Goal: Task Accomplishment & Management: Complete application form

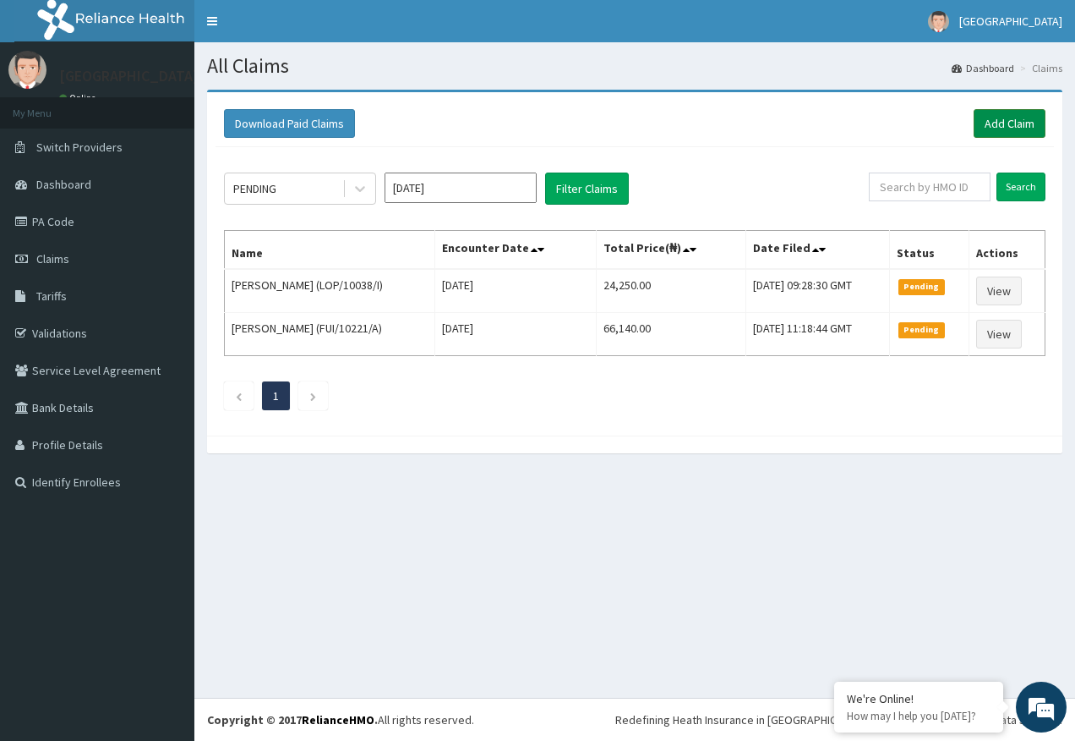
click at [1012, 121] on link "Add Claim" at bounding box center [1010, 123] width 72 height 29
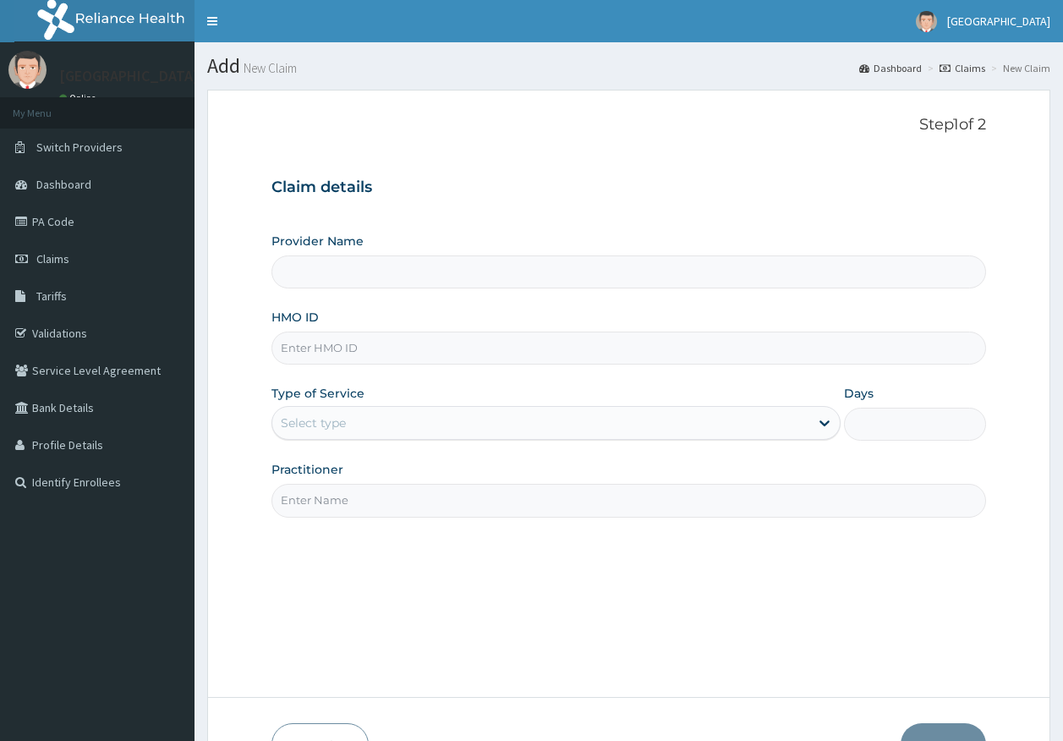
type input "[GEOGRAPHIC_DATA]"
click at [370, 342] on input "HMO ID" at bounding box center [628, 347] width 715 height 33
paste input "EDM/10012/A"
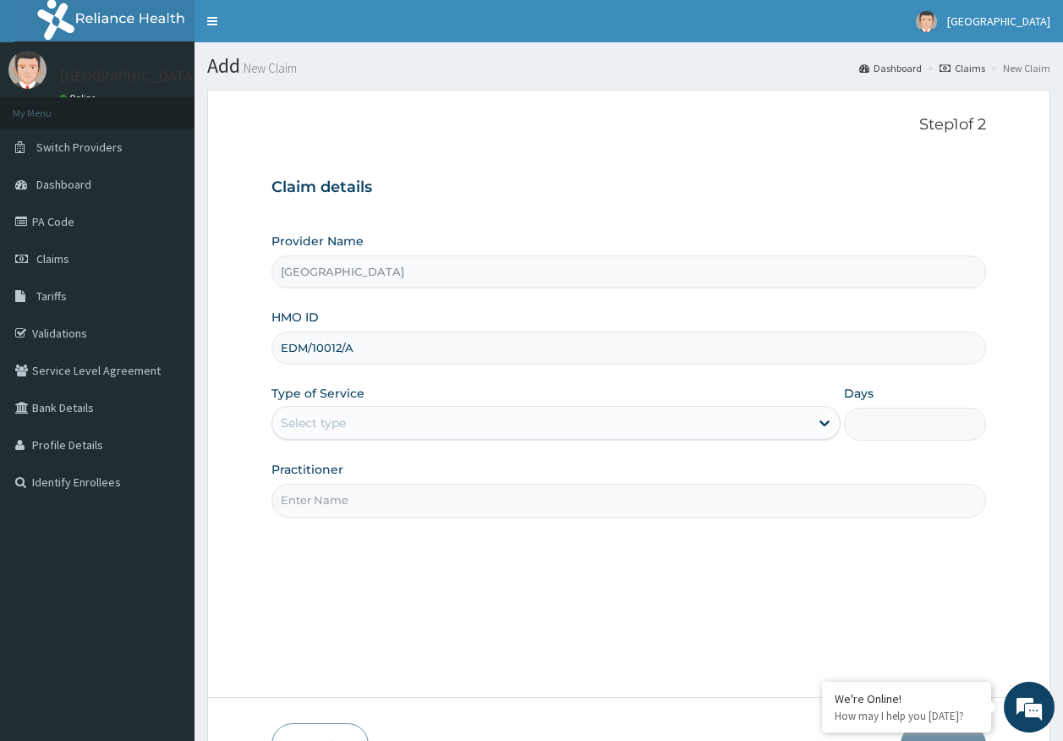
type input "EDM/10012/A"
click at [344, 430] on div "Select type" at bounding box center [313, 422] width 65 height 17
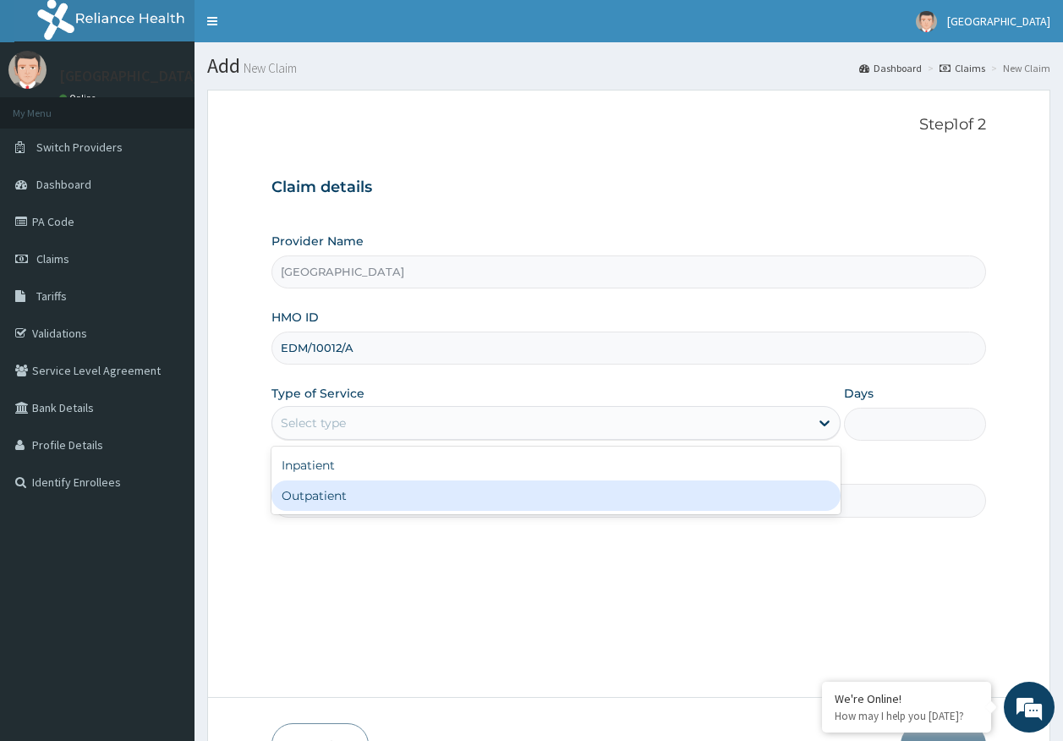
click at [347, 490] on div "Outpatient" at bounding box center [555, 495] width 569 height 30
type input "1"
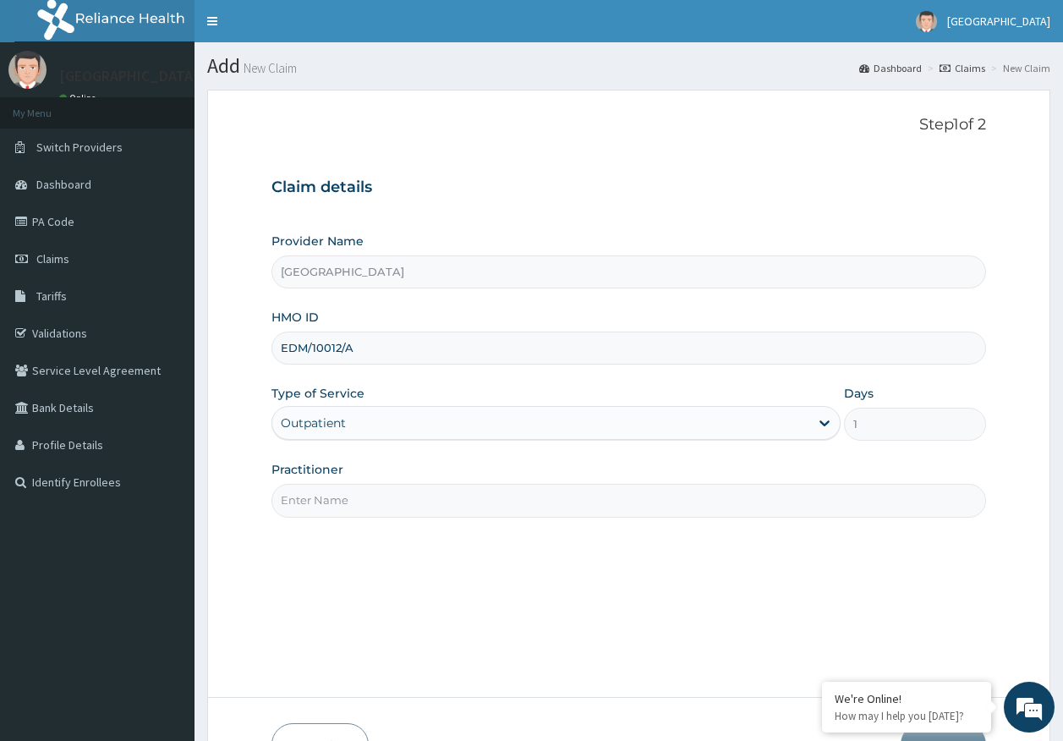
click at [381, 509] on input "Practitioner" at bounding box center [628, 500] width 715 height 33
type input "DR AJAYI"
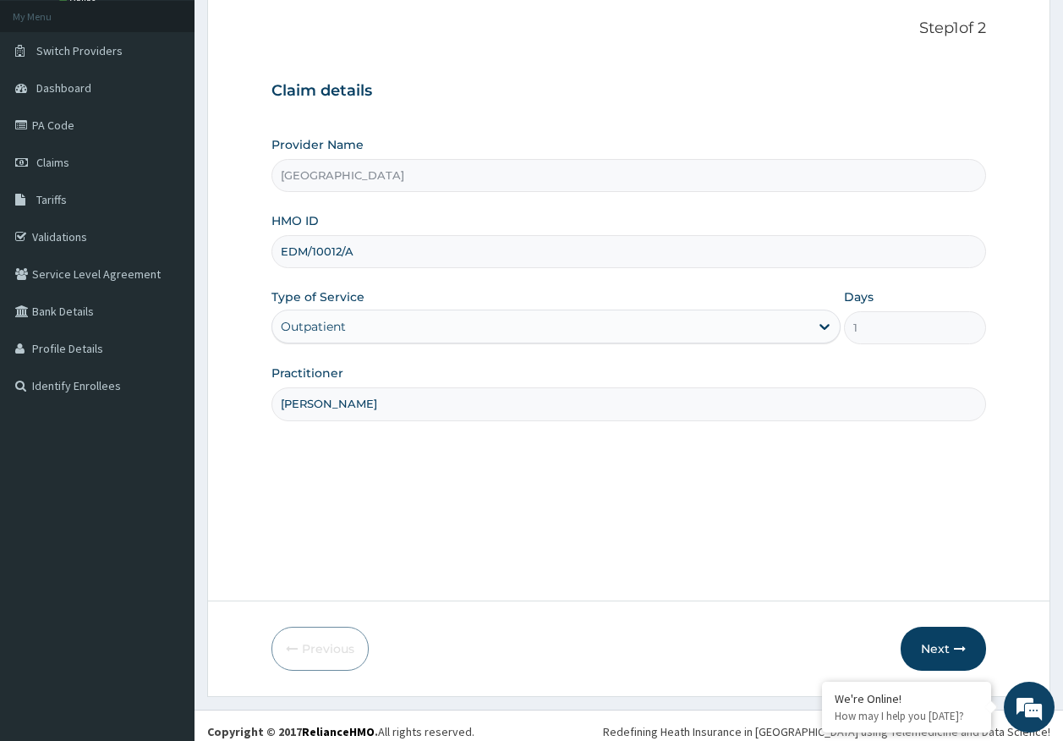
scroll to position [108, 0]
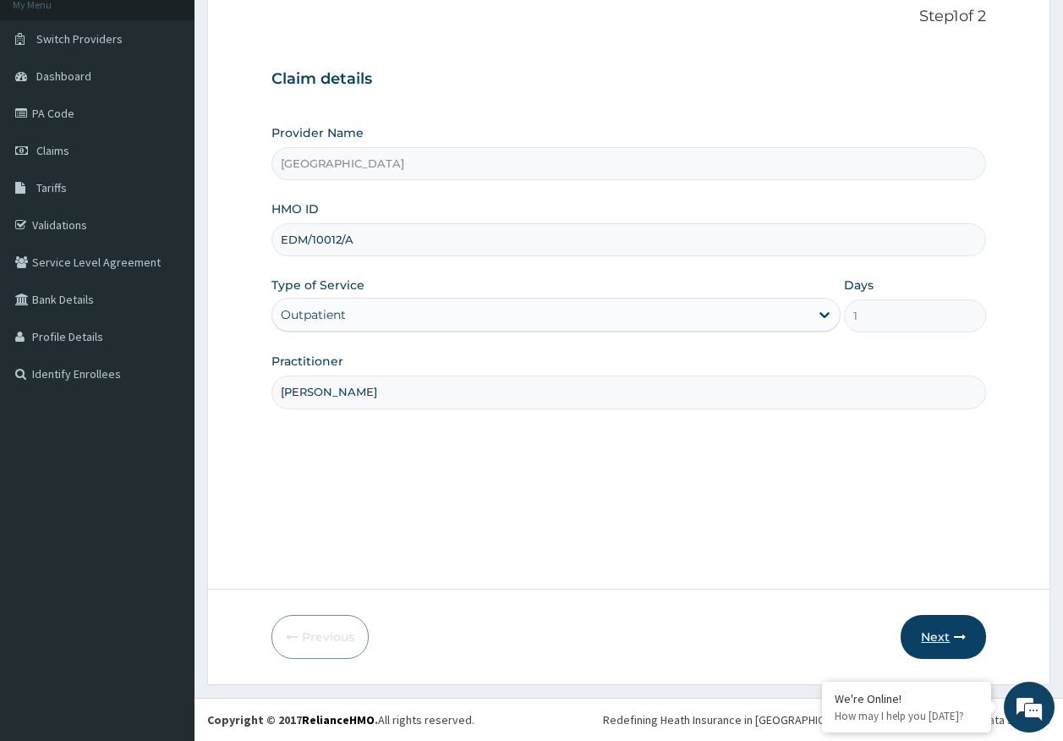
click at [937, 633] on button "Next" at bounding box center [942, 637] width 85 height 44
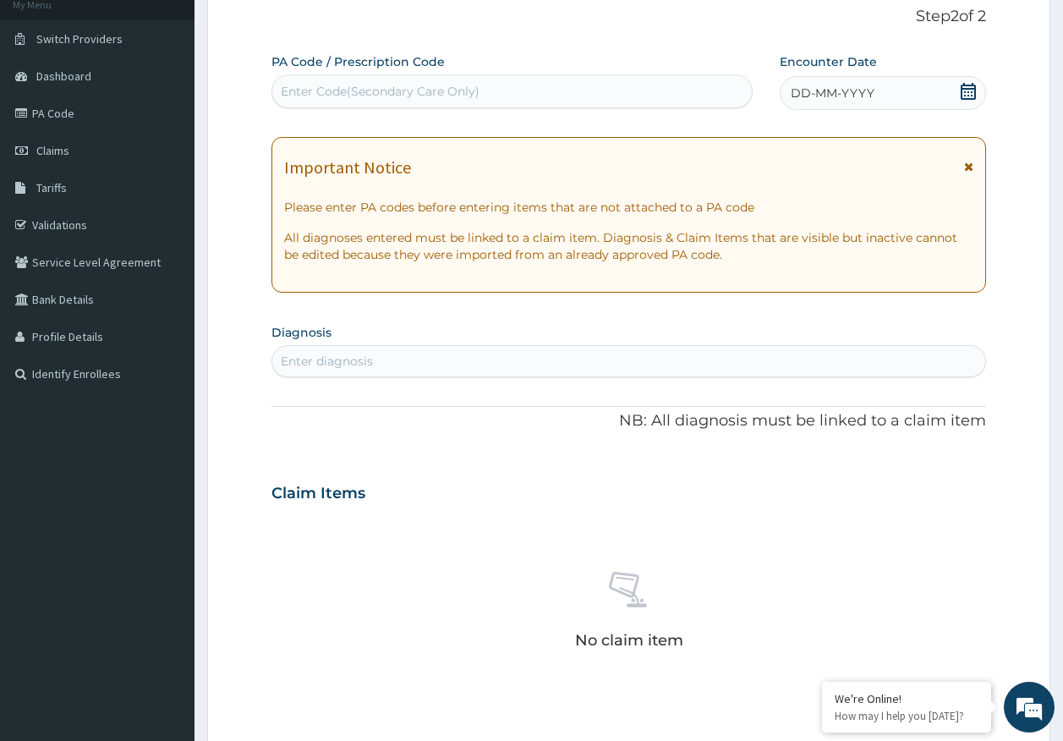
scroll to position [0, 0]
click at [391, 351] on div "Enter diagnosis" at bounding box center [629, 360] width 714 height 27
type input "MALARIA"
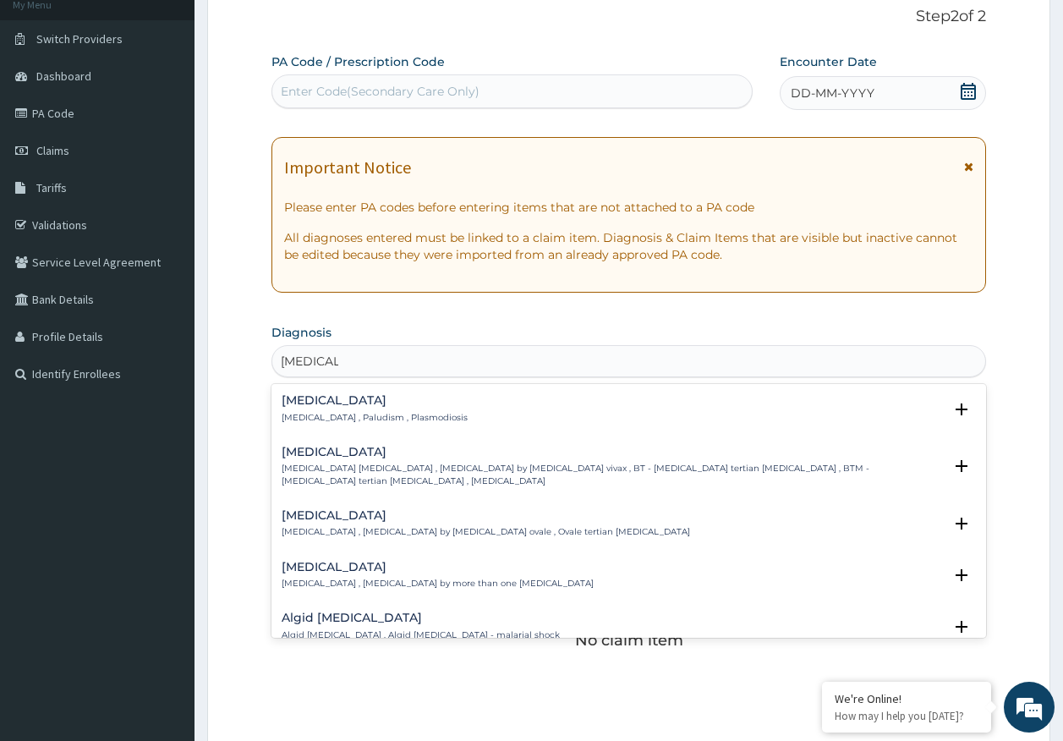
click at [298, 412] on p "Malaria , Paludism , Plasmodiosis" at bounding box center [375, 418] width 186 height 12
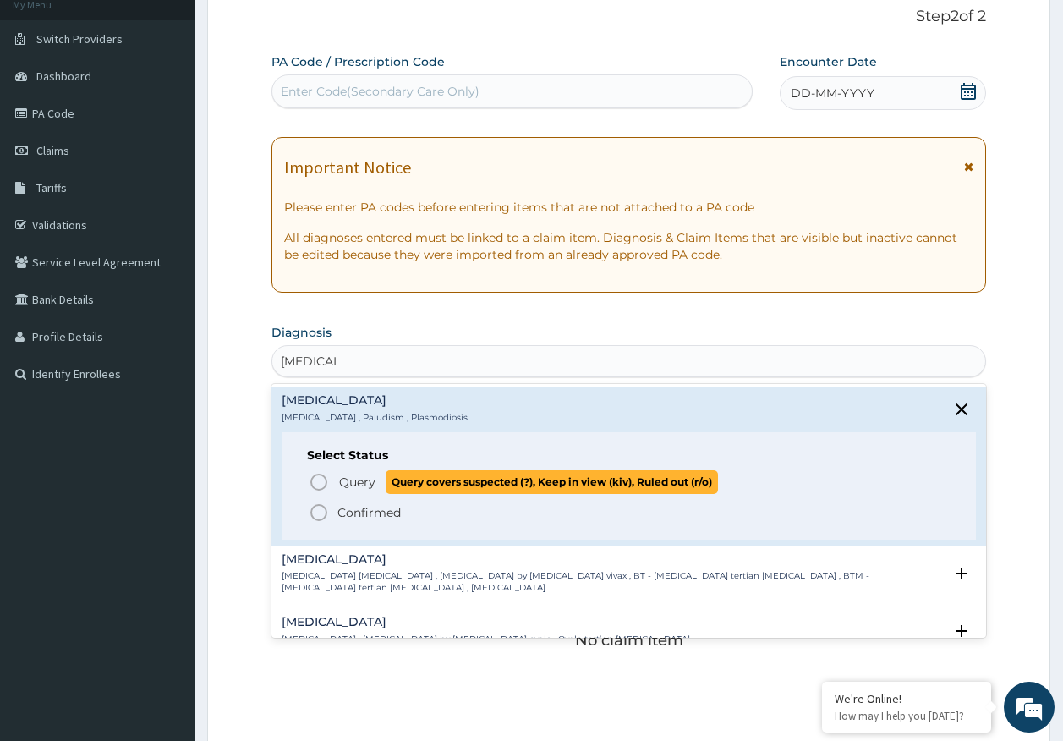
click at [352, 482] on span "Query" at bounding box center [357, 481] width 36 height 17
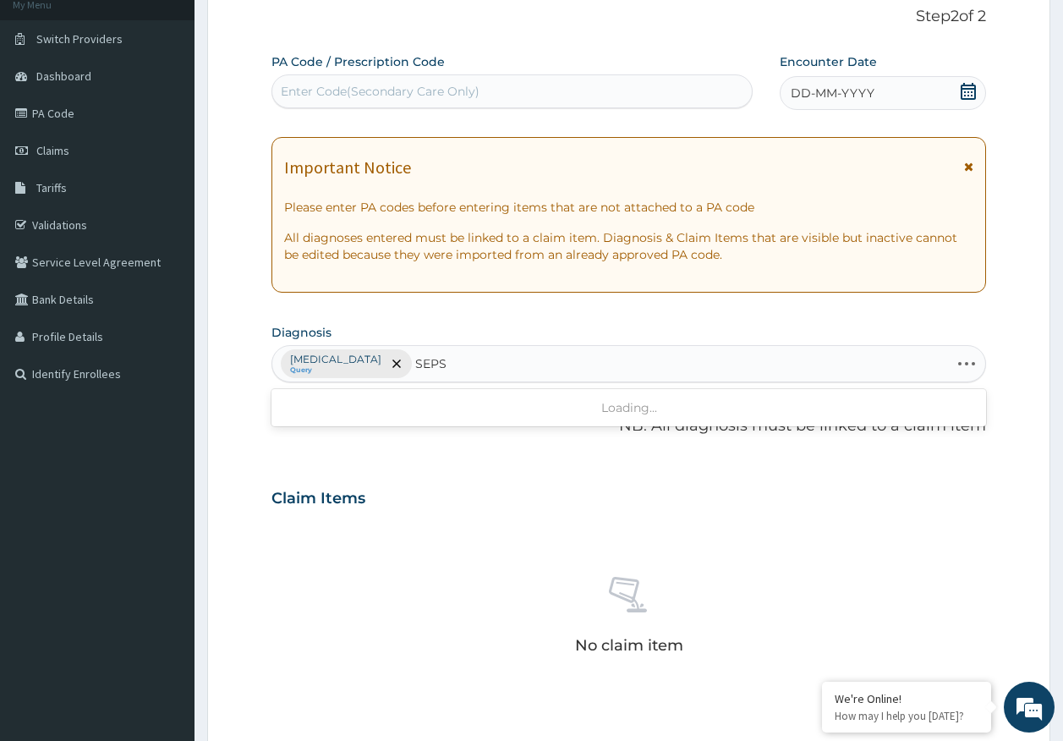
type input "SEPSI"
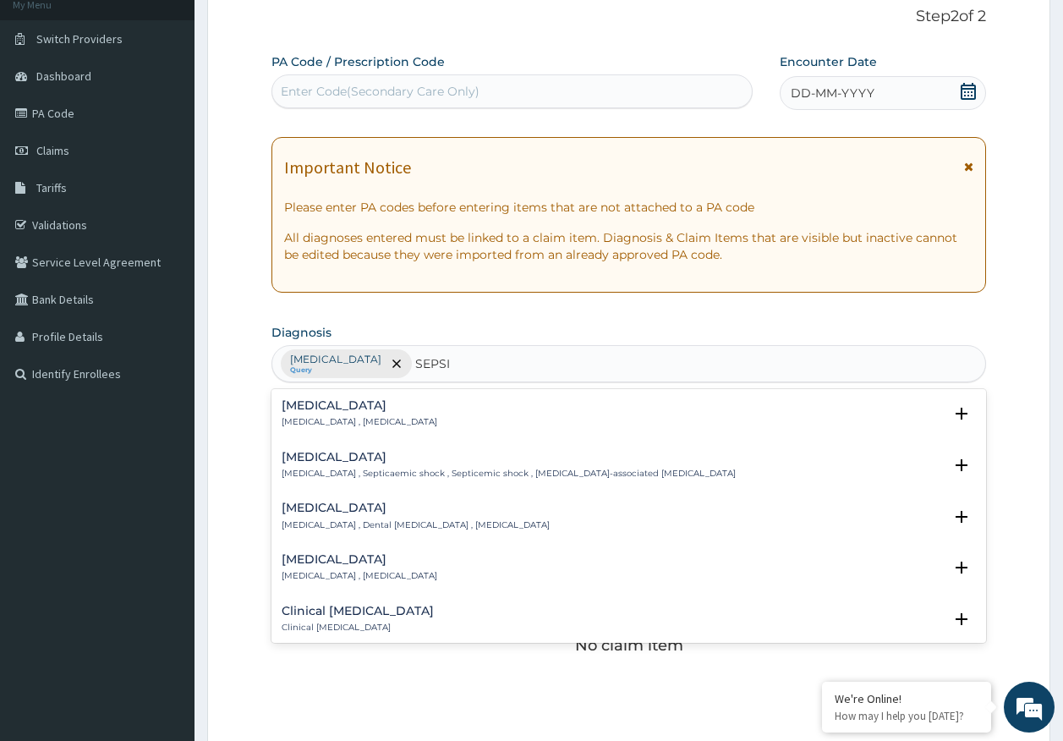
click at [343, 412] on h4 "Sepsis" at bounding box center [360, 405] width 156 height 13
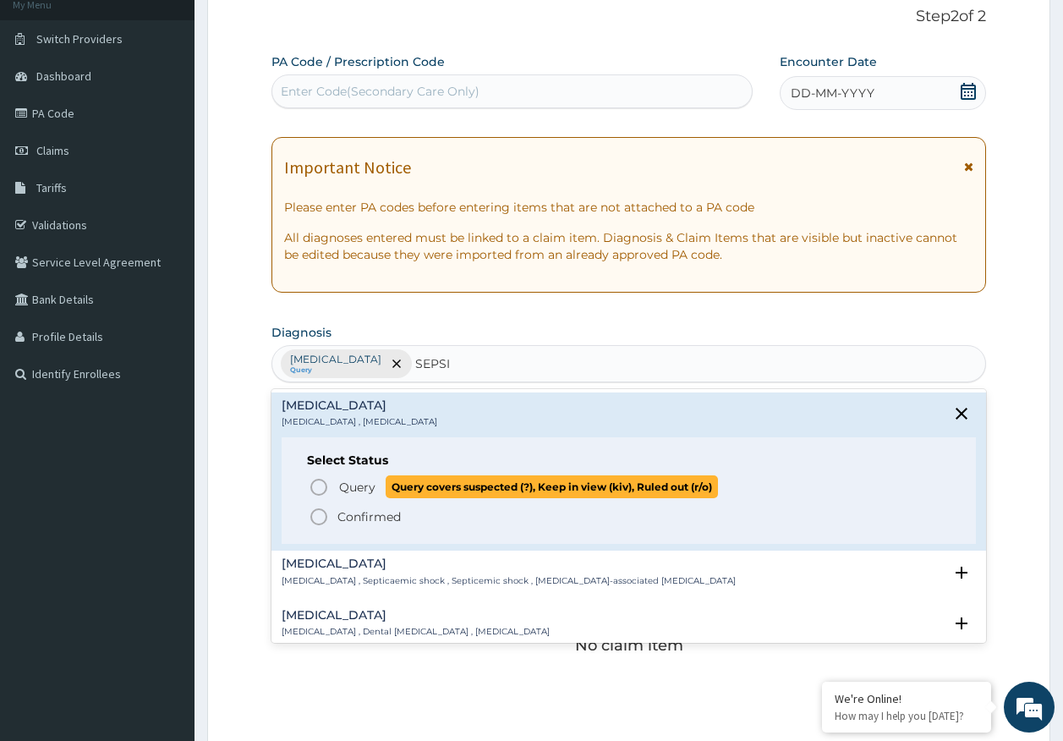
click at [358, 484] on span "Query" at bounding box center [357, 487] width 36 height 17
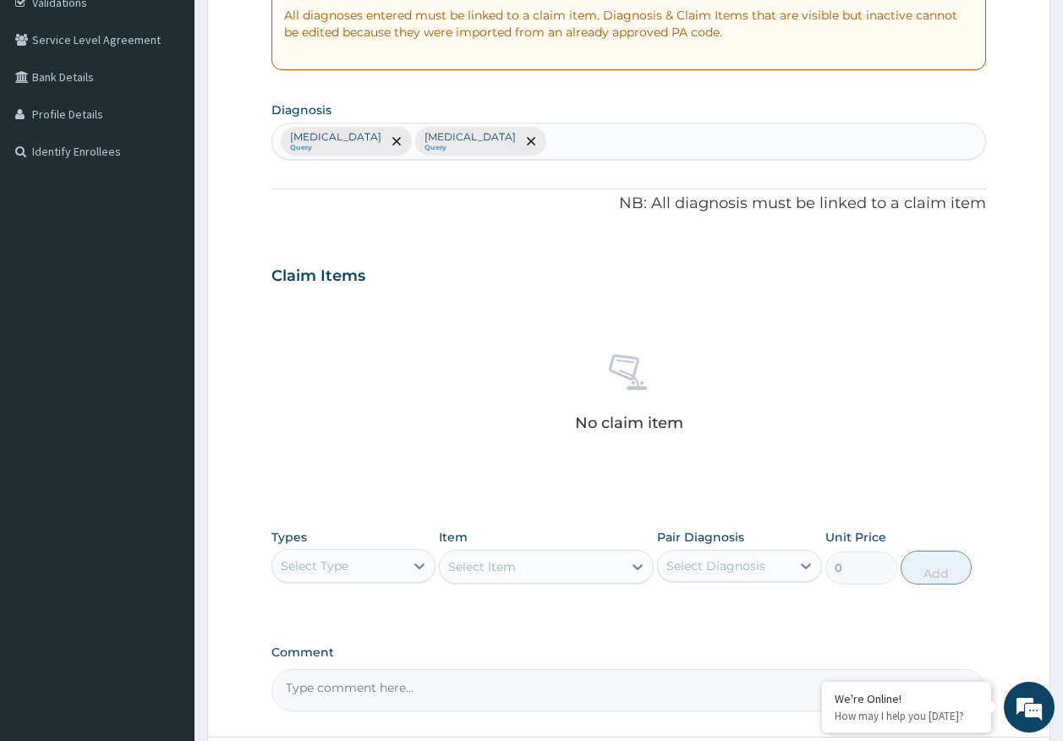
scroll to position [362, 0]
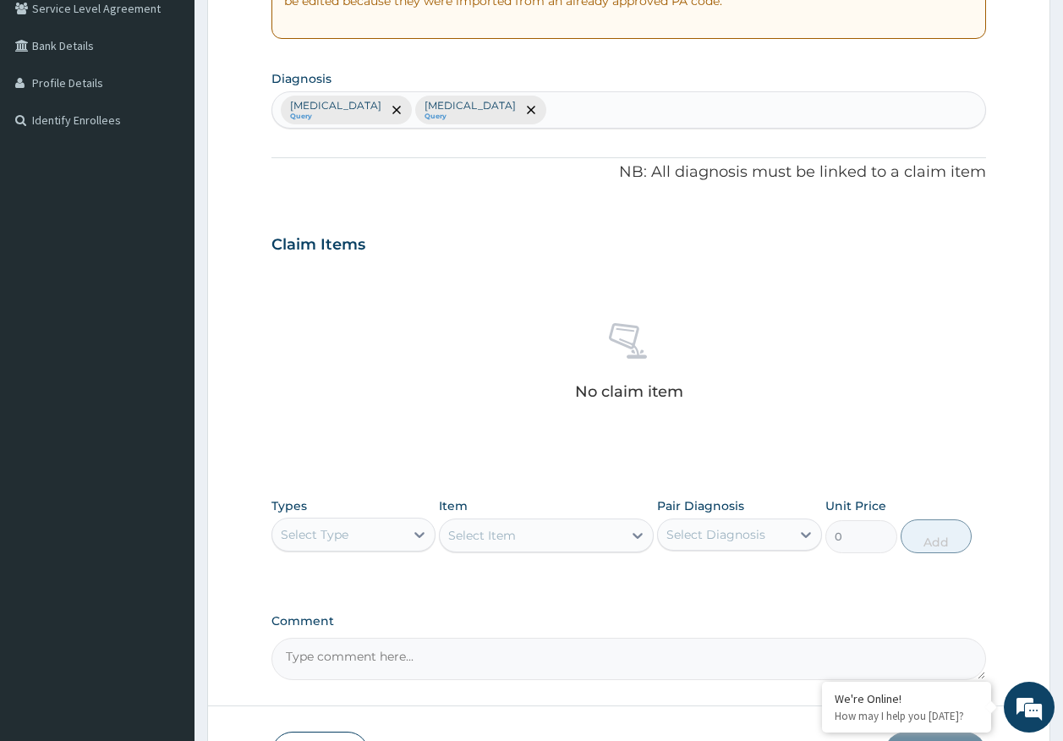
drag, startPoint x: 346, startPoint y: 529, endPoint x: 352, endPoint y: 522, distance: 9.6
click at [347, 528] on div "Select Type" at bounding box center [315, 534] width 68 height 17
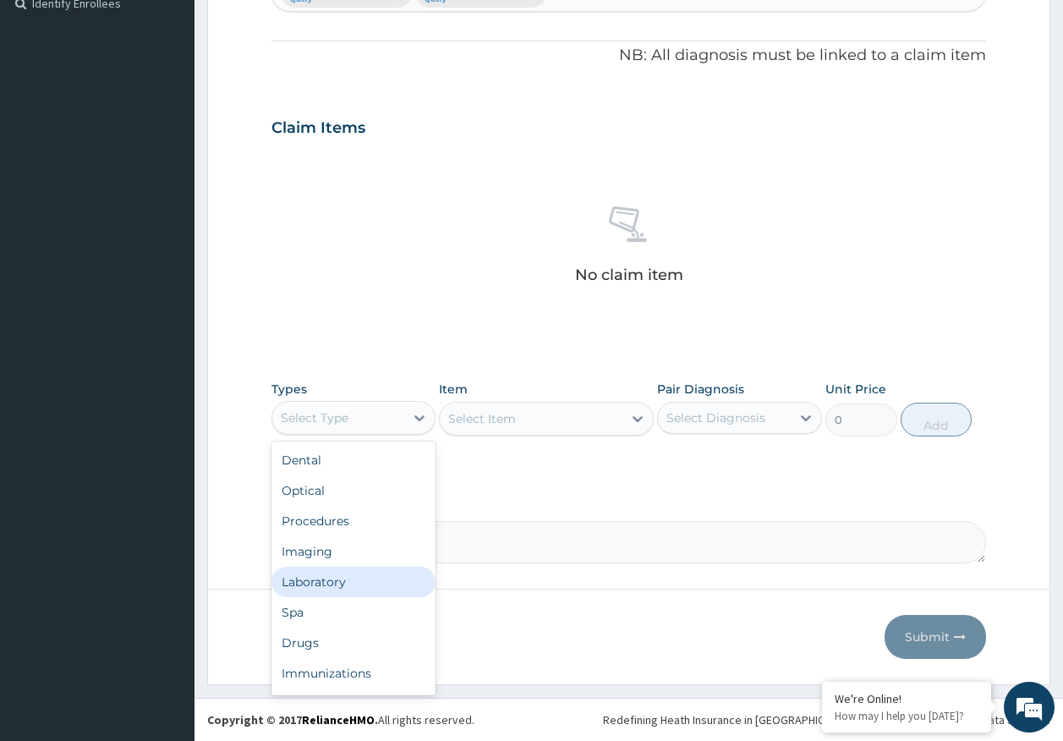
scroll to position [57, 0]
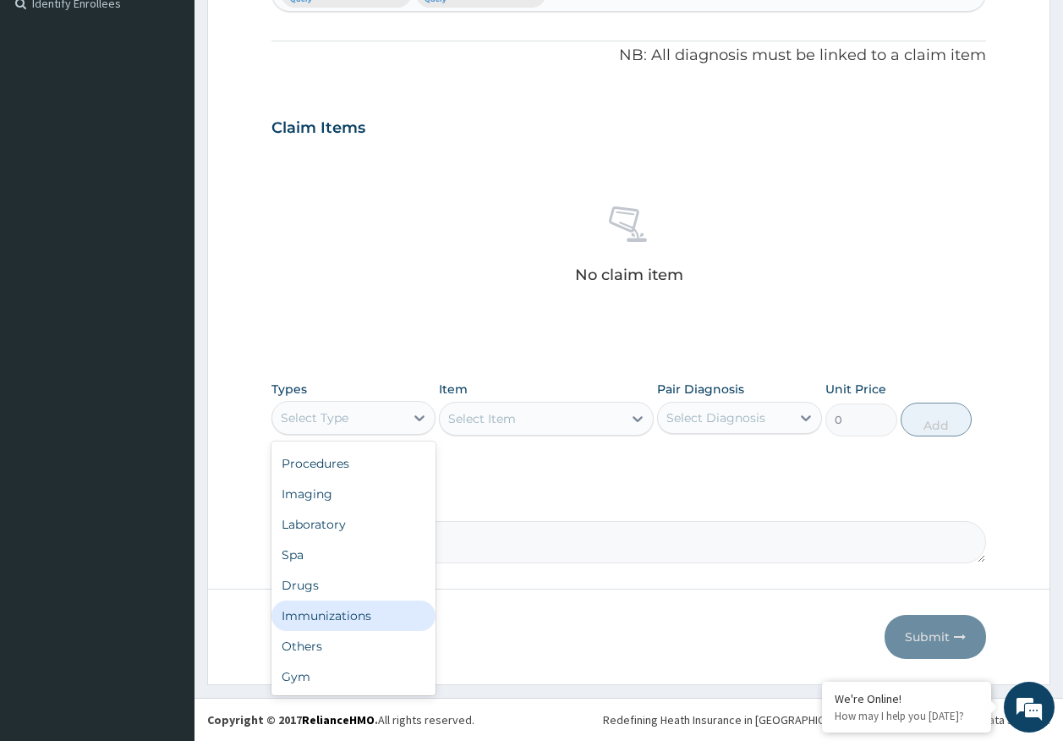
drag, startPoint x: 378, startPoint y: 616, endPoint x: 589, endPoint y: 544, distance: 223.0
click at [380, 616] on div "Immunizations" at bounding box center [353, 615] width 165 height 30
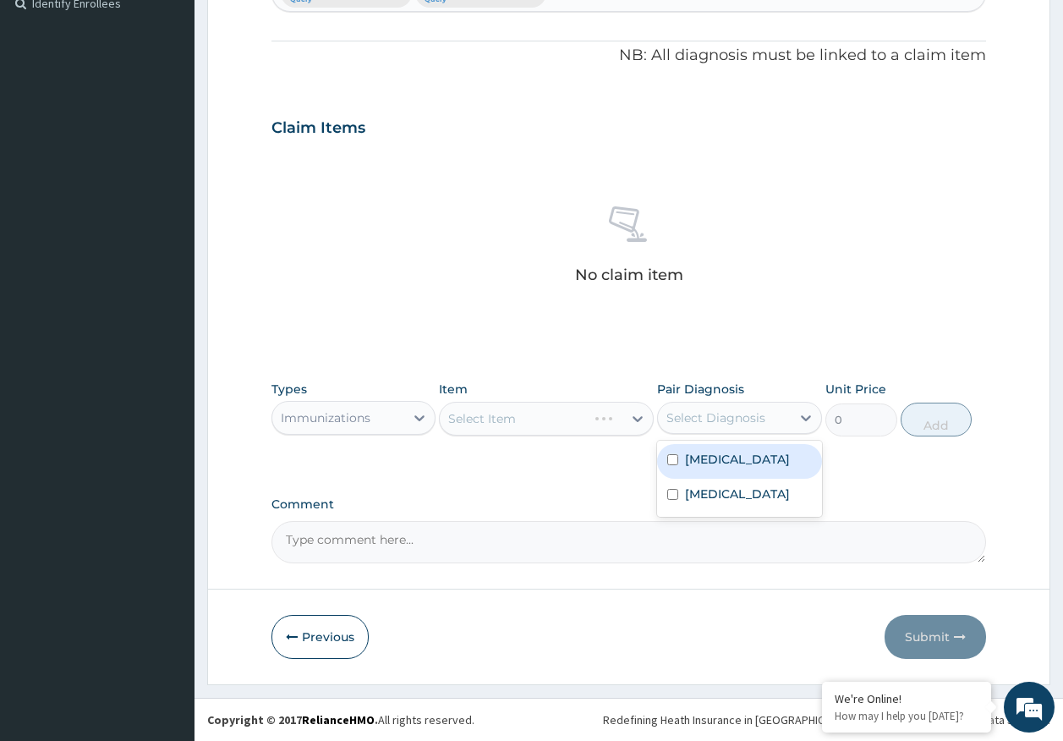
click at [722, 419] on div "Select Diagnosis" at bounding box center [715, 417] width 99 height 17
click at [720, 458] on label "[MEDICAL_DATA]" at bounding box center [737, 459] width 105 height 17
checkbox input "true"
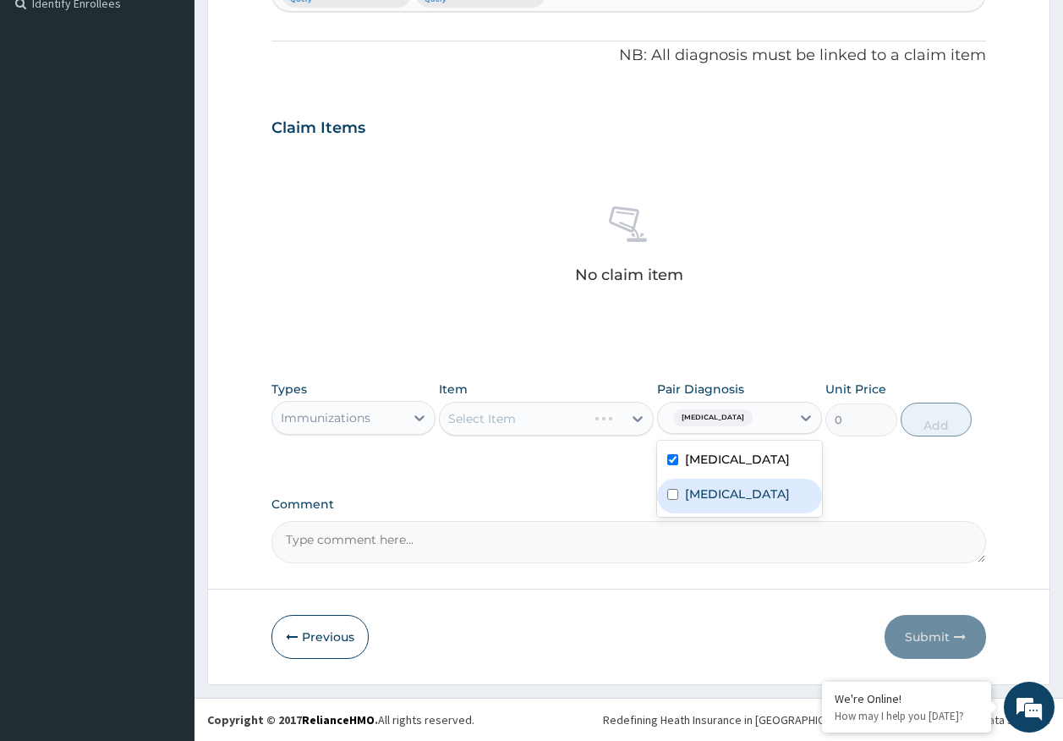
click at [721, 499] on label "[MEDICAL_DATA]" at bounding box center [737, 493] width 105 height 17
checkbox input "true"
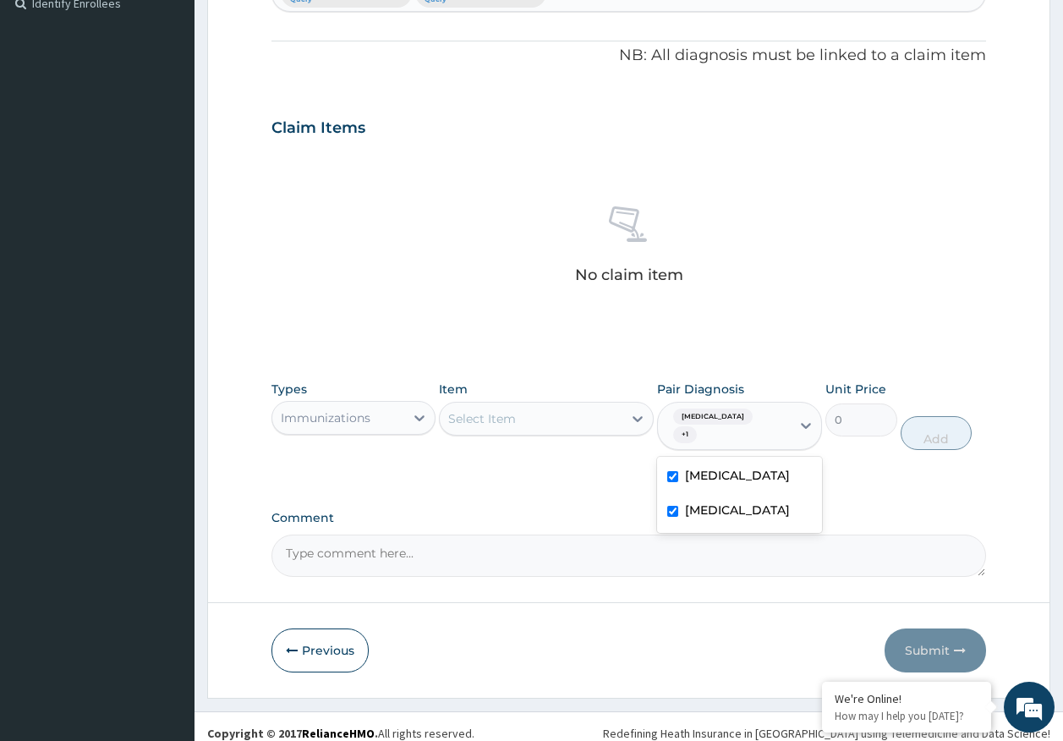
click at [577, 424] on div "Select Item" at bounding box center [531, 418] width 183 height 27
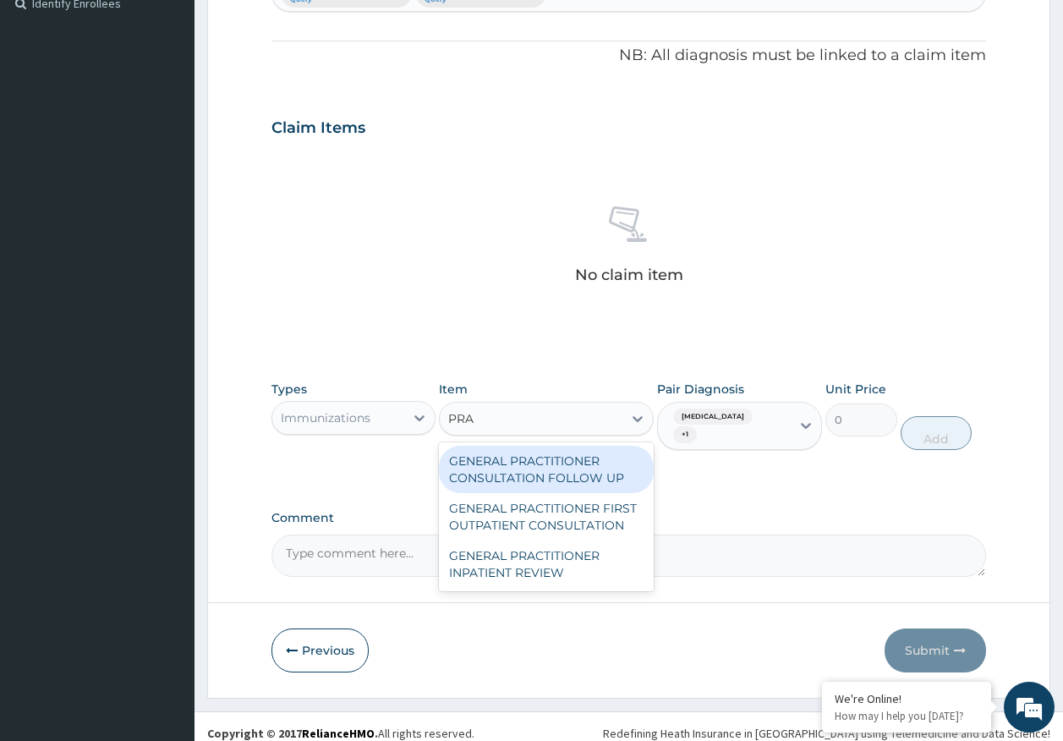
type input "PRAC"
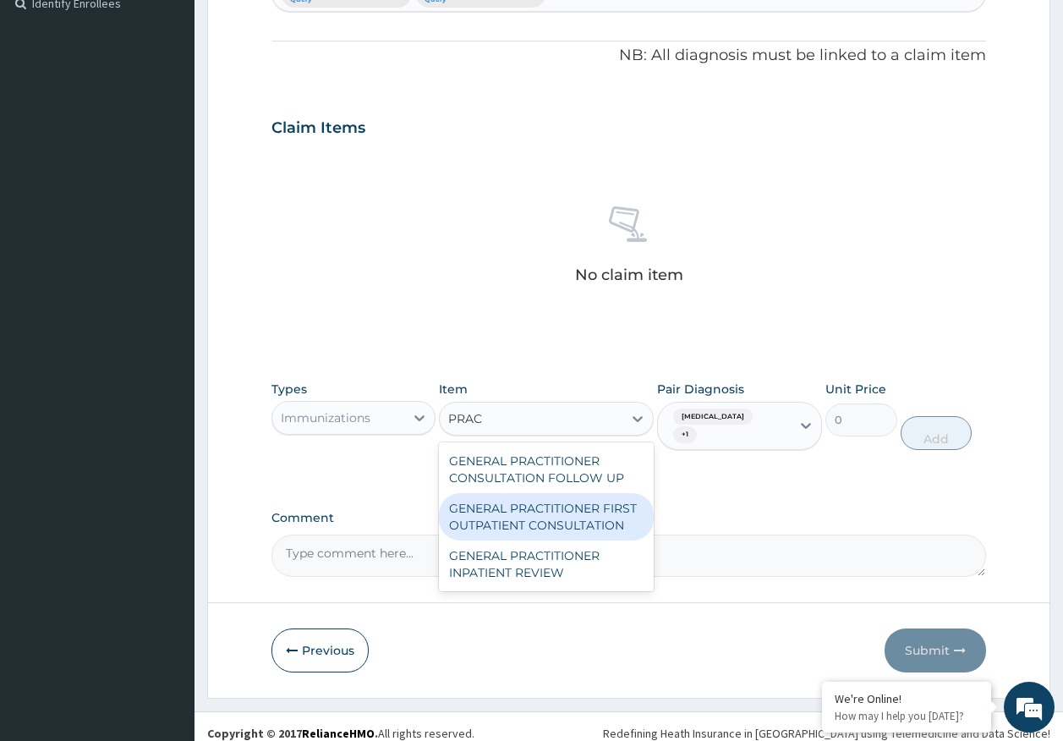
click at [602, 501] on div "GENERAL PRACTITIONER FIRST OUTPATIENT CONSULTATION" at bounding box center [546, 516] width 215 height 47
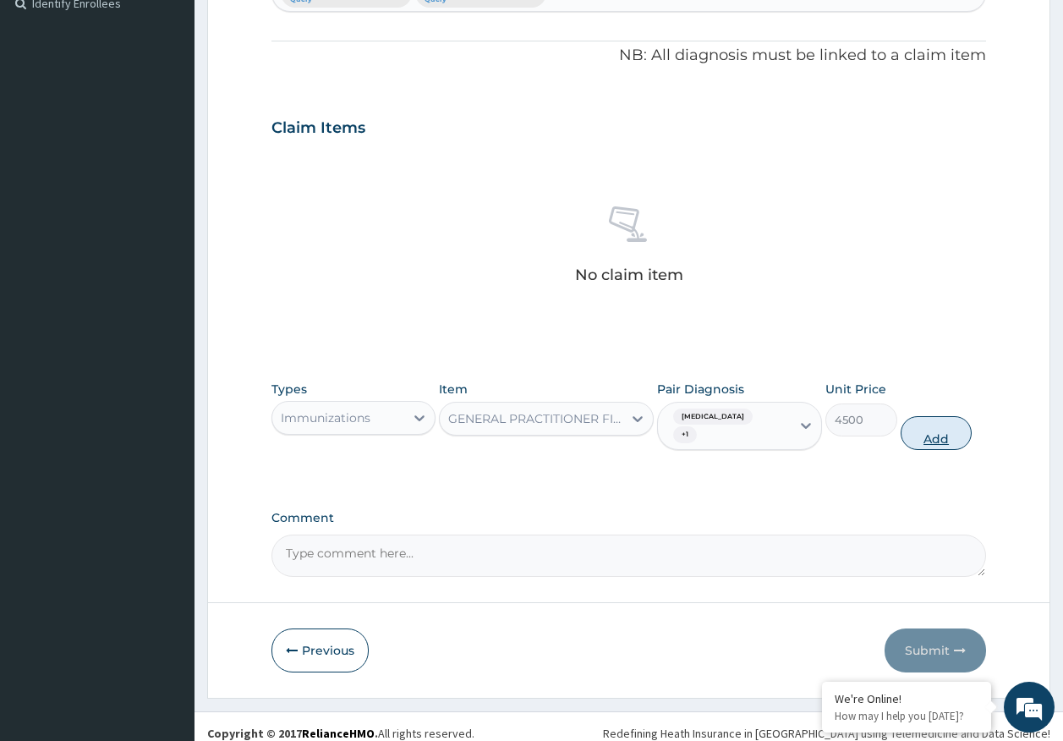
click at [936, 424] on button "Add" at bounding box center [936, 433] width 72 height 34
type input "0"
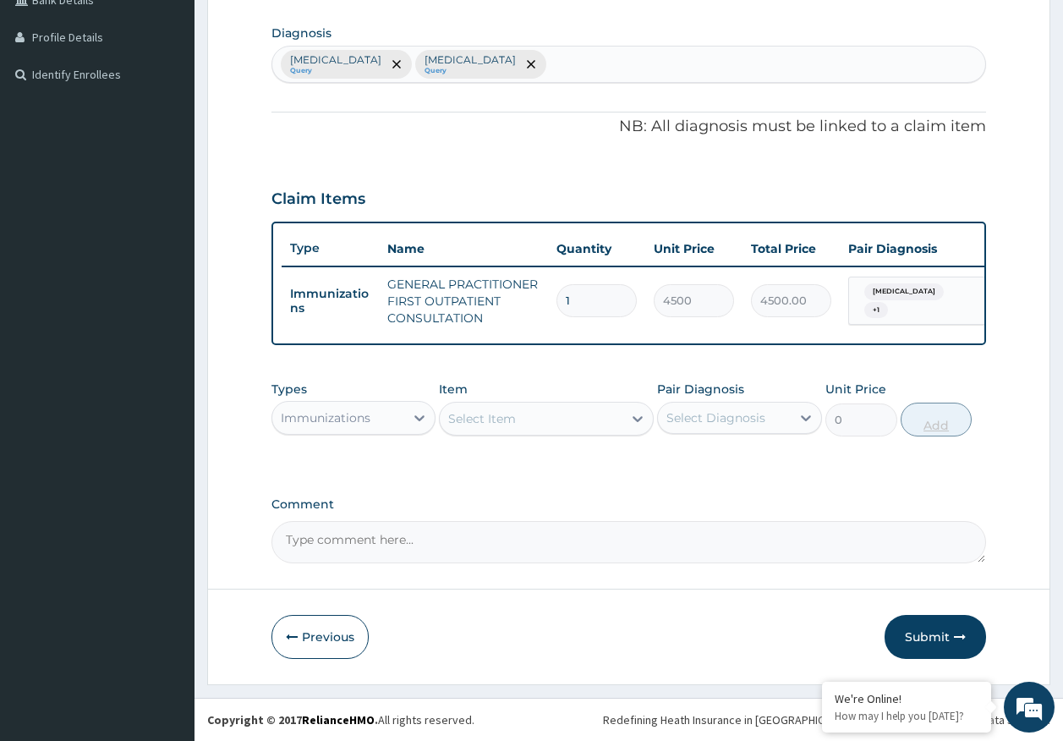
scroll to position [420, 0]
click at [362, 427] on div "Immunizations" at bounding box center [338, 417] width 133 height 27
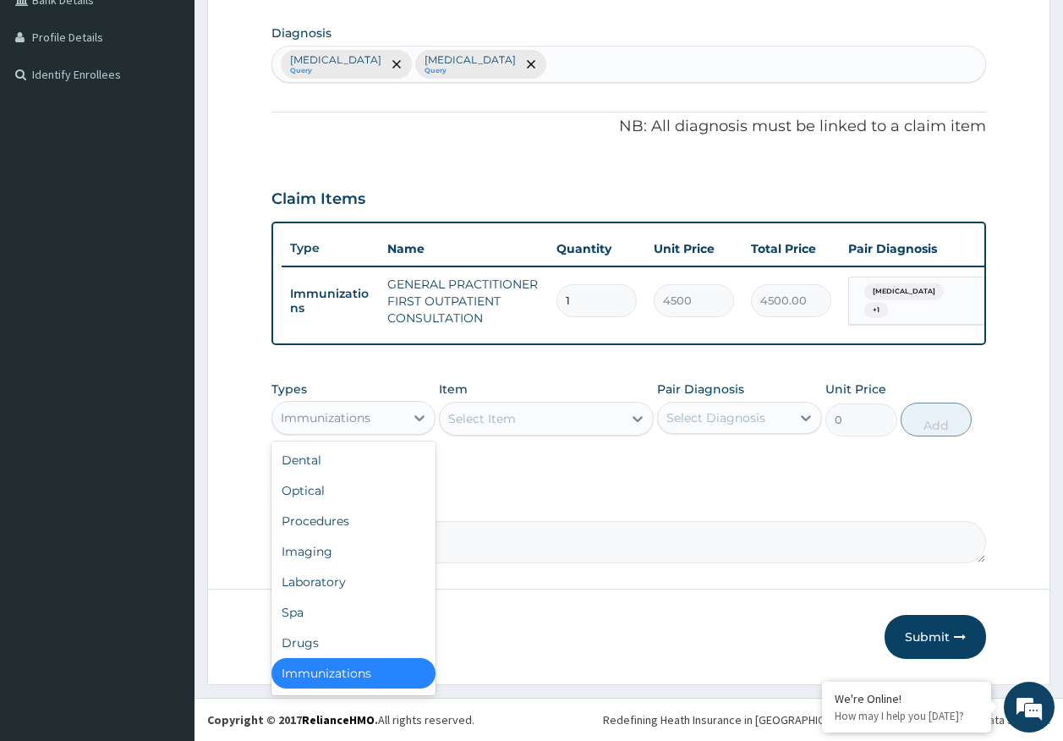
scroll to position [3, 0]
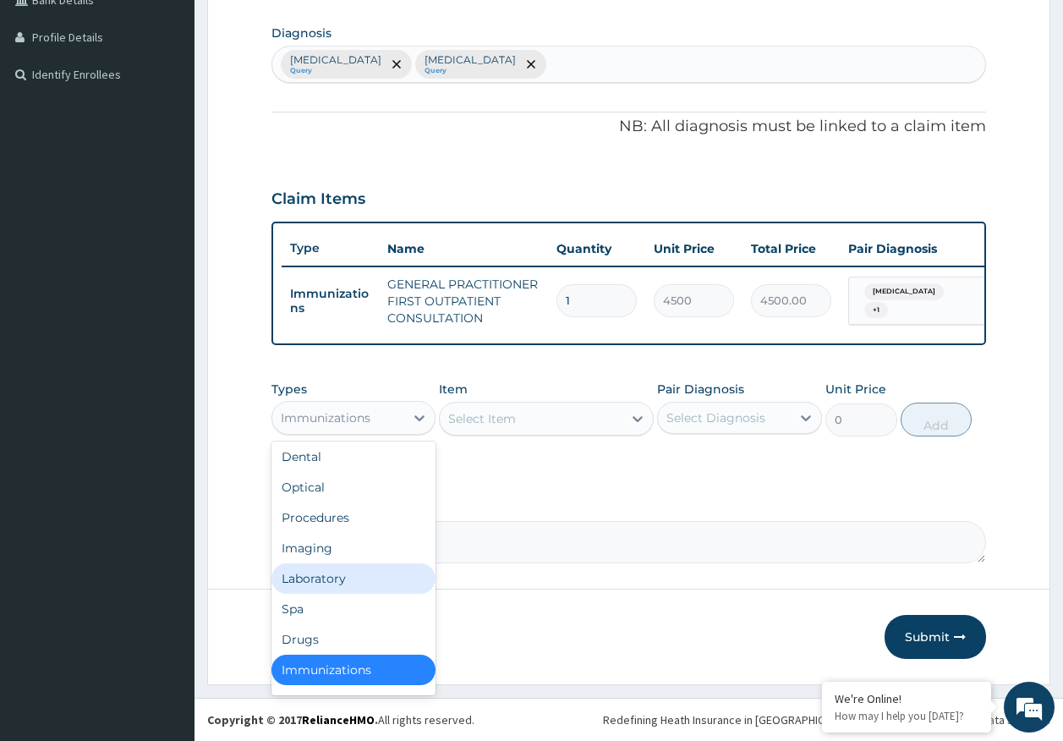
click at [338, 577] on div "Laboratory" at bounding box center [353, 578] width 165 height 30
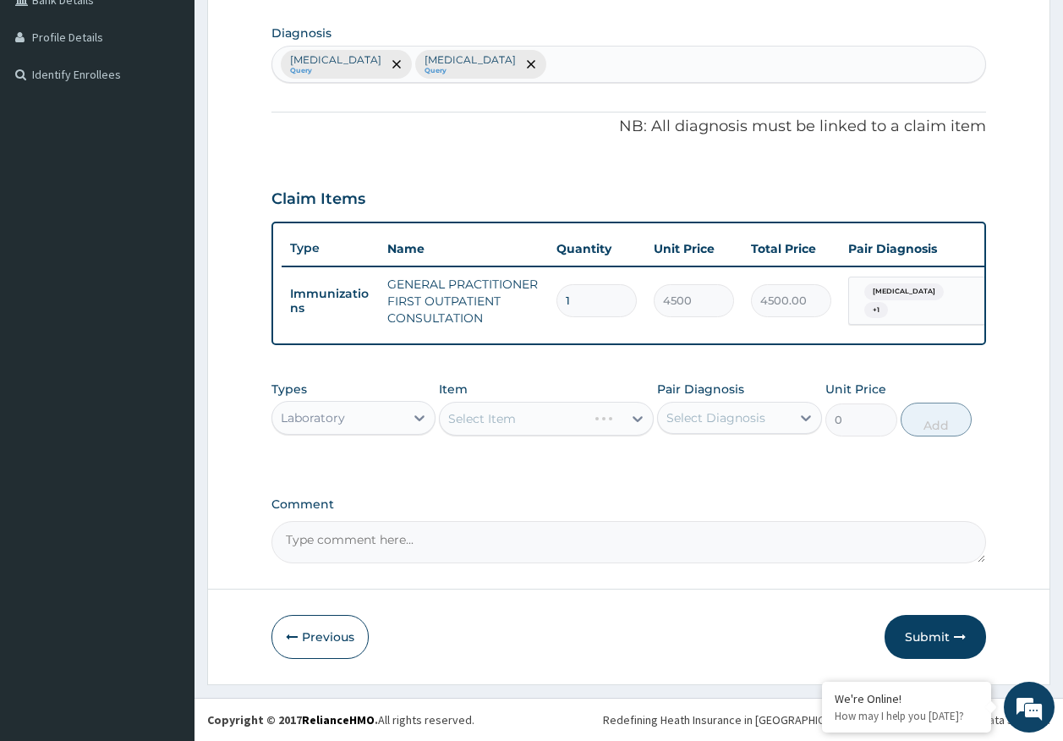
drag, startPoint x: 725, startPoint y: 419, endPoint x: 724, endPoint y: 428, distance: 8.6
click at [725, 420] on div "Select Diagnosis" at bounding box center [715, 417] width 99 height 17
click at [708, 460] on label "[MEDICAL_DATA]" at bounding box center [737, 459] width 105 height 17
checkbox input "true"
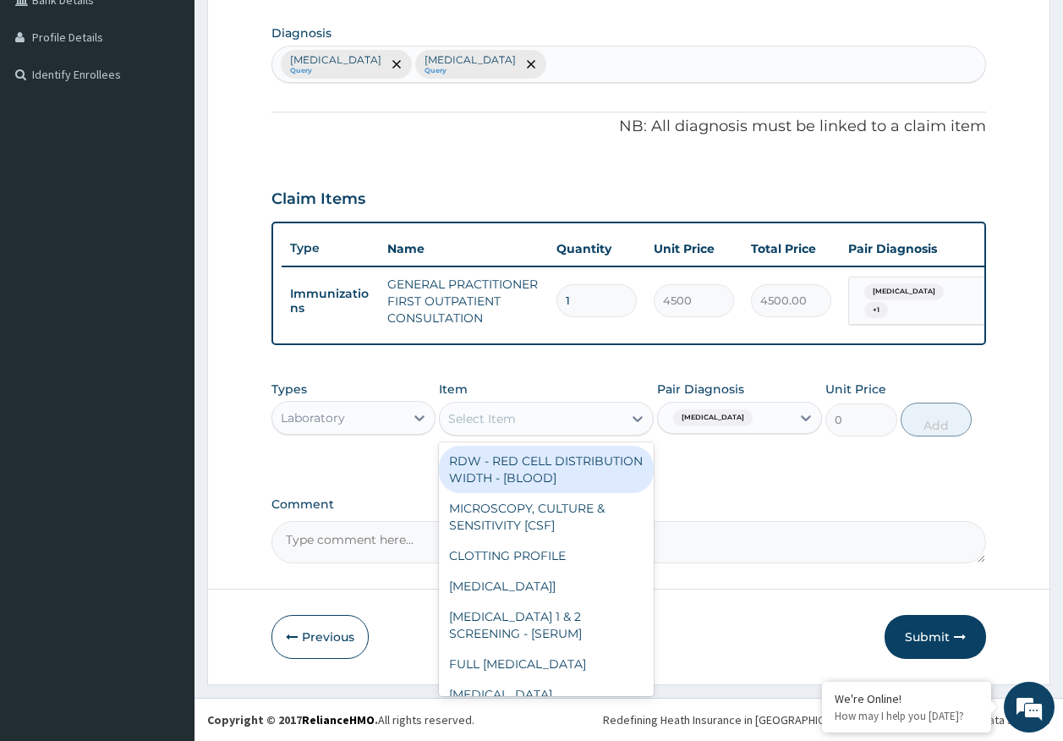
click at [566, 430] on div "Select Item" at bounding box center [531, 418] width 183 height 27
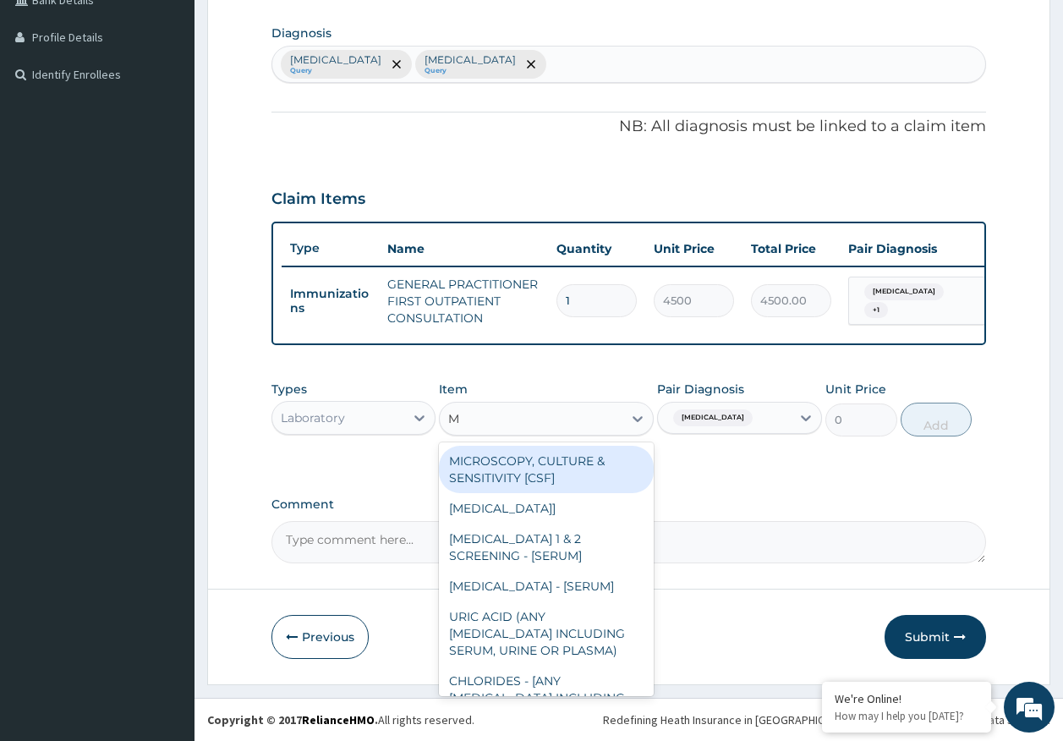
type input "MP"
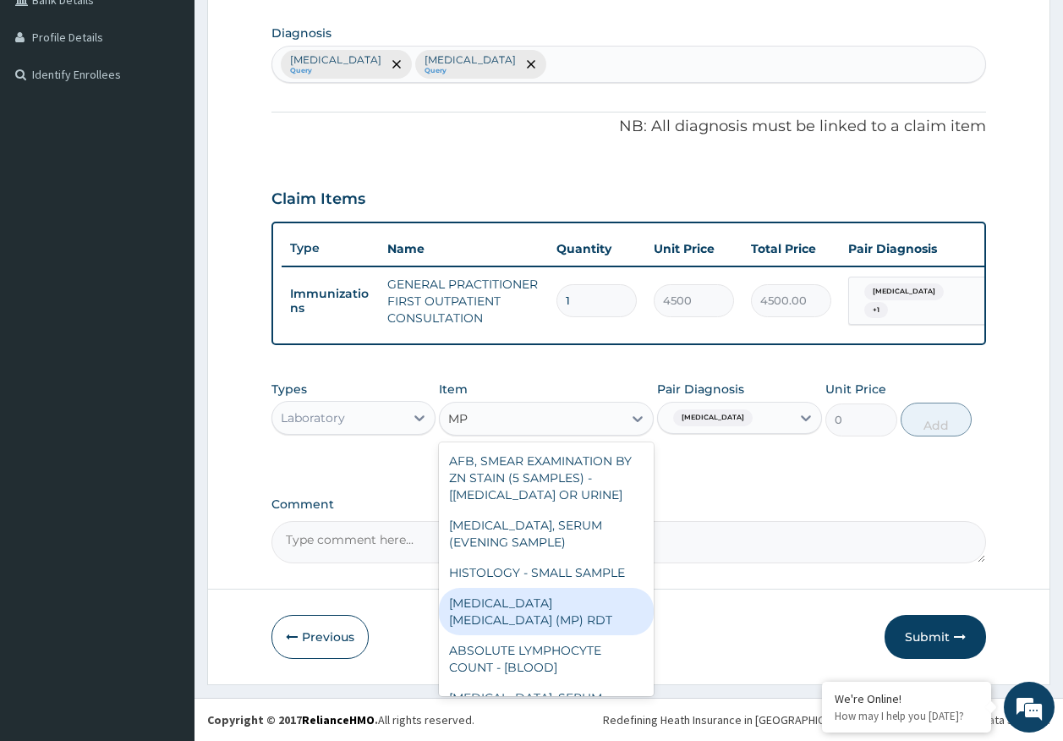
click at [607, 596] on div "[MEDICAL_DATA] [MEDICAL_DATA] (MP) RDT" at bounding box center [546, 611] width 215 height 47
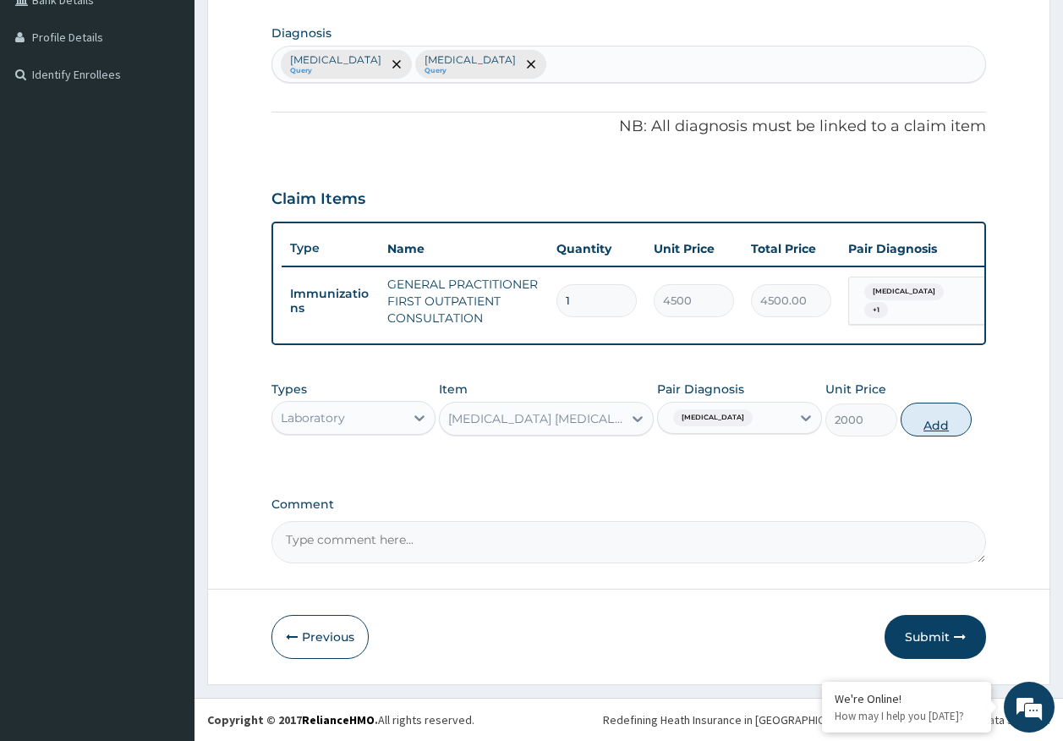
drag, startPoint x: 946, startPoint y: 422, endPoint x: 730, endPoint y: 421, distance: 216.4
click at [944, 422] on button "Add" at bounding box center [936, 419] width 72 height 34
type input "0"
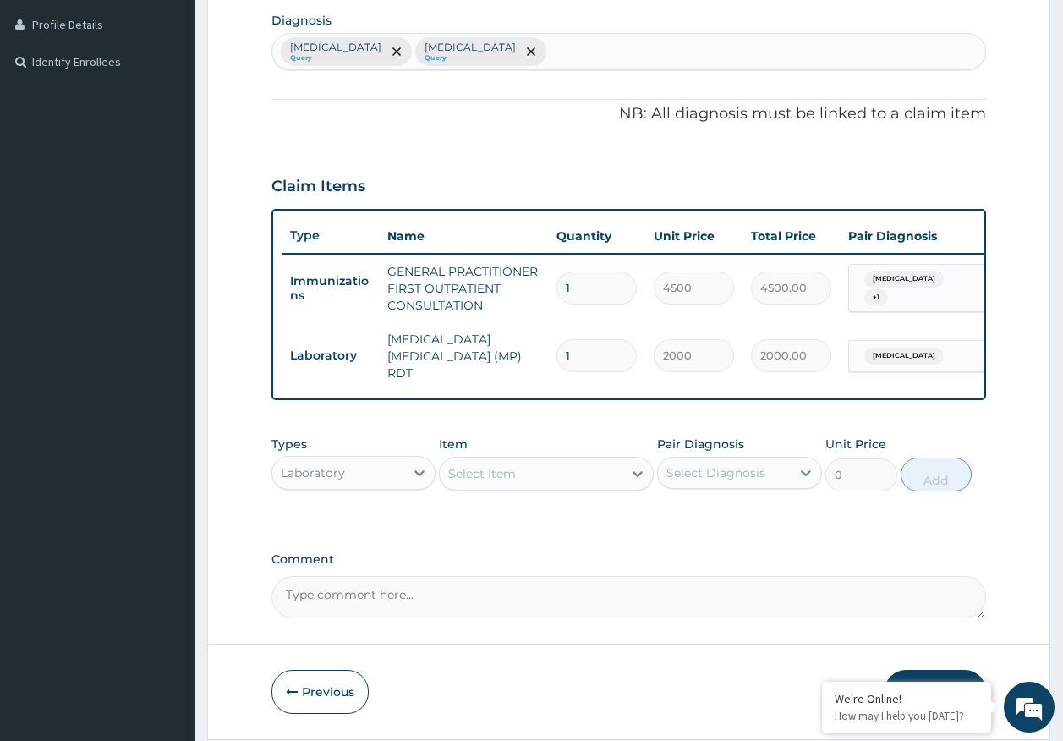
click at [579, 487] on div "Select Item" at bounding box center [531, 473] width 183 height 27
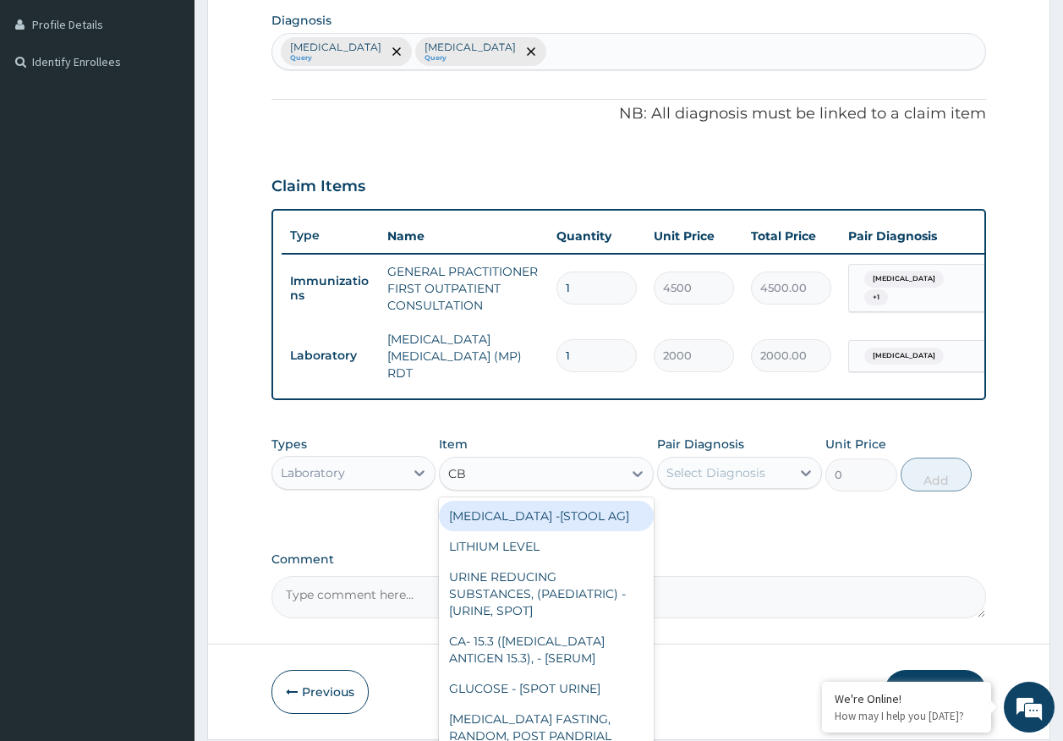
type input "CBC"
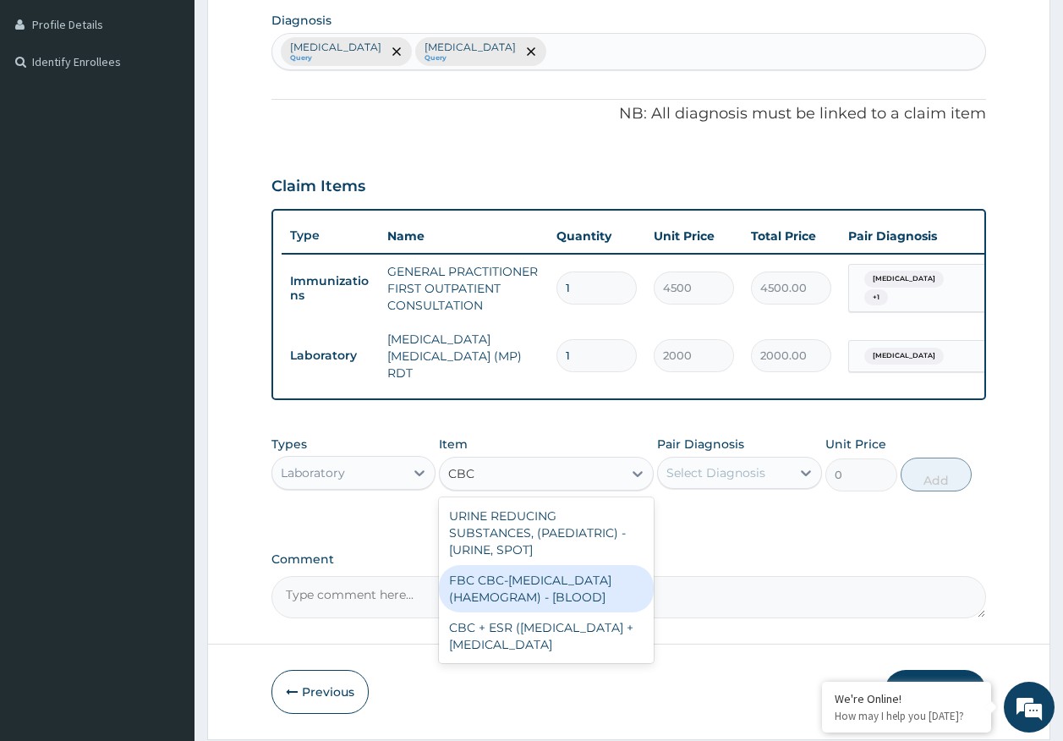
click at [561, 591] on div "FBC CBC-COMPLETE BLOOD COUNT (HAEMOGRAM) - [BLOOD]" at bounding box center [546, 588] width 215 height 47
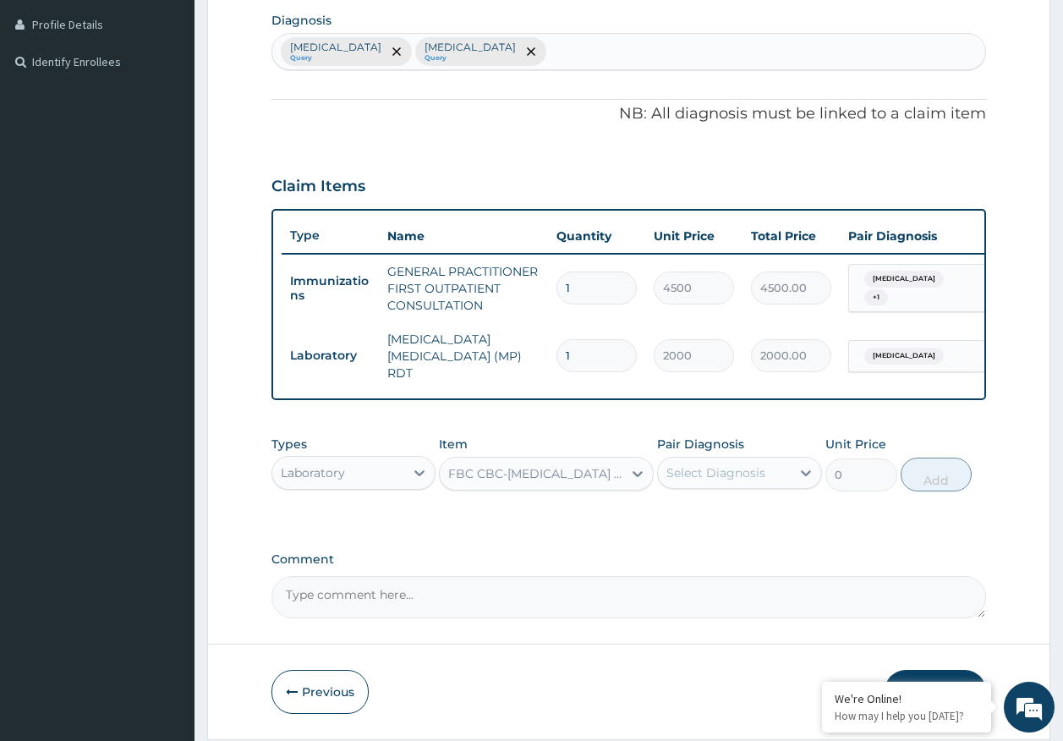
type input "5000"
click at [723, 484] on div "Select Diagnosis" at bounding box center [724, 472] width 133 height 27
click at [710, 555] on label "Sepsis" at bounding box center [737, 548] width 105 height 17
checkbox input "true"
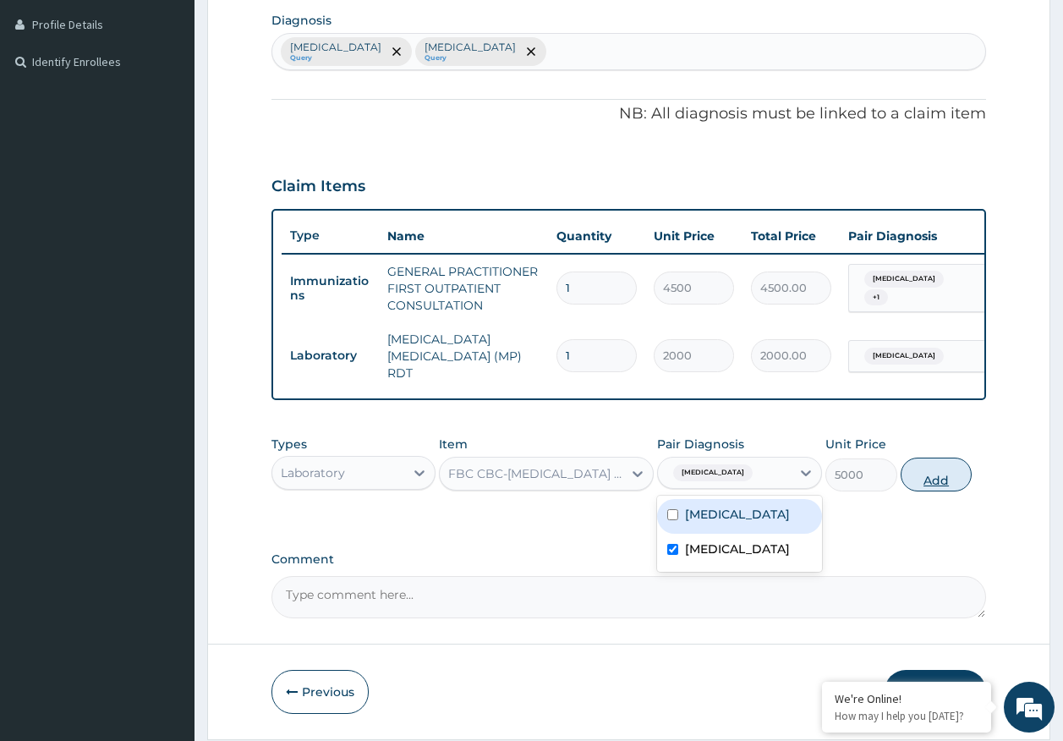
click at [922, 484] on button "Add" at bounding box center [936, 474] width 72 height 34
type input "0"
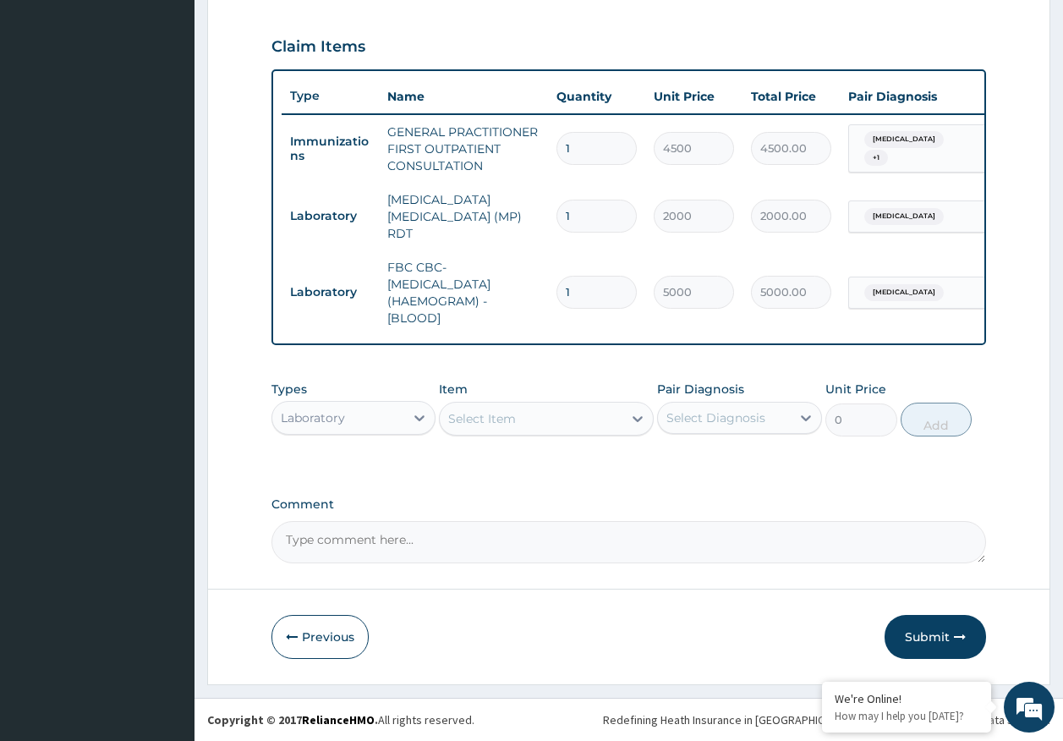
scroll to position [563, 0]
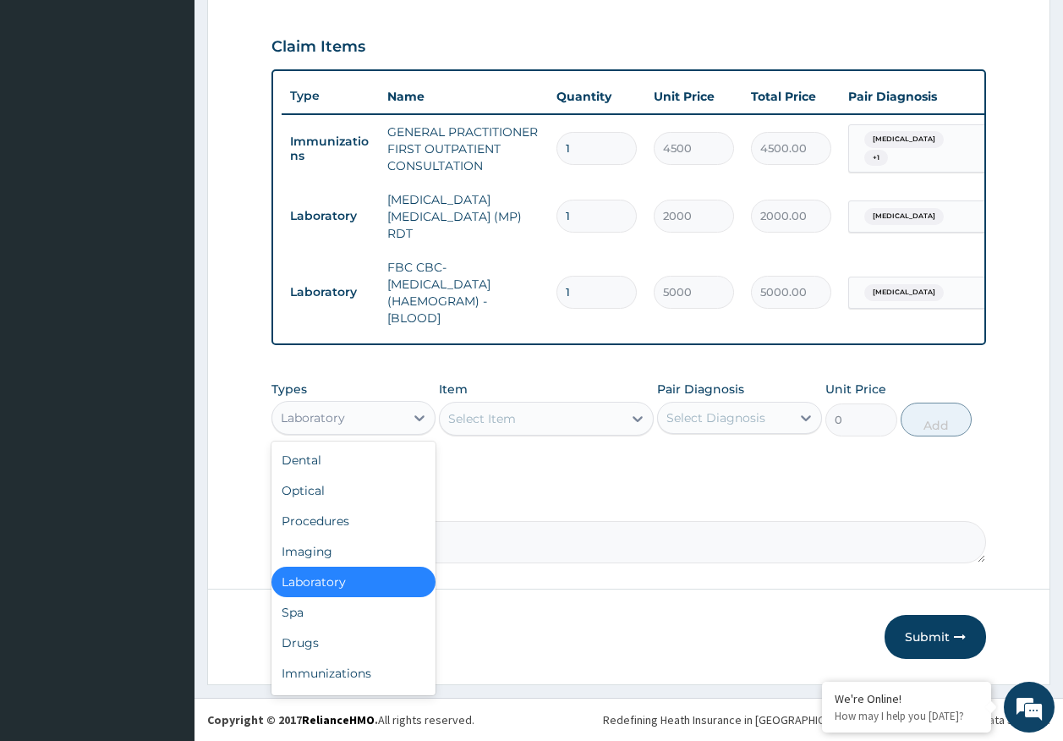
drag, startPoint x: 356, startPoint y: 431, endPoint x: 361, endPoint y: 386, distance: 45.9
click at [356, 430] on div "Laboratory" at bounding box center [353, 418] width 165 height 34
click at [313, 640] on div "Drugs" at bounding box center [353, 642] width 165 height 30
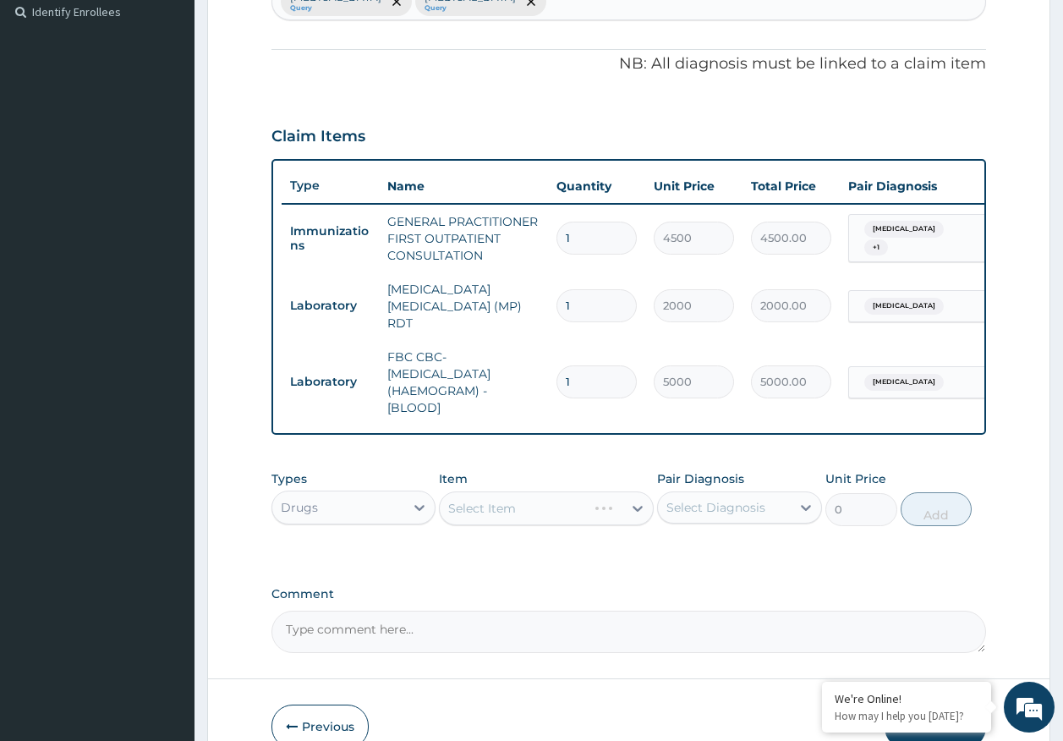
scroll to position [394, 0]
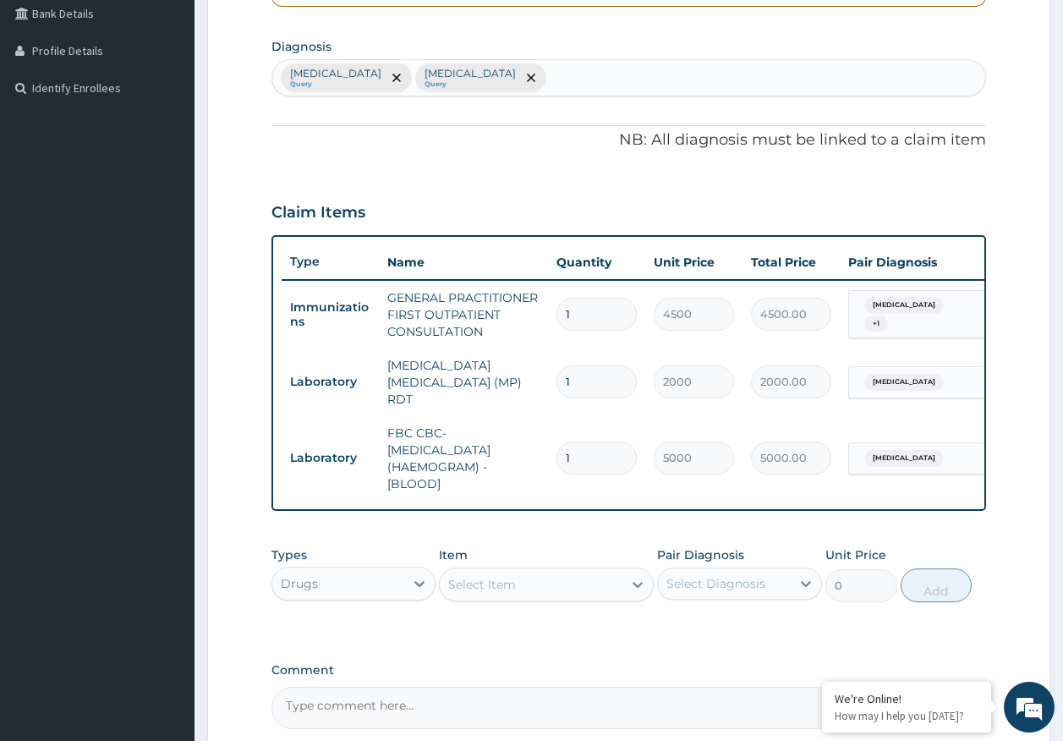
click at [486, 72] on div "Malaria Query Sepsis Query" at bounding box center [629, 78] width 714 height 36
type input "RHINITIS"
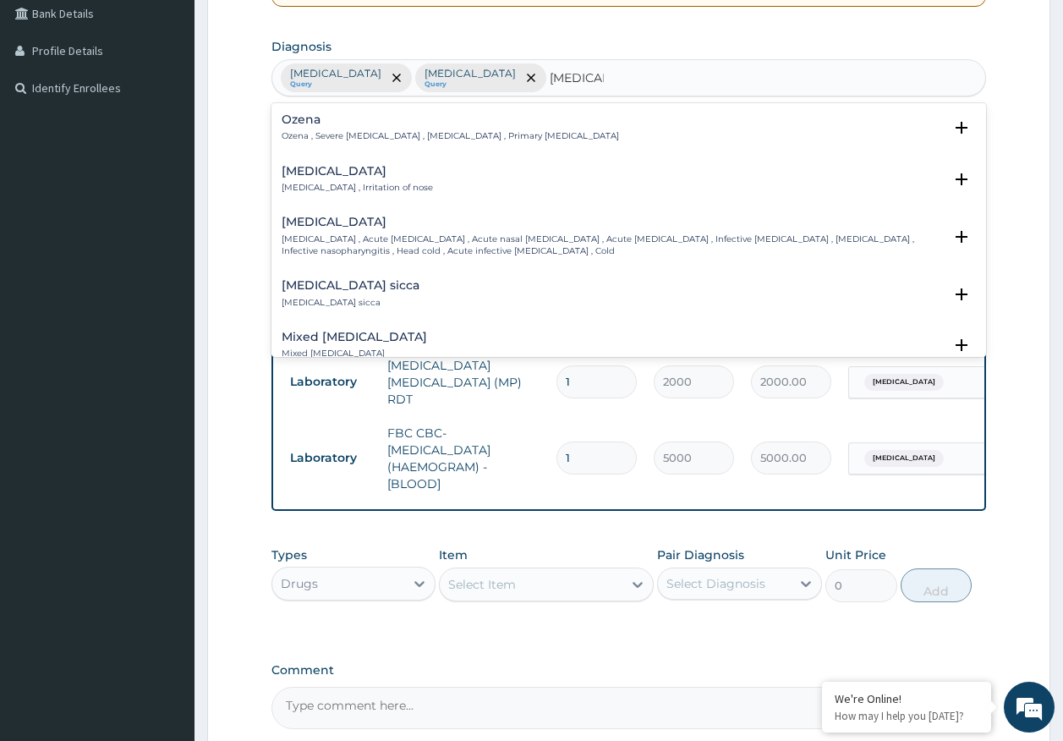
click at [339, 184] on p "Rhinitis , Irritation of nose" at bounding box center [357, 188] width 151 height 12
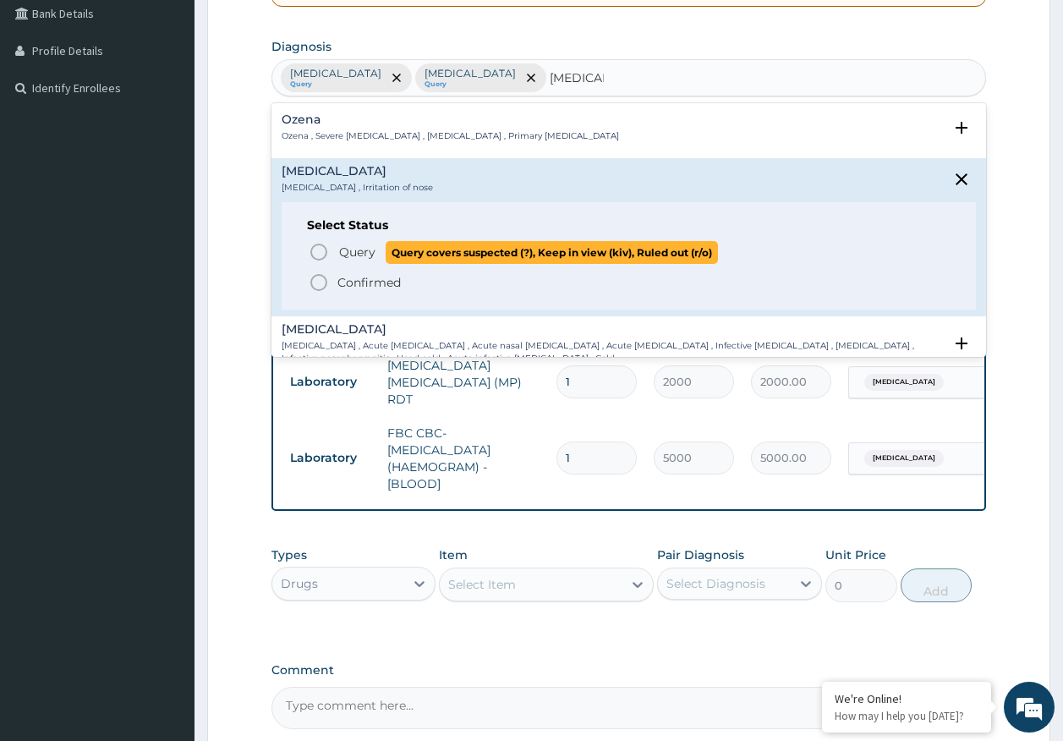
click at [369, 252] on span "Query" at bounding box center [357, 251] width 36 height 17
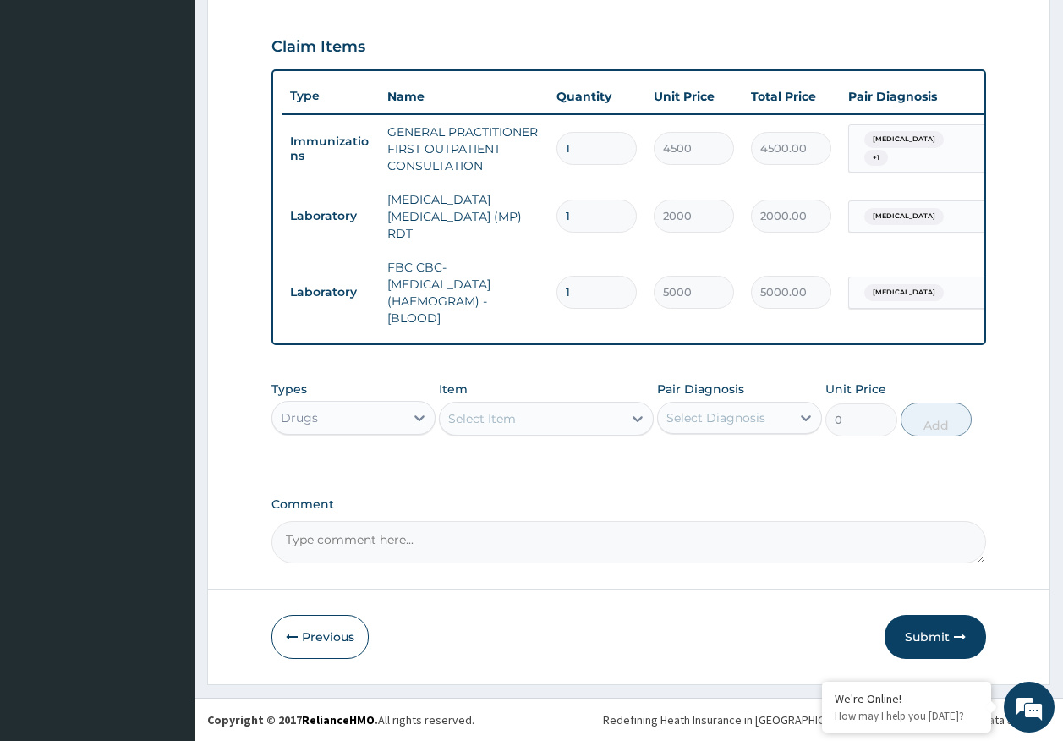
scroll to position [563, 0]
click at [525, 421] on div "Select Item" at bounding box center [531, 418] width 183 height 27
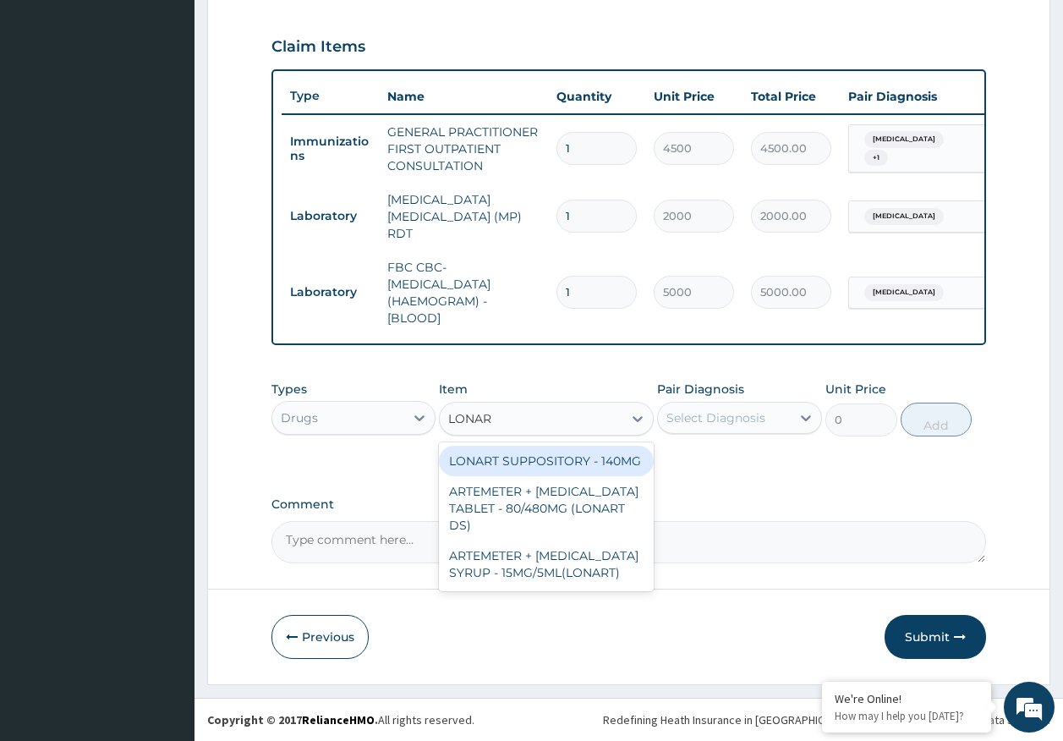
type input "LONART"
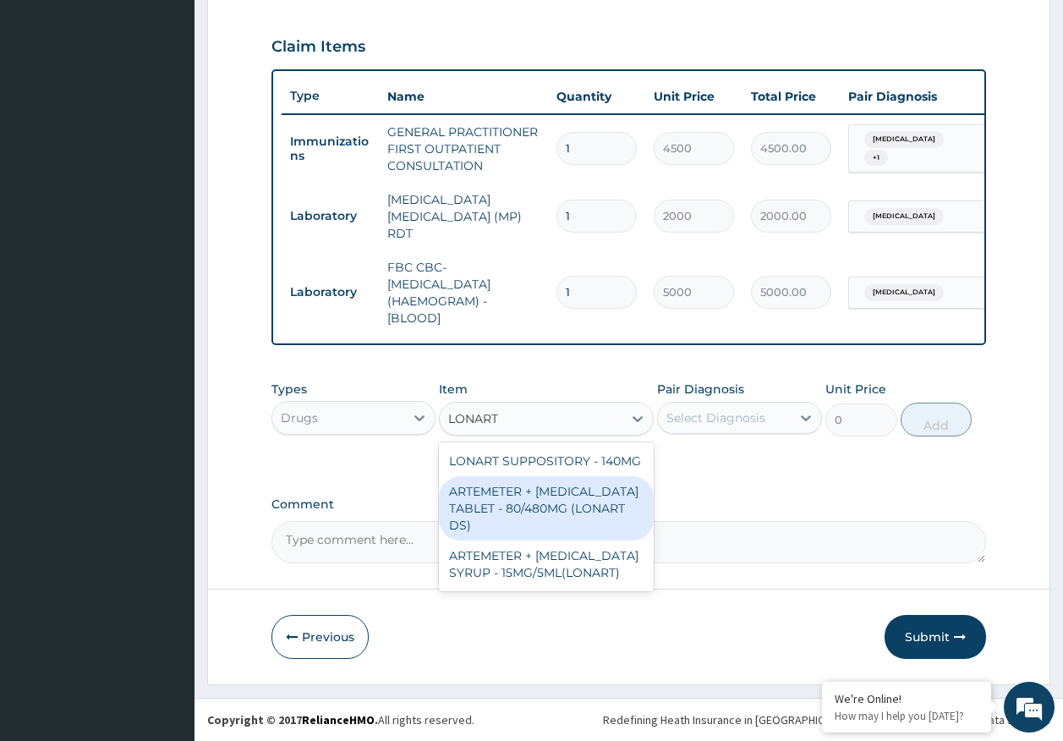
click at [572, 515] on div "ARTEMETER + LUMEFANTRINE TABLET - 80/480MG (LONART DS)" at bounding box center [546, 508] width 215 height 64
type input "588"
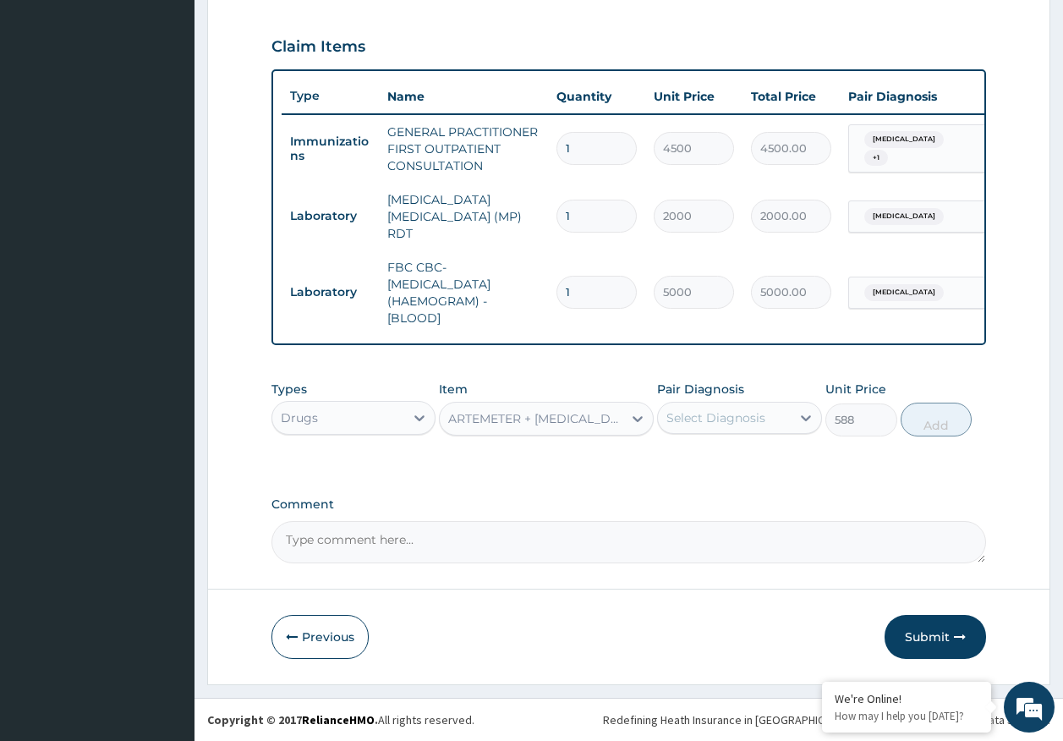
click at [692, 412] on div "Select Diagnosis" at bounding box center [715, 417] width 99 height 17
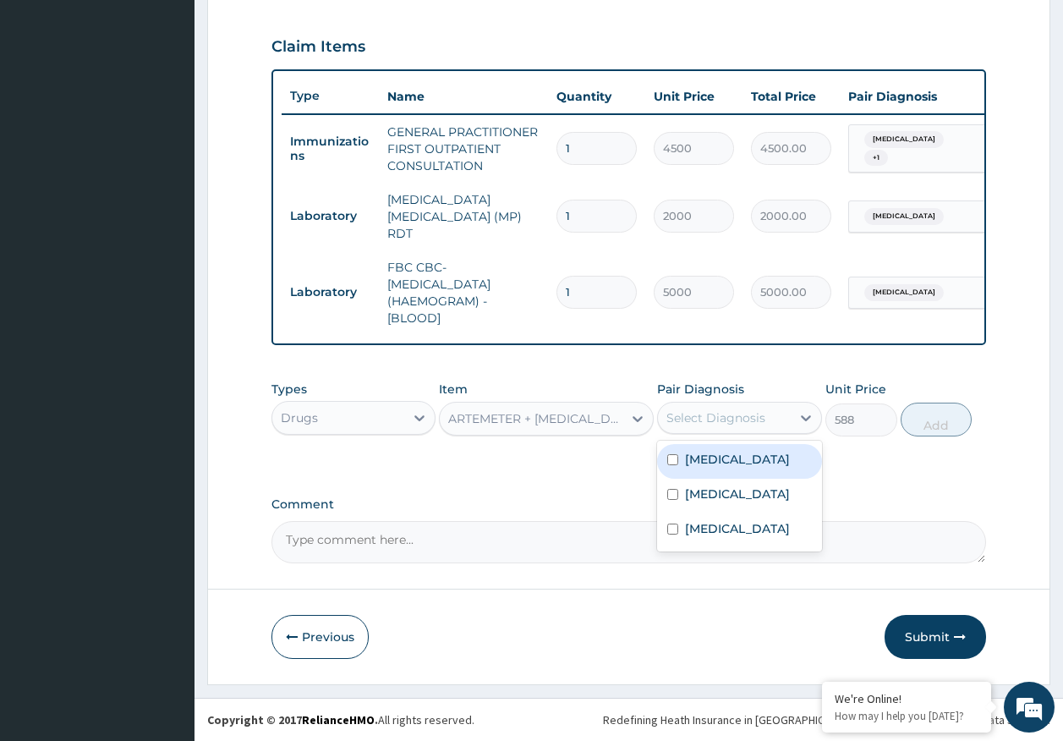
click at [709, 466] on label "Malaria" at bounding box center [737, 459] width 105 height 17
checkbox input "true"
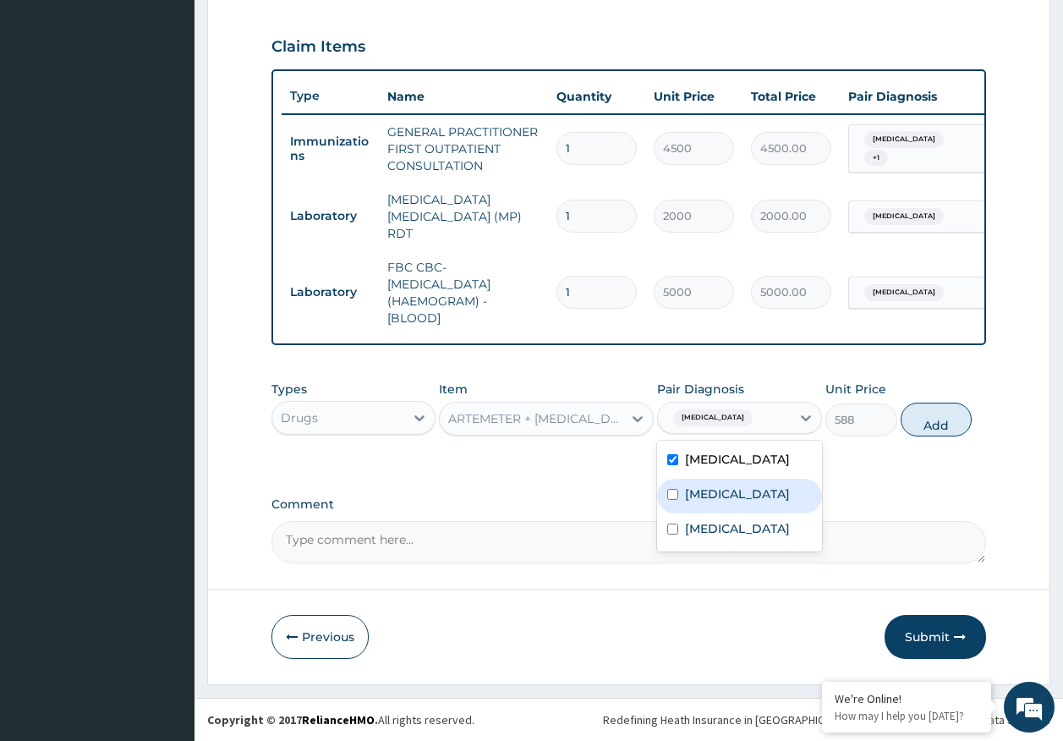
click at [709, 501] on label "Sepsis" at bounding box center [737, 493] width 105 height 17
checkbox input "true"
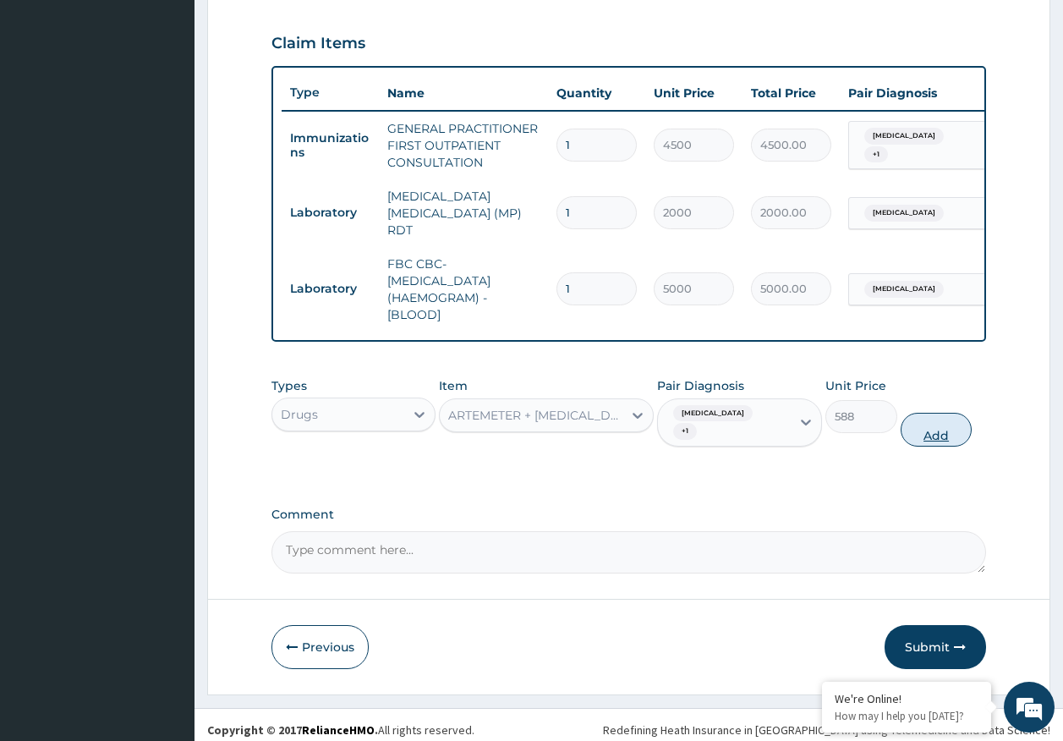
drag, startPoint x: 948, startPoint y: 433, endPoint x: 890, endPoint y: 433, distance: 57.5
click at [946, 433] on button "Add" at bounding box center [936, 430] width 72 height 34
type input "0"
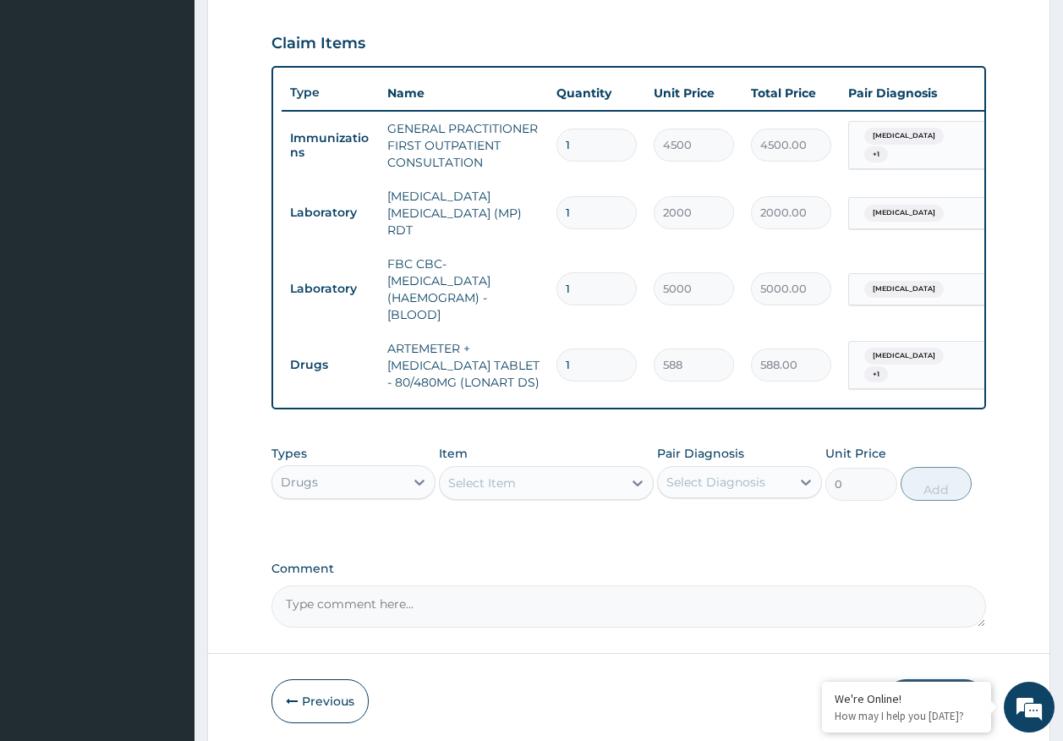
click at [536, 485] on div "Select Item" at bounding box center [531, 482] width 183 height 27
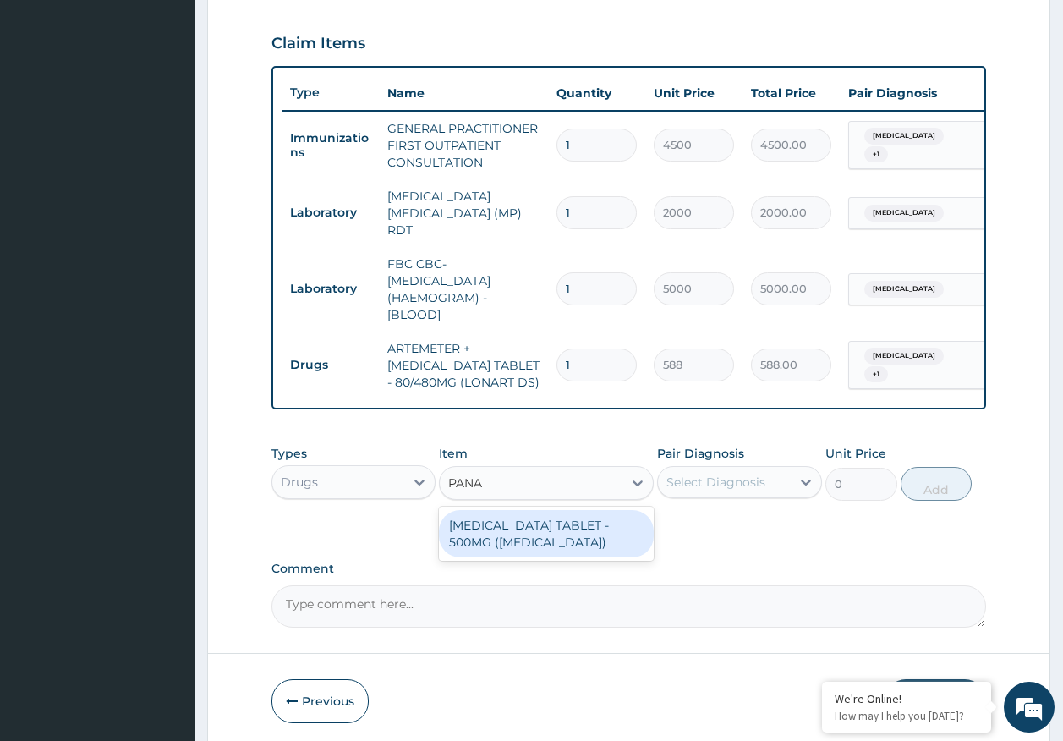
type input "PANAD"
click at [546, 534] on div "PARACETAMOL TABLET - 500MG (PANADOL)" at bounding box center [546, 533] width 215 height 47
type input "42"
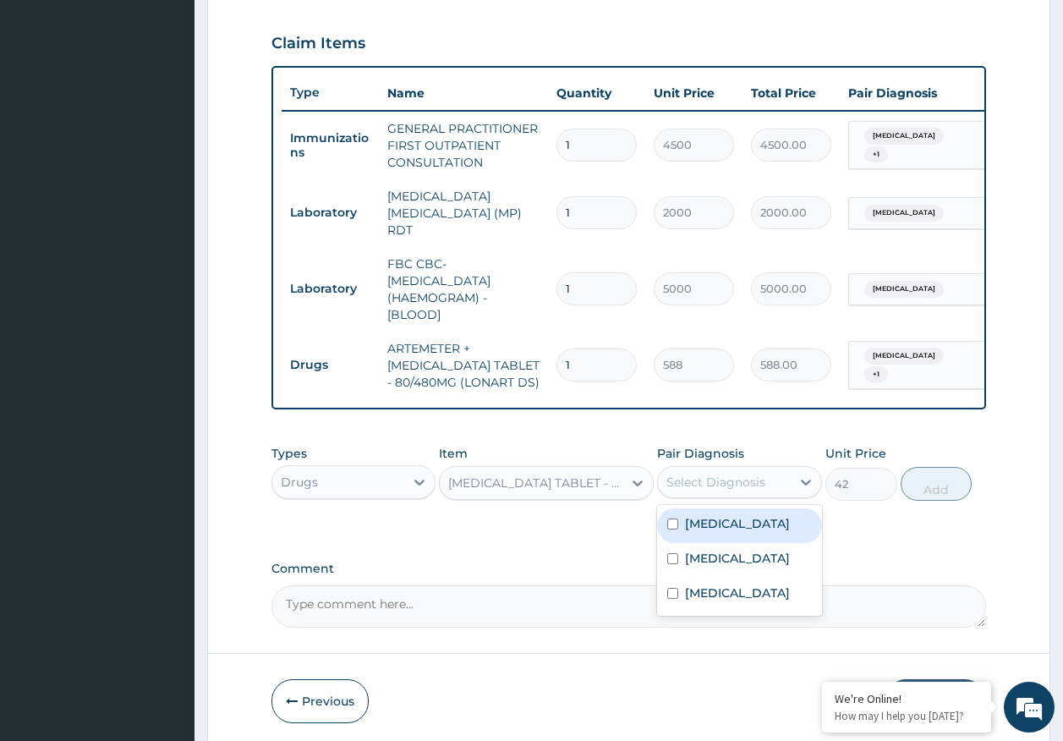
click at [704, 490] on div "Select Diagnosis" at bounding box center [715, 481] width 99 height 17
click at [706, 536] on div "Malaria" at bounding box center [739, 525] width 165 height 35
checkbox input "true"
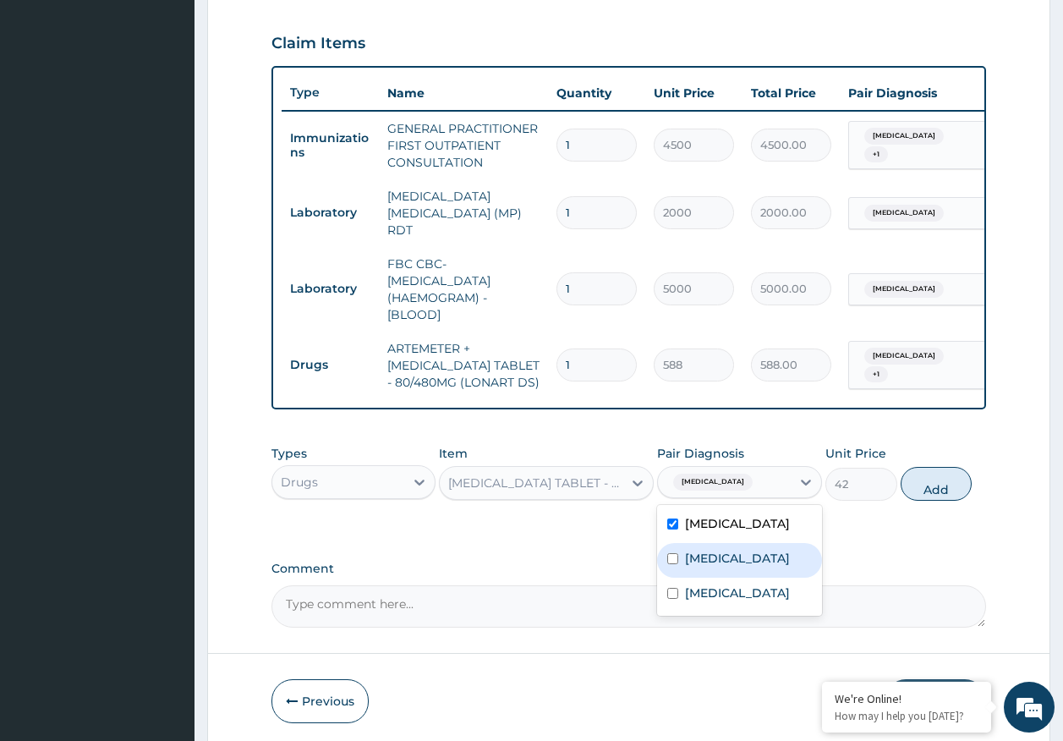
click at [707, 561] on label "Sepsis" at bounding box center [737, 558] width 105 height 17
checkbox input "true"
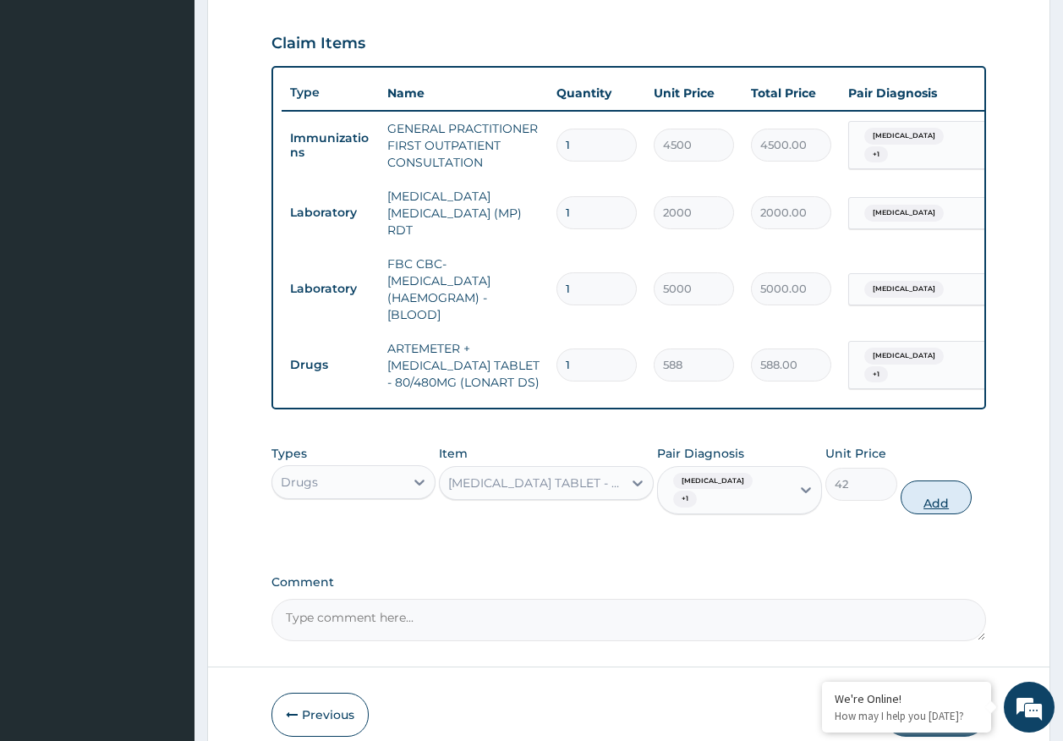
click at [950, 495] on button "Add" at bounding box center [936, 497] width 72 height 34
type input "0"
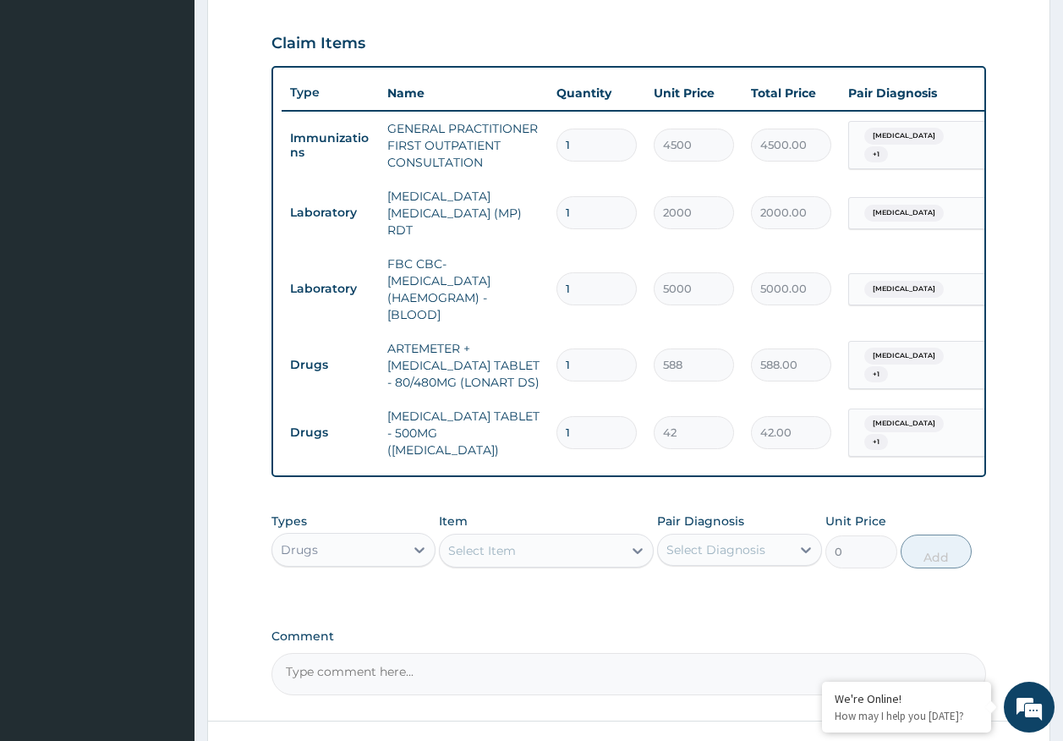
click at [514, 545] on div "Select Item" at bounding box center [482, 550] width 68 height 17
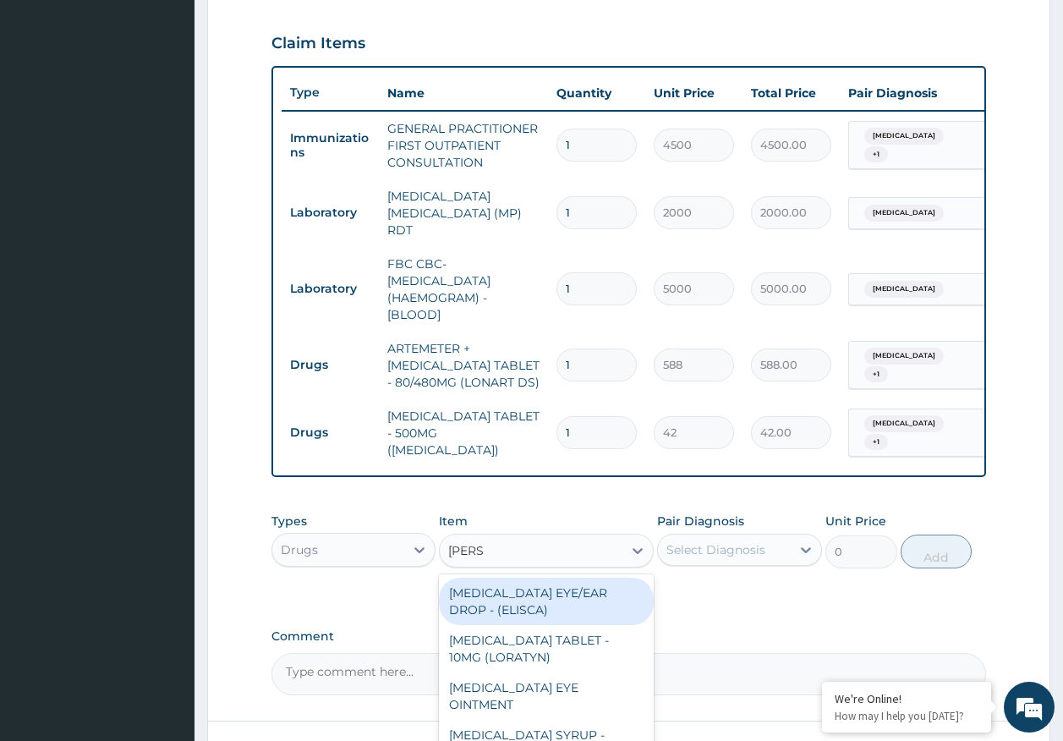
type input "LORAT"
drag, startPoint x: 556, startPoint y: 591, endPoint x: 752, endPoint y: 575, distance: 196.0
click at [558, 590] on div "LORATADINE TABLET - 10MG (LORATYN)" at bounding box center [546, 600] width 215 height 47
type input "98"
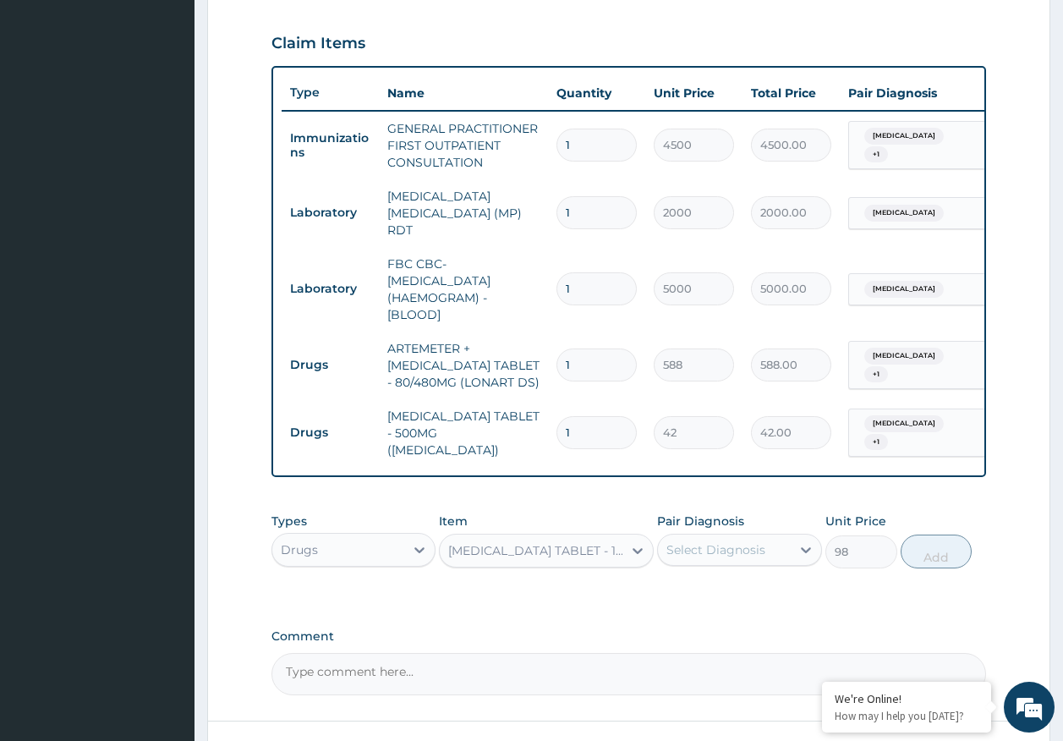
drag, startPoint x: 747, startPoint y: 560, endPoint x: 734, endPoint y: 542, distance: 22.3
click at [735, 543] on div "Pair Diagnosis Select Diagnosis" at bounding box center [739, 540] width 165 height 56
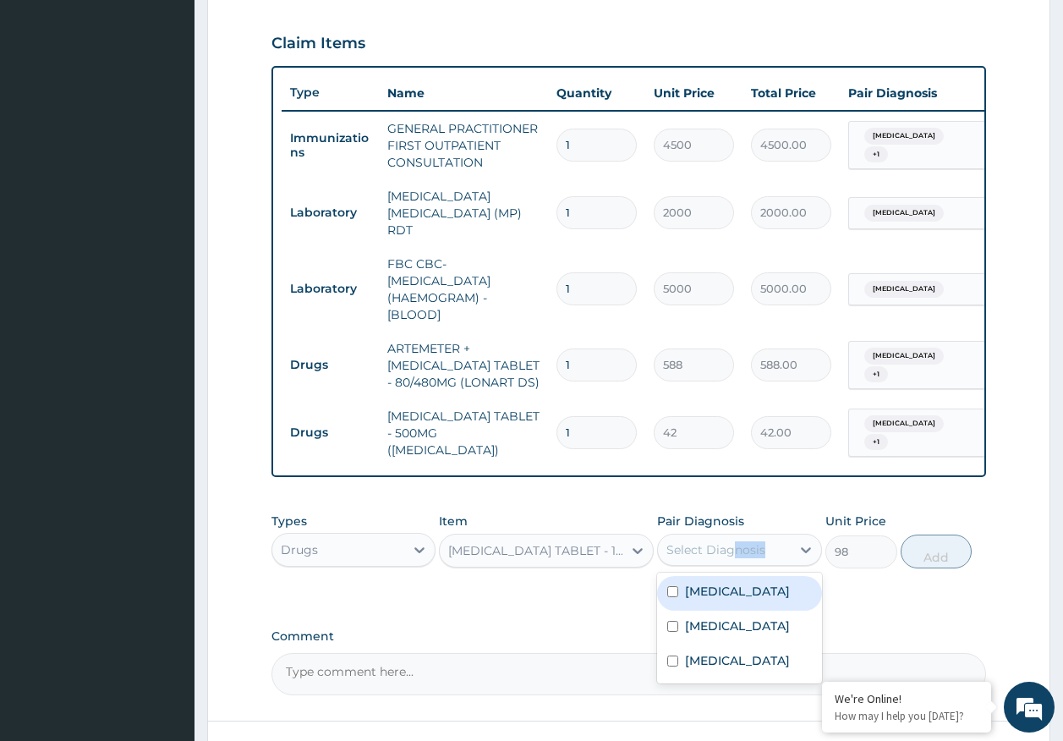
drag, startPoint x: 734, startPoint y: 542, endPoint x: 718, endPoint y: 549, distance: 17.4
click at [718, 549] on div "Select Diagnosis" at bounding box center [715, 549] width 99 height 17
click at [704, 588] on label "Malaria" at bounding box center [737, 591] width 105 height 17
checkbox input "true"
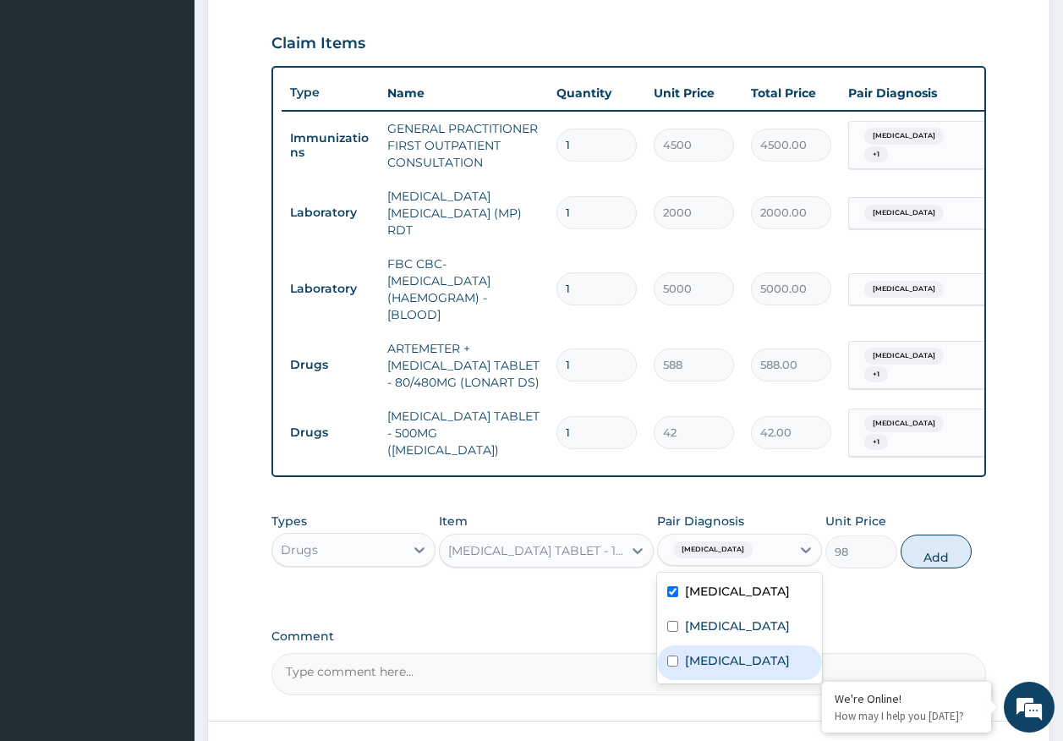
click at [716, 658] on label "Rhinitis" at bounding box center [737, 660] width 105 height 17
checkbox input "true"
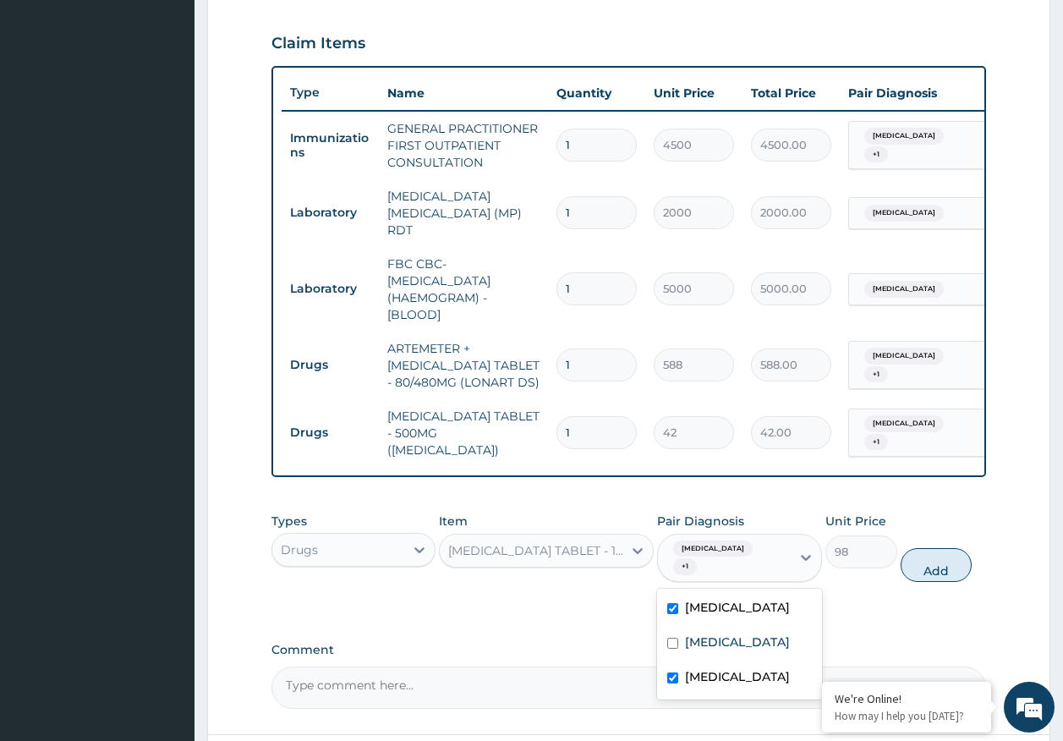
drag, startPoint x: 720, startPoint y: 573, endPoint x: 916, endPoint y: 585, distance: 196.5
click at [727, 592] on div "Malaria" at bounding box center [739, 609] width 165 height 35
checkbox input "false"
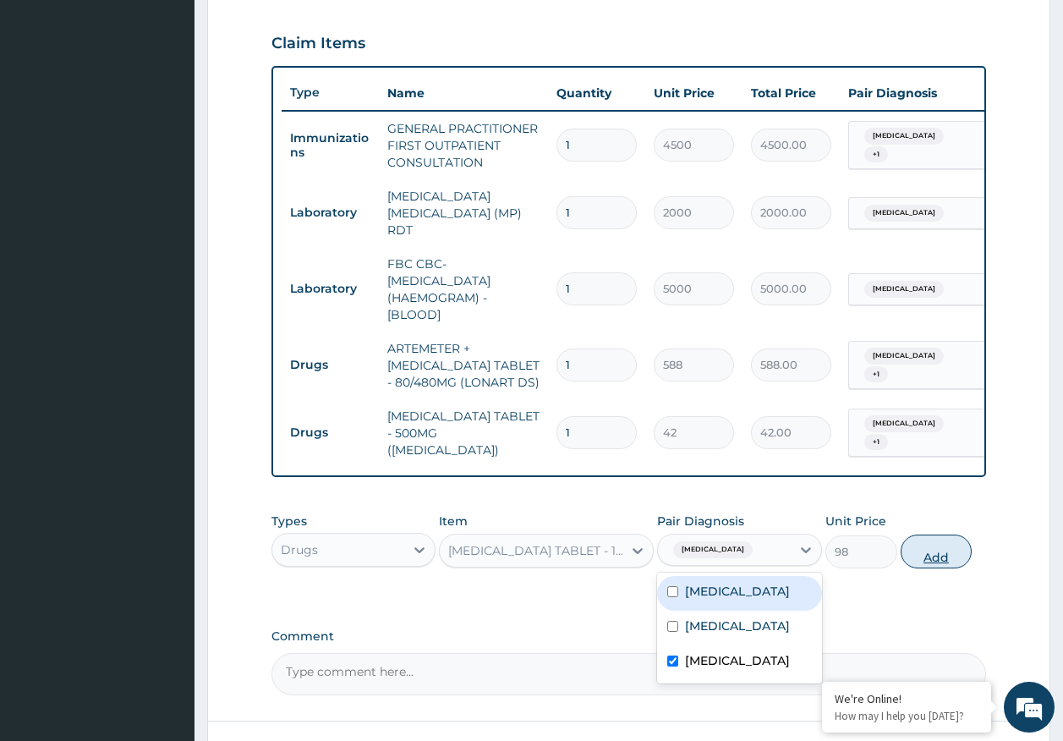
click at [931, 555] on button "Add" at bounding box center [936, 551] width 72 height 34
type input "0"
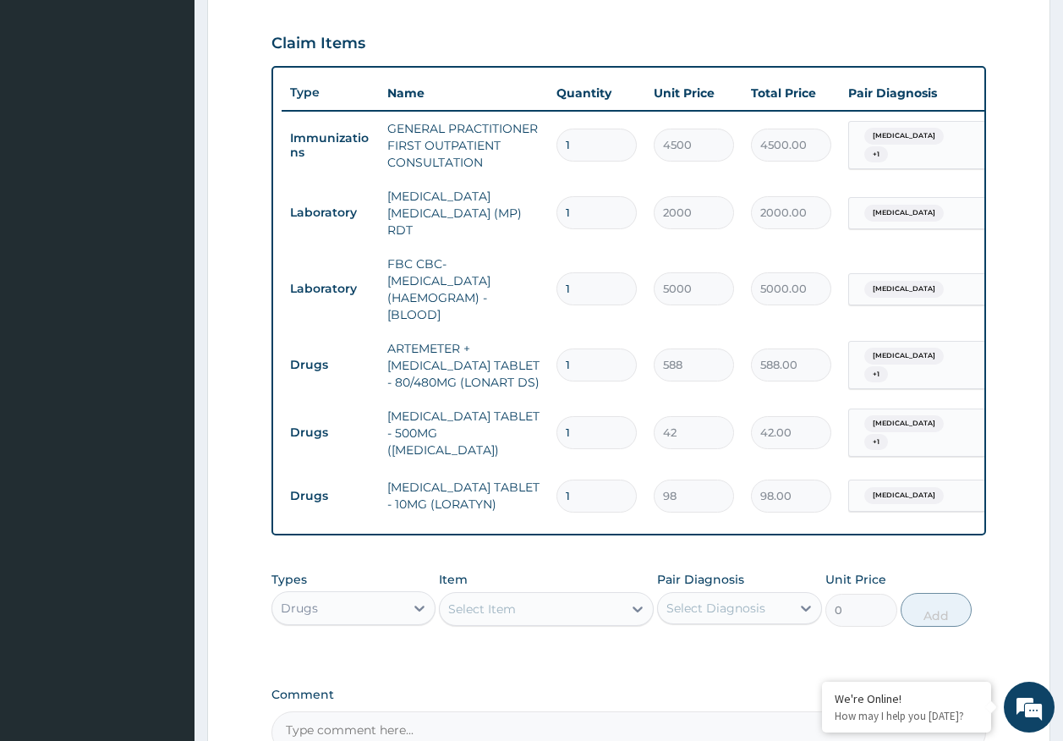
type input "0.00"
type input "5"
type input "490.00"
type input "5"
click at [572, 416] on input "1" at bounding box center [596, 432] width 80 height 33
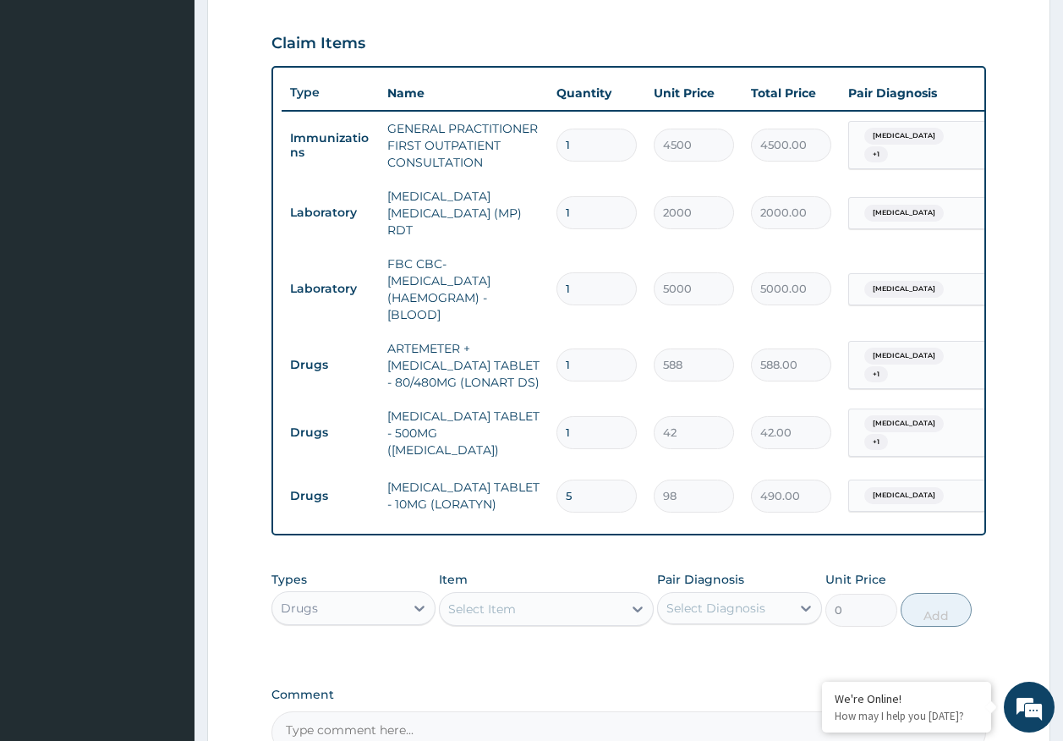
type input "18"
type input "756.00"
type input "18"
click at [584, 361] on input "1" at bounding box center [596, 364] width 80 height 33
type input "0.00"
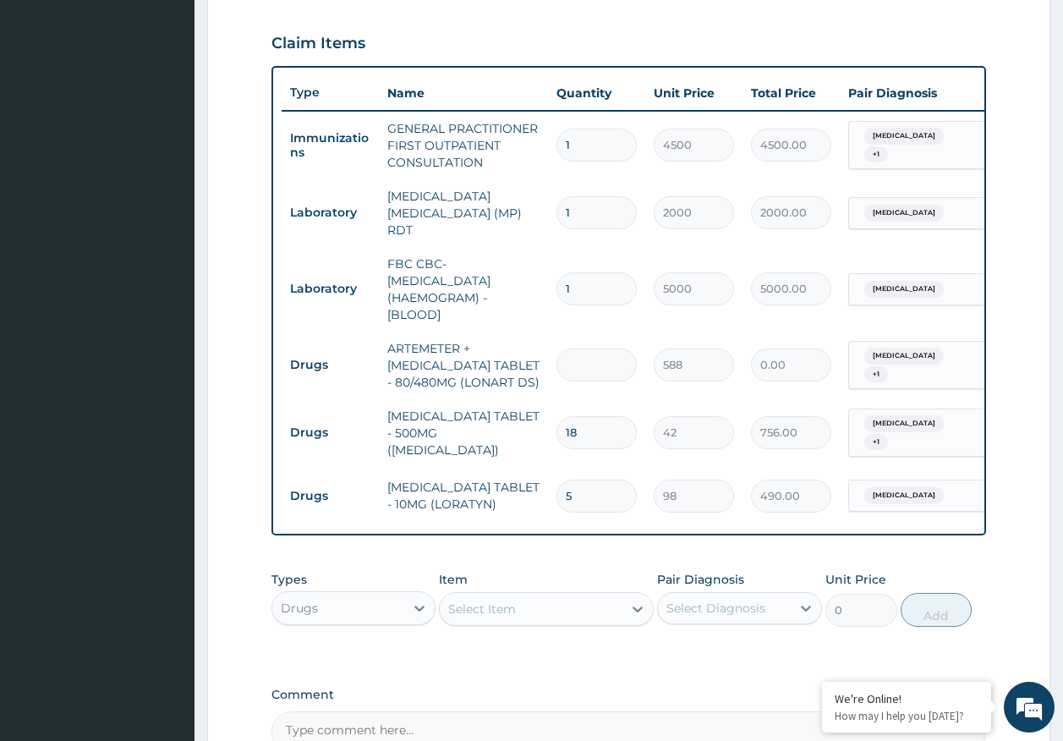
type input "6"
type input "3528.00"
type input "6"
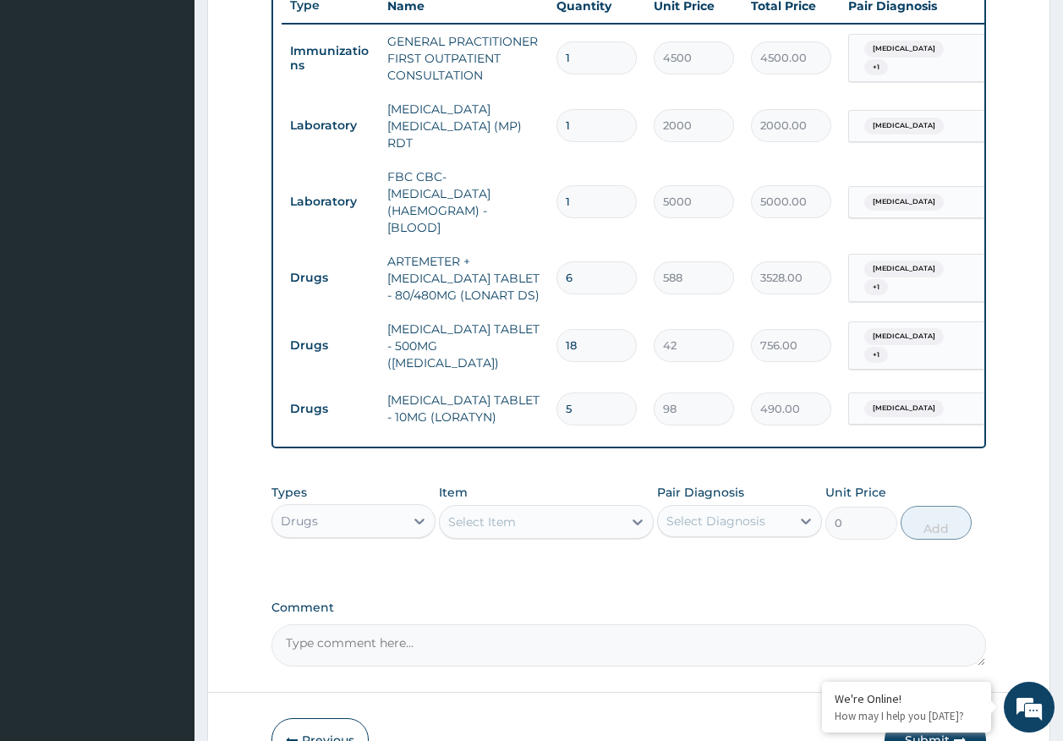
scroll to position [747, 0]
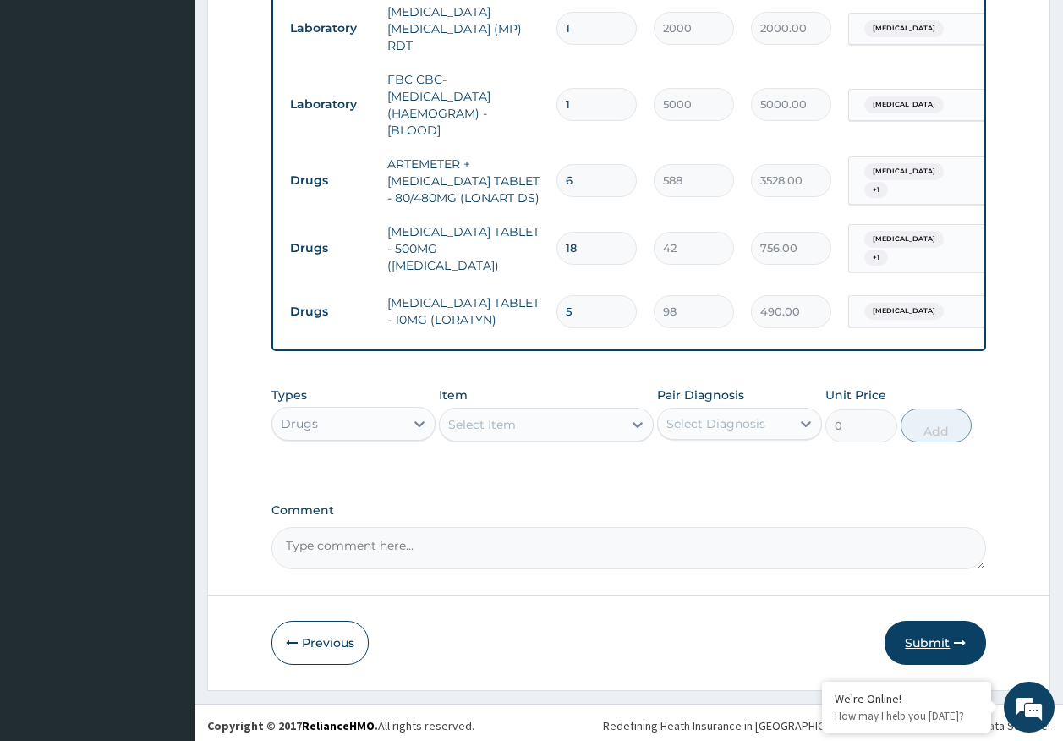
click at [931, 638] on button "Submit" at bounding box center [934, 643] width 101 height 44
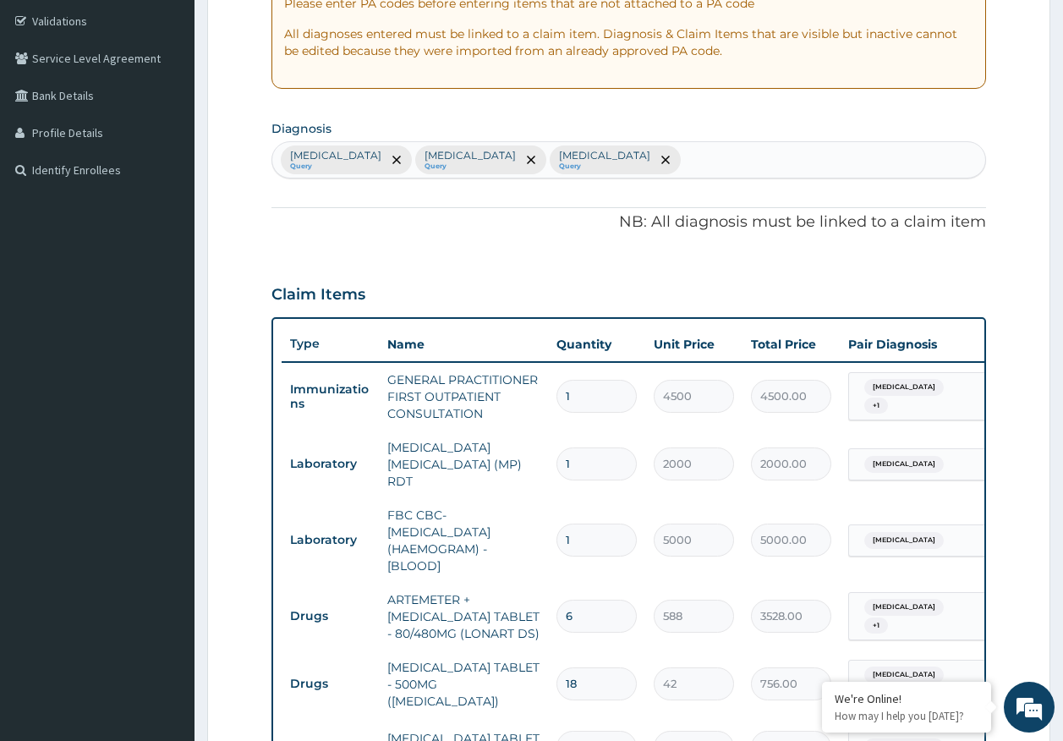
scroll to position [156, 0]
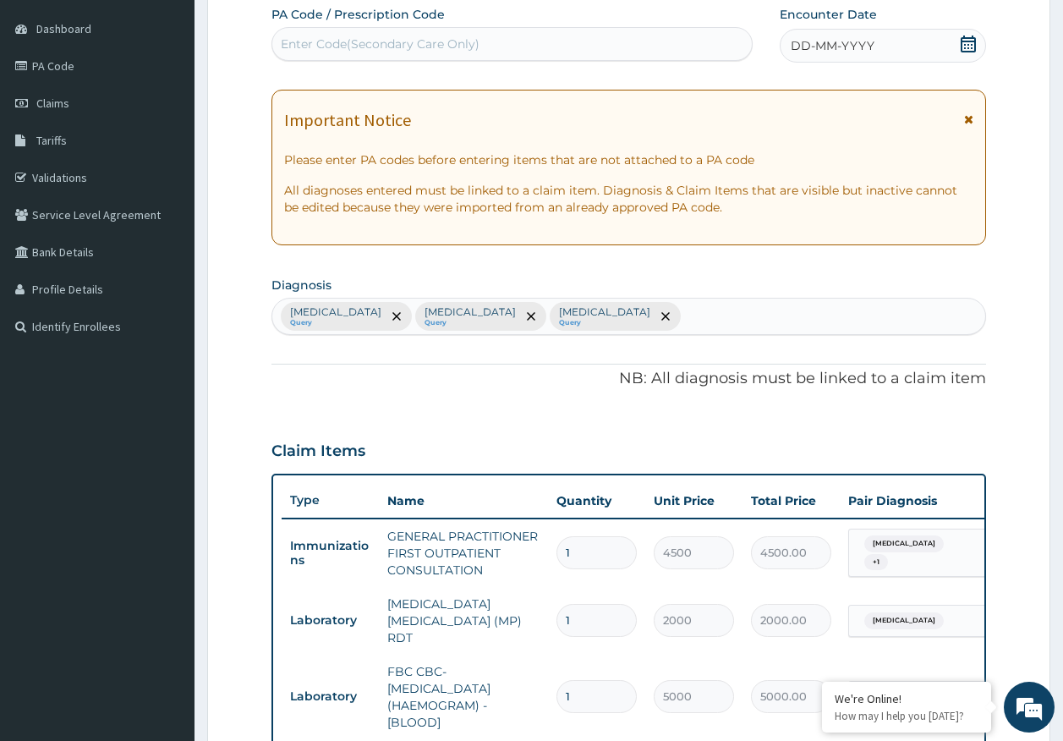
click at [854, 36] on div "DD-MM-YYYY" at bounding box center [883, 46] width 206 height 34
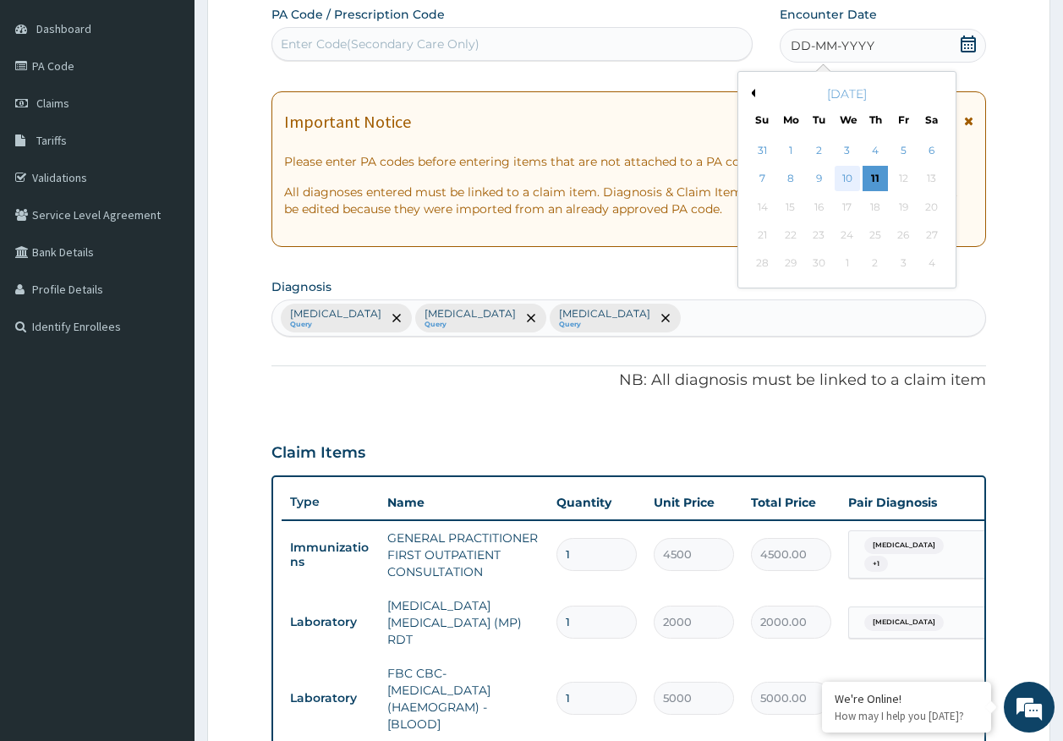
click at [851, 175] on div "10" at bounding box center [846, 179] width 25 height 25
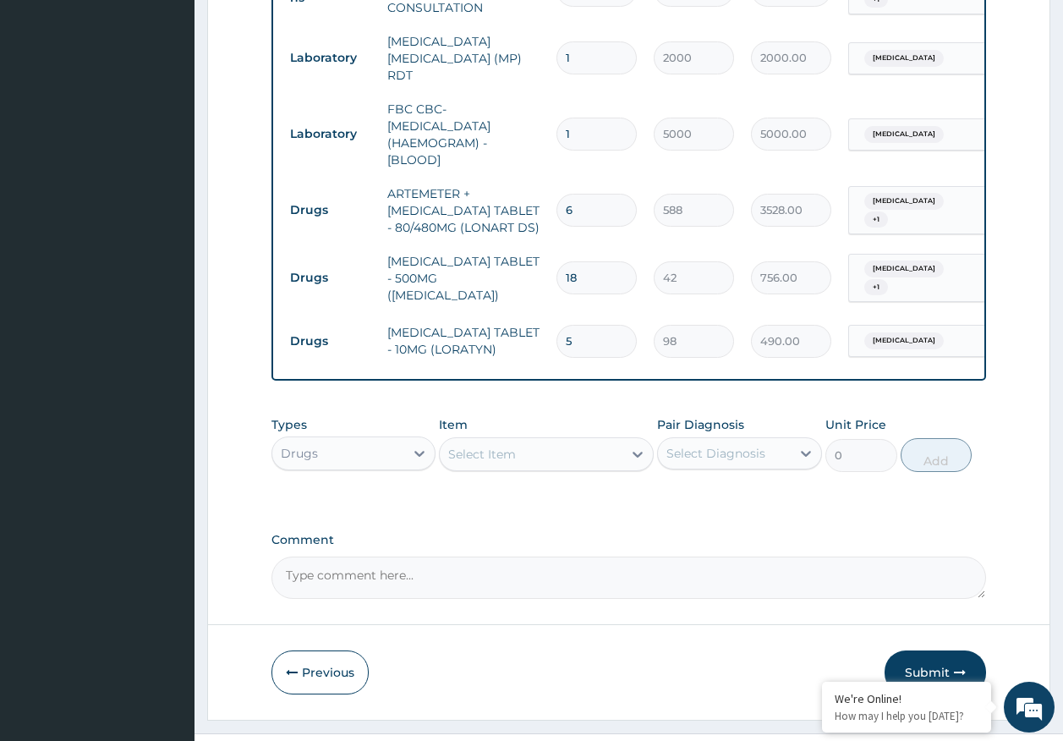
scroll to position [747, 0]
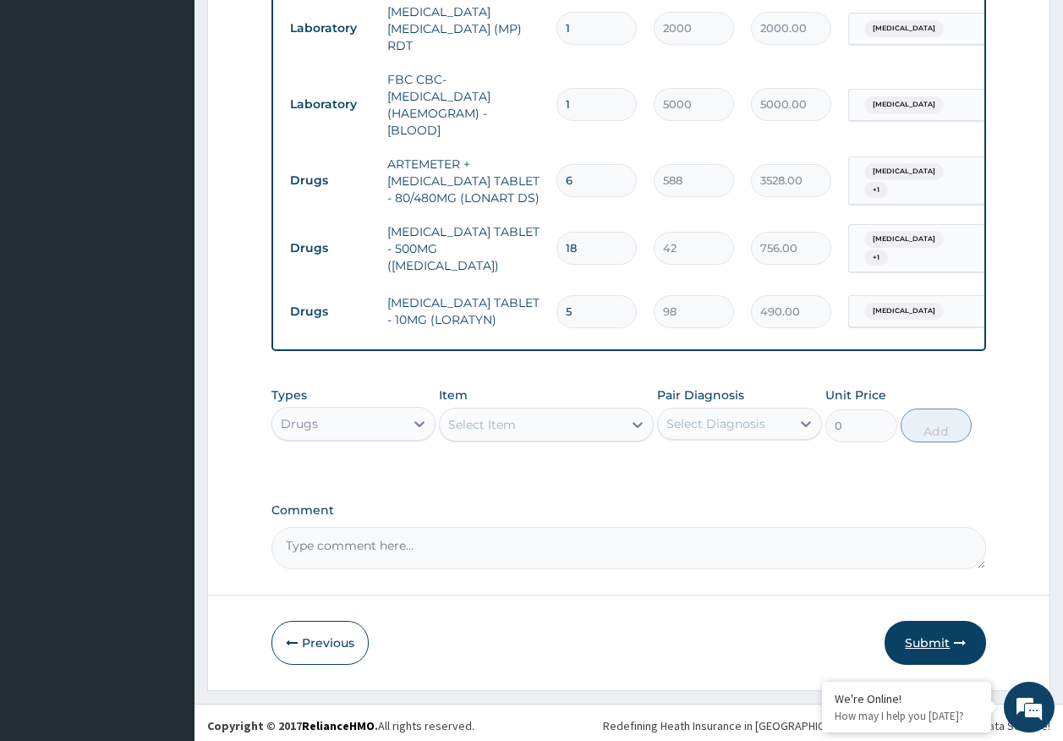
click at [917, 621] on button "Submit" at bounding box center [934, 643] width 101 height 44
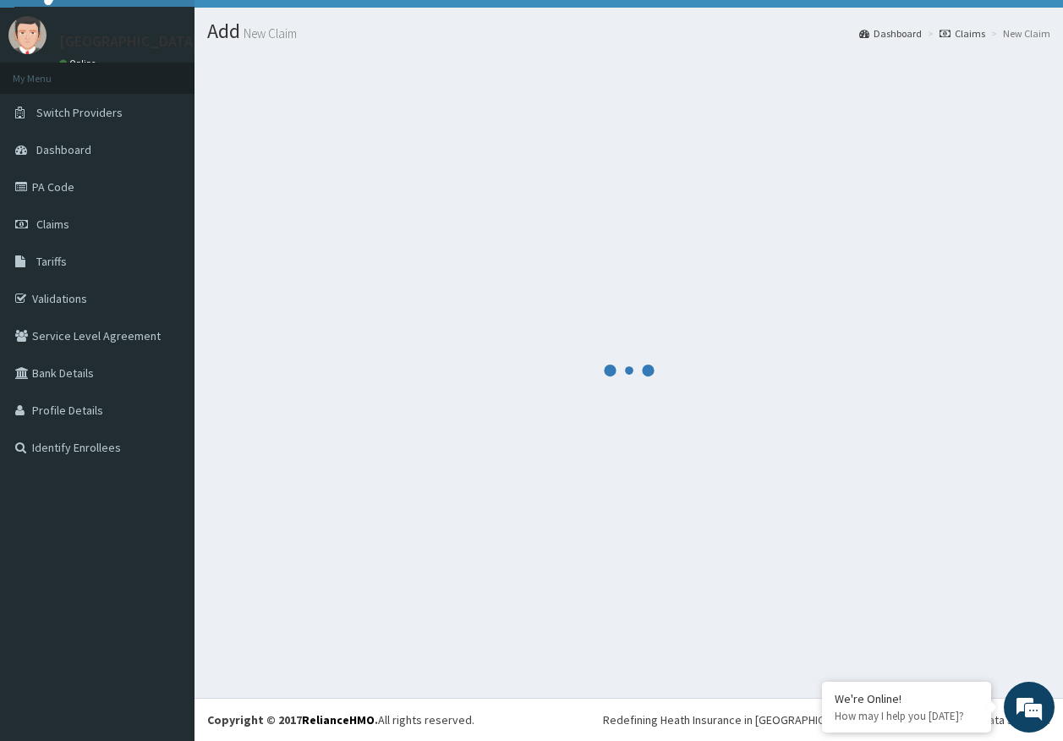
scroll to position [35, 0]
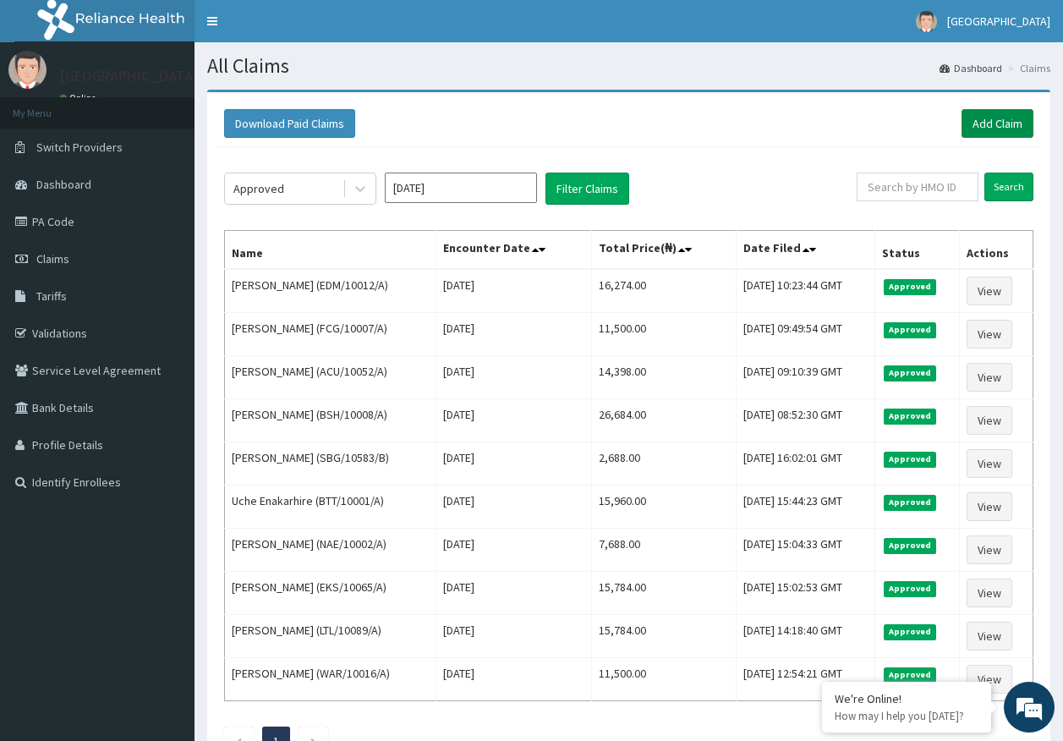
click at [992, 122] on link "Add Claim" at bounding box center [997, 123] width 72 height 29
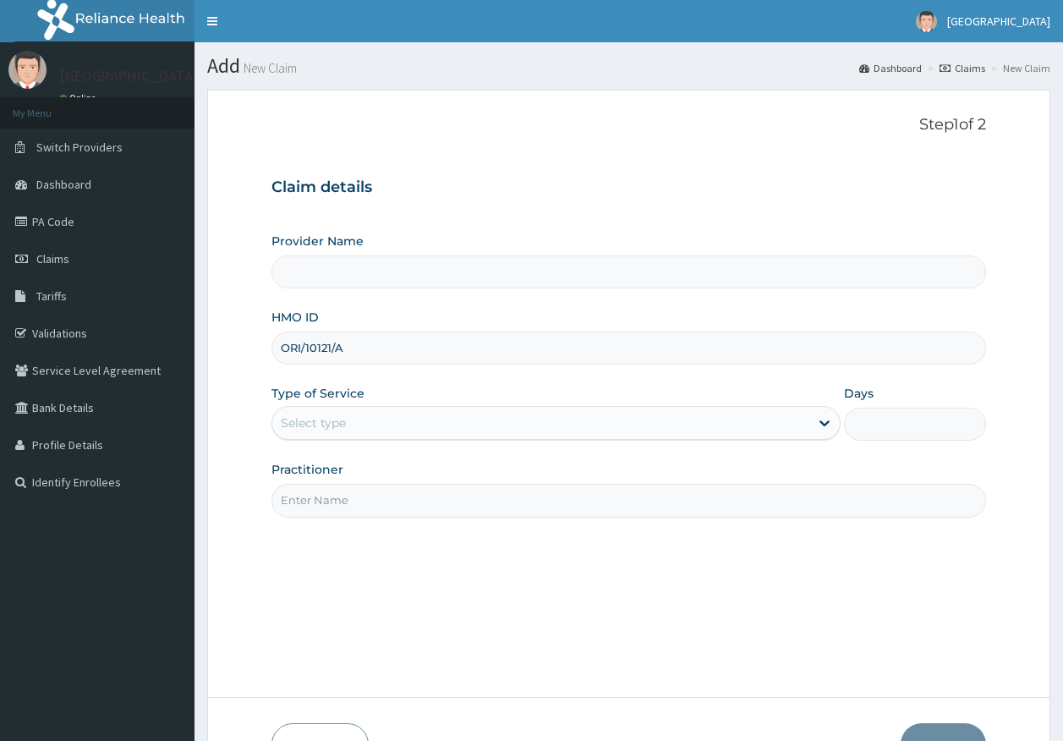
type input "ORI/10121/A"
click at [335, 424] on div "Select type" at bounding box center [313, 422] width 65 height 17
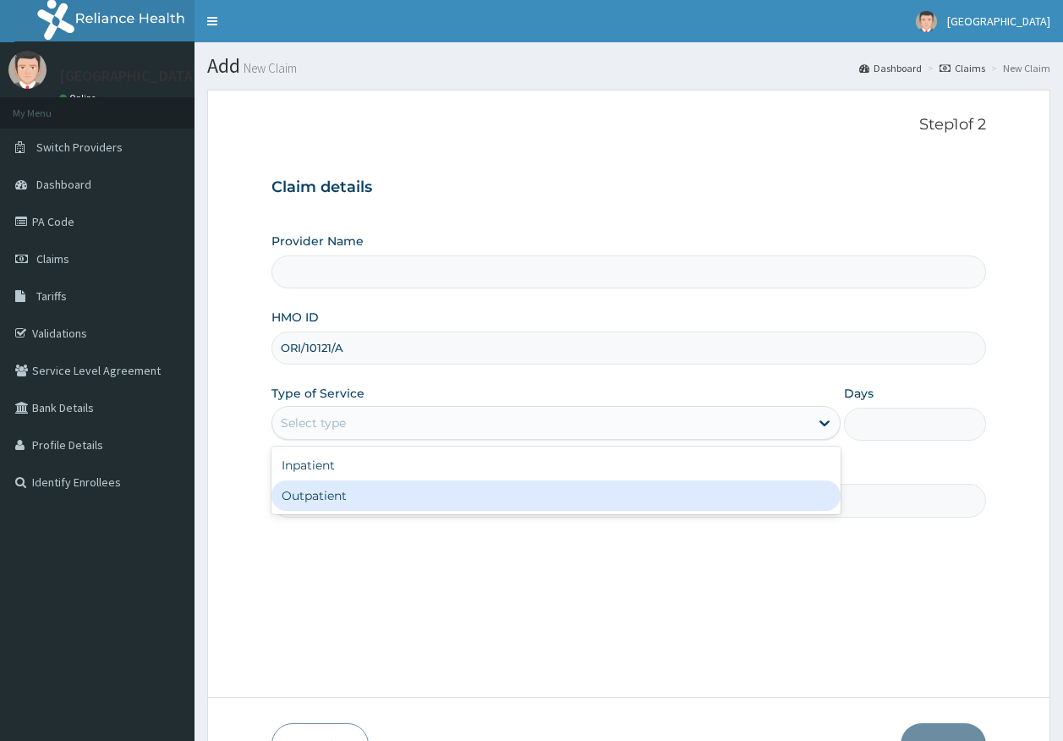
drag, startPoint x: 338, startPoint y: 493, endPoint x: 361, endPoint y: 500, distance: 23.8
click at [338, 494] on div "Outpatient" at bounding box center [555, 495] width 569 height 30
type input "1"
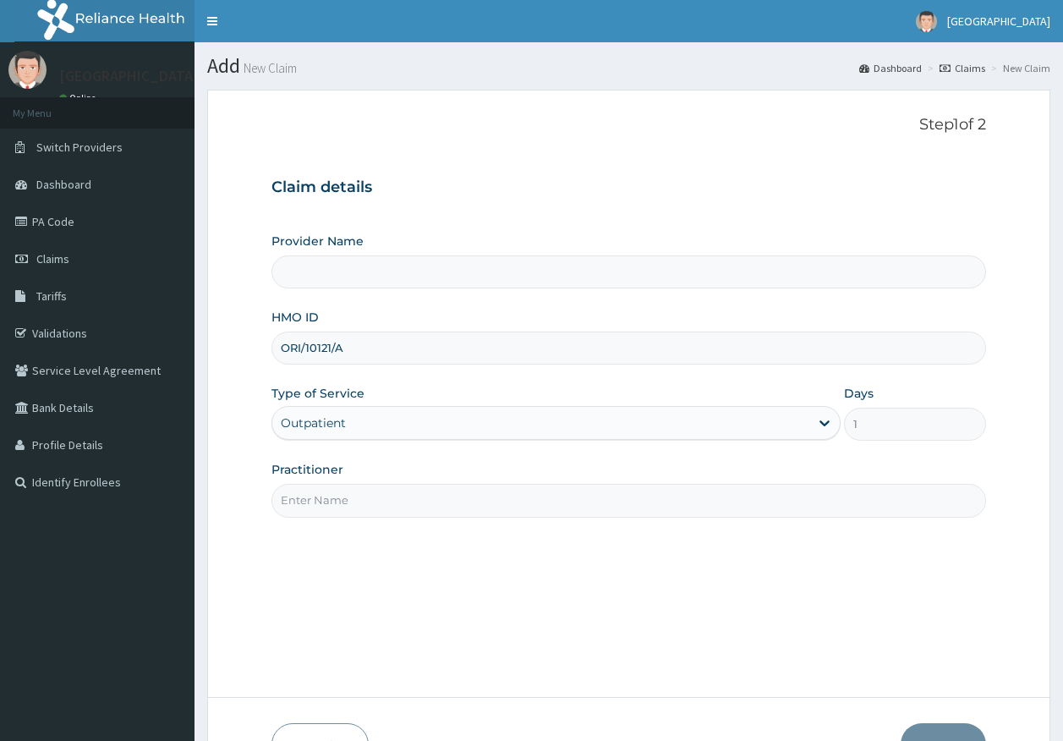
drag, startPoint x: 363, startPoint y: 501, endPoint x: 369, endPoint y: 507, distance: 9.0
click at [363, 501] on input "Practitioner" at bounding box center [628, 500] width 715 height 33
type input "DR AJAYI"
type input "Kingtrust Medical Center"
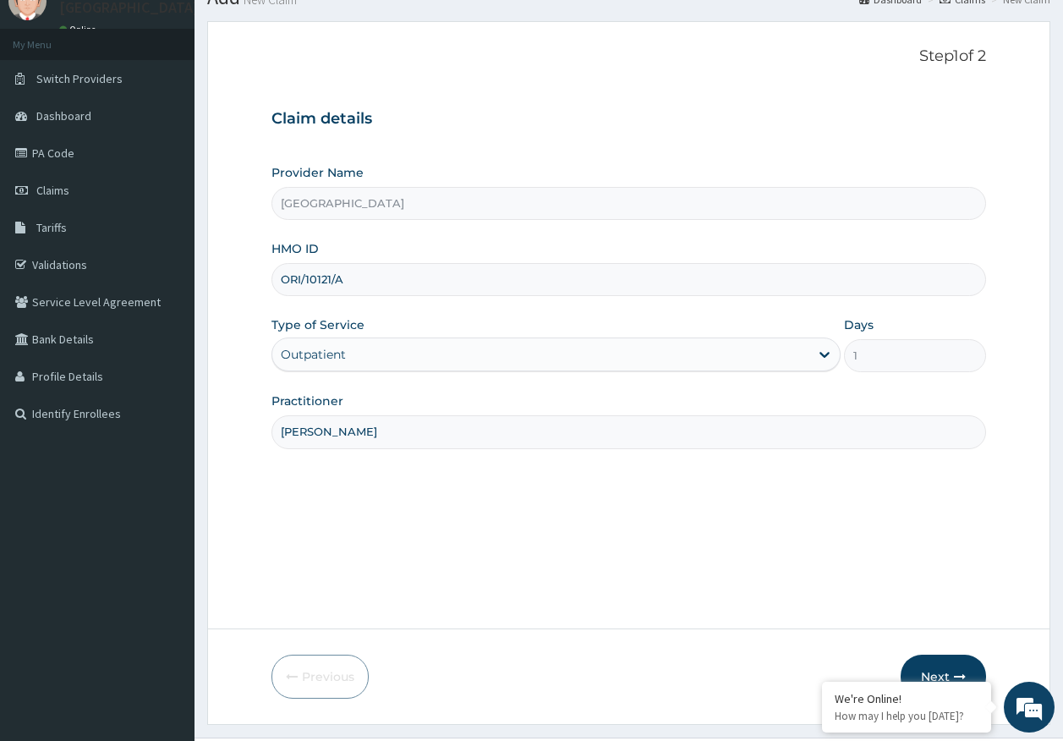
scroll to position [108, 0]
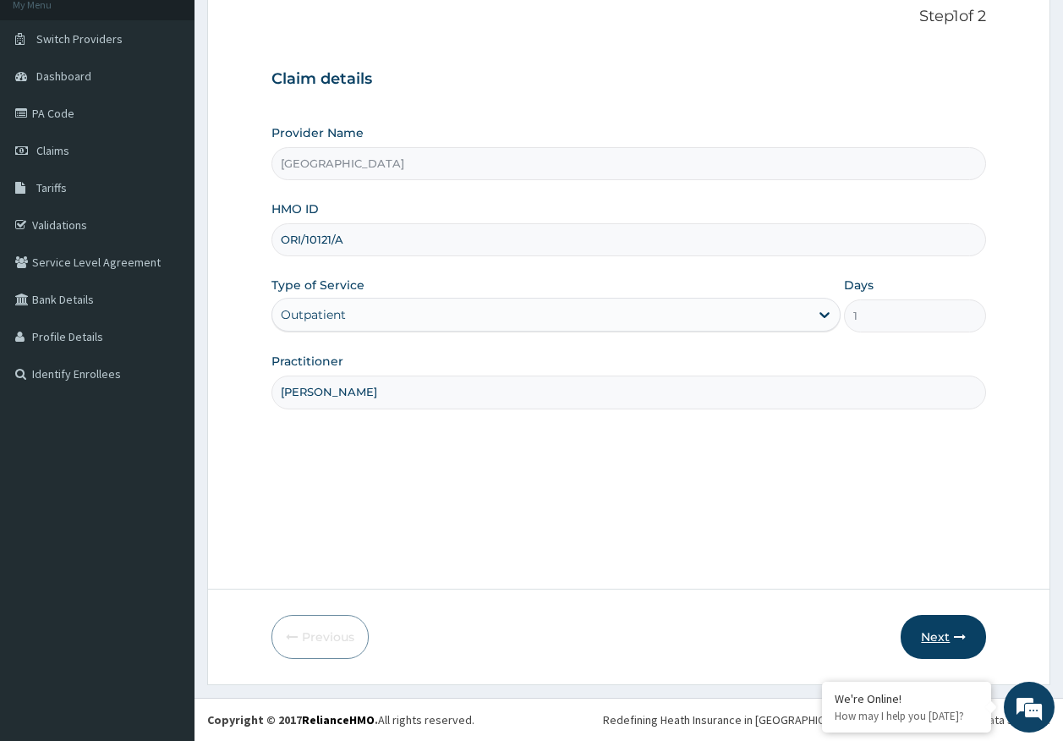
click at [947, 633] on button "Next" at bounding box center [942, 637] width 85 height 44
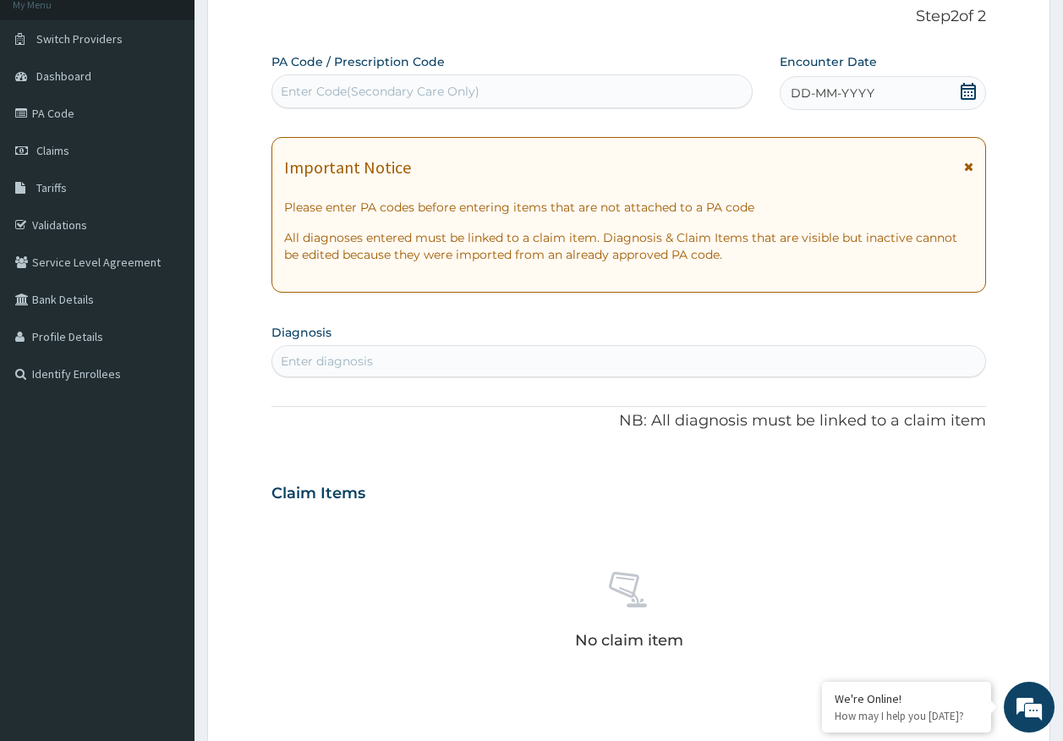
click at [451, 356] on div "Enter diagnosis" at bounding box center [629, 360] width 714 height 27
type input ","
type input "MALARIA"
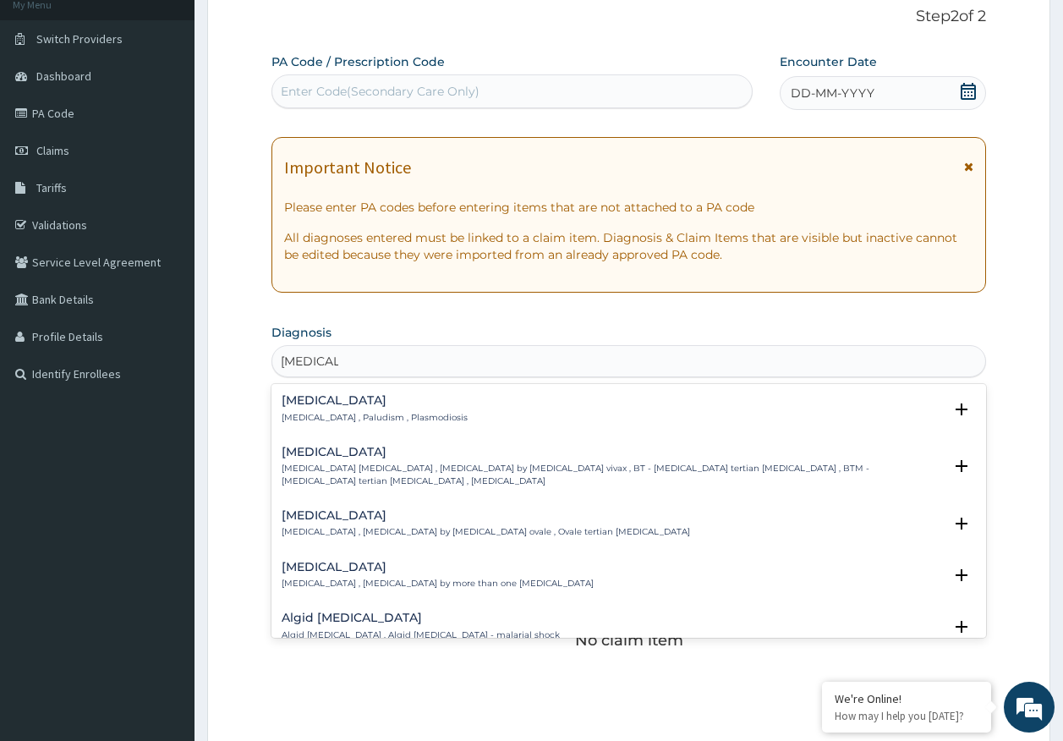
click at [319, 413] on p "Malaria , Paludism , Plasmodiosis" at bounding box center [375, 418] width 186 height 12
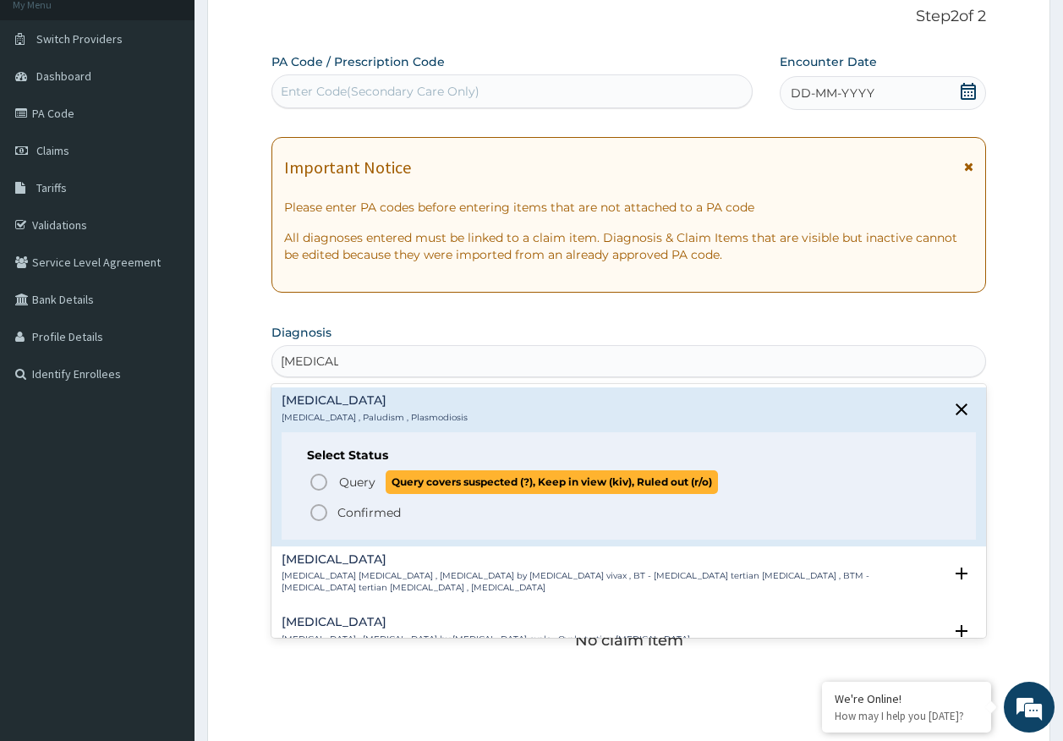
click at [369, 488] on span "Query" at bounding box center [357, 481] width 36 height 17
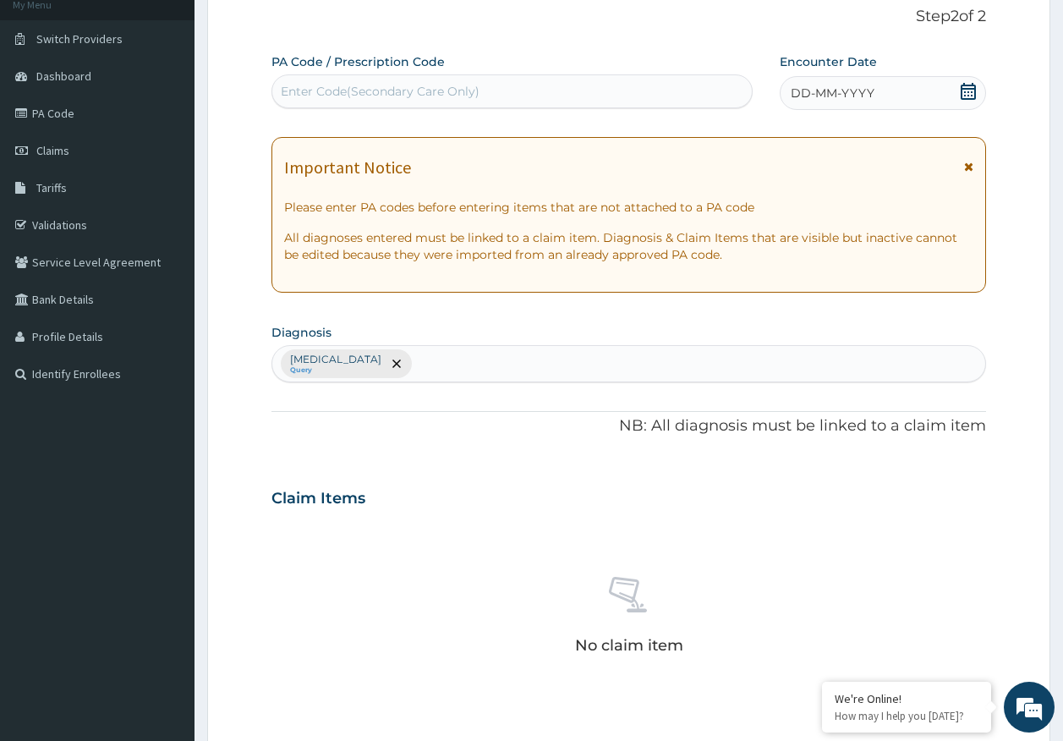
scroll to position [0, 0]
type input "RHINIT"
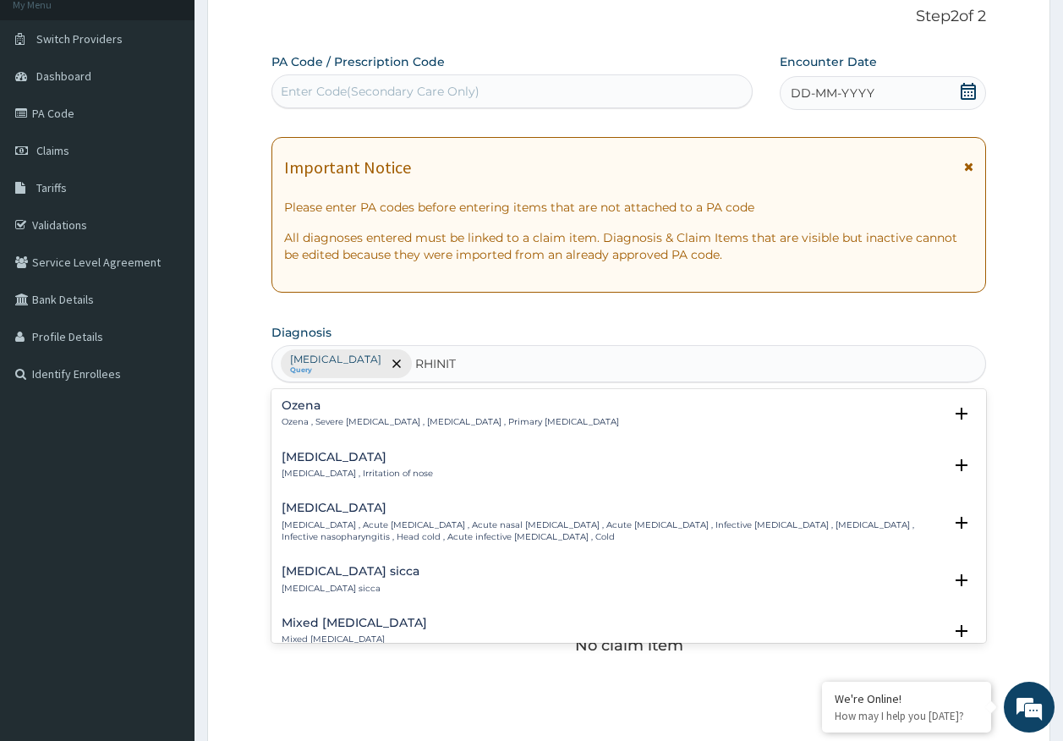
click at [309, 402] on h4 "Ozena" at bounding box center [450, 405] width 337 height 13
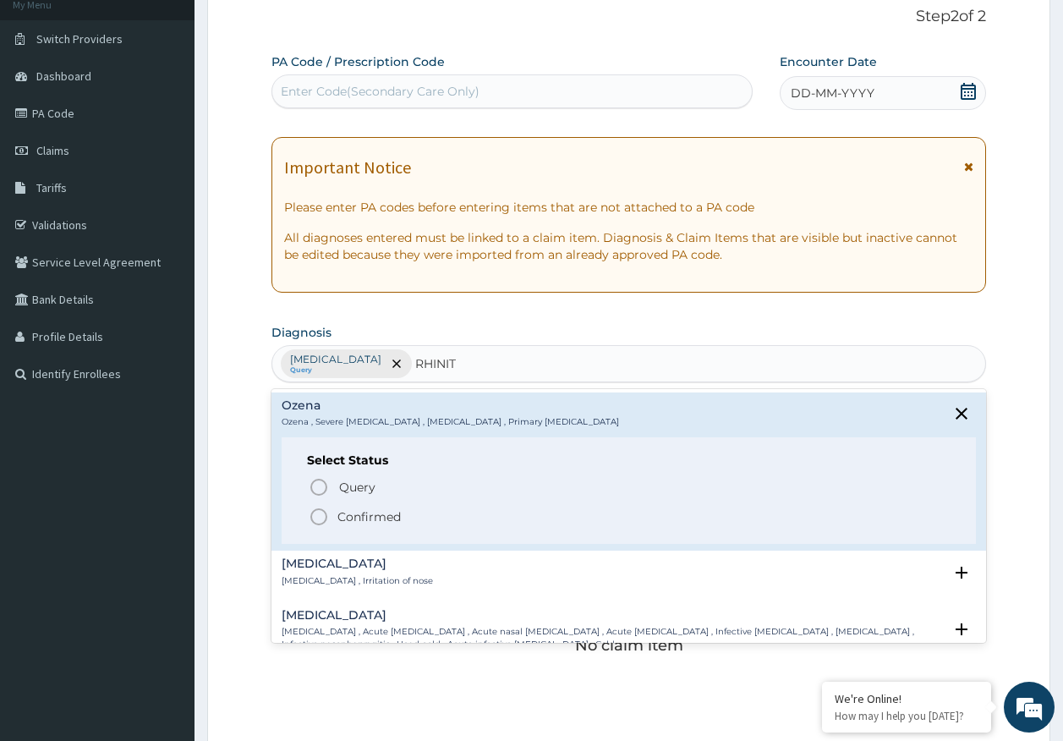
click at [321, 563] on h4 "Rhinitis" at bounding box center [357, 563] width 151 height 13
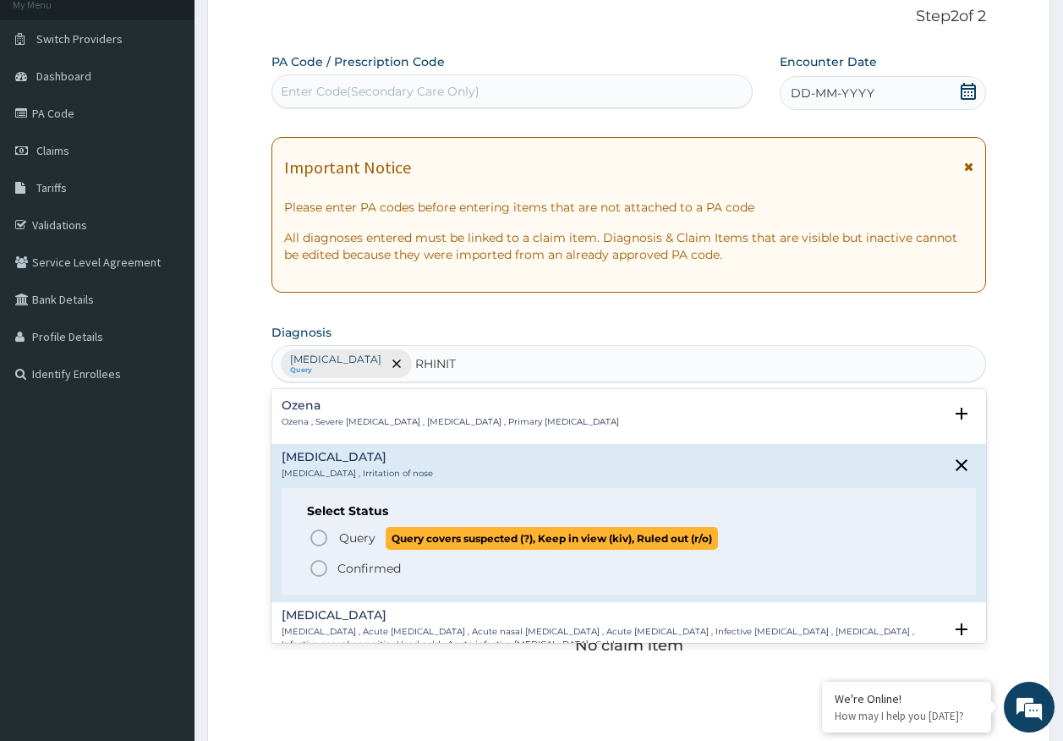
click at [352, 537] on span "Query" at bounding box center [357, 537] width 36 height 17
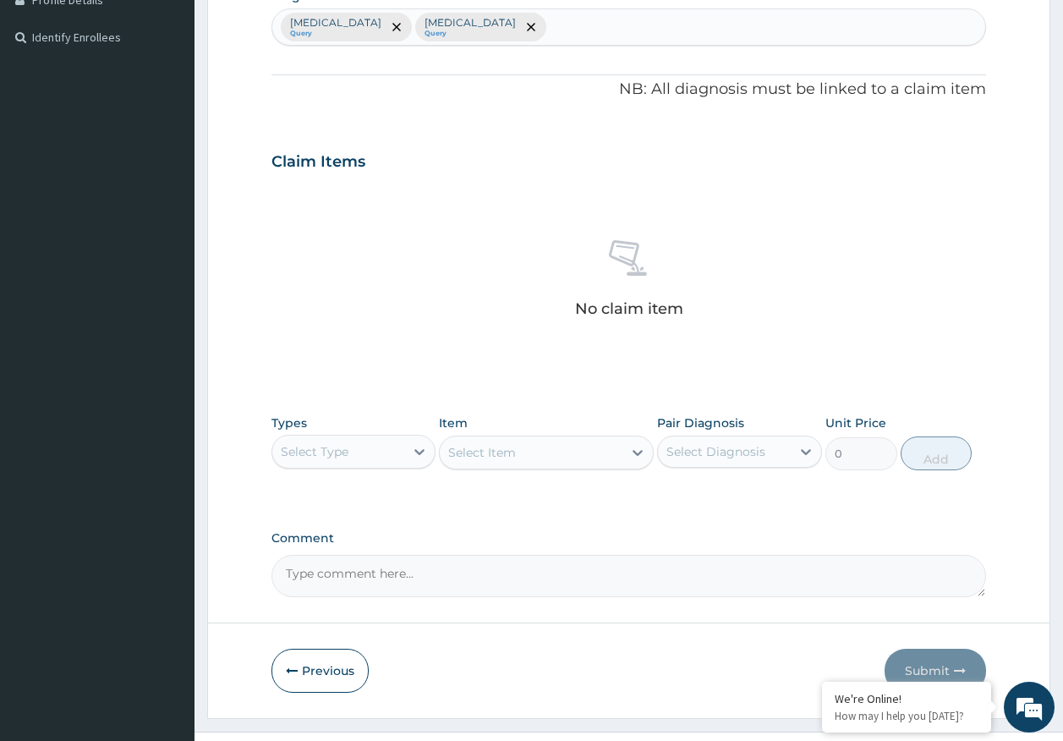
scroll to position [479, 0]
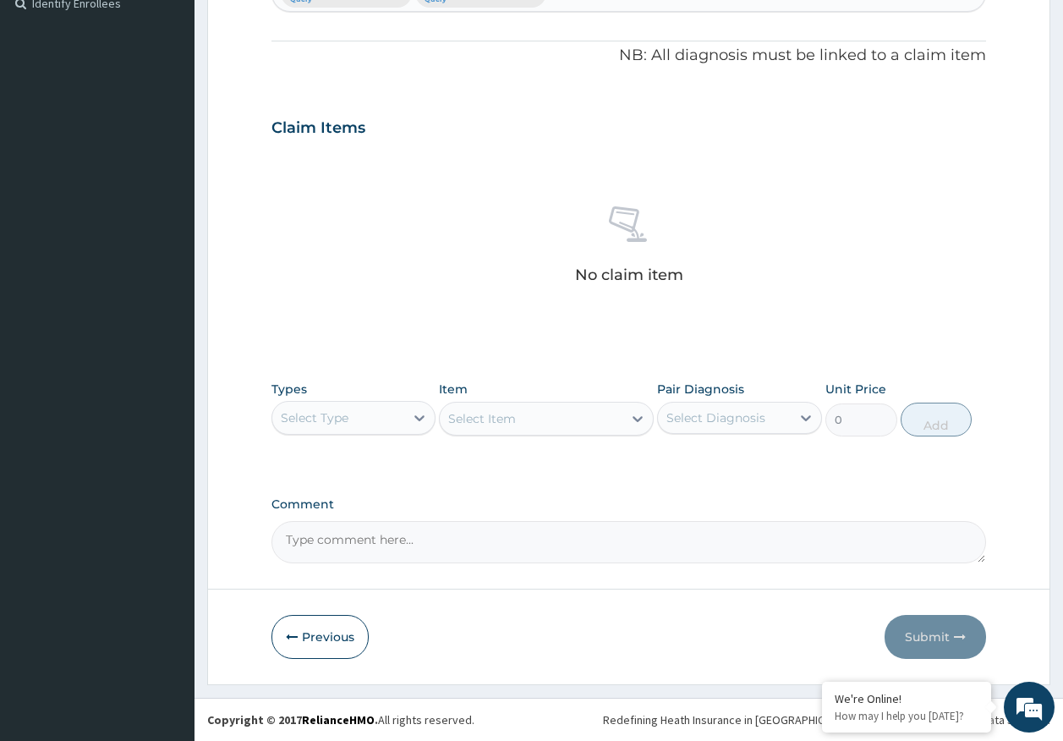
click at [368, 420] on div "Select Type" at bounding box center [338, 417] width 133 height 27
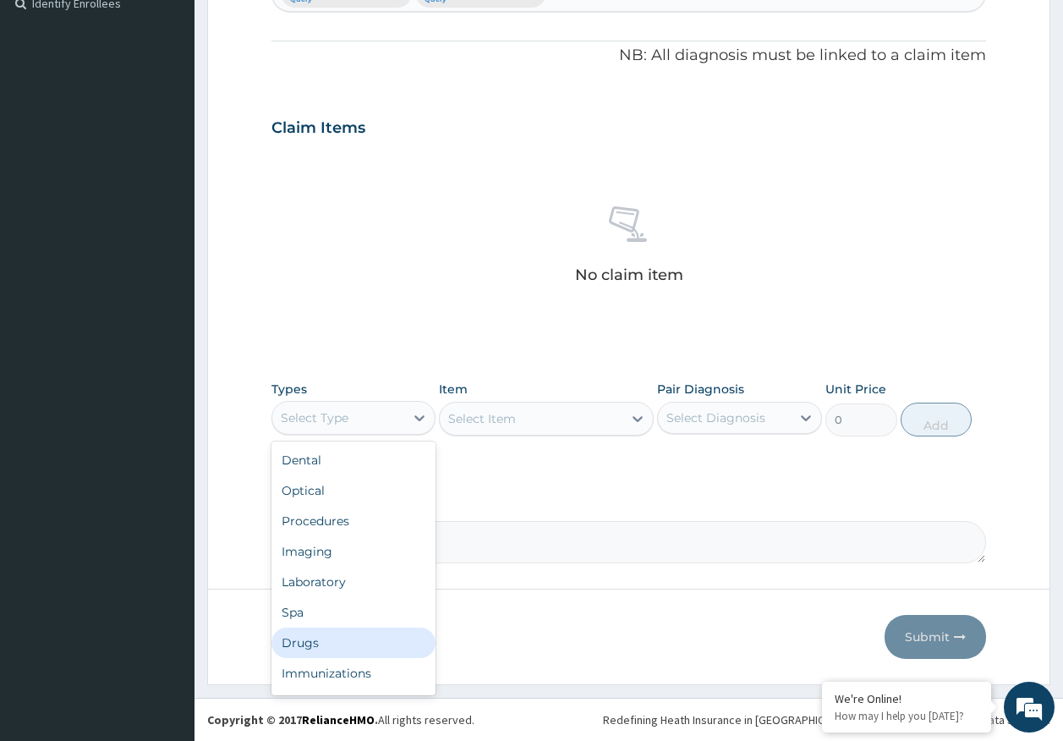
click at [316, 647] on div "Drugs" at bounding box center [353, 642] width 165 height 30
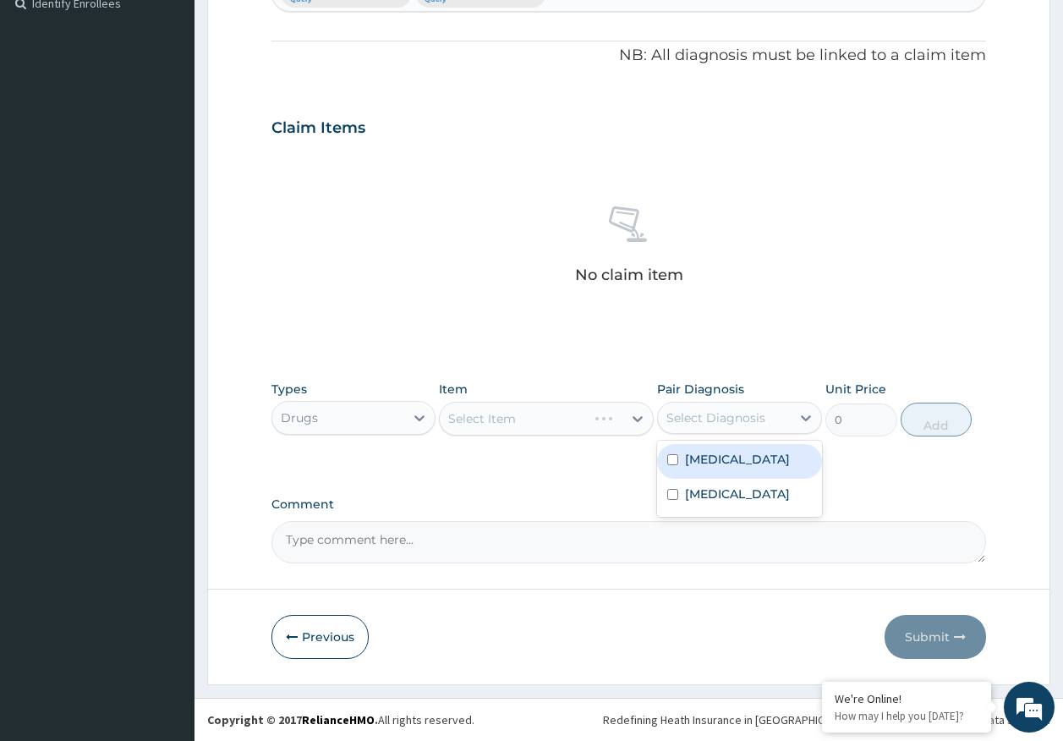
drag, startPoint x: 720, startPoint y: 423, endPoint x: 728, endPoint y: 462, distance: 40.6
click at [719, 423] on div "Select Diagnosis" at bounding box center [715, 417] width 99 height 17
click at [729, 465] on label "[MEDICAL_DATA]" at bounding box center [737, 459] width 105 height 17
checkbox input "true"
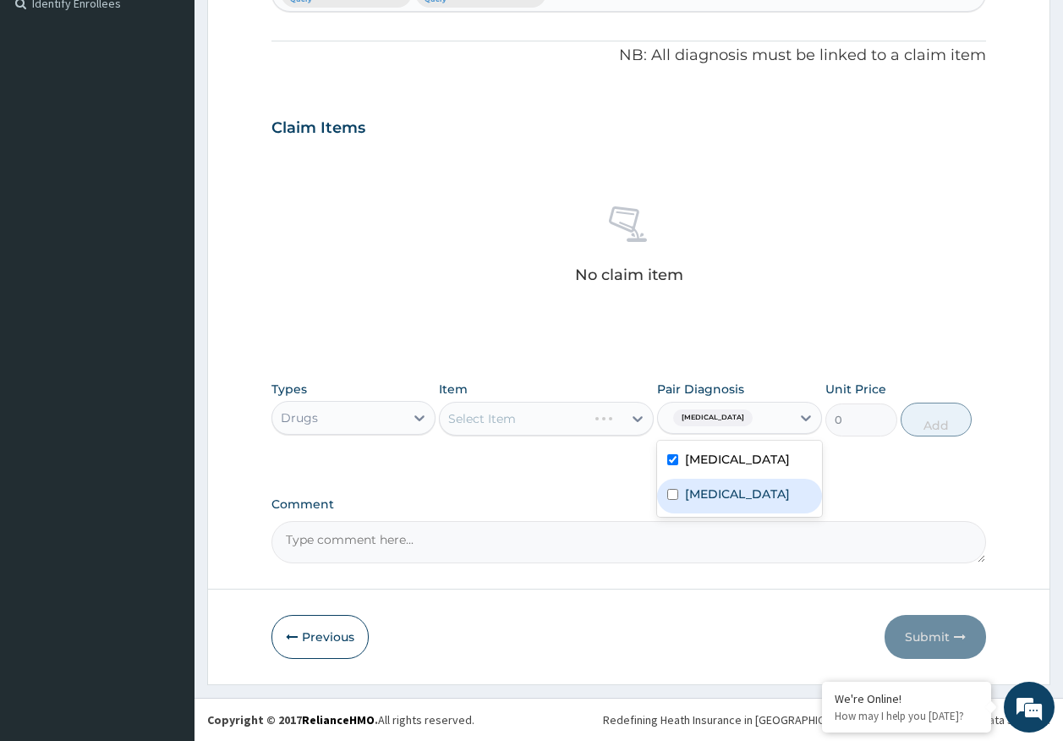
click at [730, 506] on div "[MEDICAL_DATA]" at bounding box center [739, 496] width 165 height 35
checkbox input "true"
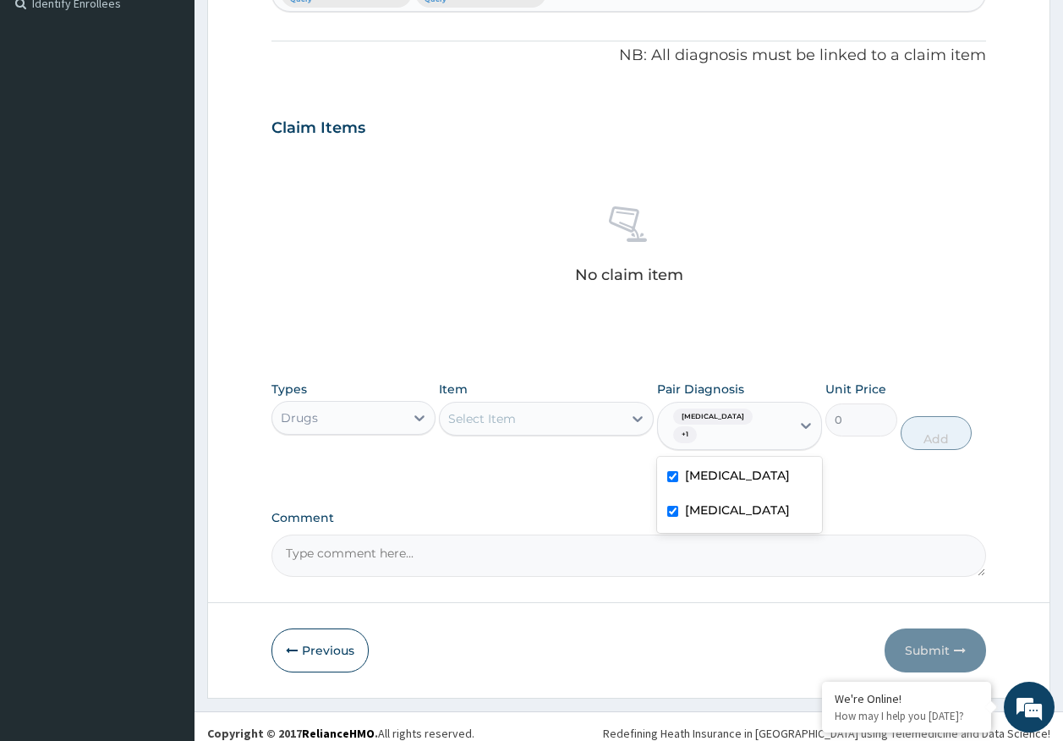
click at [516, 424] on div "Select Item" at bounding box center [531, 418] width 183 height 27
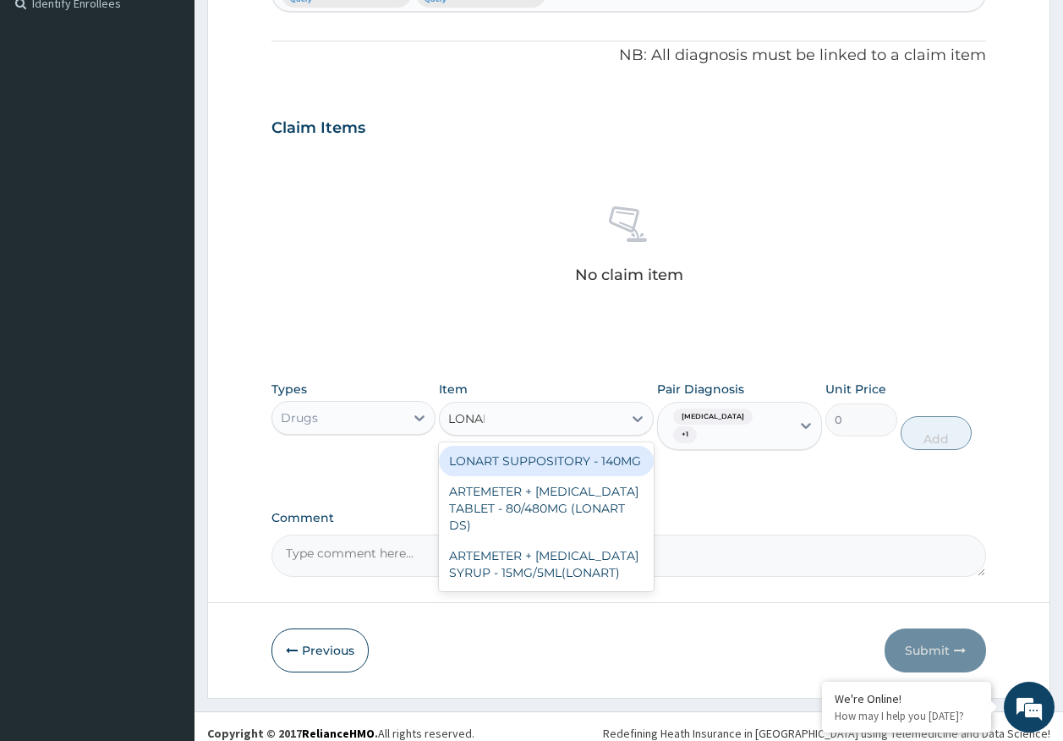
type input "LONART"
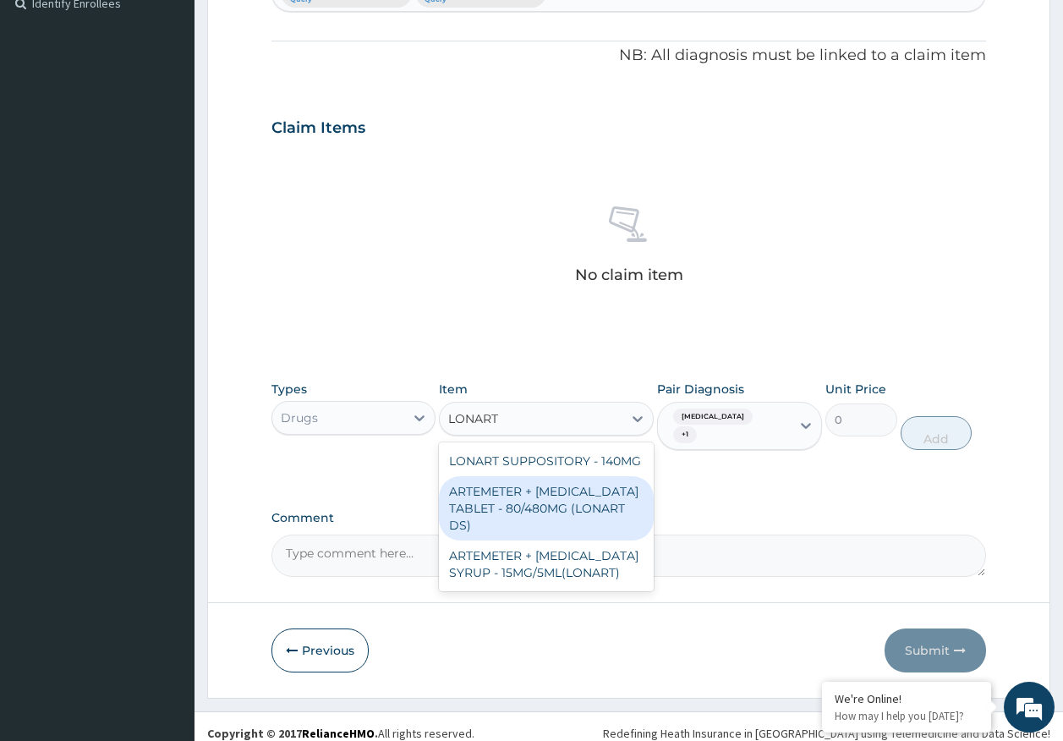
drag, startPoint x: 579, startPoint y: 506, endPoint x: 818, endPoint y: 435, distance: 249.6
click at [590, 502] on div "ARTEMETER + [MEDICAL_DATA] TABLET - 80/480MG (LONART DS)" at bounding box center [546, 508] width 215 height 64
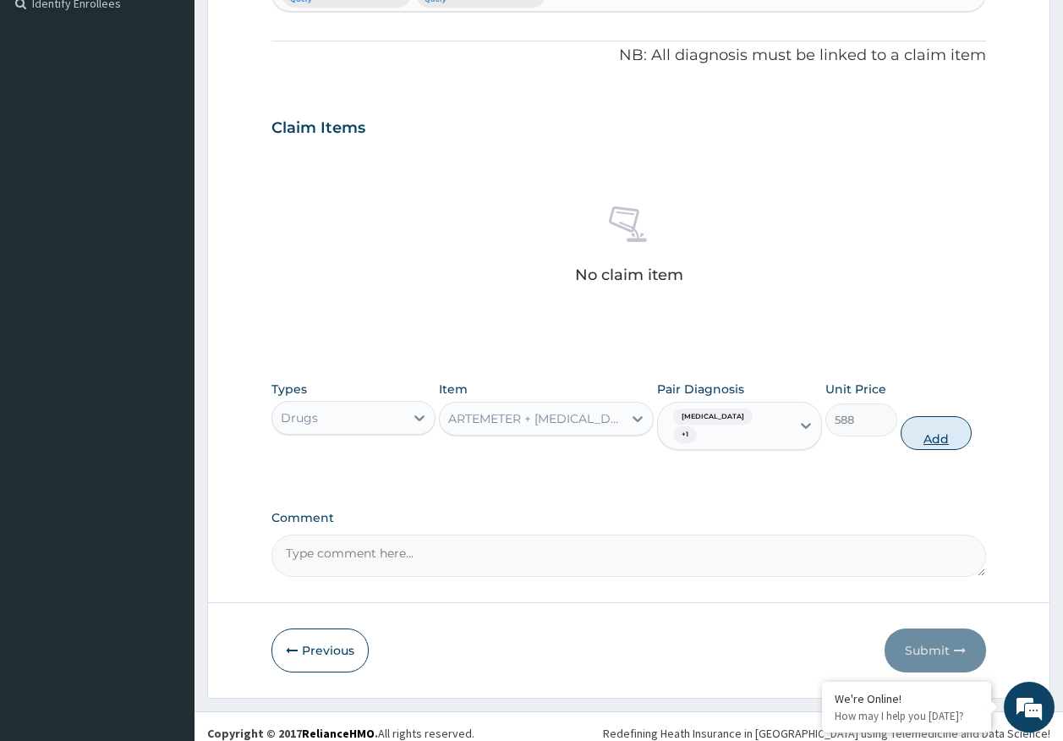
click at [940, 421] on button "Add" at bounding box center [936, 433] width 72 height 34
type input "0"
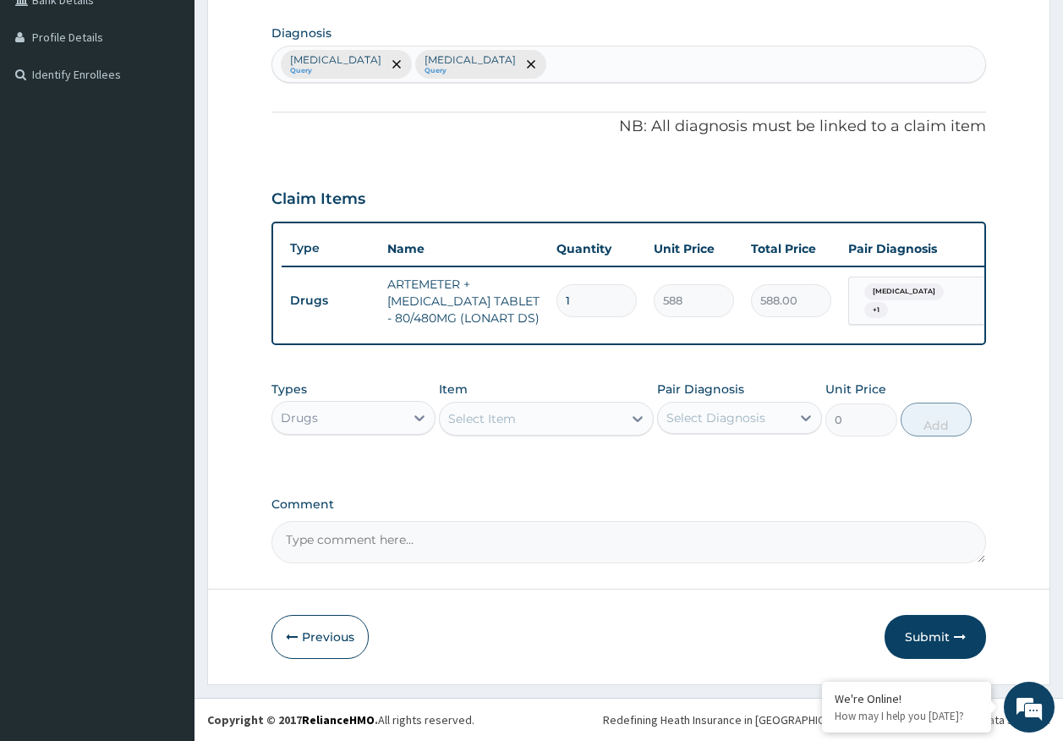
scroll to position [420, 0]
click at [562, 424] on div "Select Item" at bounding box center [531, 418] width 183 height 27
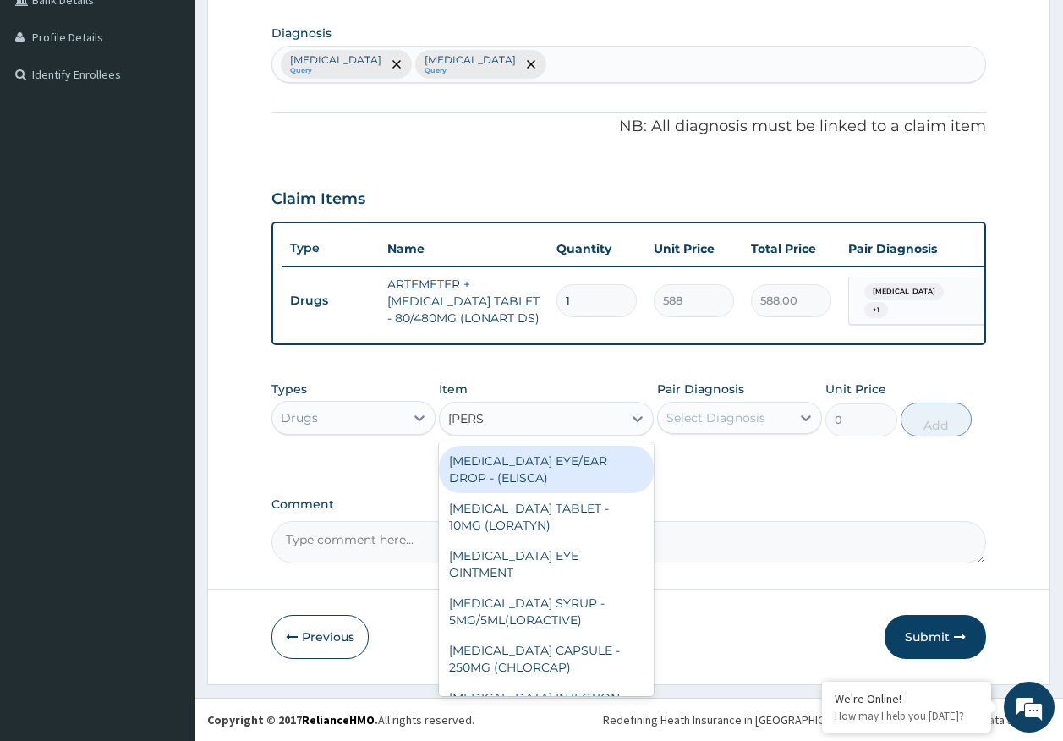
type input "LORAT"
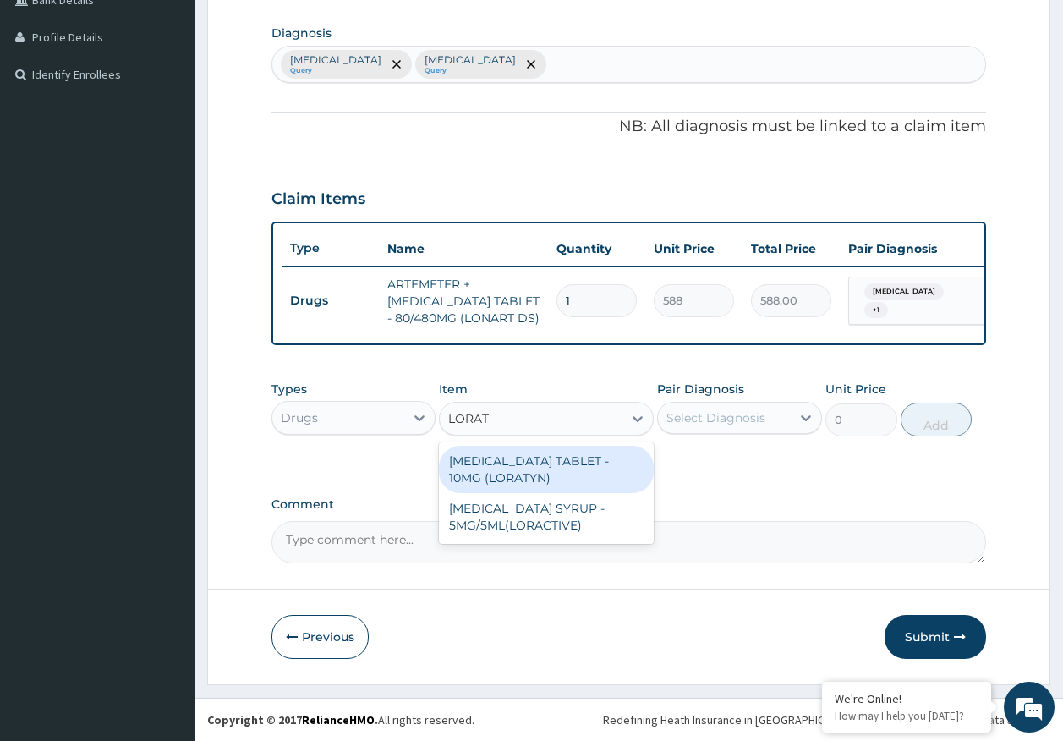
click at [572, 471] on div "[MEDICAL_DATA] TABLET - 10MG (LORATYN)" at bounding box center [546, 469] width 215 height 47
type input "98"
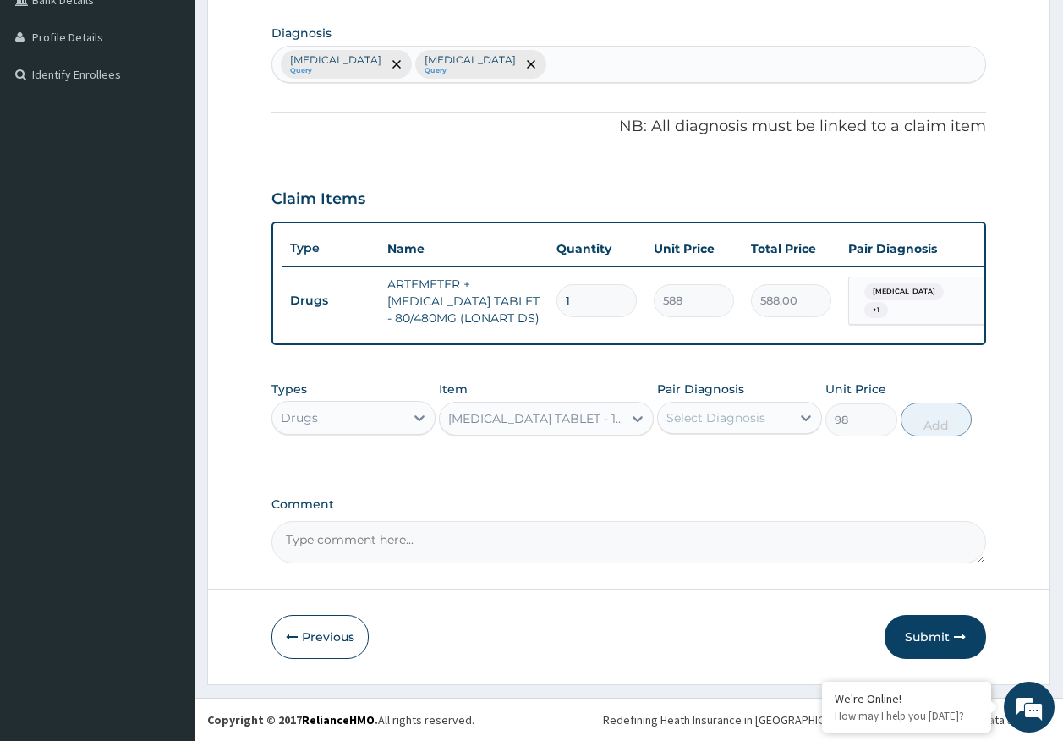
click at [706, 427] on div "Select Diagnosis" at bounding box center [724, 417] width 133 height 27
drag, startPoint x: 712, startPoint y: 495, endPoint x: 932, endPoint y: 435, distance: 227.9
click at [718, 494] on label "[MEDICAL_DATA]" at bounding box center [737, 493] width 105 height 17
checkbox input "true"
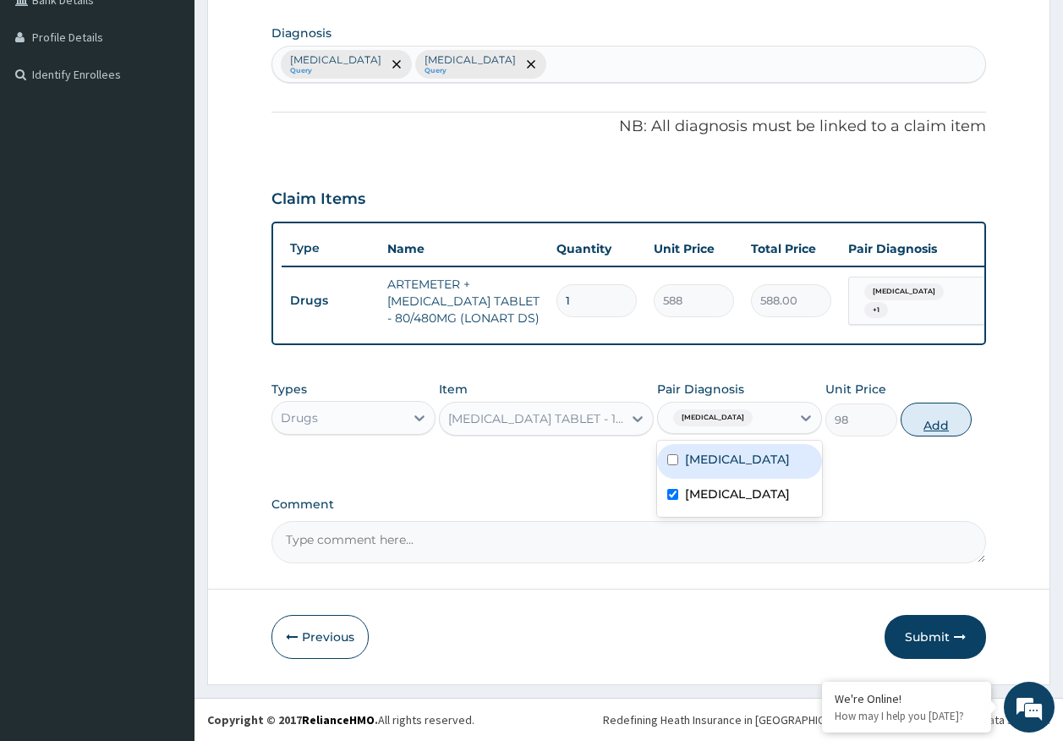
click at [937, 430] on button "Add" at bounding box center [936, 419] width 72 height 34
type input "0"
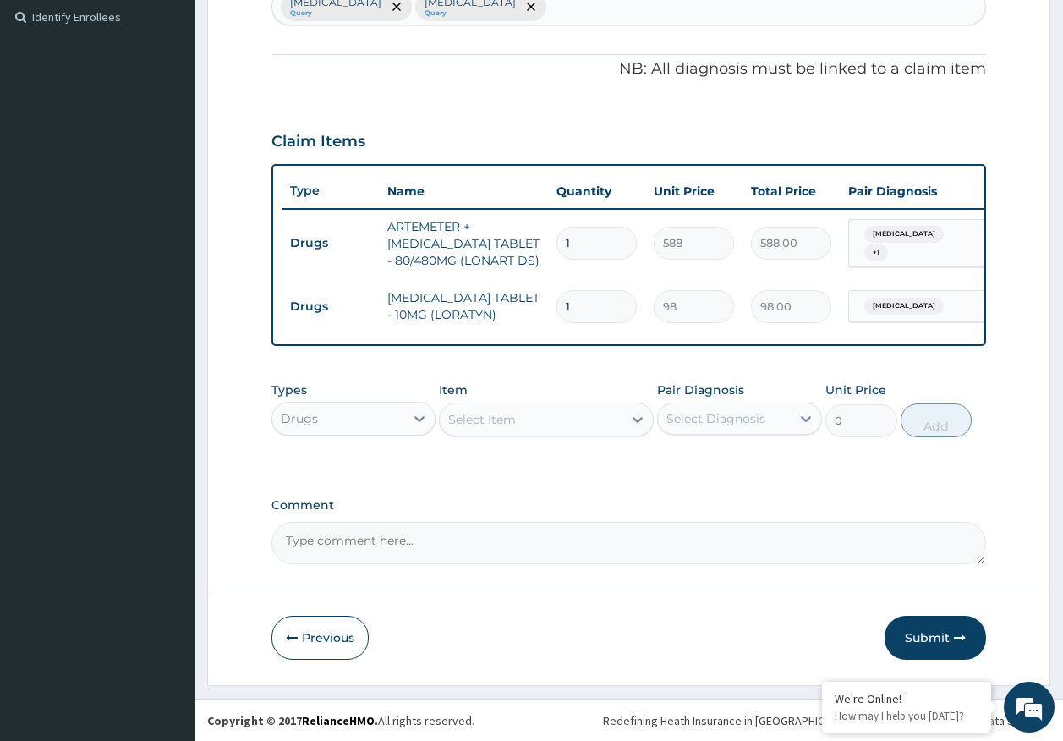
scroll to position [479, 0]
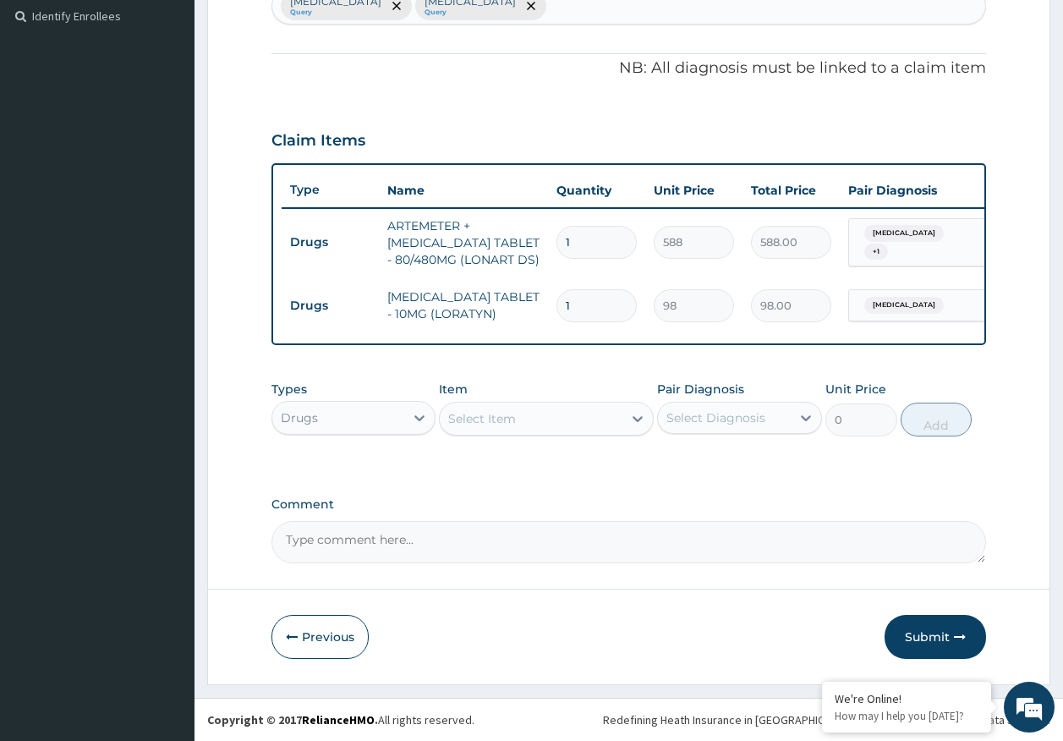
click at [589, 295] on input "1" at bounding box center [596, 305] width 80 height 33
type input "0.00"
type input "5"
type input "490.00"
type input "5"
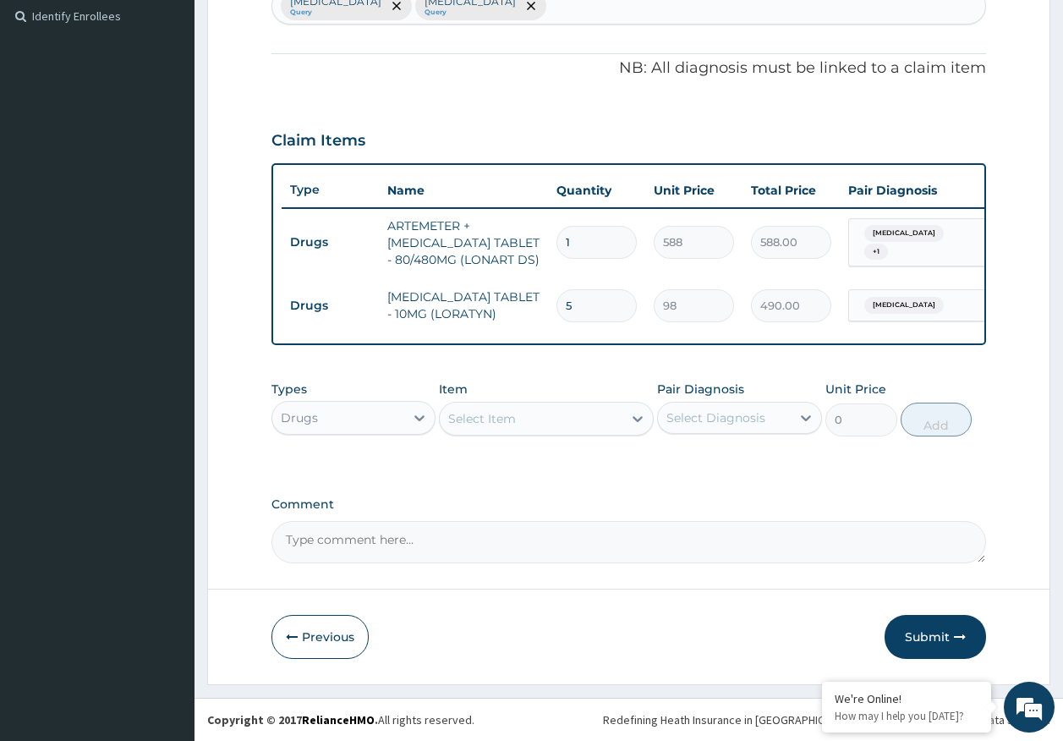
click at [590, 230] on input "1" at bounding box center [596, 242] width 80 height 33
type input "0.00"
type input "6"
type input "3528.00"
type input "6"
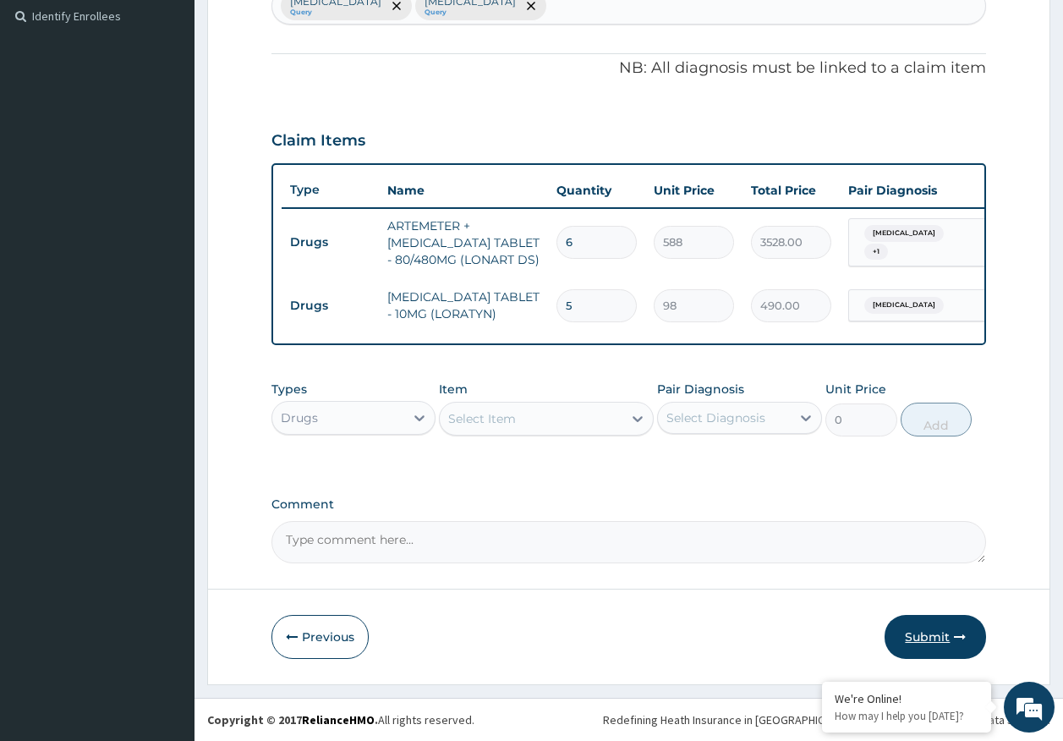
click at [944, 630] on button "Submit" at bounding box center [934, 637] width 101 height 44
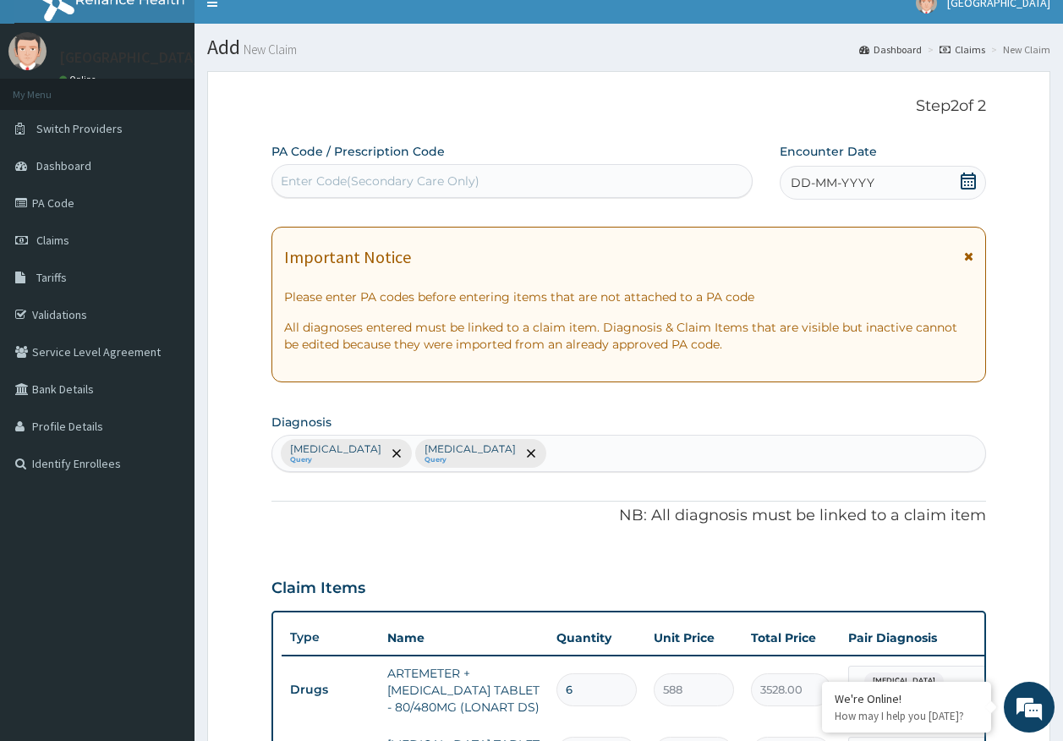
scroll to position [0, 0]
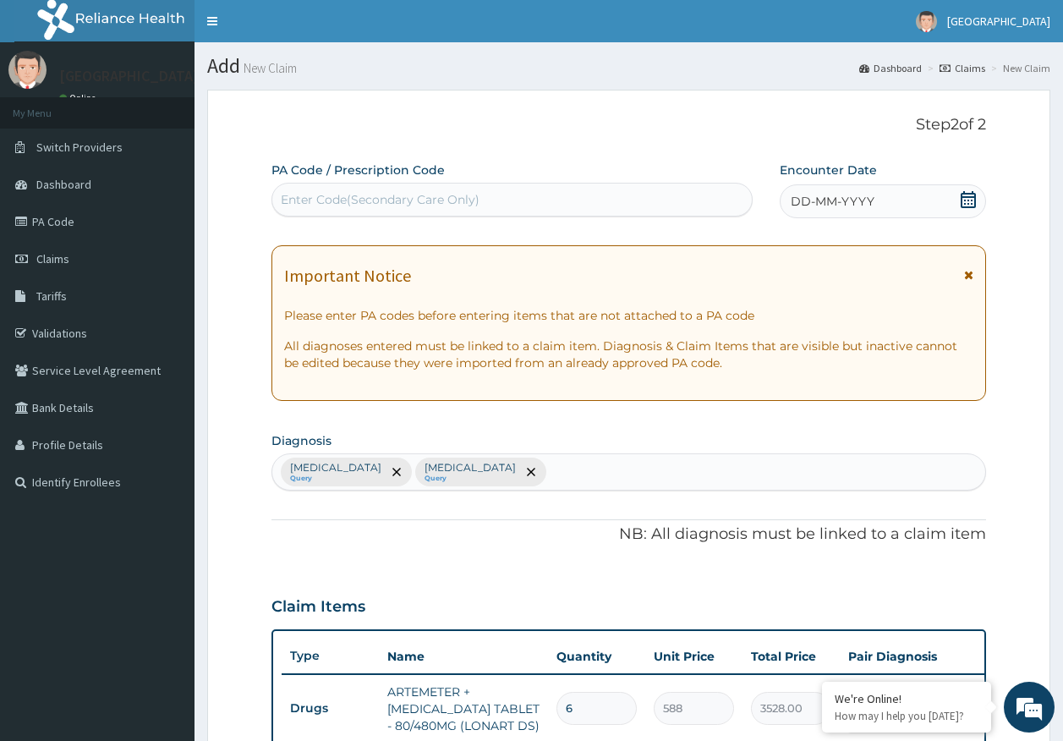
click at [835, 200] on span "DD-MM-YYYY" at bounding box center [833, 201] width 84 height 17
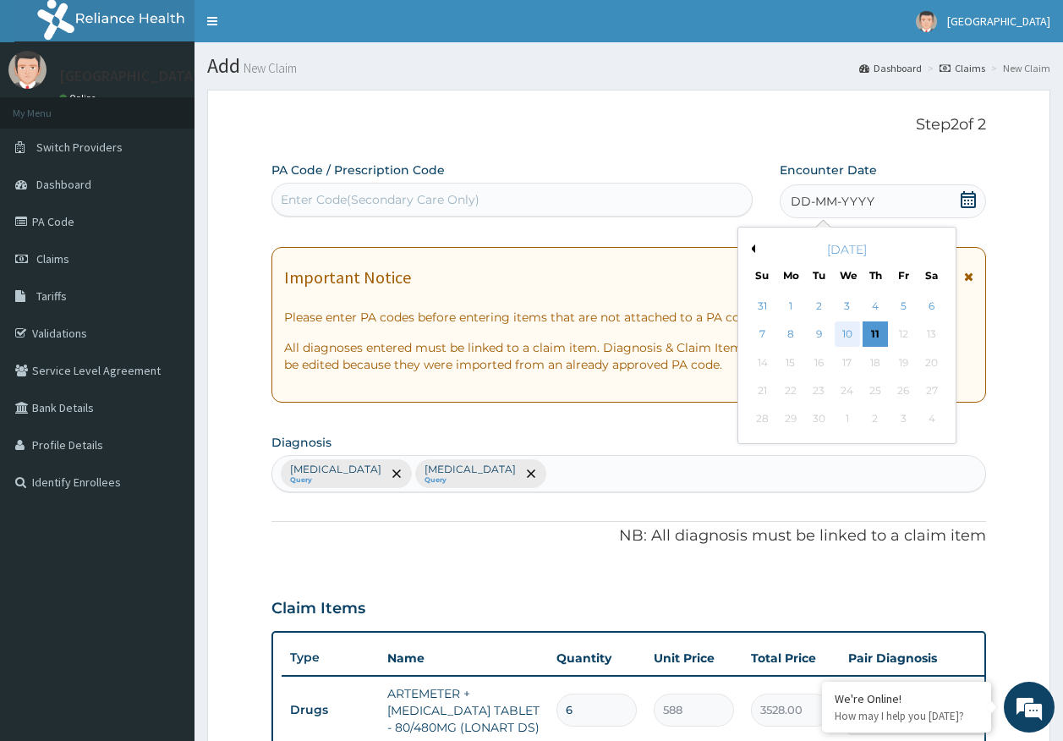
click at [846, 329] on div "10" at bounding box center [846, 334] width 25 height 25
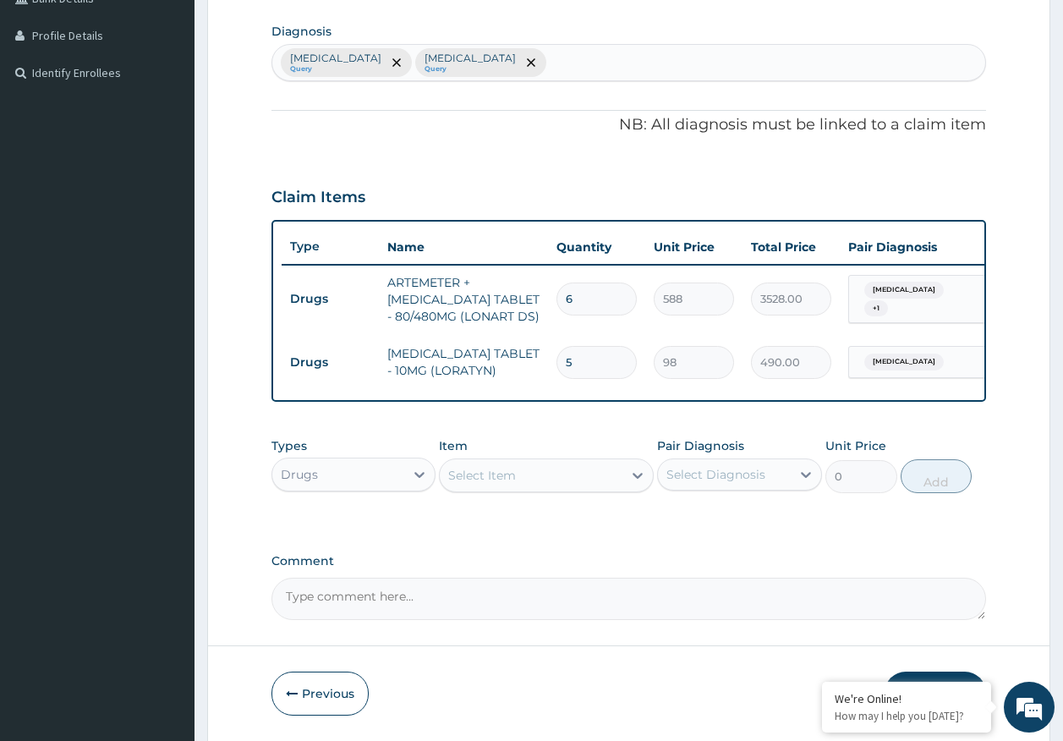
scroll to position [479, 0]
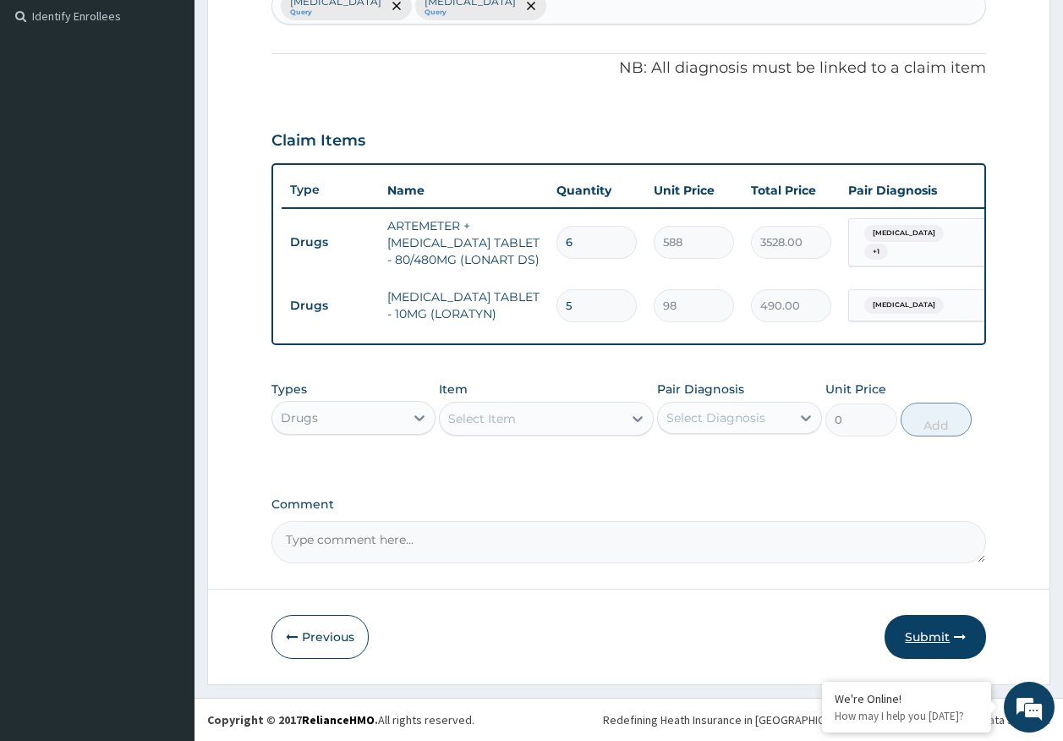
click at [936, 636] on button "Submit" at bounding box center [934, 637] width 101 height 44
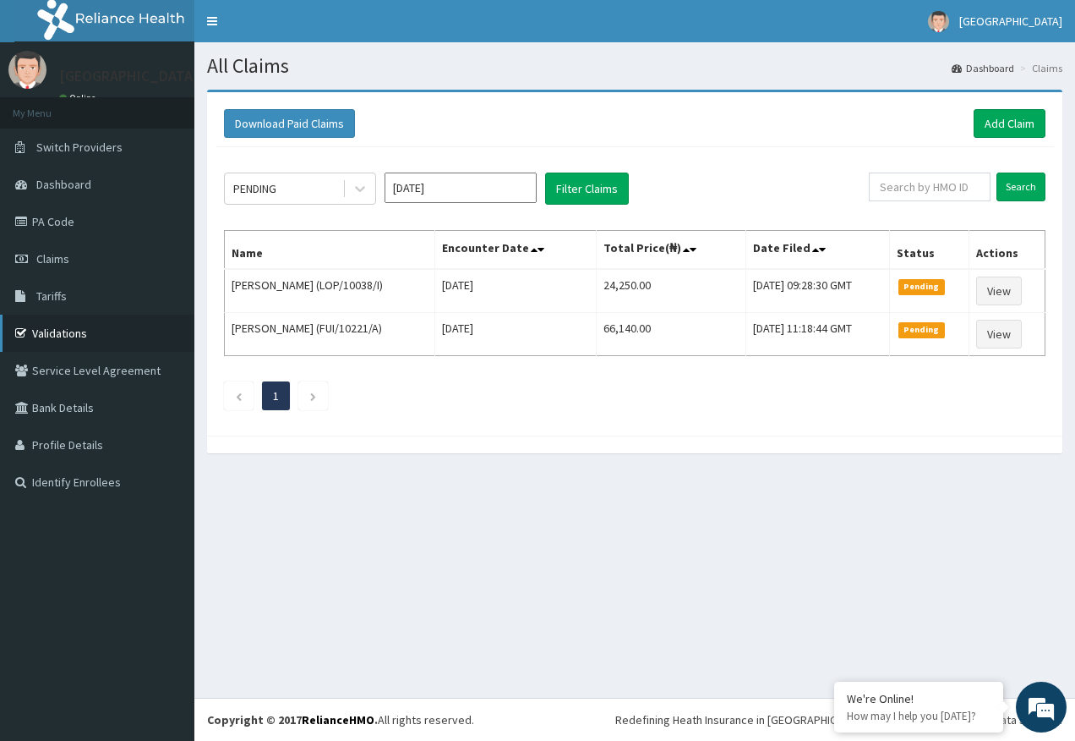
click at [67, 334] on link "Validations" at bounding box center [97, 333] width 194 height 37
click at [1016, 122] on link "Add Claim" at bounding box center [1010, 123] width 72 height 29
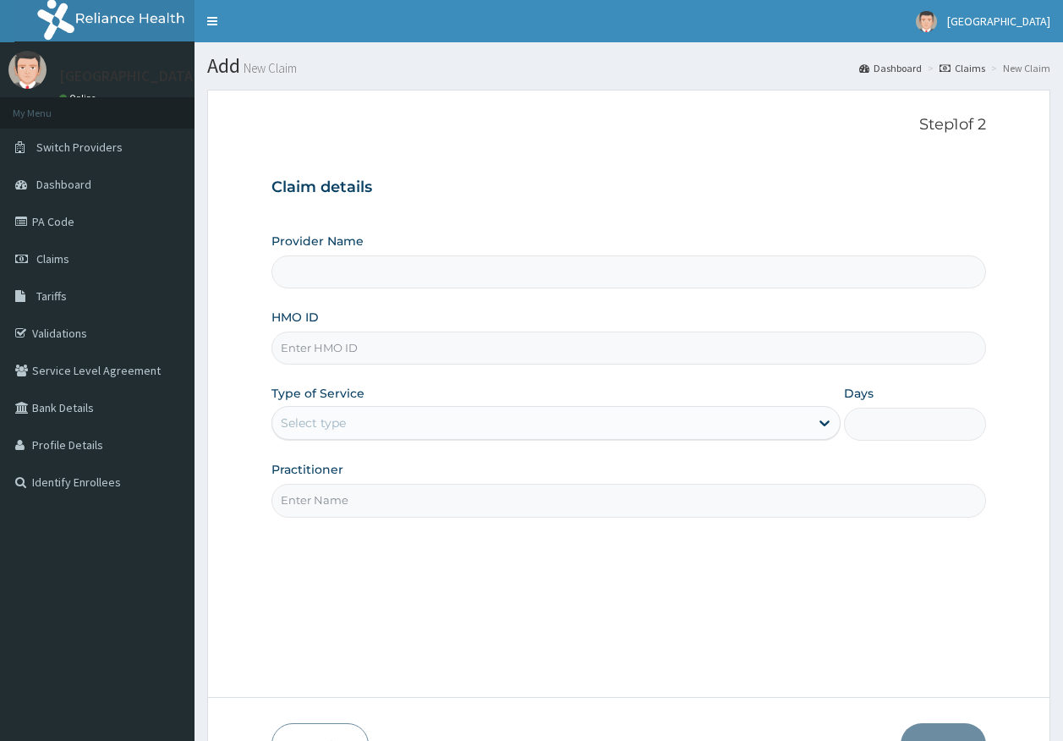
type input "[GEOGRAPHIC_DATA]"
click at [362, 350] on input "HMO ID" at bounding box center [628, 347] width 715 height 33
paste input "CPS/10009/A"
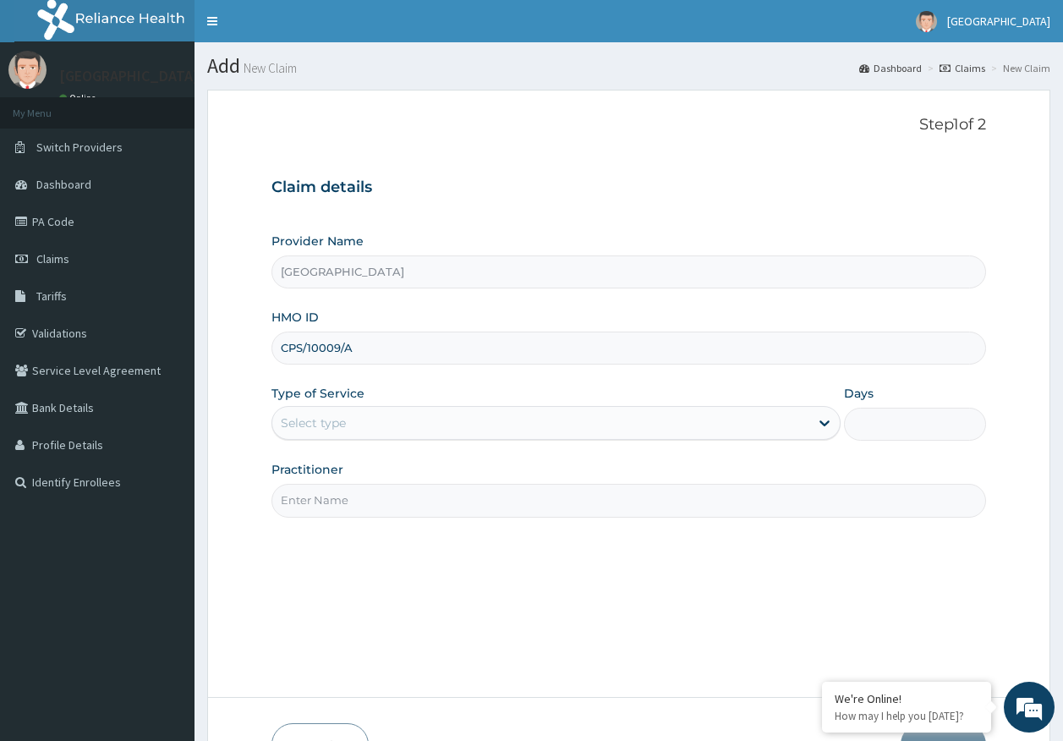
type input "CPS/10009/A"
click at [328, 418] on div "Select type" at bounding box center [313, 422] width 65 height 17
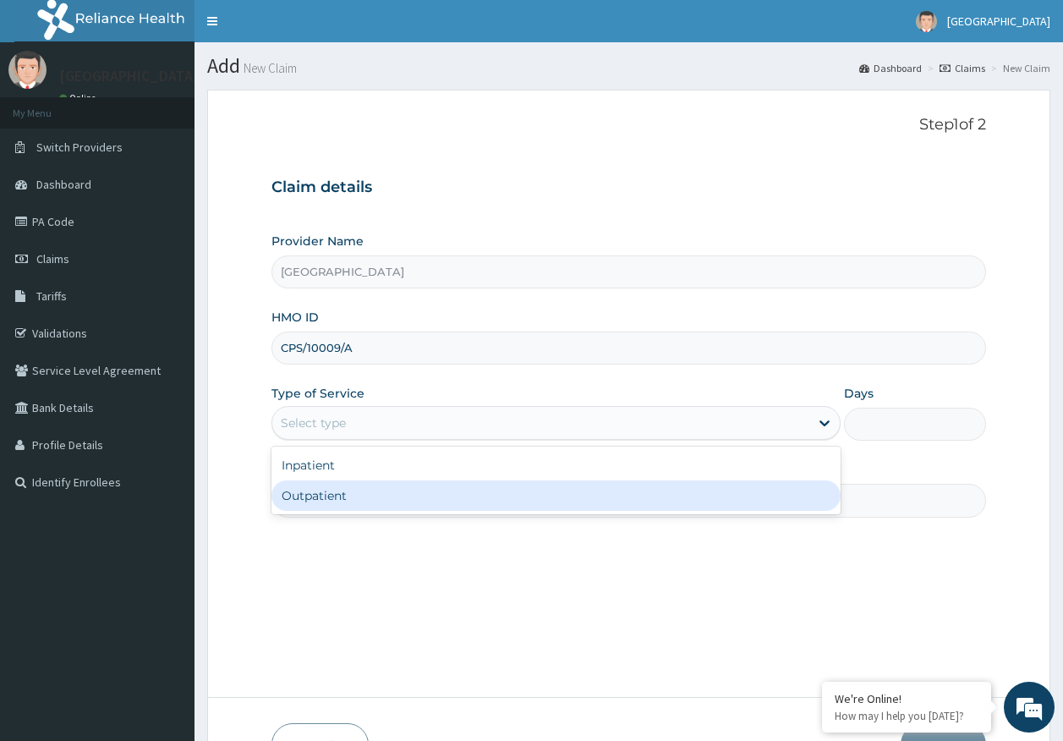
click at [332, 500] on div "Outpatient" at bounding box center [555, 495] width 569 height 30
type input "1"
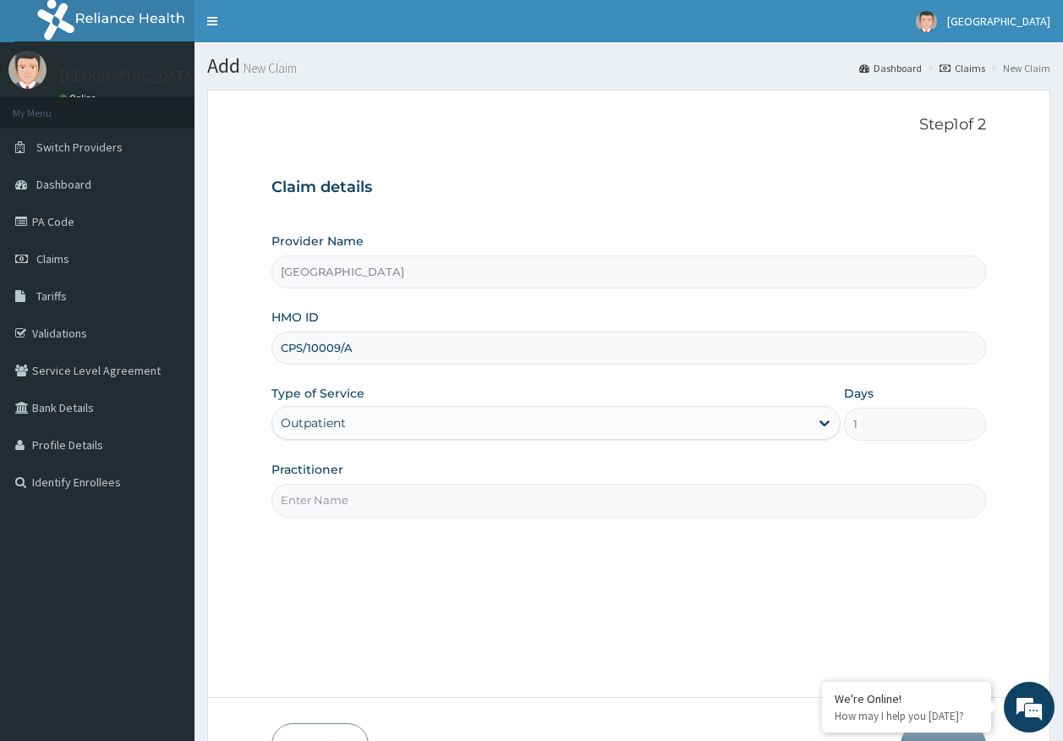
drag, startPoint x: 358, startPoint y: 500, endPoint x: 358, endPoint y: 508, distance: 8.5
click at [358, 500] on input "Practitioner" at bounding box center [628, 500] width 715 height 33
type input "DR AJAYI"
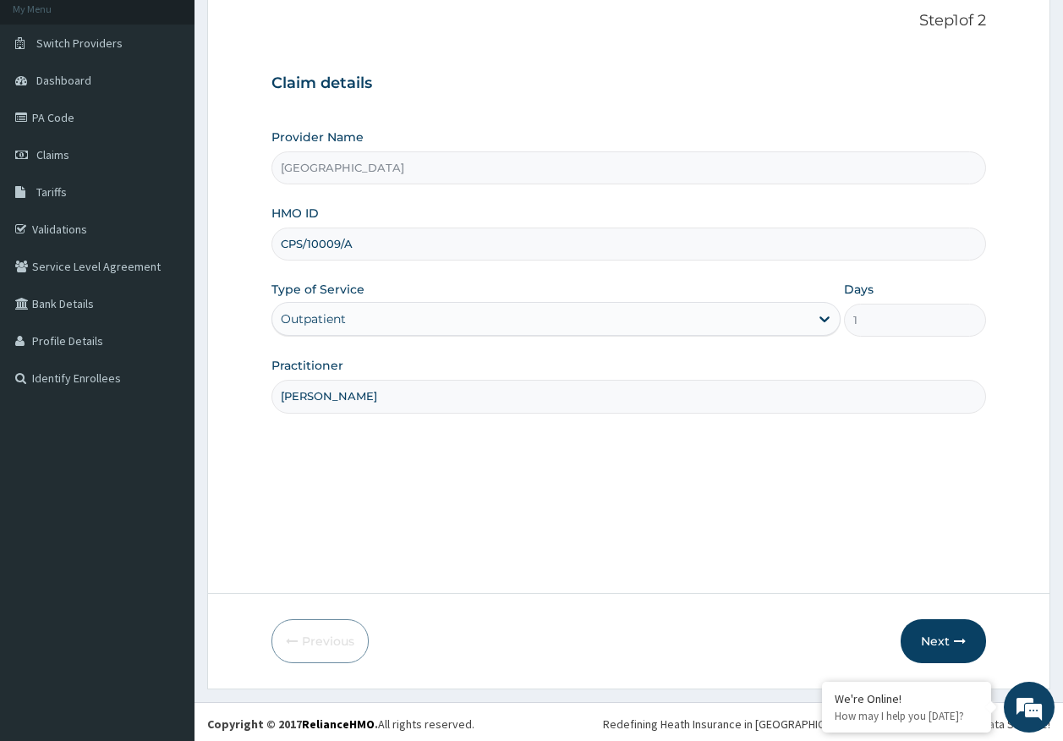
scroll to position [108, 0]
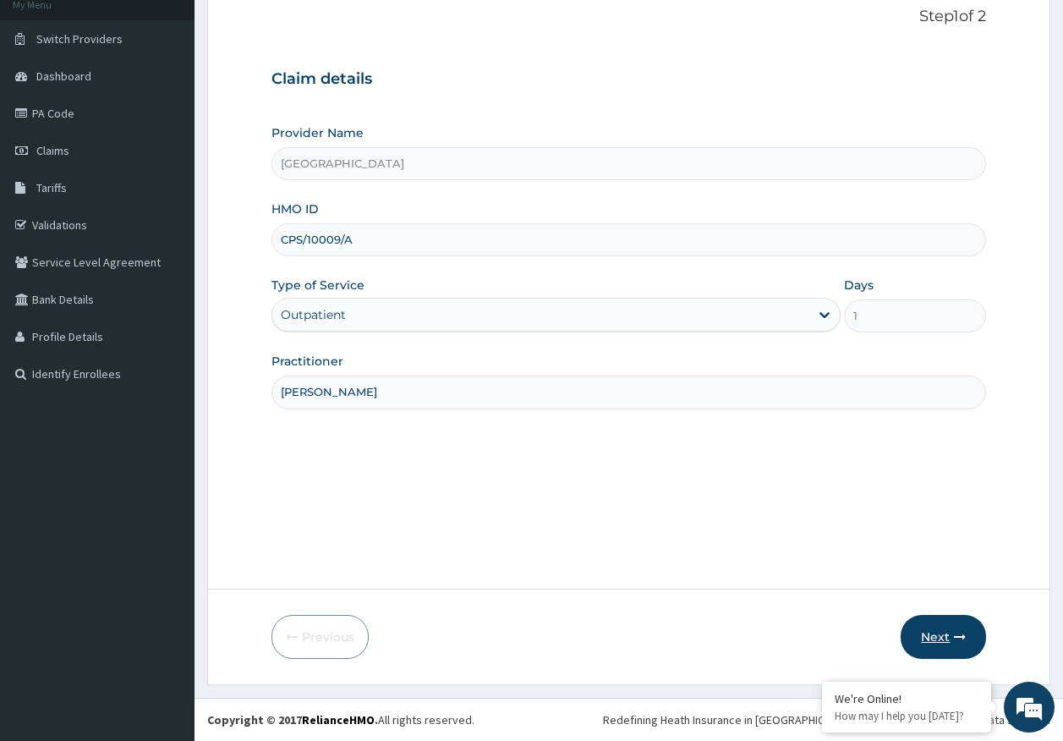
click at [933, 637] on button "Next" at bounding box center [942, 637] width 85 height 44
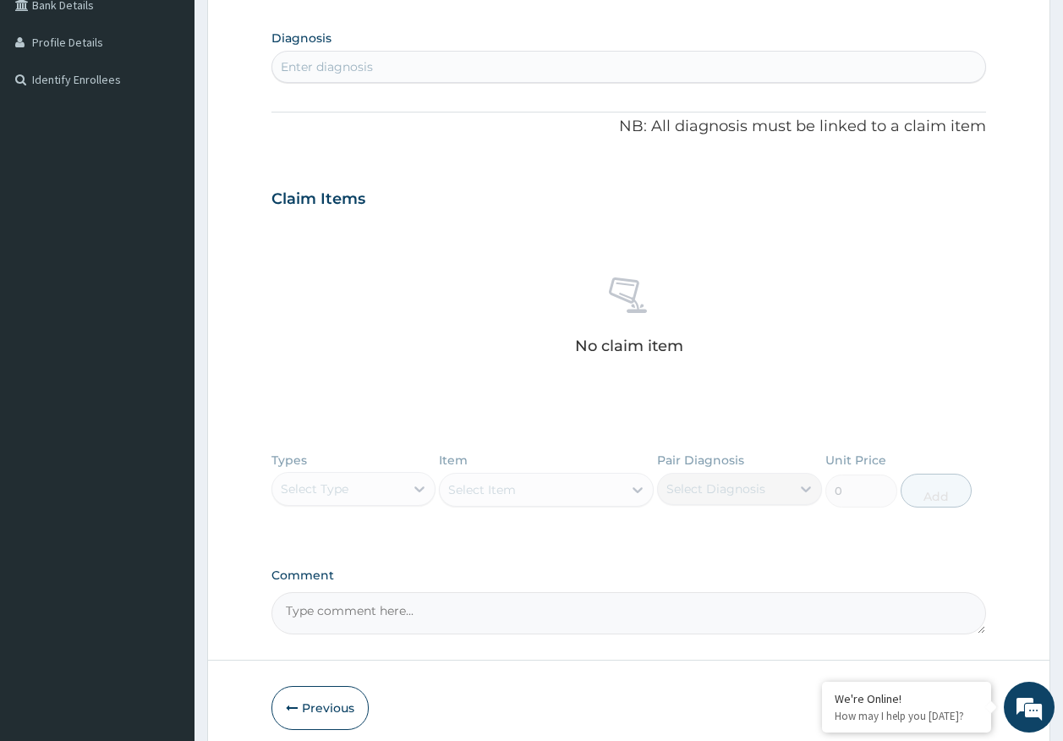
scroll to position [362, 0]
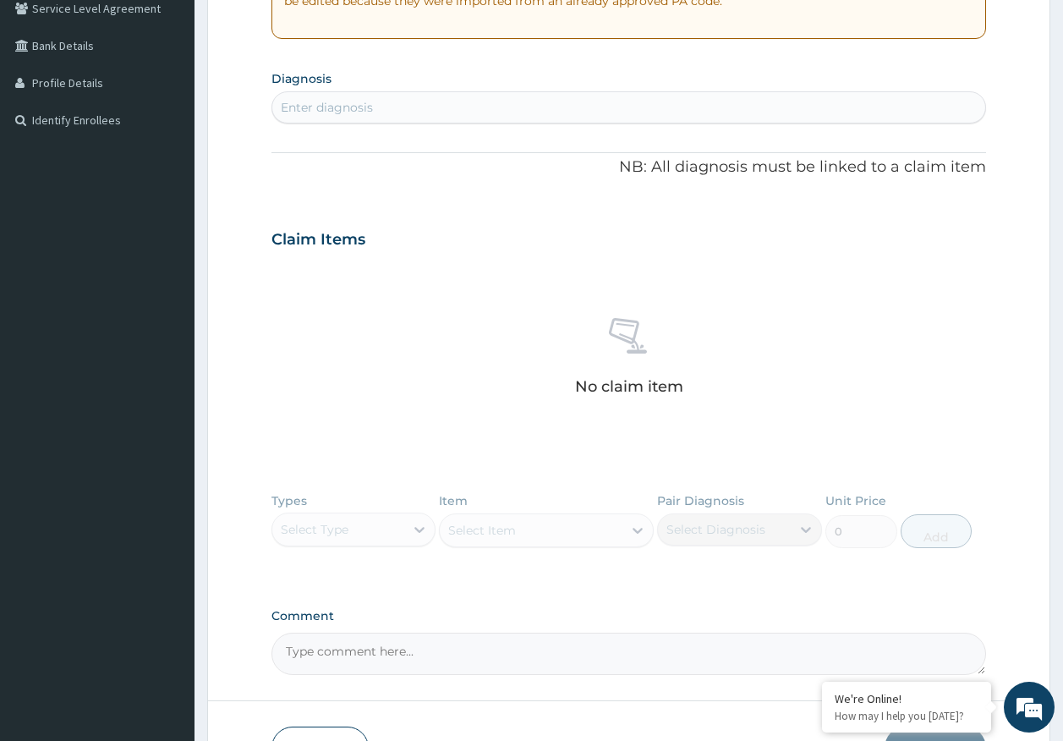
click at [380, 112] on div "Enter diagnosis" at bounding box center [629, 107] width 714 height 27
type input "MALARIA"
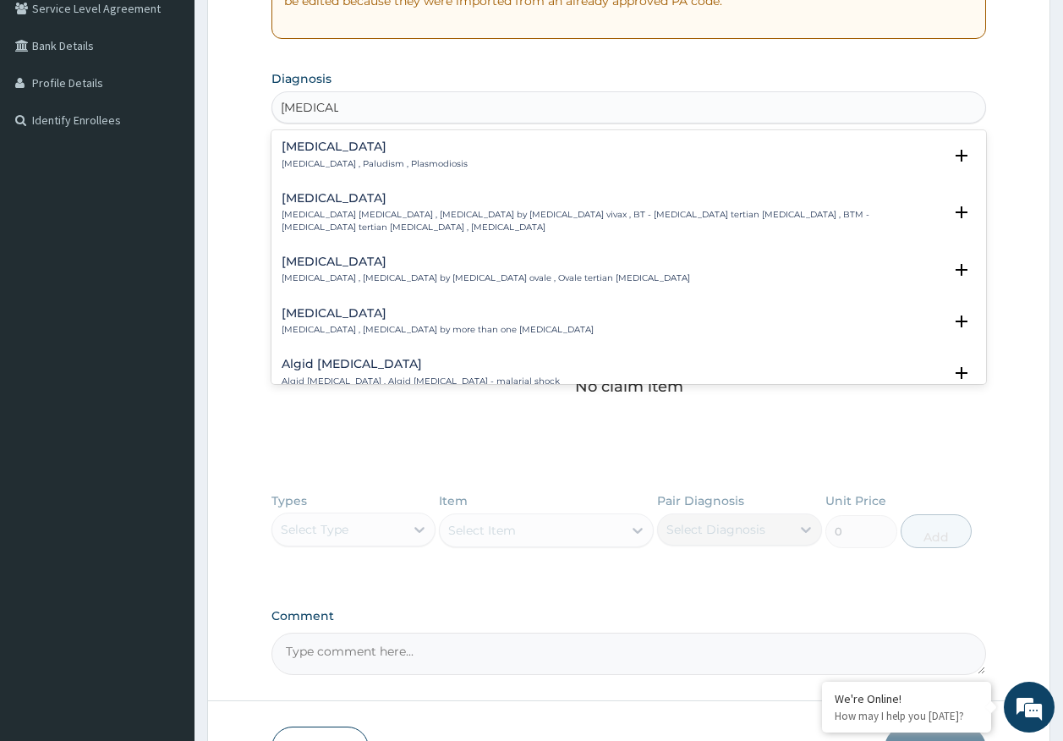
click at [308, 154] on div "Malaria Malaria , Paludism , Plasmodiosis" at bounding box center [375, 155] width 186 height 30
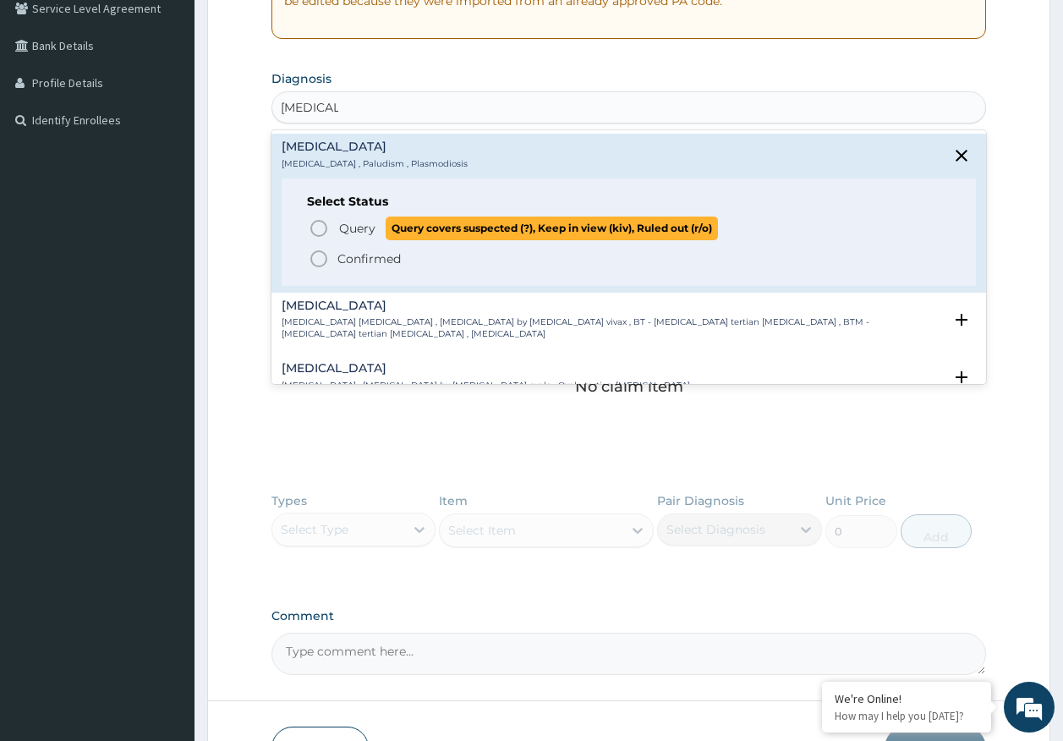
click at [361, 233] on span "Query" at bounding box center [357, 228] width 36 height 17
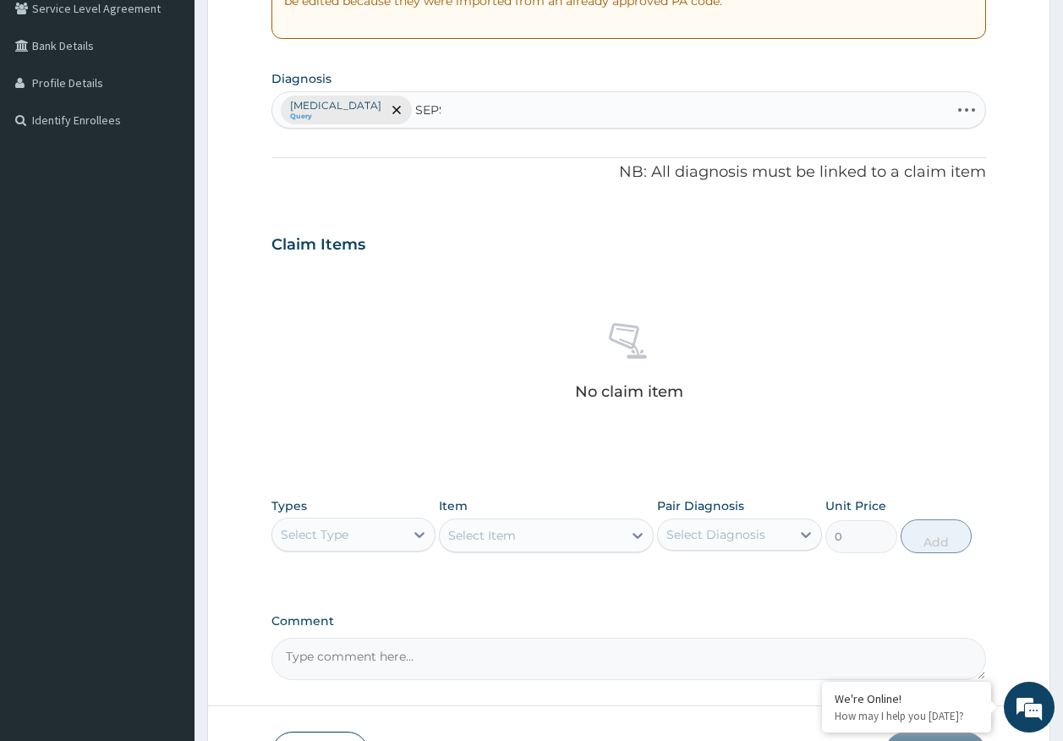
type input "SEPSI"
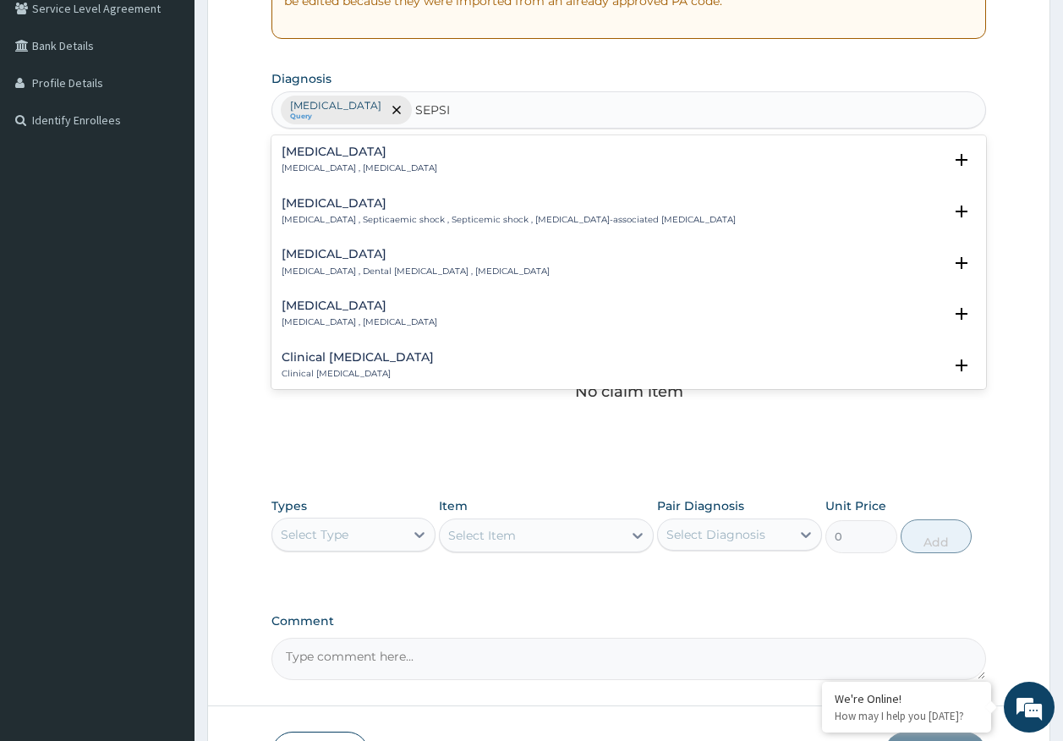
click at [326, 159] on div "Sepsis Systemic infection , Sepsis" at bounding box center [360, 160] width 156 height 30
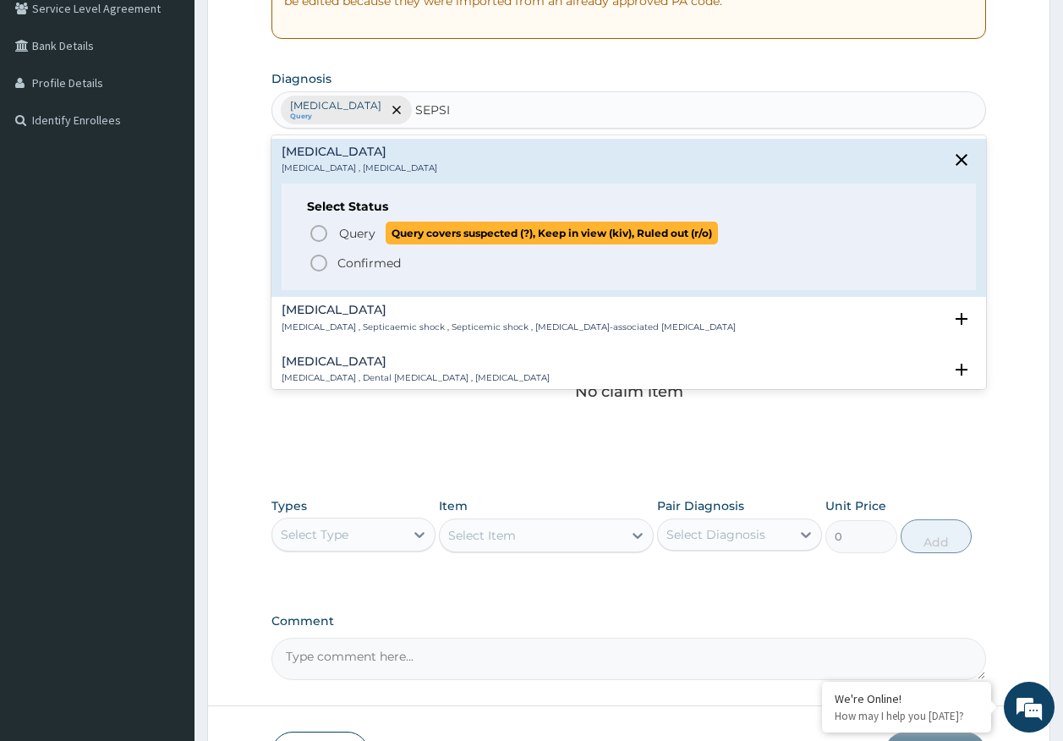
click at [352, 230] on span "Query" at bounding box center [357, 233] width 36 height 17
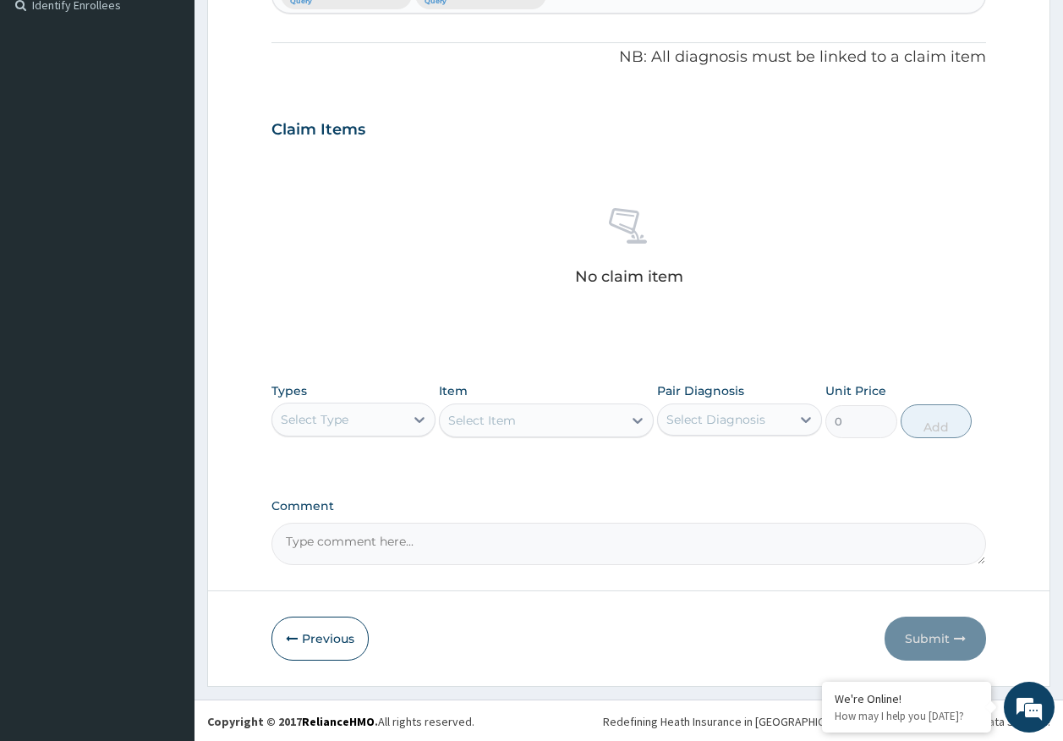
scroll to position [479, 0]
click at [351, 423] on div "Select Type" at bounding box center [338, 417] width 133 height 27
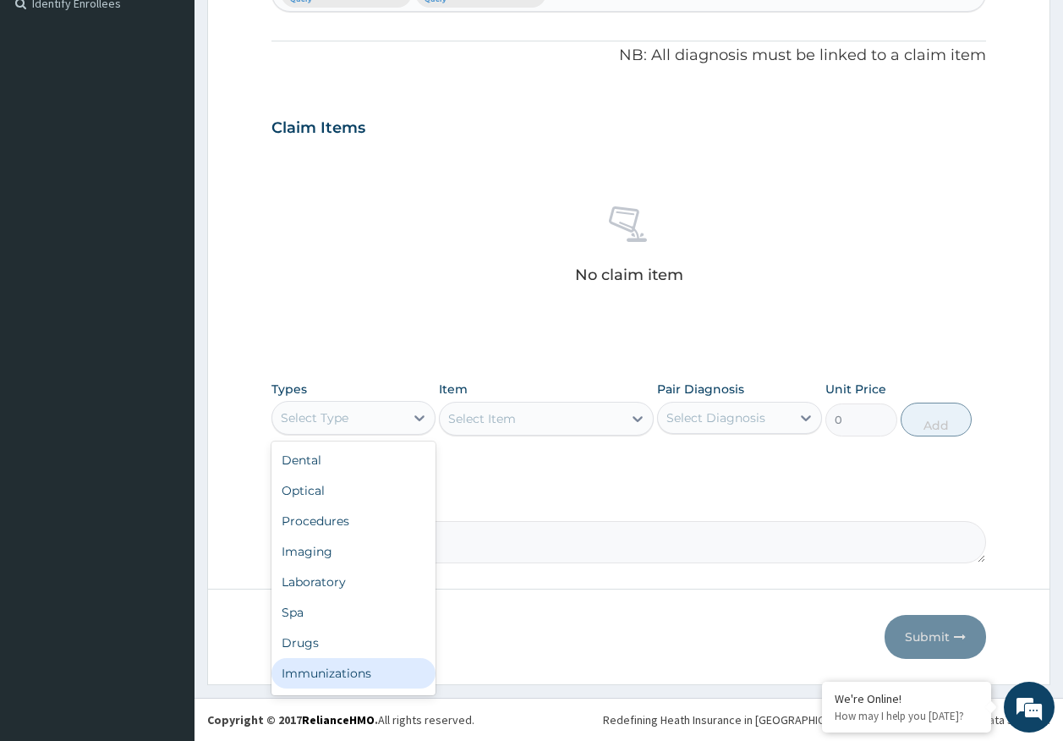
click at [358, 671] on div "Immunizations" at bounding box center [353, 673] width 165 height 30
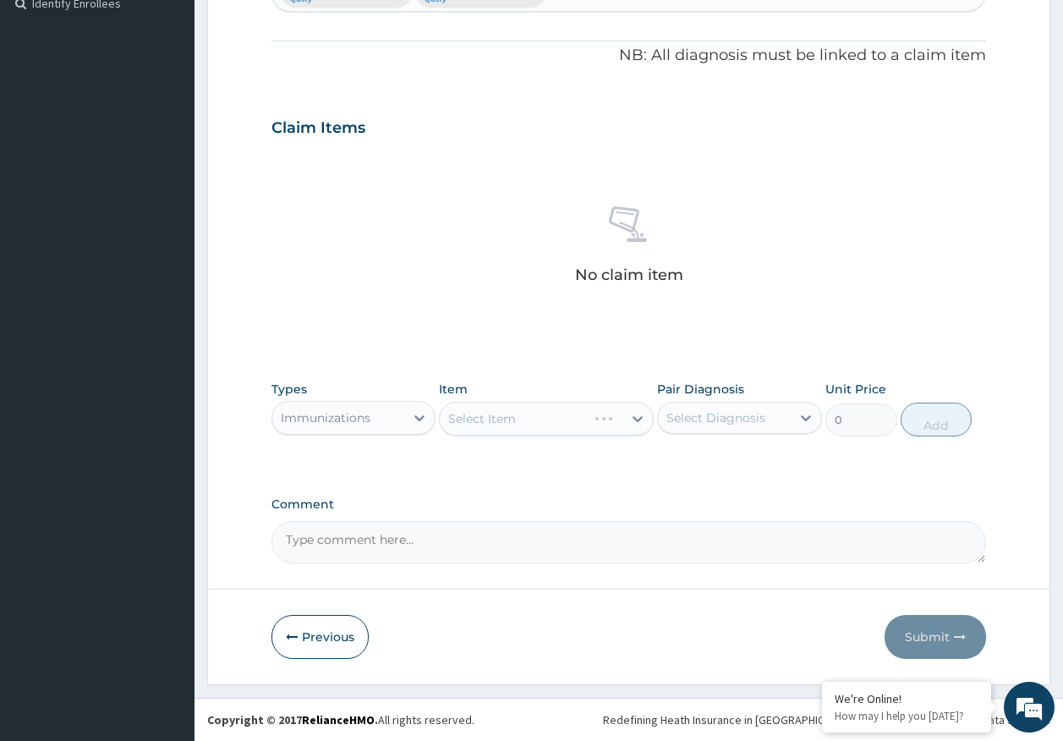
click at [727, 424] on div "Select Diagnosis" at bounding box center [715, 417] width 99 height 17
click at [723, 464] on label "[MEDICAL_DATA]" at bounding box center [737, 459] width 105 height 17
checkbox input "true"
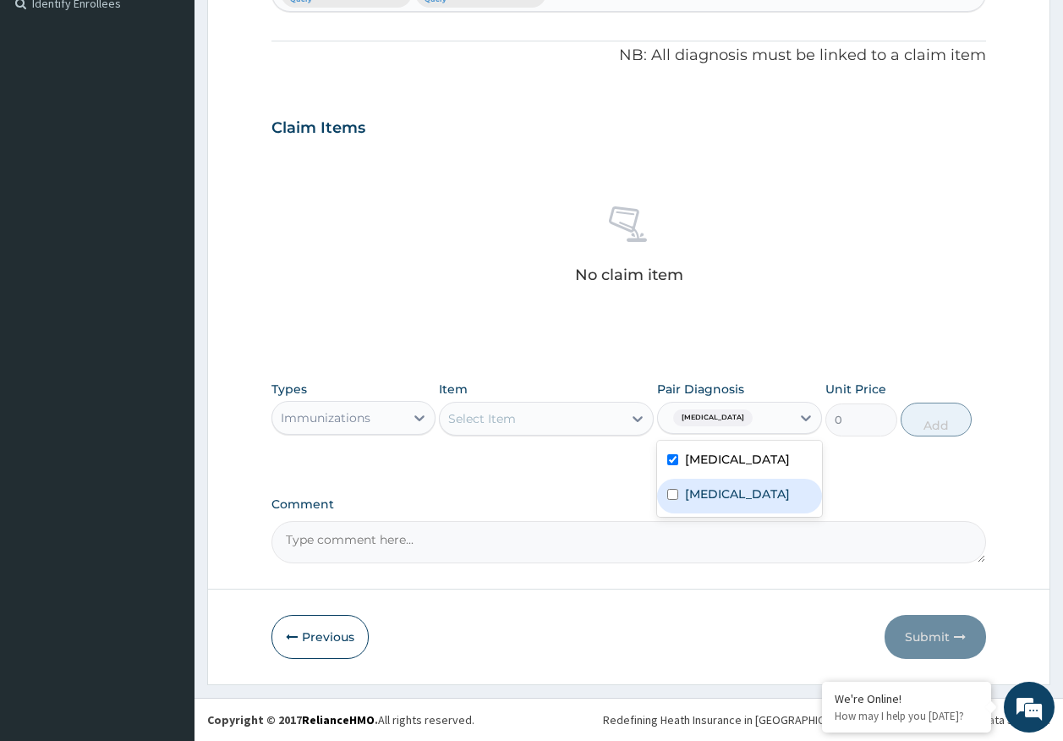
click at [714, 489] on label "[MEDICAL_DATA]" at bounding box center [737, 493] width 105 height 17
checkbox input "true"
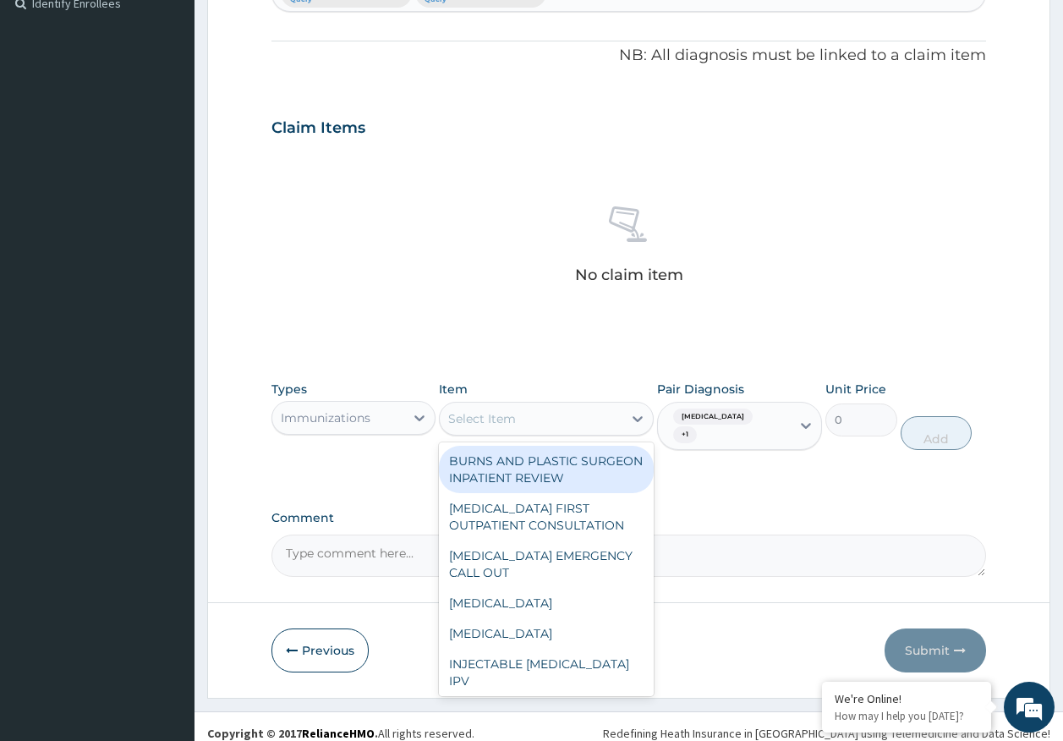
click at [598, 428] on div "Select Item" at bounding box center [531, 418] width 183 height 27
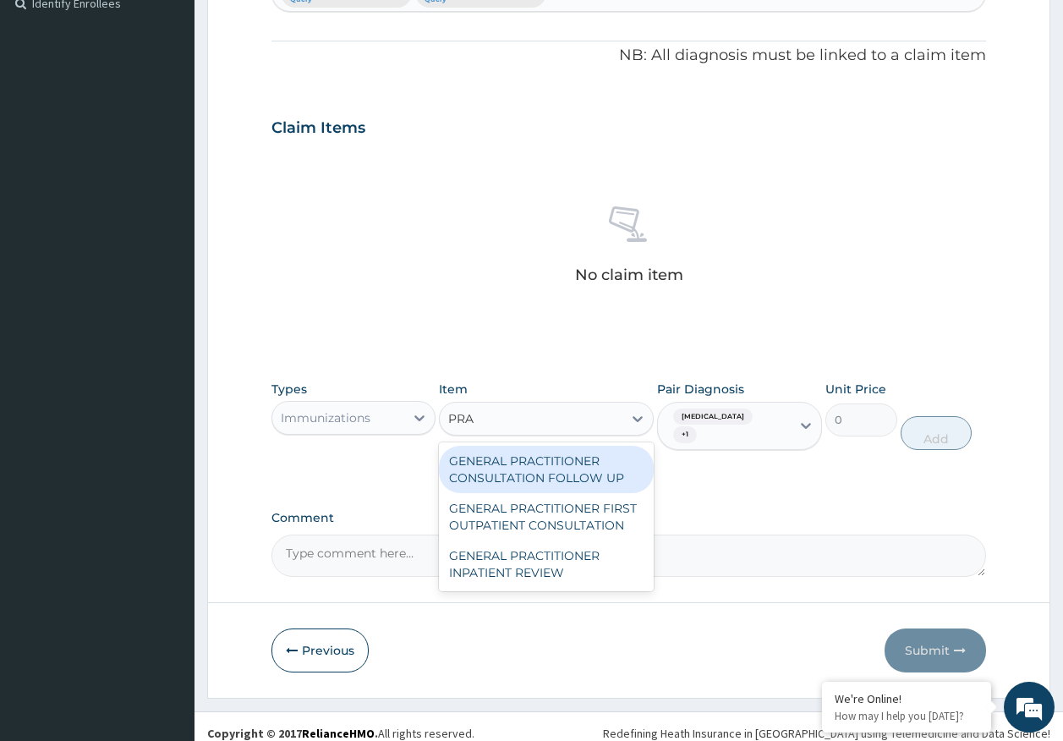
type input "PRAC"
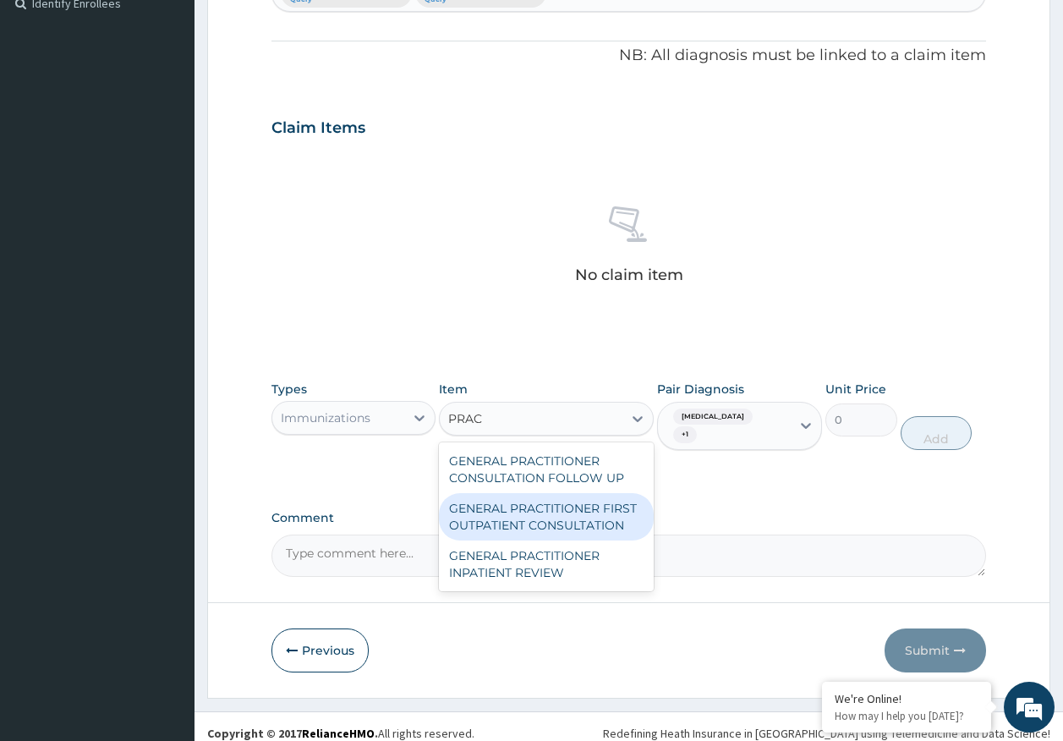
click at [600, 509] on div "GENERAL PRACTITIONER FIRST OUTPATIENT CONSULTATION" at bounding box center [546, 516] width 215 height 47
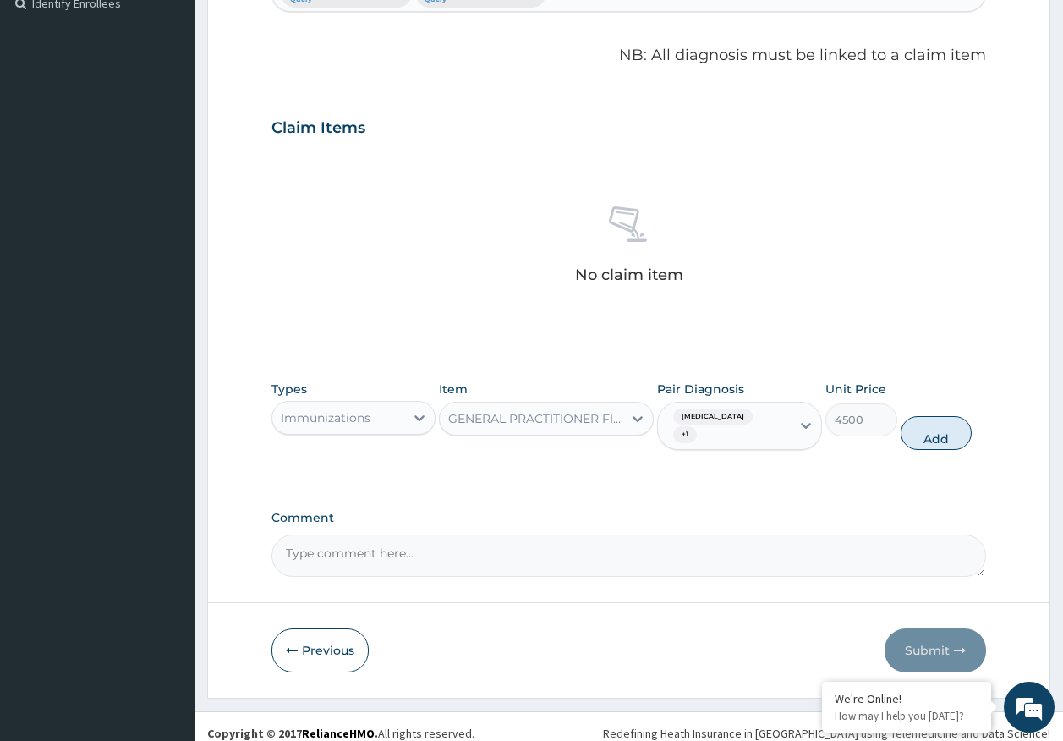
drag, startPoint x: 933, startPoint y: 427, endPoint x: 665, endPoint y: 452, distance: 269.2
click at [931, 427] on button "Add" at bounding box center [936, 433] width 72 height 34
type input "0"
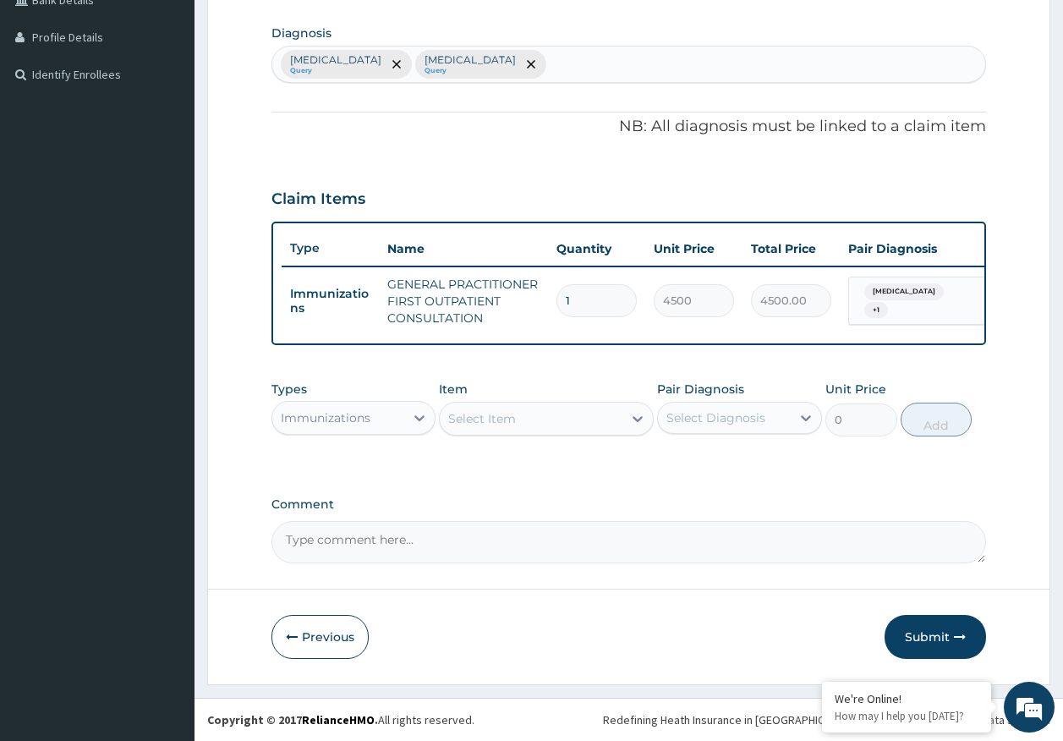
scroll to position [420, 0]
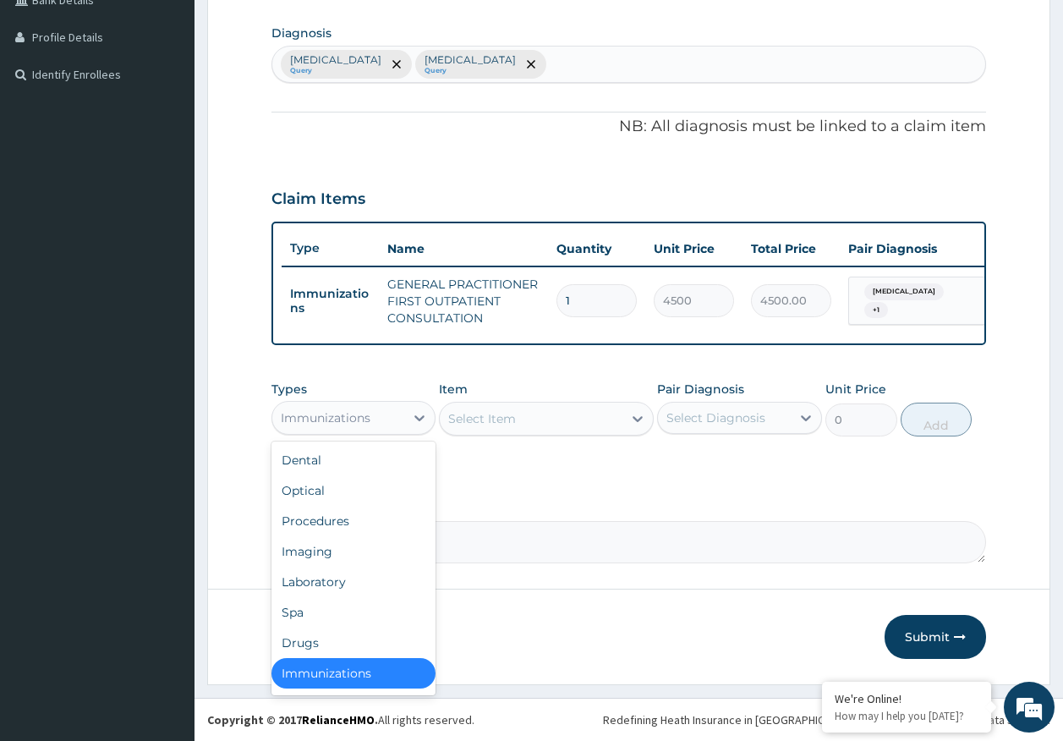
click at [347, 414] on div "Immunizations" at bounding box center [326, 417] width 90 height 17
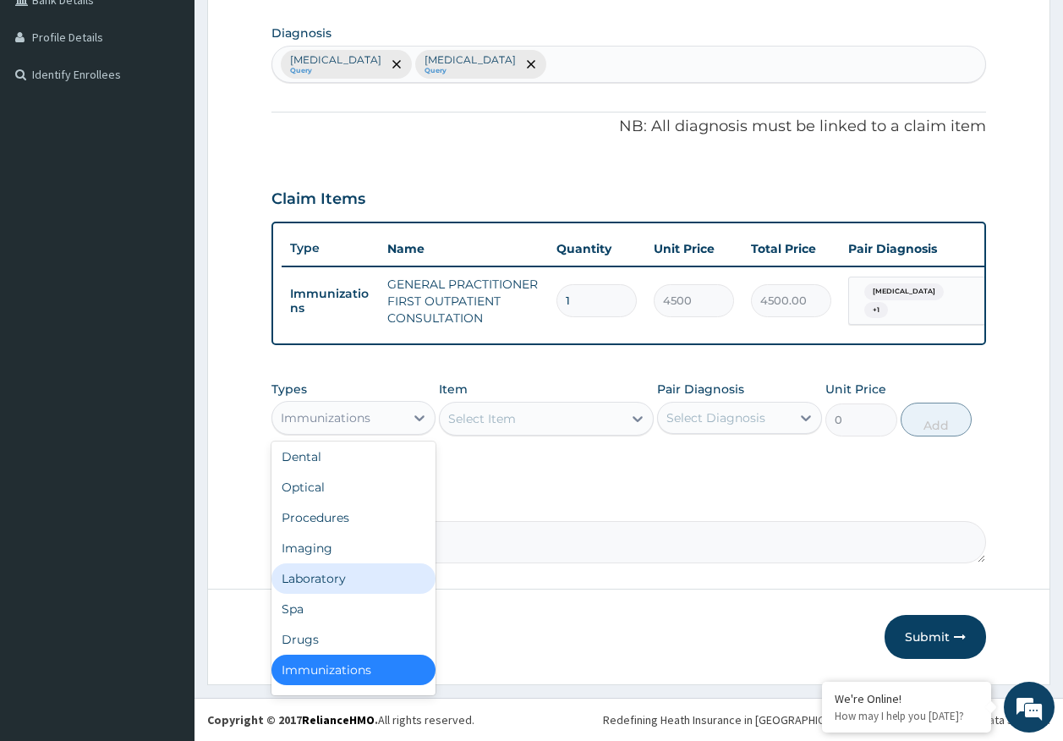
click at [339, 586] on div "Laboratory" at bounding box center [353, 578] width 165 height 30
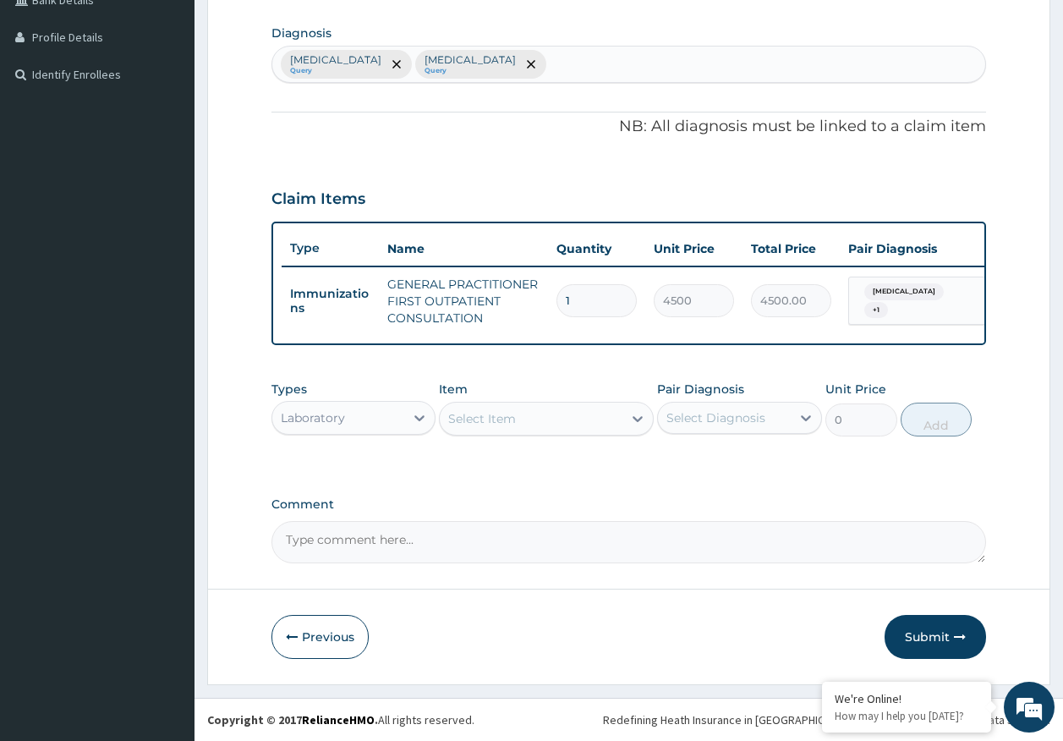
click at [517, 424] on div "Select Item" at bounding box center [531, 418] width 183 height 27
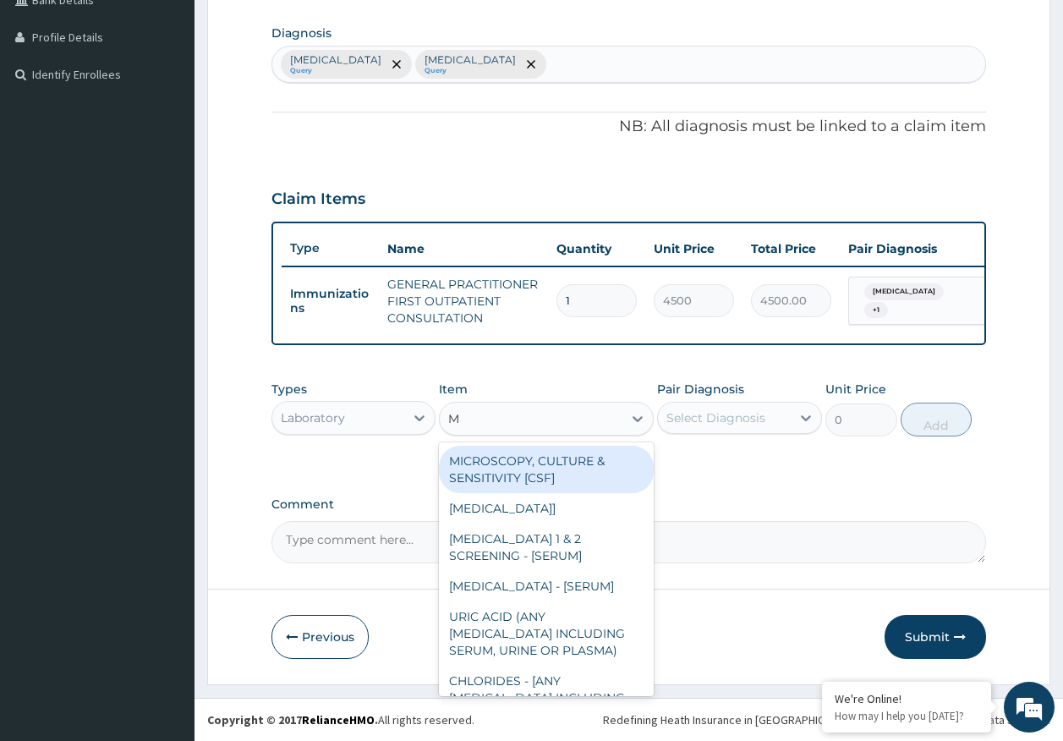
type input "MP"
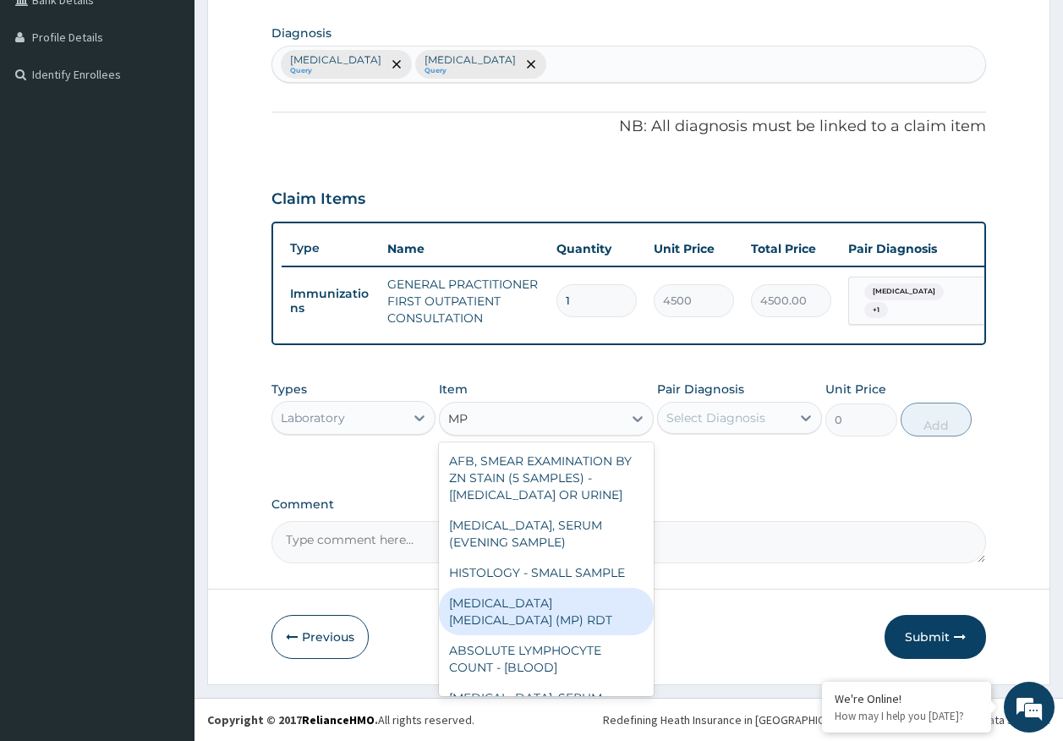
click at [613, 601] on div "MALARIA PARASITE (MP) RDT" at bounding box center [546, 611] width 215 height 47
type input "2000"
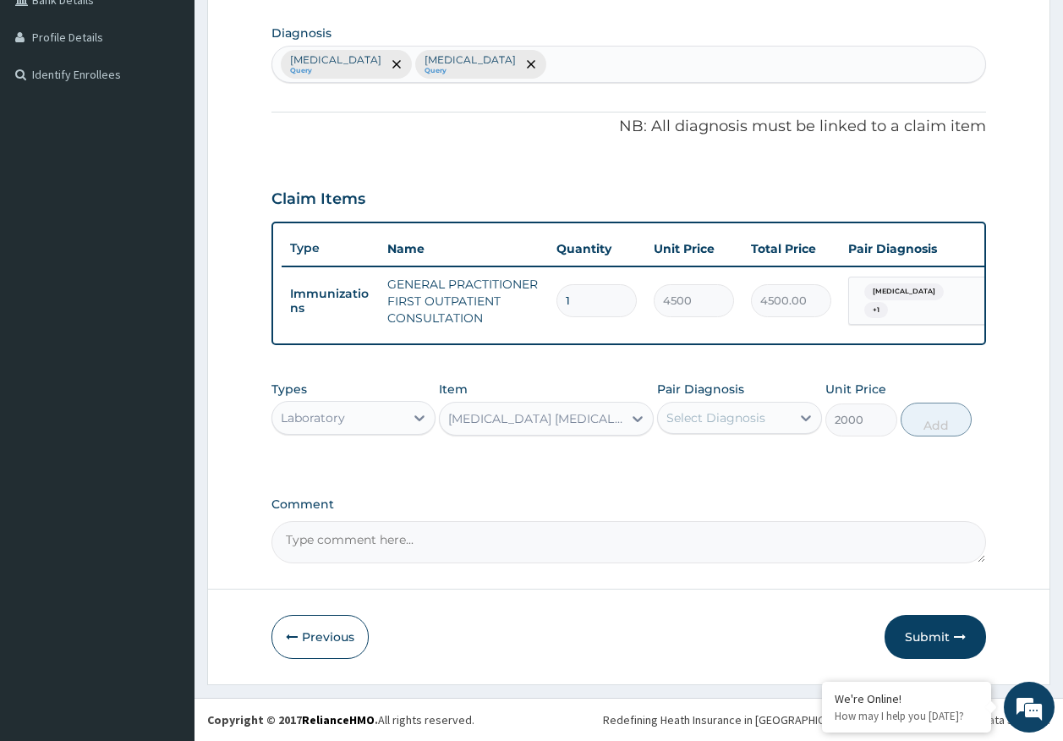
click at [738, 414] on div "Select Diagnosis" at bounding box center [715, 417] width 99 height 17
click at [716, 455] on label "Malaria" at bounding box center [737, 459] width 105 height 17
checkbox input "true"
drag, startPoint x: 944, startPoint y: 419, endPoint x: 923, endPoint y: 423, distance: 20.6
click at [941, 420] on button "Add" at bounding box center [936, 419] width 72 height 34
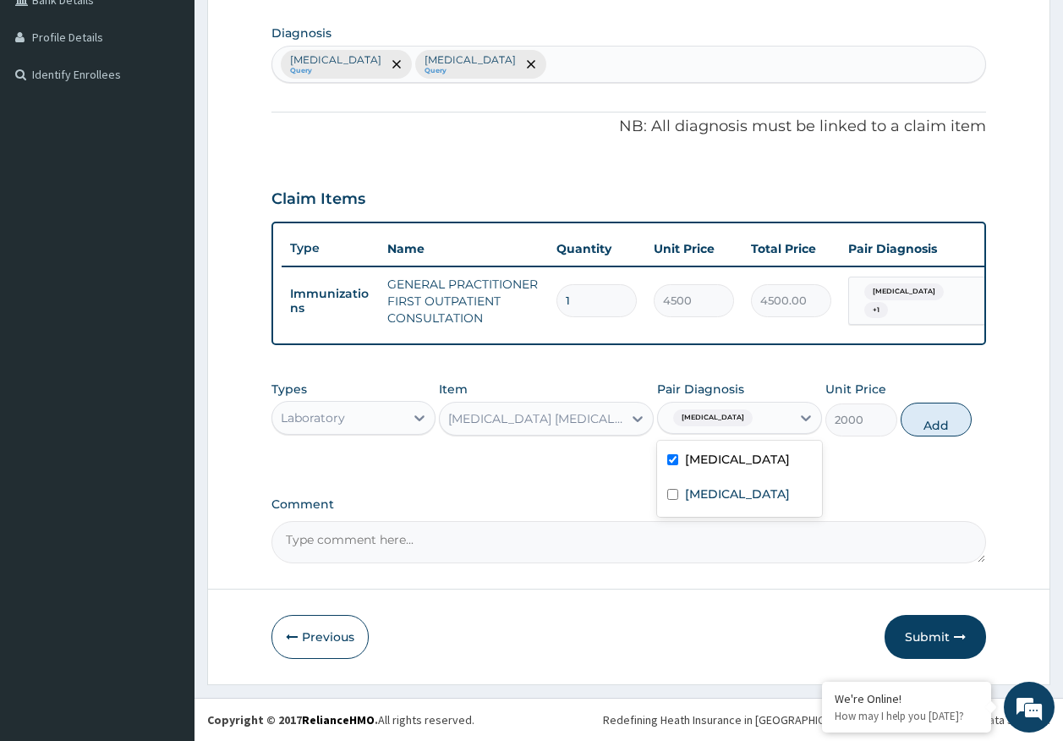
type input "0"
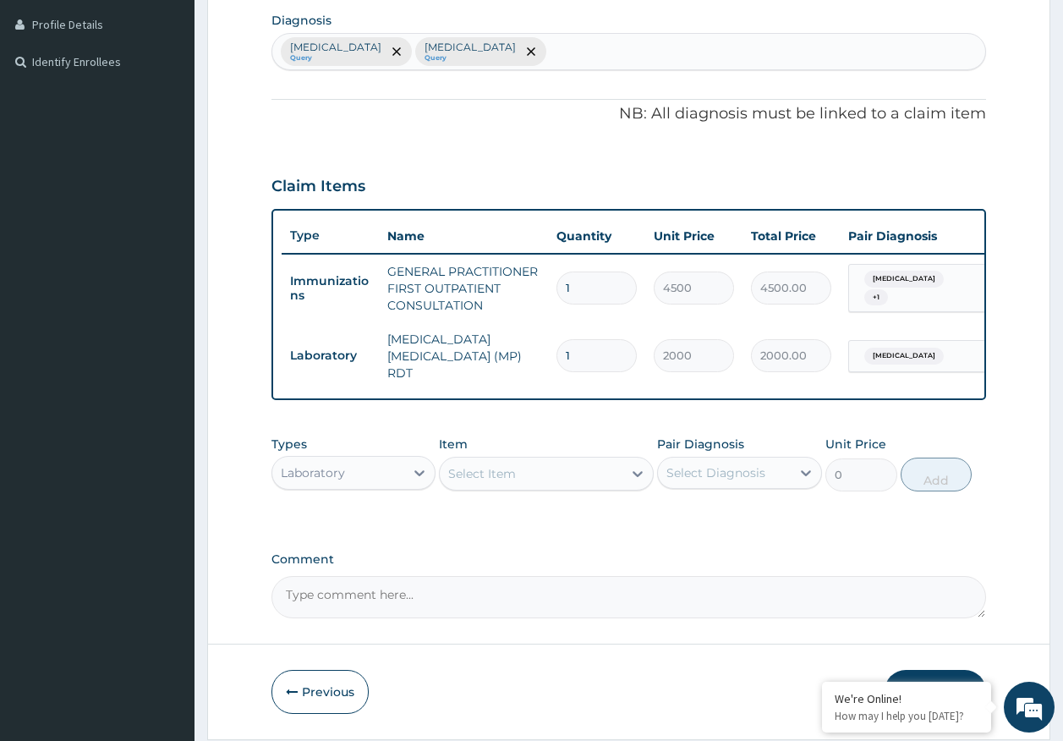
click at [598, 480] on div "Select Item" at bounding box center [531, 473] width 183 height 27
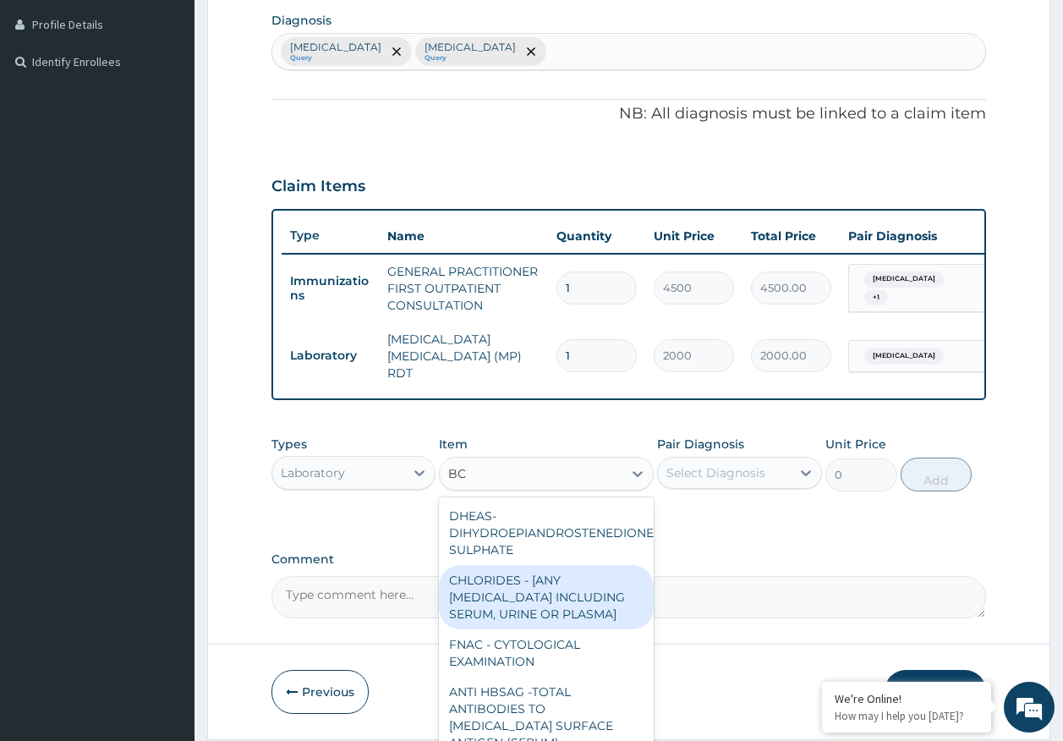
type input "B"
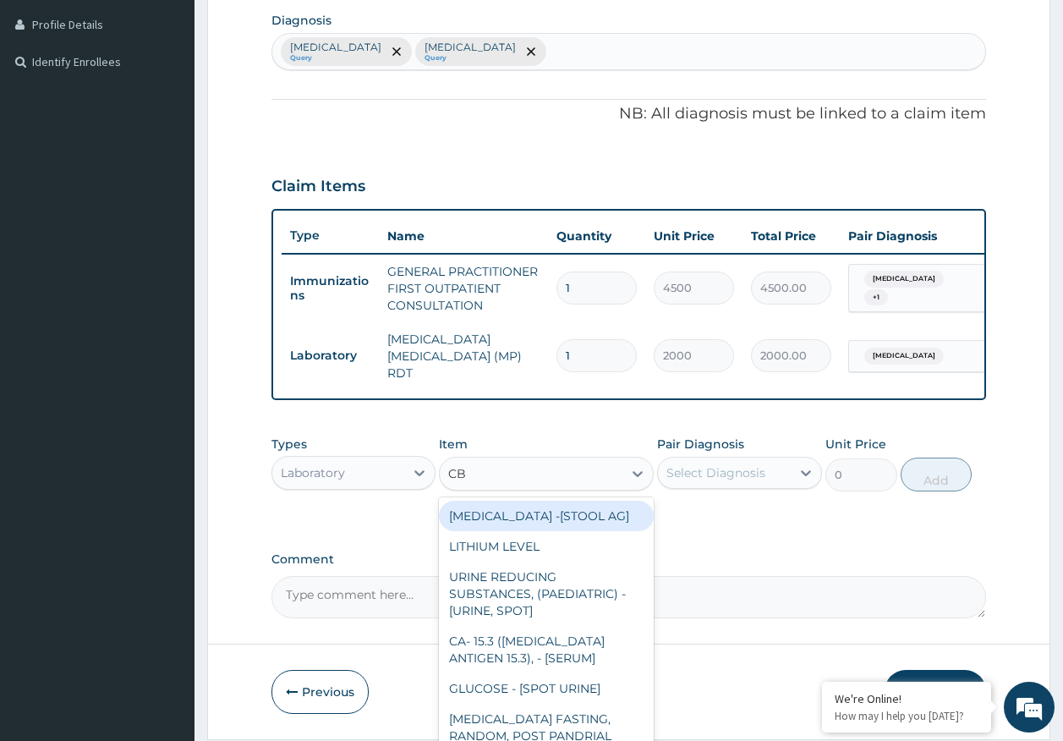
type input "CBC"
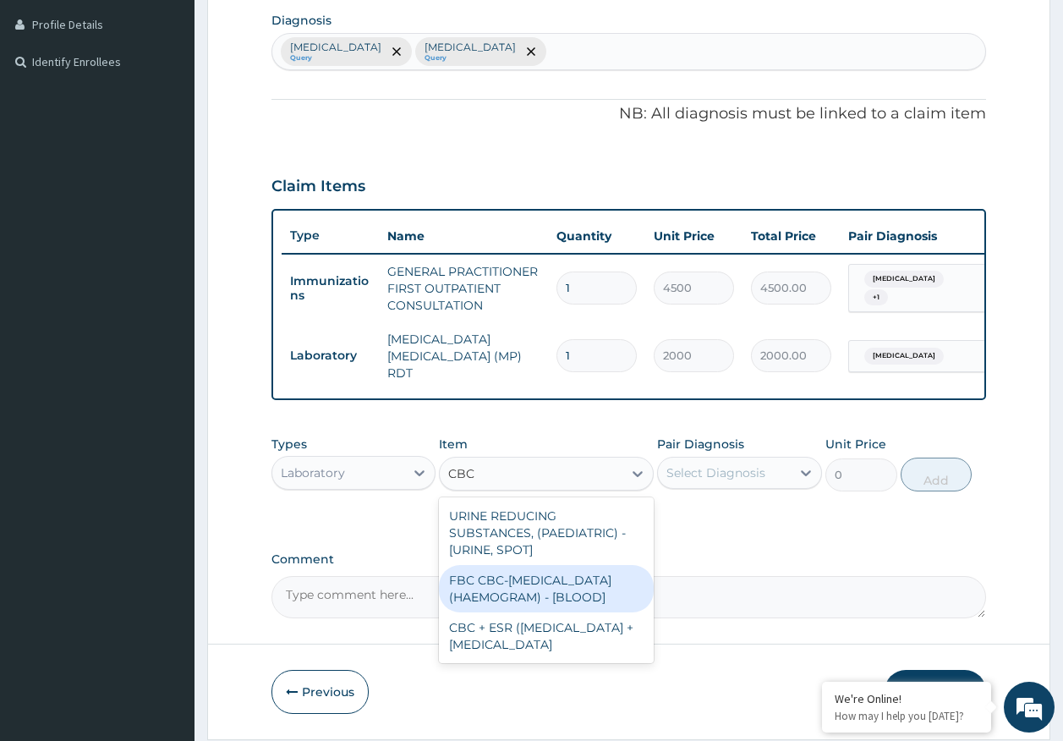
click at [549, 590] on div "FBC CBC-[MEDICAL_DATA] (HAEMOGRAM) - [BLOOD]" at bounding box center [546, 588] width 215 height 47
type input "5000"
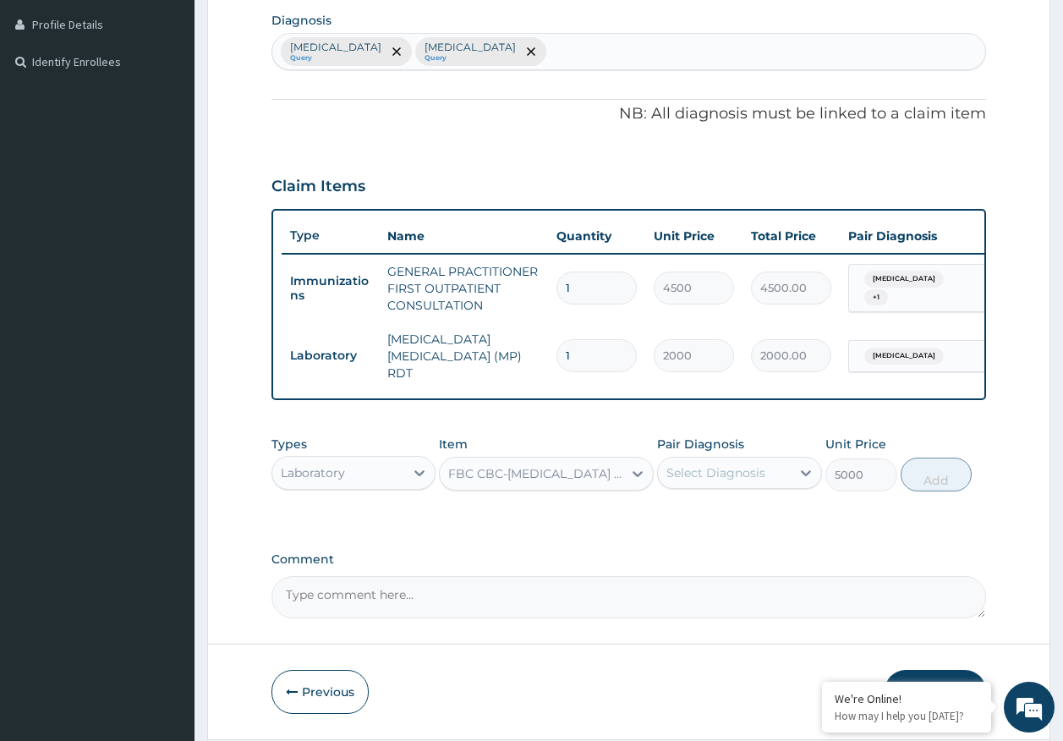
click at [717, 471] on div "Select Diagnosis" at bounding box center [715, 472] width 99 height 17
click at [712, 553] on label "[MEDICAL_DATA]" at bounding box center [737, 548] width 105 height 17
checkbox input "true"
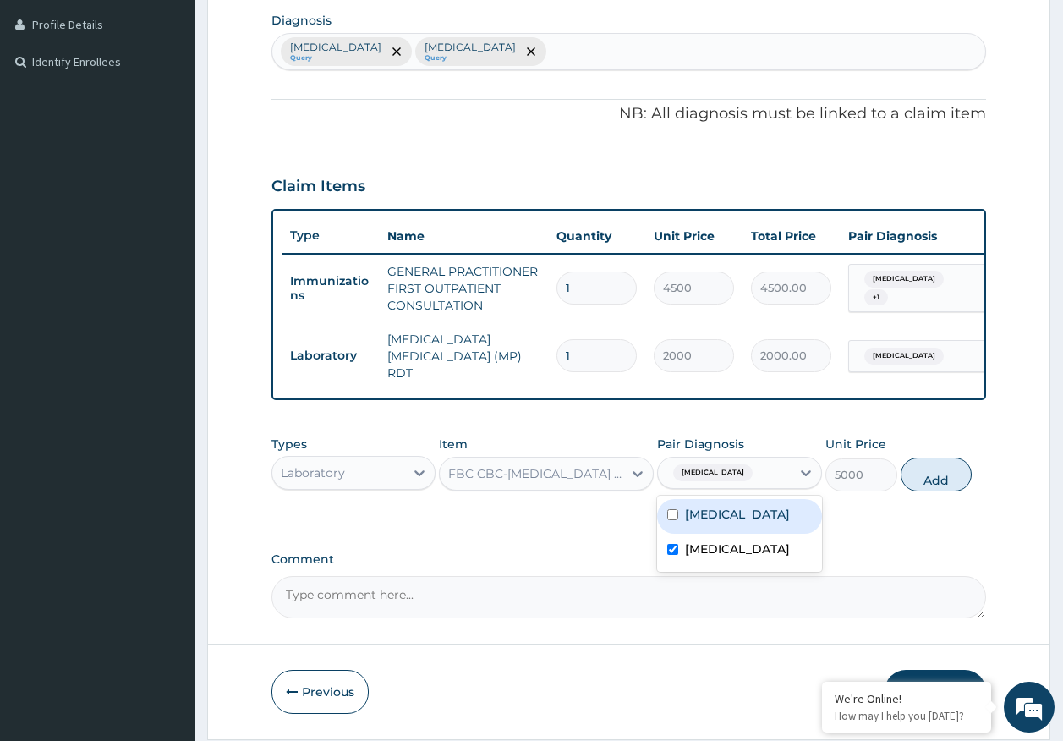
click at [946, 485] on button "Add" at bounding box center [936, 474] width 72 height 34
type input "0"
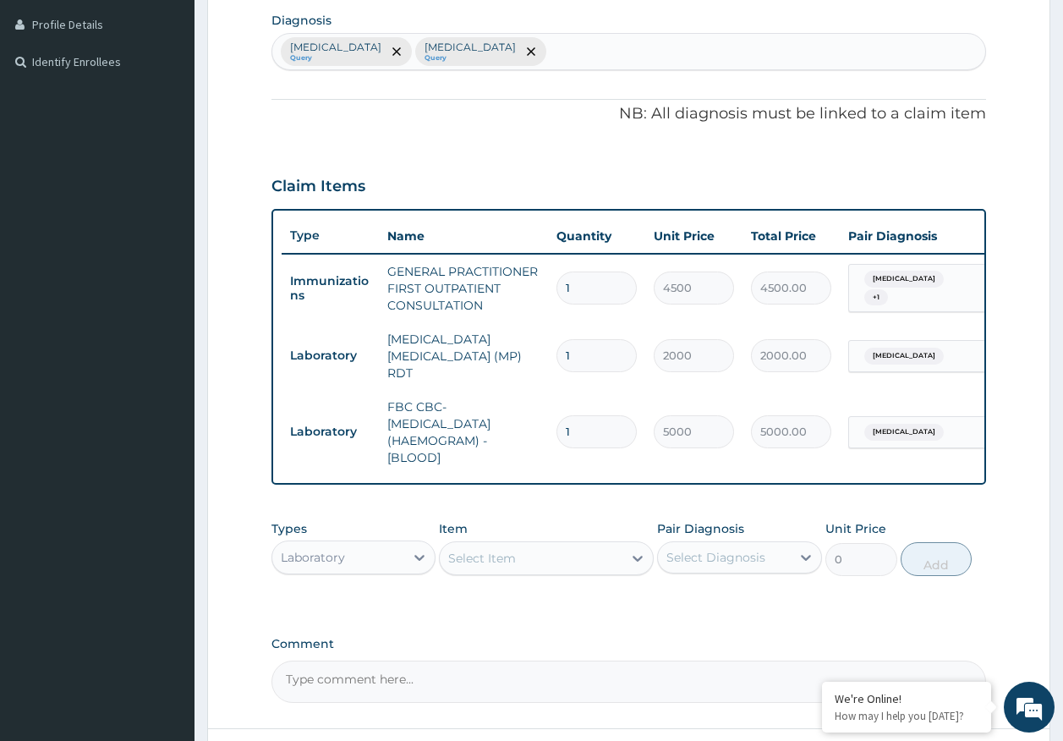
type input "0"
type input "0.00"
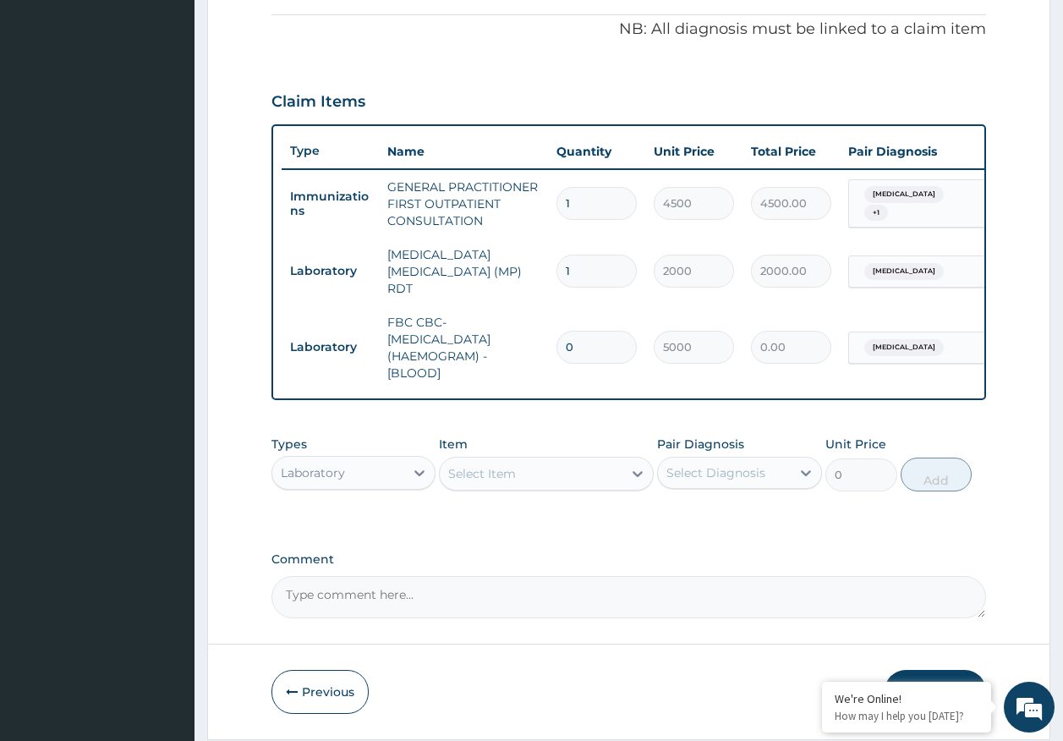
type input "0"
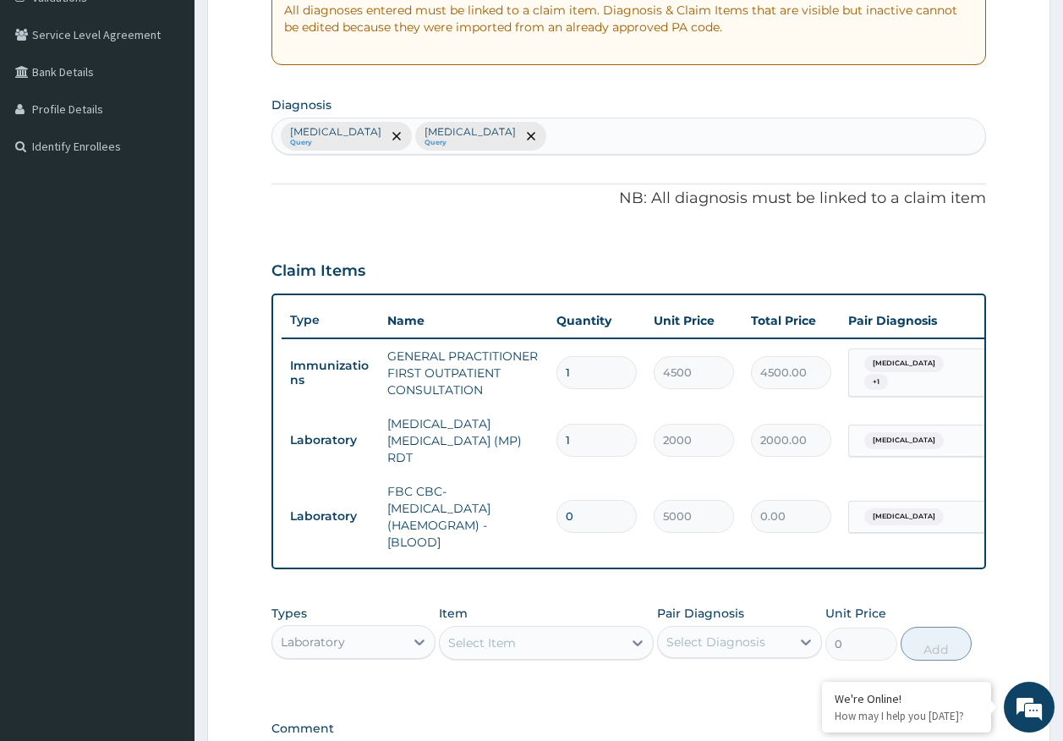
click at [479, 136] on div "Malaria Query Sepsis Query" at bounding box center [629, 136] width 714 height 36
type input "RHINIT"
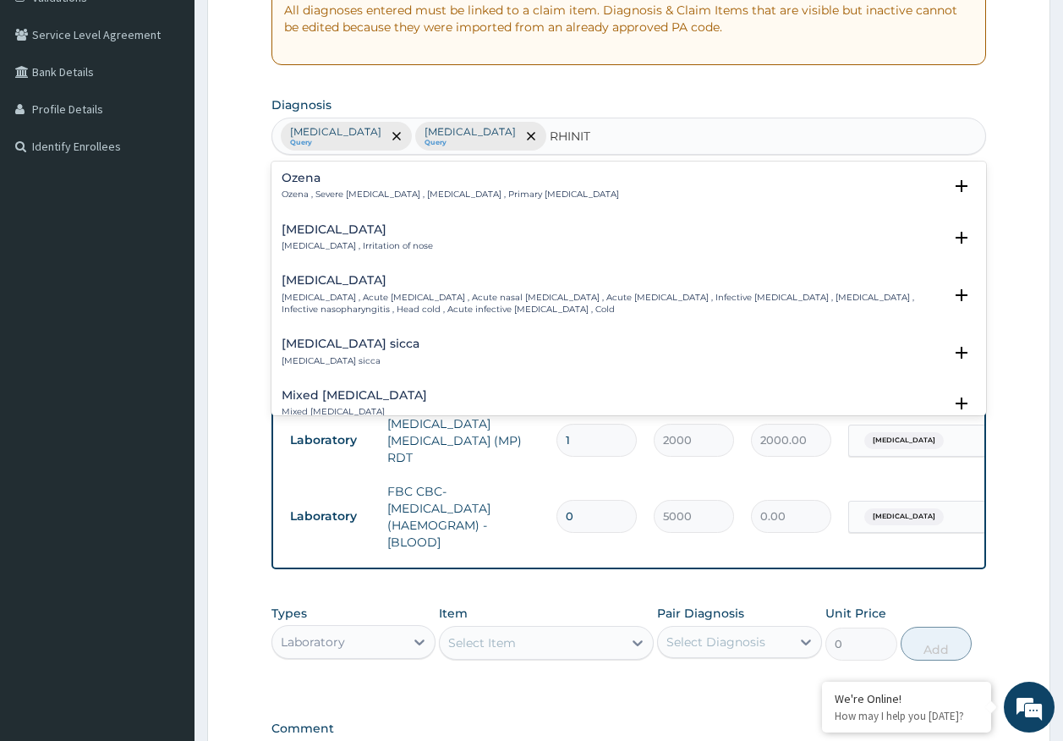
click at [320, 243] on p "Rhinitis , Irritation of nose" at bounding box center [357, 246] width 151 height 12
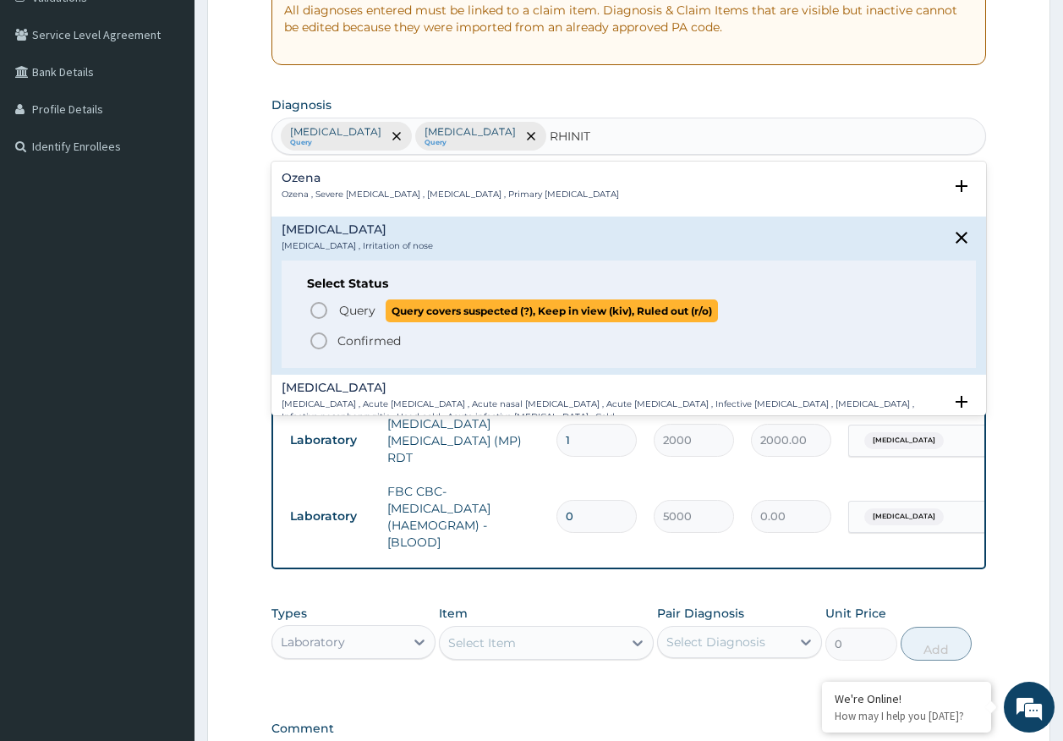
click at [361, 307] on span "Query" at bounding box center [357, 310] width 36 height 17
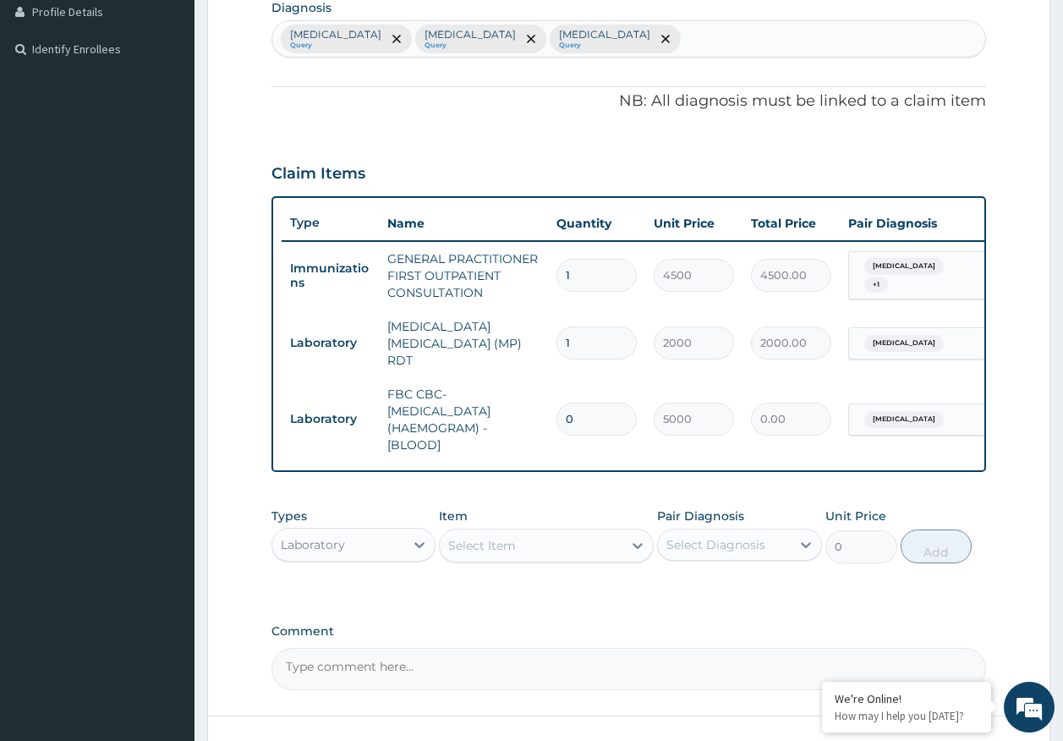
scroll to position [563, 0]
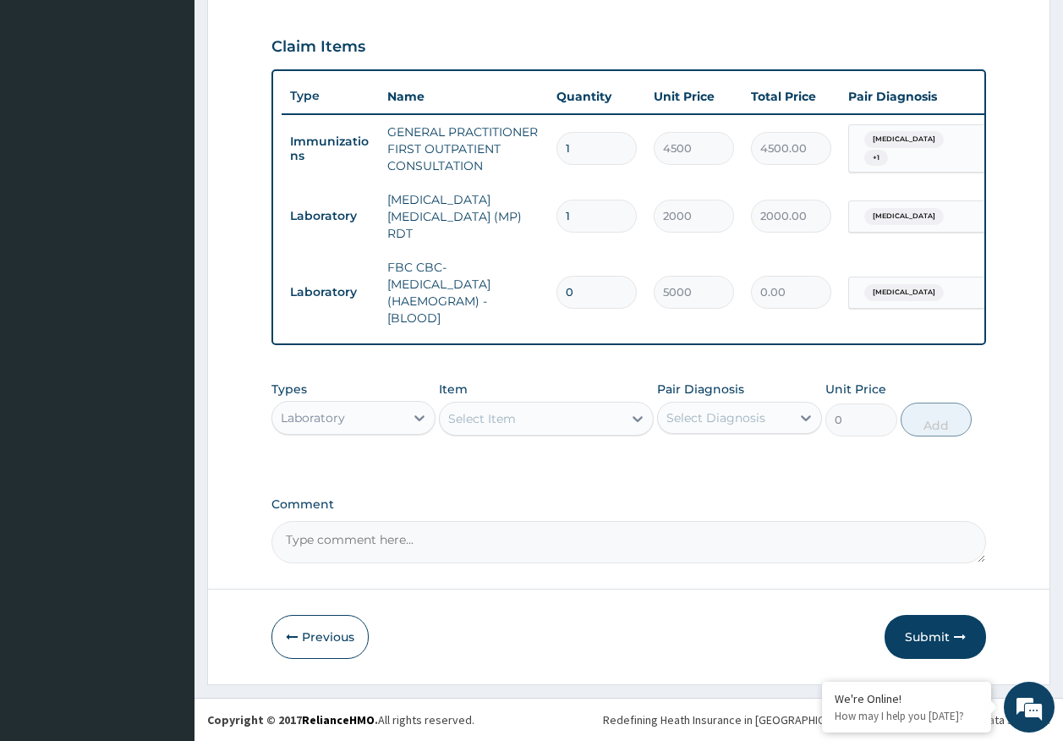
click at [512, 429] on div "Select Item" at bounding box center [531, 418] width 183 height 27
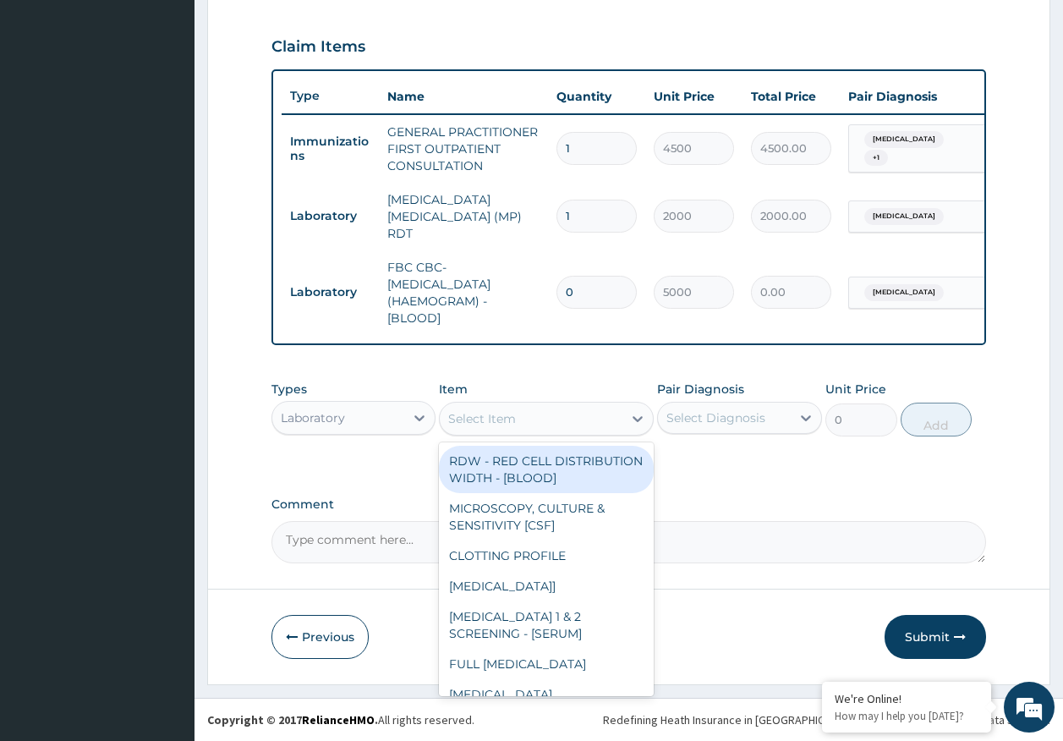
click at [326, 413] on div "Laboratory" at bounding box center [313, 417] width 64 height 17
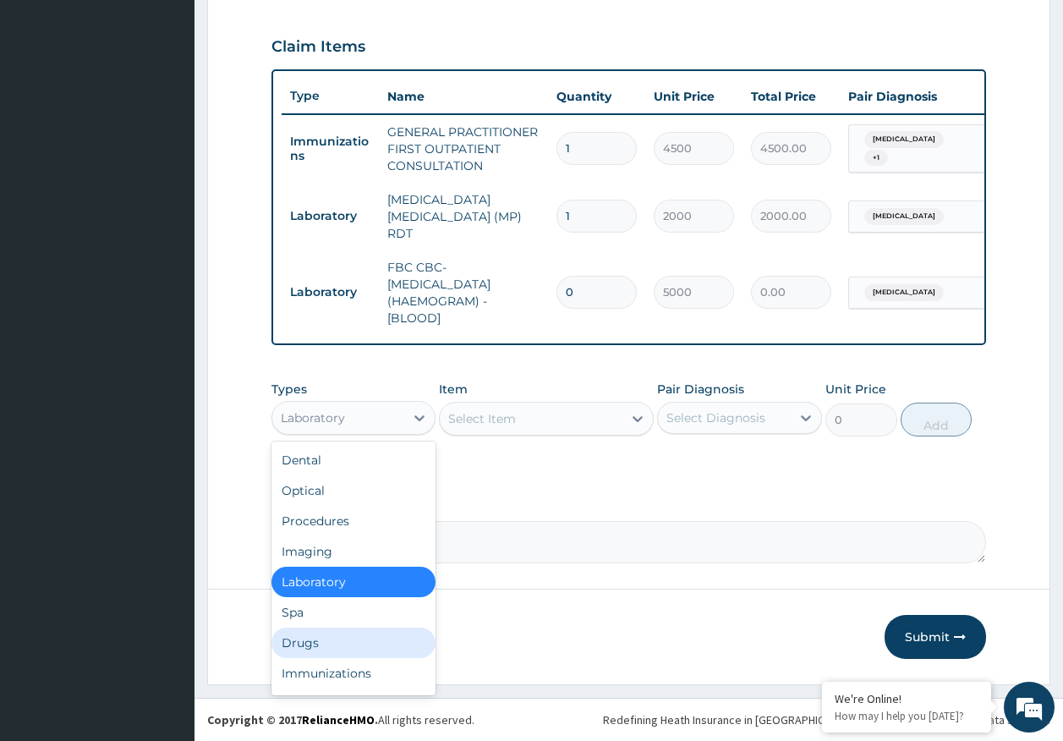
click at [305, 654] on div "Drugs" at bounding box center [353, 642] width 165 height 30
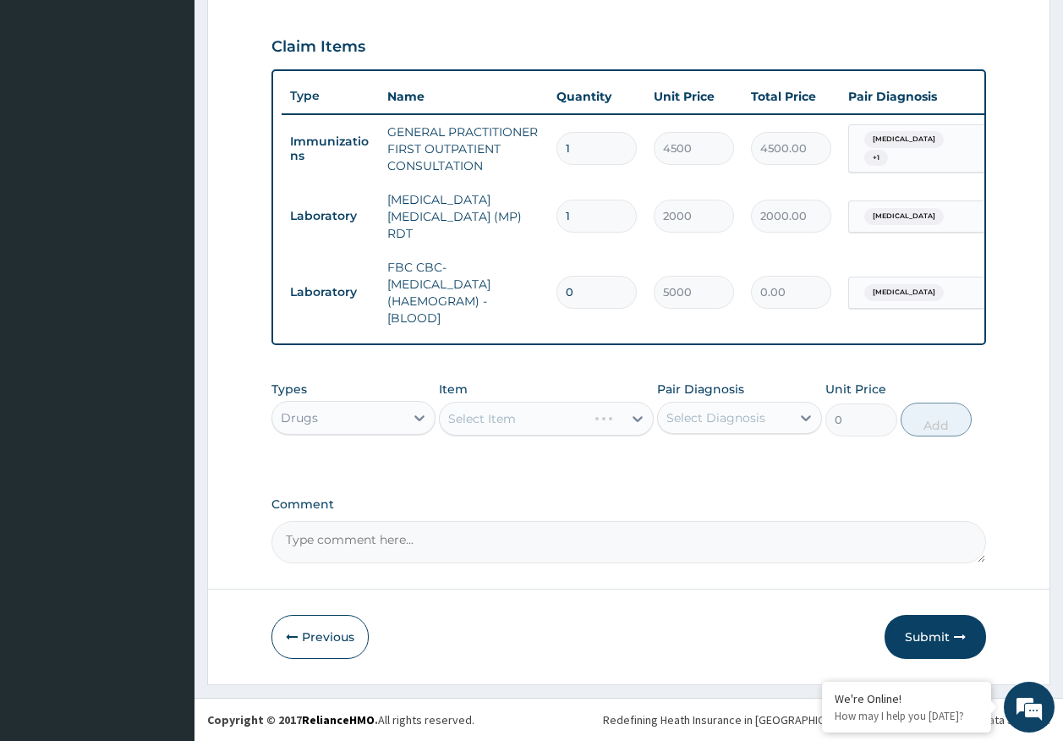
click at [730, 424] on div "Select Diagnosis" at bounding box center [715, 417] width 99 height 17
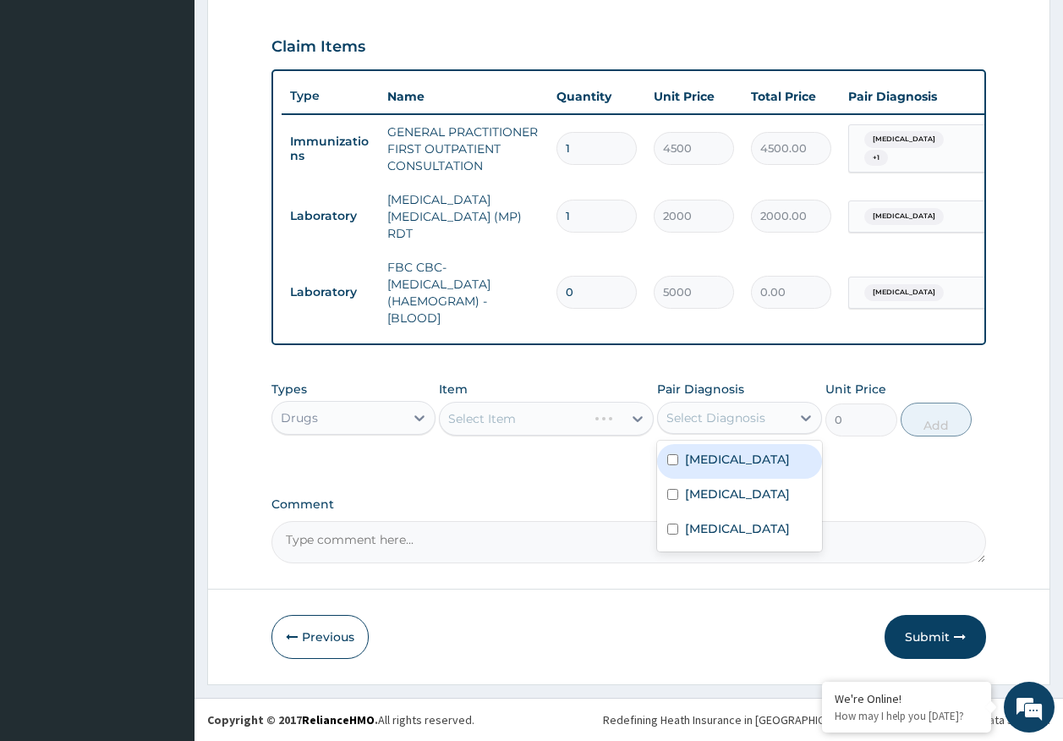
click at [721, 468] on div "Malaria" at bounding box center [739, 461] width 165 height 35
checkbox input "true"
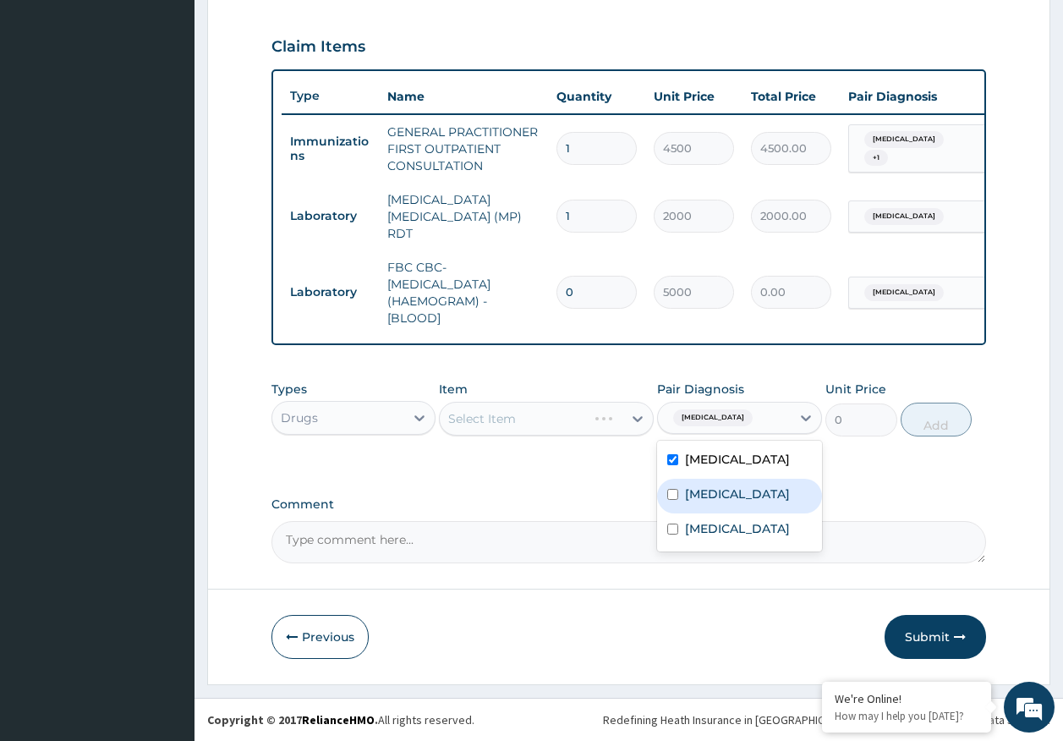
click at [720, 491] on label "Sepsis" at bounding box center [737, 493] width 105 height 17
checkbox input "true"
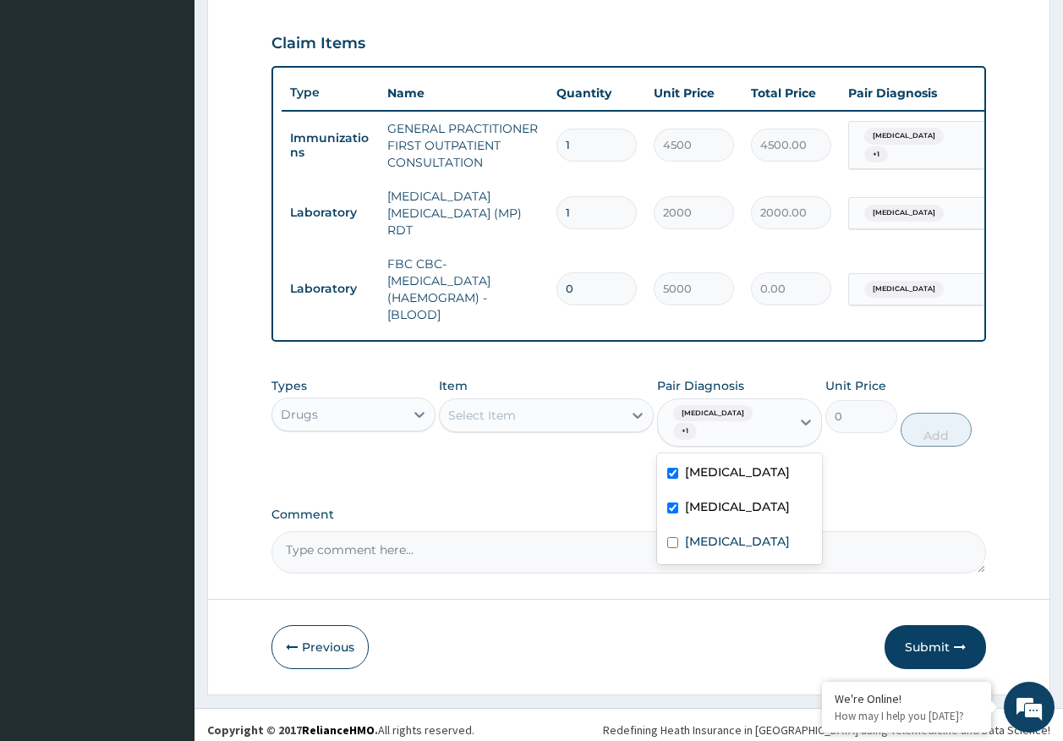
click at [544, 429] on div "Select Item" at bounding box center [531, 415] width 183 height 27
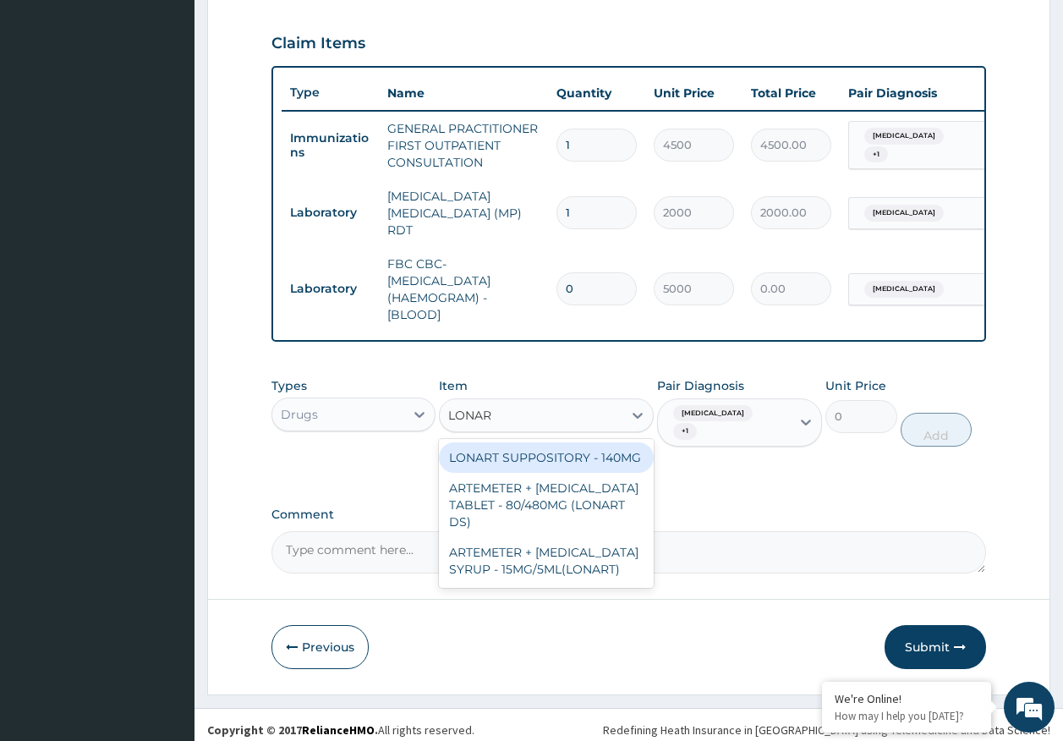
type input "LONART"
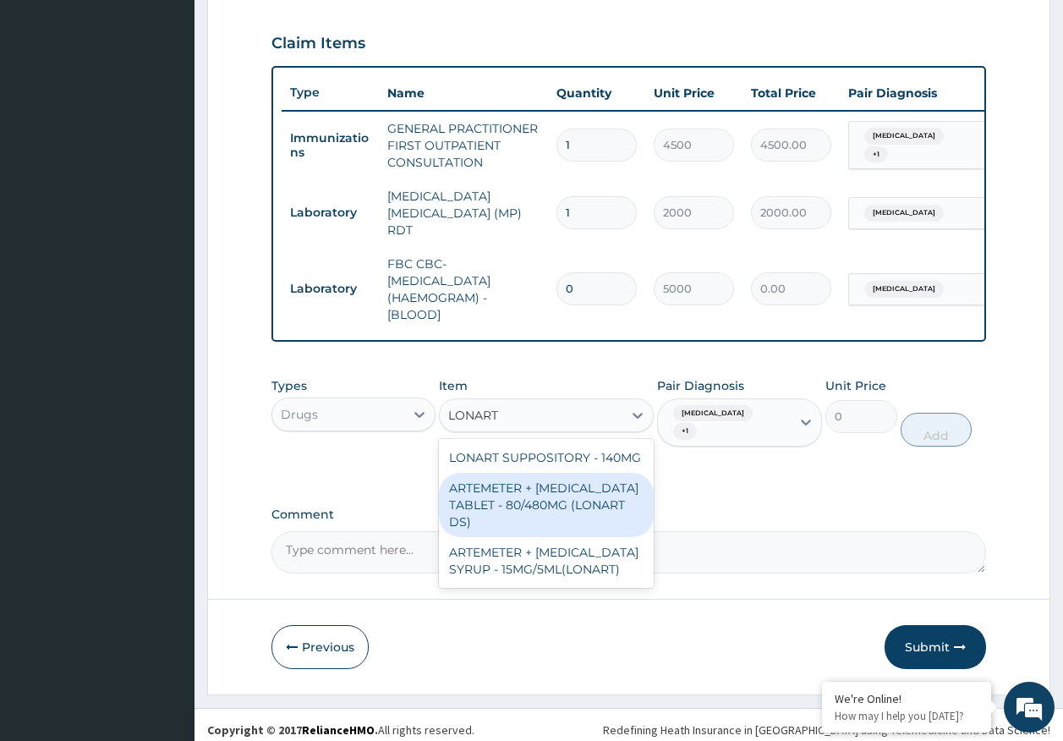
click at [570, 488] on div "ARTEMETER + LUMEFANTRINE TABLET - 80/480MG (LONART DS)" at bounding box center [546, 505] width 215 height 64
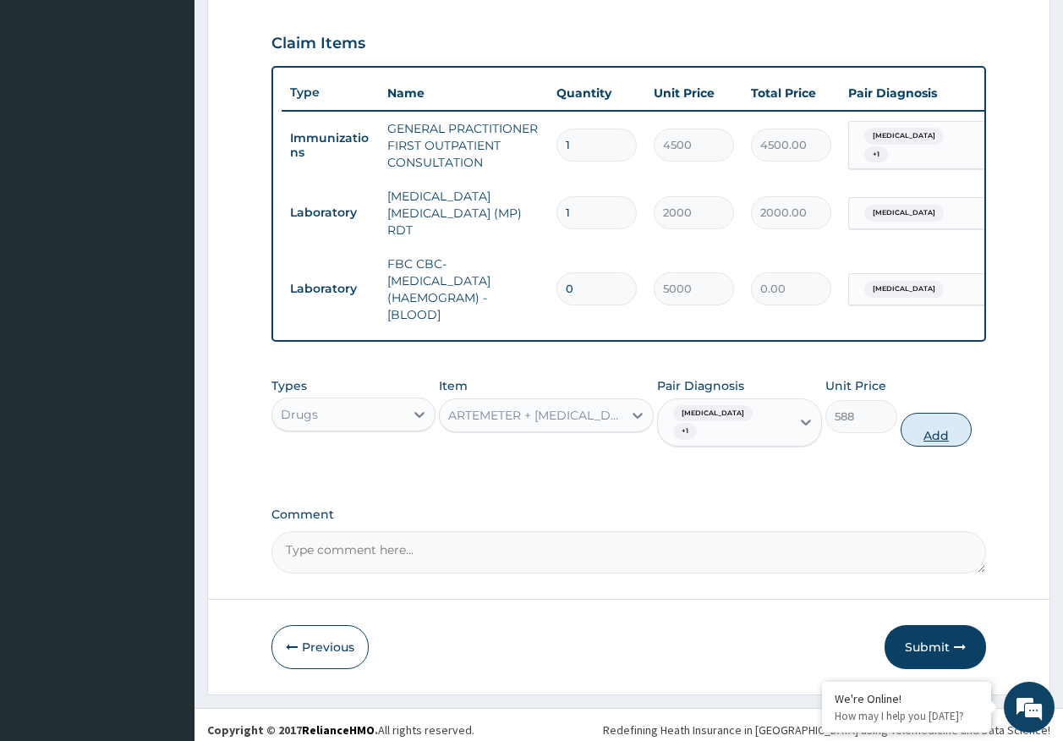
click at [927, 424] on button "Add" at bounding box center [936, 430] width 72 height 34
type input "0"
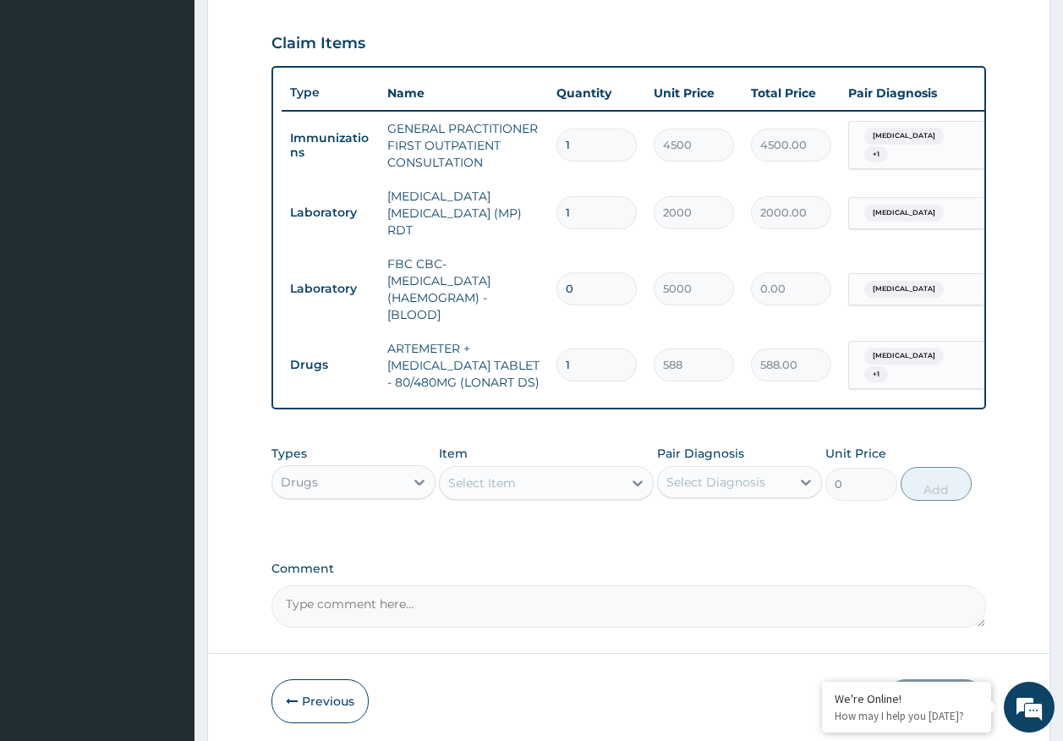
click at [523, 477] on div "Select Item" at bounding box center [531, 482] width 183 height 27
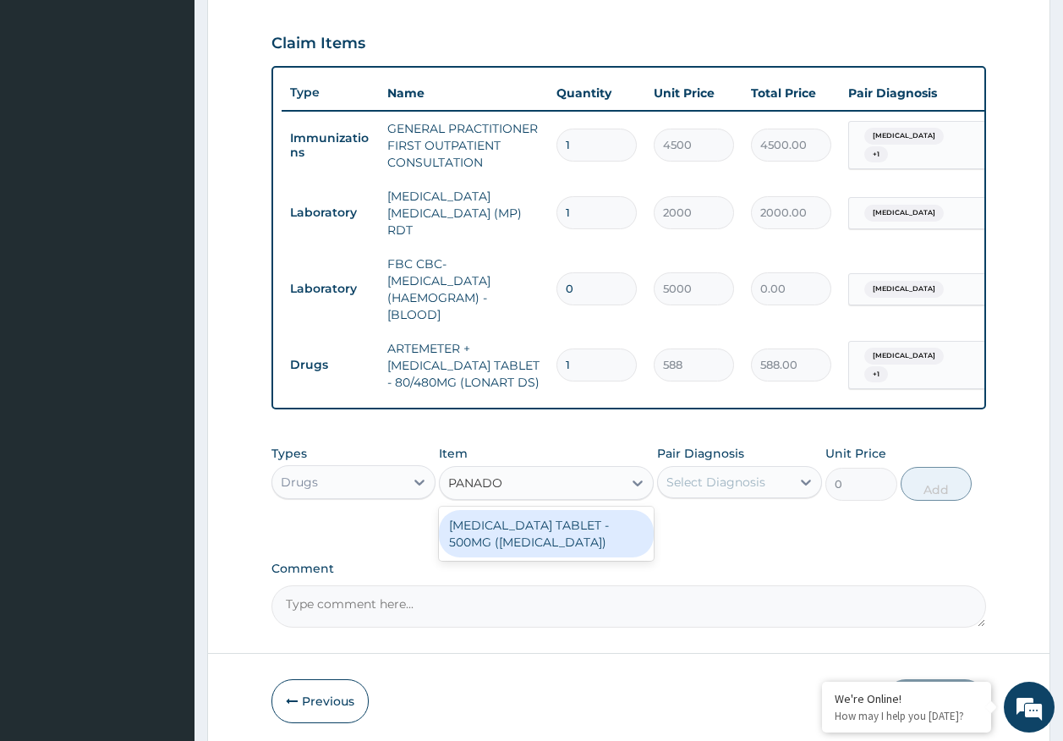
type input "PANADOL"
drag, startPoint x: 525, startPoint y: 526, endPoint x: 668, endPoint y: 511, distance: 143.7
click at [527, 526] on div "[MEDICAL_DATA] TABLET - 500MG ([MEDICAL_DATA])" at bounding box center [546, 533] width 215 height 47
type input "42"
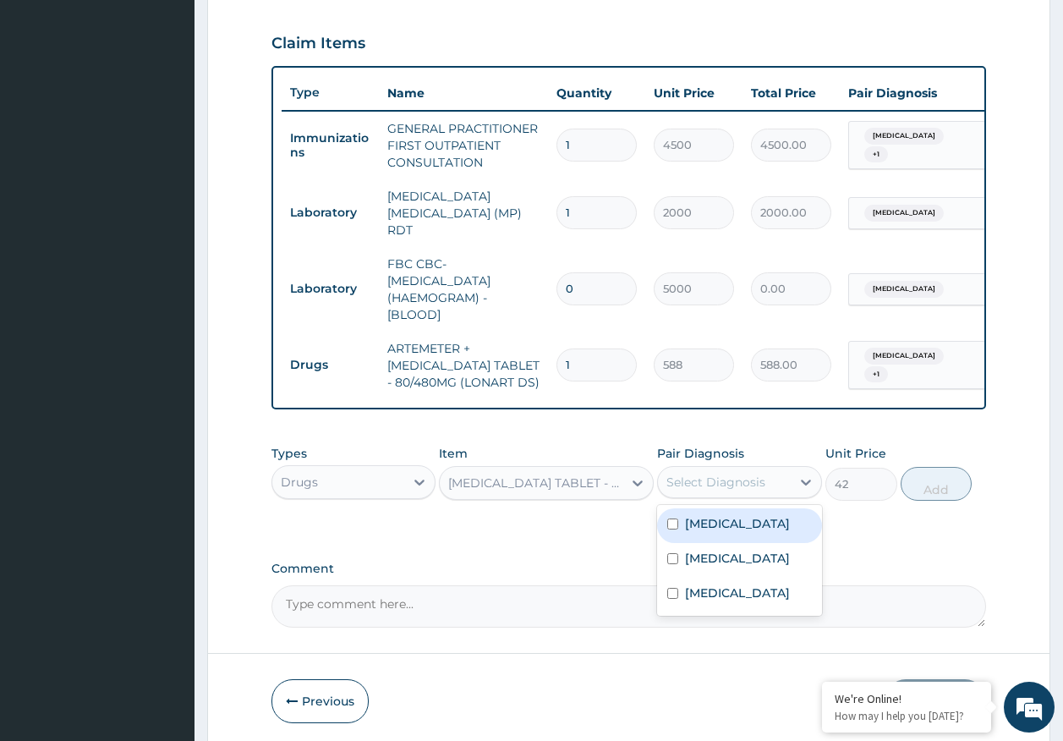
click at [721, 487] on div "Select Diagnosis" at bounding box center [715, 481] width 99 height 17
click at [701, 527] on label "[MEDICAL_DATA]" at bounding box center [737, 523] width 105 height 17
checkbox input "true"
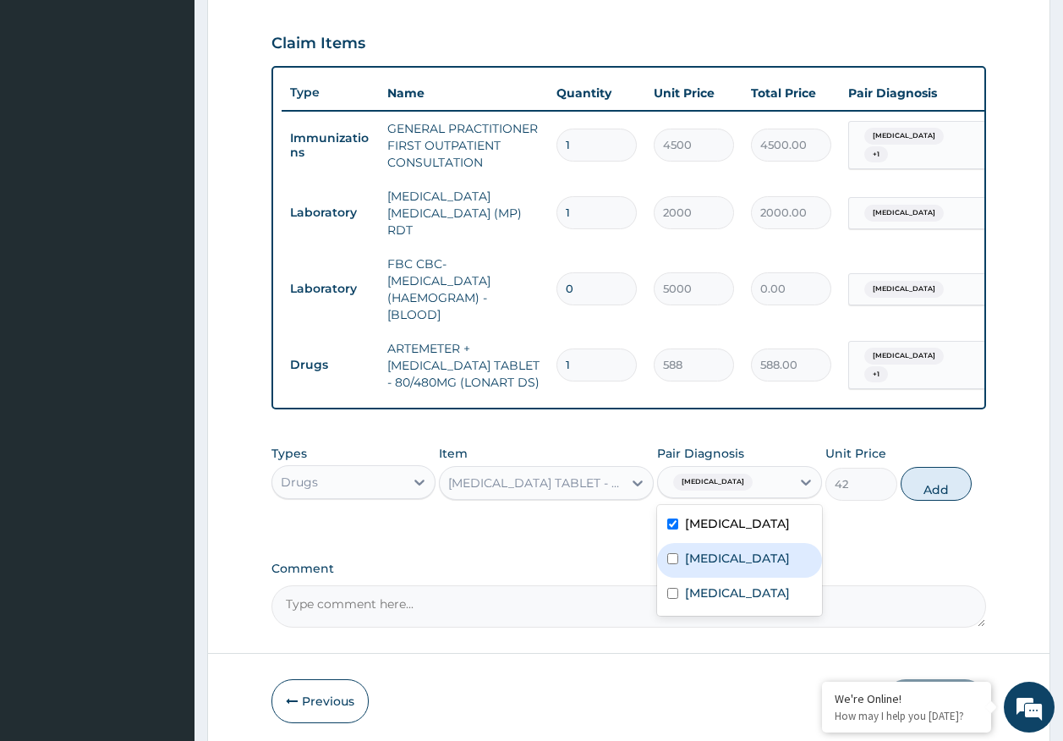
click at [713, 566] on label "[MEDICAL_DATA]" at bounding box center [737, 558] width 105 height 17
checkbox input "true"
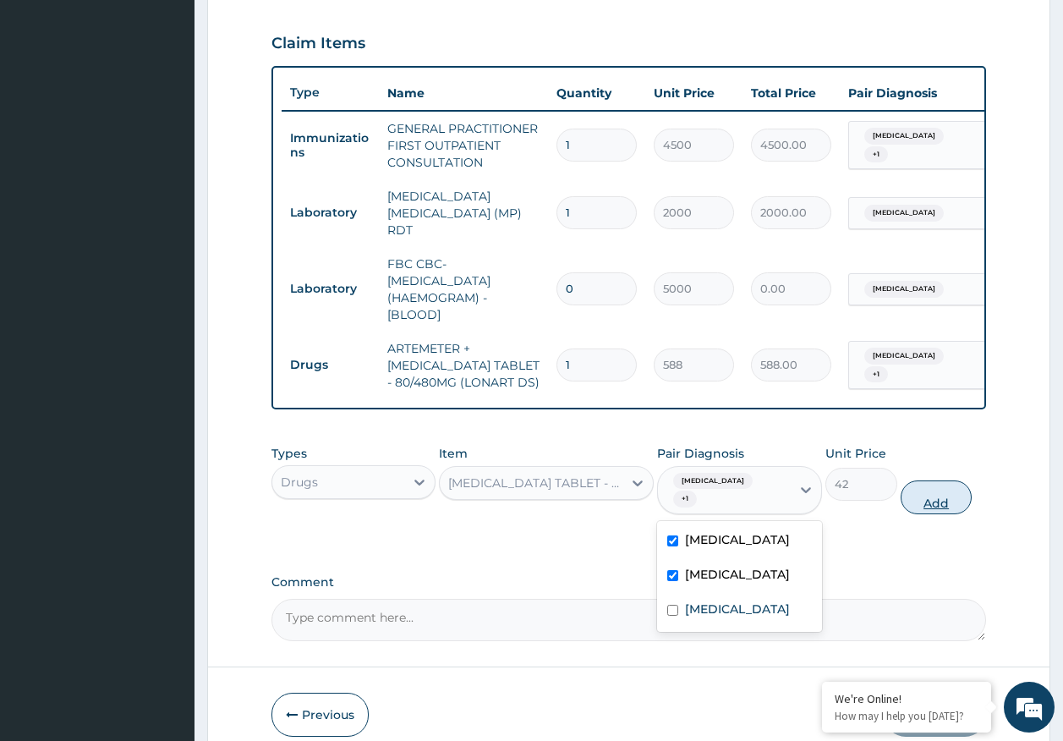
click at [938, 495] on button "Add" at bounding box center [936, 497] width 72 height 34
type input "0"
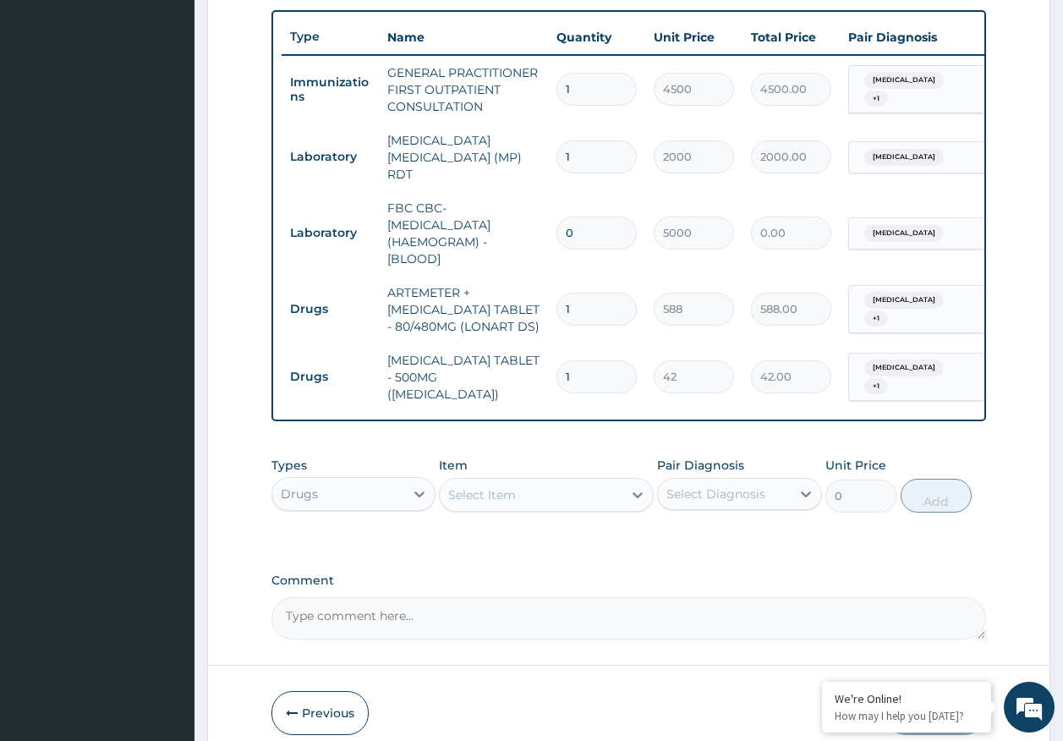
scroll to position [689, 0]
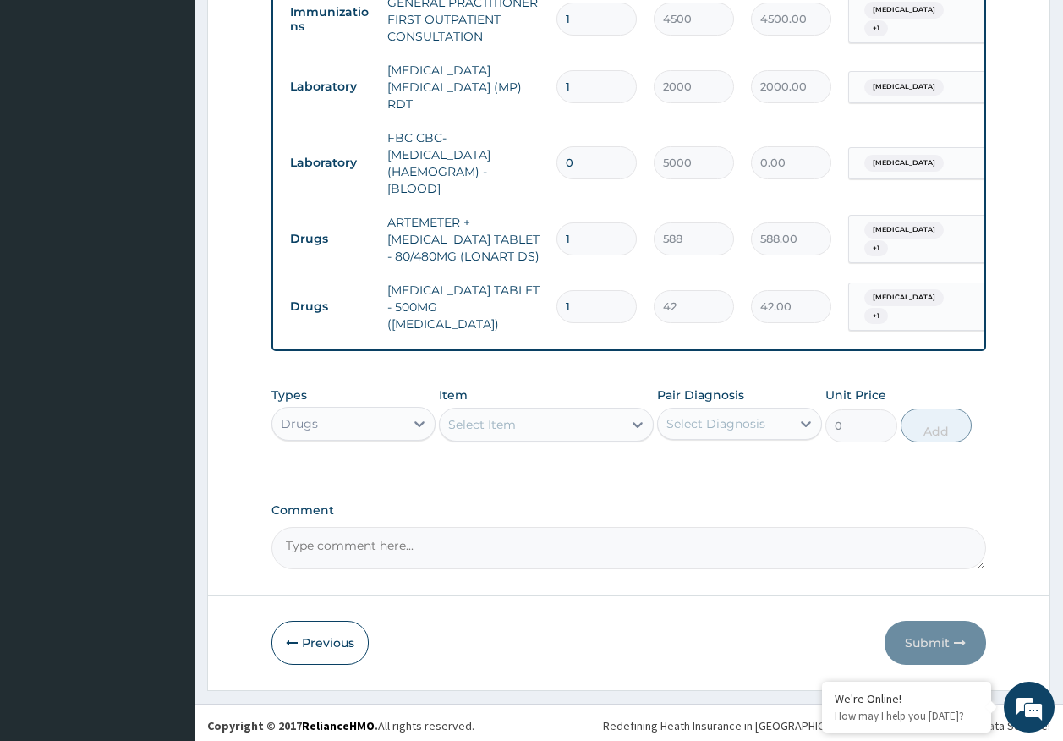
click at [523, 431] on div "Select Item" at bounding box center [531, 424] width 183 height 27
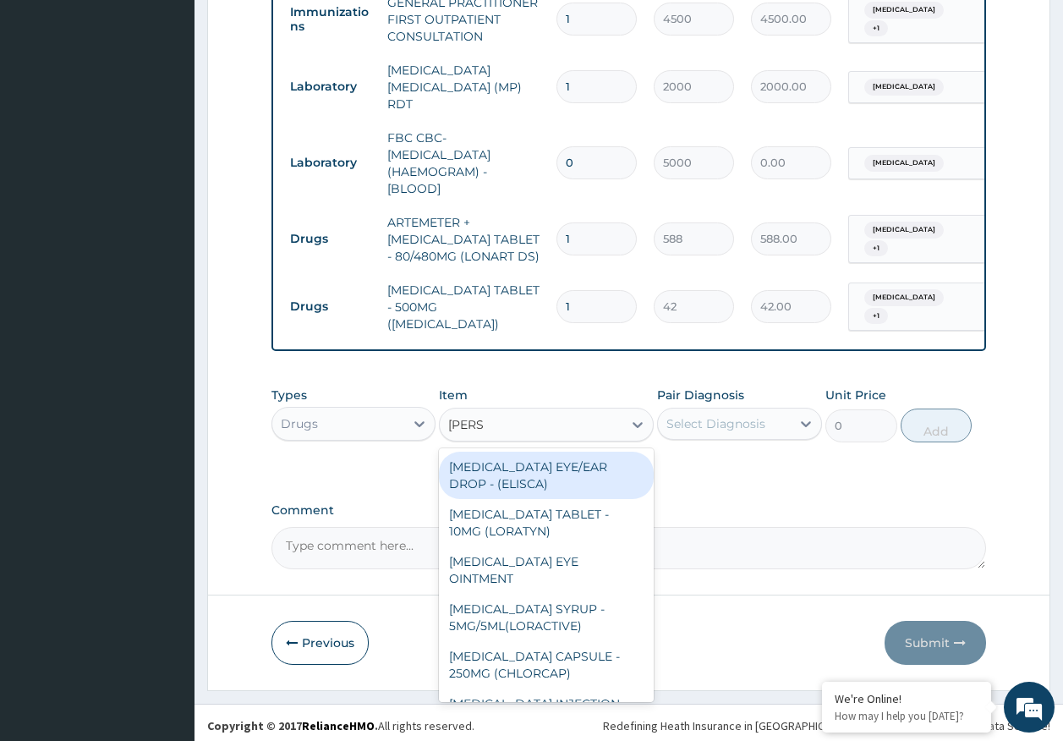
type input "LORAT"
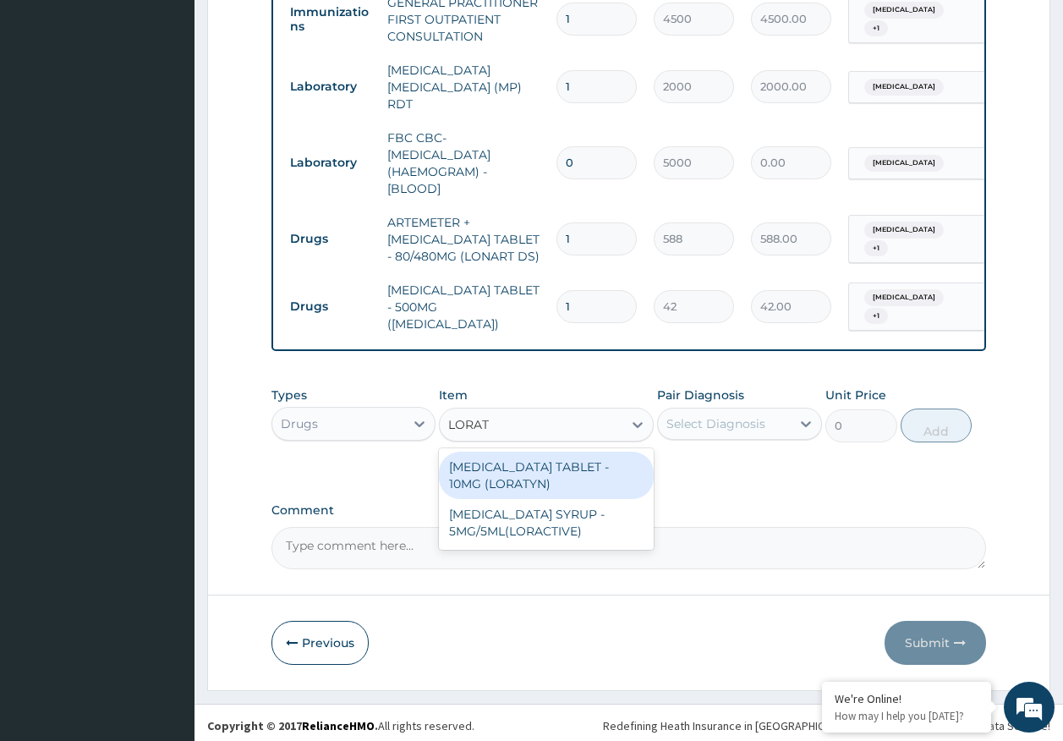
drag, startPoint x: 505, startPoint y: 457, endPoint x: 662, endPoint y: 453, distance: 157.3
click at [506, 458] on div "[MEDICAL_DATA] TABLET - 10MG (LORATYN)" at bounding box center [546, 474] width 215 height 47
type input "98"
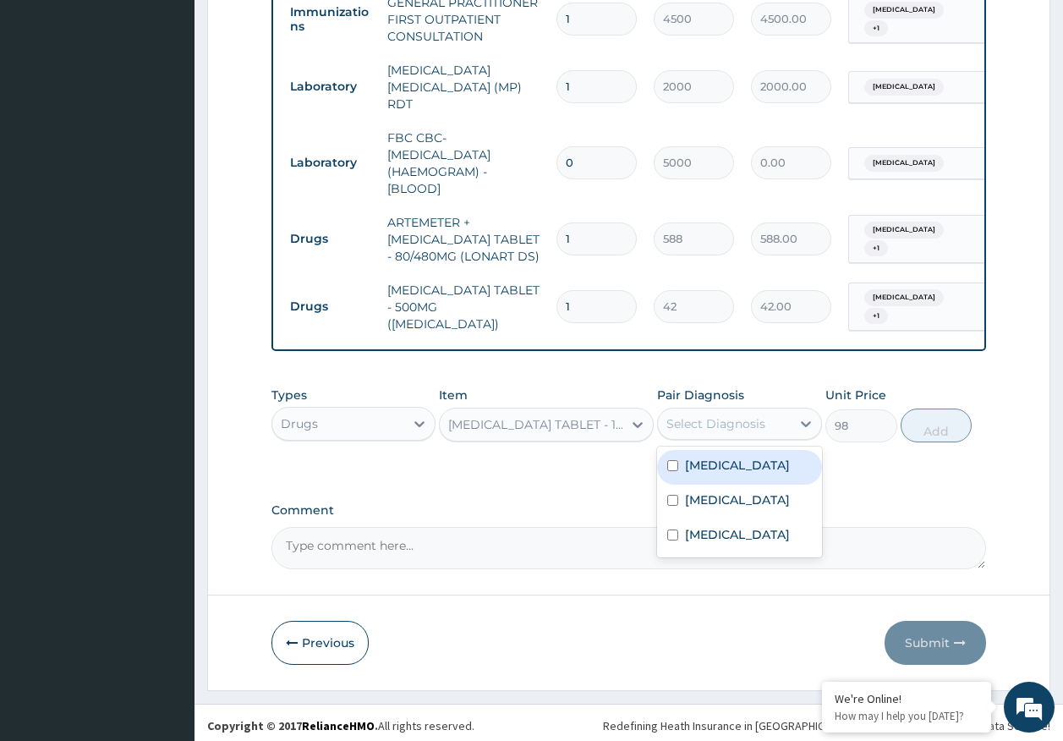
click at [698, 421] on div "Select Diagnosis" at bounding box center [715, 423] width 99 height 17
click at [694, 463] on label "[MEDICAL_DATA]" at bounding box center [737, 465] width 105 height 17
checkbox input "true"
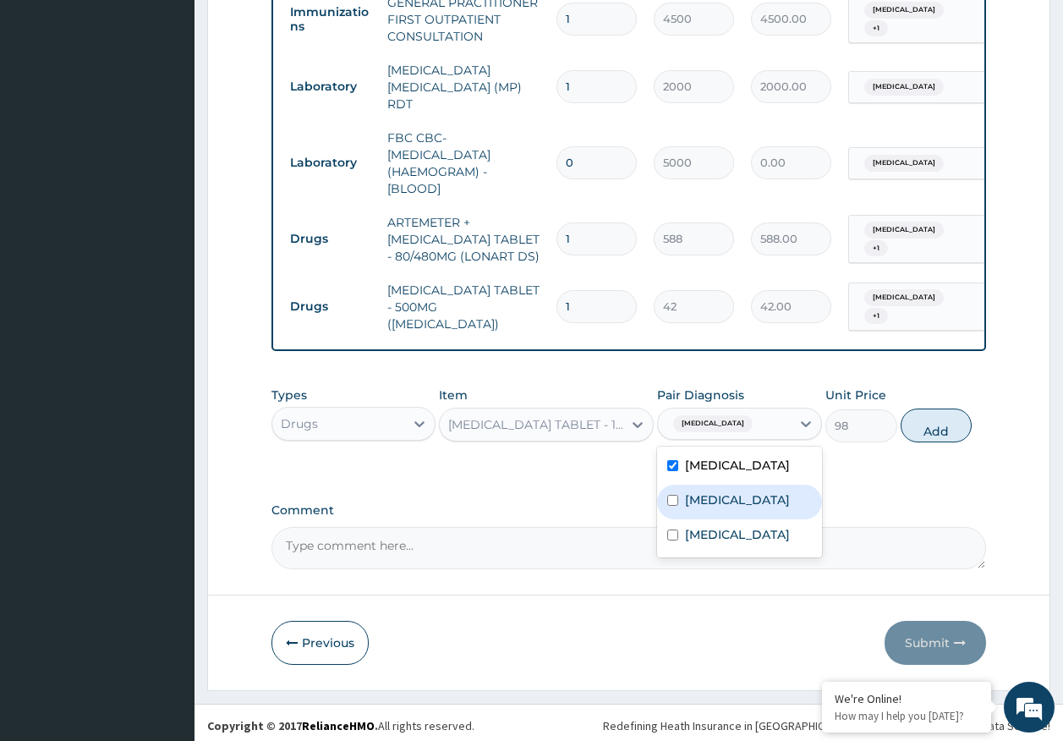
click at [703, 491] on label "[MEDICAL_DATA]" at bounding box center [737, 499] width 105 height 17
checkbox input "true"
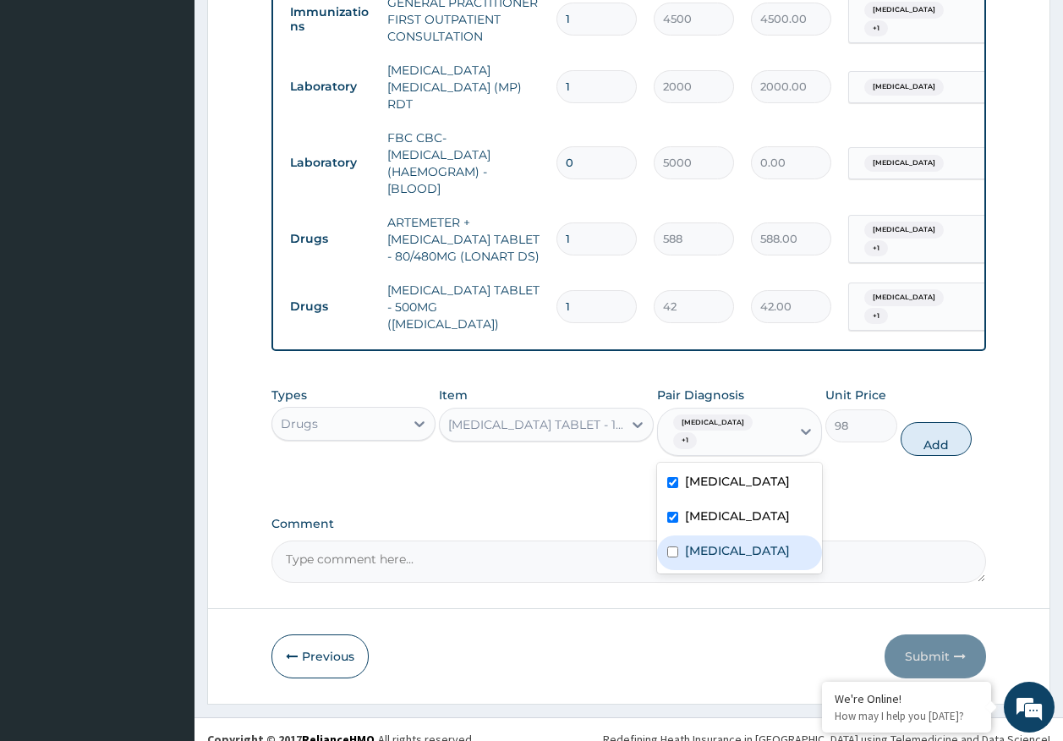
drag, startPoint x: 717, startPoint y: 535, endPoint x: 716, endPoint y: 518, distance: 16.9
click at [717, 542] on label "Rhinitis" at bounding box center [737, 550] width 105 height 17
checkbox input "true"
drag, startPoint x: 709, startPoint y: 500, endPoint x: 708, endPoint y: 482, distance: 17.8
click at [708, 507] on label "Sepsis" at bounding box center [737, 515] width 105 height 17
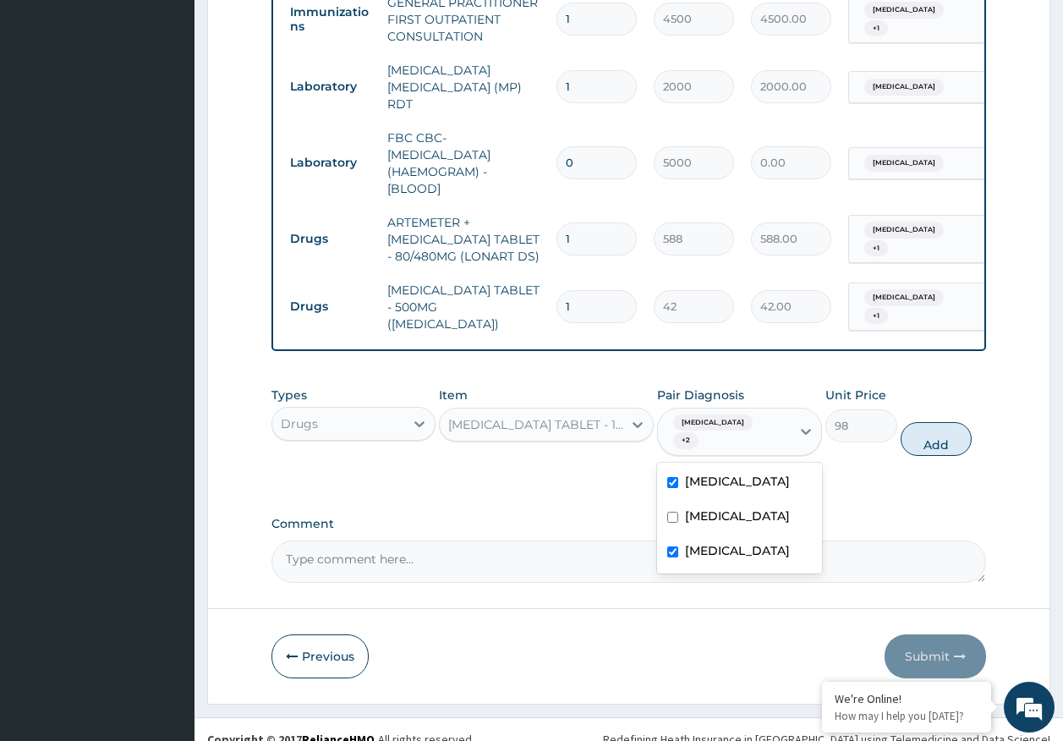
checkbox input "false"
click at [709, 468] on div "Malaria" at bounding box center [739, 483] width 165 height 35
checkbox input "false"
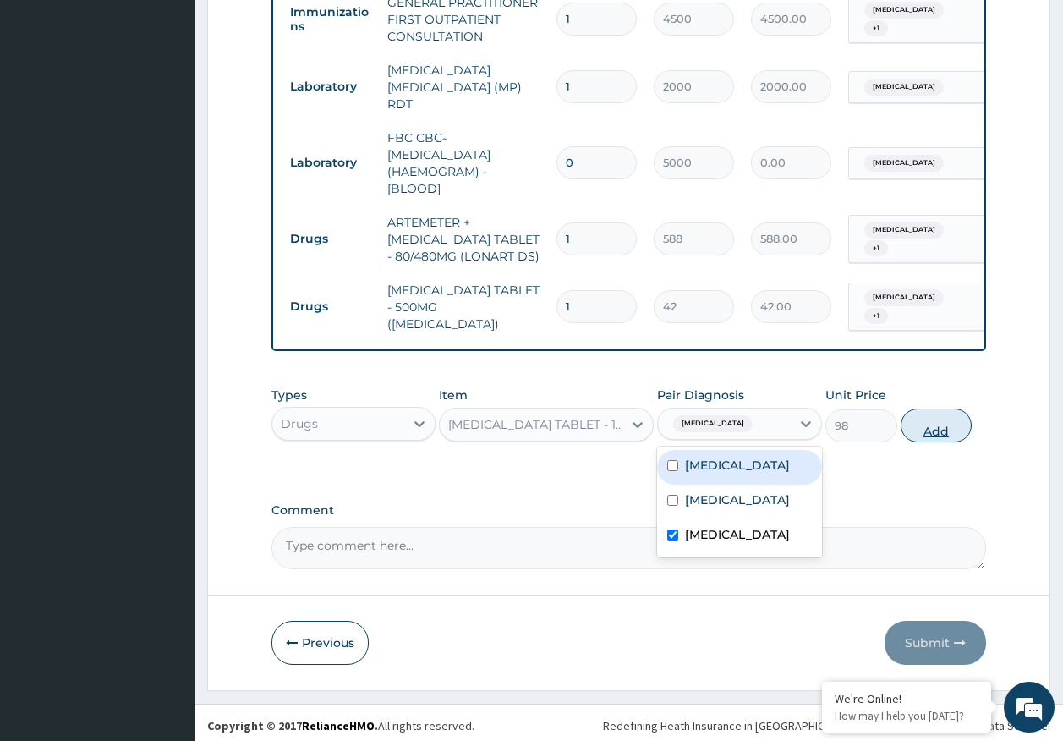
click at [951, 420] on button "Add" at bounding box center [936, 425] width 72 height 34
type input "0"
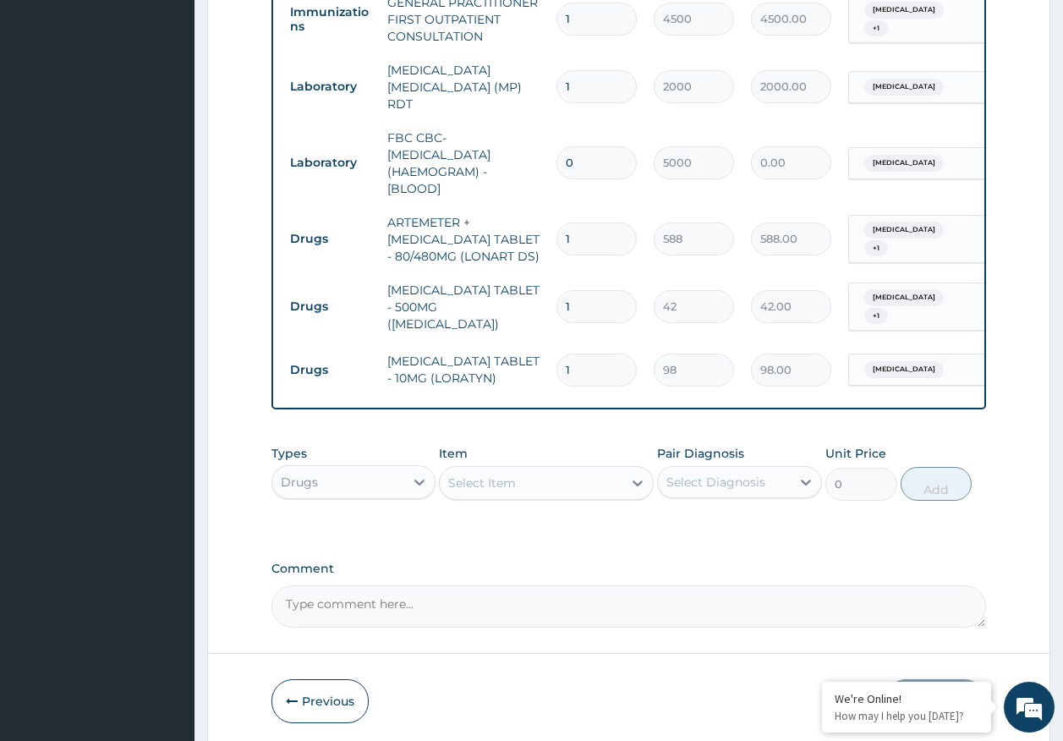
type input "0.00"
type input "5"
type input "490.00"
type input "5"
click at [599, 292] on input "1" at bounding box center [596, 306] width 80 height 33
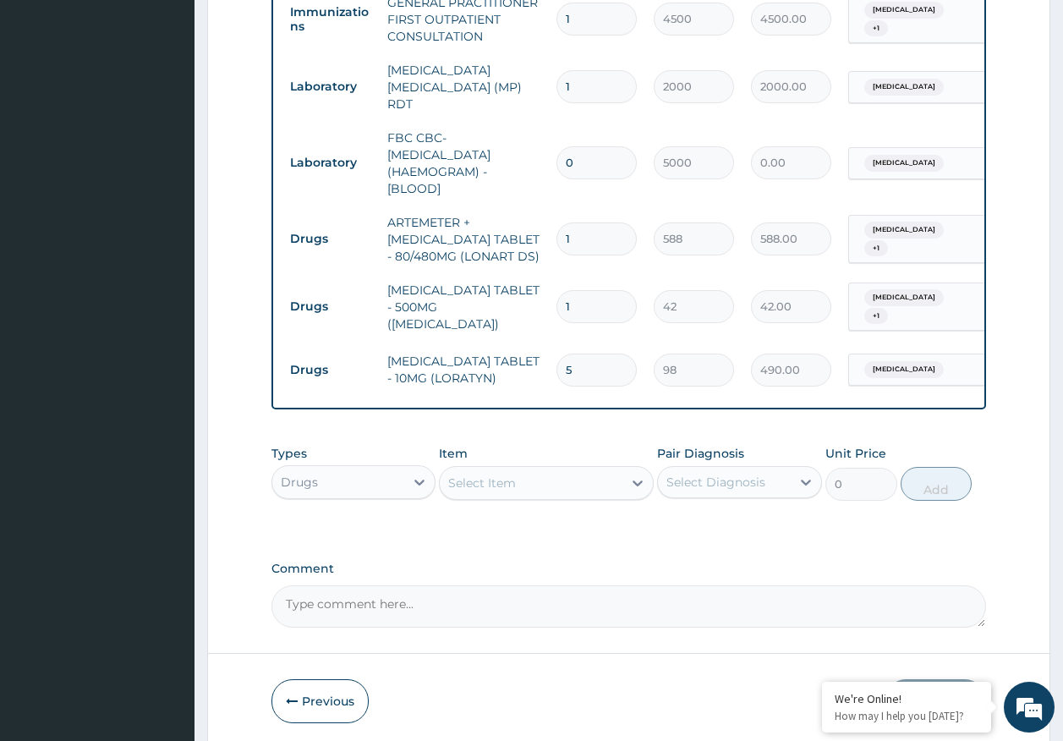
type input "18"
type input "756.00"
type input "18"
click at [601, 229] on input "1" at bounding box center [596, 238] width 80 height 33
type input "0.00"
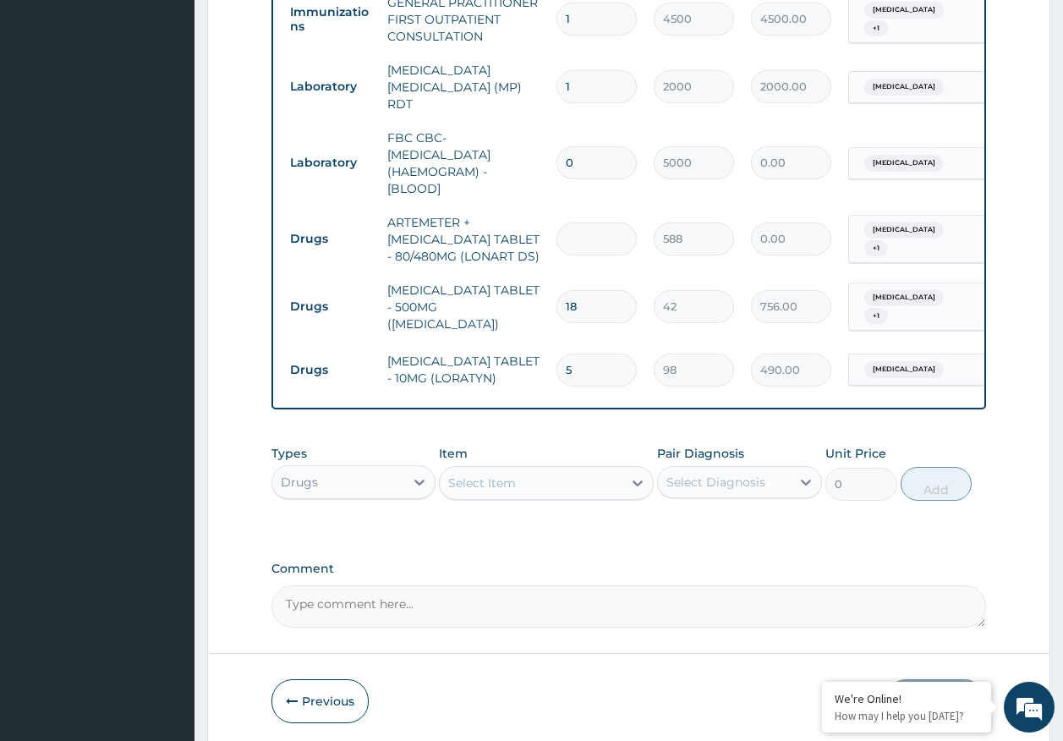
type input "6"
type input "3528.00"
type input "7"
type input "4116.00"
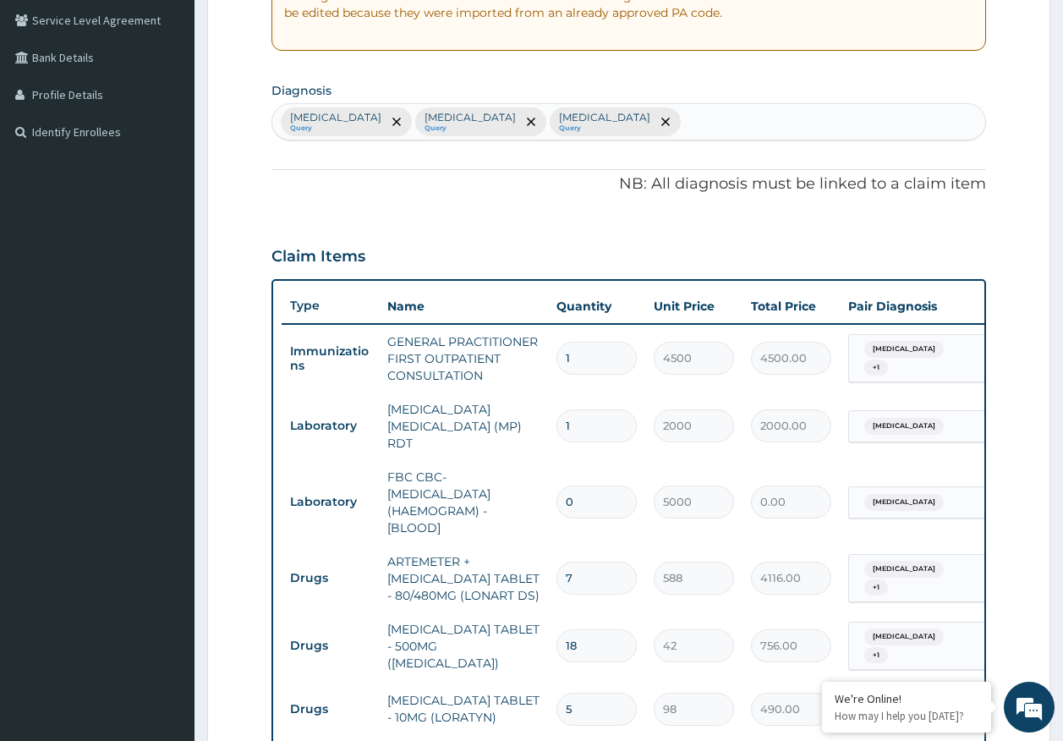
scroll to position [351, 0]
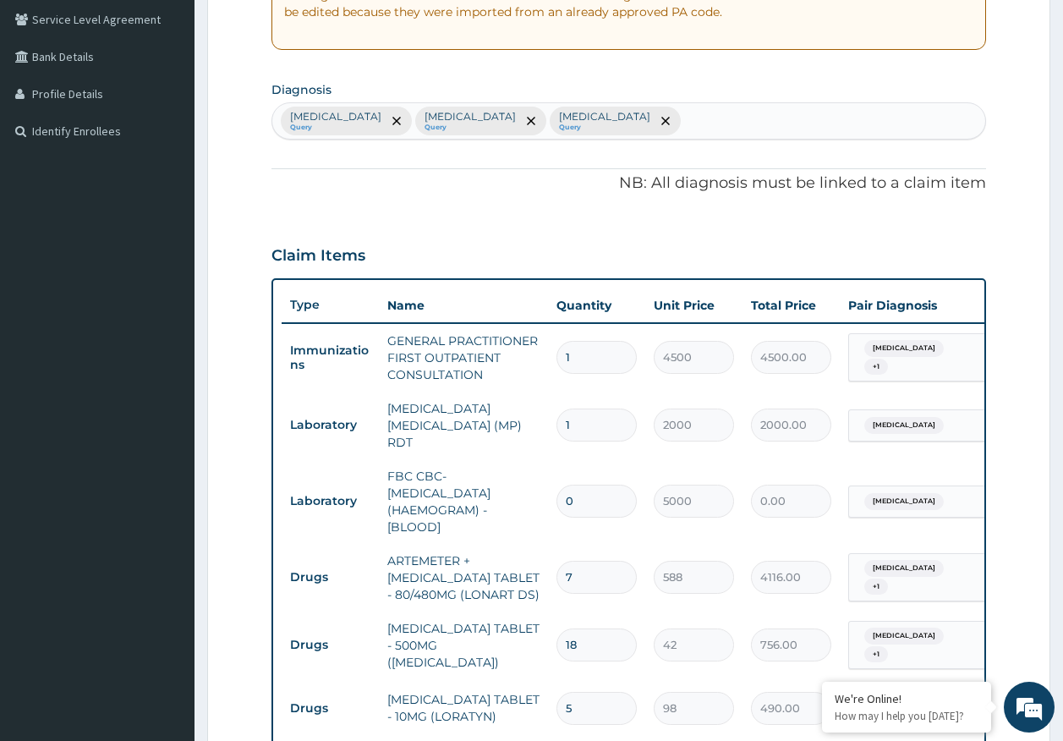
type input "0.00"
type input "6"
type input "3528.00"
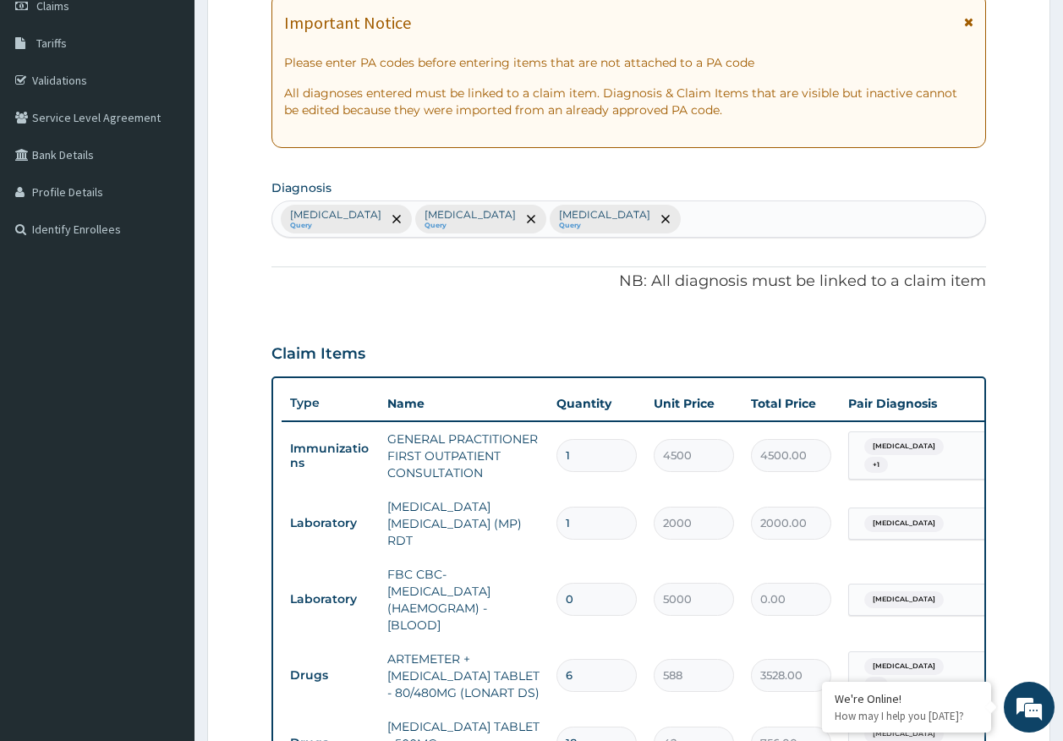
scroll to position [13, 0]
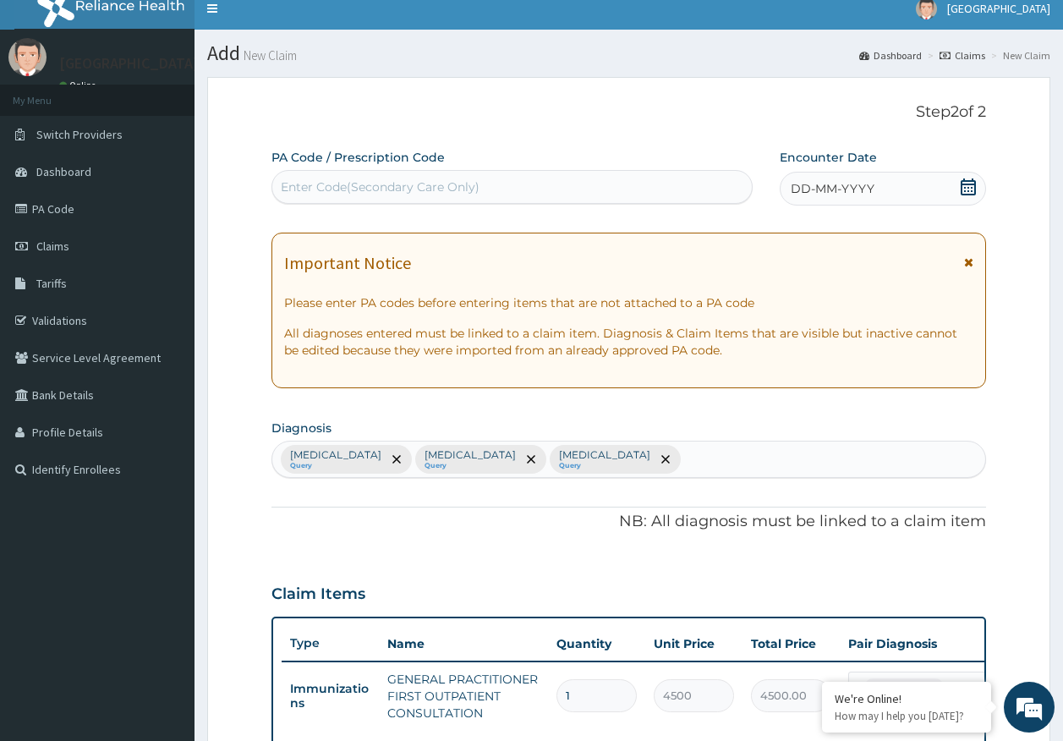
type input "6"
click at [836, 192] on span "DD-MM-YYYY" at bounding box center [833, 188] width 84 height 17
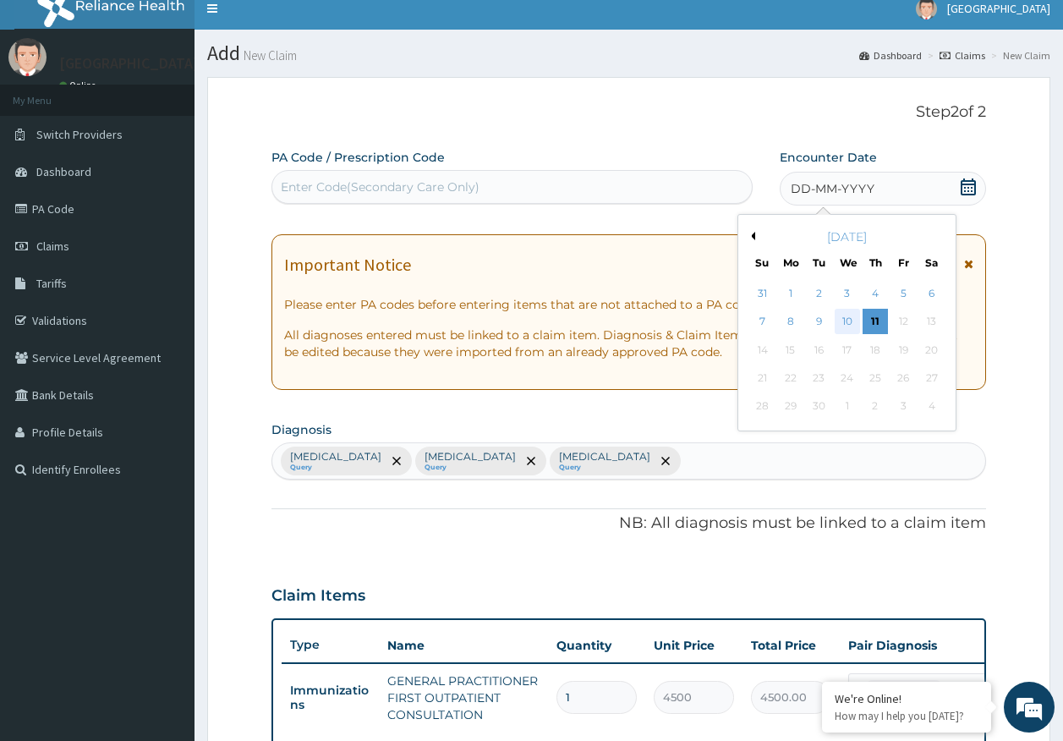
click at [852, 324] on div "10" at bounding box center [846, 321] width 25 height 25
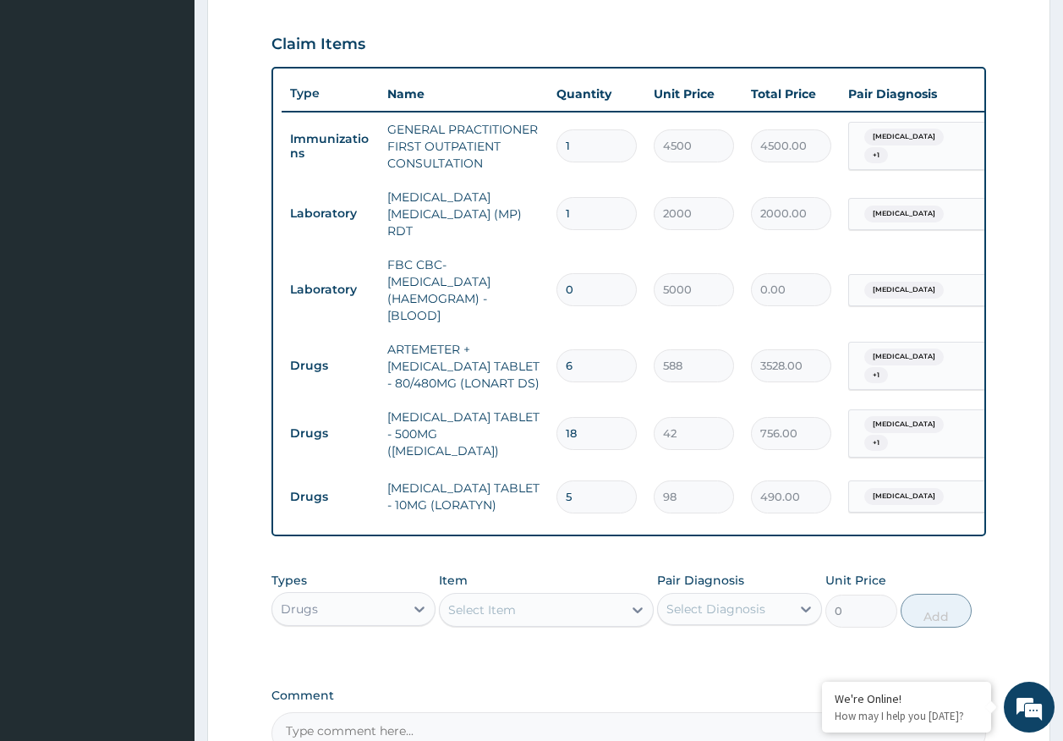
scroll to position [494, 0]
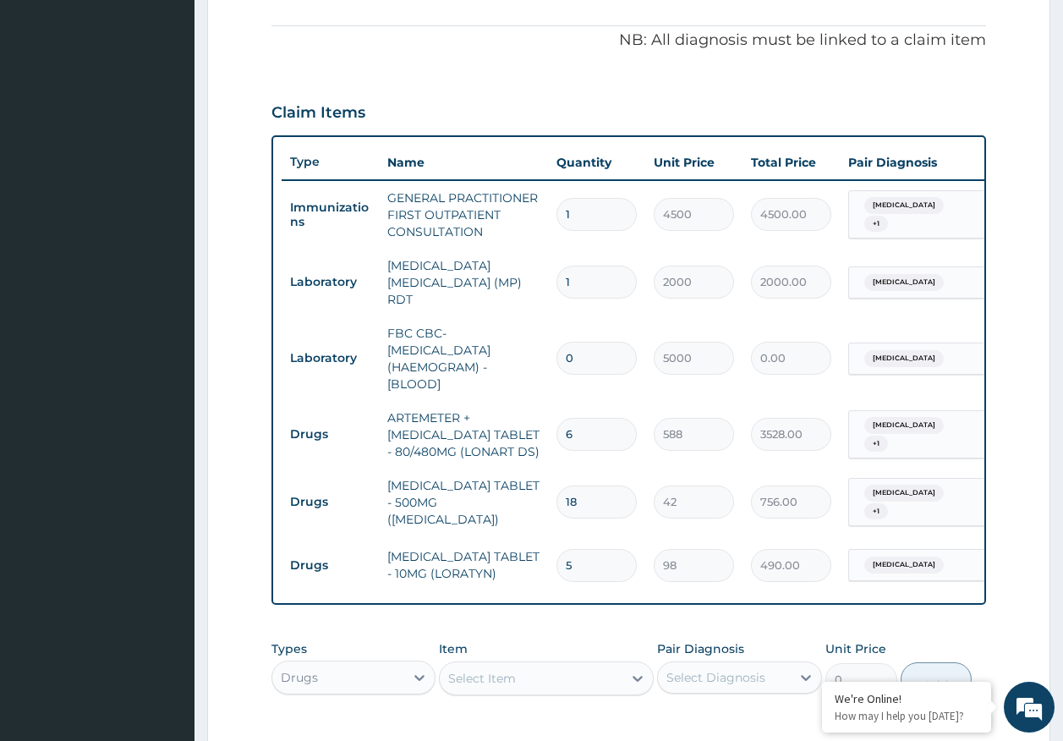
click at [594, 351] on input "0" at bounding box center [596, 358] width 80 height 33
type input "1"
type input "5000.00"
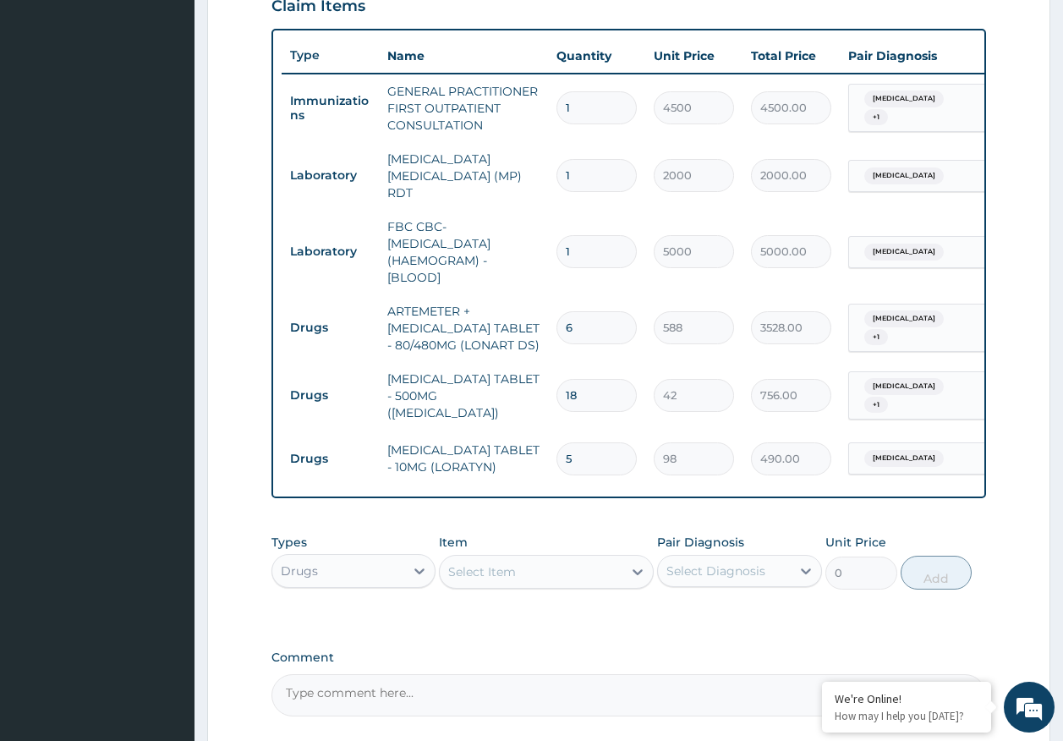
scroll to position [747, 0]
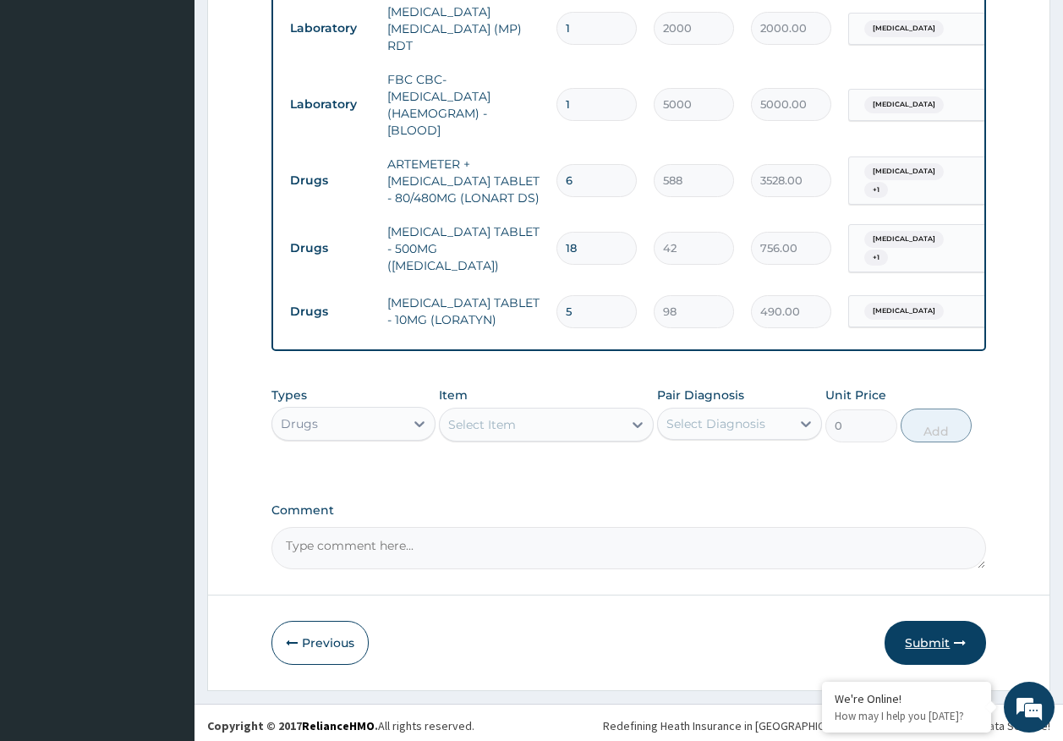
type input "1"
click at [945, 640] on button "Submit" at bounding box center [934, 643] width 101 height 44
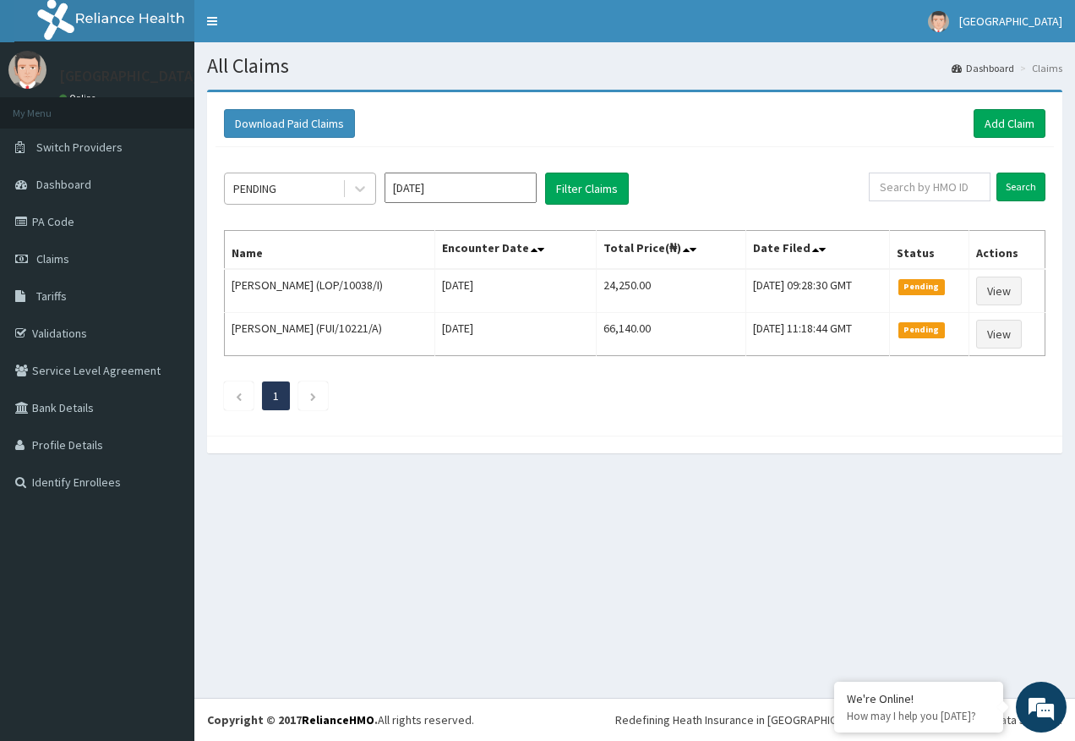
click at [271, 191] on div "PENDING" at bounding box center [254, 188] width 43 height 17
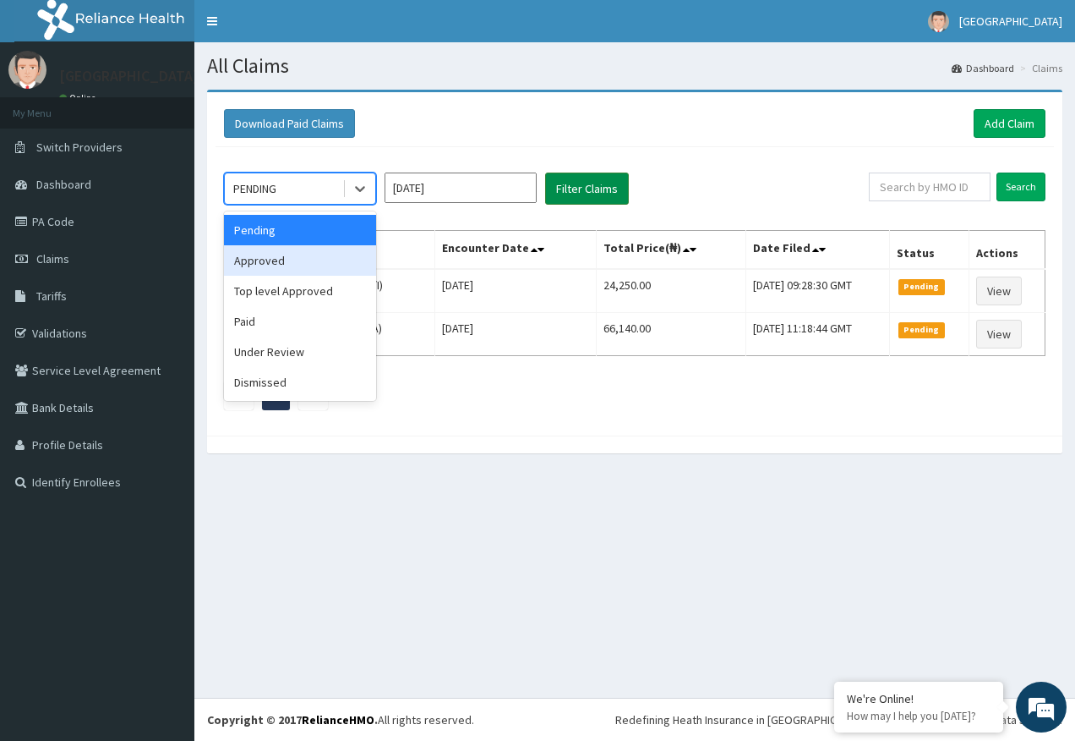
drag, startPoint x: 282, startPoint y: 265, endPoint x: 605, endPoint y: 185, distance: 332.0
click at [293, 259] on div "Approved" at bounding box center [300, 260] width 152 height 30
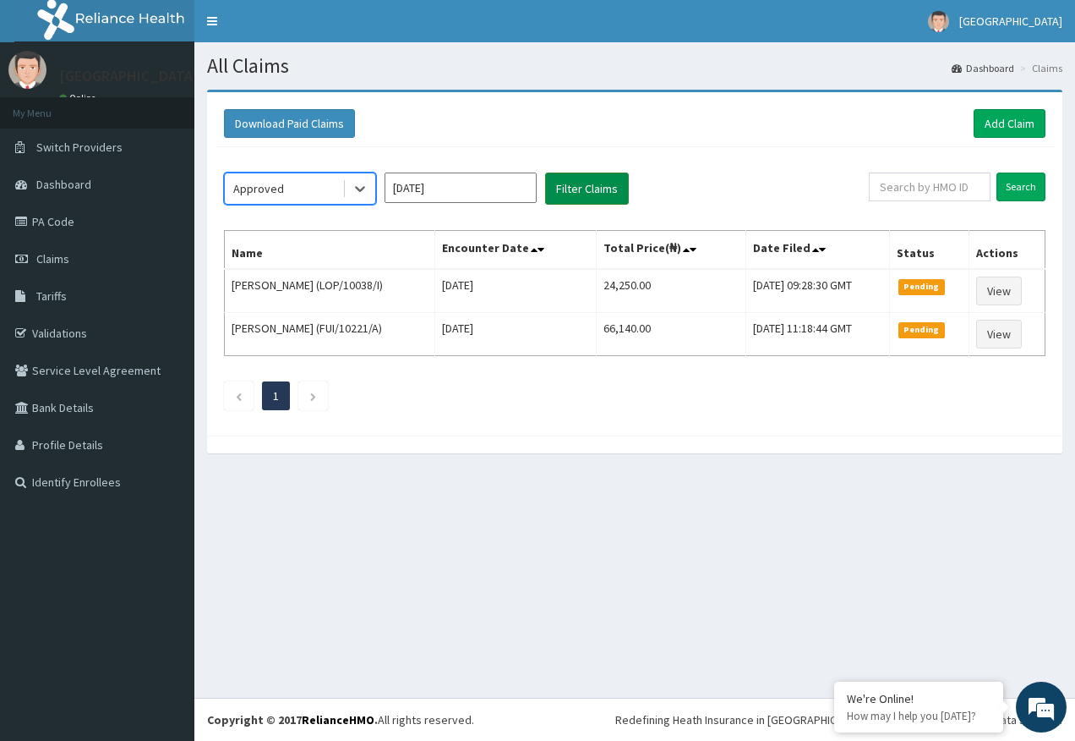
click at [605, 188] on button "Filter Claims" at bounding box center [587, 188] width 84 height 32
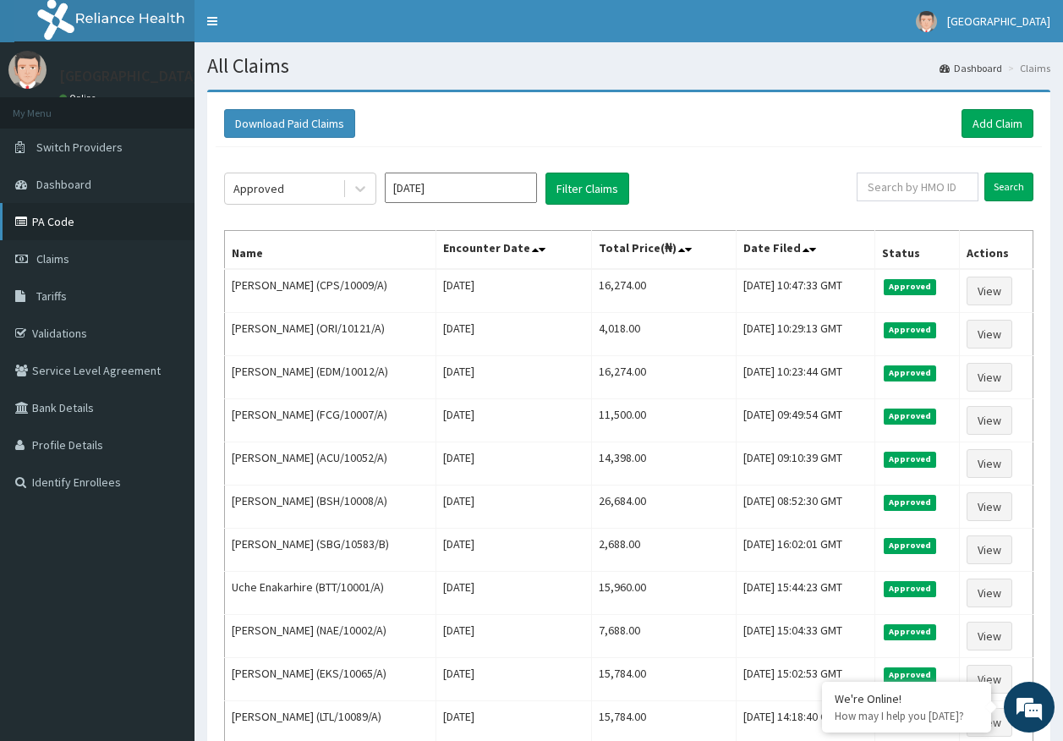
click at [61, 223] on link "PA Code" at bounding box center [97, 221] width 194 height 37
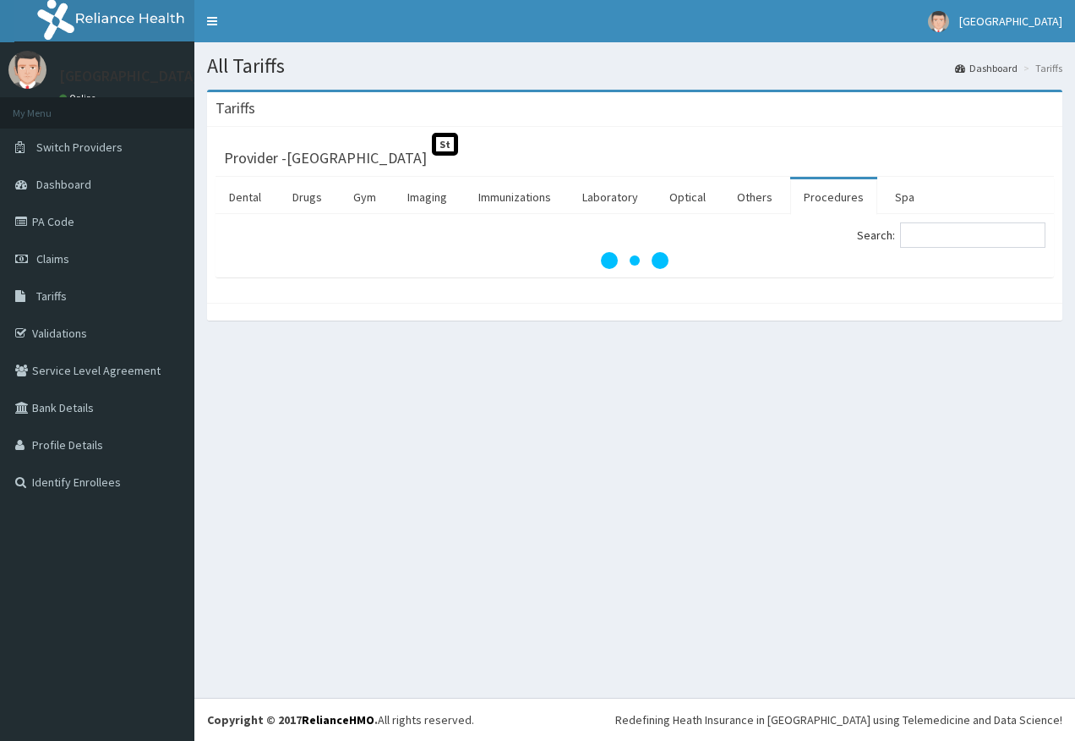
click at [939, 239] on input "Search:" at bounding box center [972, 234] width 145 height 25
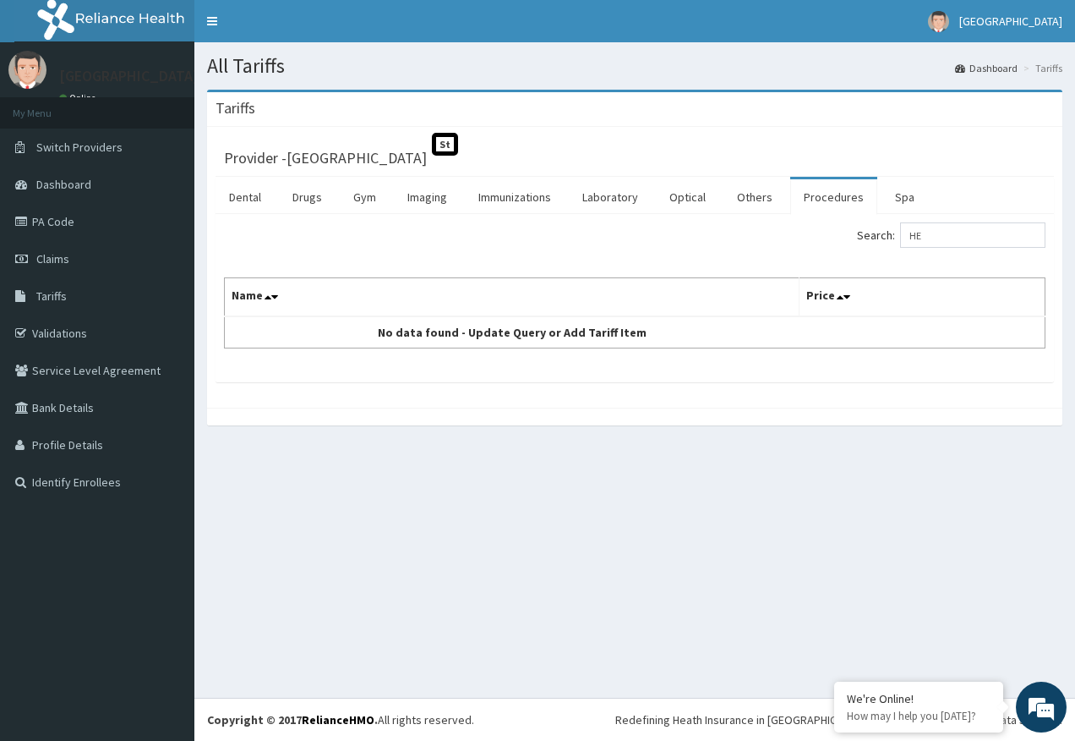
type input "H"
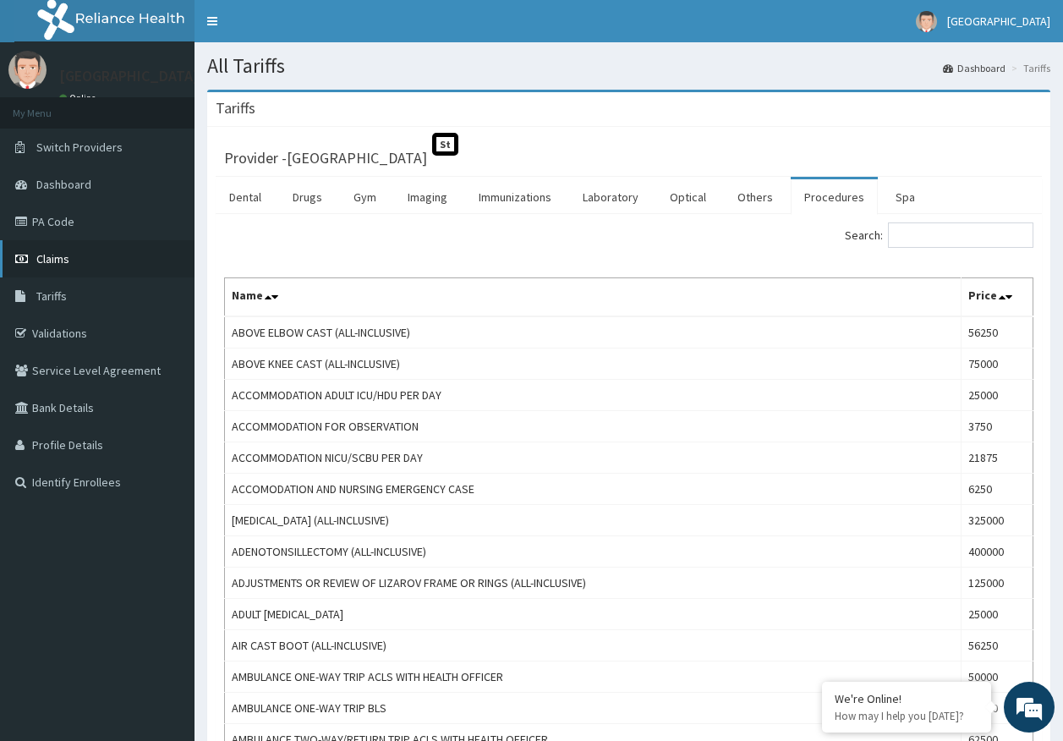
click at [52, 255] on span "Claims" at bounding box center [52, 258] width 33 height 15
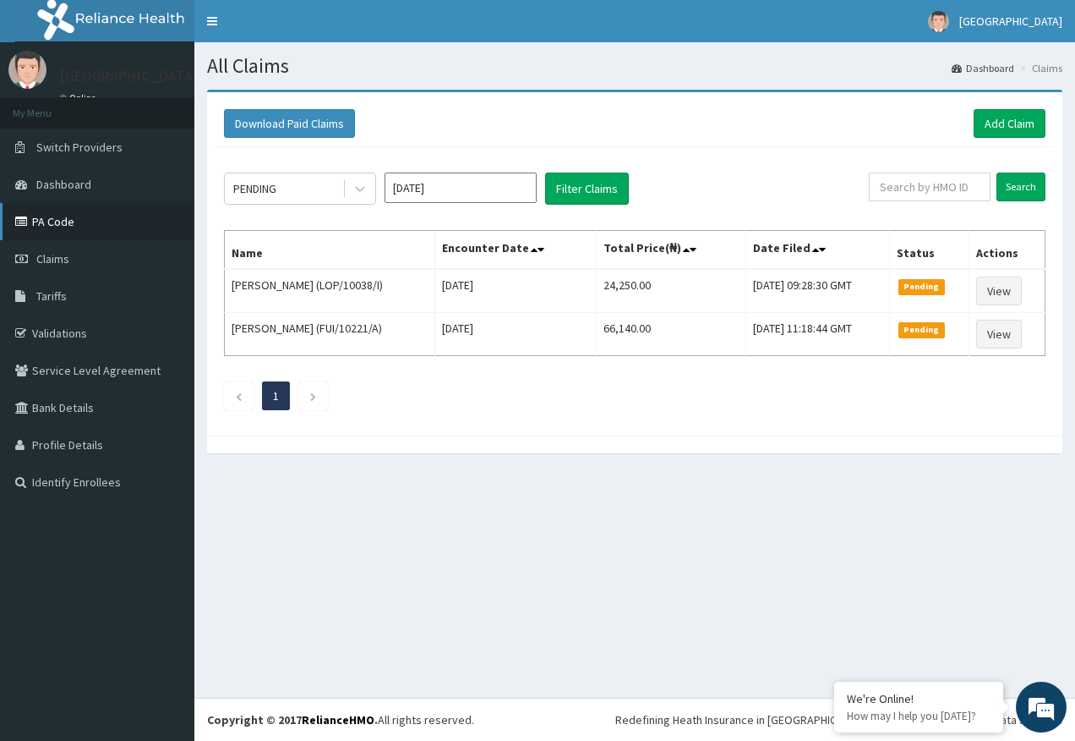
click at [77, 229] on link "PA Code" at bounding box center [97, 221] width 194 height 37
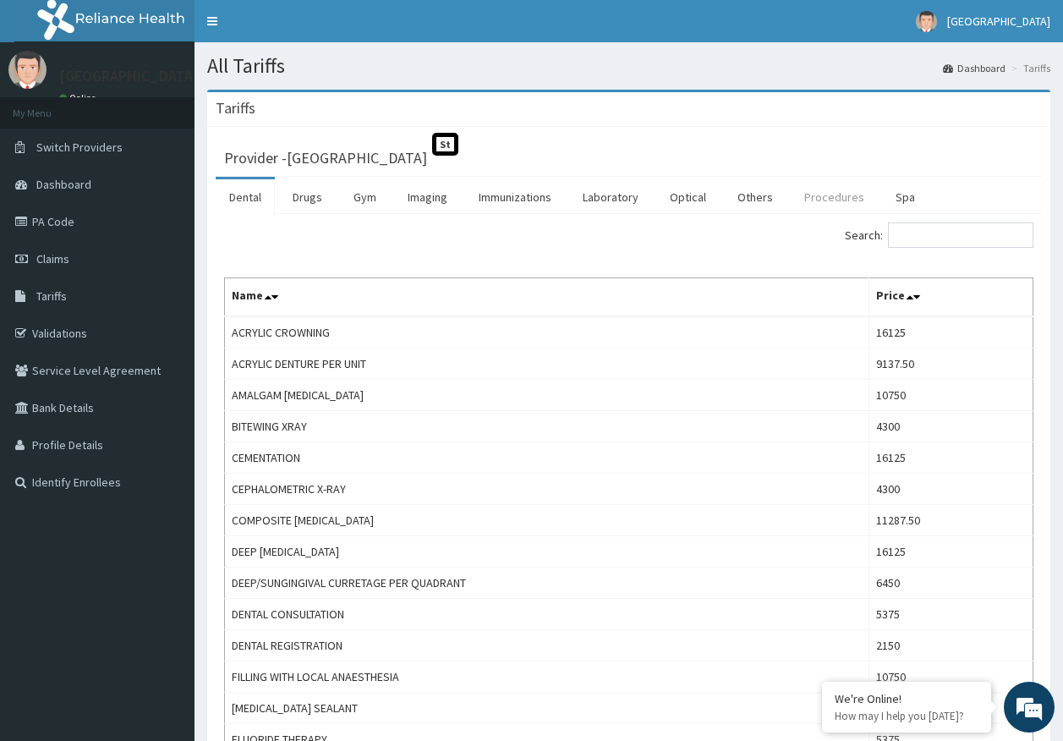
click at [834, 200] on link "Procedures" at bounding box center [834, 197] width 87 height 36
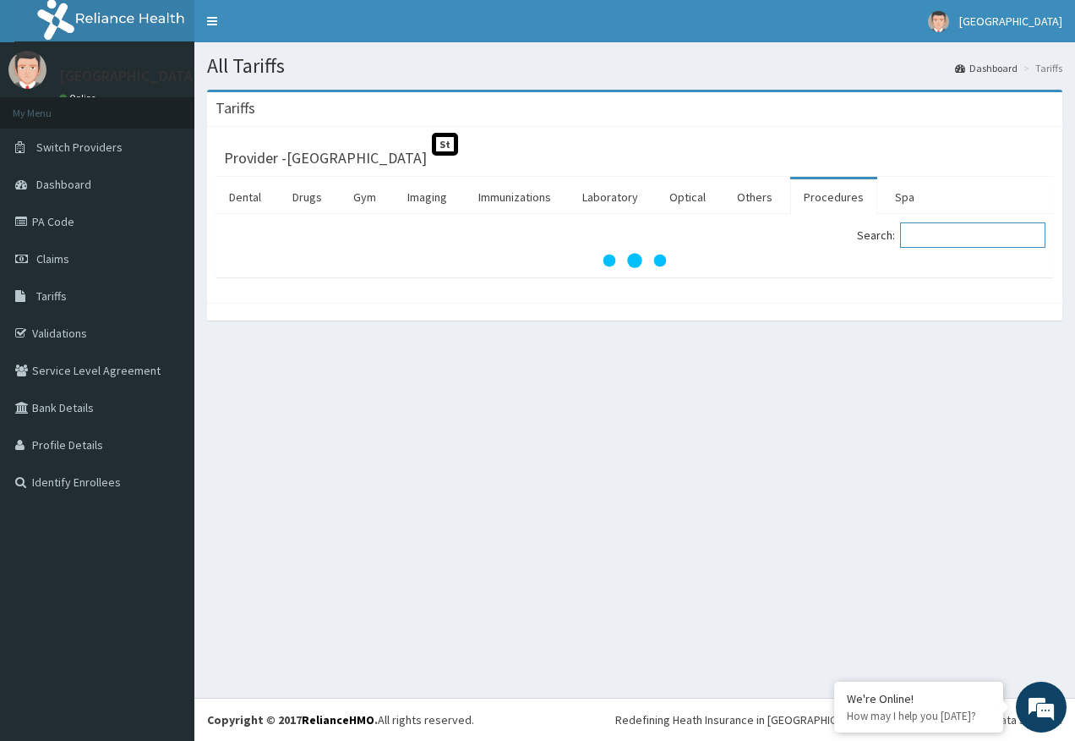
click at [934, 233] on input "Search:" at bounding box center [972, 234] width 145 height 25
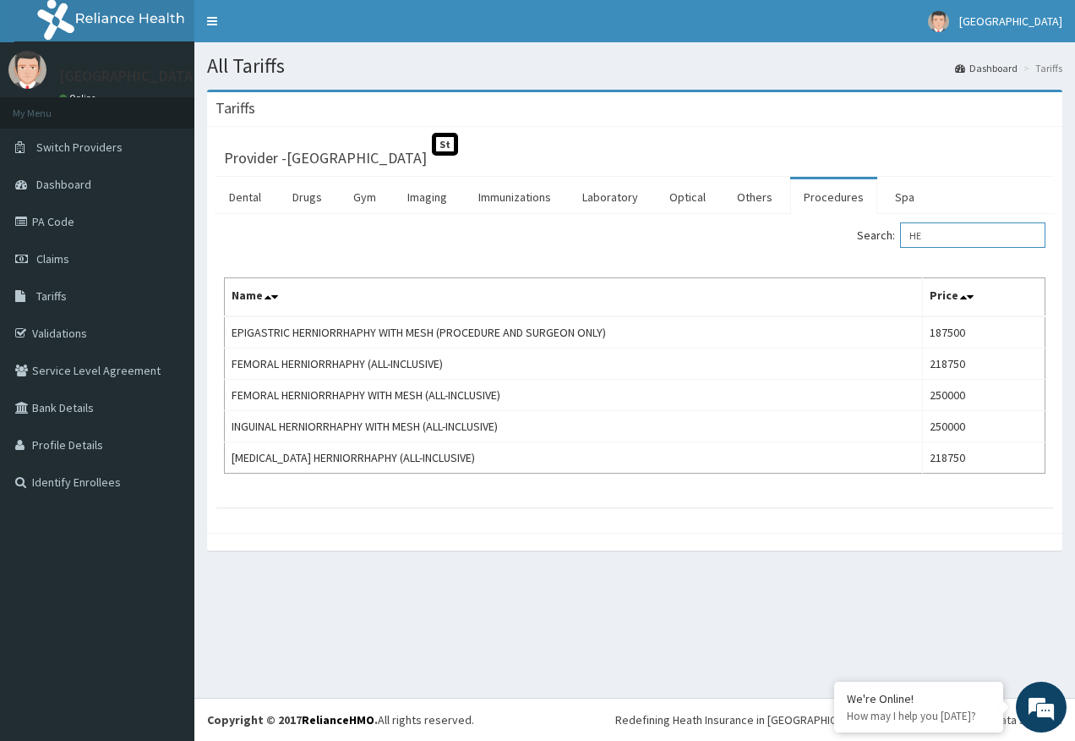
type input "H"
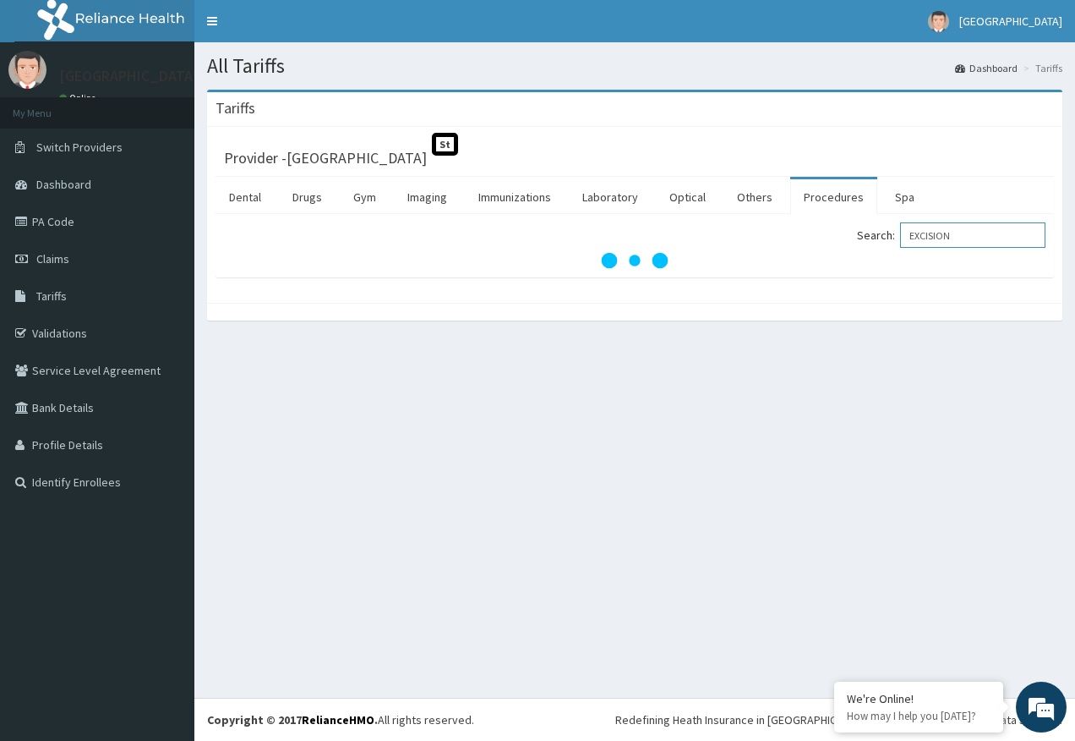
type input "EXCISION"
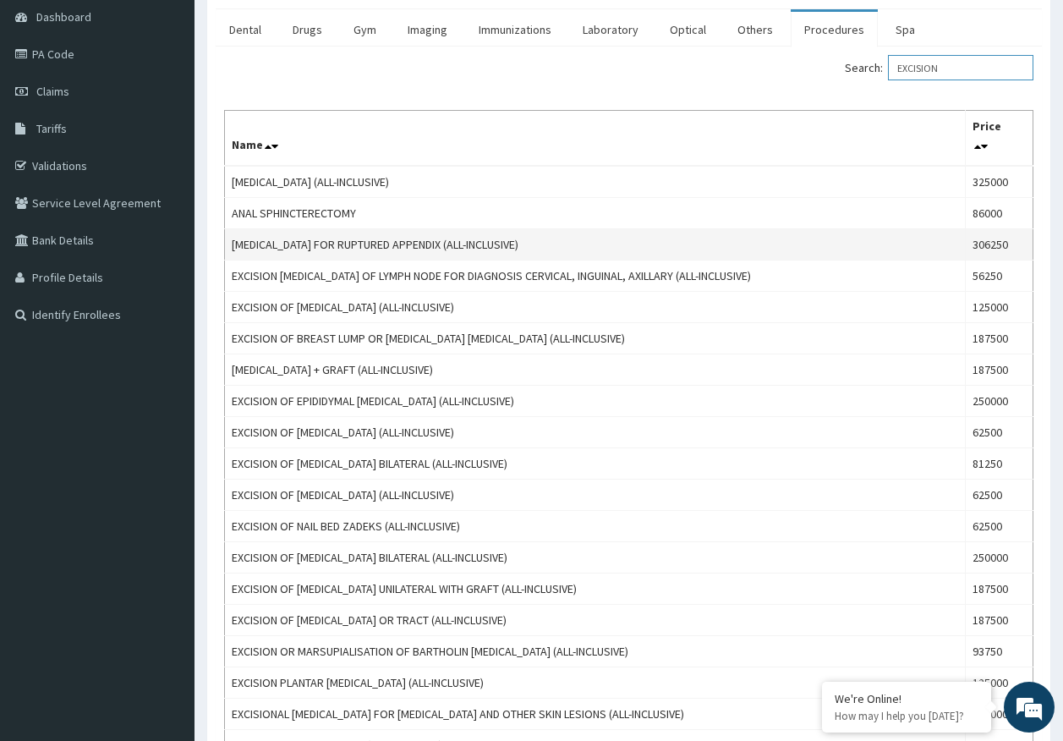
scroll to position [169, 0]
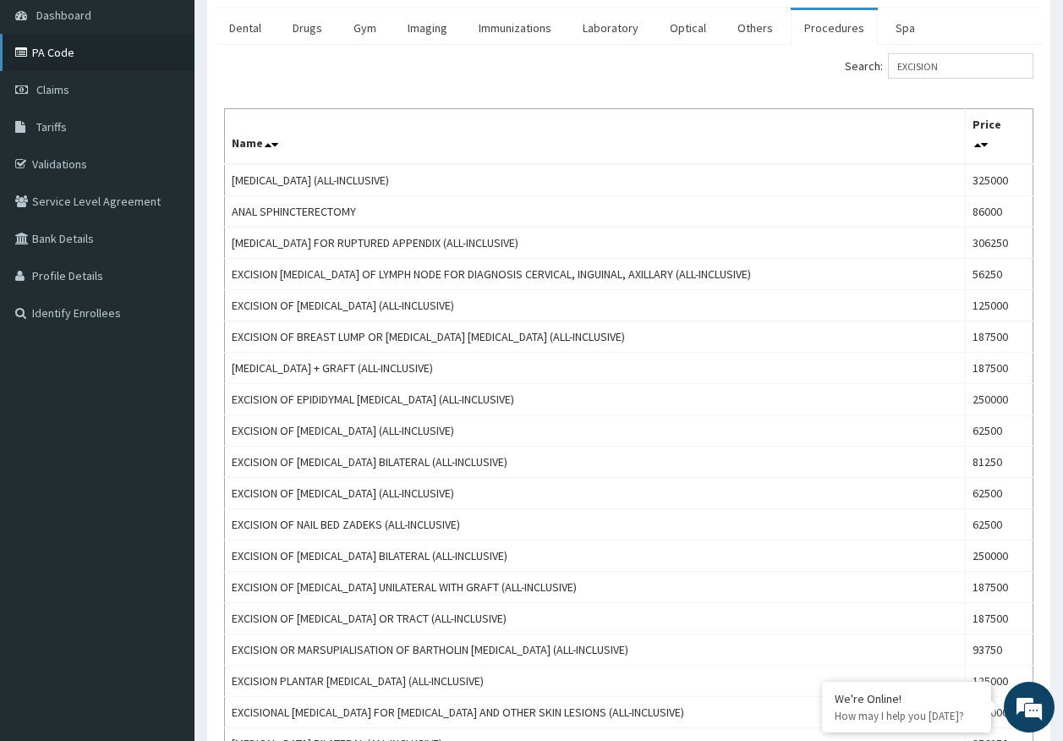
click at [50, 56] on link "PA Code" at bounding box center [97, 52] width 194 height 37
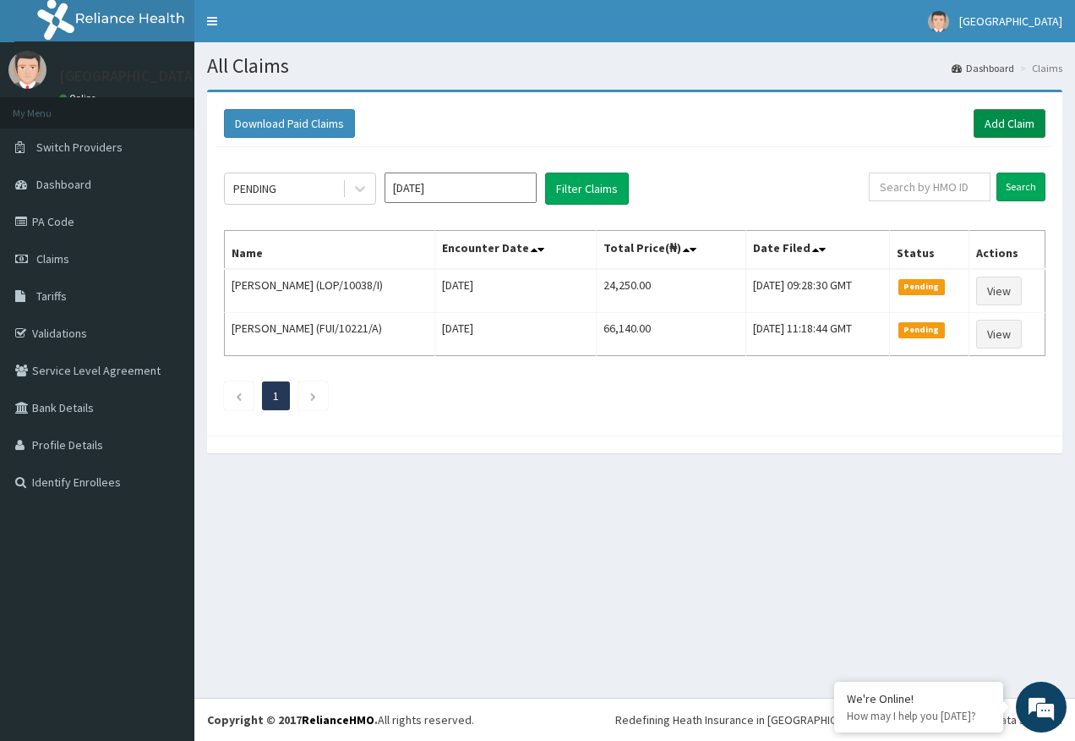
click at [995, 115] on link "Add Claim" at bounding box center [1010, 123] width 72 height 29
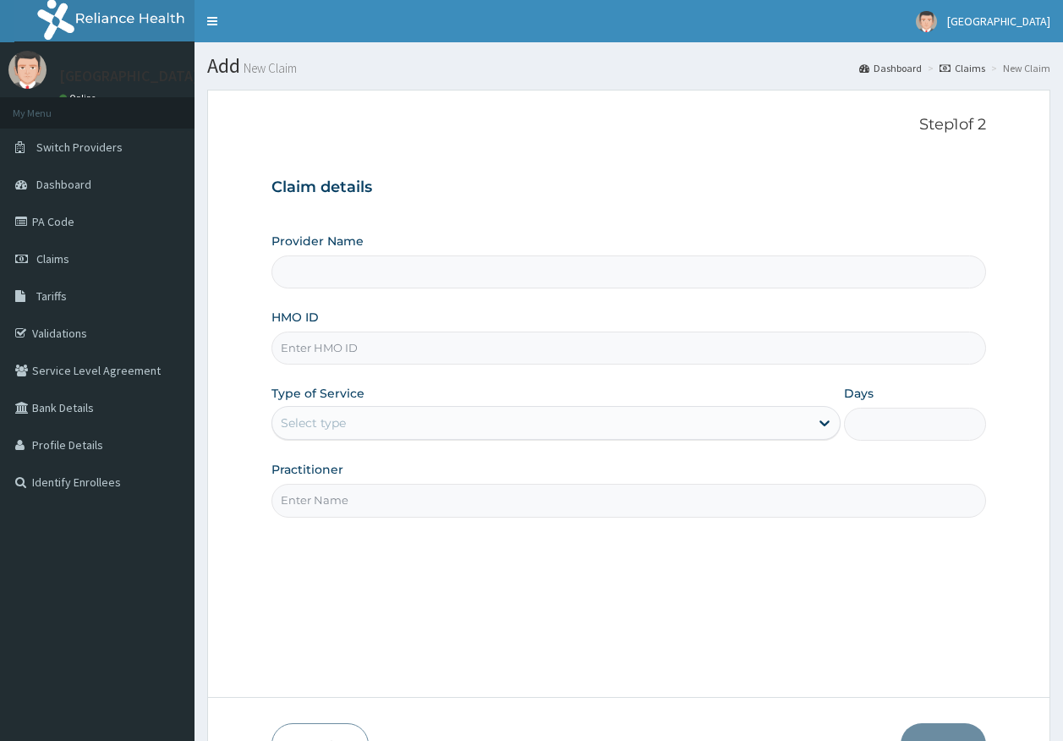
drag, startPoint x: 0, startPoint y: 0, endPoint x: 309, endPoint y: 345, distance: 462.8
click at [309, 345] on input "HMO ID" at bounding box center [628, 347] width 715 height 33
paste input "KER/10254/C"
type input "KER/10254/C"
click at [336, 425] on div "Select type" at bounding box center [313, 422] width 65 height 17
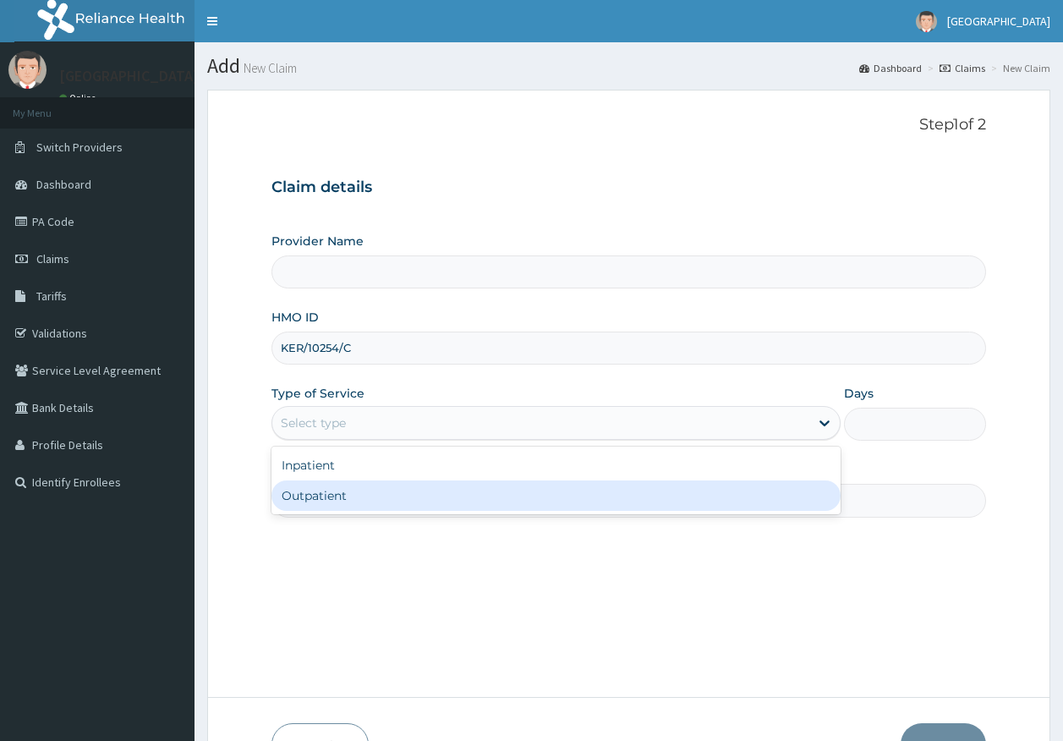
type input "[GEOGRAPHIC_DATA]"
click at [310, 491] on div "Outpatient" at bounding box center [555, 495] width 569 height 30
type input "1"
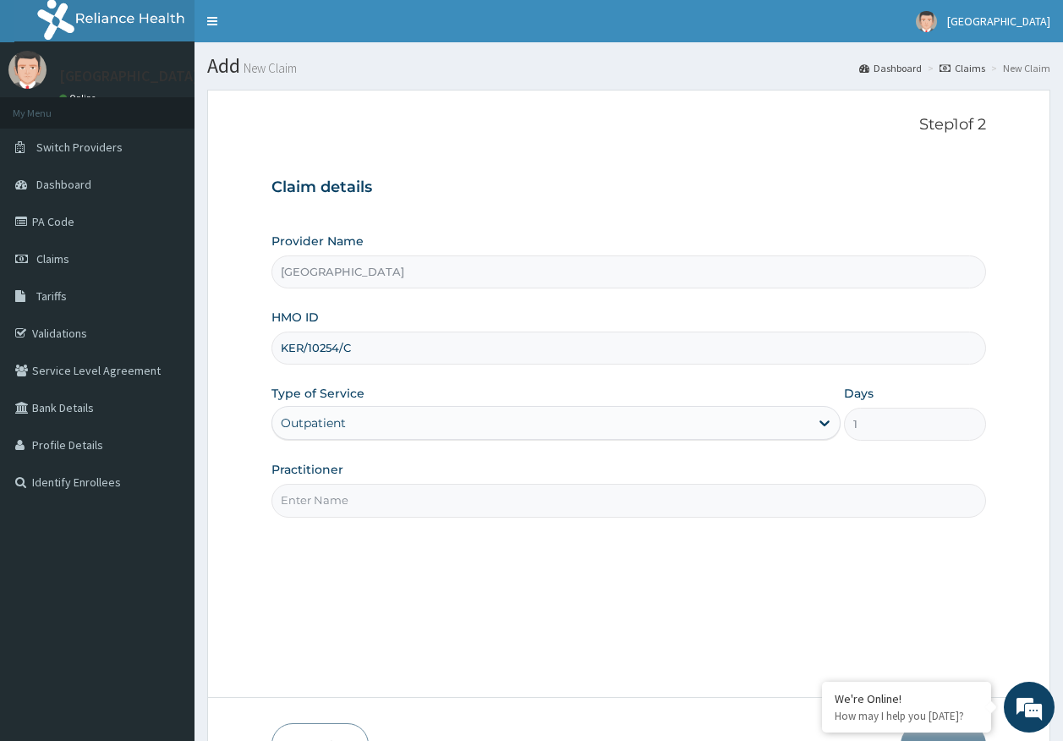
click at [347, 495] on input "Practitioner" at bounding box center [628, 500] width 715 height 33
type input "[PERSON_NAME]"
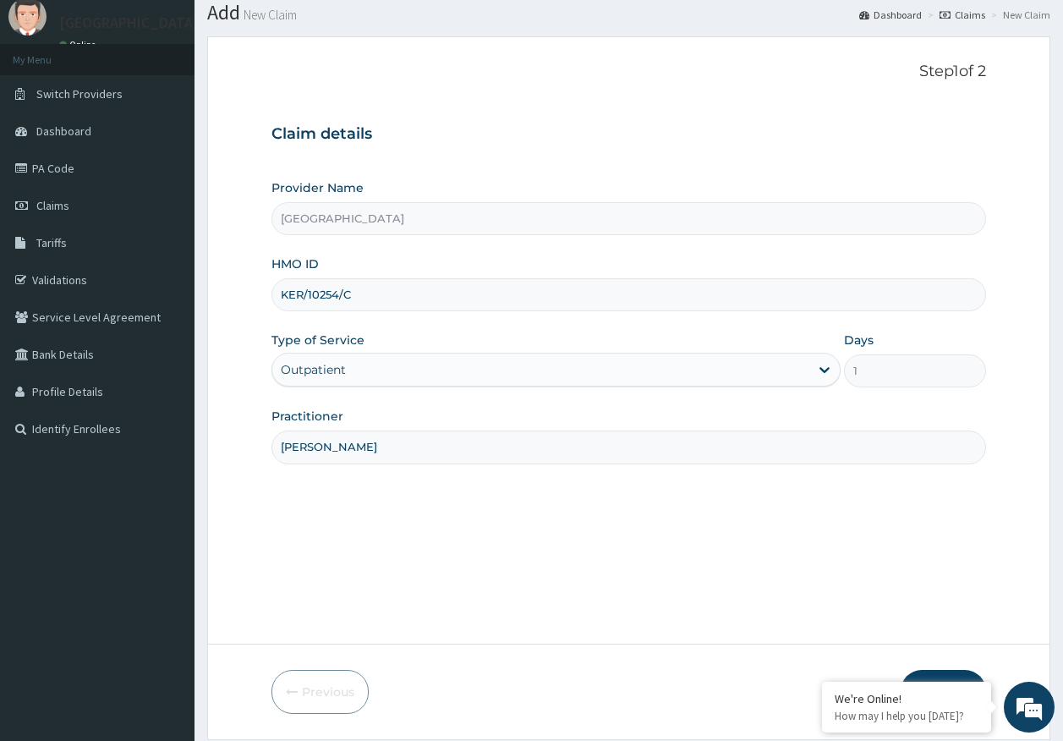
scroll to position [108, 0]
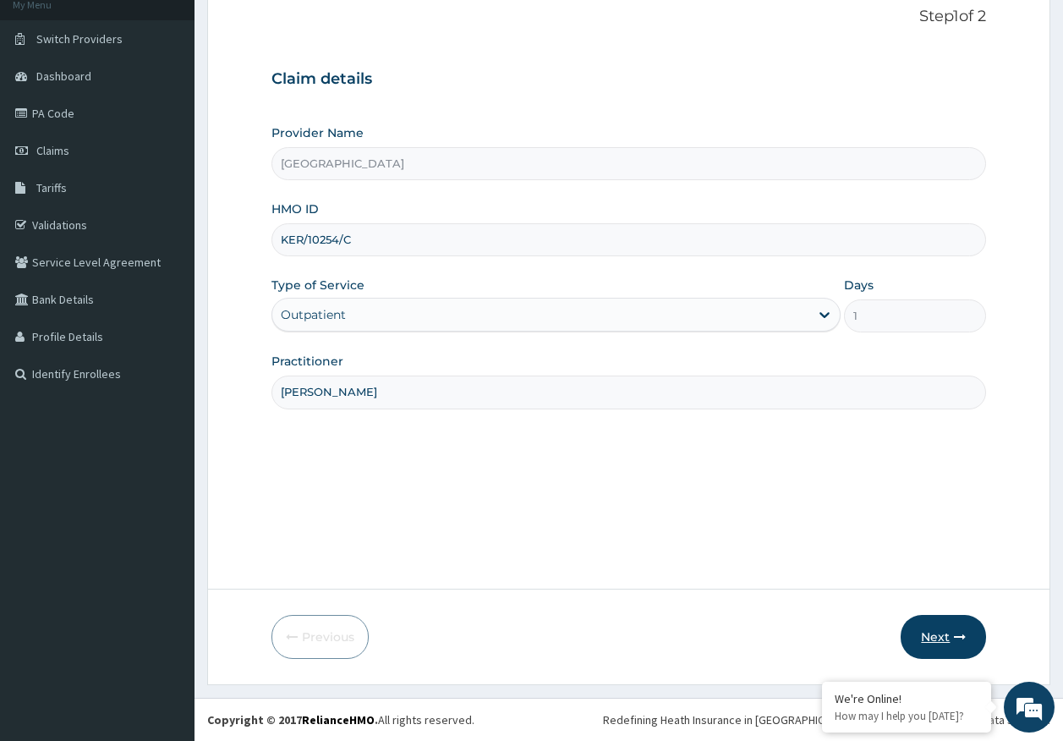
click at [944, 640] on button "Next" at bounding box center [942, 637] width 85 height 44
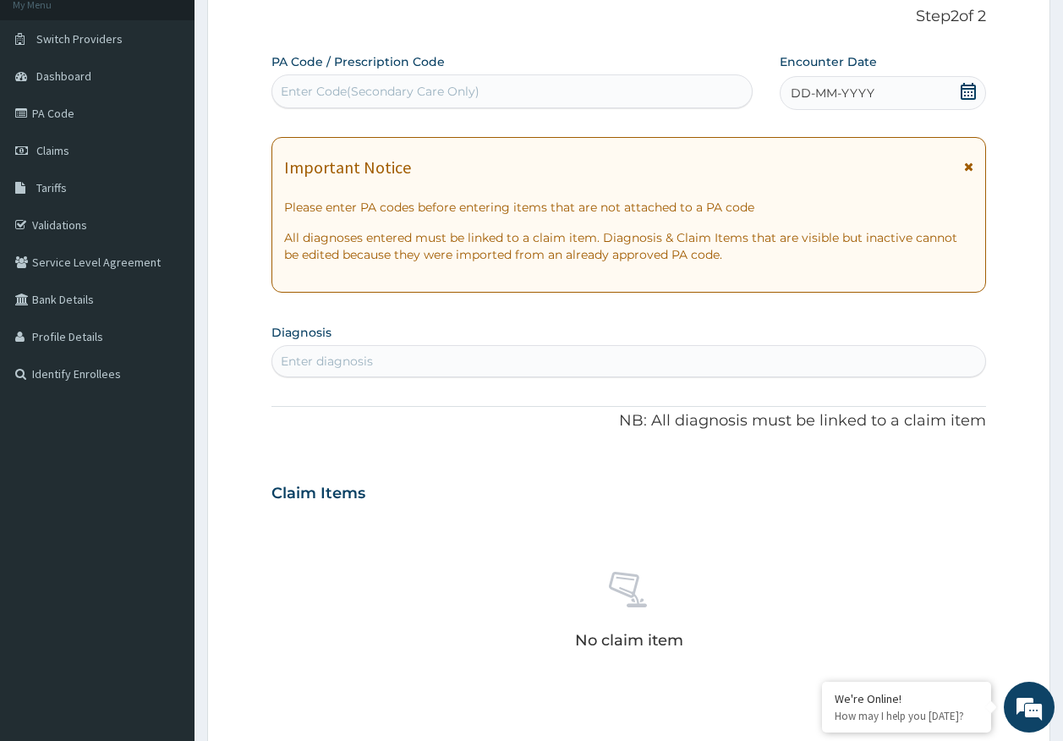
click at [828, 96] on span "DD-MM-YYYY" at bounding box center [833, 93] width 84 height 17
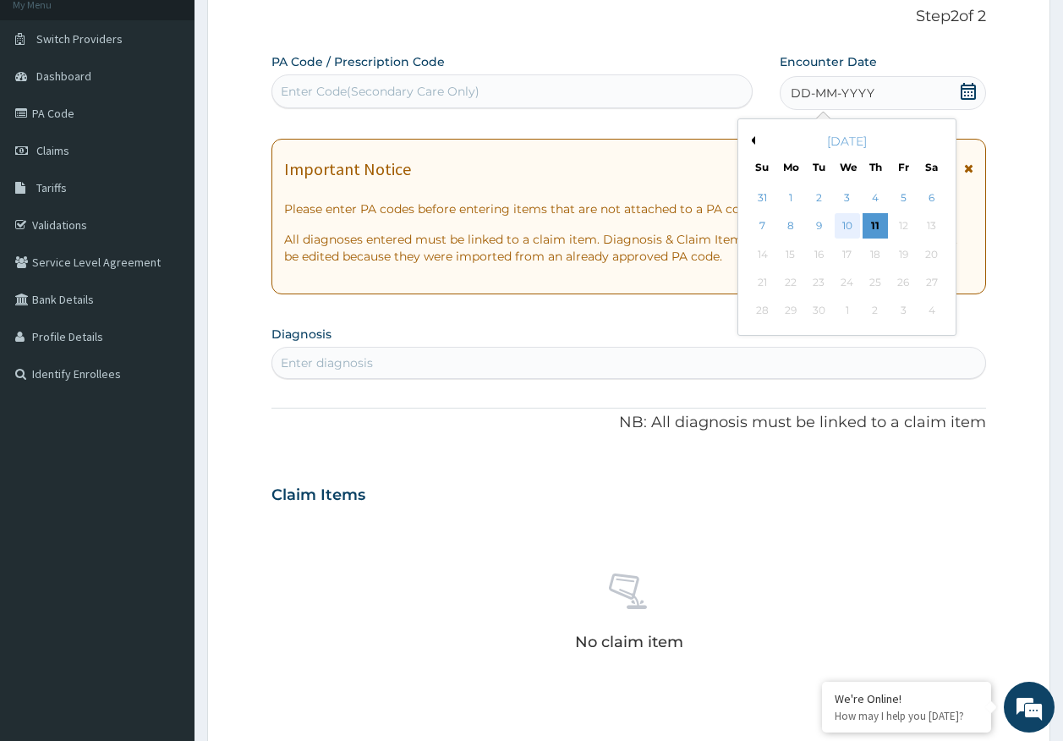
click at [853, 223] on div "10" at bounding box center [846, 226] width 25 height 25
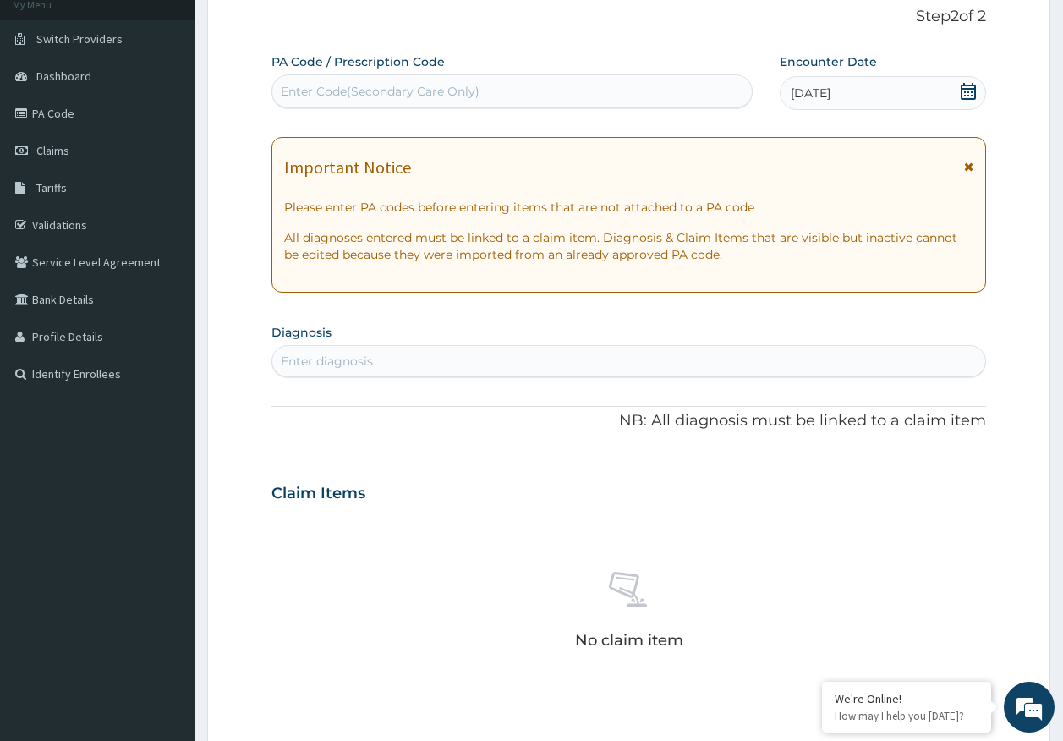
click at [418, 375] on div "Enter diagnosis" at bounding box center [629, 360] width 714 height 27
type input "[MEDICAL_DATA]"
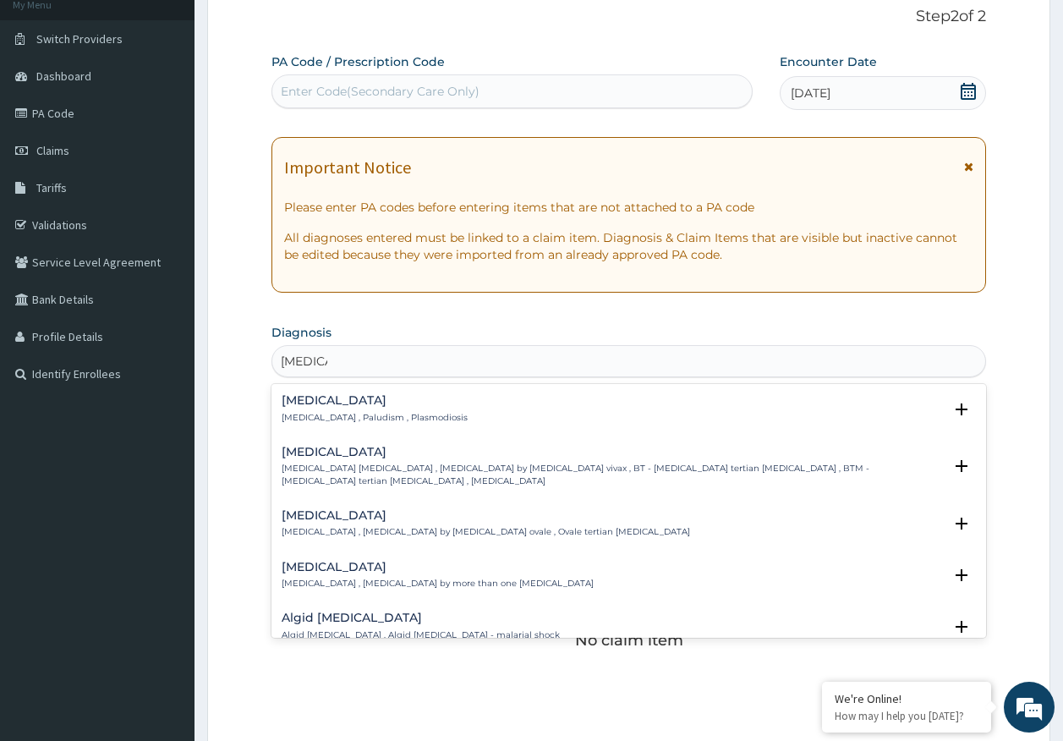
scroll to position [0, 0]
click at [314, 410] on div "[MEDICAL_DATA] [MEDICAL_DATA] , Paludism , Plasmodiosis" at bounding box center [375, 409] width 186 height 30
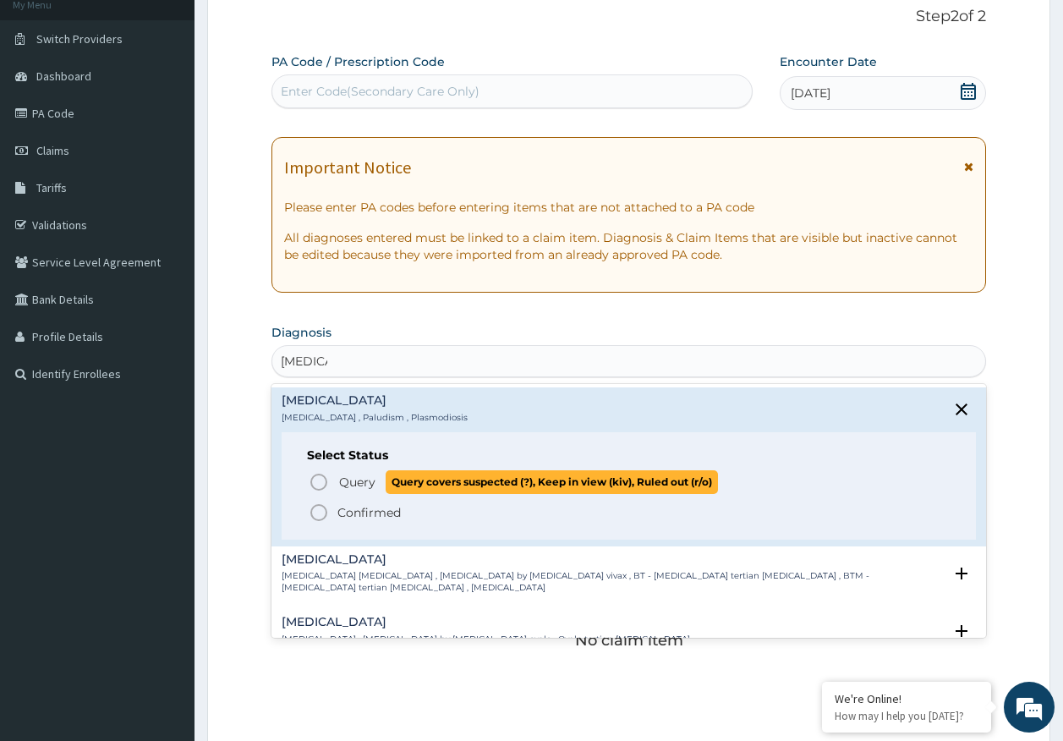
click at [358, 475] on span "Query" at bounding box center [357, 481] width 36 height 17
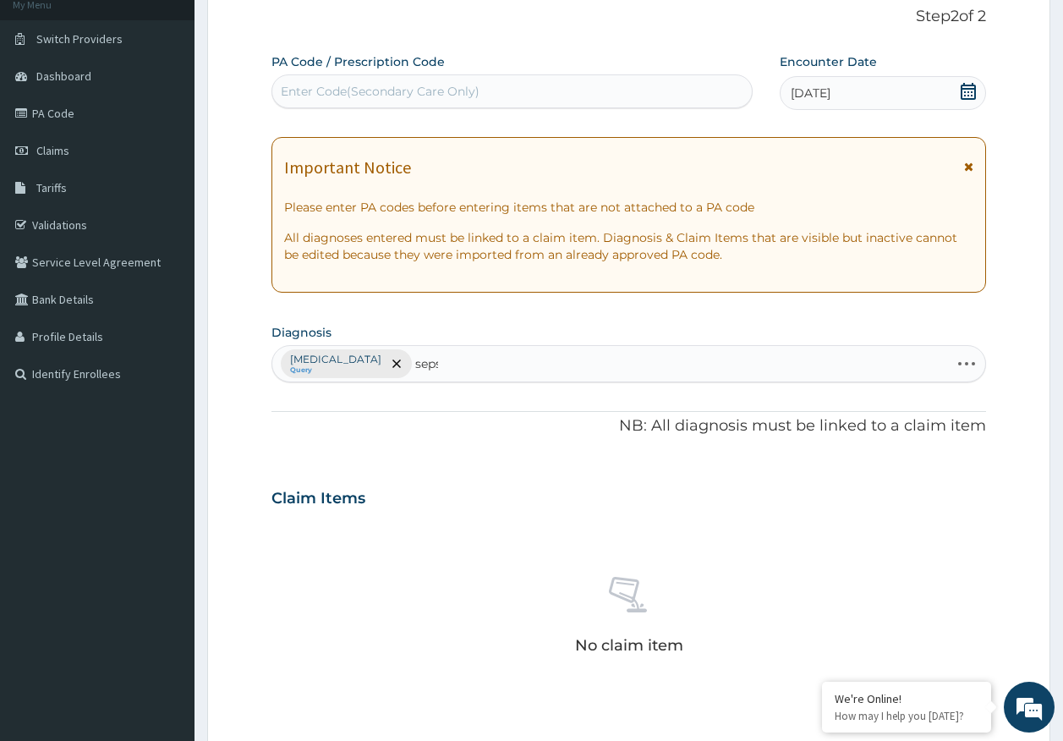
type input "sepsi"
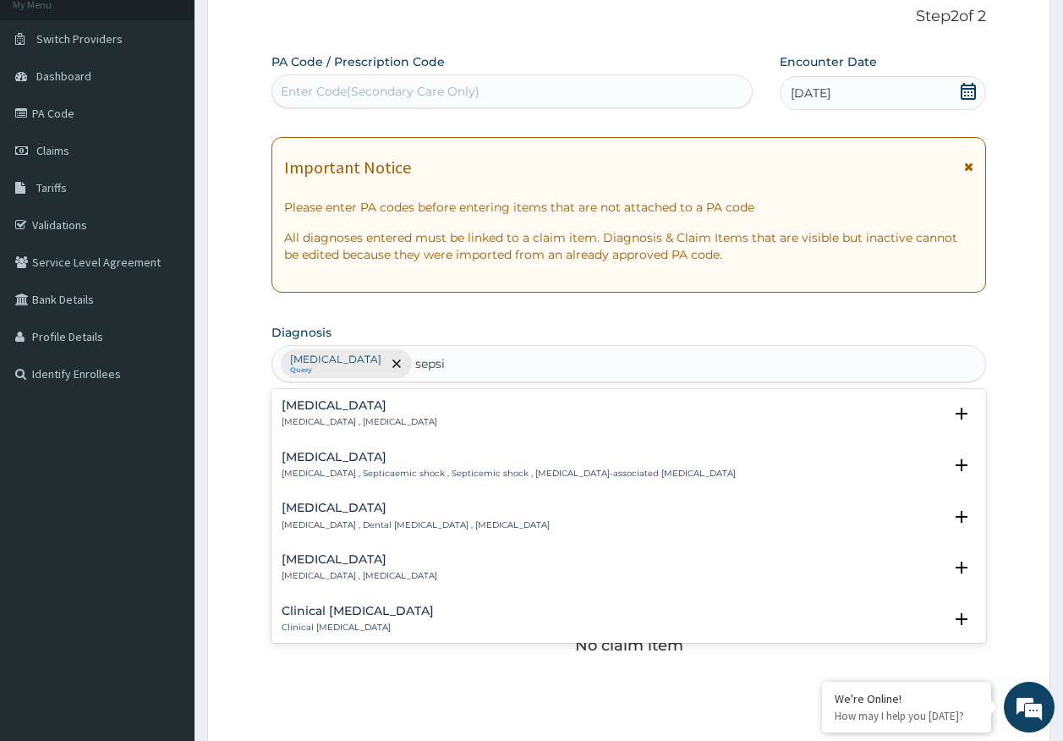
click at [294, 419] on p "Systemic infection , Sepsis" at bounding box center [360, 422] width 156 height 12
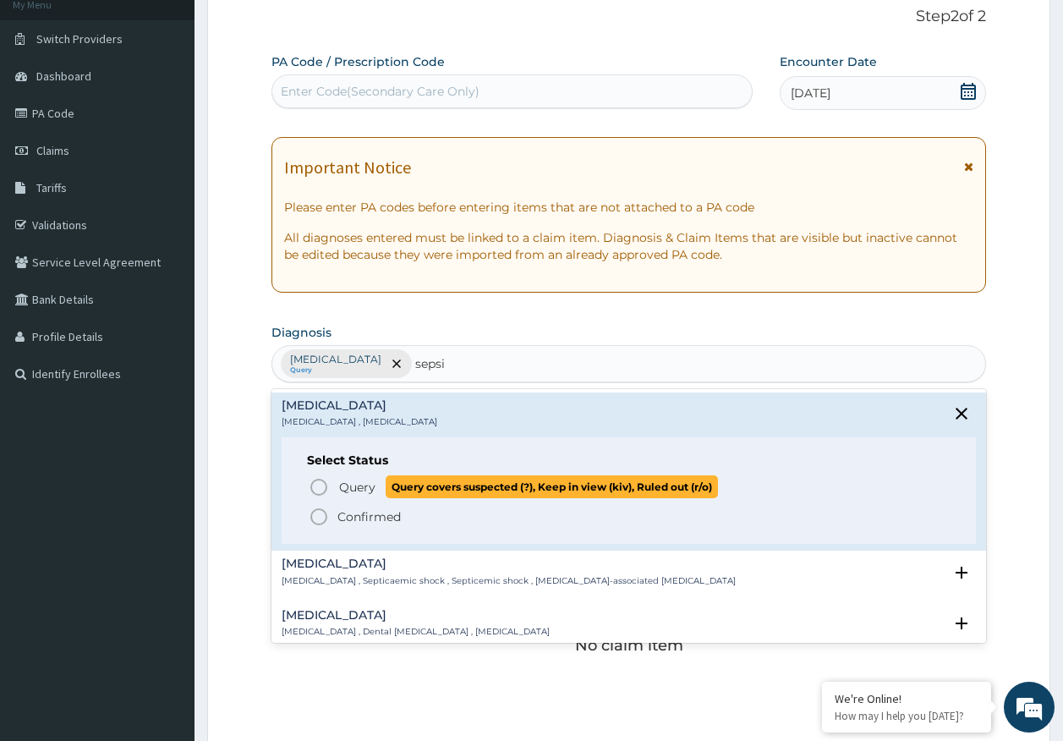
click at [343, 486] on span "Query" at bounding box center [357, 487] width 36 height 17
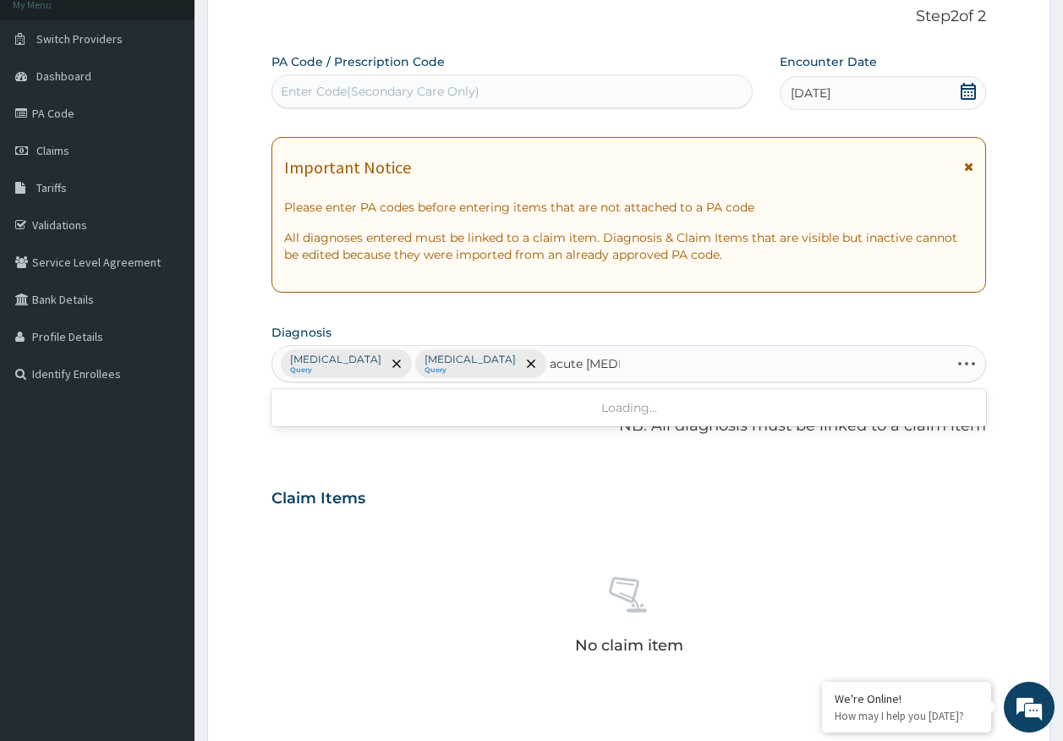
type input "acute tonsill"
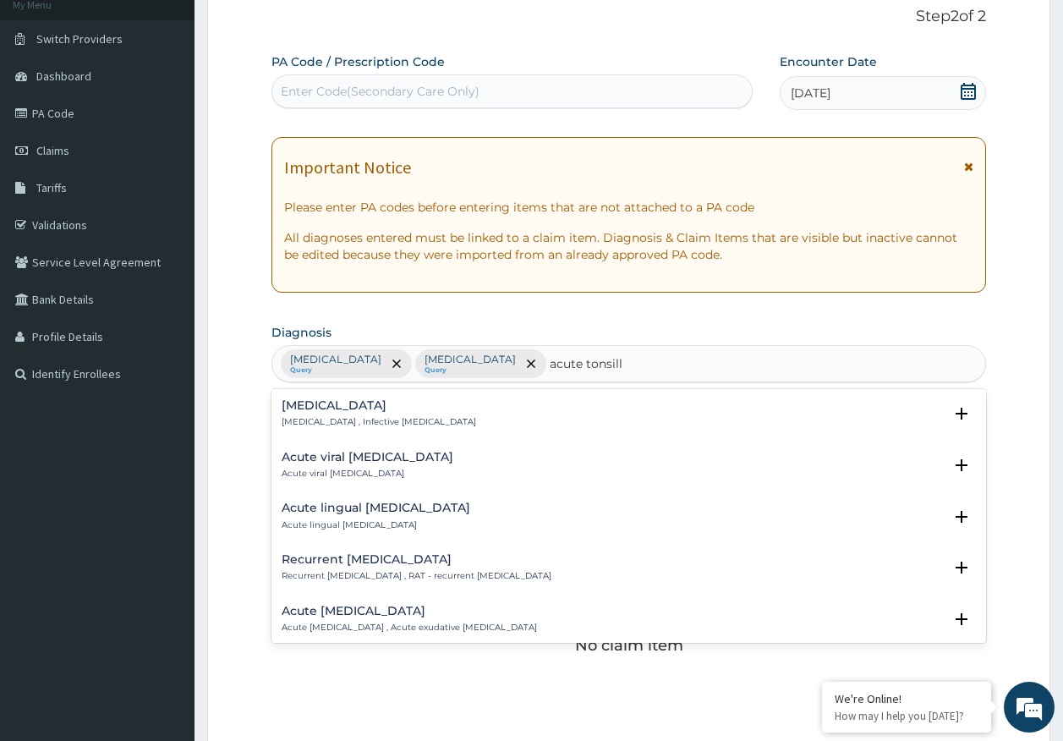
click at [338, 405] on h4 "Acute tonsillitis" at bounding box center [379, 405] width 194 height 13
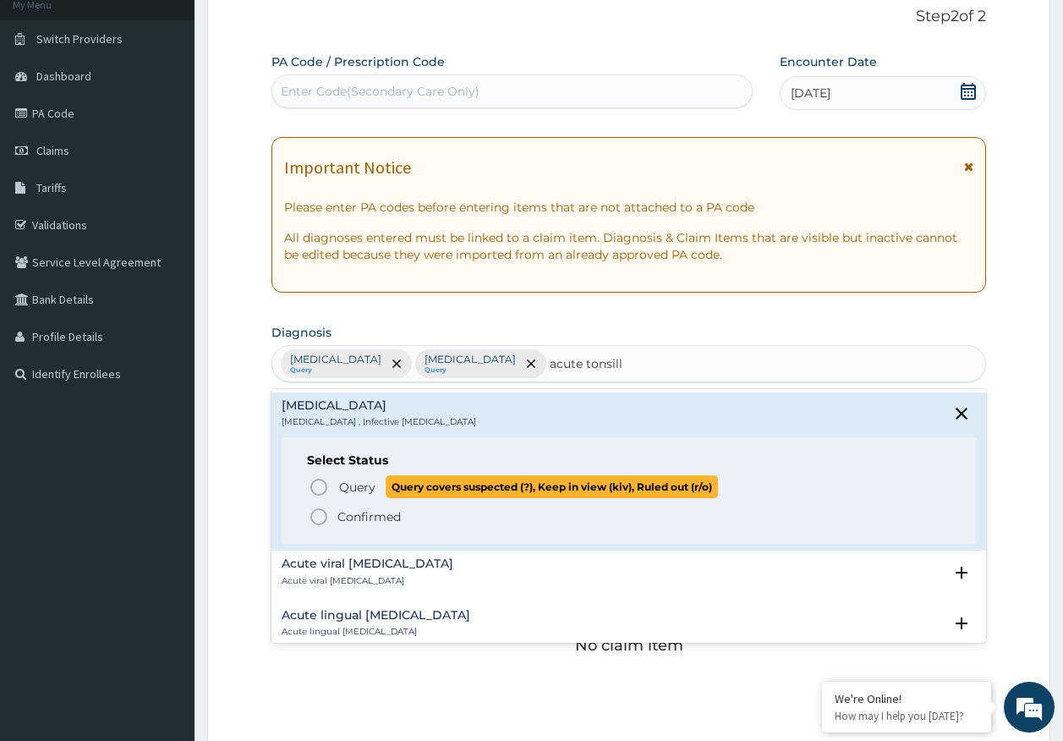
click at [369, 486] on span "Query" at bounding box center [357, 487] width 36 height 17
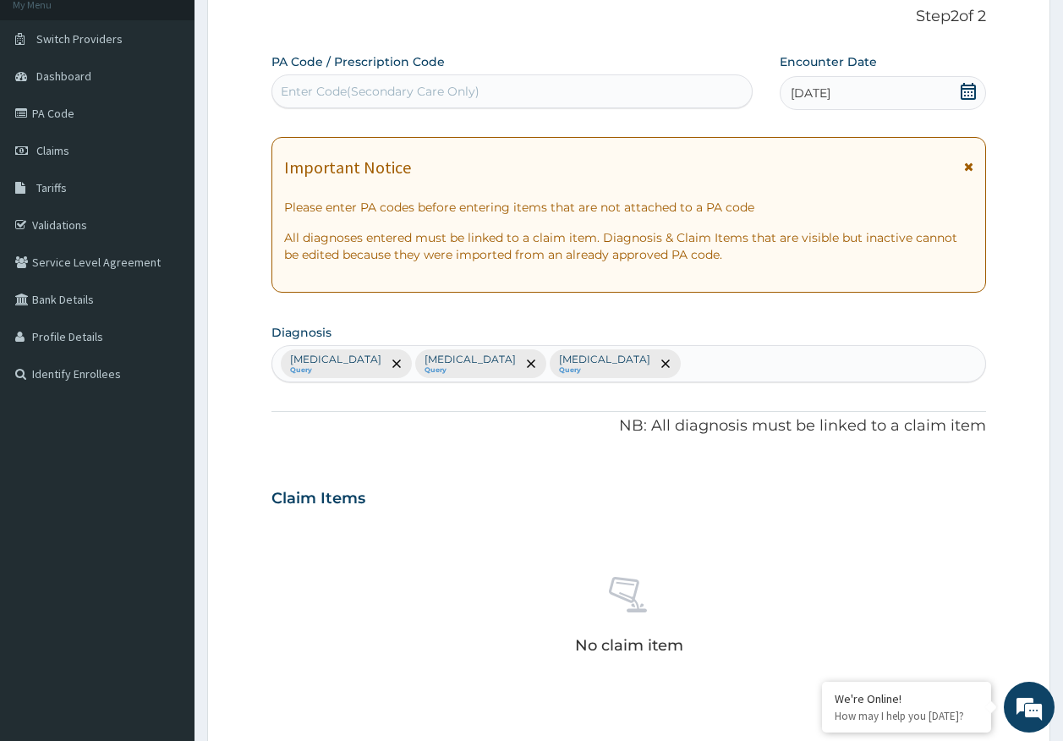
drag, startPoint x: 425, startPoint y: 92, endPoint x: 438, endPoint y: 100, distance: 14.8
click at [425, 91] on div "Enter Code(Secondary Care Only)" at bounding box center [380, 91] width 199 height 17
type input "PA/416922"
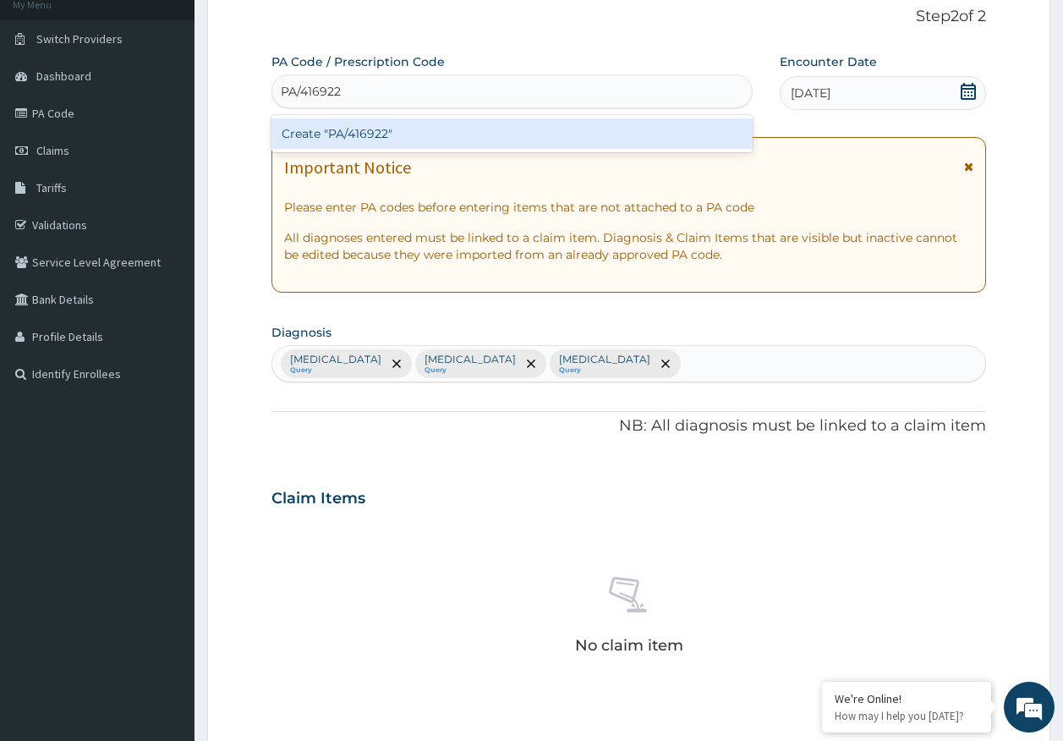
click at [396, 140] on div "Create "PA/416922"" at bounding box center [512, 133] width 482 height 30
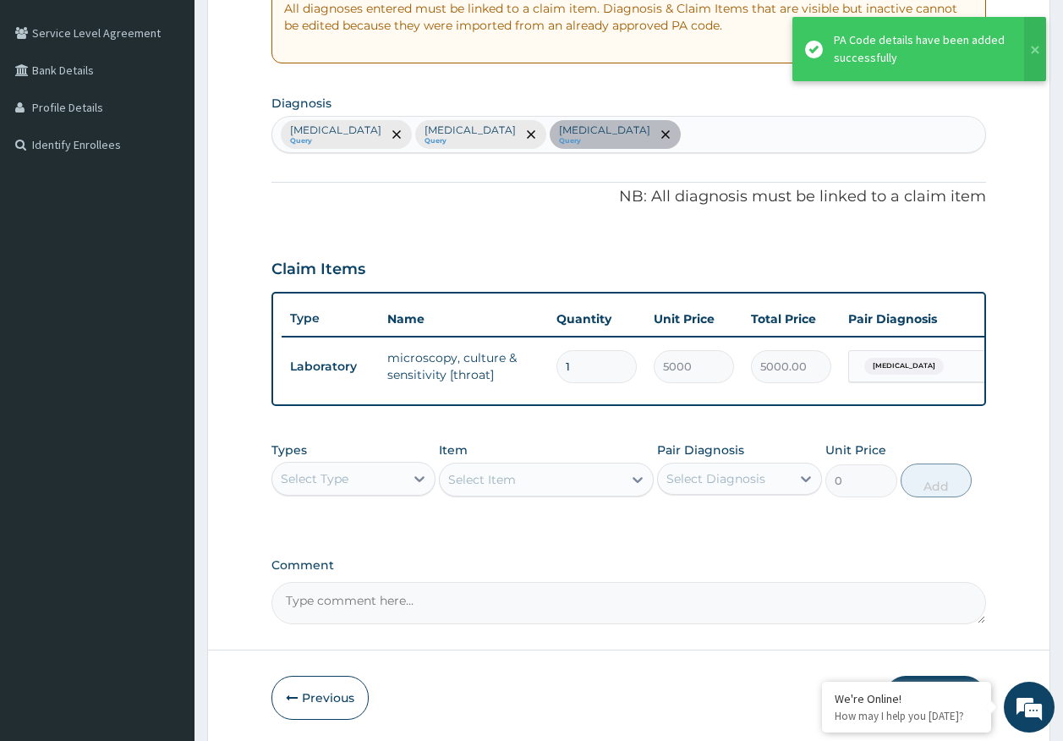
scroll to position [411, 0]
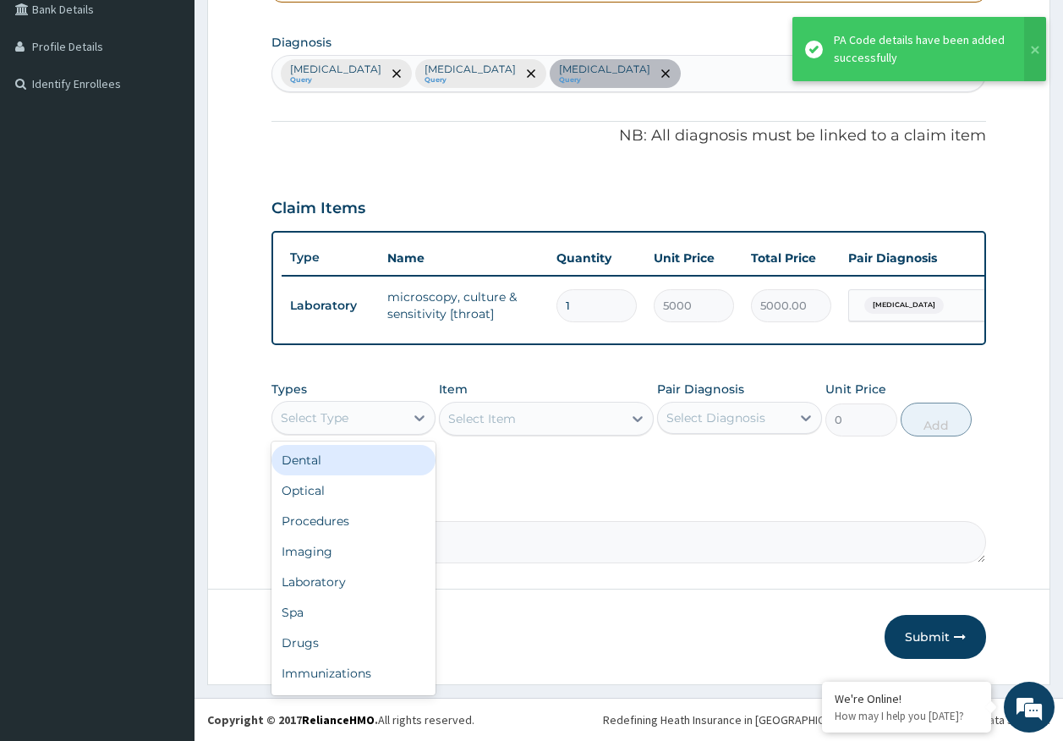
drag, startPoint x: 325, startPoint y: 423, endPoint x: 352, endPoint y: 452, distance: 40.1
click at [326, 424] on div "Select Type" at bounding box center [315, 417] width 68 height 17
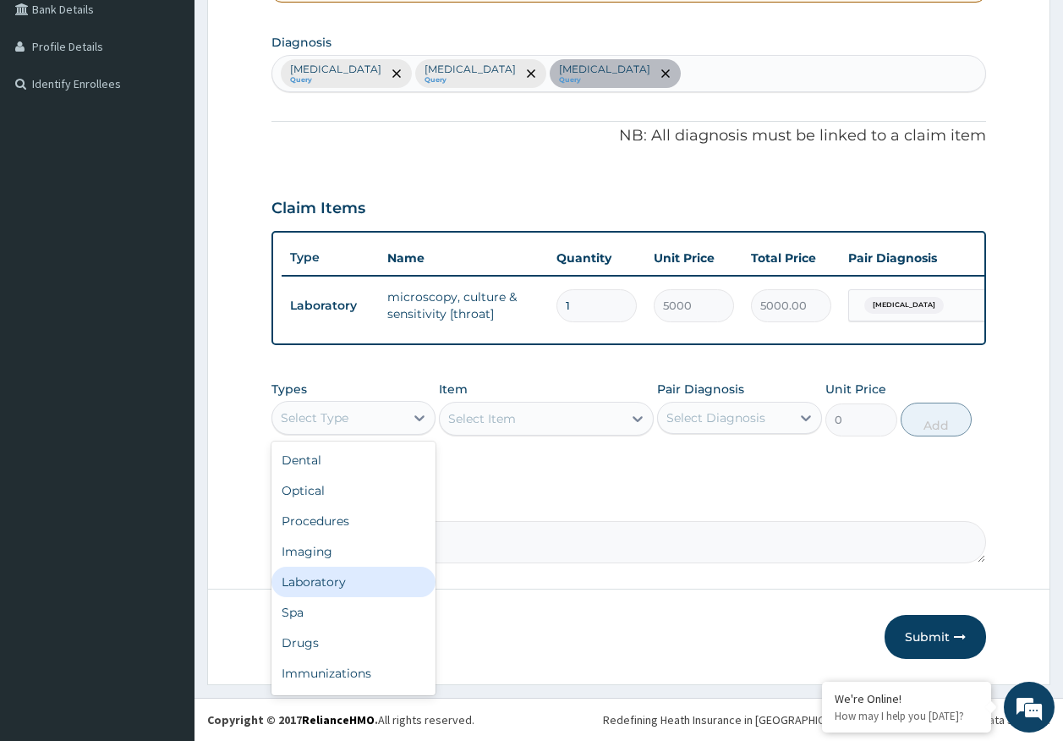
click at [335, 581] on div "Laboratory" at bounding box center [353, 581] width 165 height 30
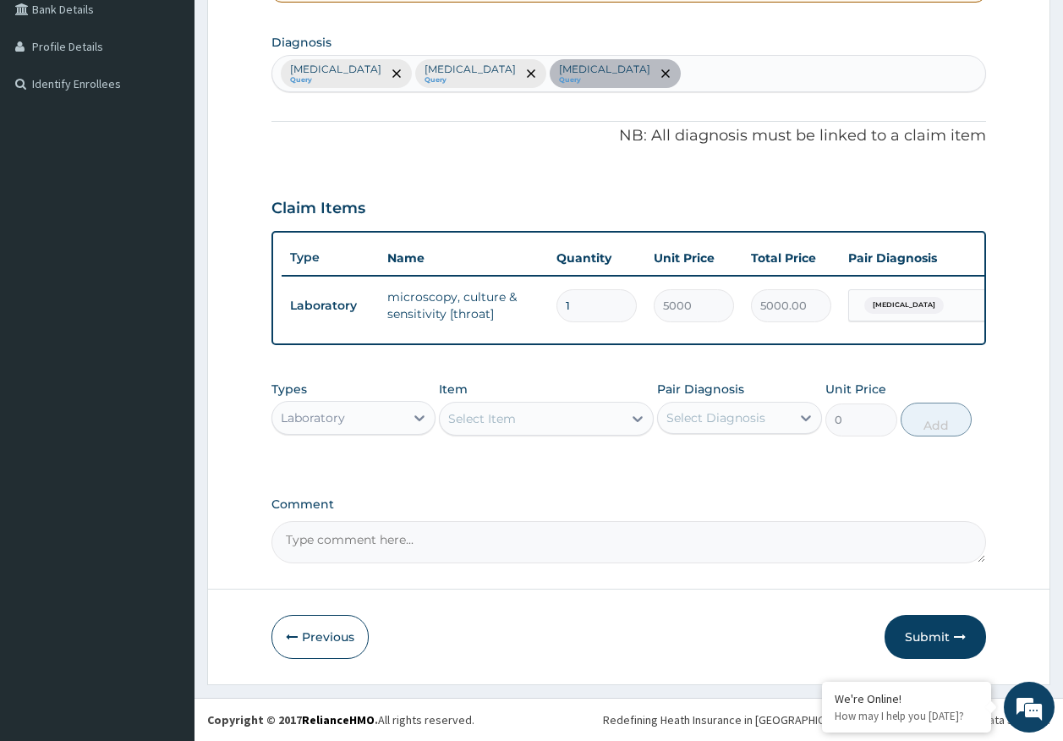
click at [535, 429] on div "Select Item" at bounding box center [531, 418] width 183 height 27
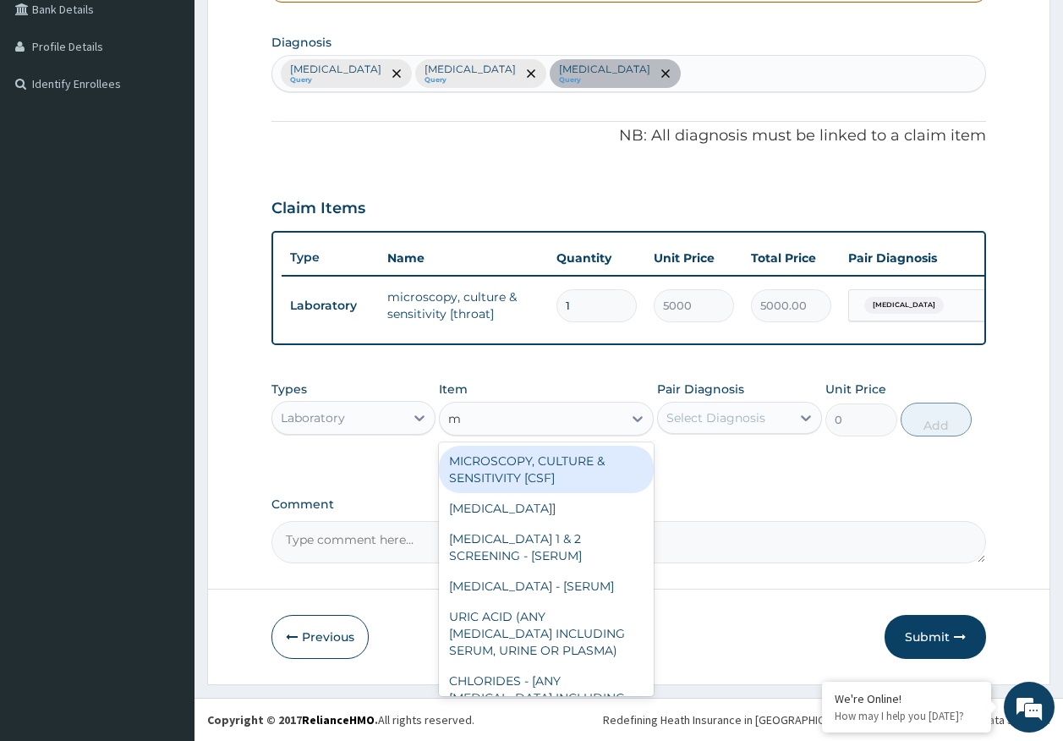
type input "mp"
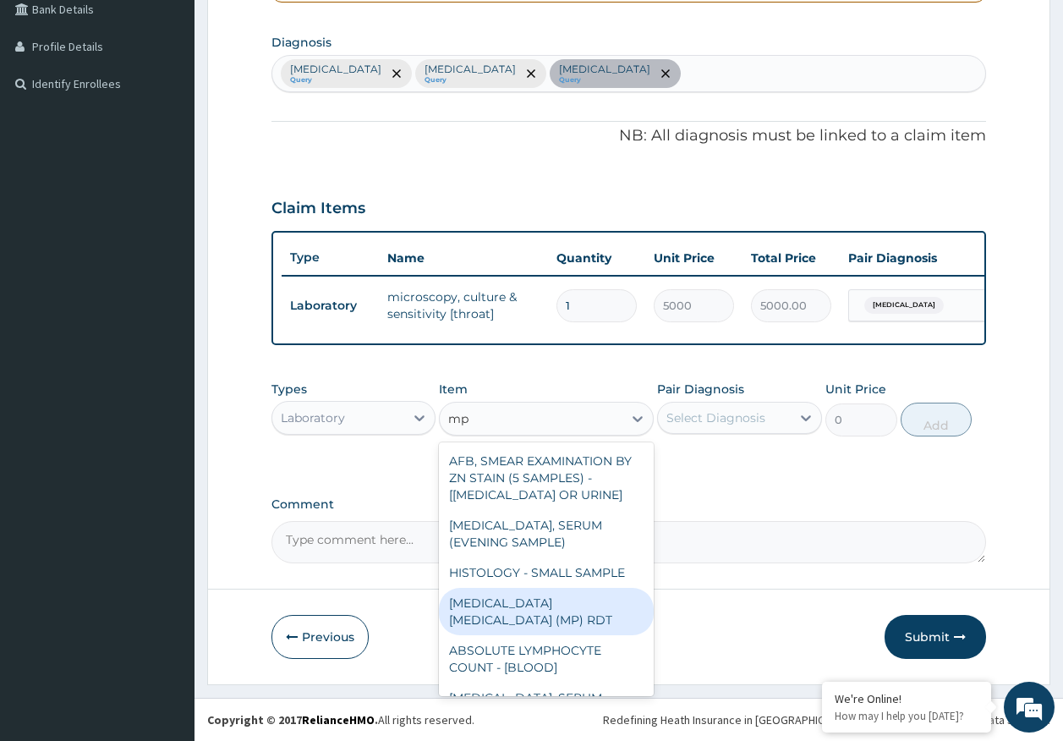
click at [612, 598] on div "MALARIA PARASITE (MP) RDT" at bounding box center [546, 611] width 215 height 47
type input "2000"
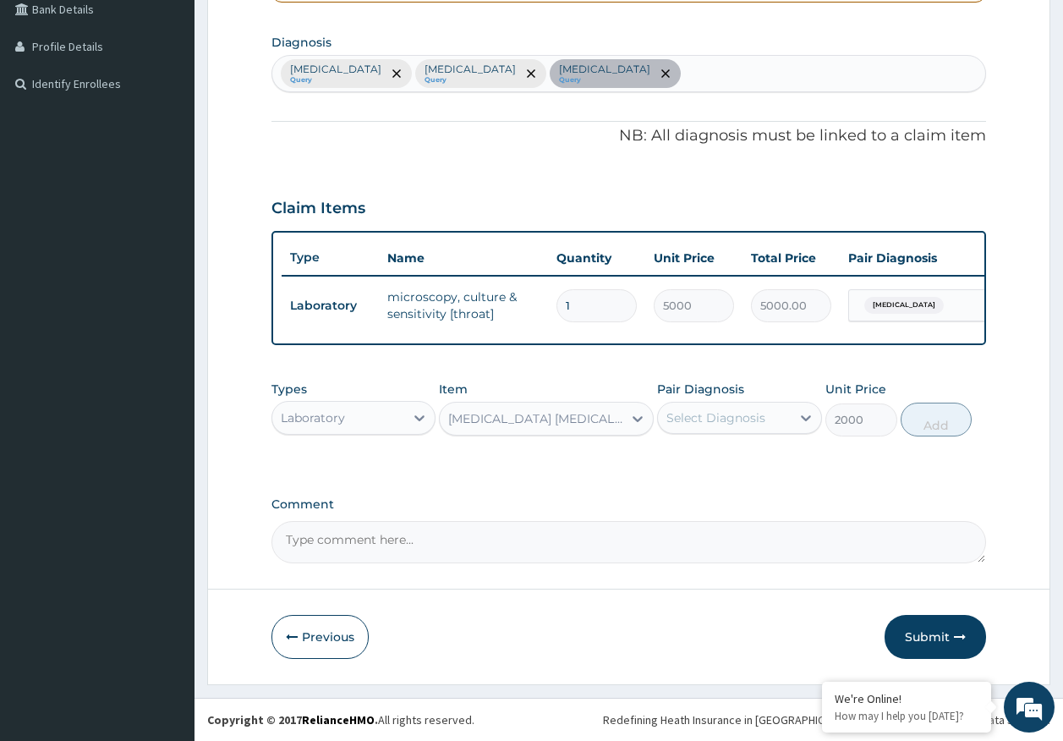
drag, startPoint x: 730, startPoint y: 423, endPoint x: 736, endPoint y: 439, distance: 17.1
click at [730, 422] on div "Select Diagnosis" at bounding box center [715, 417] width 99 height 17
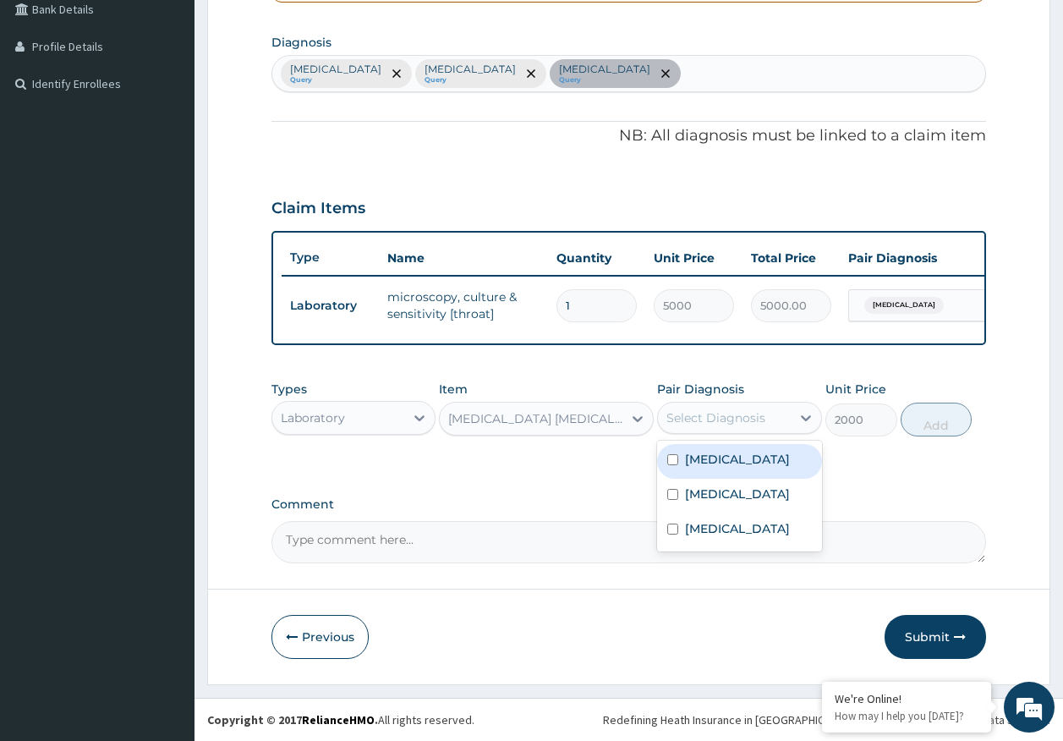
click at [727, 468] on div "Malaria" at bounding box center [739, 461] width 165 height 35
checkbox input "true"
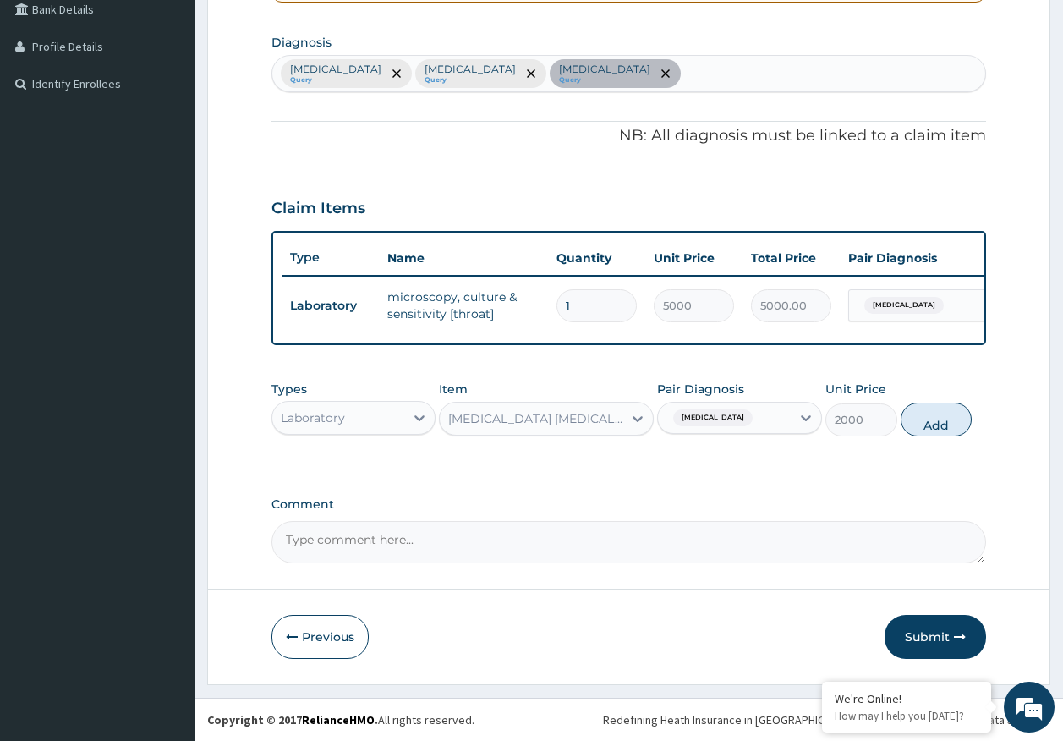
click at [937, 420] on button "Add" at bounding box center [936, 419] width 72 height 34
type input "0"
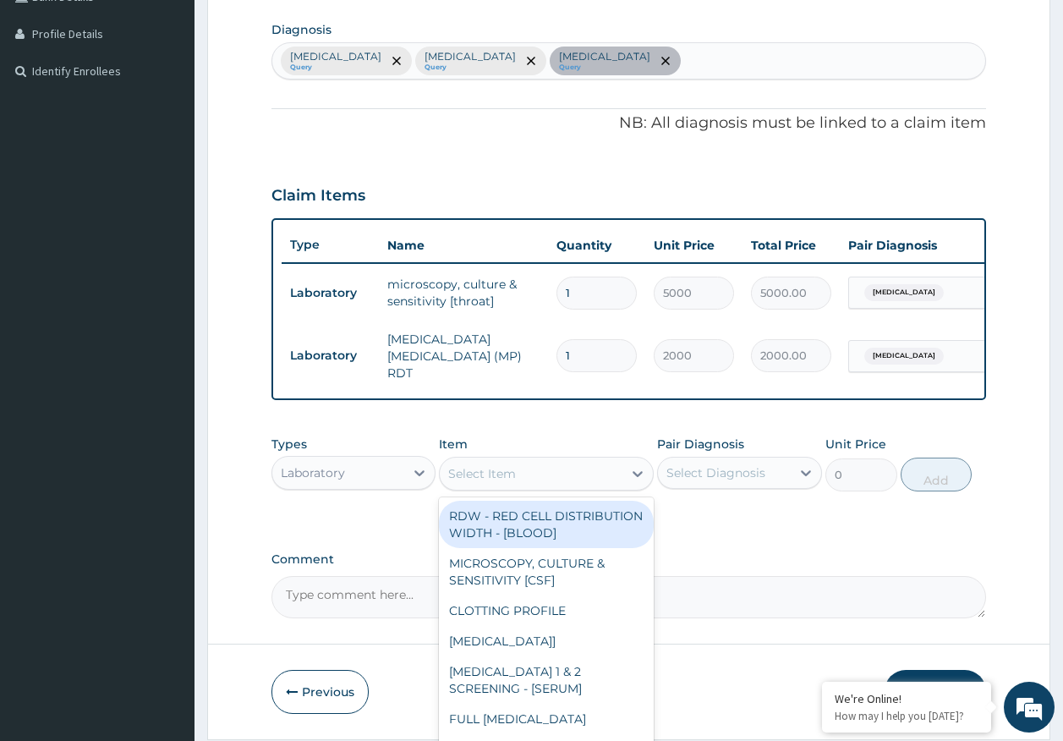
click at [586, 474] on div "Select Item" at bounding box center [531, 473] width 183 height 27
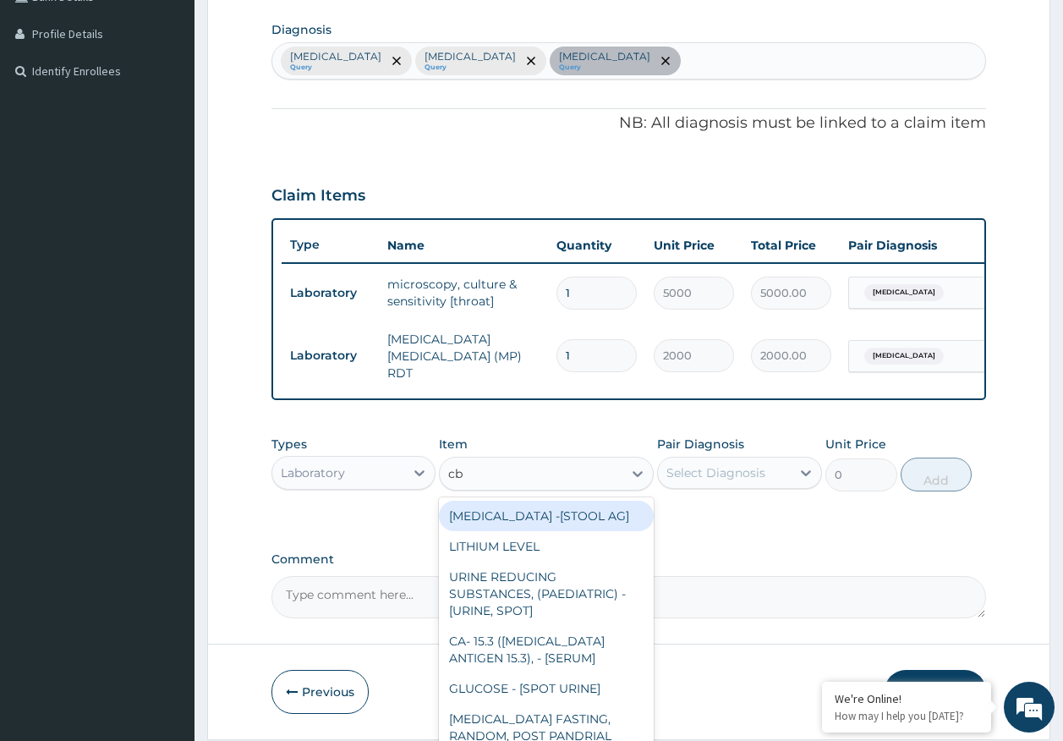
type input "cbc"
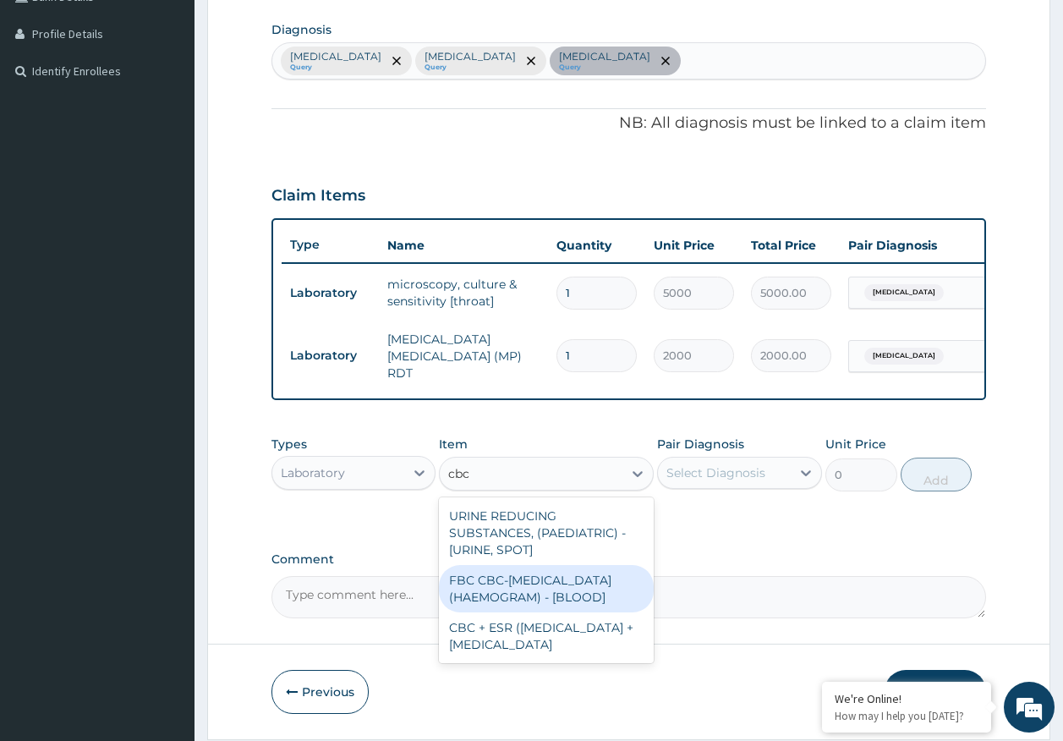
drag, startPoint x: 577, startPoint y: 594, endPoint x: 697, endPoint y: 506, distance: 148.3
click at [577, 593] on div "FBC CBC-COMPLETE BLOOD COUNT (HAEMOGRAM) - [BLOOD]" at bounding box center [546, 588] width 215 height 47
type input "5000"
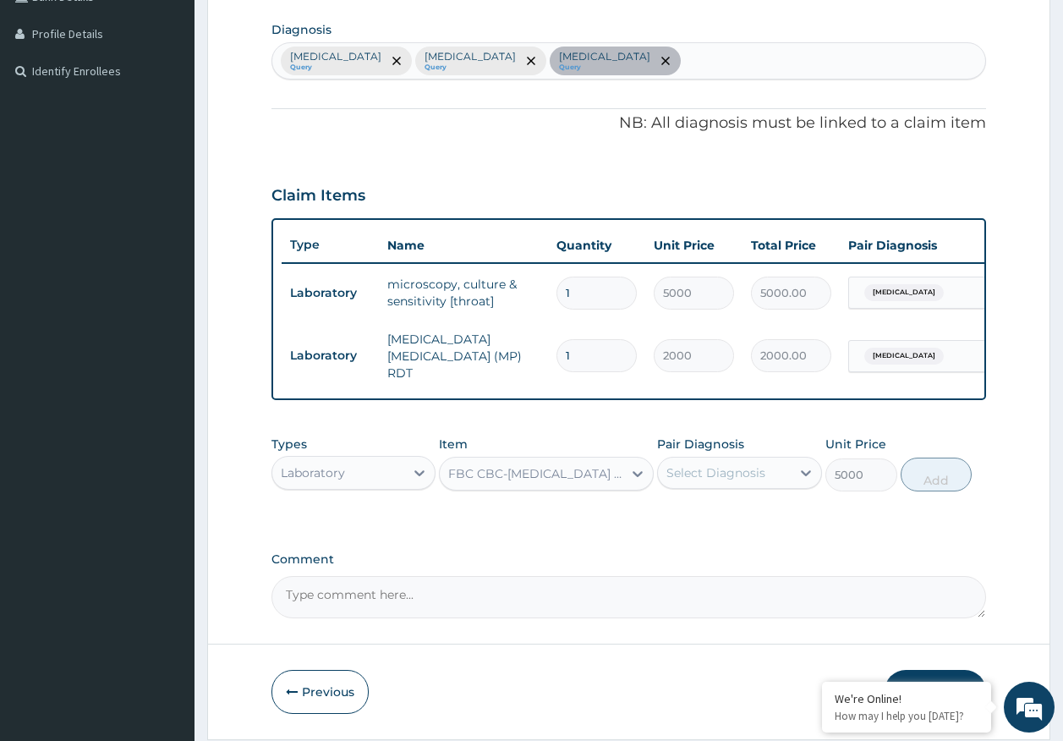
click at [727, 479] on div "Select Diagnosis" at bounding box center [715, 472] width 99 height 17
click at [720, 544] on label "Sepsis" at bounding box center [737, 548] width 105 height 17
checkbox input "true"
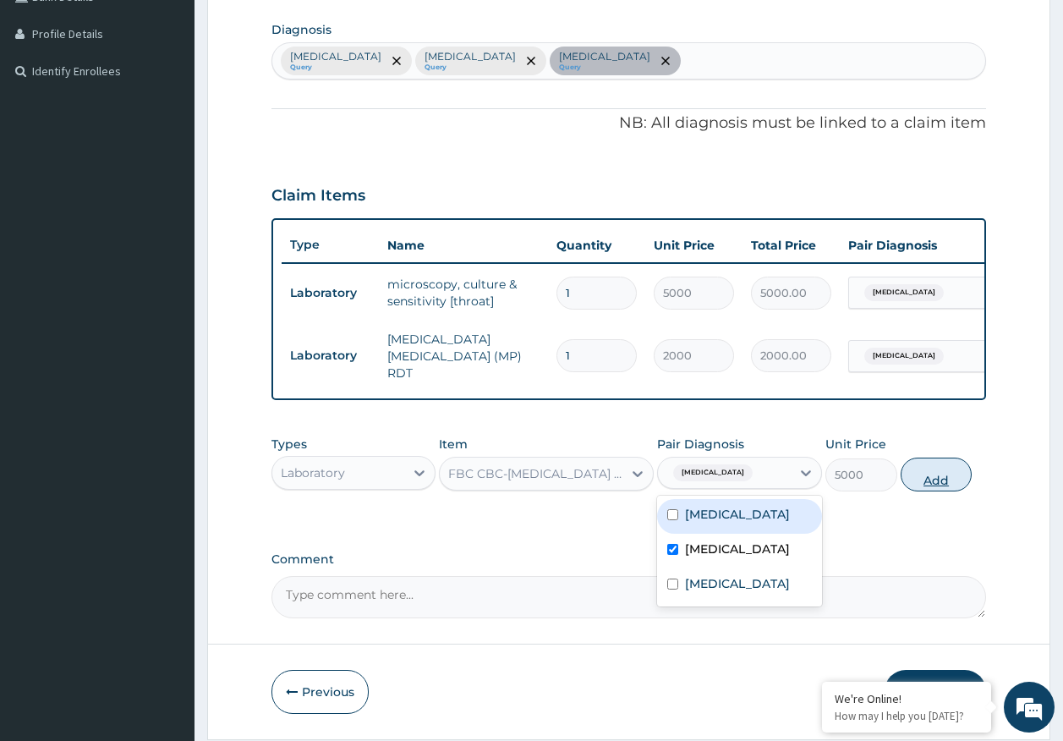
click at [950, 477] on button "Add" at bounding box center [936, 474] width 72 height 34
type input "0"
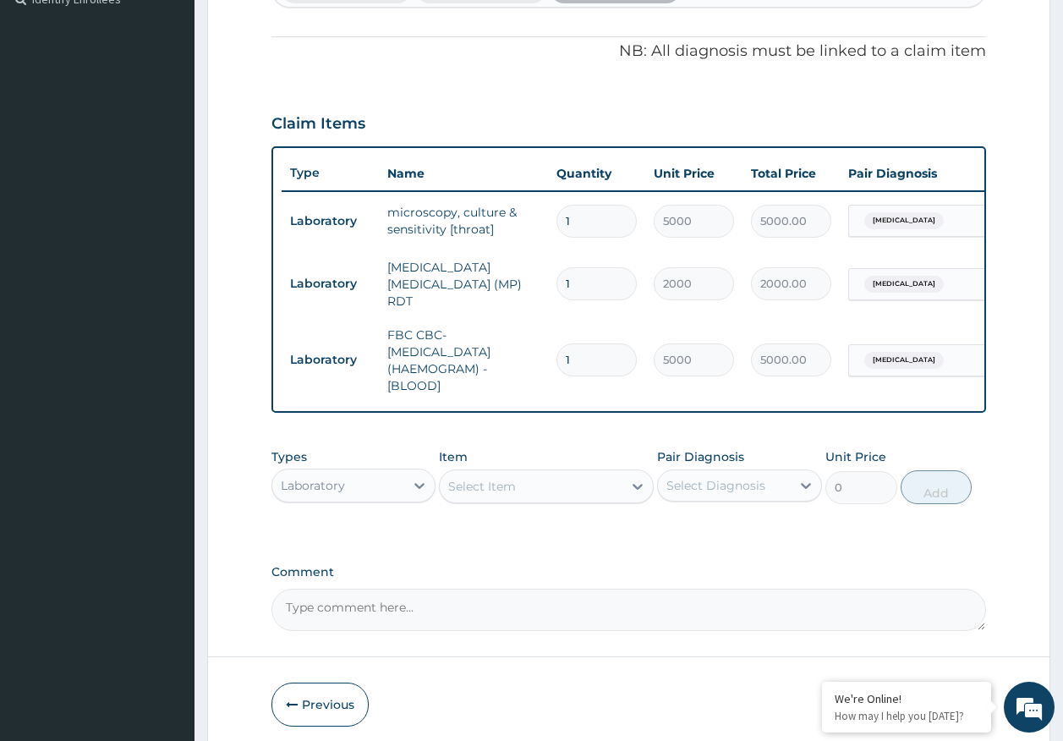
scroll to position [554, 0]
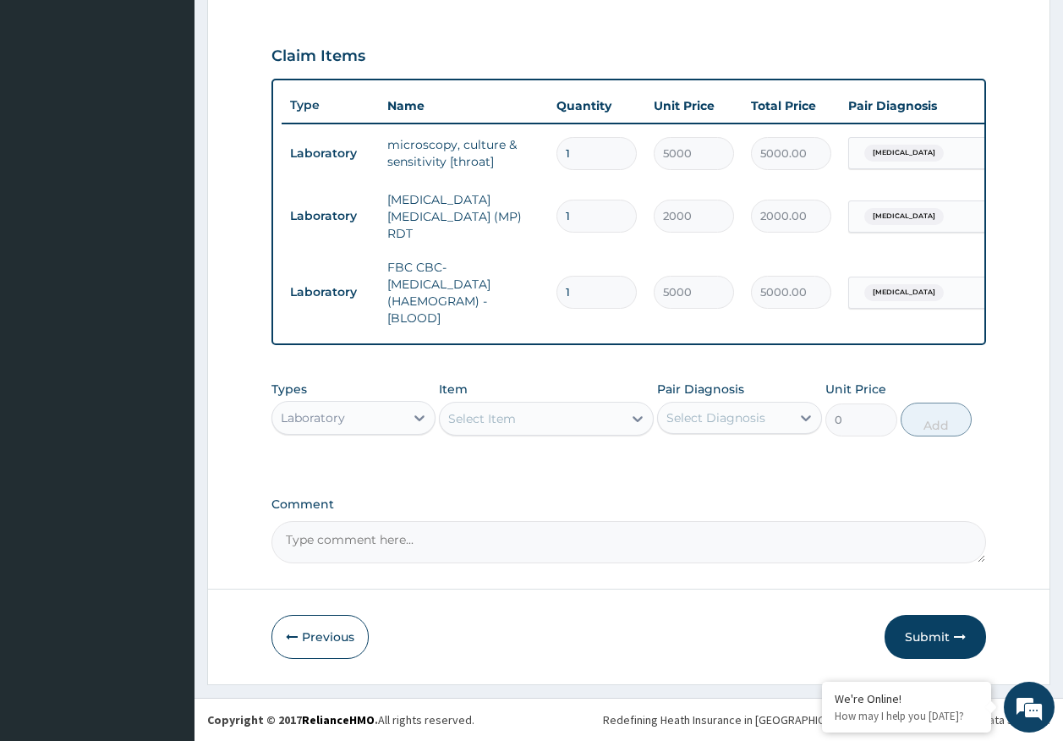
click at [344, 416] on div "Laboratory" at bounding box center [313, 417] width 64 height 17
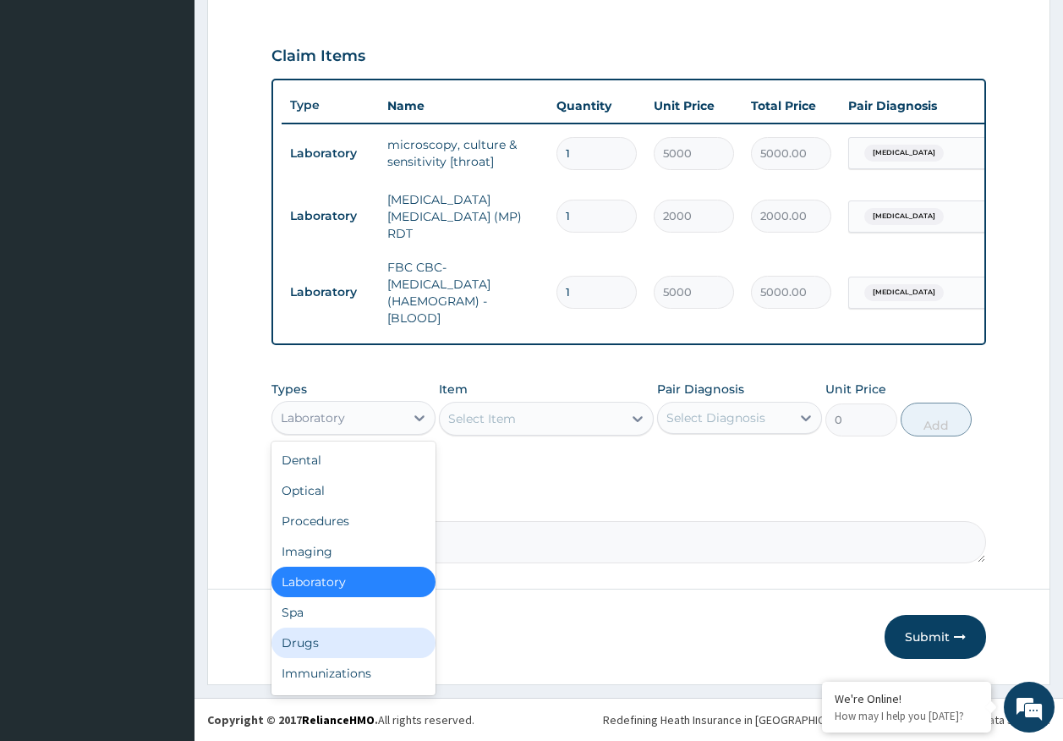
click at [310, 646] on div "Drugs" at bounding box center [353, 642] width 165 height 30
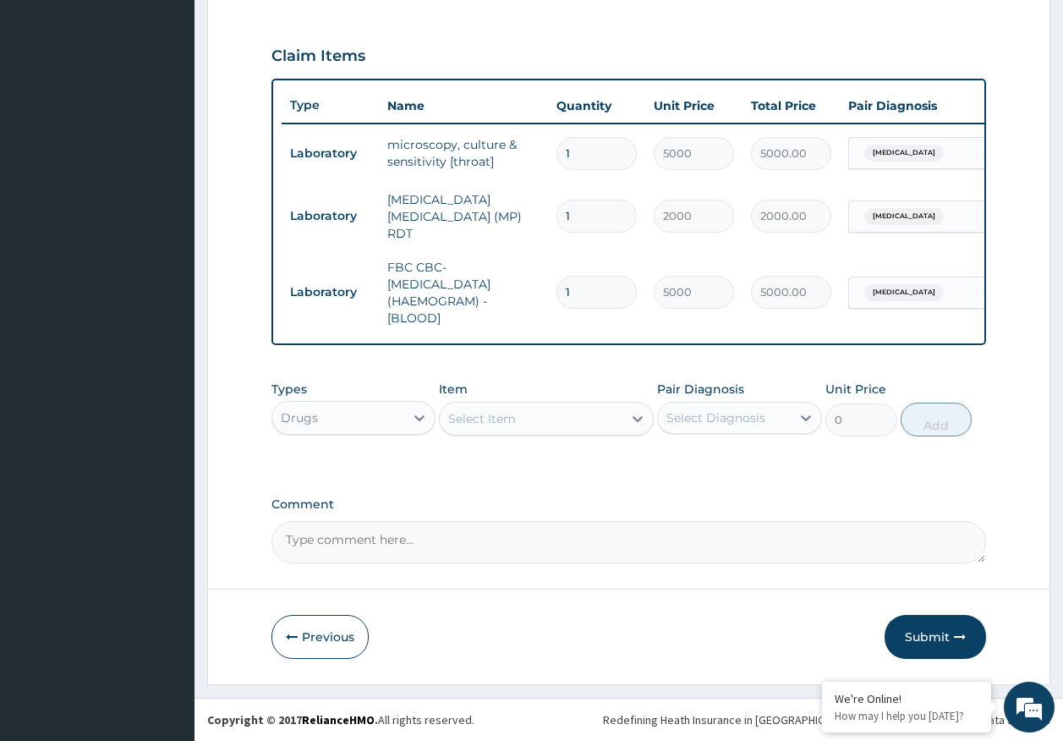
click at [489, 415] on div "Select Item" at bounding box center [482, 418] width 68 height 17
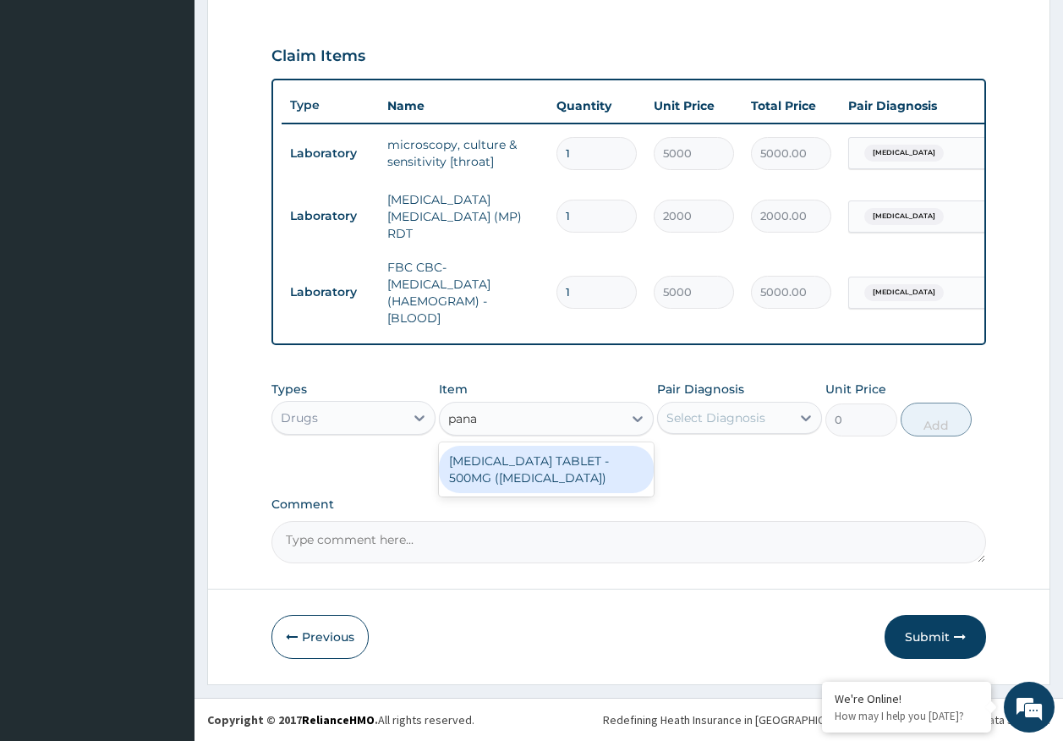
type input "panad"
click at [547, 460] on div "PARACETAMOL TABLET - 500MG (PANADOL)" at bounding box center [546, 469] width 215 height 47
type input "42"
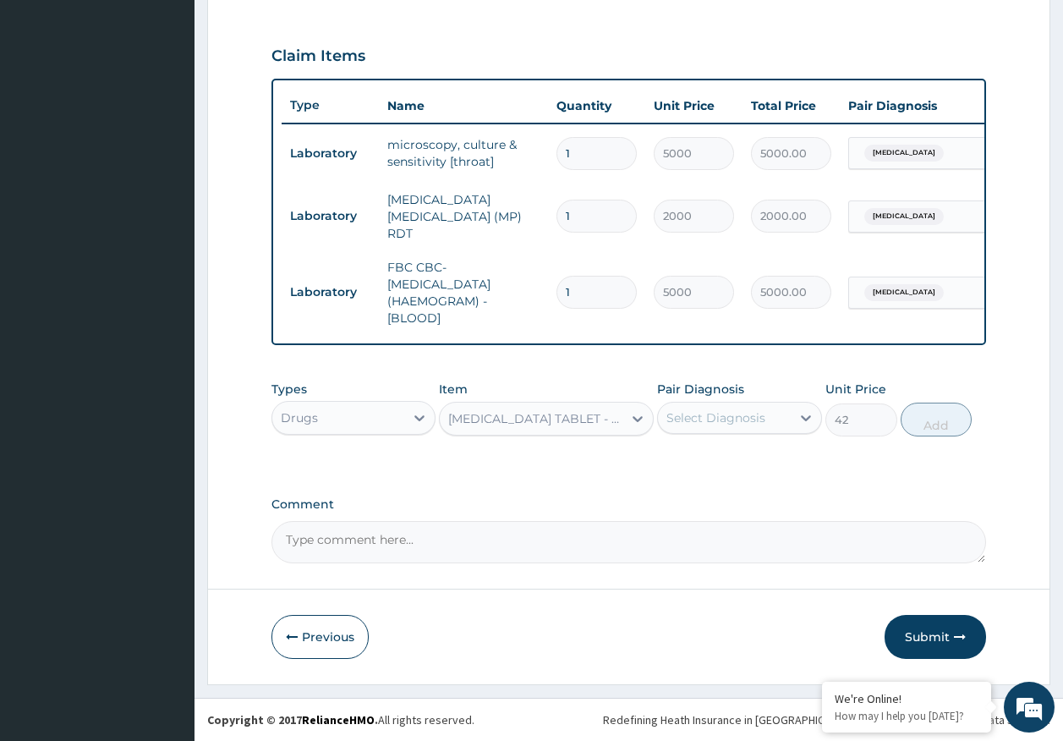
click at [727, 421] on div "Select Diagnosis" at bounding box center [715, 417] width 99 height 17
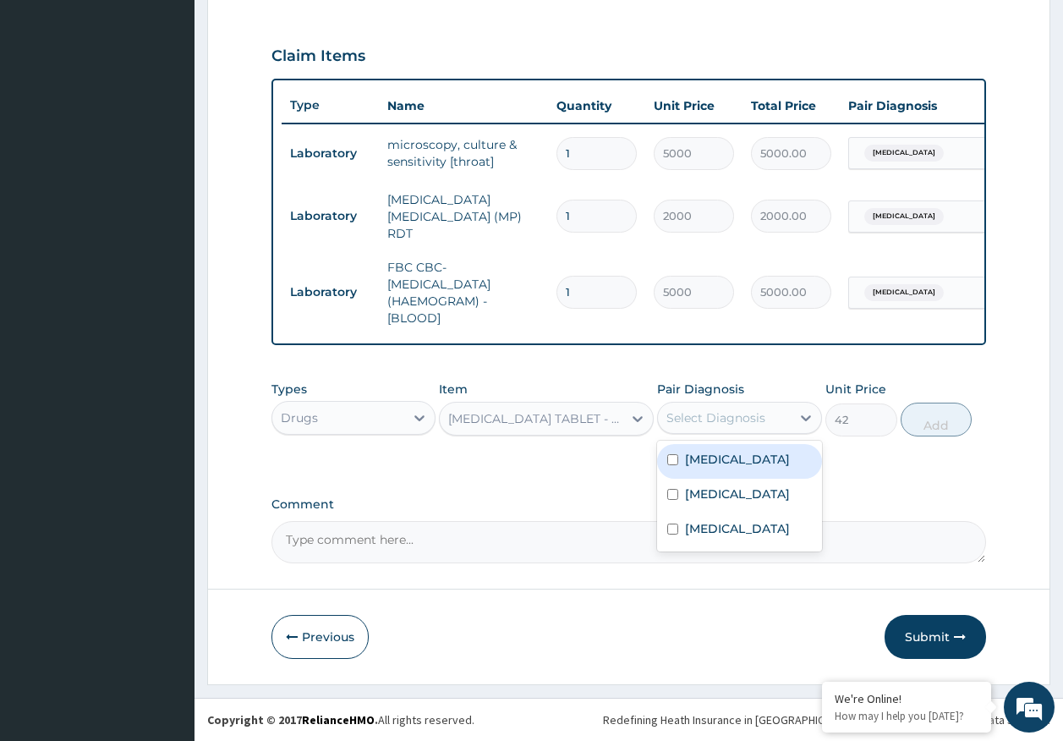
click at [720, 470] on div "Malaria" at bounding box center [739, 461] width 165 height 35
checkbox input "true"
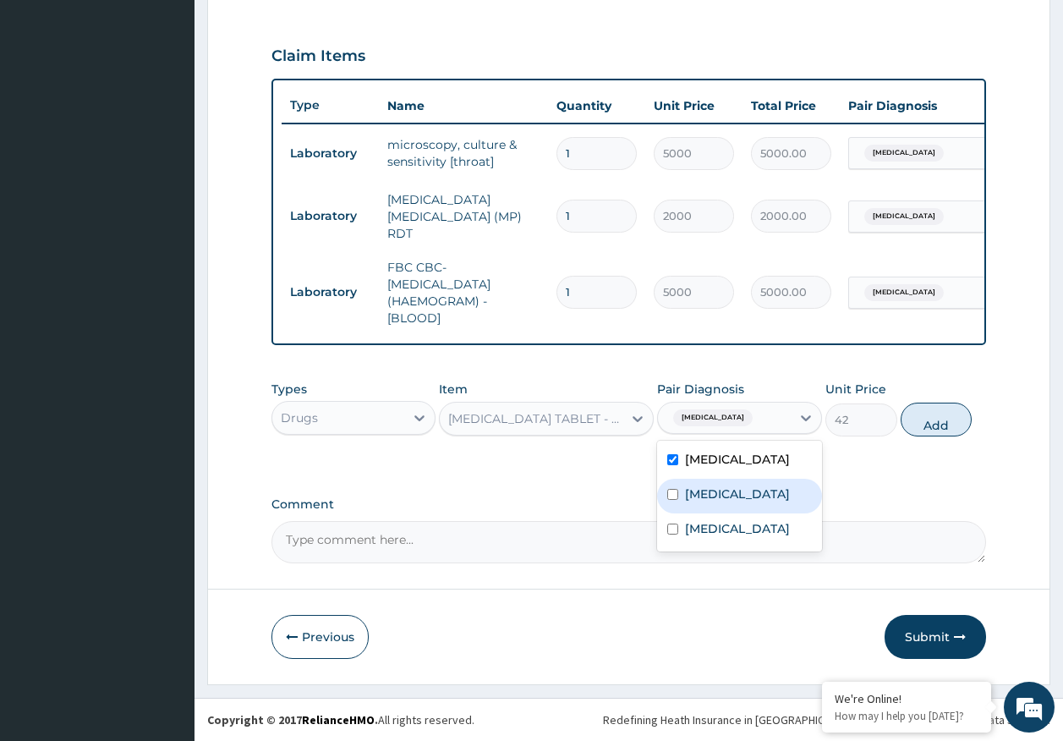
drag, startPoint x: 718, startPoint y: 494, endPoint x: 741, endPoint y: 484, distance: 24.6
click at [718, 491] on label "Sepsis" at bounding box center [737, 493] width 105 height 17
checkbox input "true"
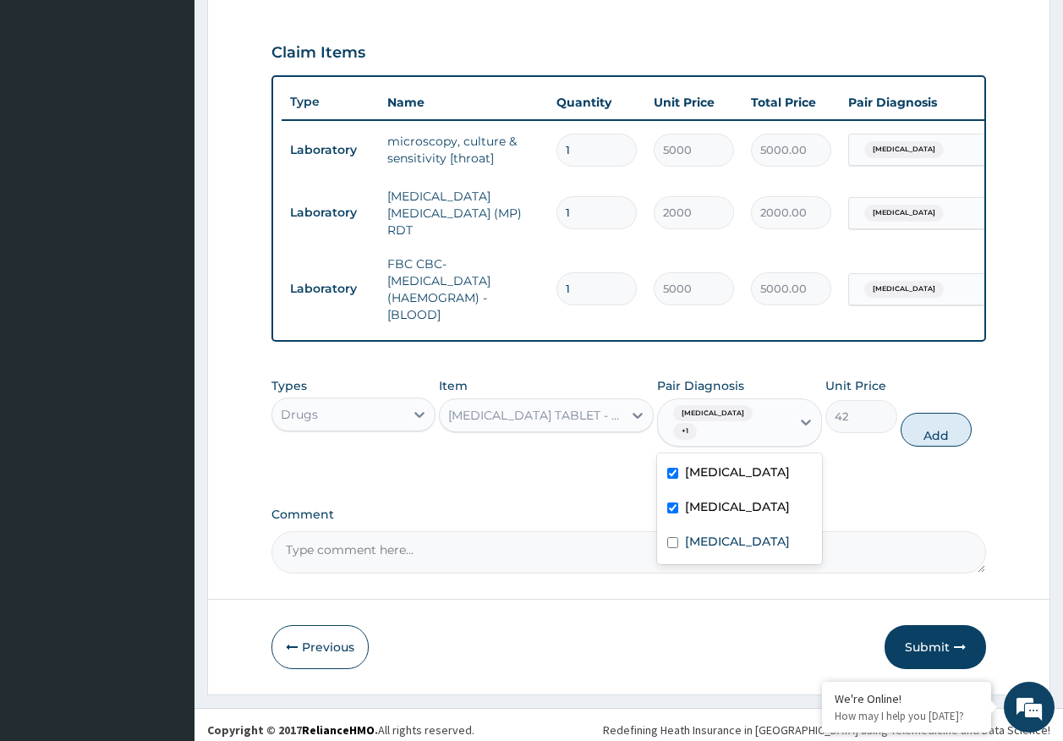
drag, startPoint x: 939, startPoint y: 416, endPoint x: 817, endPoint y: 418, distance: 122.6
click at [934, 417] on button "Add" at bounding box center [936, 430] width 72 height 34
type input "0"
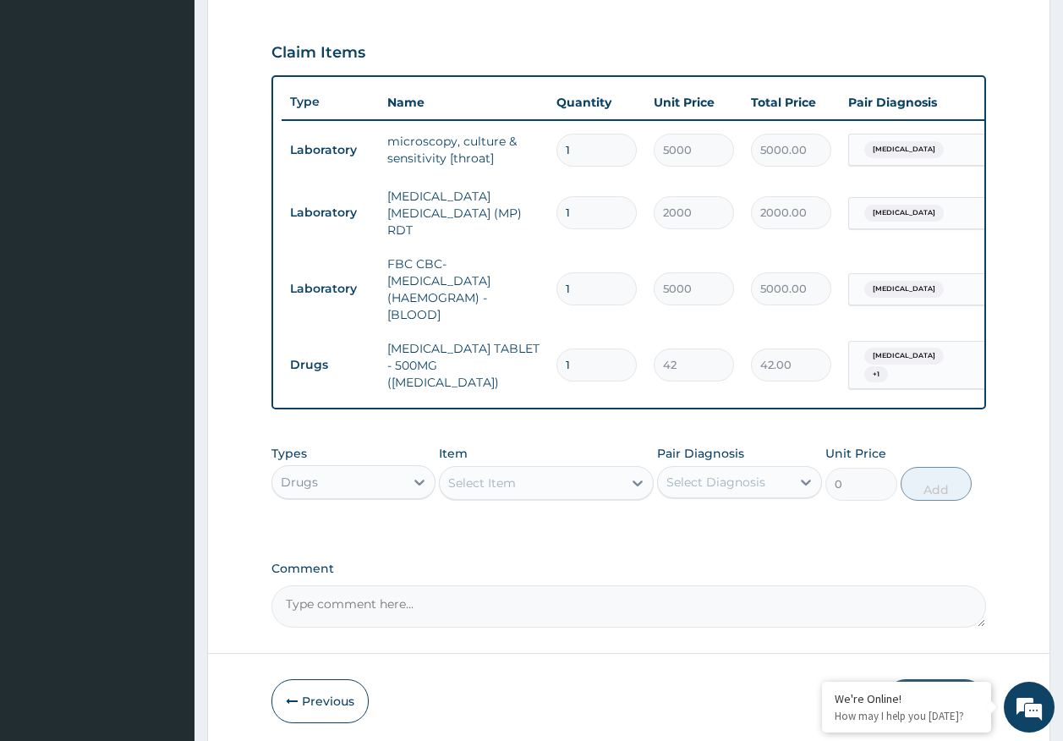
click at [547, 478] on div "Select Item" at bounding box center [531, 482] width 183 height 27
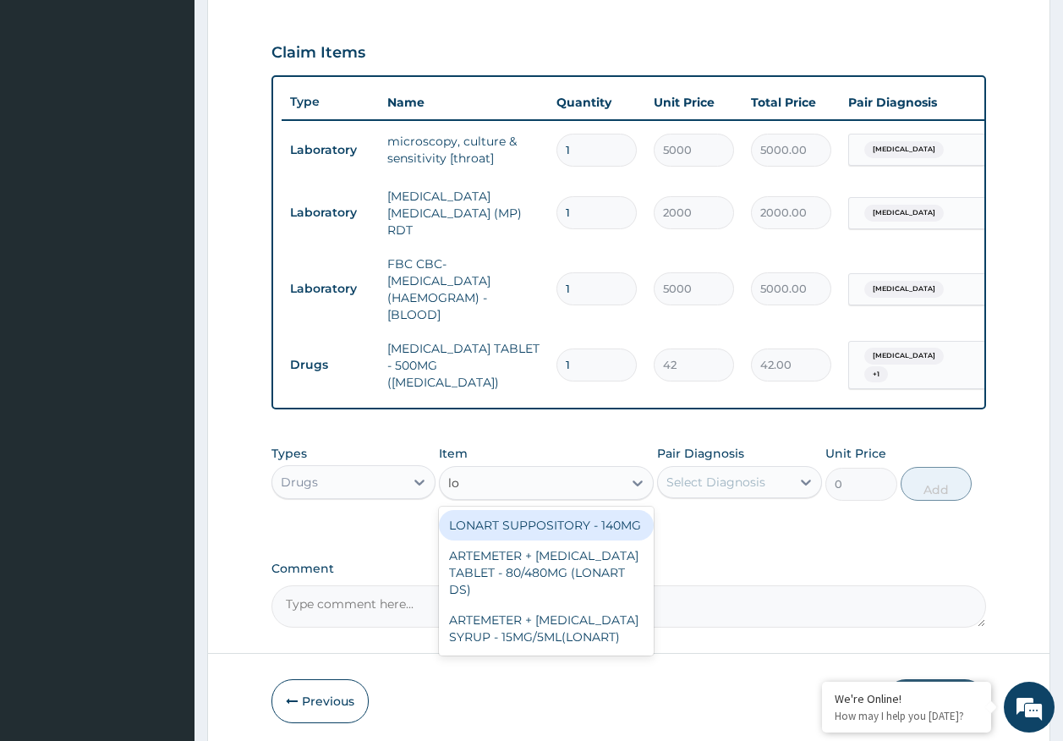
type input "l"
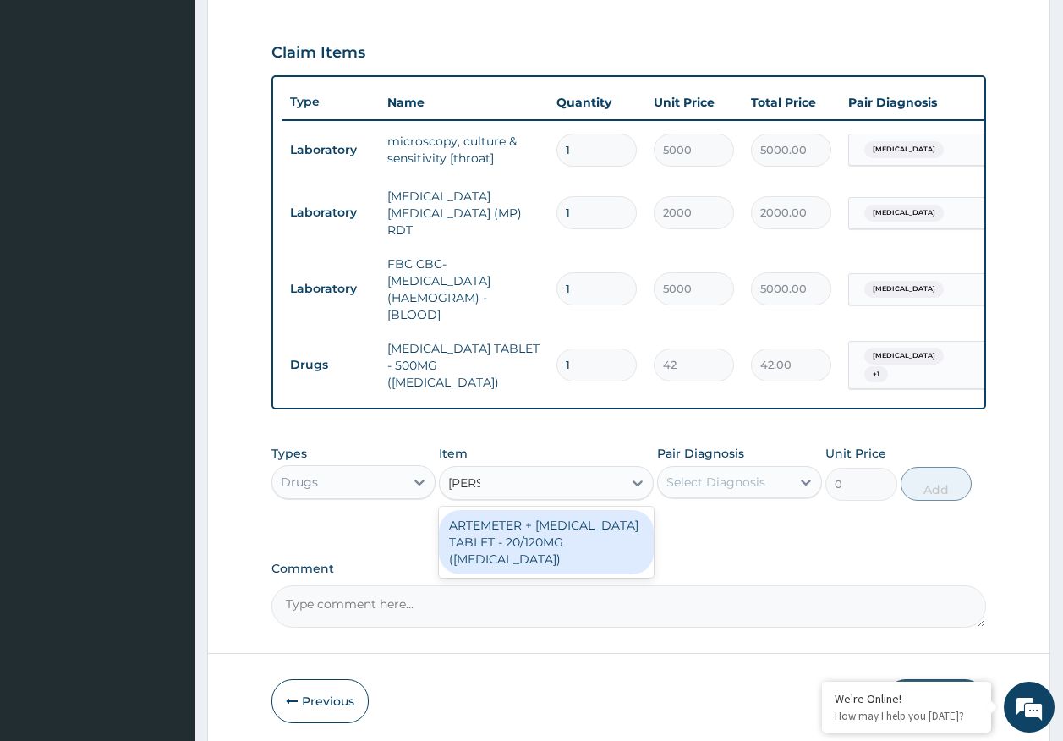
type input "coart"
click at [555, 525] on div "ARTEMETER + LUMEFANTRINE TABLET - 20/120MG (COARTEM)" at bounding box center [546, 542] width 215 height 64
type input "210"
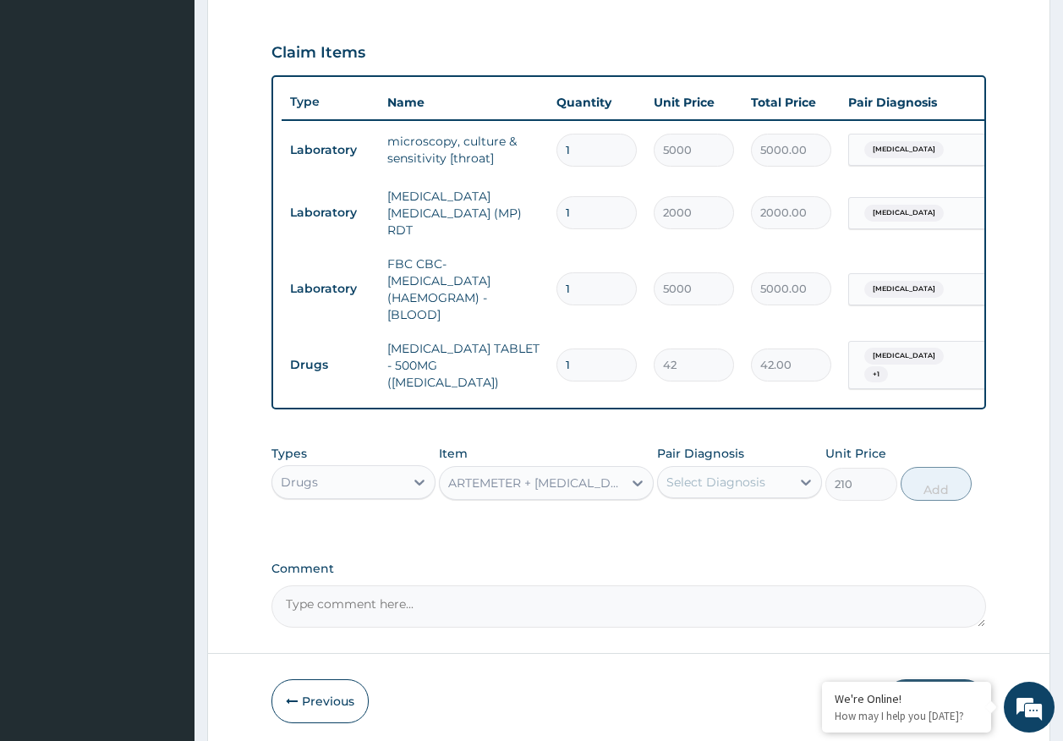
drag, startPoint x: 738, startPoint y: 474, endPoint x: 722, endPoint y: 492, distance: 23.9
click at [737, 474] on div "Select Diagnosis" at bounding box center [715, 481] width 99 height 17
click at [694, 519] on label "Malaria" at bounding box center [737, 523] width 105 height 17
checkbox input "true"
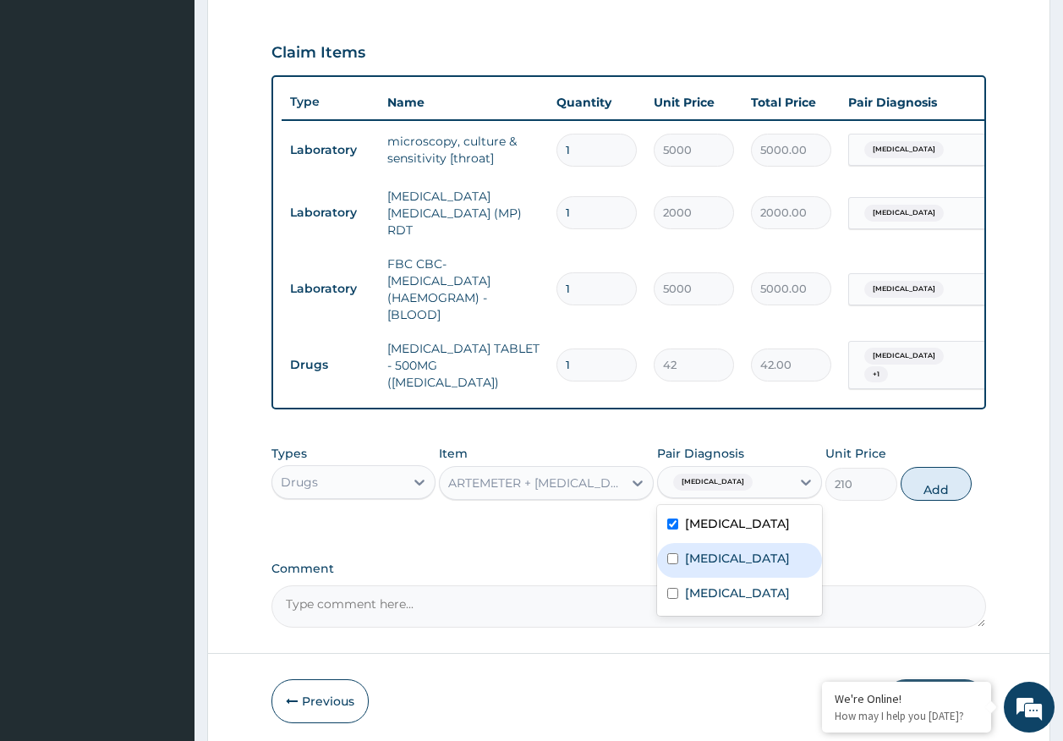
drag, startPoint x: 699, startPoint y: 555, endPoint x: 809, endPoint y: 539, distance: 111.1
click at [701, 555] on label "Sepsis" at bounding box center [737, 558] width 105 height 17
checkbox input "true"
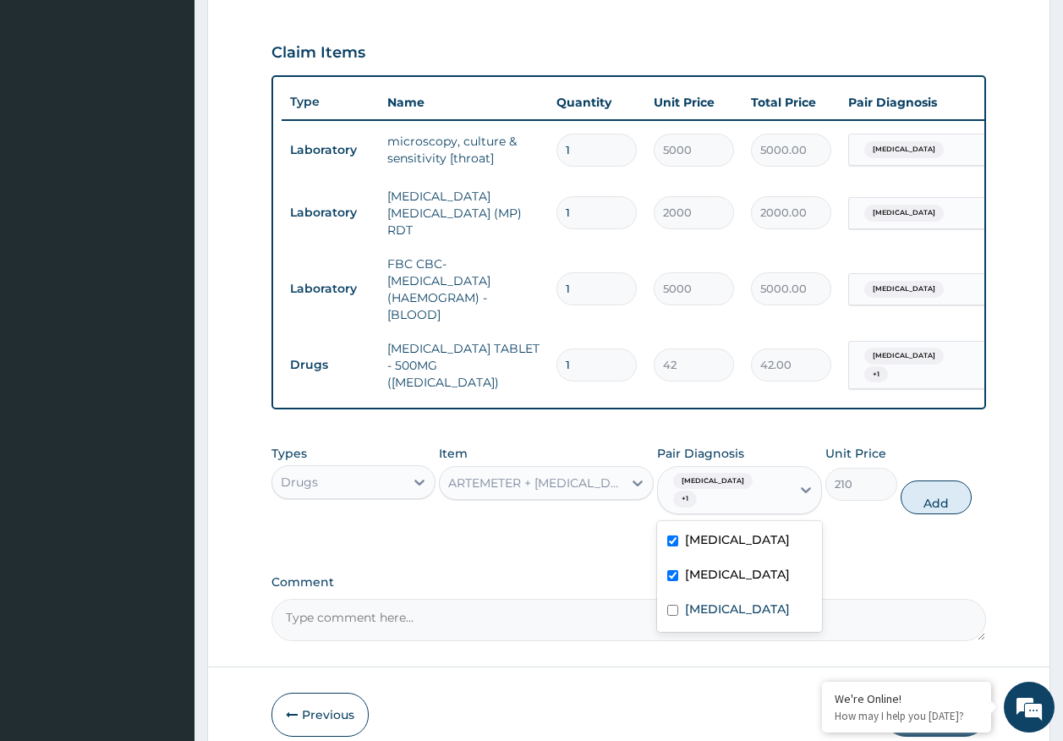
drag, startPoint x: 922, startPoint y: 483, endPoint x: 724, endPoint y: 521, distance: 202.3
click at [916, 483] on button "Add" at bounding box center [936, 497] width 72 height 34
type input "0"
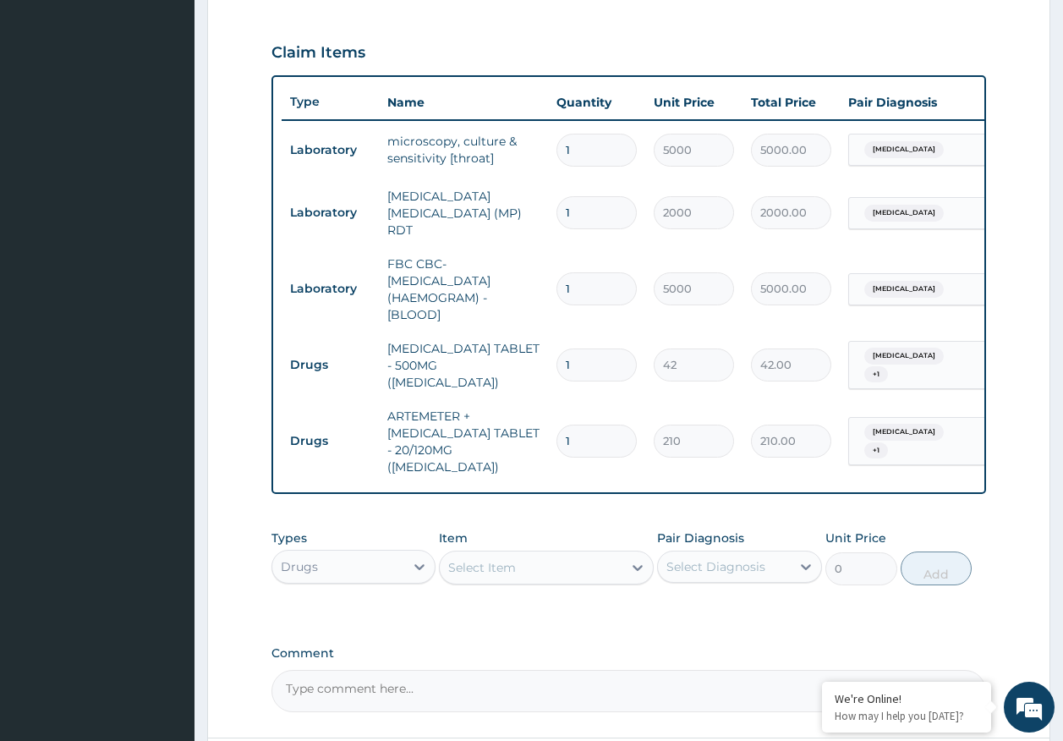
click at [575, 554] on div "Select Item" at bounding box center [531, 567] width 183 height 27
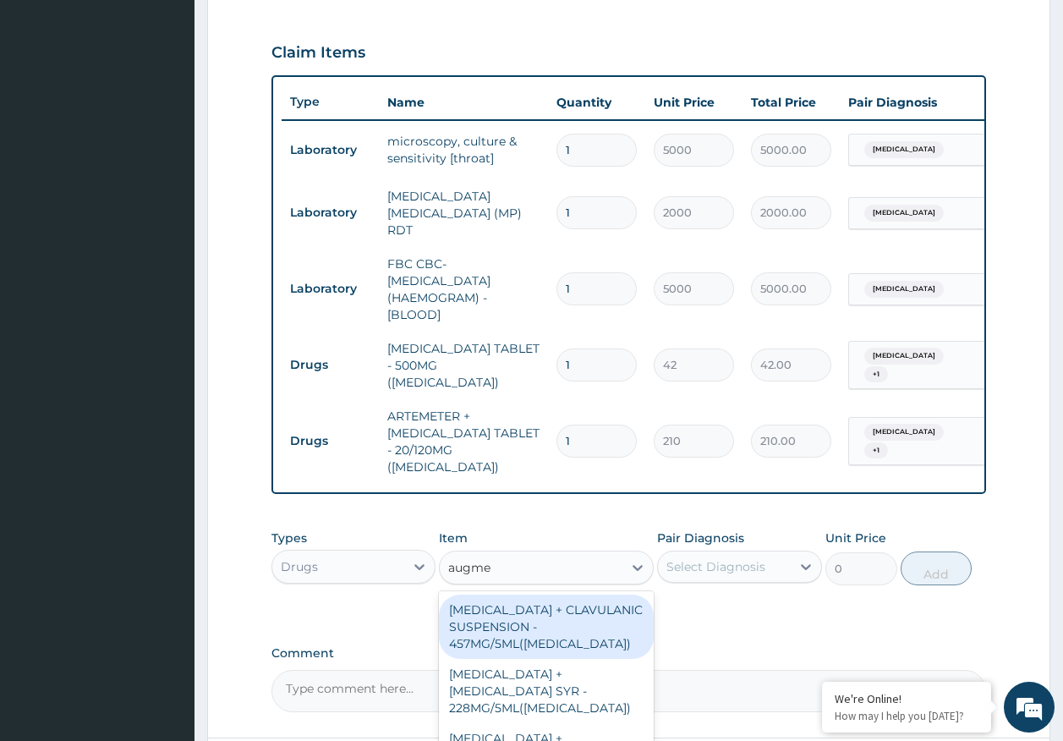
type input "augmen"
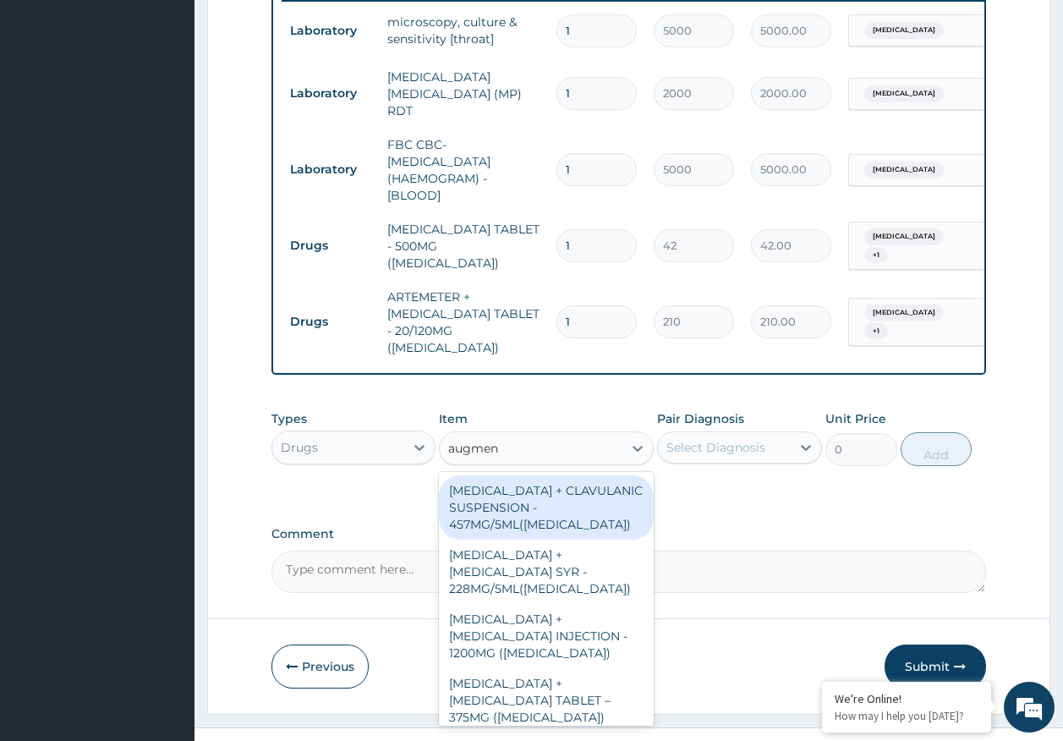
scroll to position [680, 0]
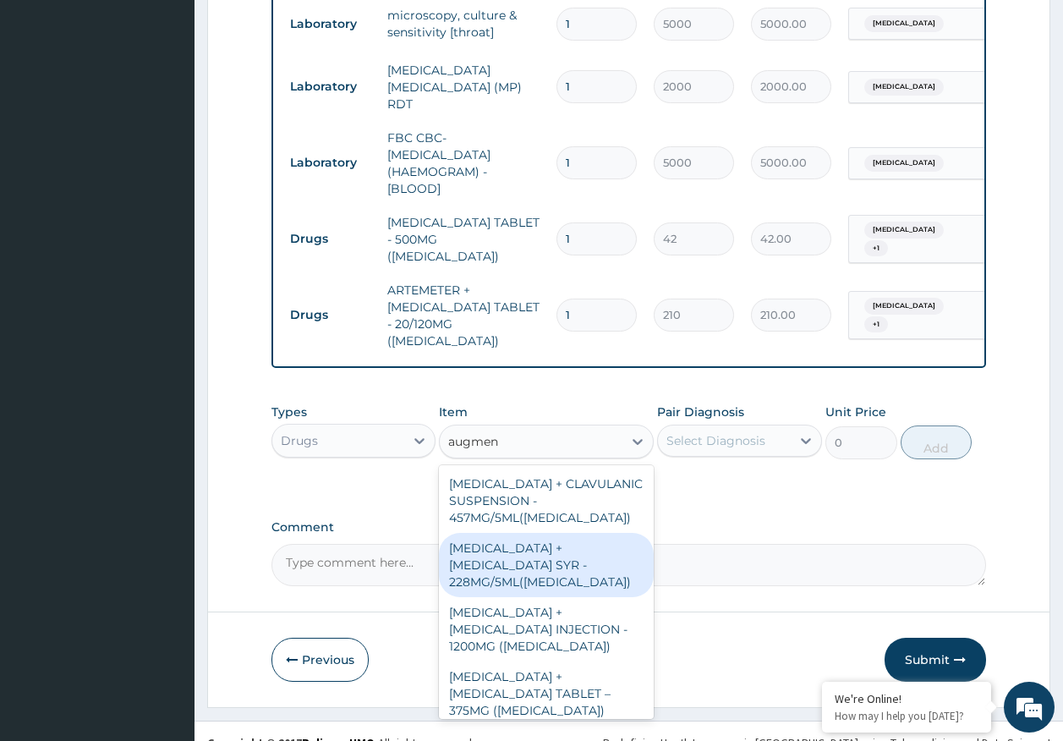
click at [517, 533] on div "AMOXICILLIN + CLAVULANIC ACID SYR - 228MG/5ML(AUGMENTIN)" at bounding box center [546, 565] width 215 height 64
type input "6720"
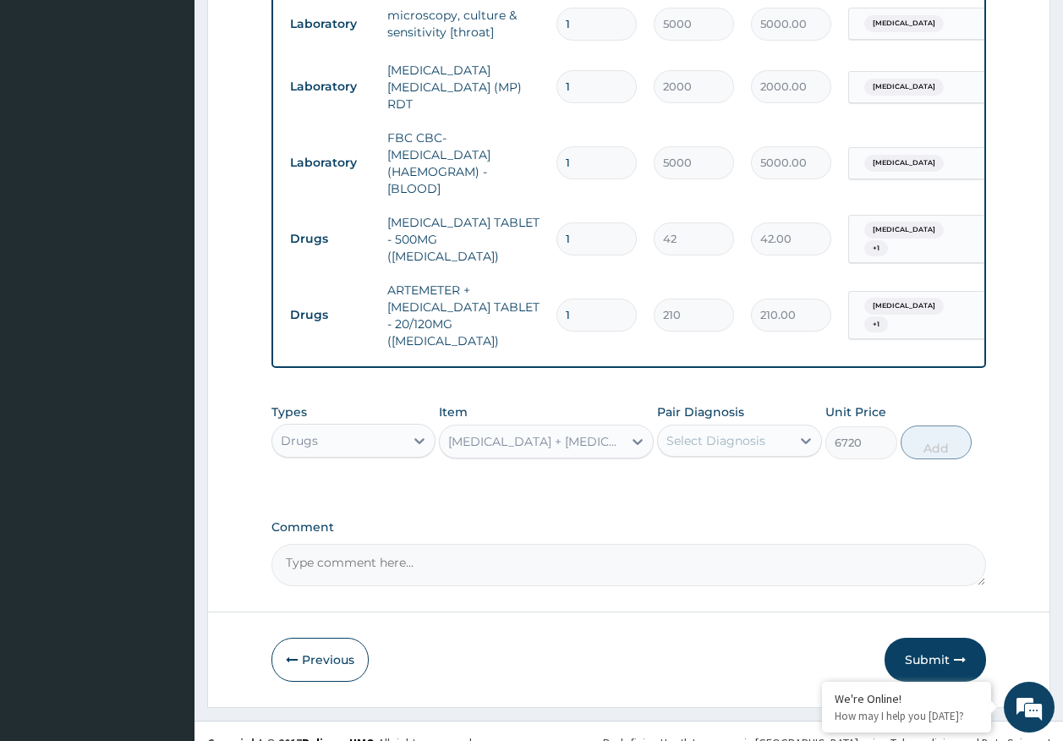
click at [697, 432] on div "Select Diagnosis" at bounding box center [715, 440] width 99 height 17
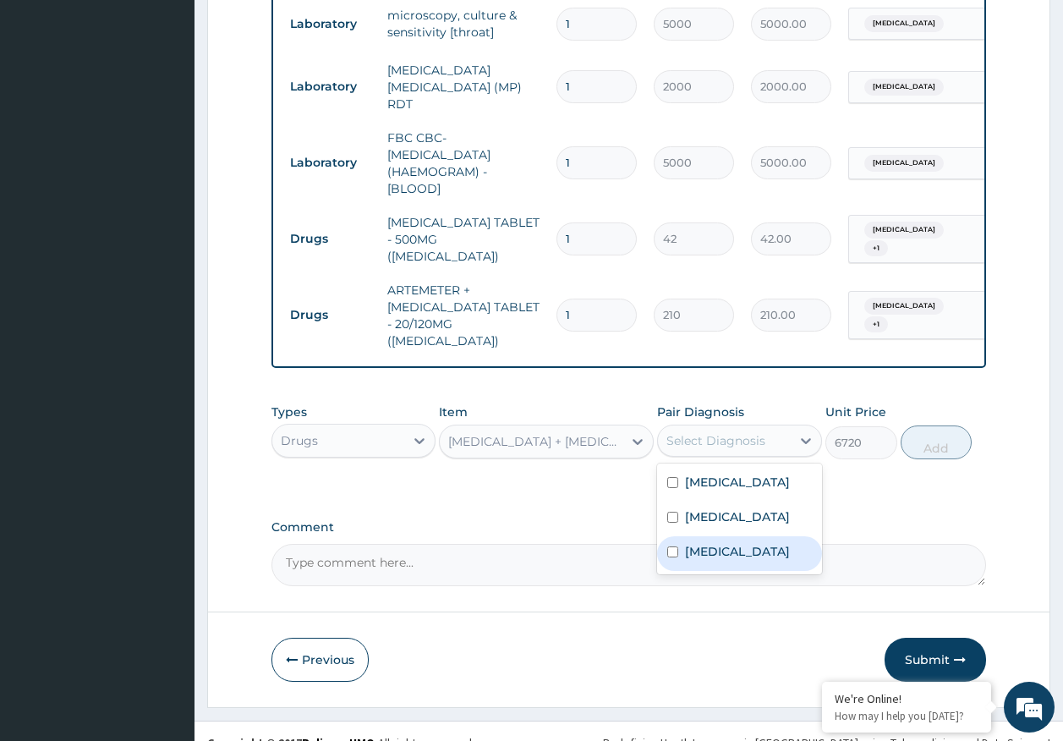
drag, startPoint x: 710, startPoint y: 533, endPoint x: 924, endPoint y: 484, distance: 219.5
click at [712, 543] on label "Acute tonsillitis" at bounding box center [737, 551] width 105 height 17
checkbox input "true"
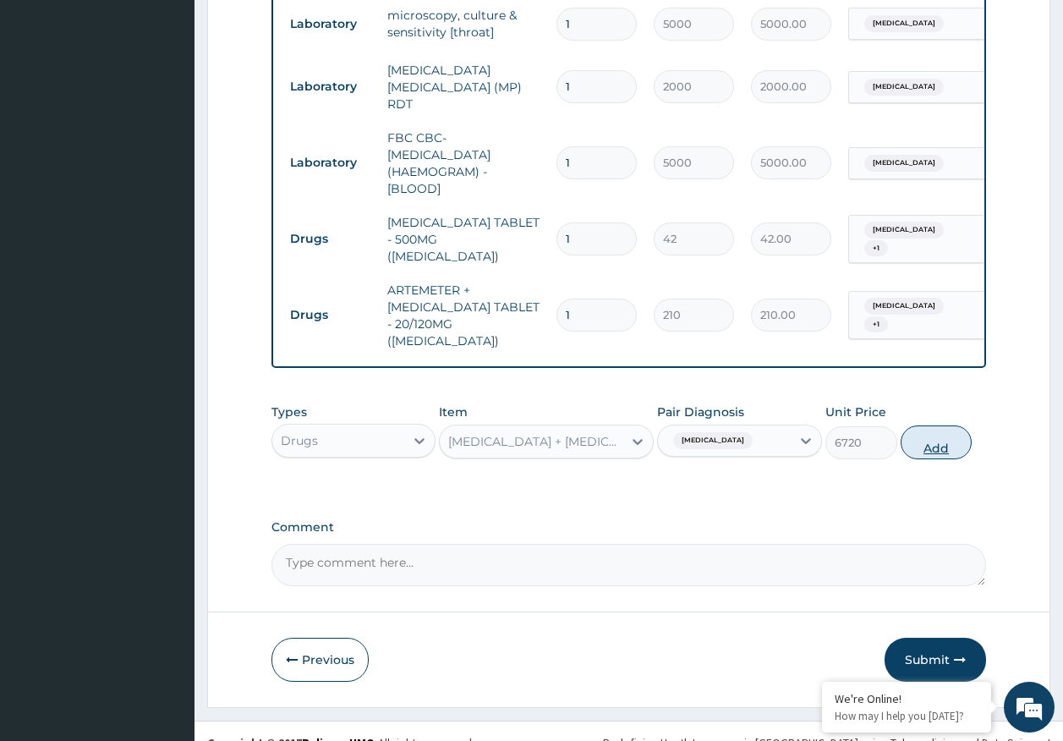
click at [937, 429] on button "Add" at bounding box center [936, 442] width 72 height 34
type input "0"
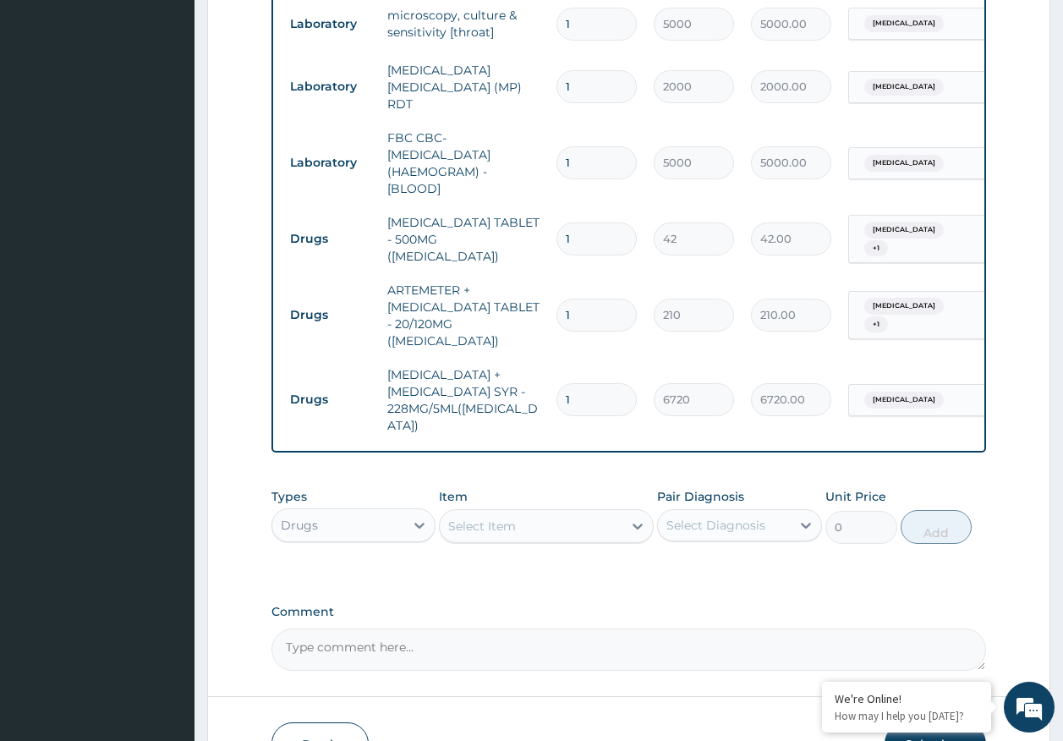
click at [594, 298] on input "1" at bounding box center [596, 314] width 80 height 33
type input "18"
type input "3780.00"
type input "18"
click at [601, 222] on input "1" at bounding box center [596, 238] width 80 height 33
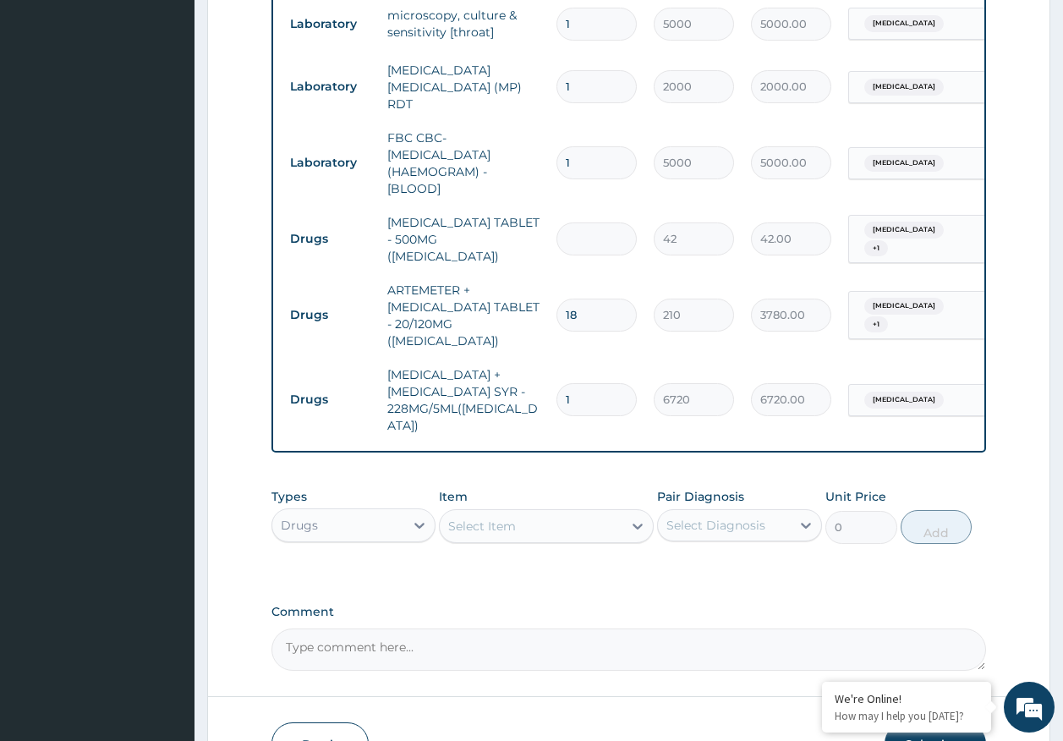
type input "0.00"
type input "9"
type input "378.00"
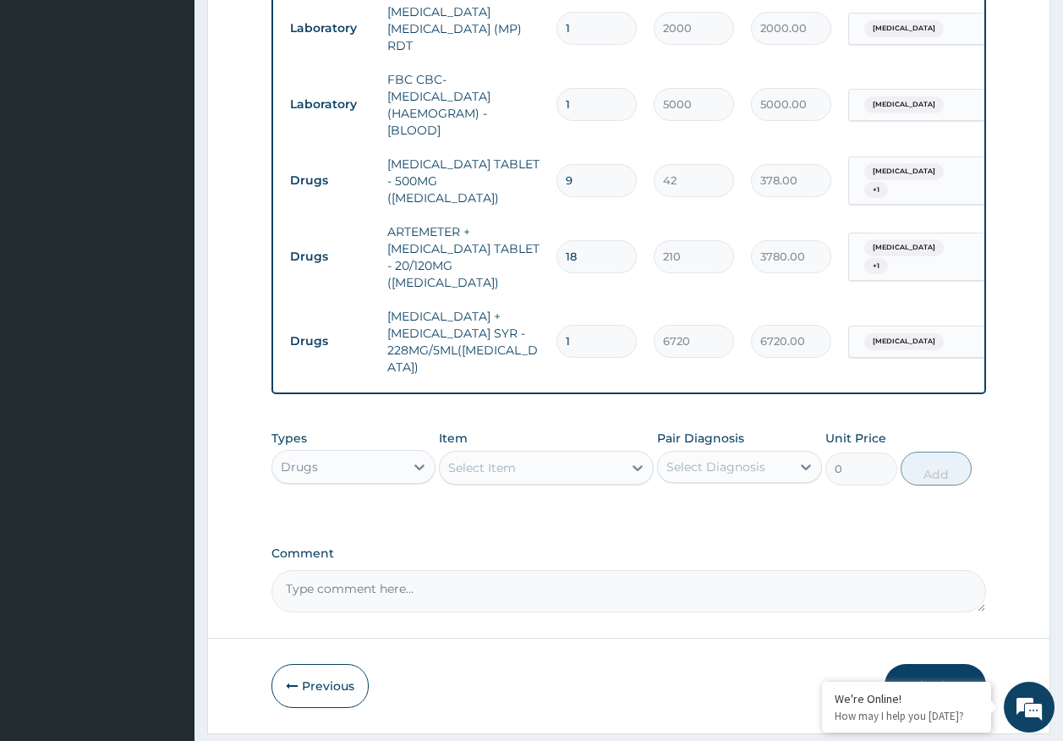
scroll to position [764, 0]
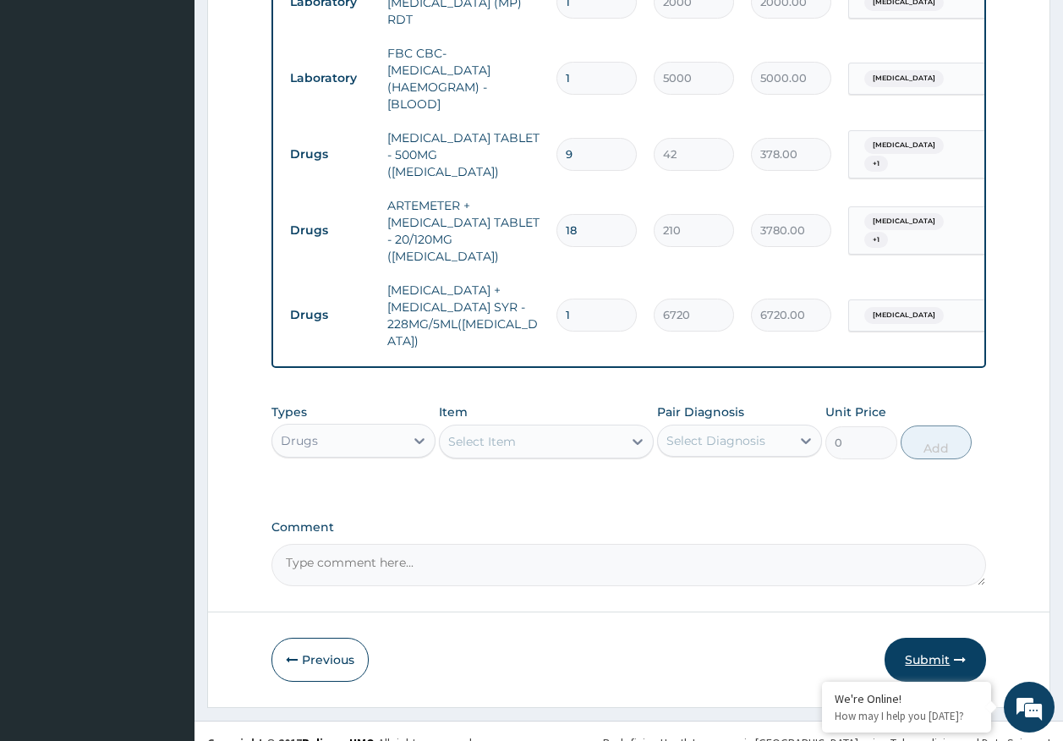
type input "9"
click at [942, 637] on button "Submit" at bounding box center [934, 659] width 101 height 44
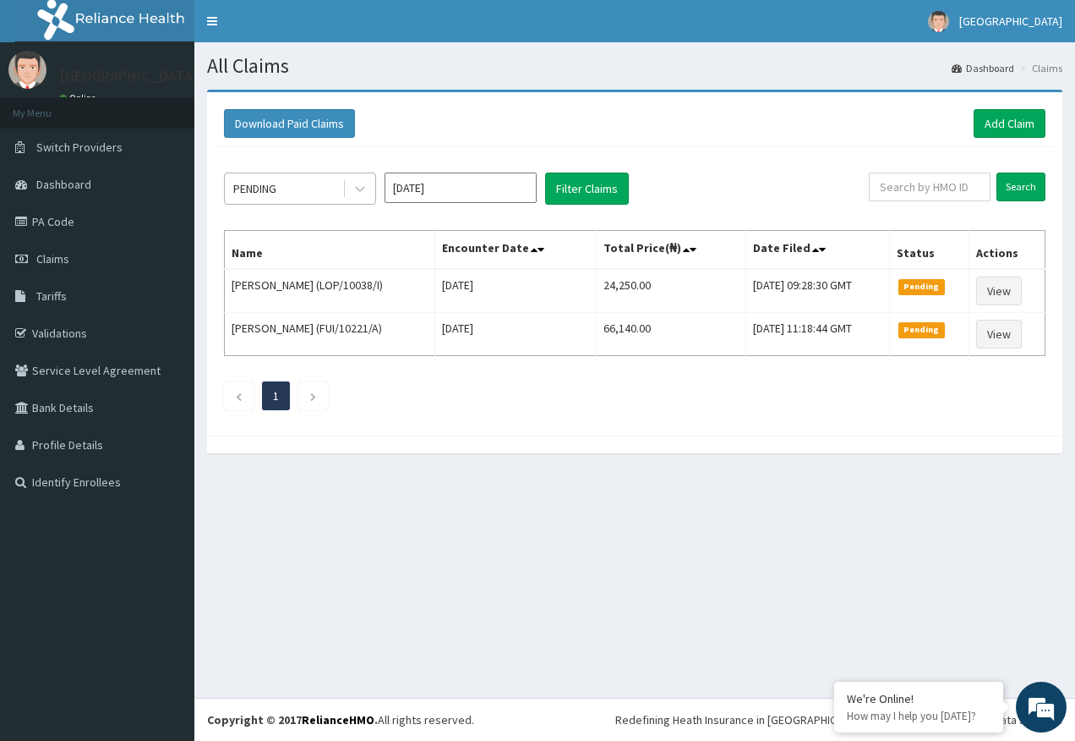
click at [271, 187] on div "PENDING" at bounding box center [254, 188] width 43 height 17
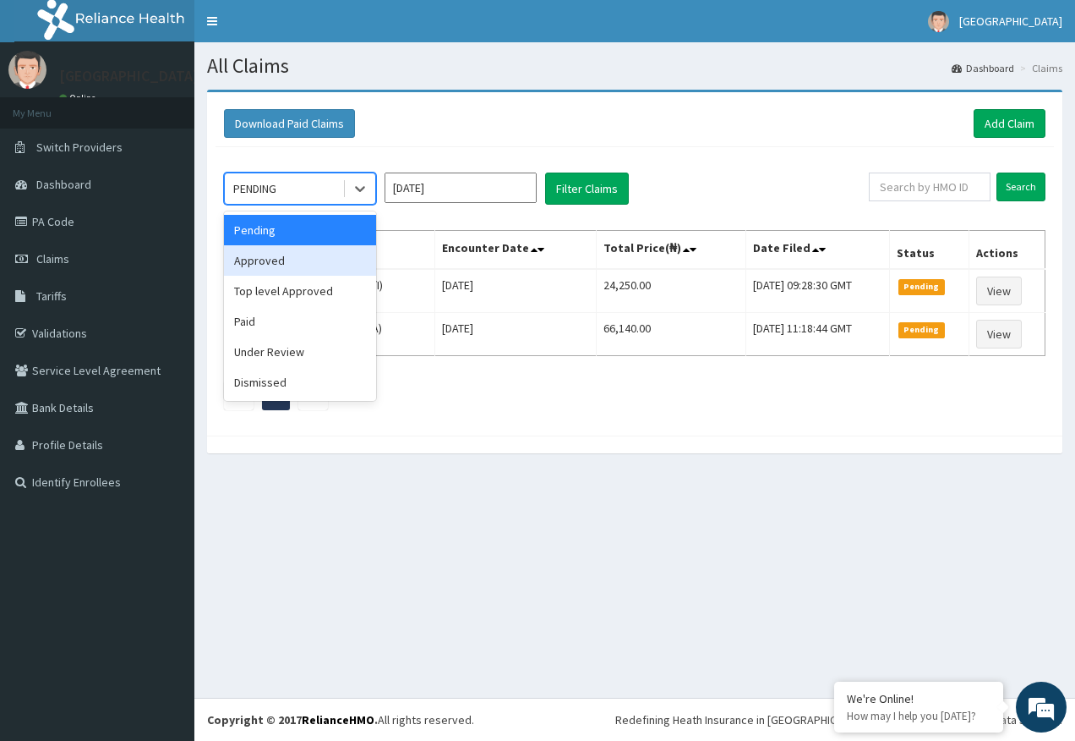
drag, startPoint x: 272, startPoint y: 263, endPoint x: 397, endPoint y: 227, distance: 130.3
click at [280, 262] on div "Approved" at bounding box center [300, 260] width 152 height 30
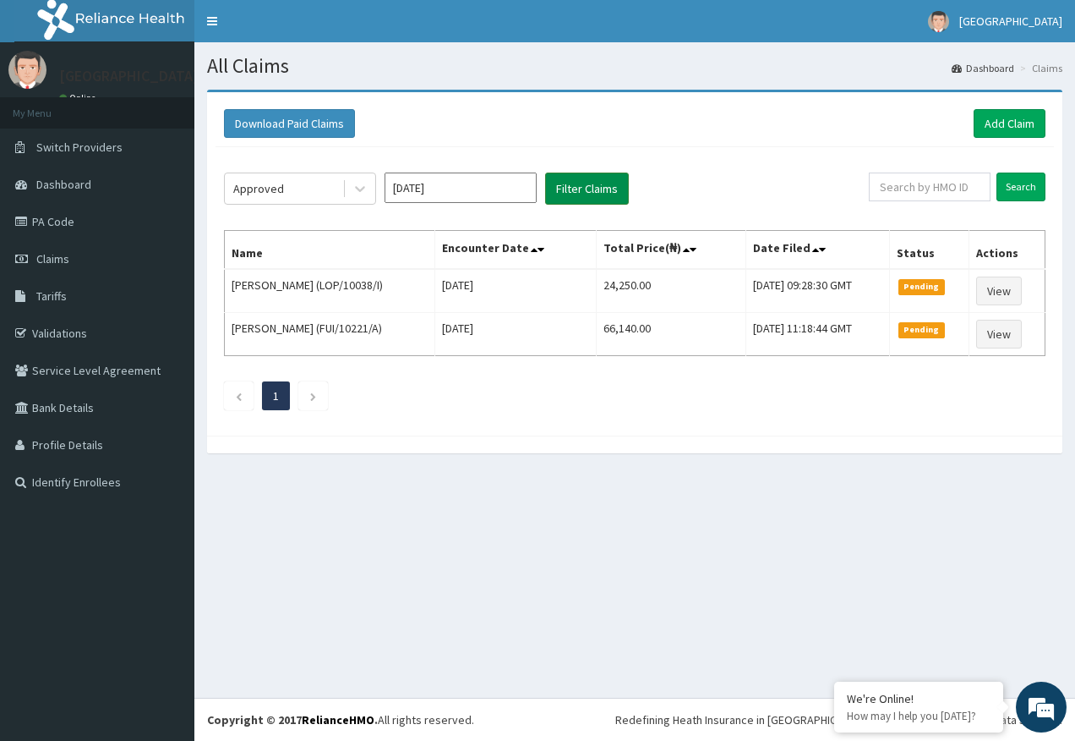
click at [580, 184] on button "Filter Claims" at bounding box center [587, 188] width 84 height 32
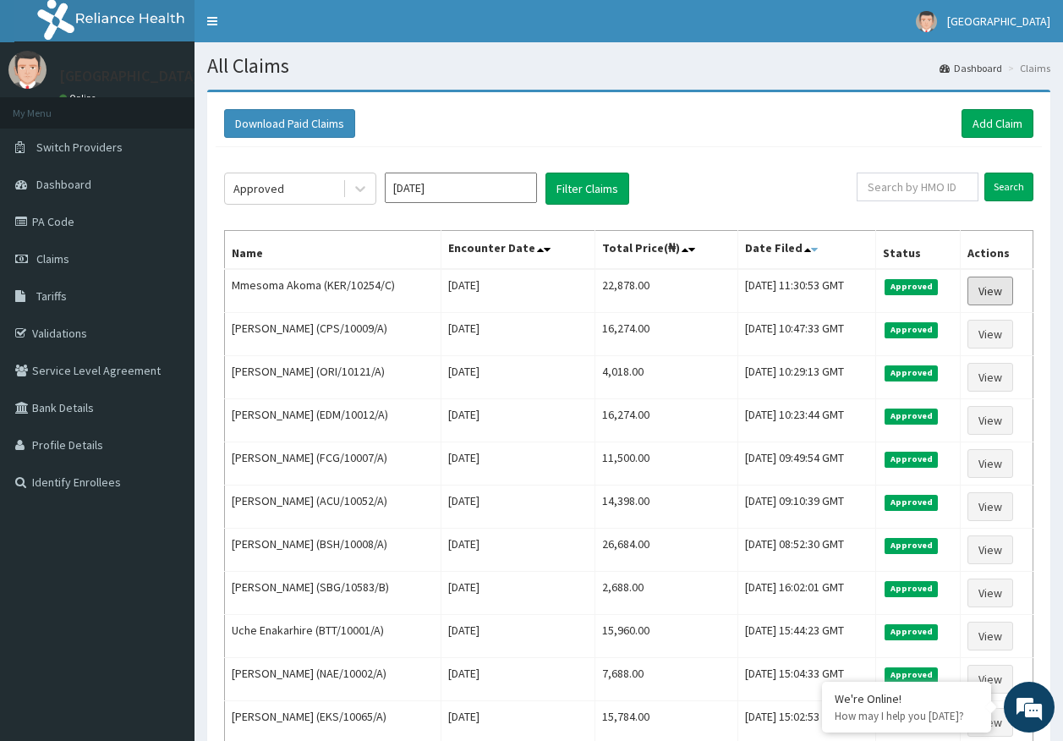
drag, startPoint x: 1001, startPoint y: 287, endPoint x: 783, endPoint y: 247, distance: 221.9
click at [1001, 287] on link "View" at bounding box center [990, 290] width 46 height 29
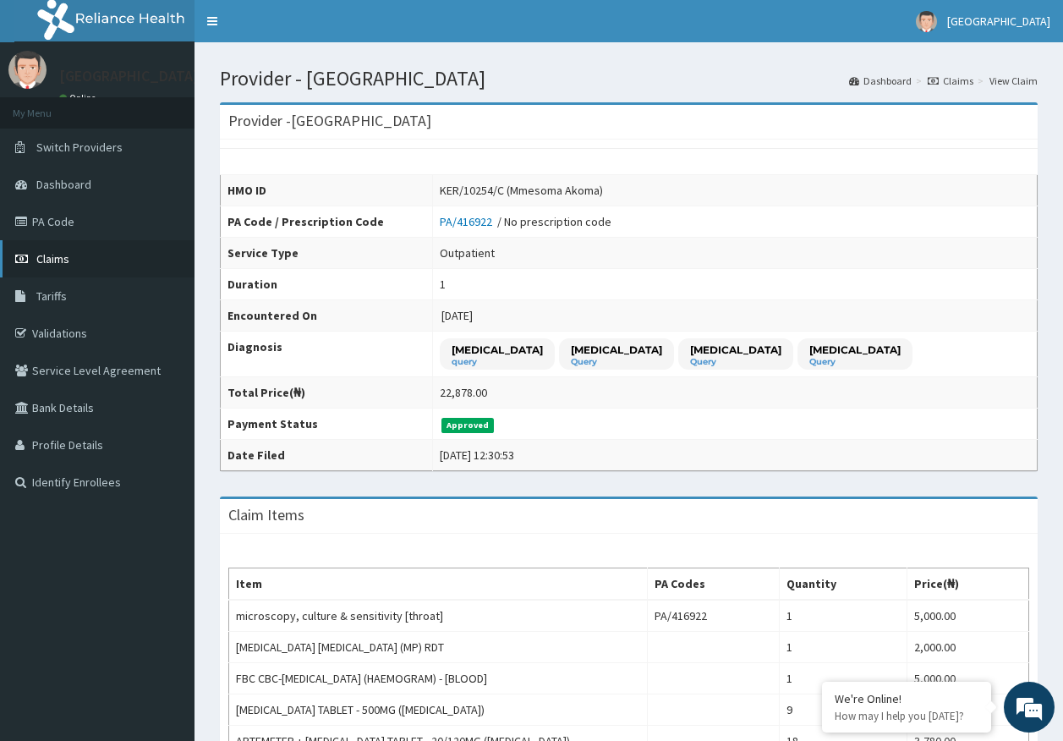
click at [57, 258] on span "Claims" at bounding box center [52, 258] width 33 height 15
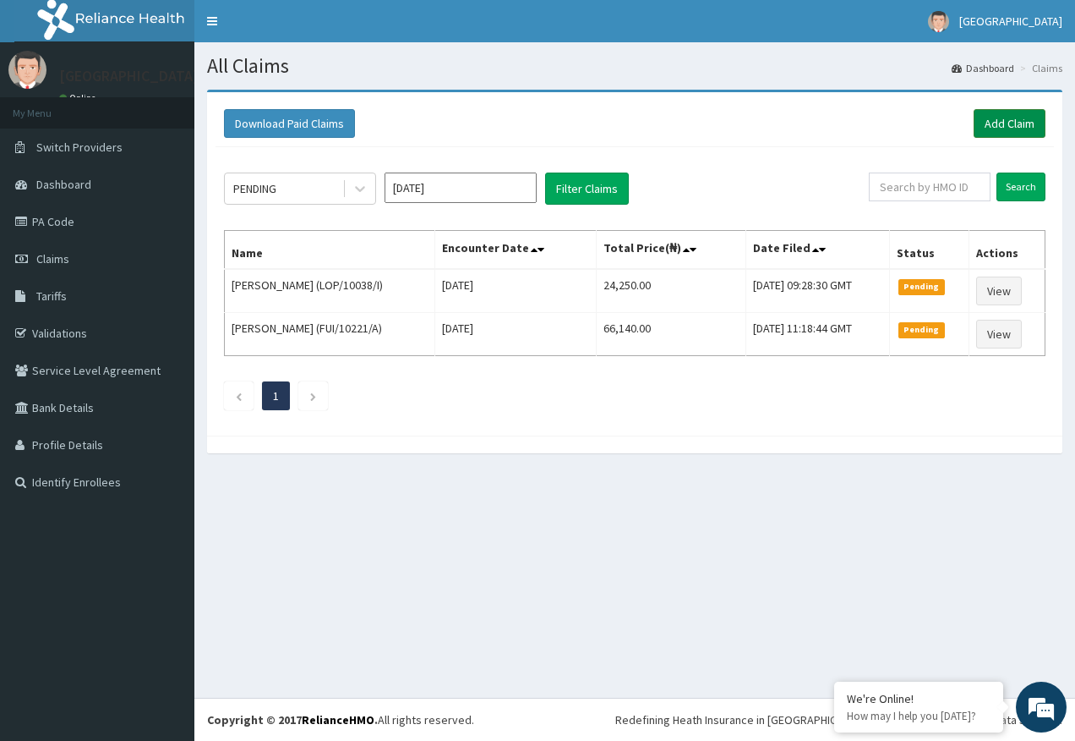
click at [1004, 118] on link "Add Claim" at bounding box center [1010, 123] width 72 height 29
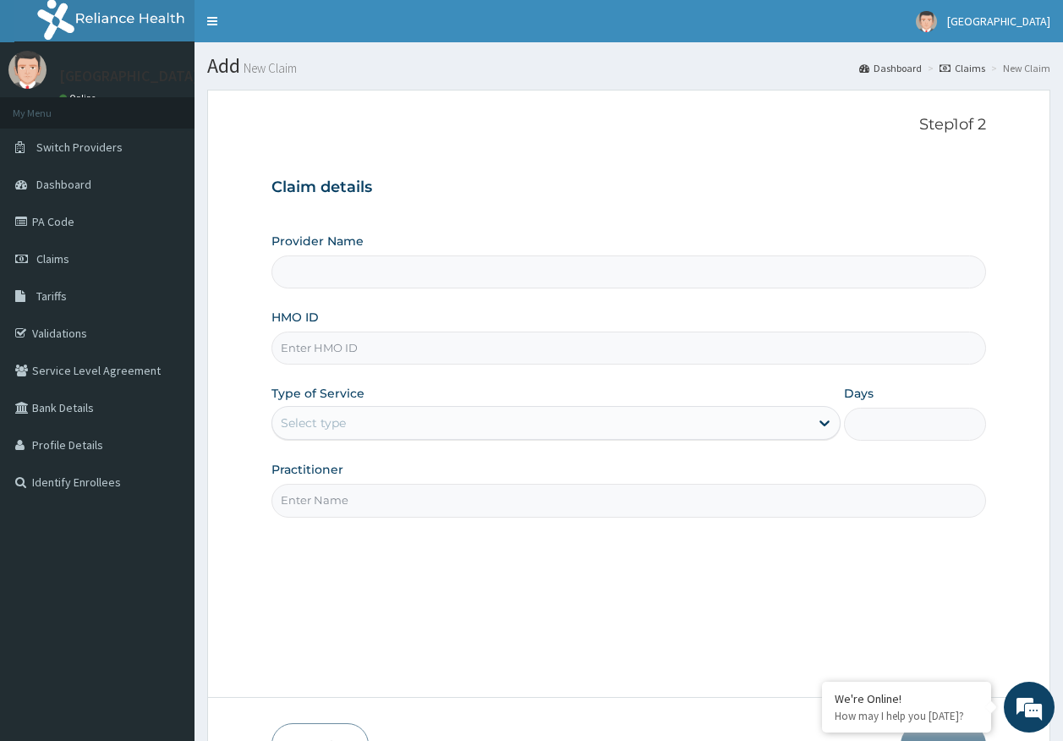
type input "[GEOGRAPHIC_DATA]"
click at [348, 352] on input "HMO ID" at bounding box center [628, 347] width 715 height 33
paste input "KER/10254/C"
type input "KER/10254/C"
click at [353, 433] on div "Select type" at bounding box center [555, 423] width 569 height 34
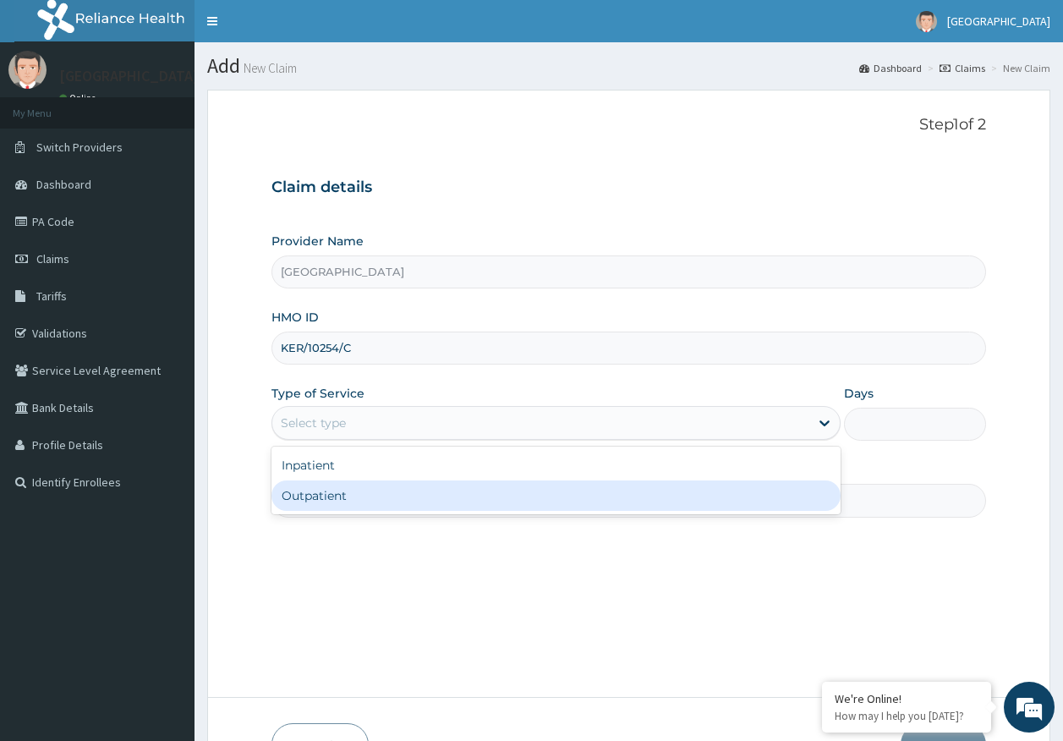
click at [322, 491] on div "Outpatient" at bounding box center [555, 495] width 569 height 30
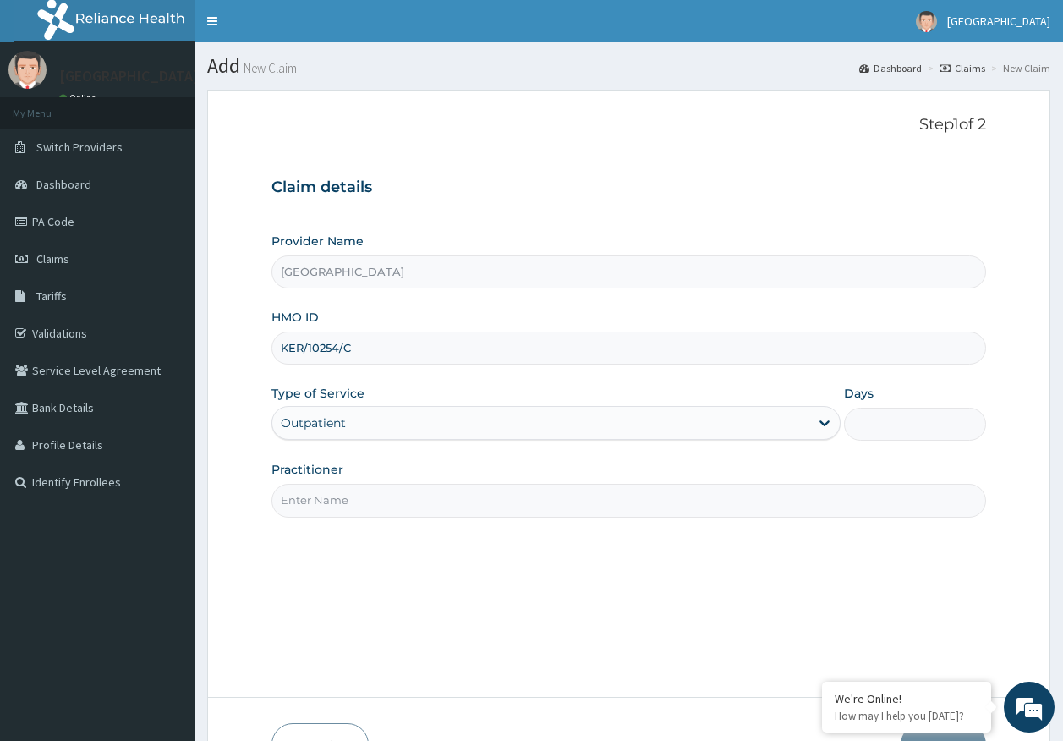
type input "1"
drag, startPoint x: 314, startPoint y: 509, endPoint x: 342, endPoint y: 490, distance: 33.5
click at [314, 509] on input "Practitioner" at bounding box center [628, 500] width 715 height 33
type input "DR AJAYI"
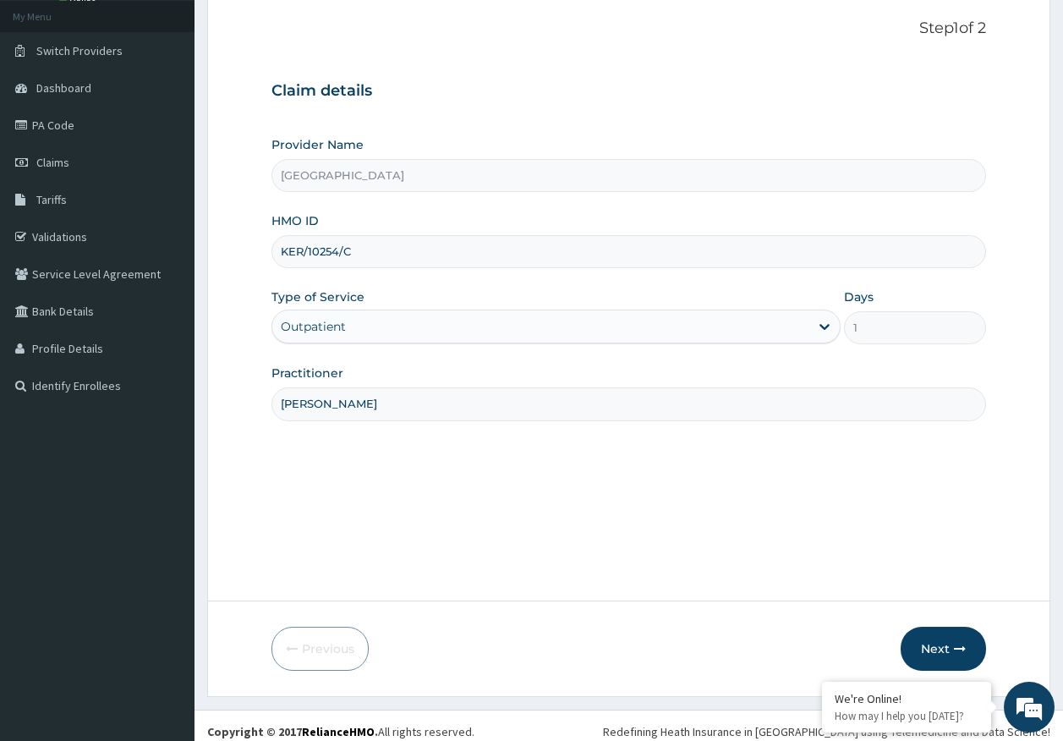
scroll to position [108, 0]
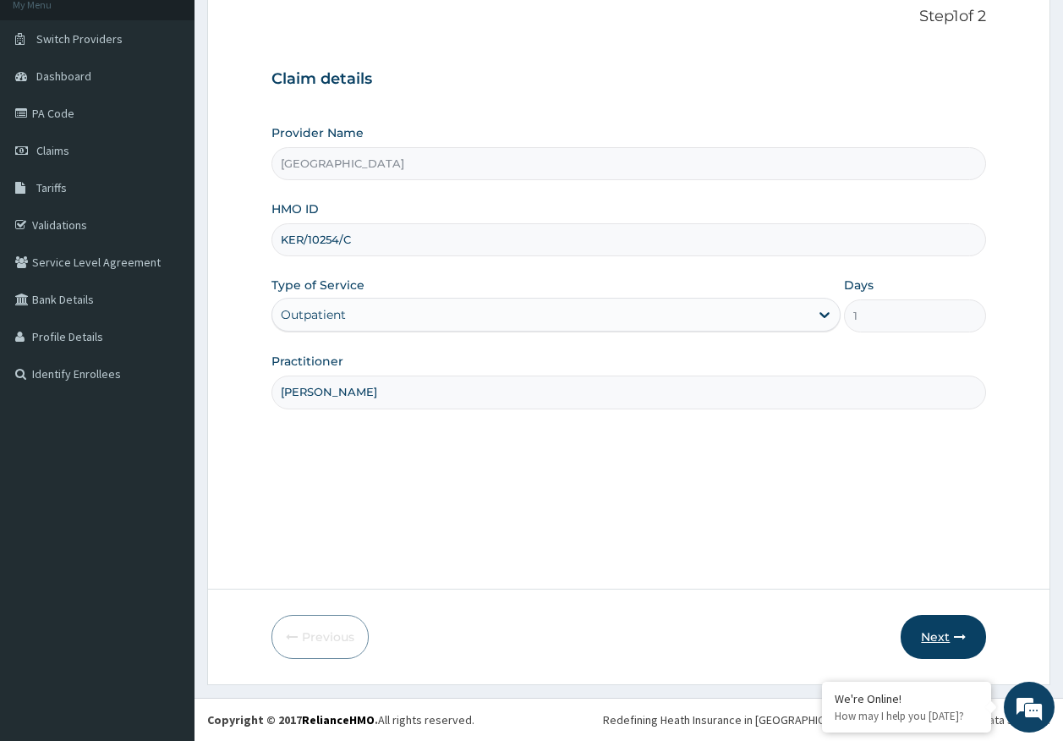
click at [975, 638] on button "Next" at bounding box center [942, 637] width 85 height 44
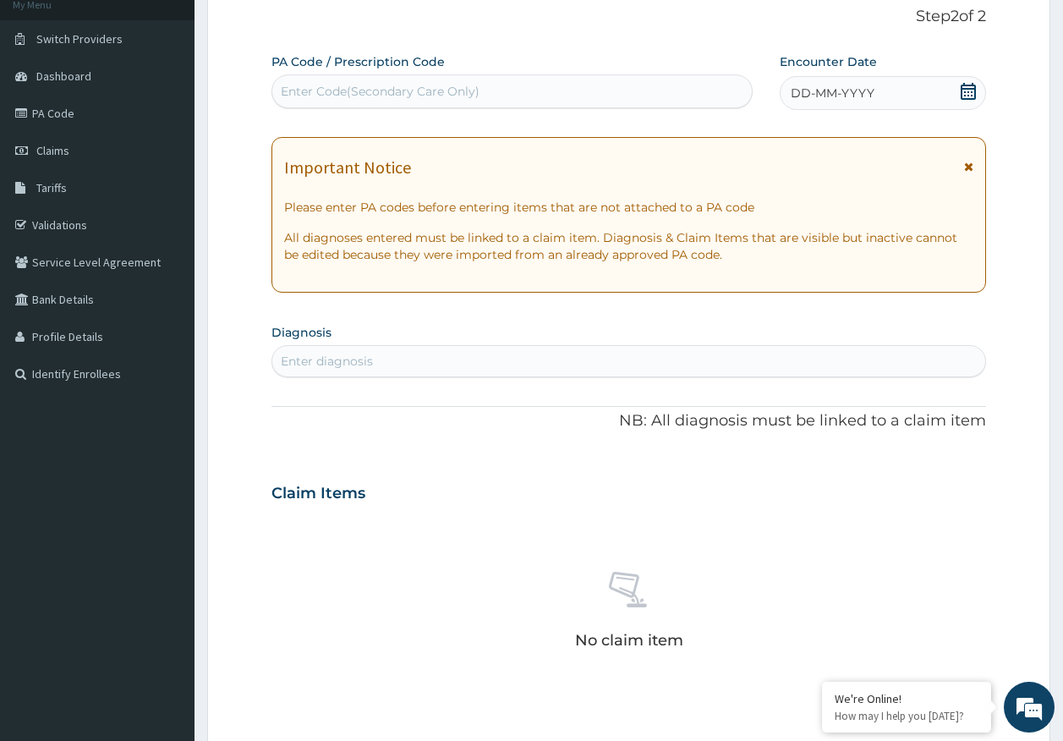
click at [820, 103] on div "DD-MM-YYYY" at bounding box center [883, 93] width 206 height 34
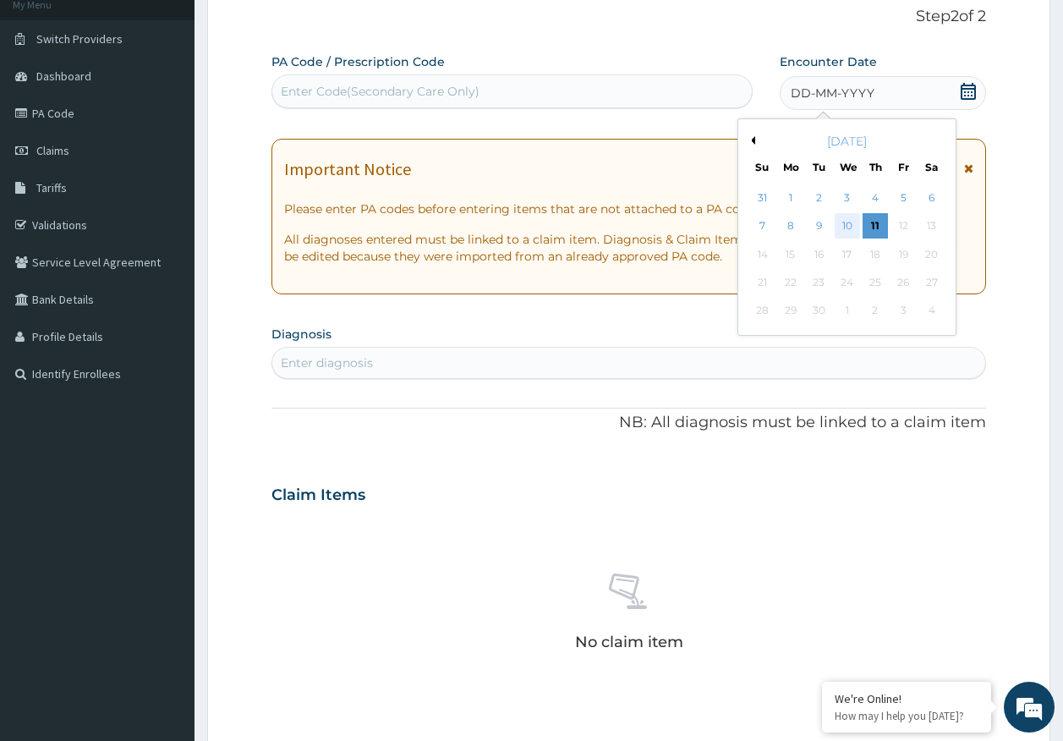
click at [853, 222] on div "10" at bounding box center [846, 226] width 25 height 25
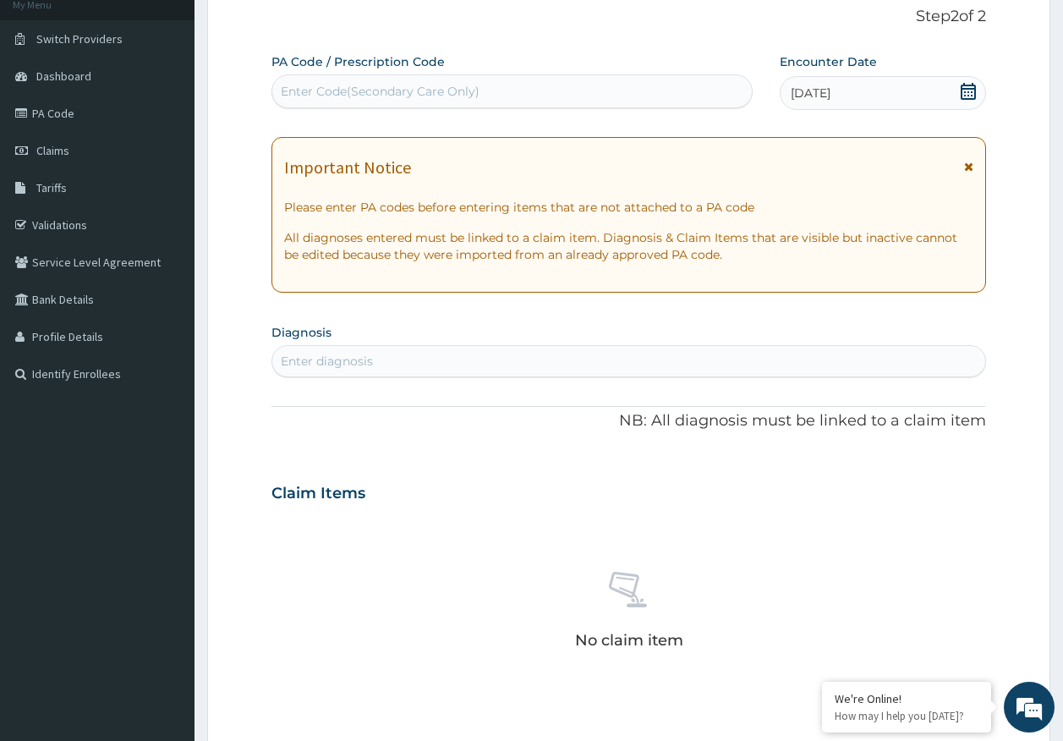
click at [602, 347] on div "Enter diagnosis" at bounding box center [629, 360] width 714 height 27
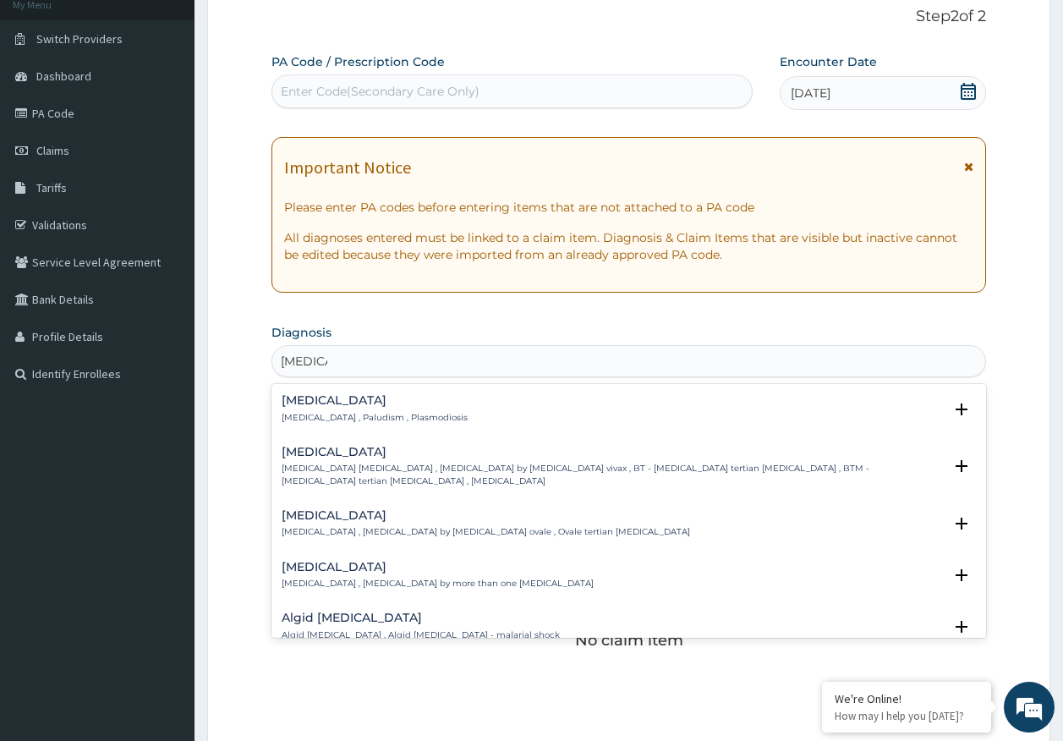
click at [308, 406] on div "Malaria Malaria , Paludism , Plasmodiosis" at bounding box center [375, 409] width 186 height 30
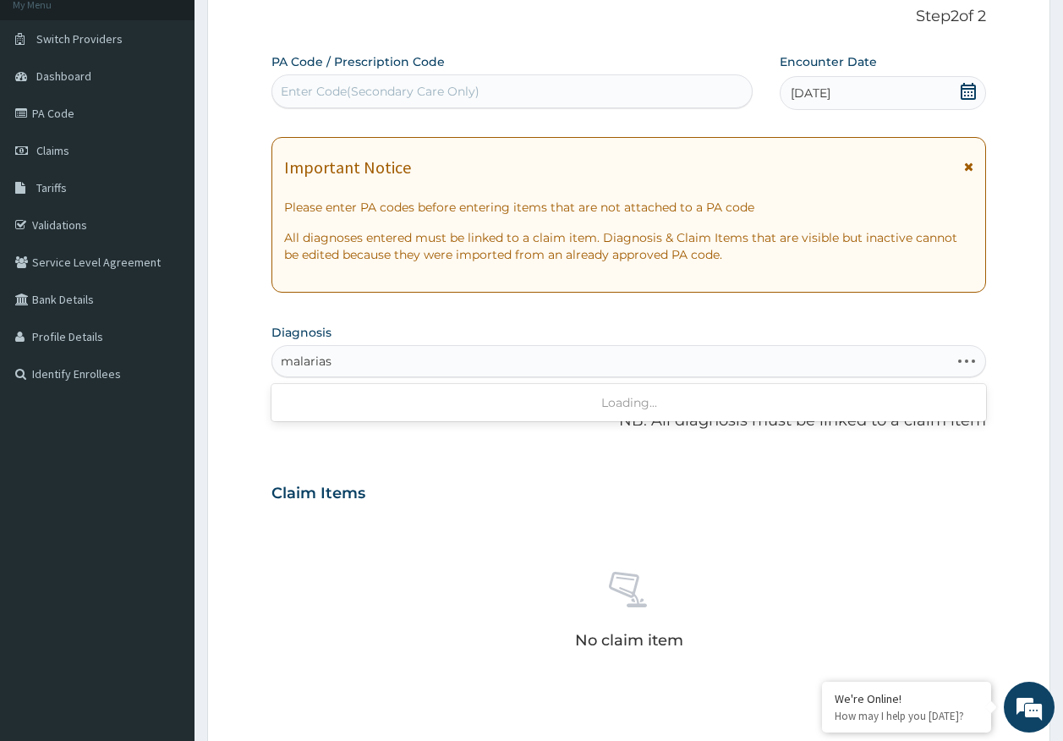
type input "[MEDICAL_DATA]"
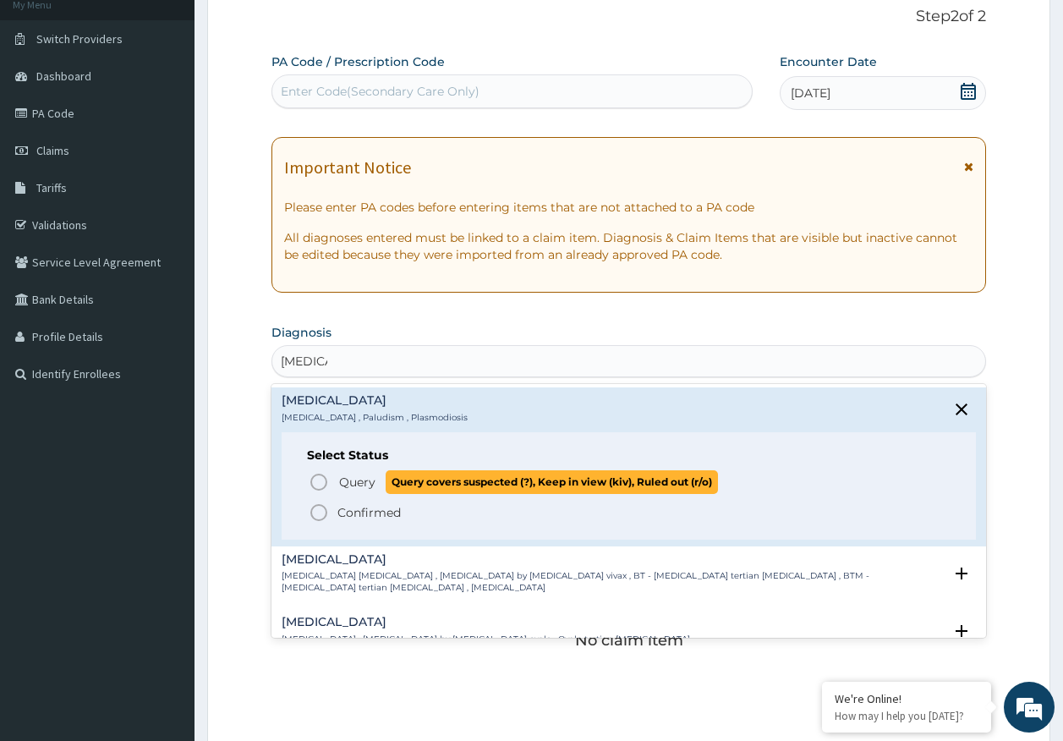
click at [376, 487] on p "Query Query covers suspected (?), Keep in view (kiv), Ruled out (r/o)" at bounding box center [527, 481] width 380 height 23
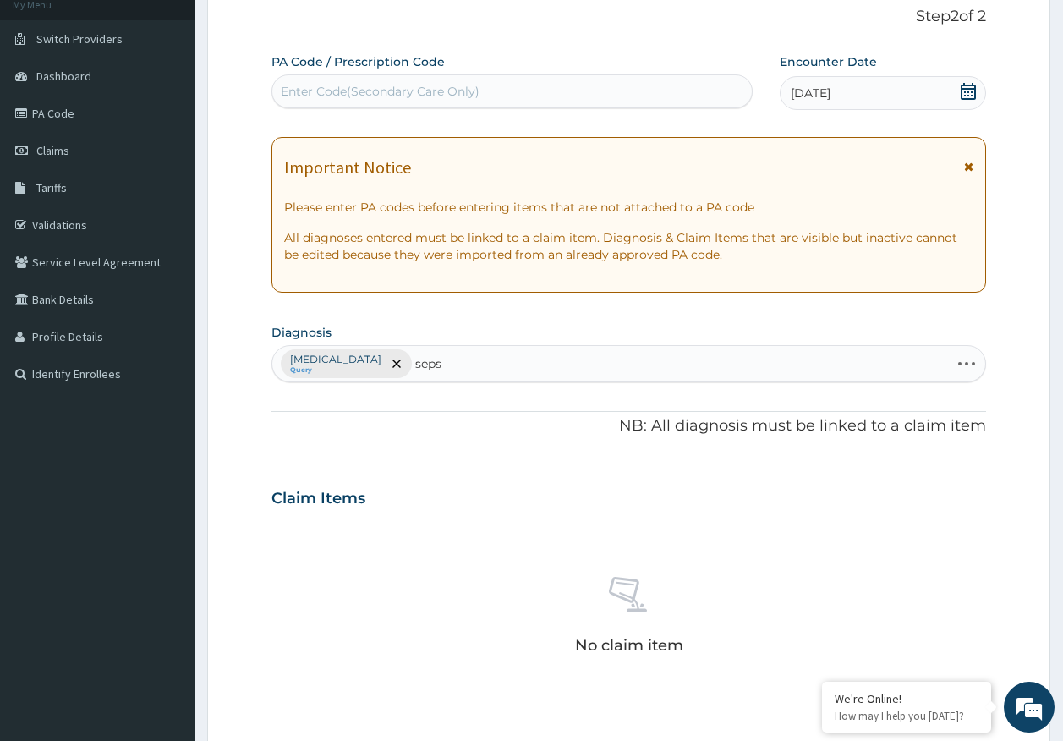
type input "sepsi"
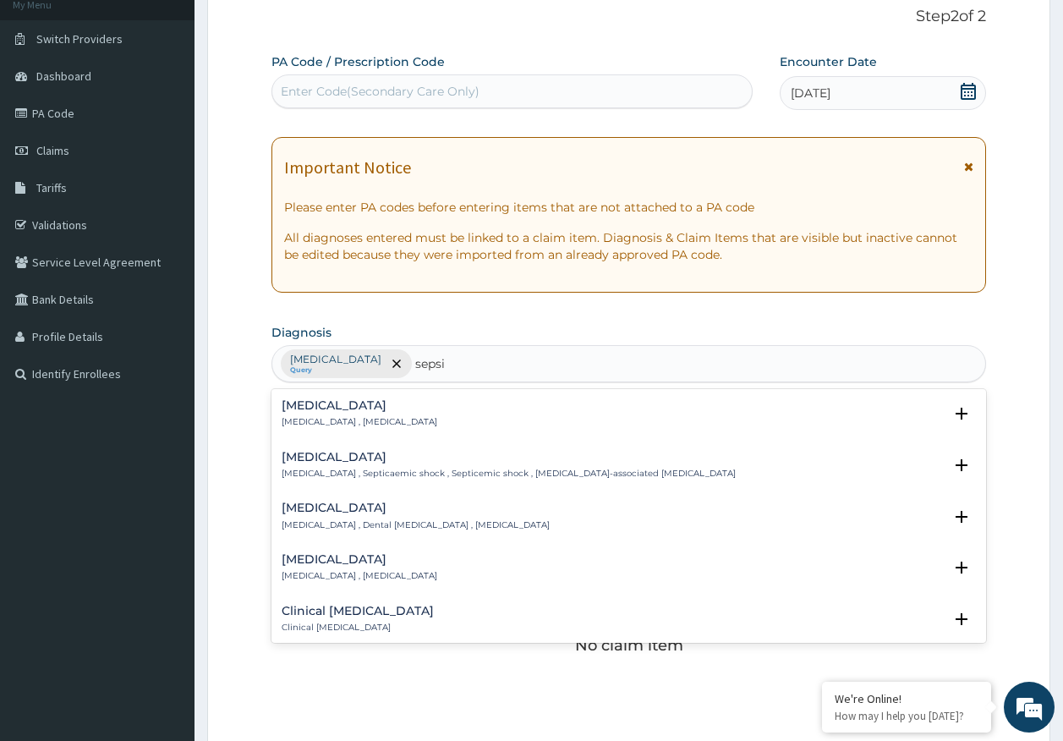
click at [335, 416] on p "[MEDICAL_DATA] , [MEDICAL_DATA]" at bounding box center [360, 422] width 156 height 12
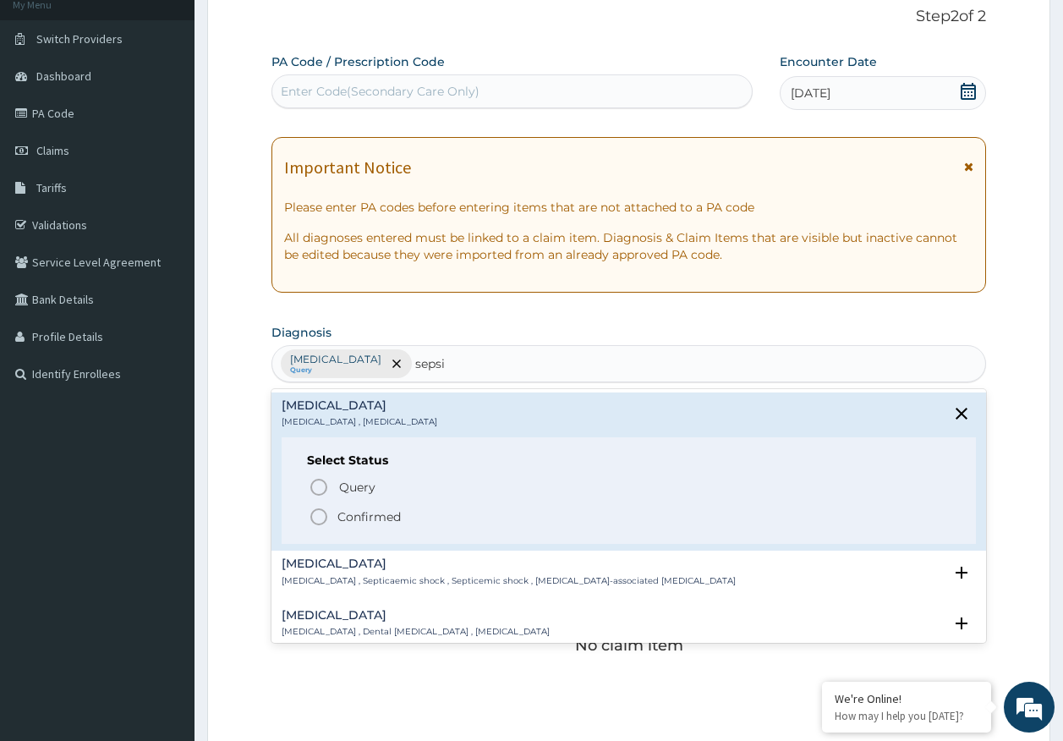
click at [355, 489] on span "Query" at bounding box center [357, 487] width 36 height 17
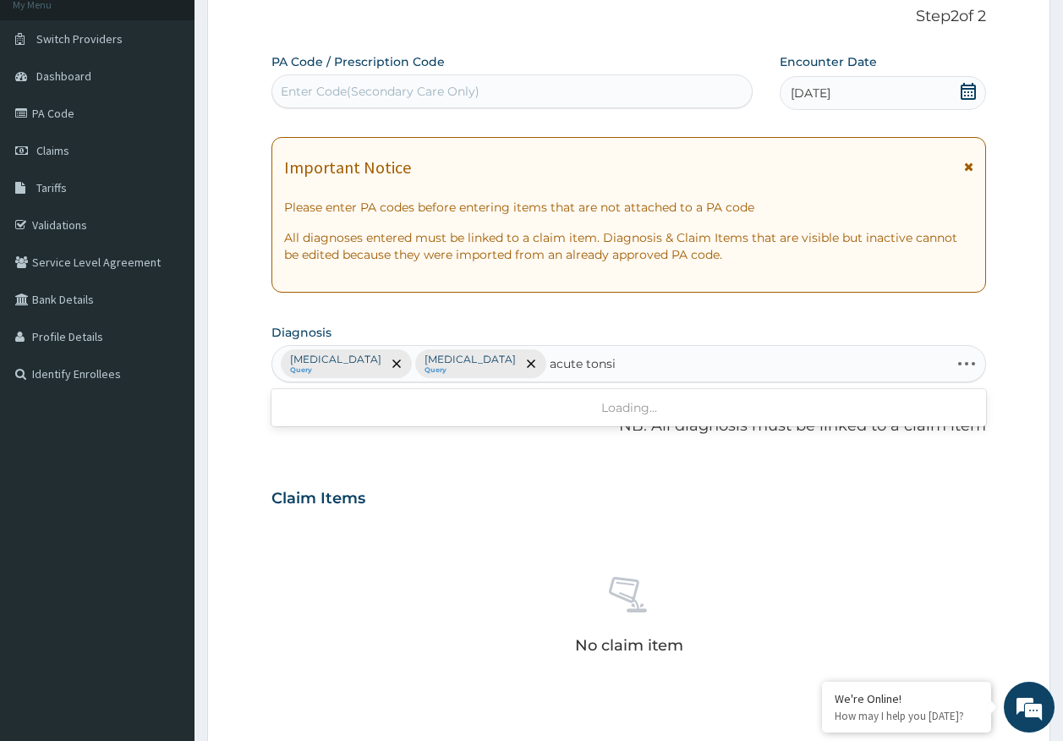
type input "acute tonsil"
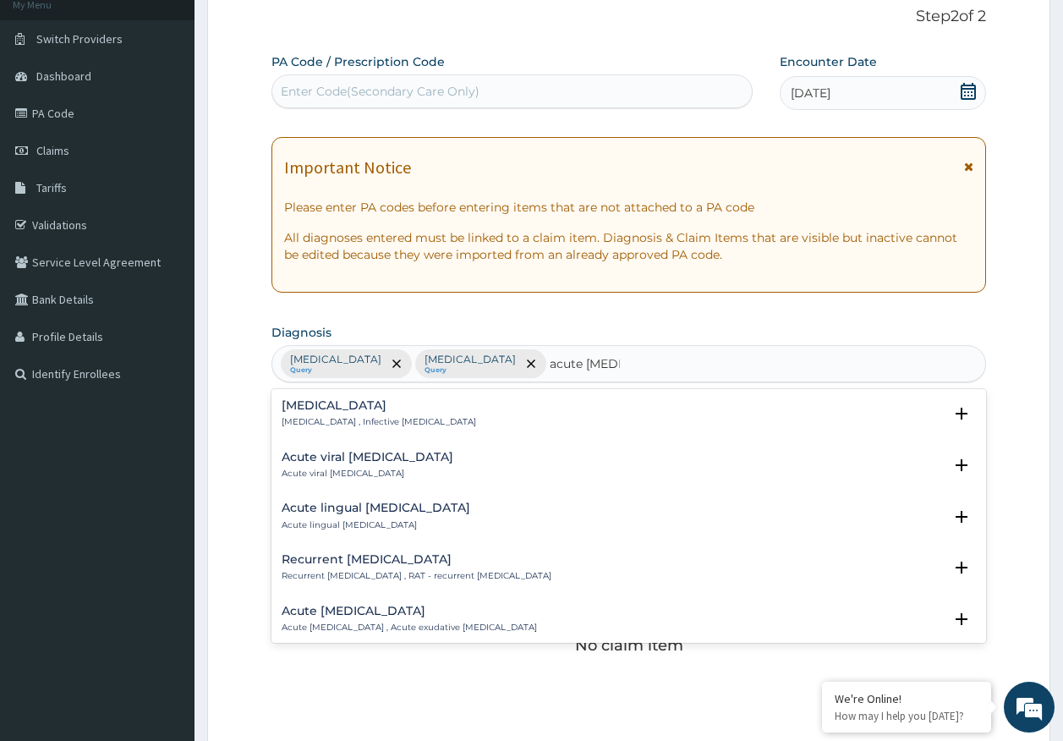
click at [335, 419] on p "Acute tonsillitis , Infective tonsillitis" at bounding box center [379, 422] width 194 height 12
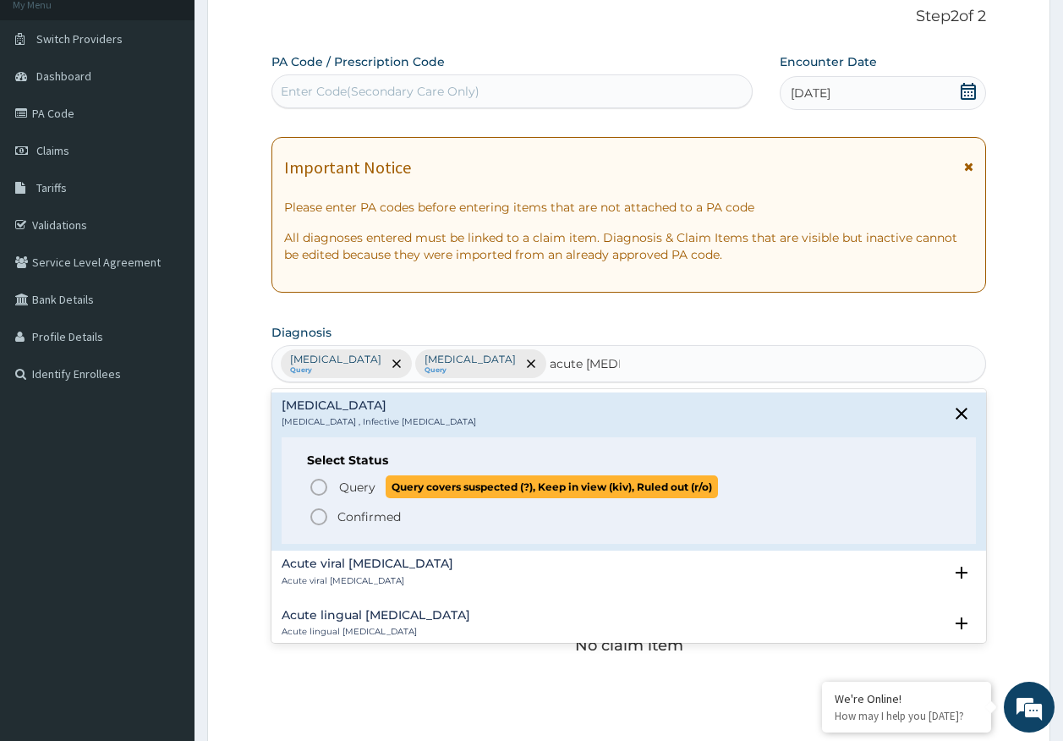
click at [353, 490] on span "Query" at bounding box center [357, 487] width 36 height 17
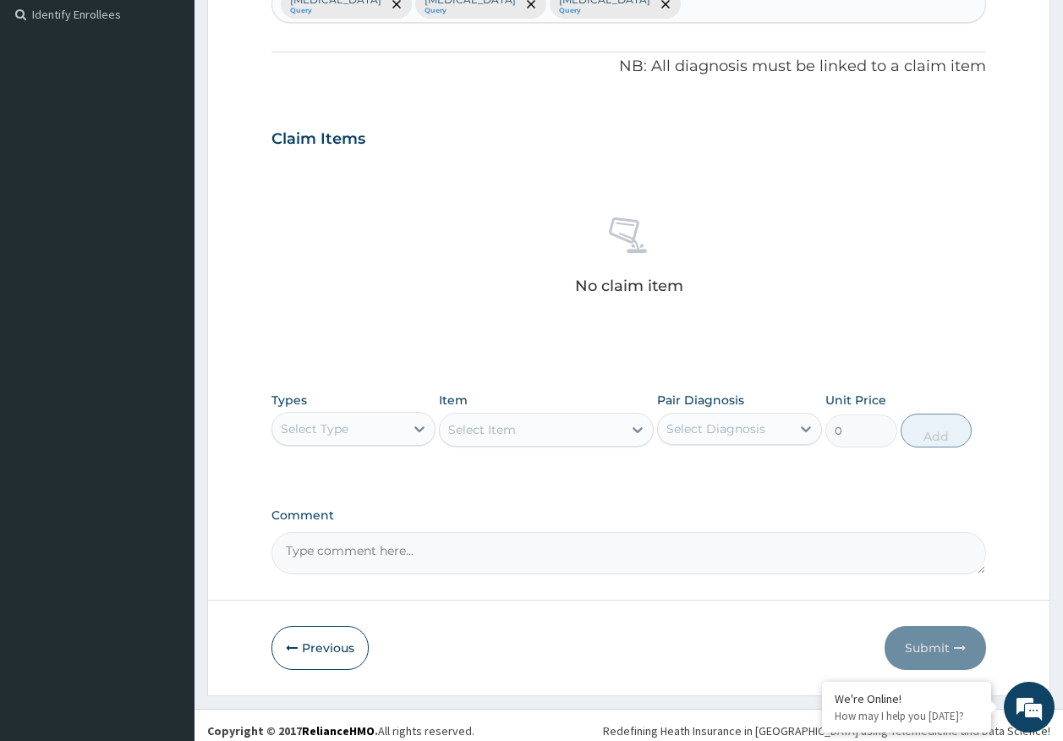
scroll to position [479, 0]
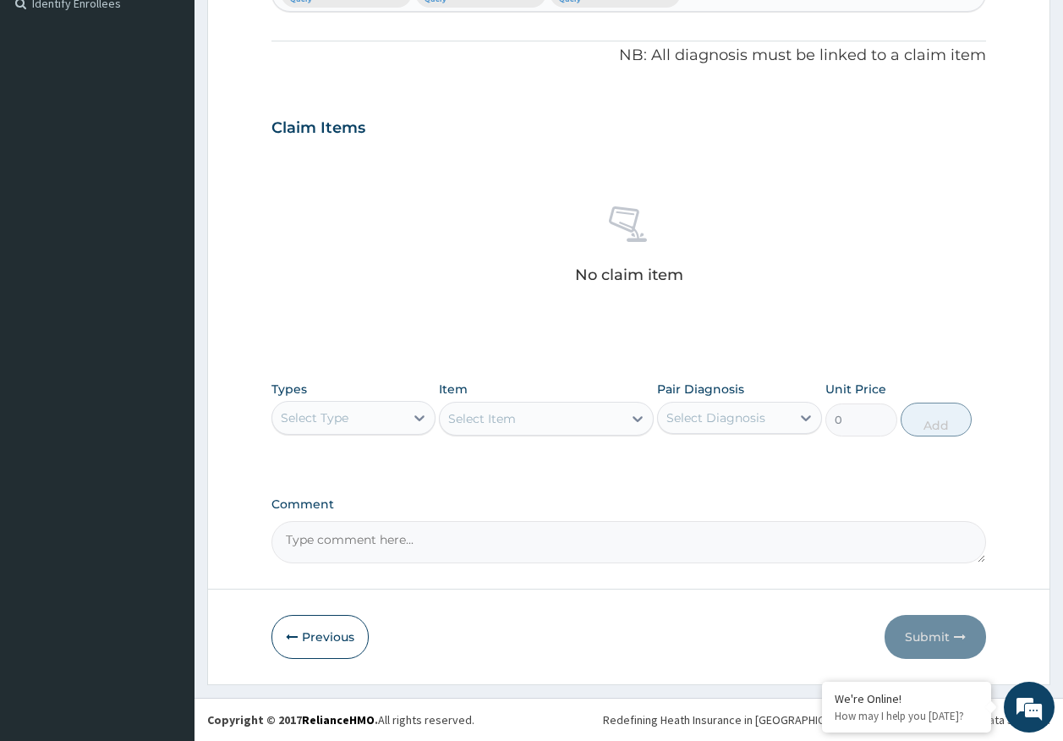
click at [338, 416] on div "Select Type" at bounding box center [315, 417] width 68 height 17
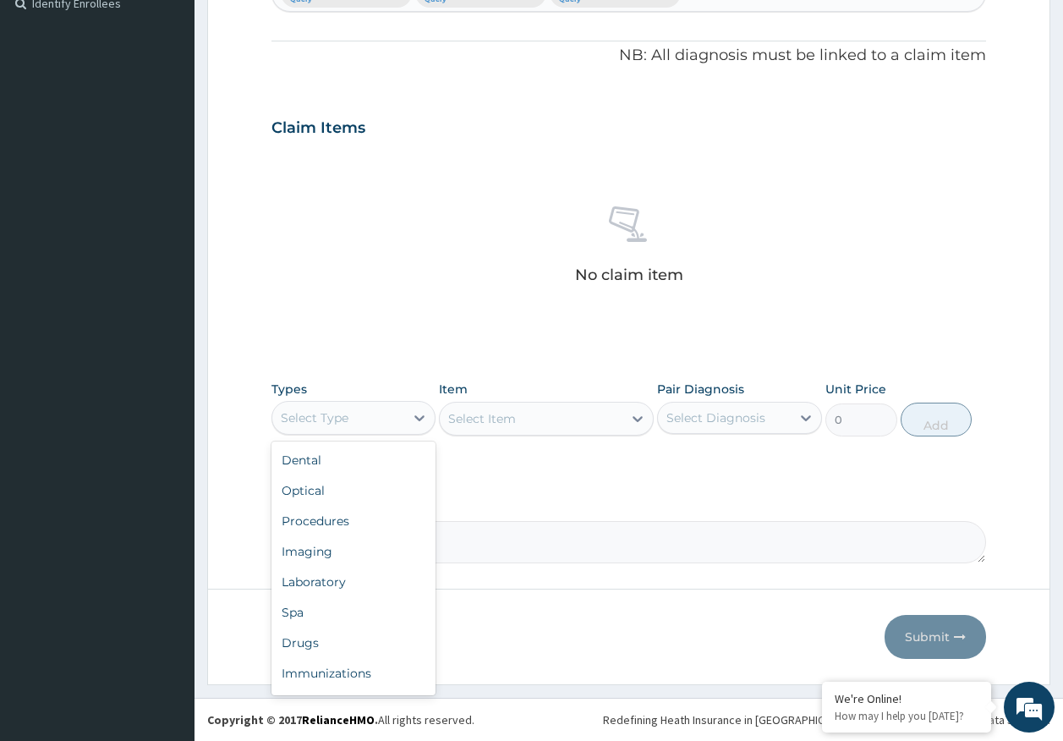
scroll to position [57, 0]
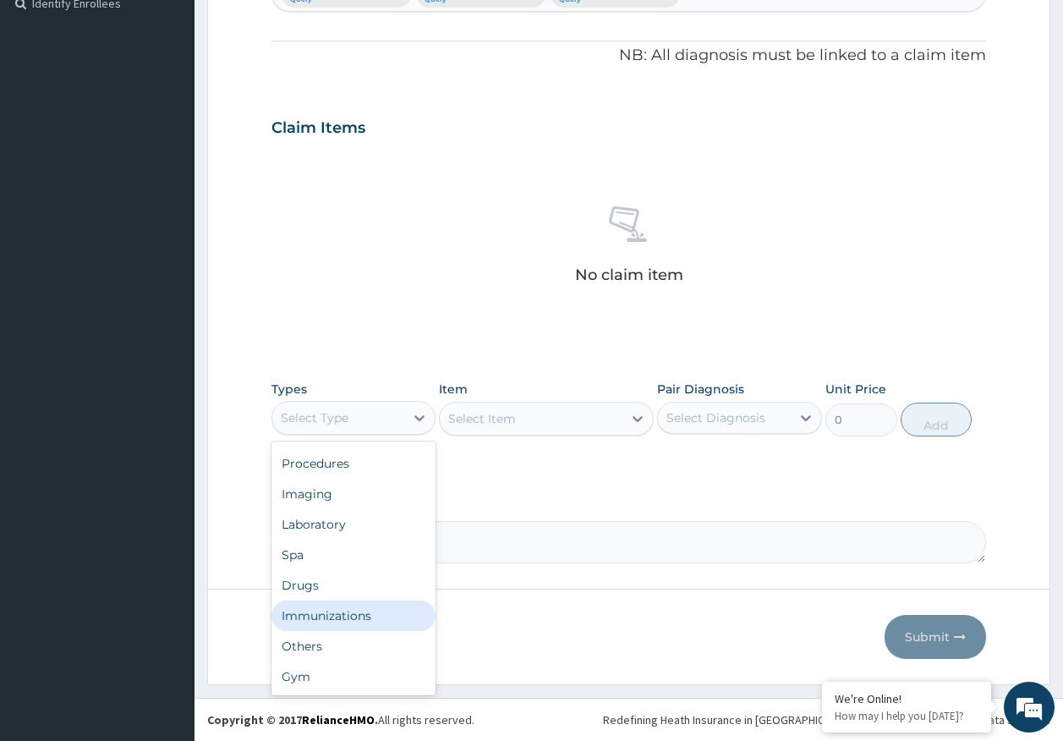
click at [364, 614] on div "Immunizations" at bounding box center [353, 615] width 165 height 30
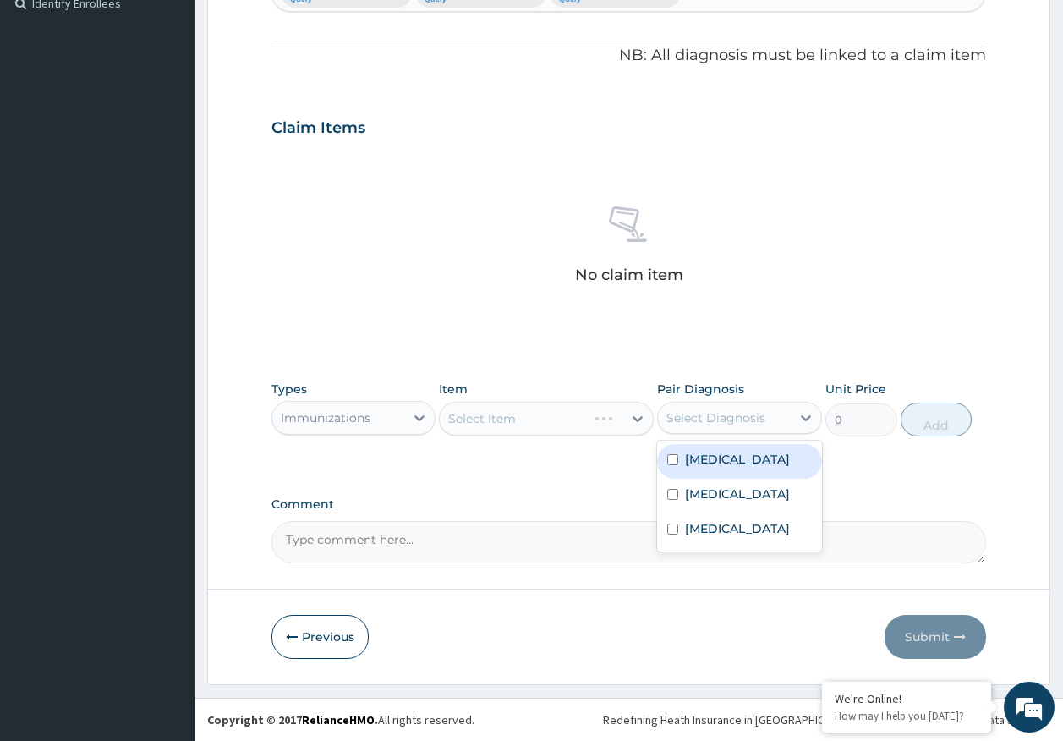
click at [726, 413] on div "Select Diagnosis" at bounding box center [715, 417] width 99 height 17
click at [720, 459] on label "[MEDICAL_DATA]" at bounding box center [737, 459] width 105 height 17
checkbox input "true"
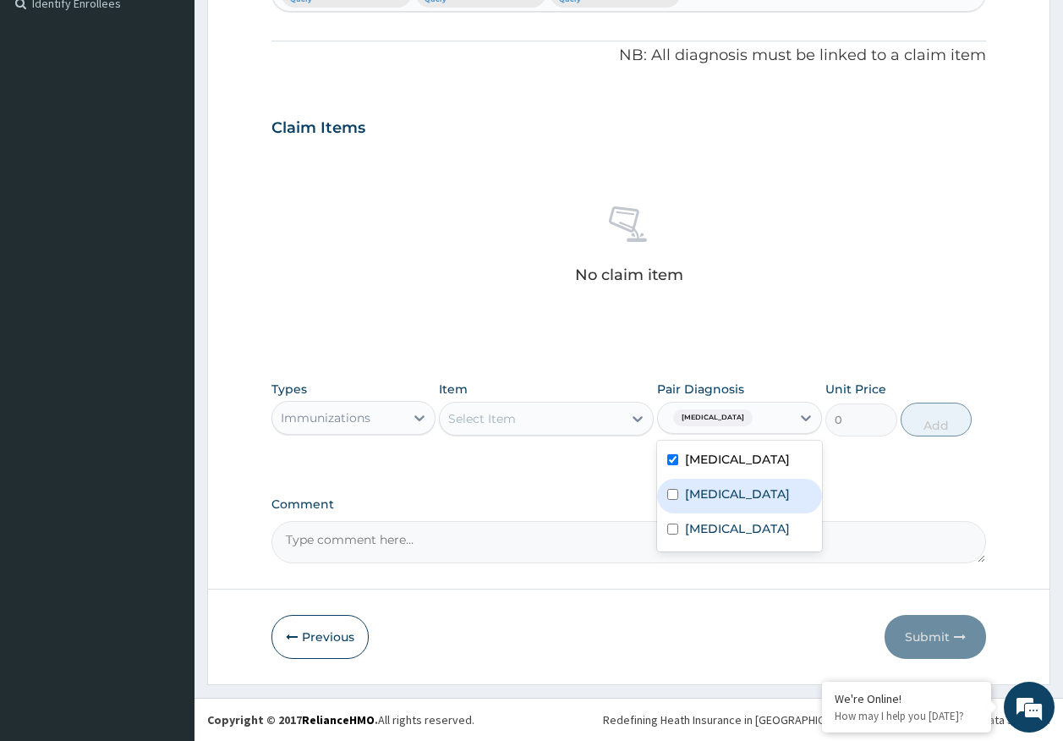
drag, startPoint x: 711, startPoint y: 495, endPoint x: 732, endPoint y: 534, distance: 44.3
click at [710, 496] on label "[MEDICAL_DATA]" at bounding box center [737, 493] width 105 height 17
checkbox input "true"
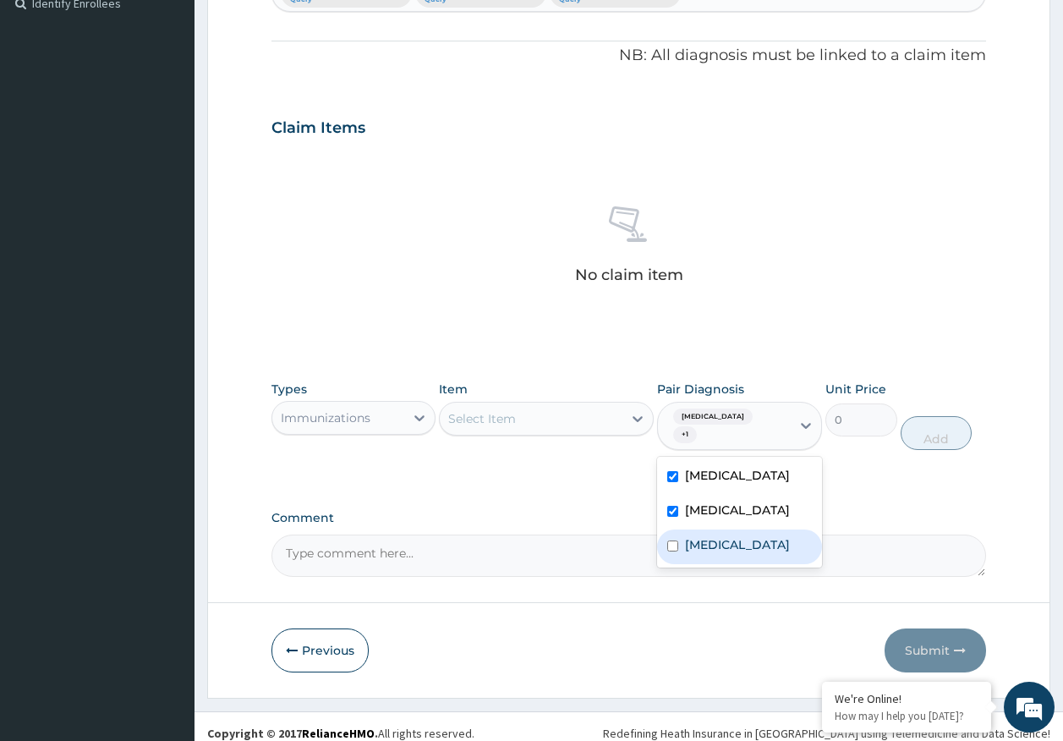
click at [733, 536] on label "Acute tonsillitis" at bounding box center [737, 544] width 105 height 17
checkbox input "true"
click at [602, 427] on div "Select Item" at bounding box center [531, 418] width 183 height 27
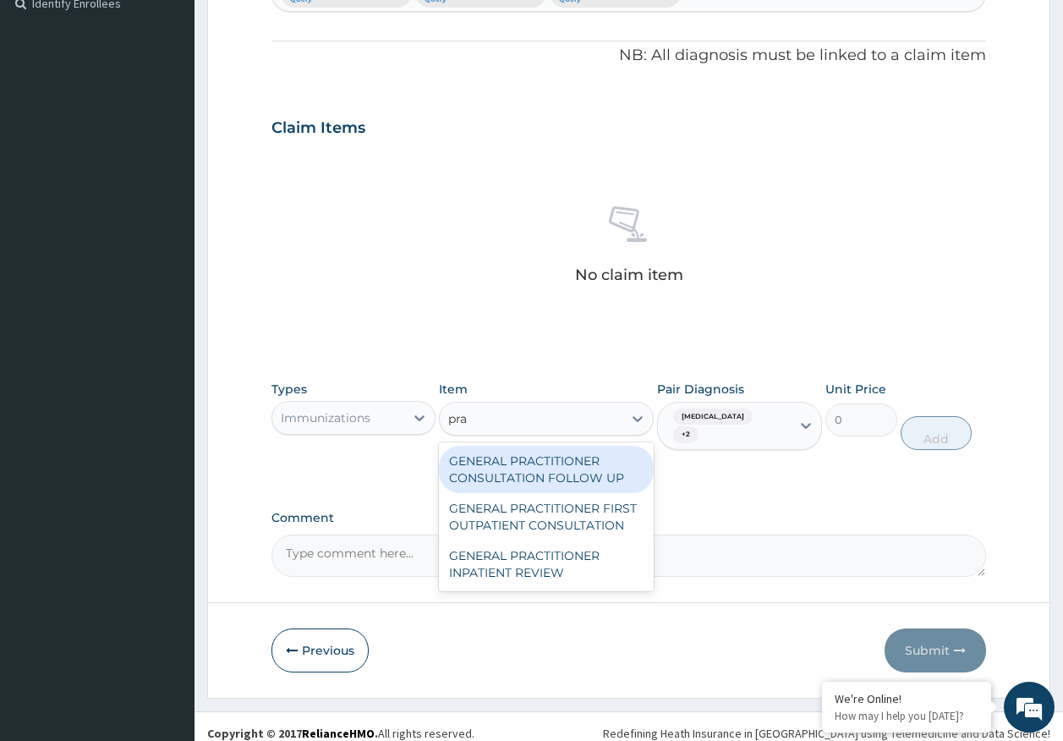
type input "prac"
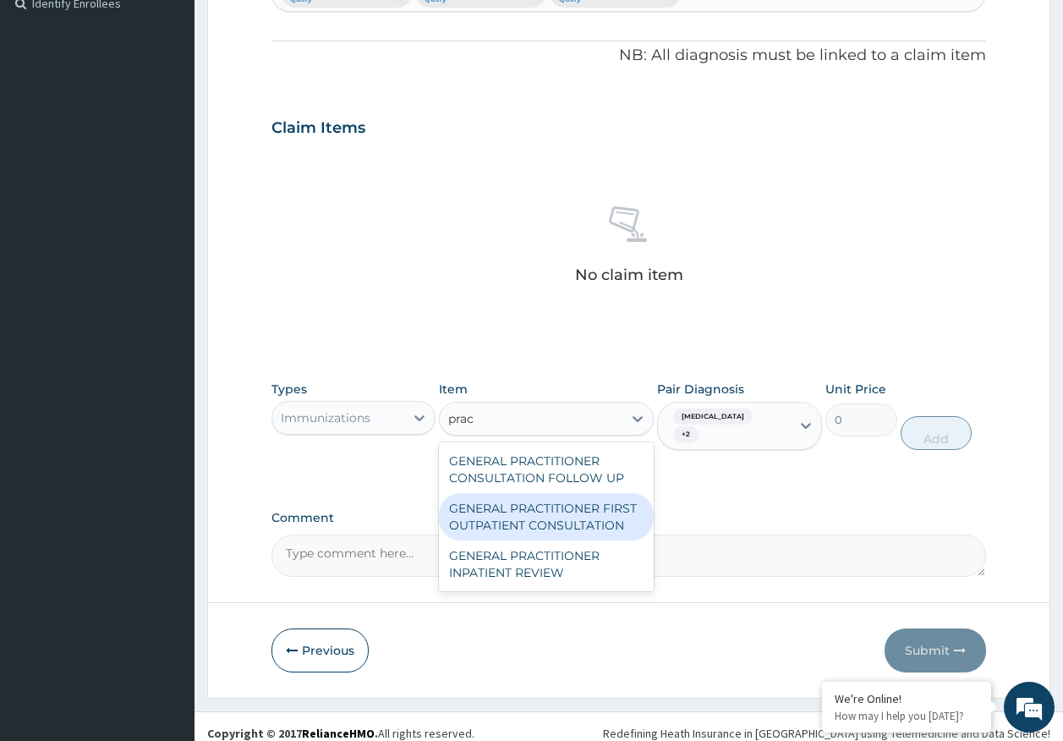
drag, startPoint x: 599, startPoint y: 514, endPoint x: 958, endPoint y: 451, distance: 364.0
click at [601, 512] on div "GENERAL PRACTITIONER FIRST OUTPATIENT CONSULTATION" at bounding box center [546, 516] width 215 height 47
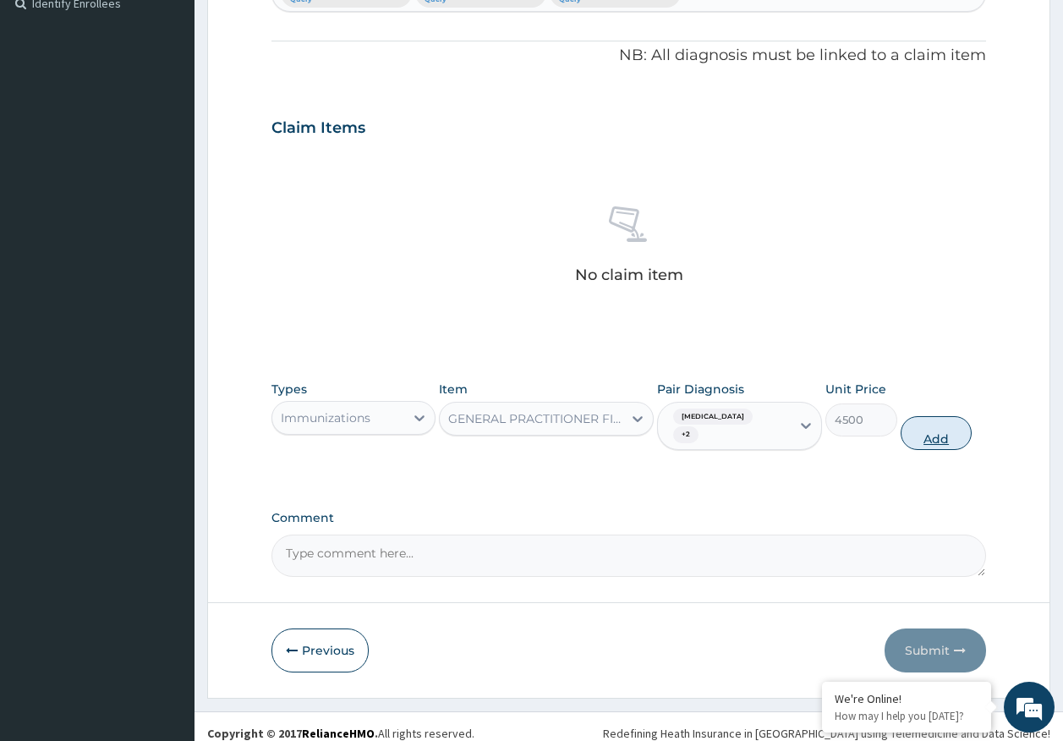
click at [940, 418] on button "Add" at bounding box center [936, 433] width 72 height 34
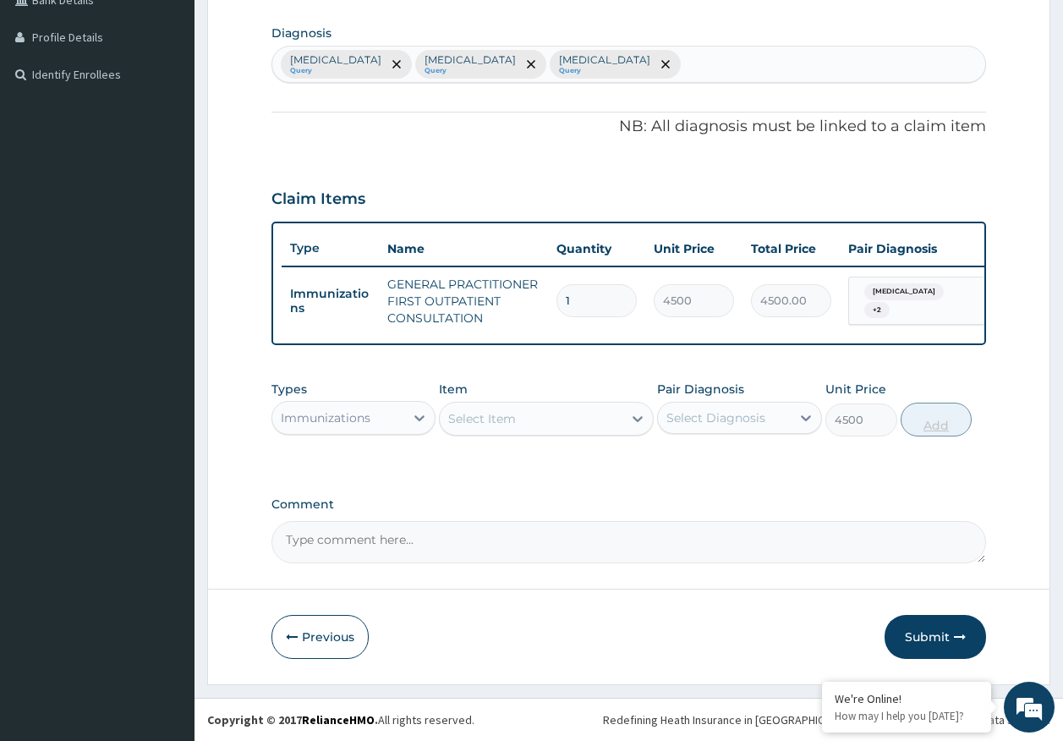
type input "0"
click at [931, 634] on button "Submit" at bounding box center [934, 637] width 101 height 44
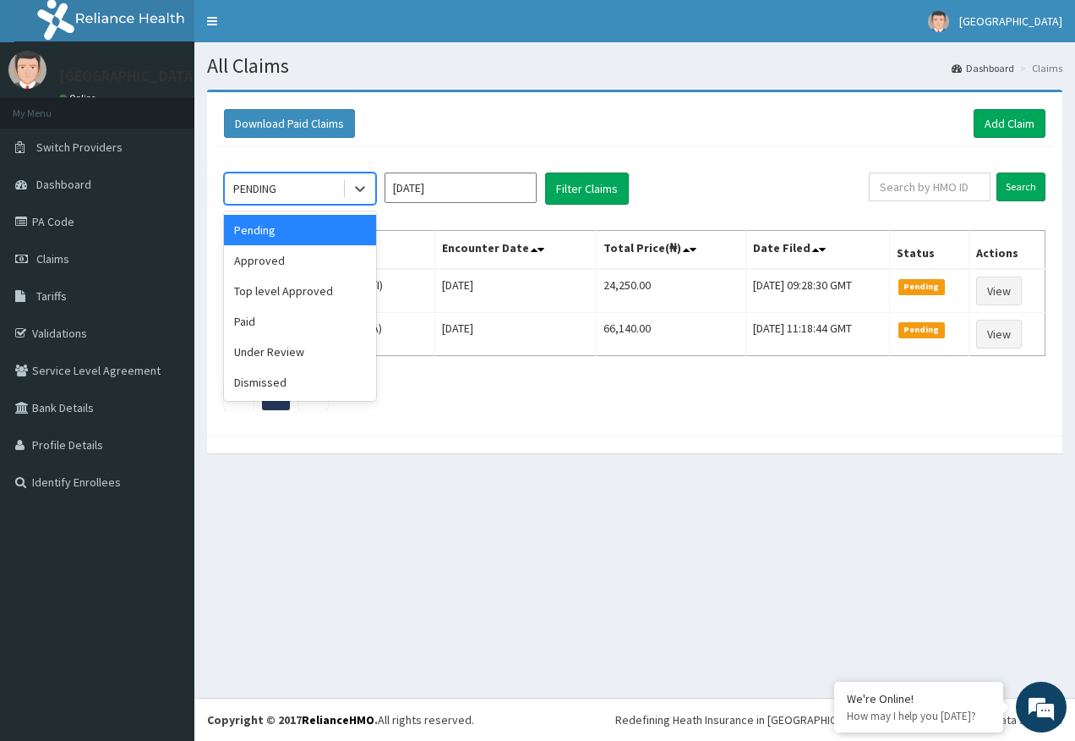
click at [276, 194] on div "PENDING" at bounding box center [254, 188] width 43 height 17
drag, startPoint x: 271, startPoint y: 253, endPoint x: 395, endPoint y: 203, distance: 133.1
click at [284, 249] on div "Approved" at bounding box center [300, 260] width 152 height 30
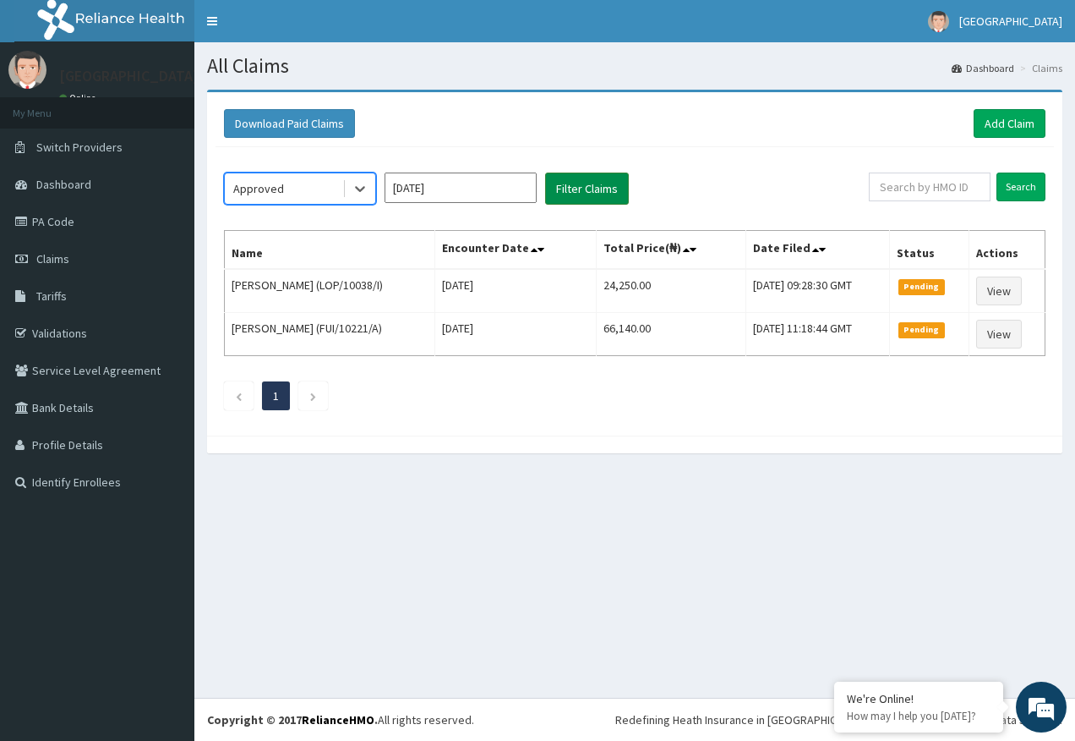
click at [580, 183] on button "Filter Claims" at bounding box center [587, 188] width 84 height 32
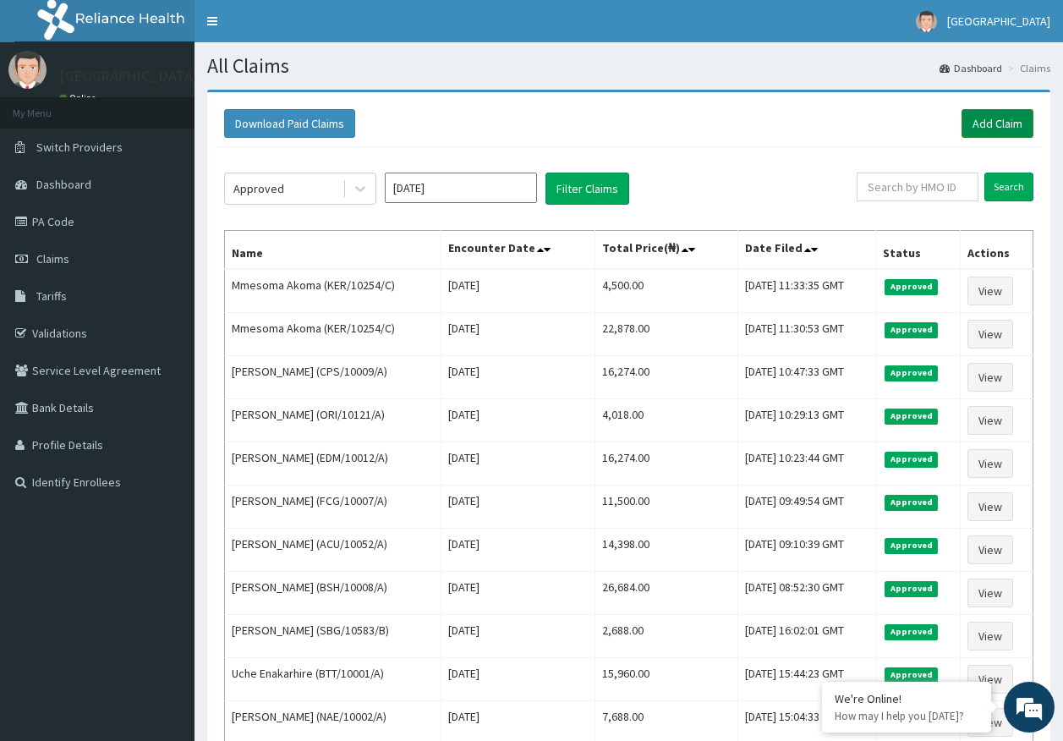
click at [998, 118] on link "Add Claim" at bounding box center [997, 123] width 72 height 29
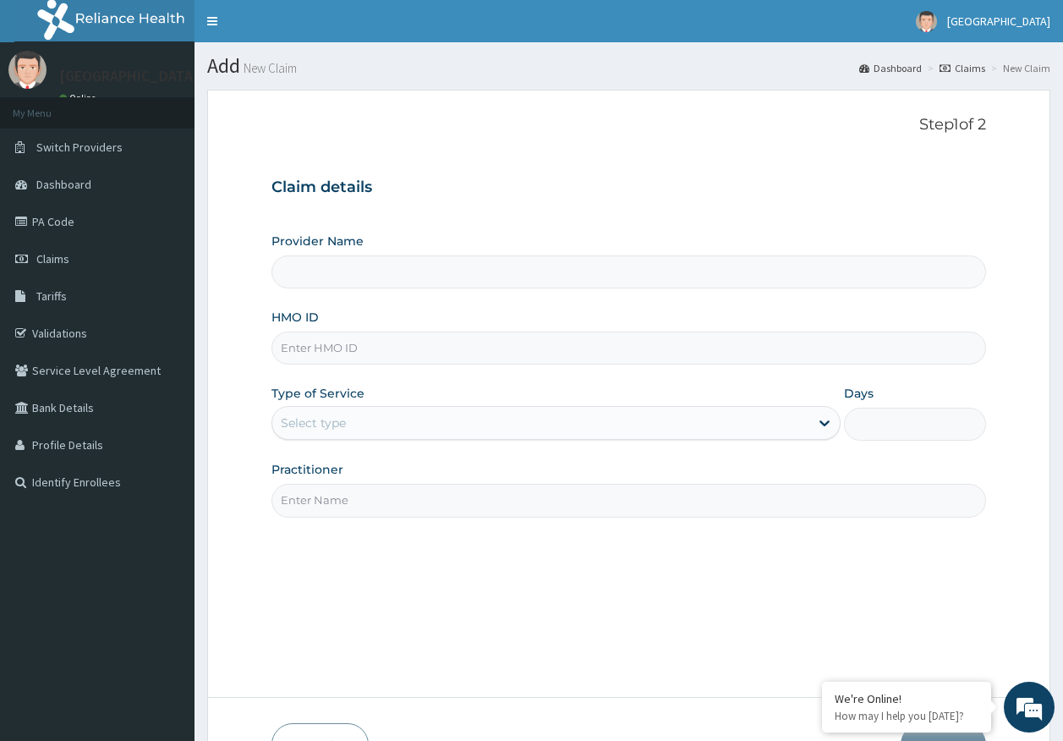
click at [342, 357] on input "HMO ID" at bounding box center [628, 347] width 715 height 33
paste input "XMG/10314/A"
type input "XMG/10314/A"
type input "[GEOGRAPHIC_DATA]"
click at [319, 427] on div "Select type" at bounding box center [313, 422] width 65 height 17
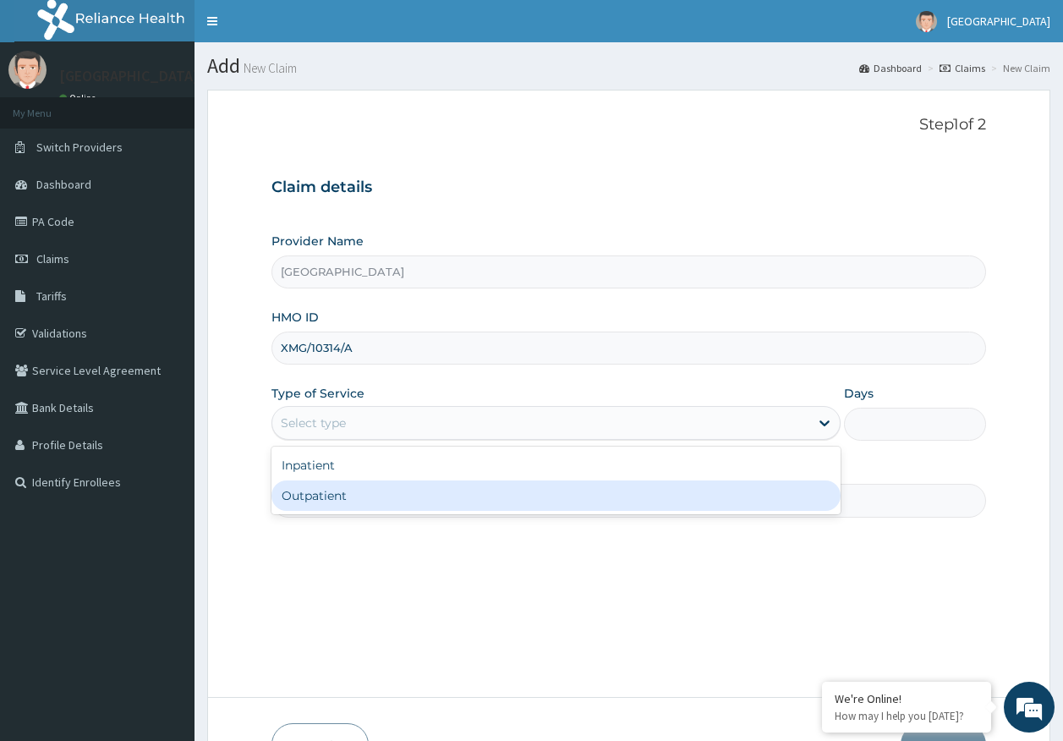
drag, startPoint x: 320, startPoint y: 501, endPoint x: 341, endPoint y: 492, distance: 22.0
click at [320, 500] on div "Outpatient" at bounding box center [555, 495] width 569 height 30
type input "1"
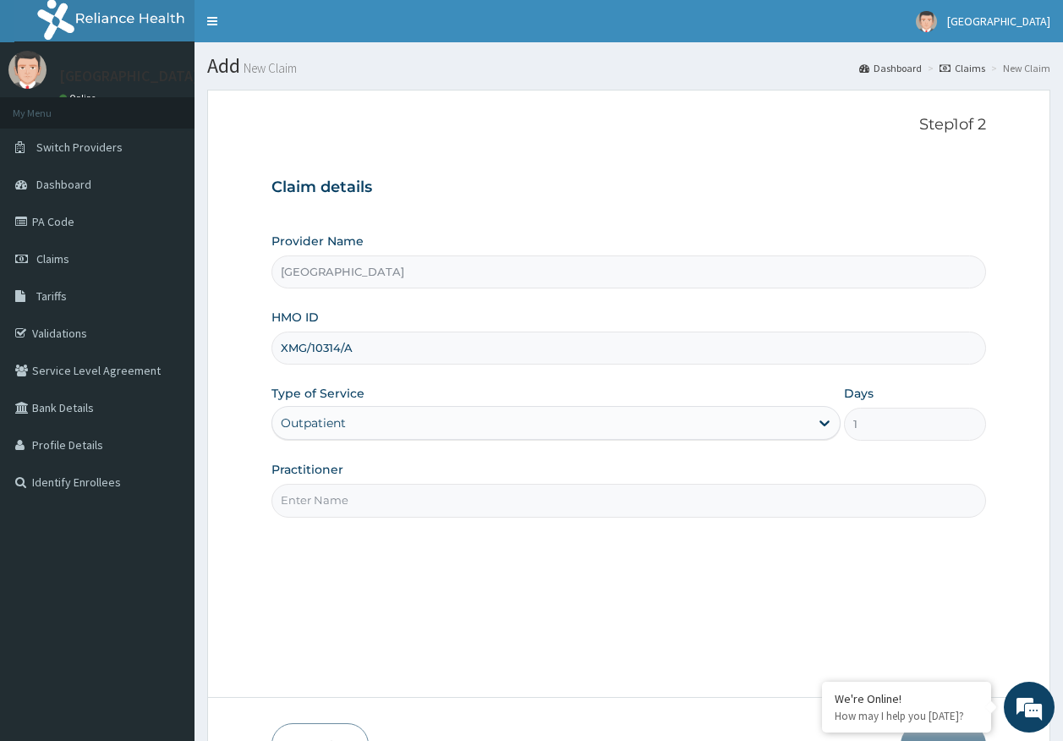
drag, startPoint x: 341, startPoint y: 492, endPoint x: 349, endPoint y: 509, distance: 18.9
click at [341, 493] on input "Practitioner" at bounding box center [628, 500] width 715 height 33
type input "[PERSON_NAME]"
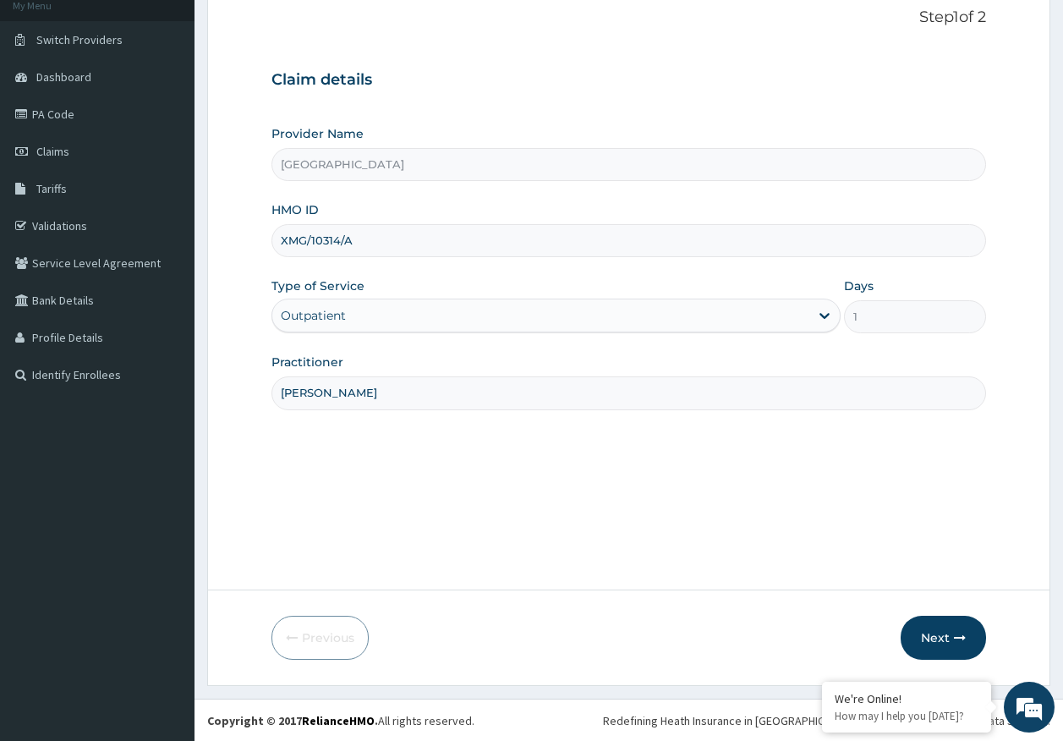
scroll to position [108, 0]
click at [944, 631] on button "Next" at bounding box center [942, 637] width 85 height 44
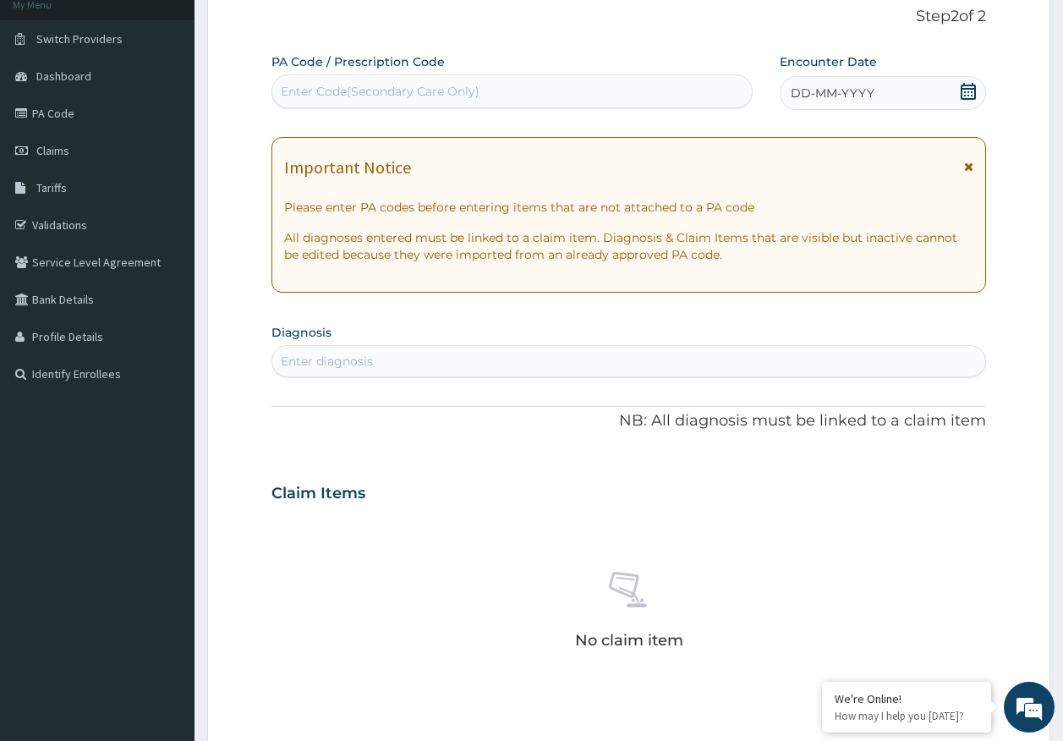
click at [844, 99] on span "DD-MM-YYYY" at bounding box center [833, 93] width 84 height 17
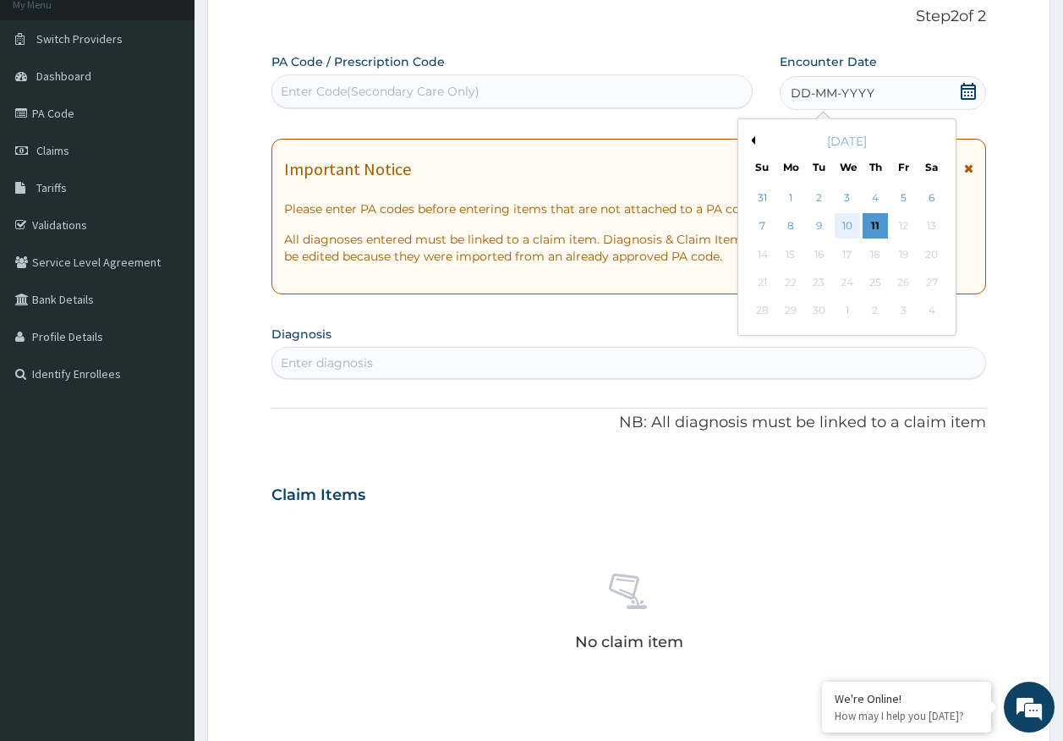
click at [846, 229] on div "10" at bounding box center [846, 226] width 25 height 25
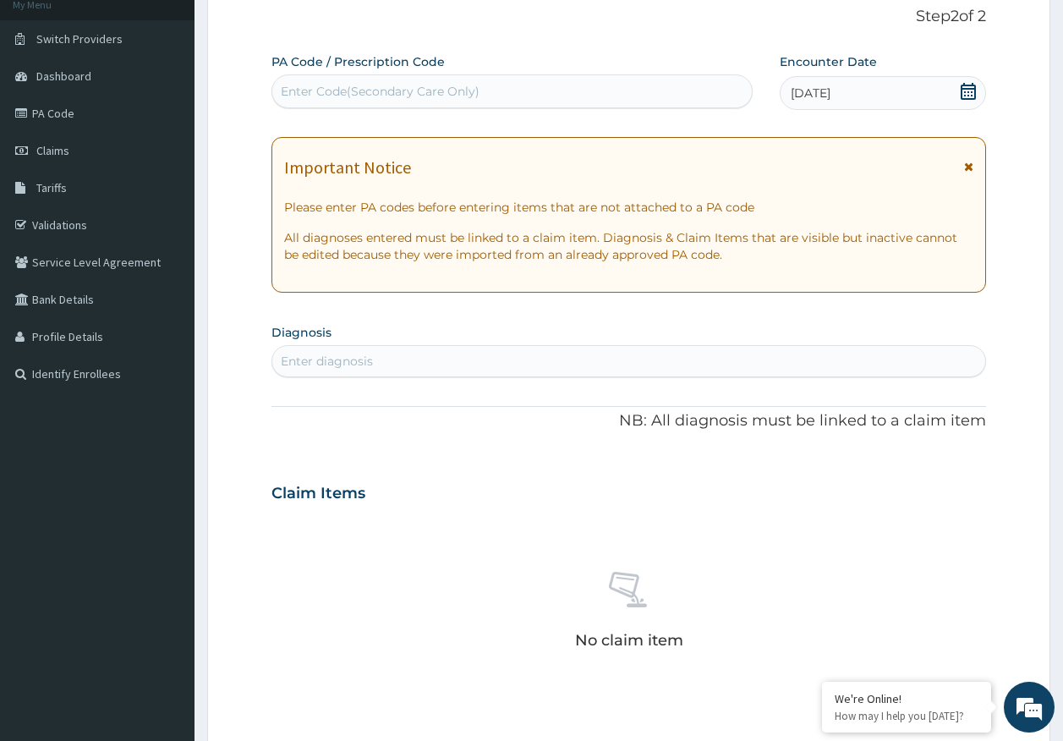
click at [481, 371] on div "Enter diagnosis" at bounding box center [629, 360] width 714 height 27
type input "[MEDICAL_DATA]"
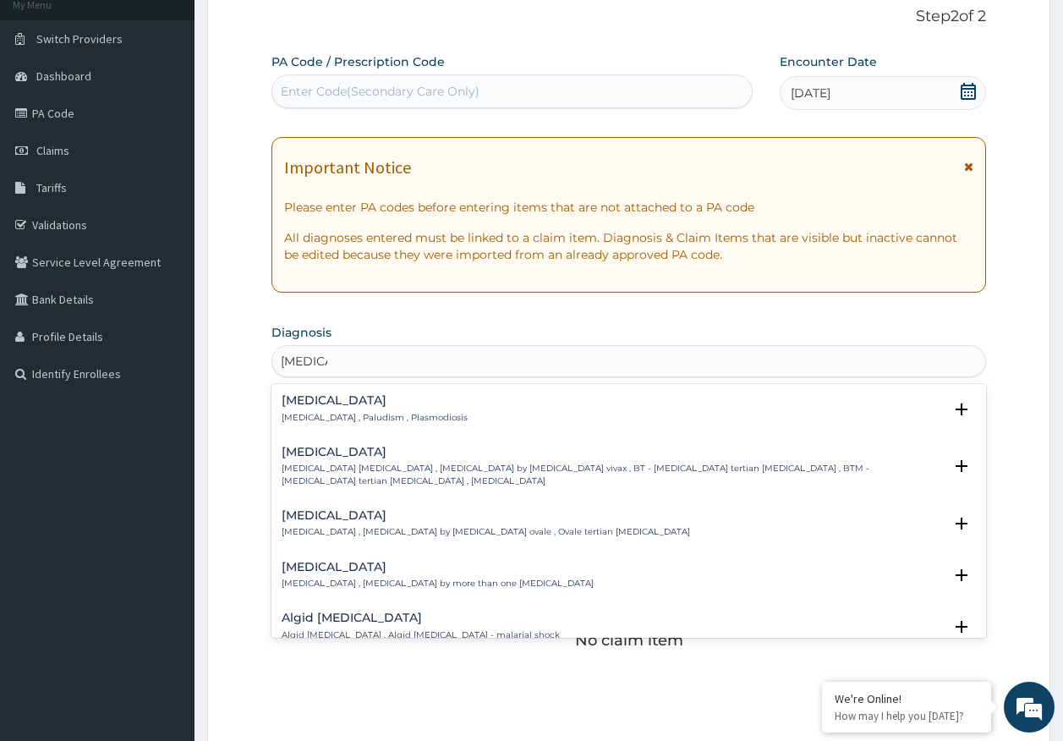
scroll to position [0, 0]
click at [325, 404] on h4 "[MEDICAL_DATA]" at bounding box center [375, 400] width 186 height 13
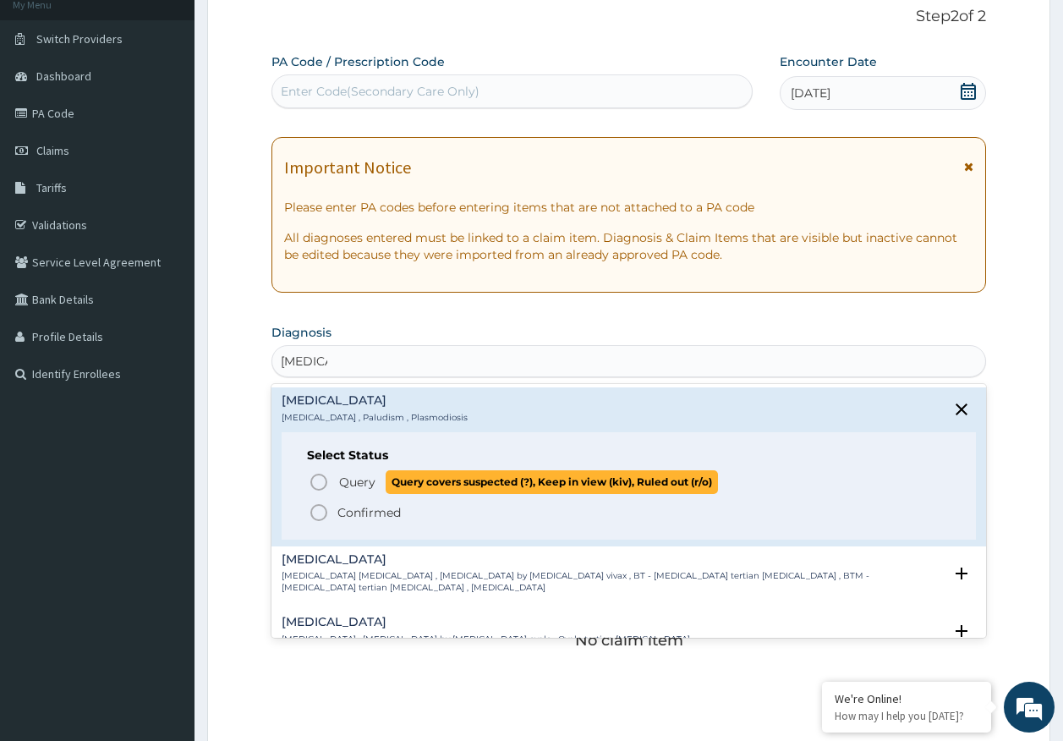
click at [356, 477] on span "Query" at bounding box center [357, 481] width 36 height 17
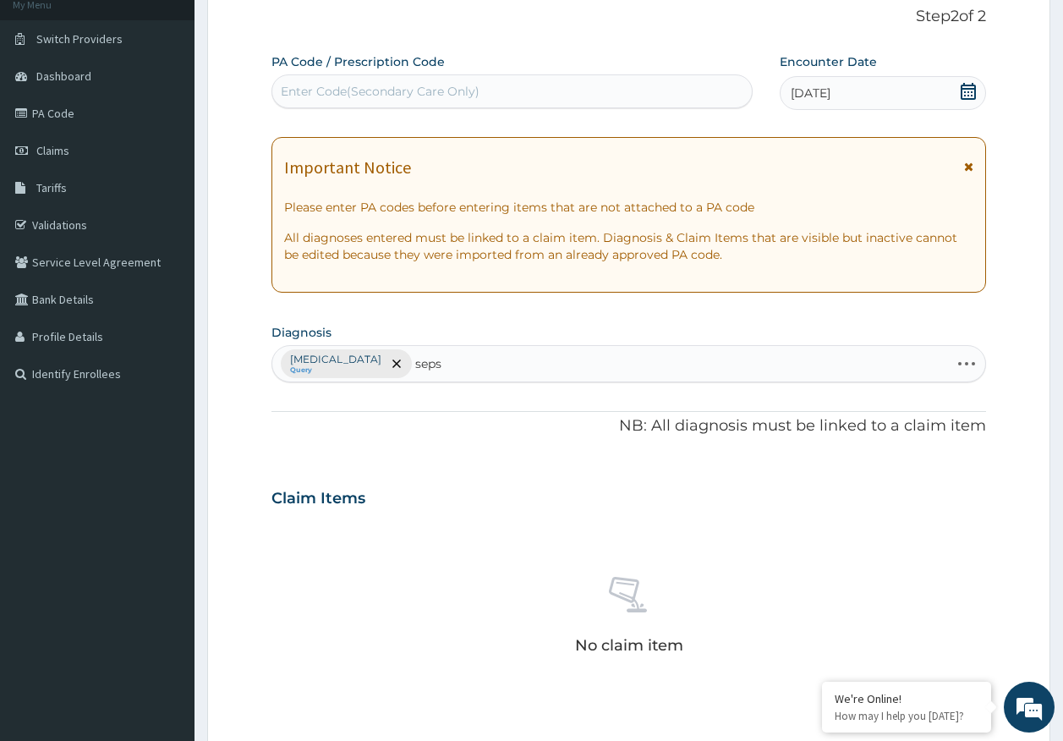
type input "sepsi"
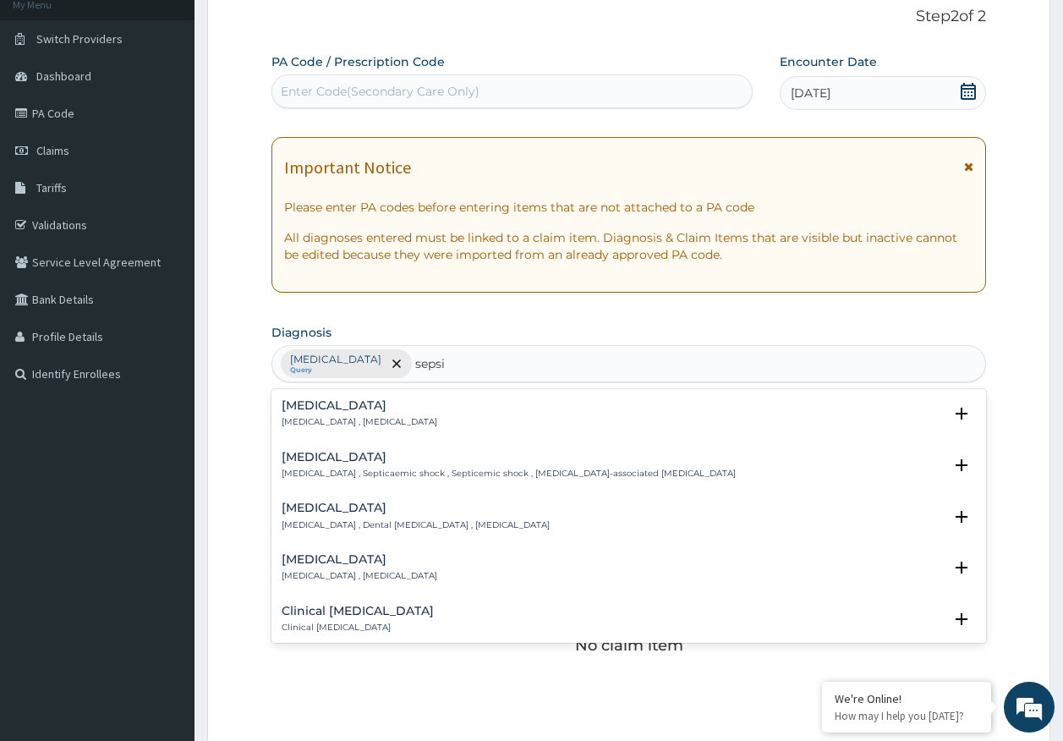
click at [340, 414] on div "[MEDICAL_DATA] [MEDICAL_DATA] , [MEDICAL_DATA]" at bounding box center [360, 414] width 156 height 30
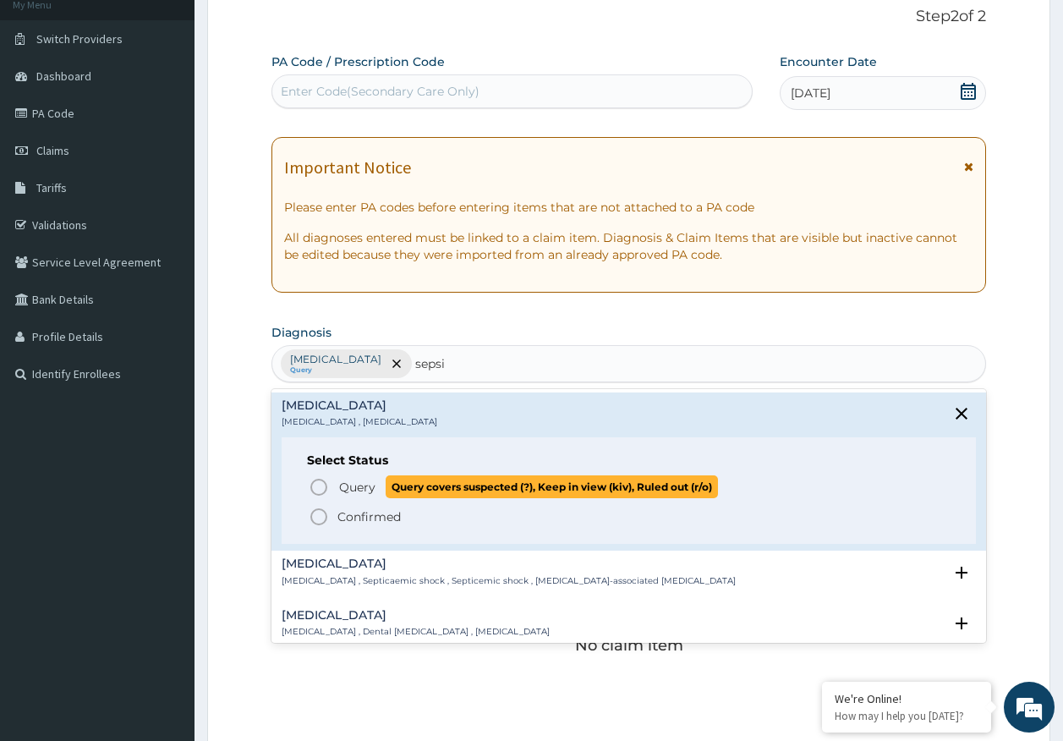
click at [348, 484] on span "Query" at bounding box center [357, 487] width 36 height 17
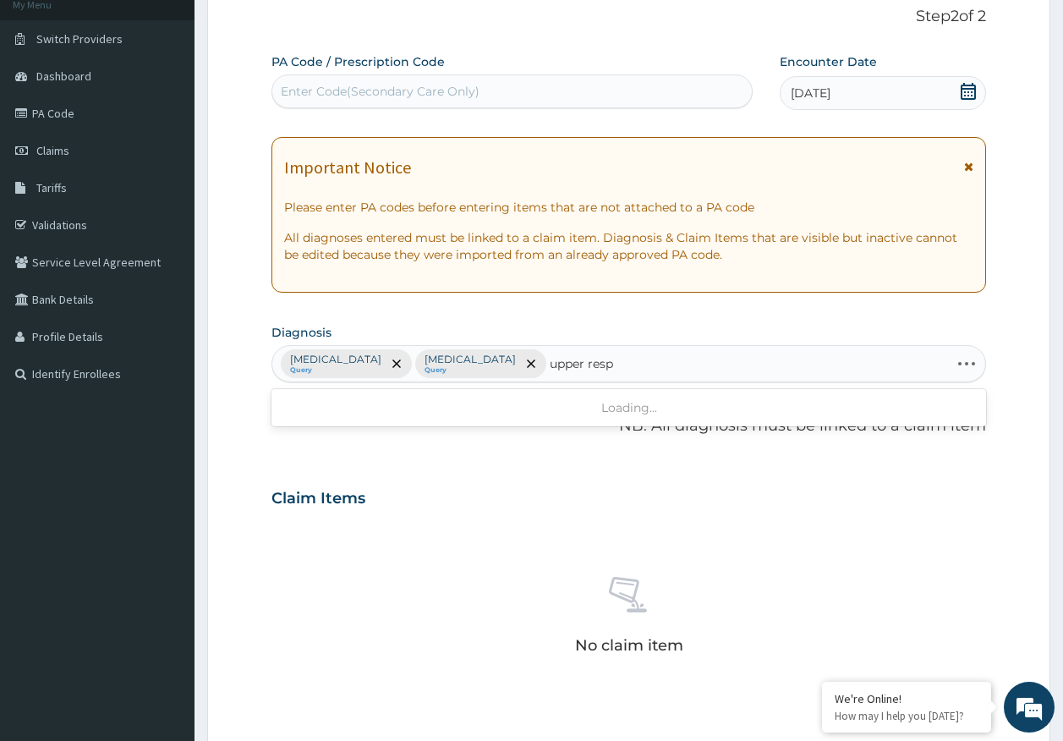
type input "upper respi"
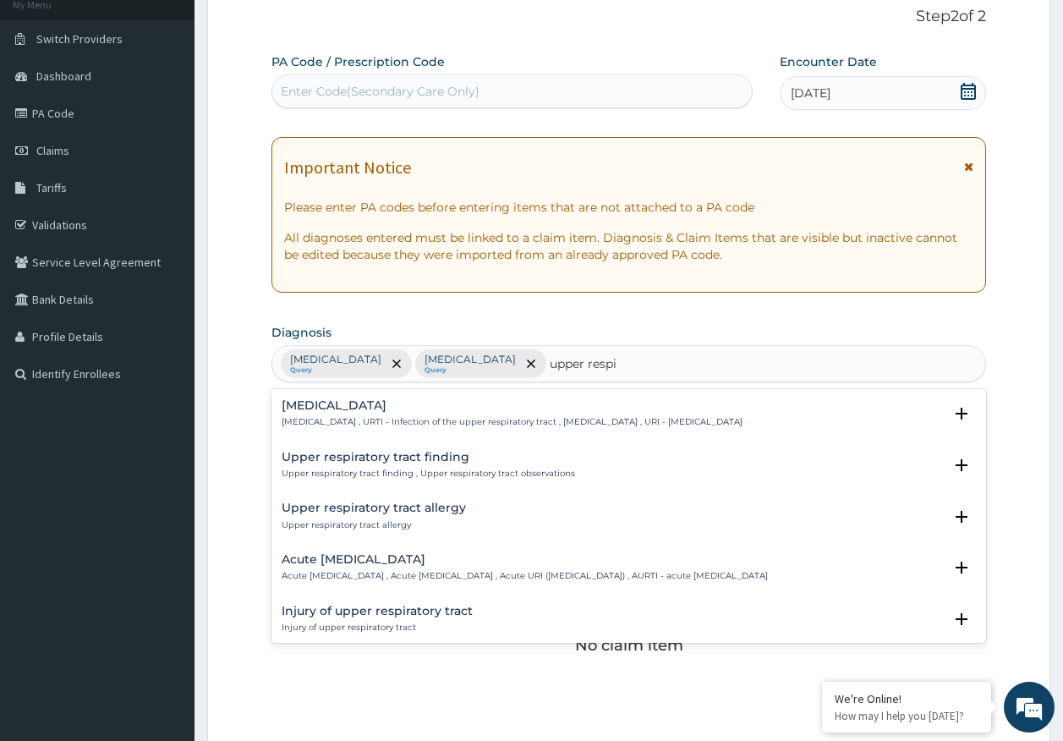
click at [321, 413] on div "[MEDICAL_DATA] [MEDICAL_DATA] , URTI - Infection of the upper respiratory tract…" at bounding box center [512, 414] width 461 height 30
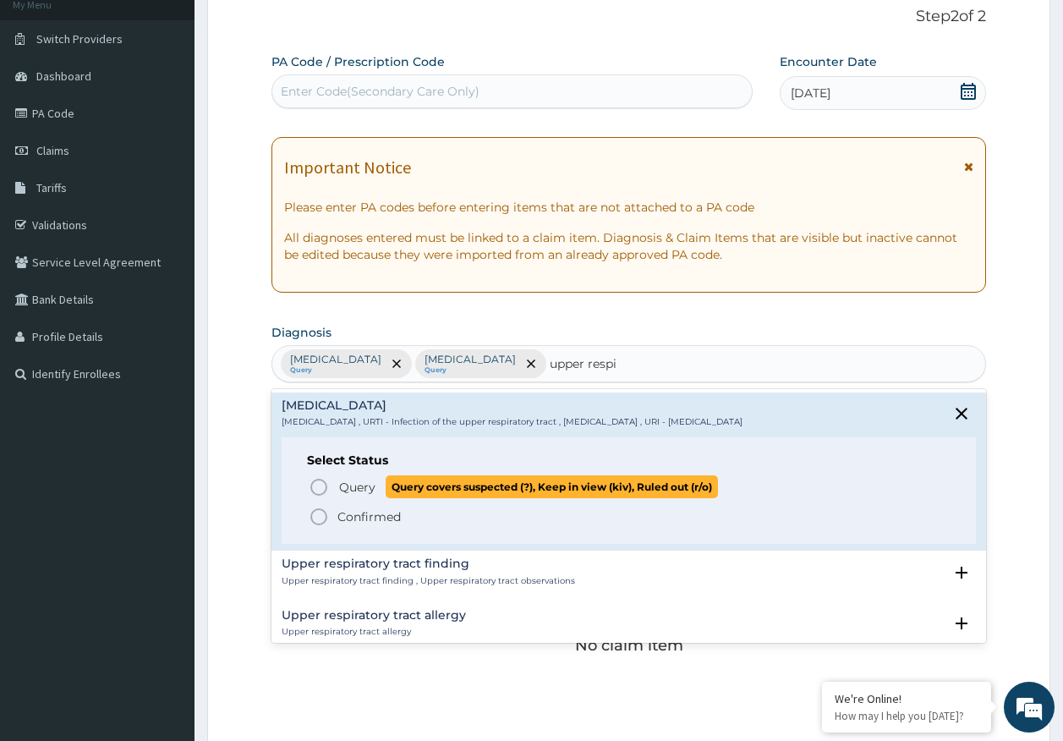
click at [371, 485] on span "Query" at bounding box center [357, 487] width 36 height 17
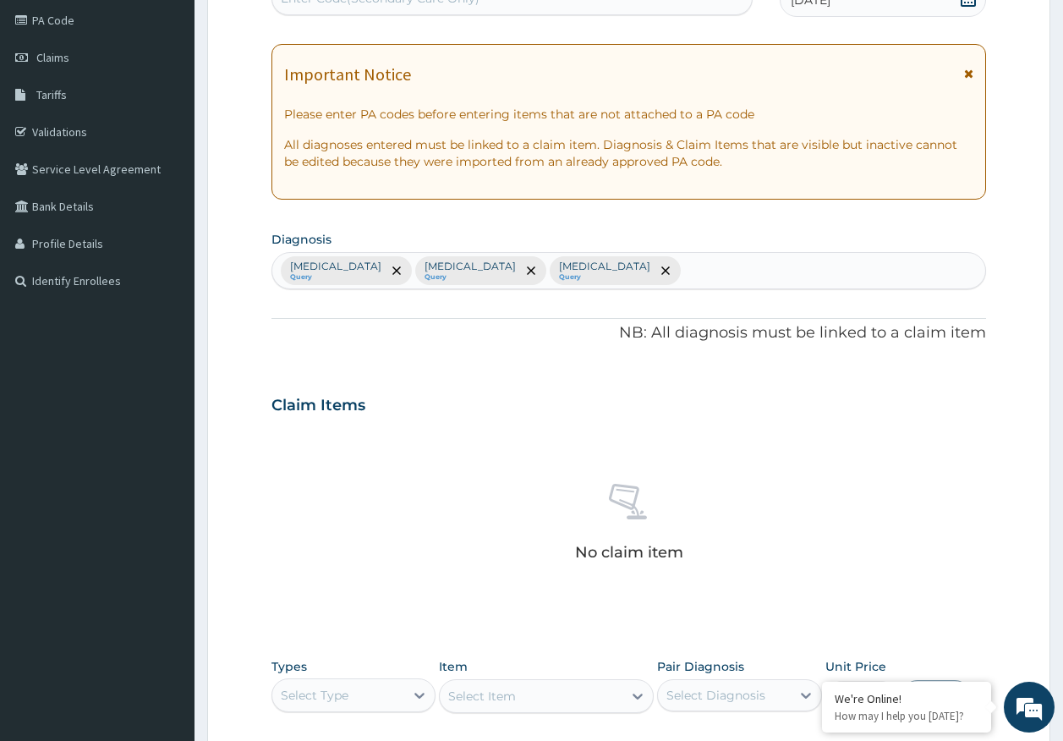
scroll to position [479, 0]
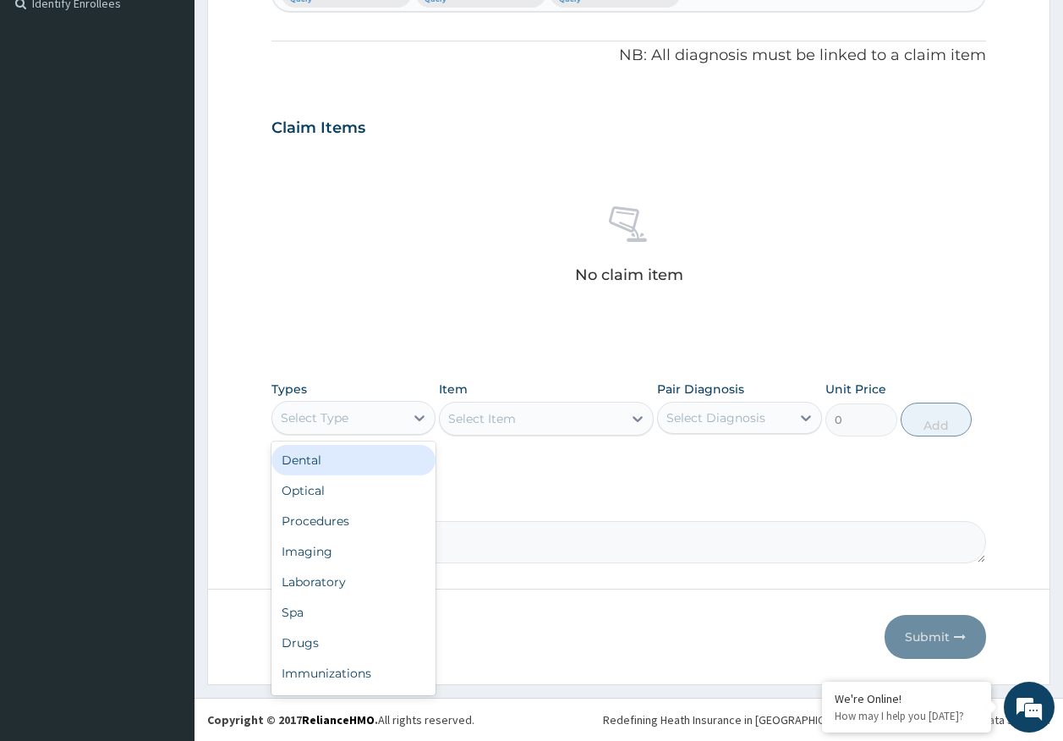
click at [338, 423] on div "Select Type" at bounding box center [315, 417] width 68 height 17
click at [337, 583] on div "Laboratory" at bounding box center [353, 581] width 165 height 30
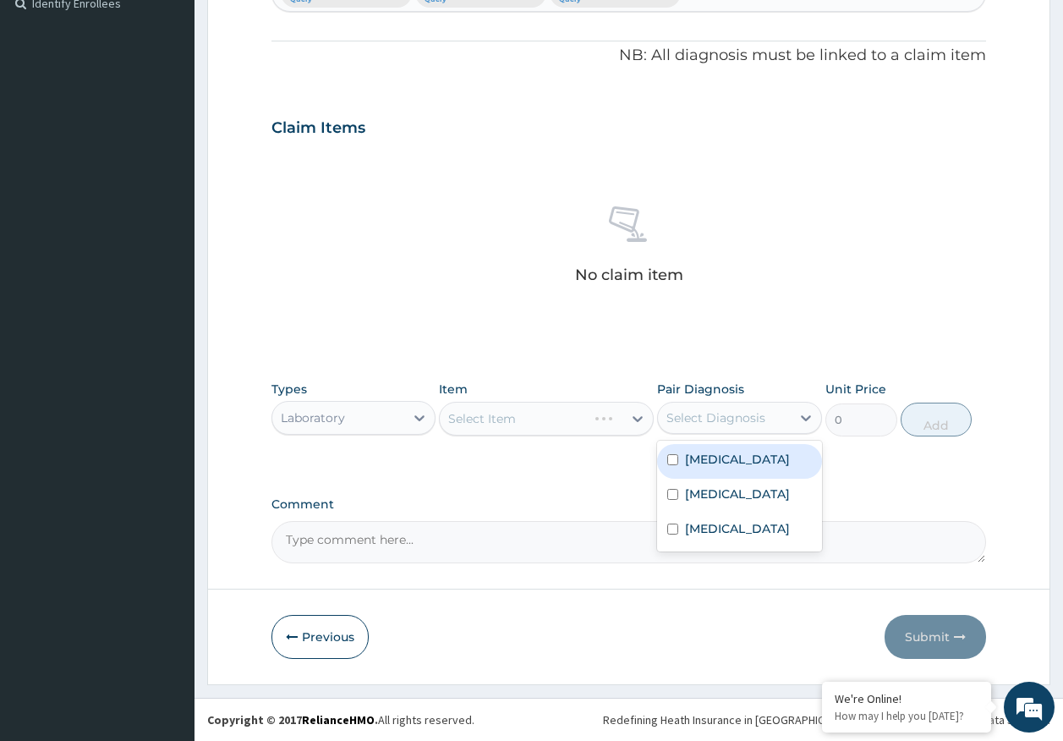
click at [701, 416] on div "Select Diagnosis" at bounding box center [715, 417] width 99 height 17
click at [692, 465] on label "Malaria" at bounding box center [737, 459] width 105 height 17
checkbox input "true"
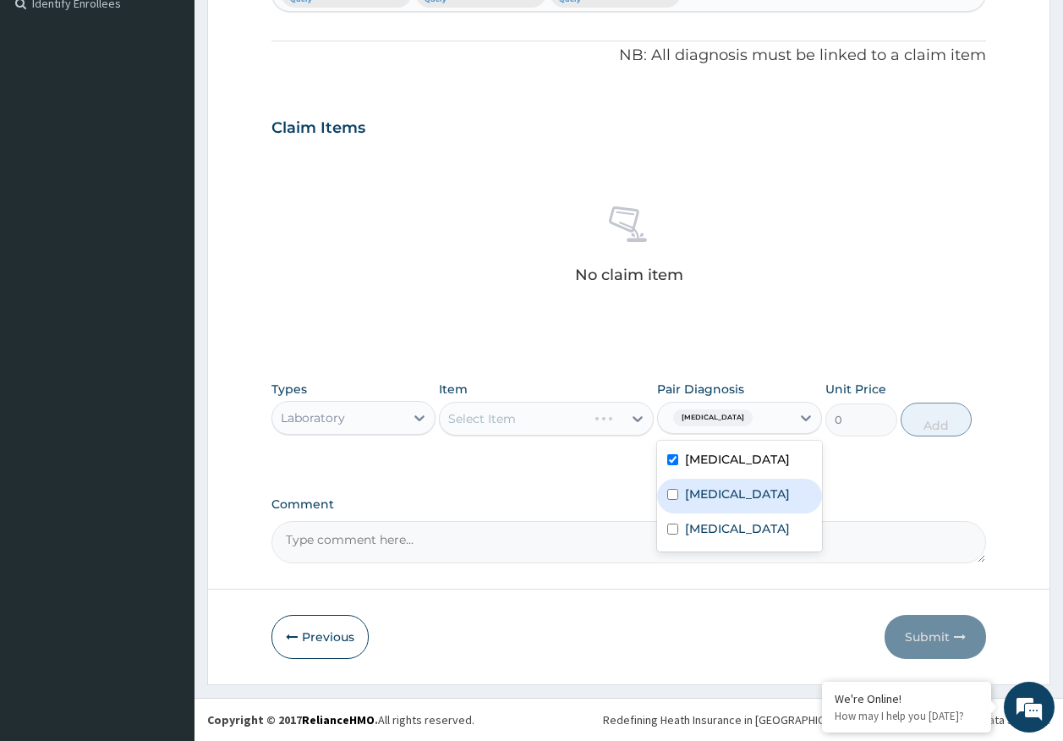
click at [697, 490] on label "Sepsis" at bounding box center [737, 493] width 105 height 17
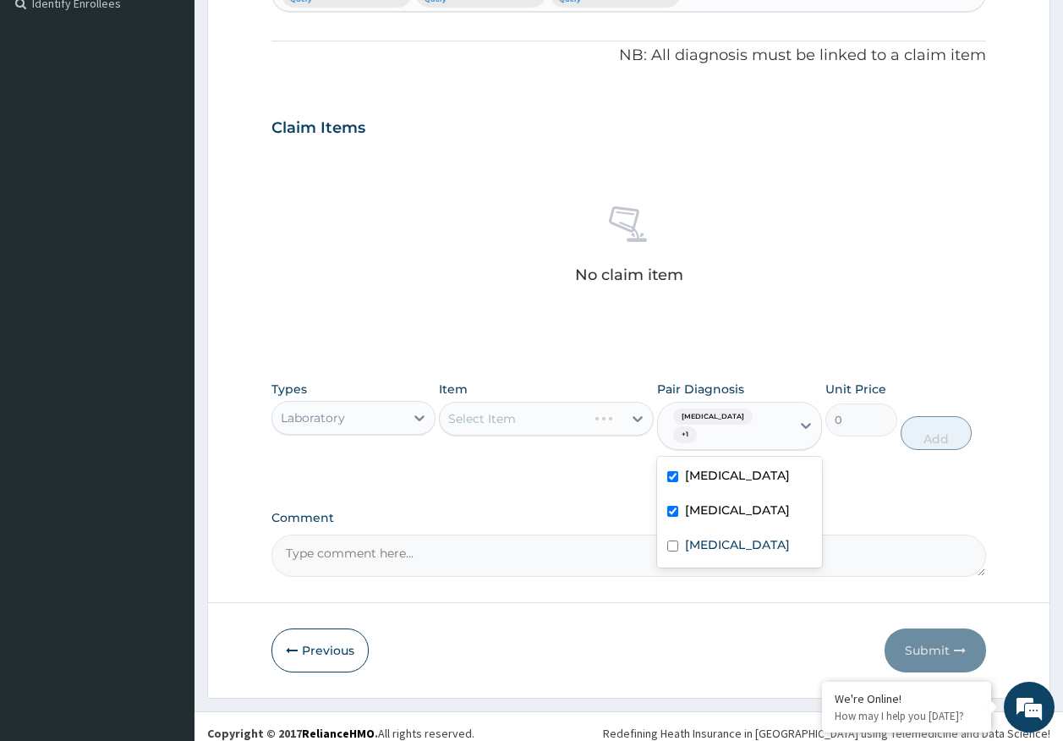
checkbox input "true"
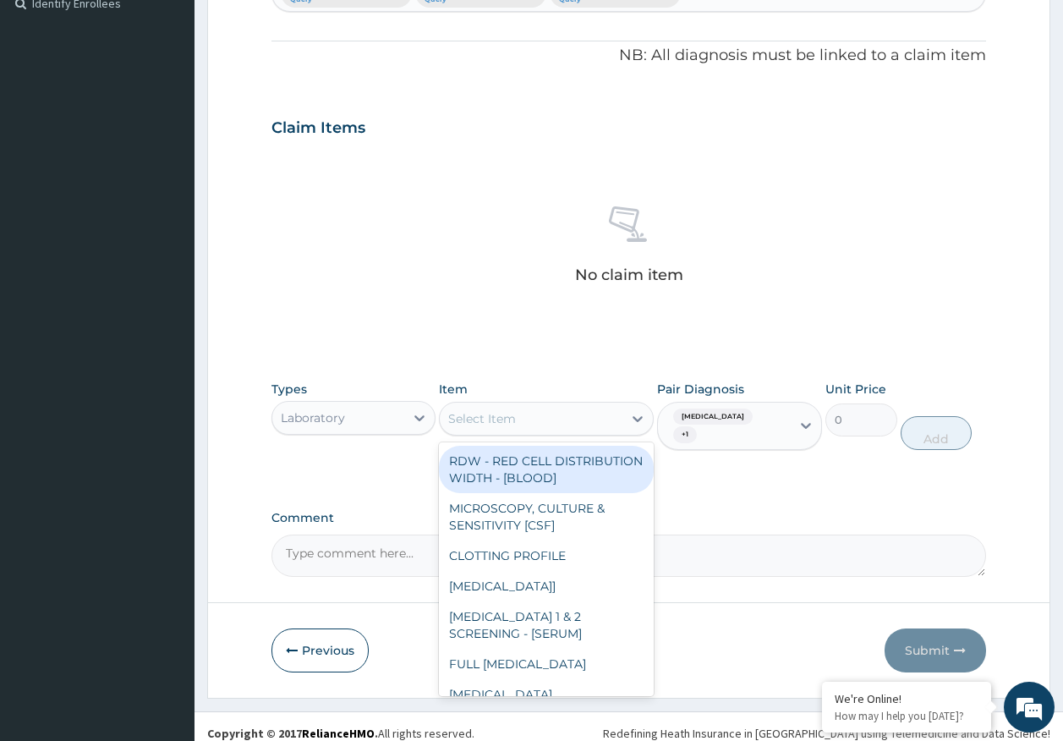
click at [528, 412] on div "Select Item" at bounding box center [531, 418] width 183 height 27
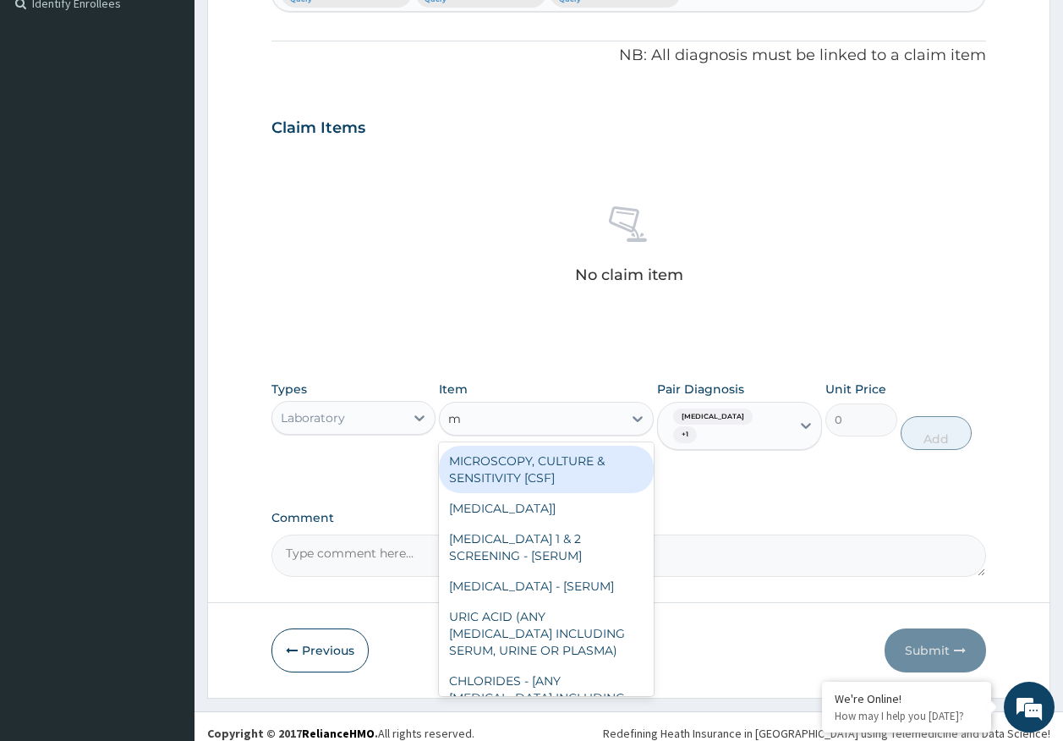
type input "mp"
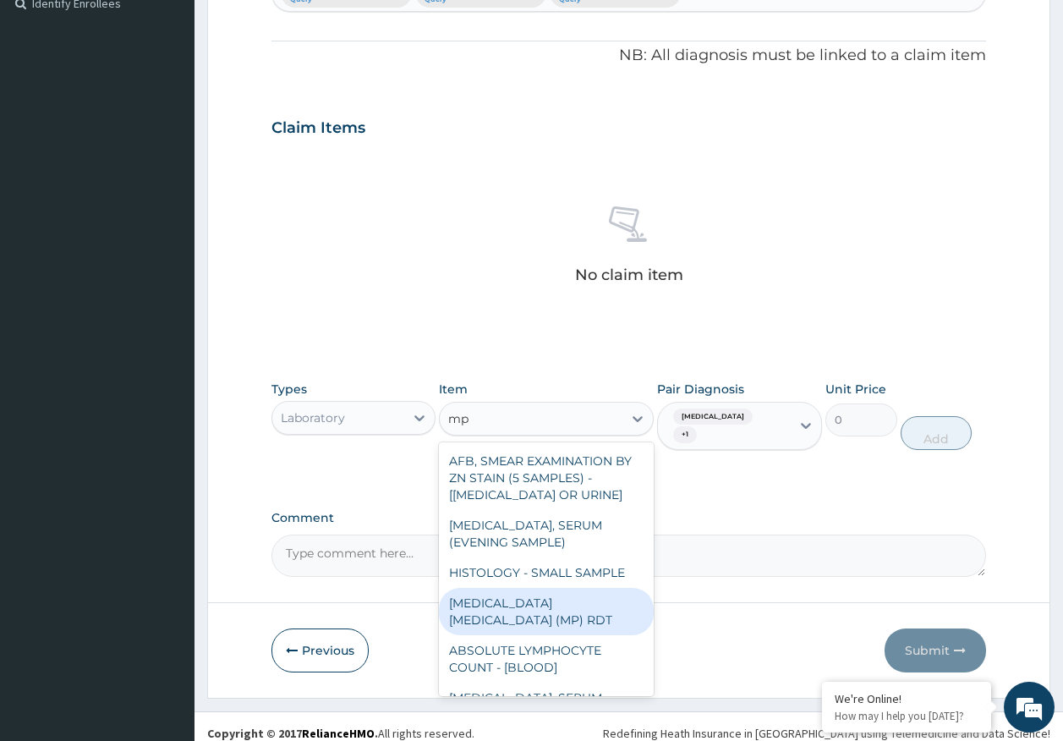
click at [624, 605] on div "MALARIA PARASITE (MP) RDT" at bounding box center [546, 611] width 215 height 47
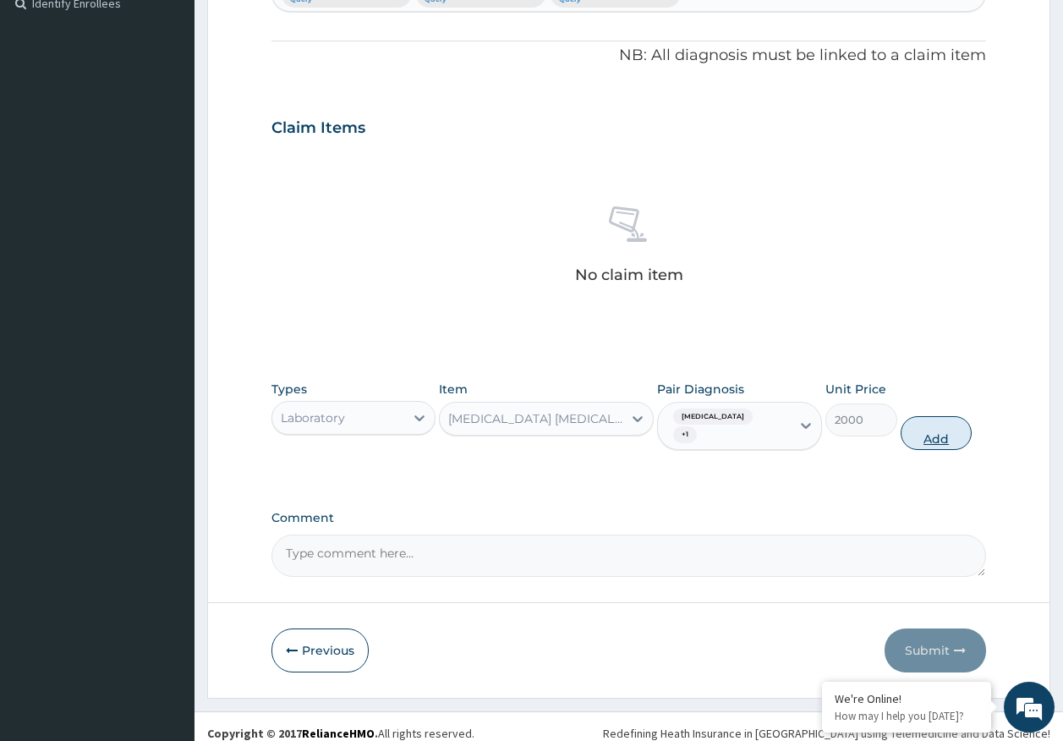
click at [946, 431] on button "Add" at bounding box center [936, 433] width 72 height 34
type input "0"
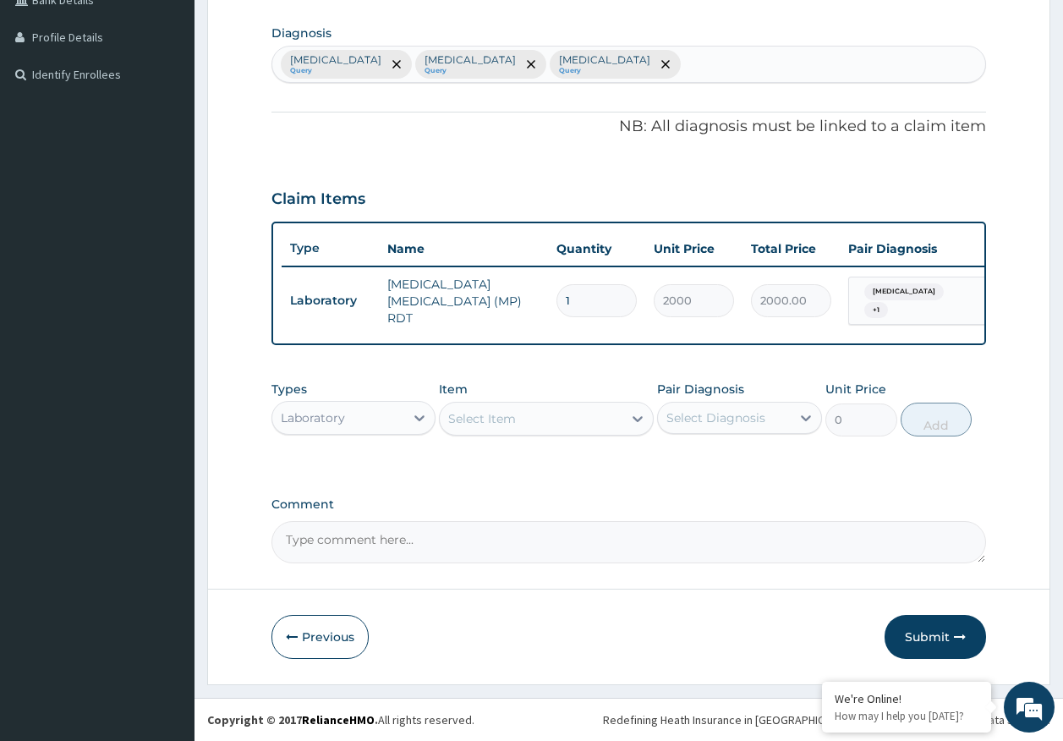
scroll to position [411, 0]
click at [514, 419] on div "Select Item" at bounding box center [482, 418] width 68 height 17
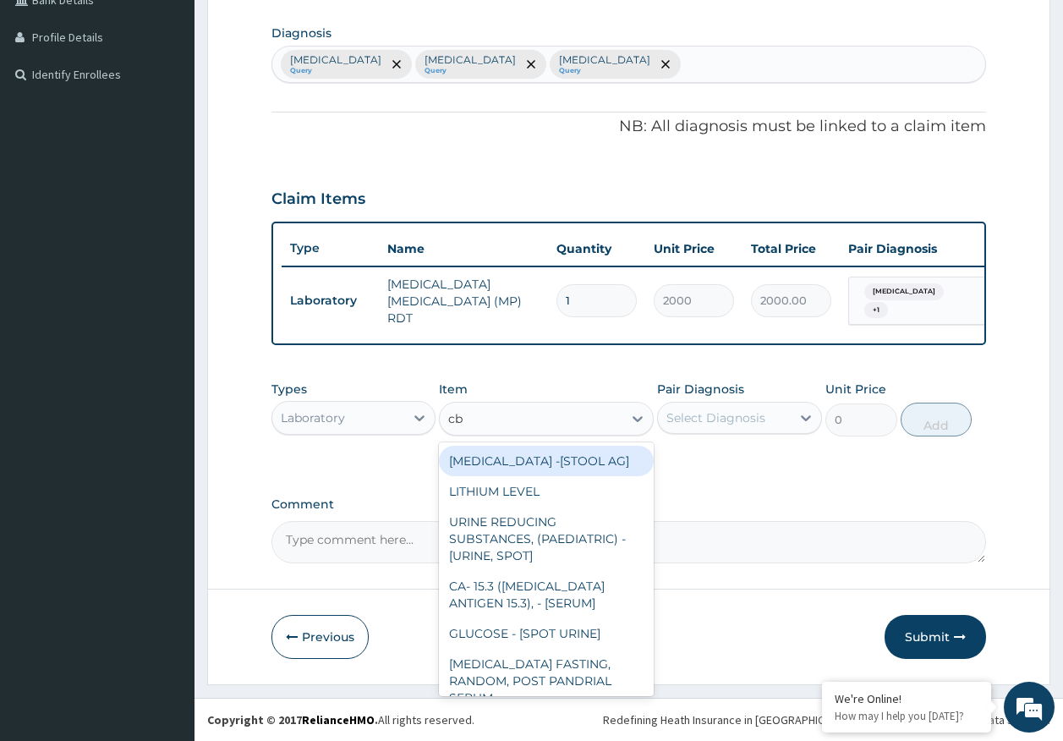
type input "cbc"
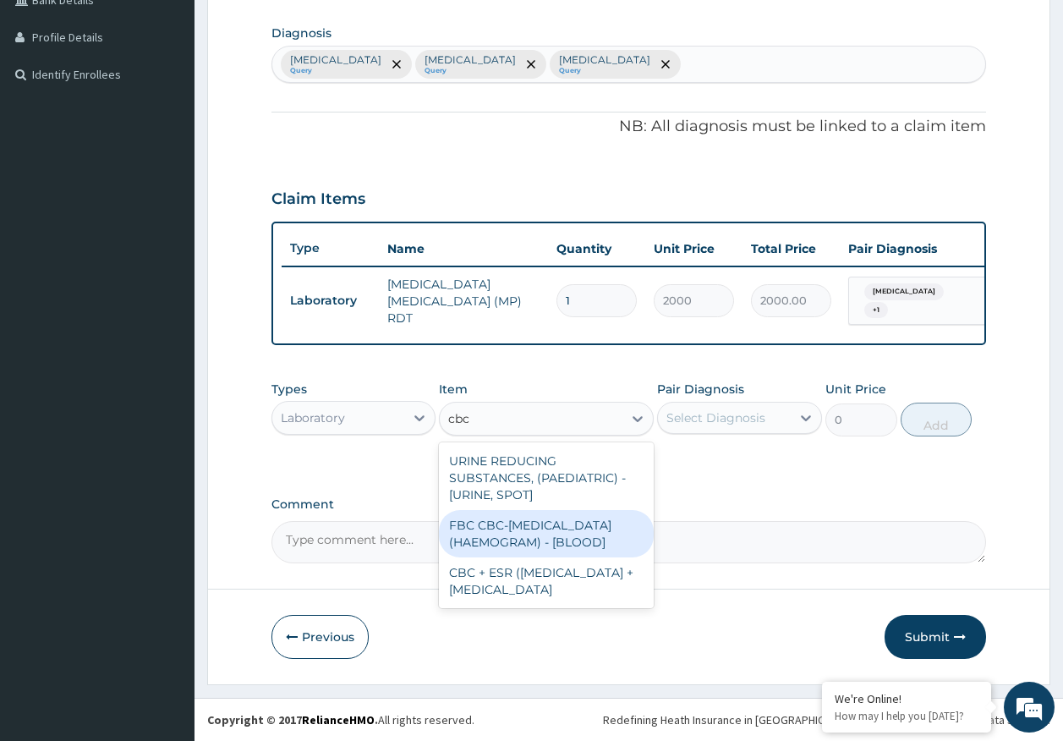
drag, startPoint x: 548, startPoint y: 552, endPoint x: 570, endPoint y: 535, distance: 27.7
click at [554, 549] on div "FBC CBC-COMPLETE BLOOD COUNT (HAEMOGRAM) - [BLOOD]" at bounding box center [546, 533] width 215 height 47
type input "5000"
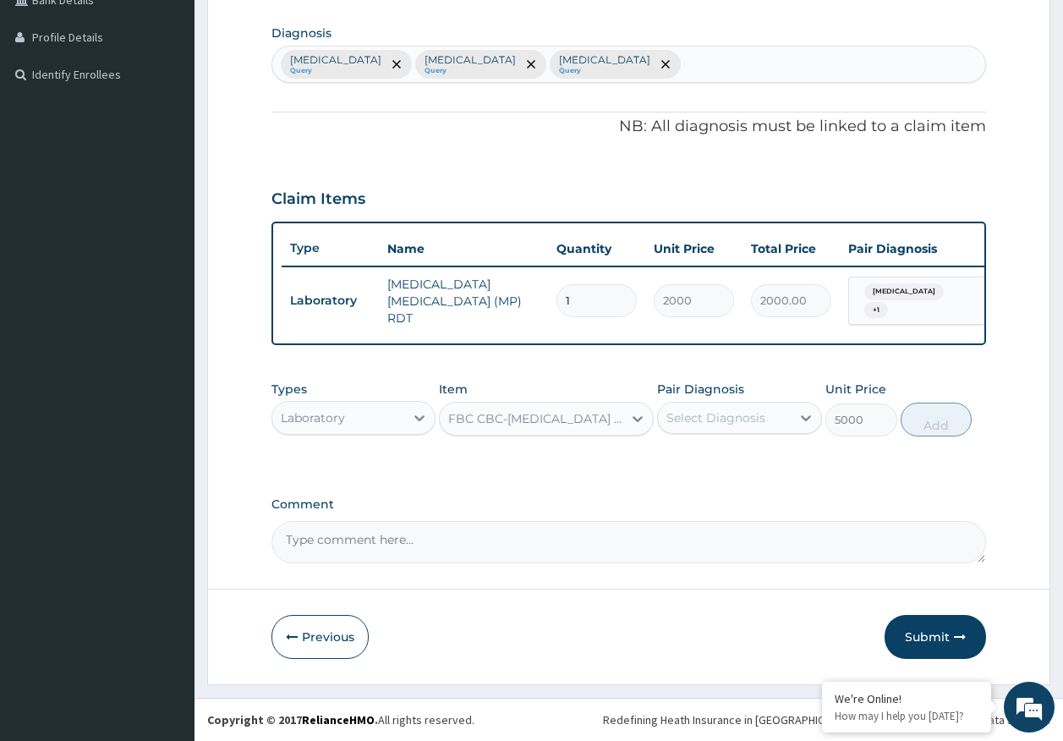
drag, startPoint x: 745, startPoint y: 415, endPoint x: 741, endPoint y: 437, distance: 22.2
click at [745, 416] on div "Select Diagnosis" at bounding box center [715, 417] width 99 height 17
drag, startPoint x: 722, startPoint y: 496, endPoint x: 942, endPoint y: 428, distance: 230.2
click at [723, 497] on label "Sepsis" at bounding box center [737, 493] width 105 height 17
checkbox input "true"
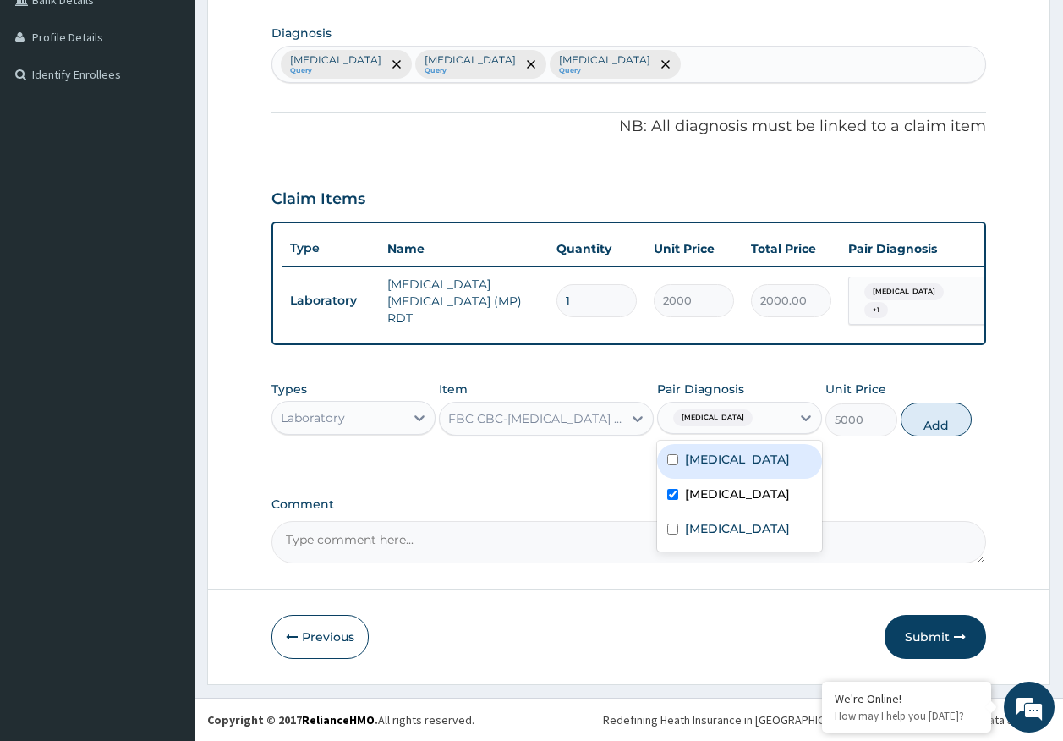
click at [955, 422] on button "Add" at bounding box center [936, 419] width 72 height 34
type input "0"
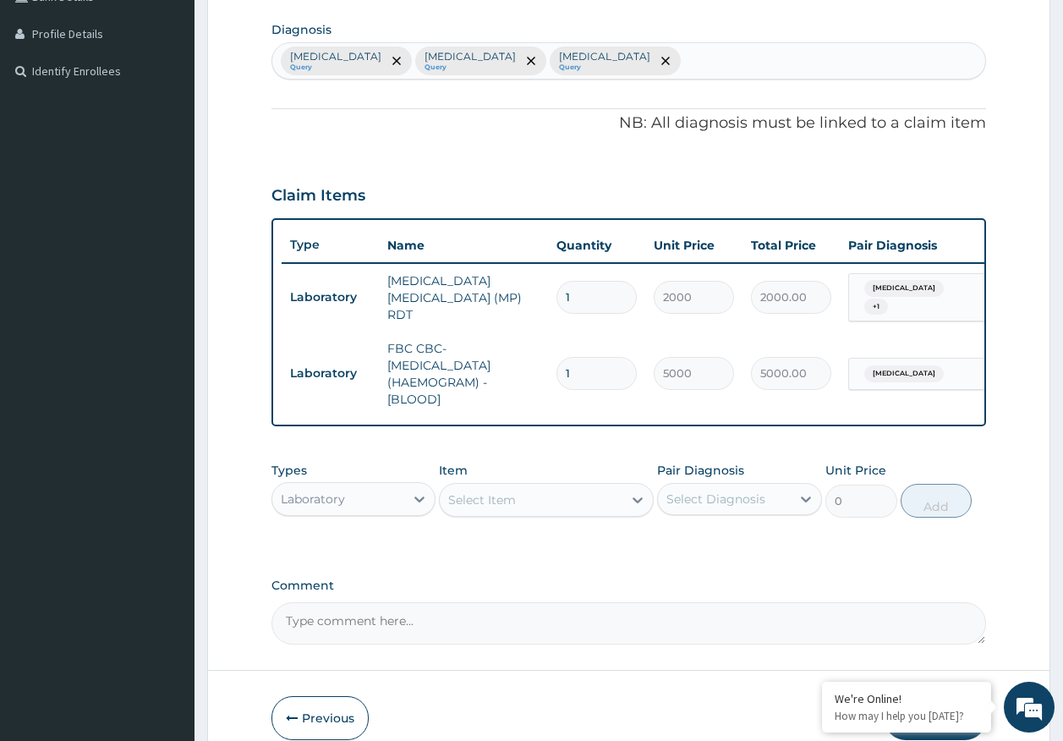
click at [322, 502] on div "Laboratory" at bounding box center [313, 498] width 64 height 17
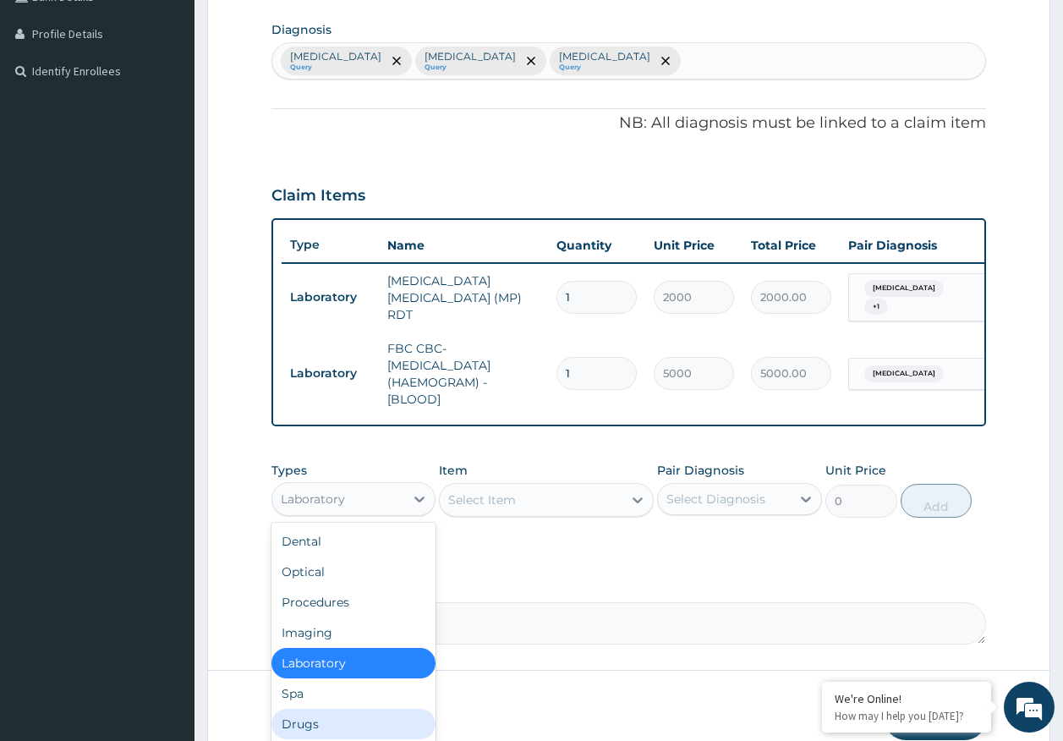
click at [308, 730] on div "Drugs" at bounding box center [353, 724] width 165 height 30
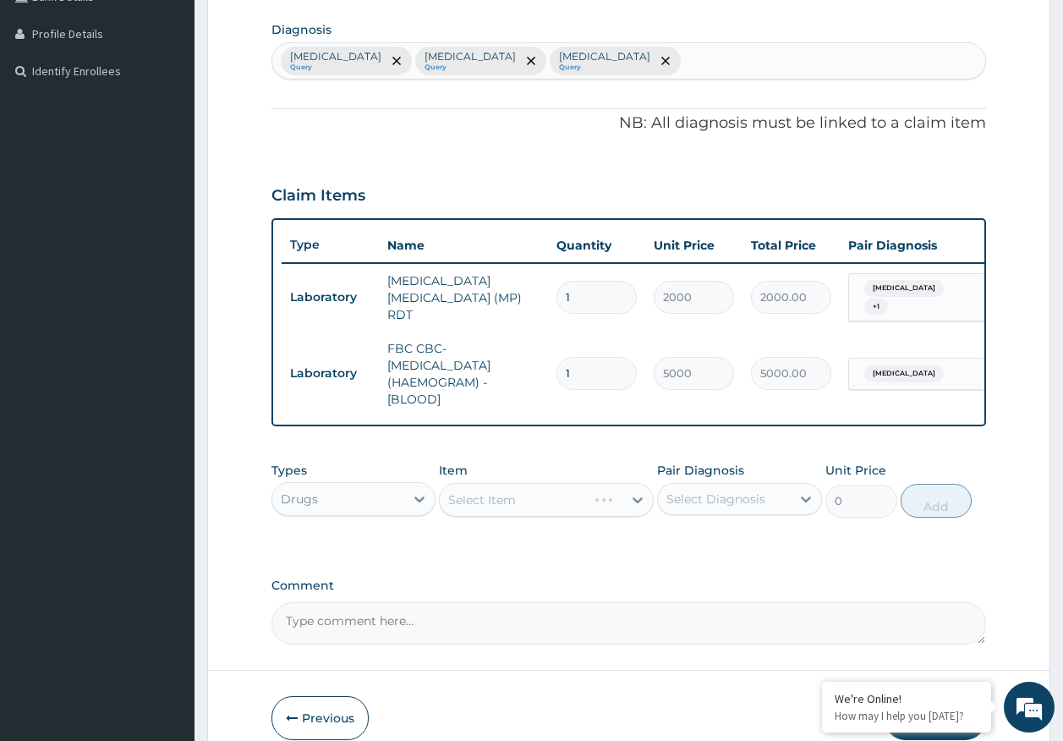
click at [580, 521] on div "Types option Drugs, selected. Select is focused ,type to refine list, press Dow…" at bounding box center [628, 489] width 715 height 73
click at [694, 507] on div "Select Diagnosis" at bounding box center [715, 498] width 99 height 17
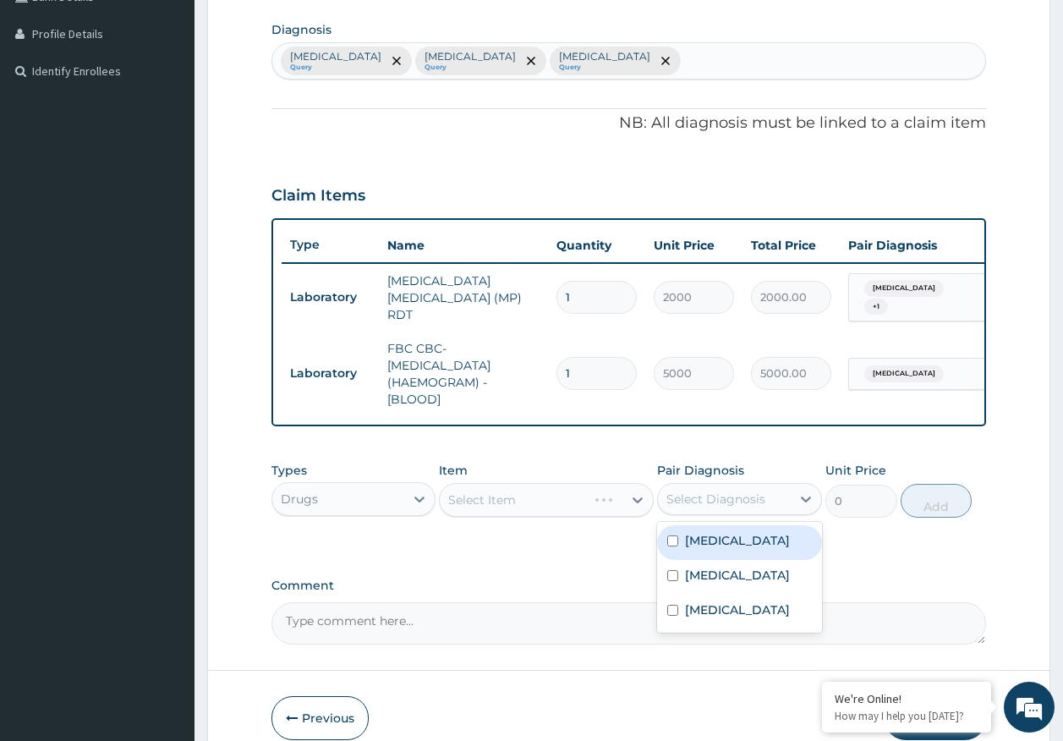
click at [707, 549] on label "Malaria" at bounding box center [737, 540] width 105 height 17
checkbox input "true"
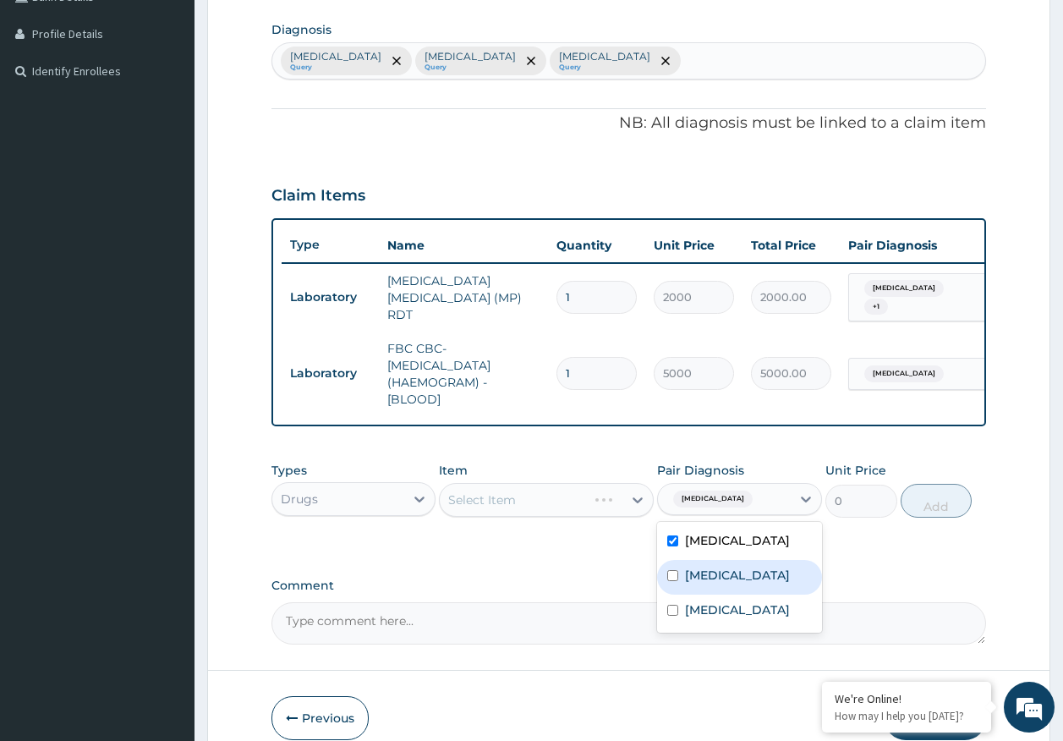
click at [714, 572] on label "Sepsis" at bounding box center [737, 574] width 105 height 17
checkbox input "true"
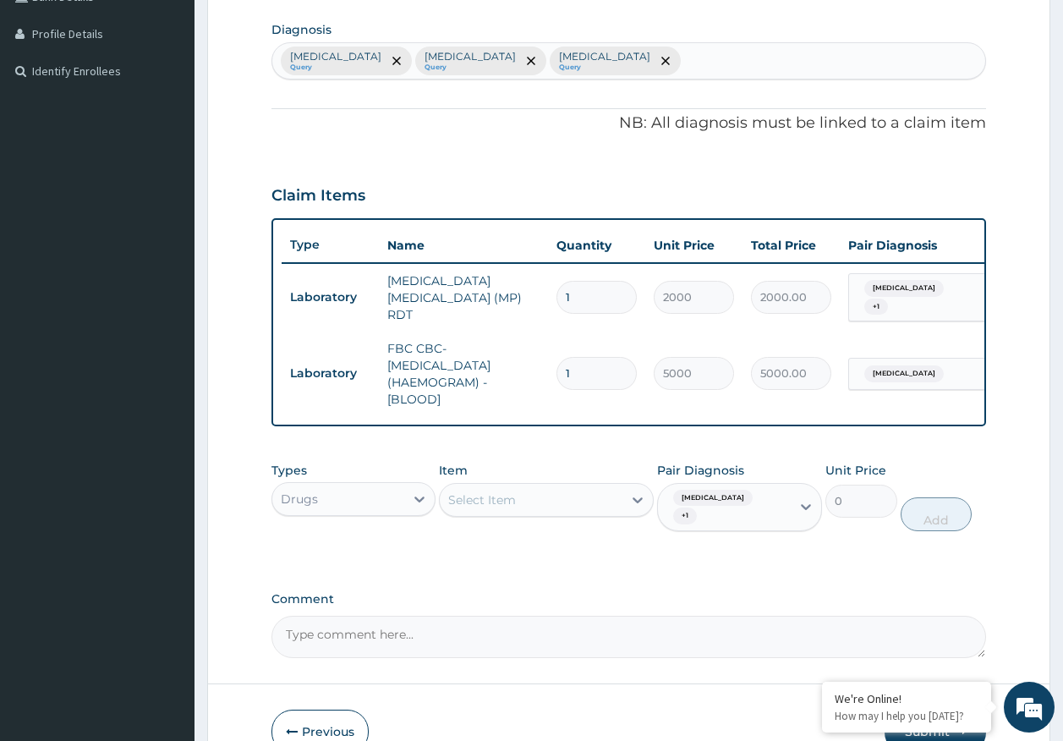
click at [538, 498] on div "Select Item" at bounding box center [531, 499] width 183 height 27
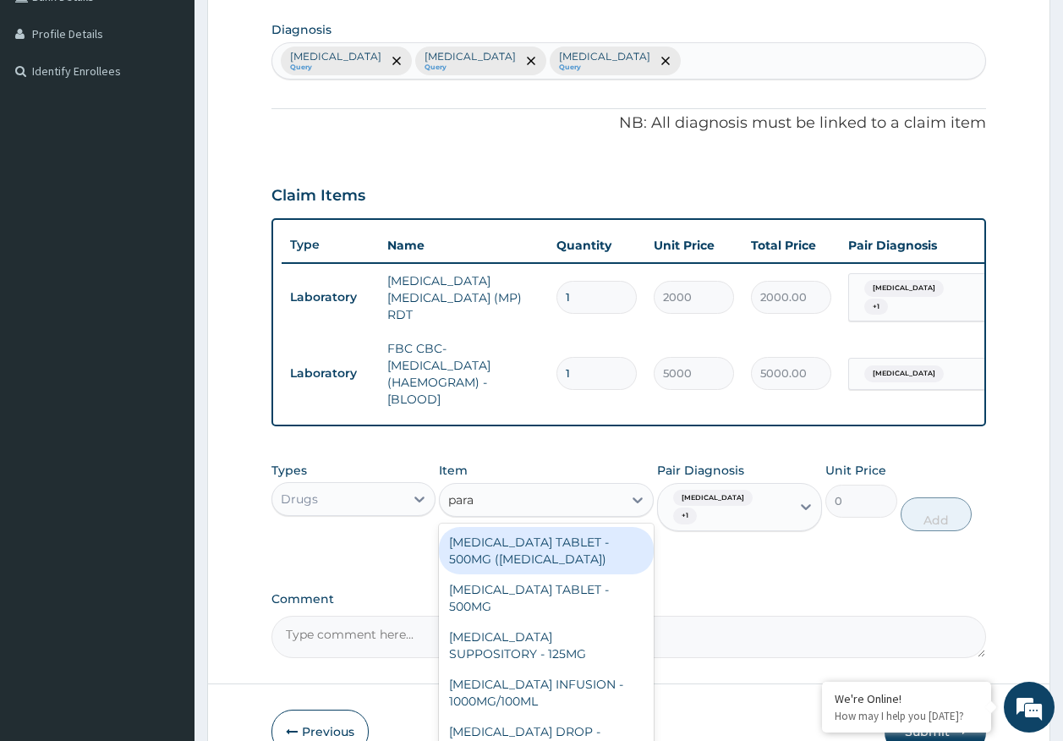
type input "parac"
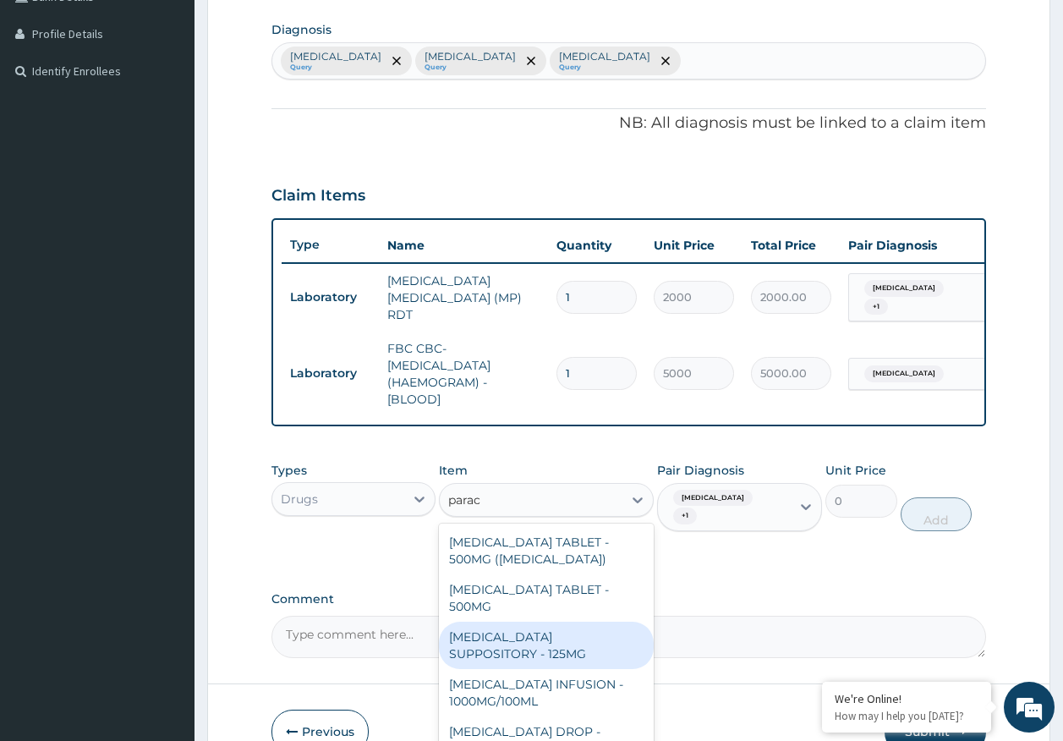
scroll to position [169, 0]
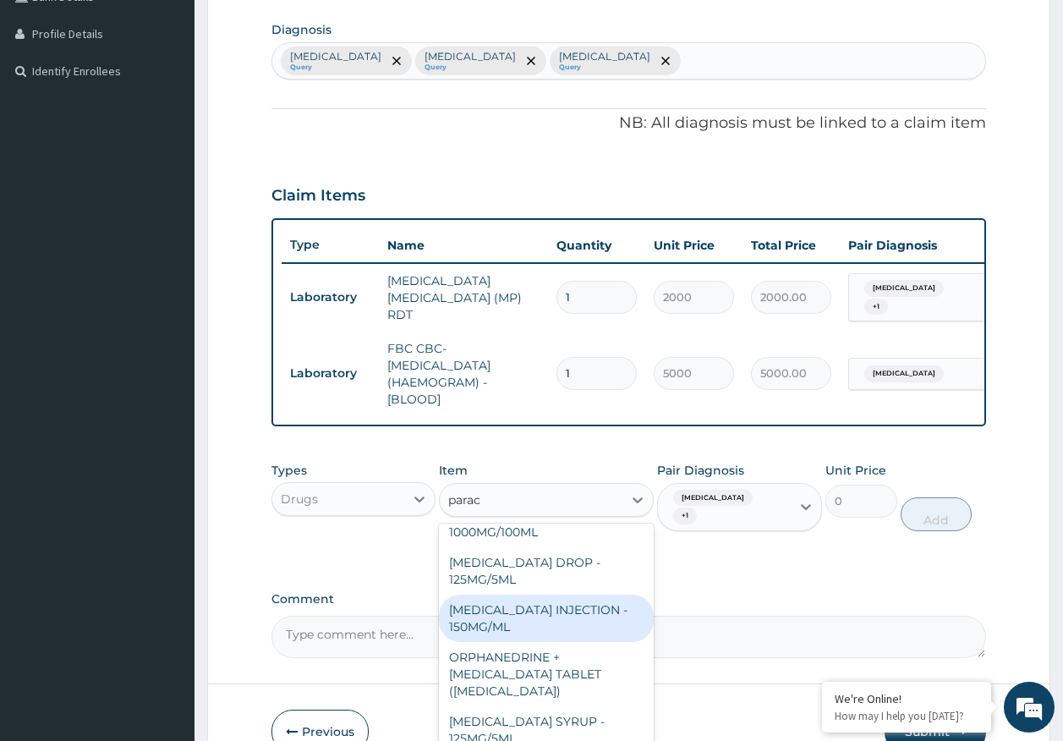
drag, startPoint x: 513, startPoint y: 622, endPoint x: 709, endPoint y: 531, distance: 216.4
click at [518, 622] on div "[MEDICAL_DATA] INJECTION - 150MG/ML" at bounding box center [546, 617] width 215 height 47
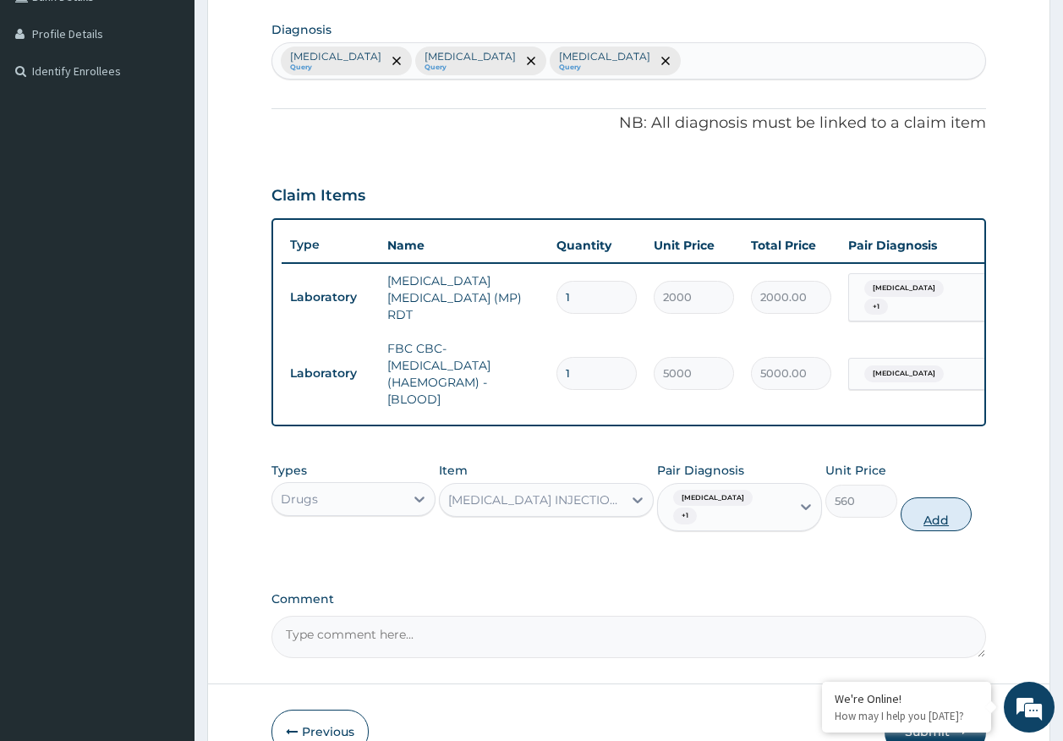
click at [923, 511] on button "Add" at bounding box center [936, 514] width 72 height 34
type input "0"
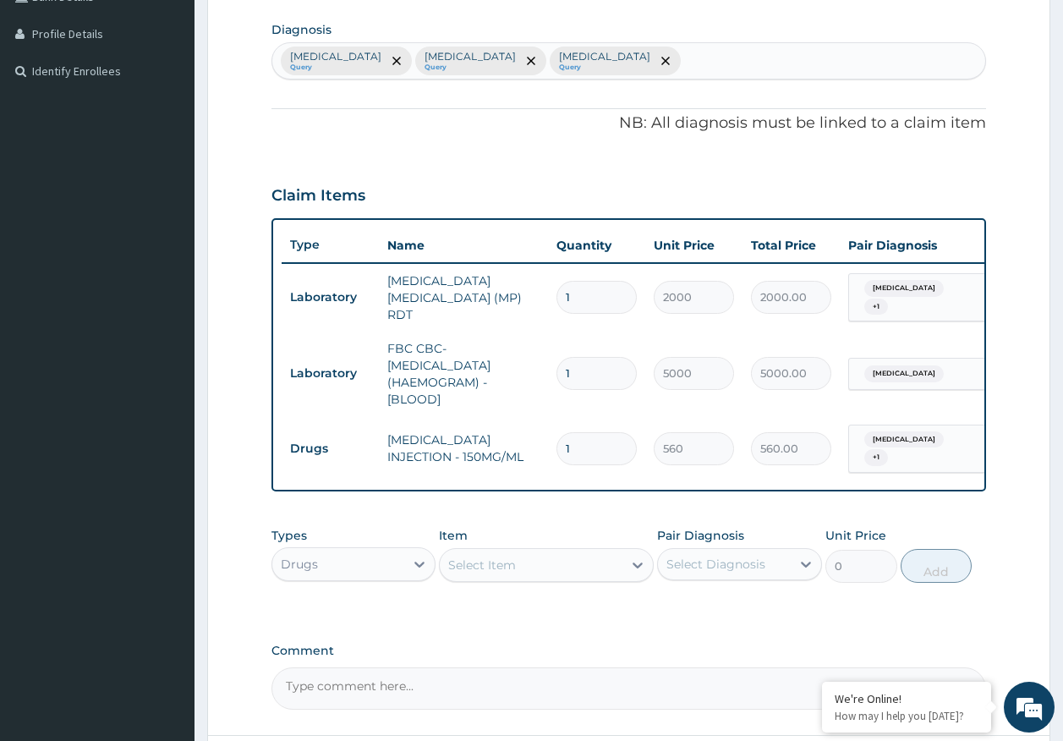
click at [516, 556] on div "Select Item" at bounding box center [531, 564] width 183 height 27
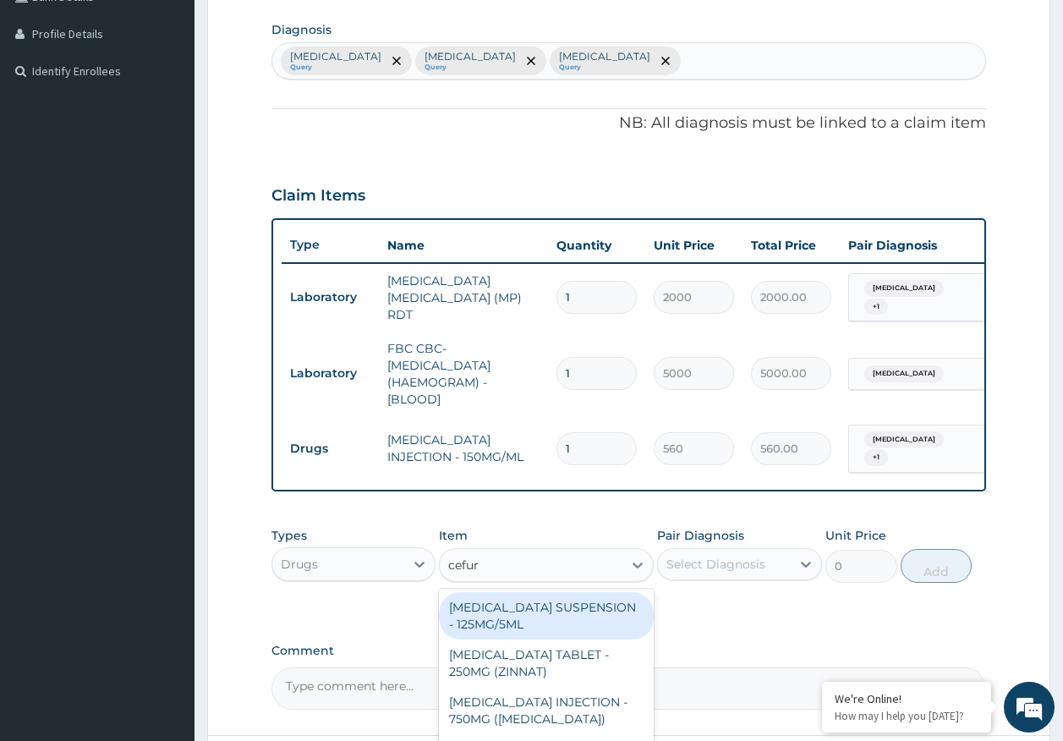
type input "cefuro"
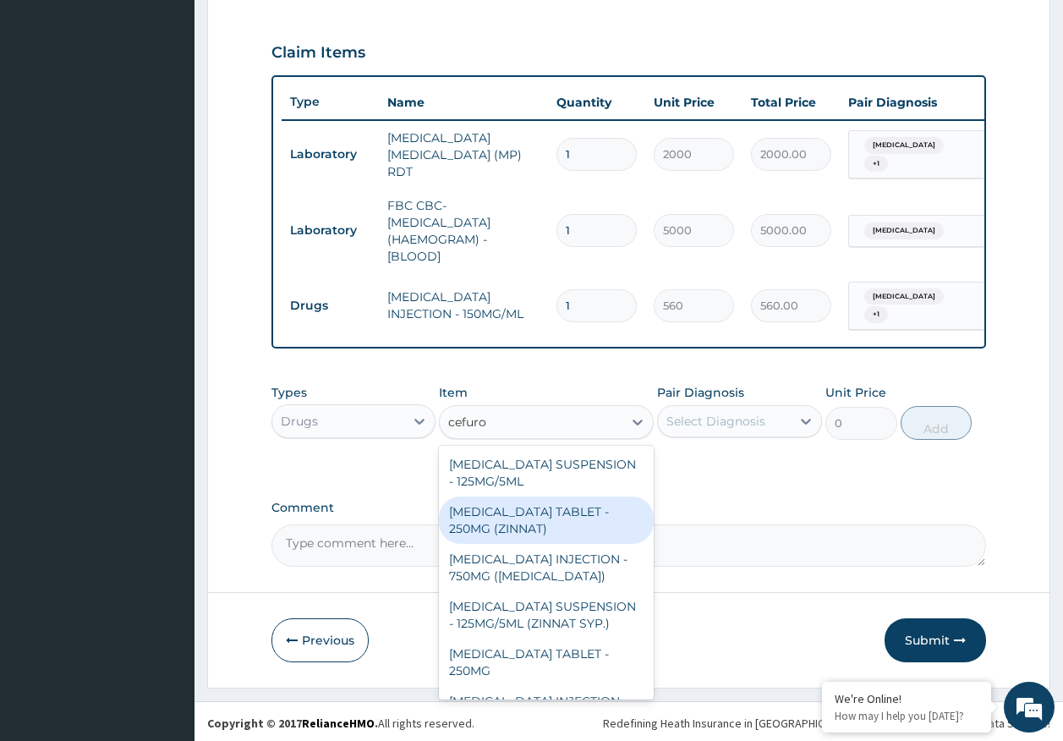
scroll to position [37, 0]
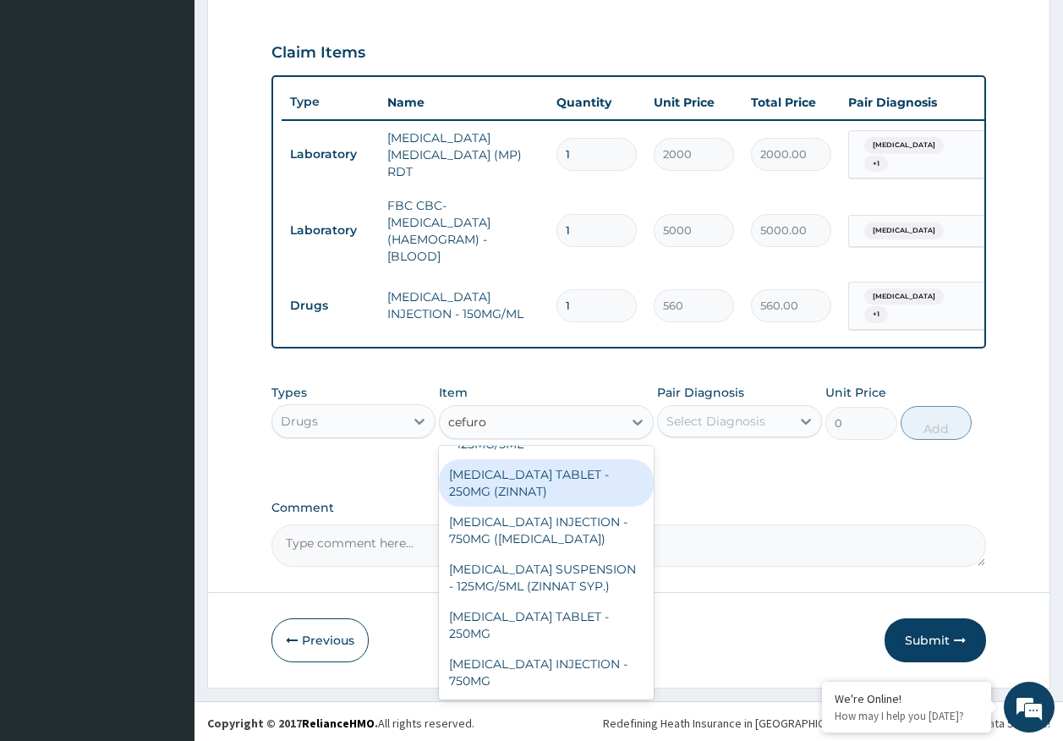
click at [513, 479] on div "CEFUROXIME TABLET - 250MG (ZINNAT)" at bounding box center [546, 482] width 215 height 47
type input "1120"
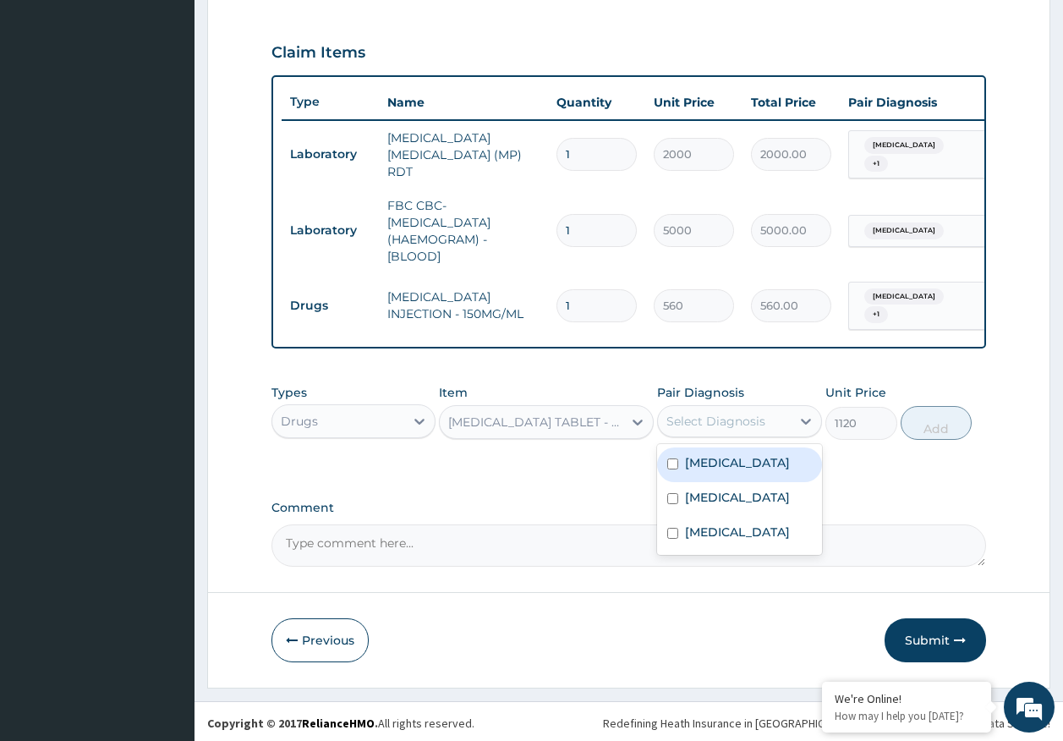
click at [727, 416] on div "Select Diagnosis" at bounding box center [715, 421] width 99 height 17
click at [730, 417] on div "Select Diagnosis" at bounding box center [715, 421] width 99 height 17
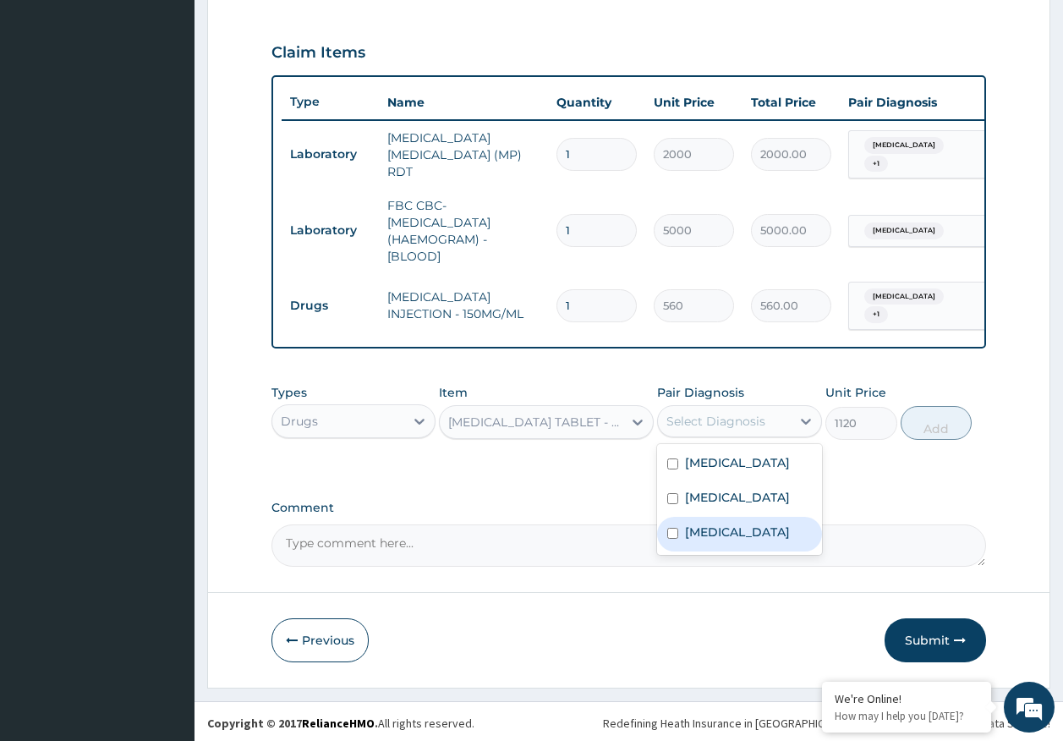
drag, startPoint x: 747, startPoint y: 529, endPoint x: 906, endPoint y: 437, distance: 183.7
click at [748, 528] on label "[MEDICAL_DATA]" at bounding box center [737, 531] width 105 height 17
checkbox input "true"
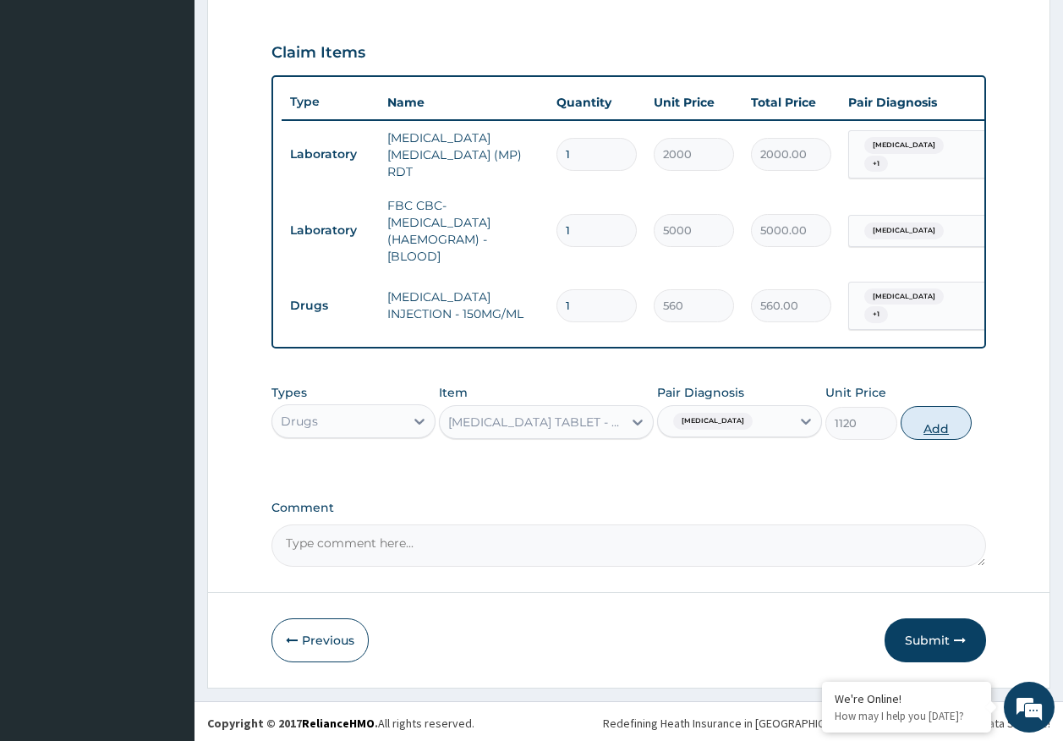
click at [936, 419] on button "Add" at bounding box center [936, 423] width 72 height 34
type input "0"
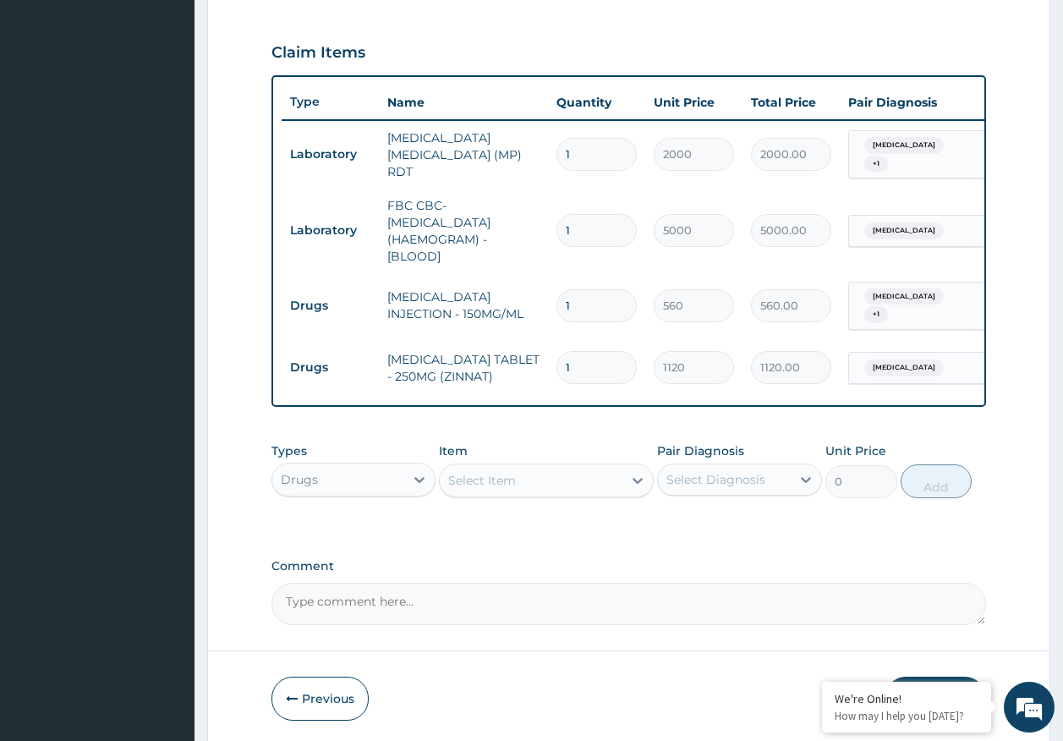
type input "0.00"
type input "2"
type input "2240.00"
type input "20"
type input "22400.00"
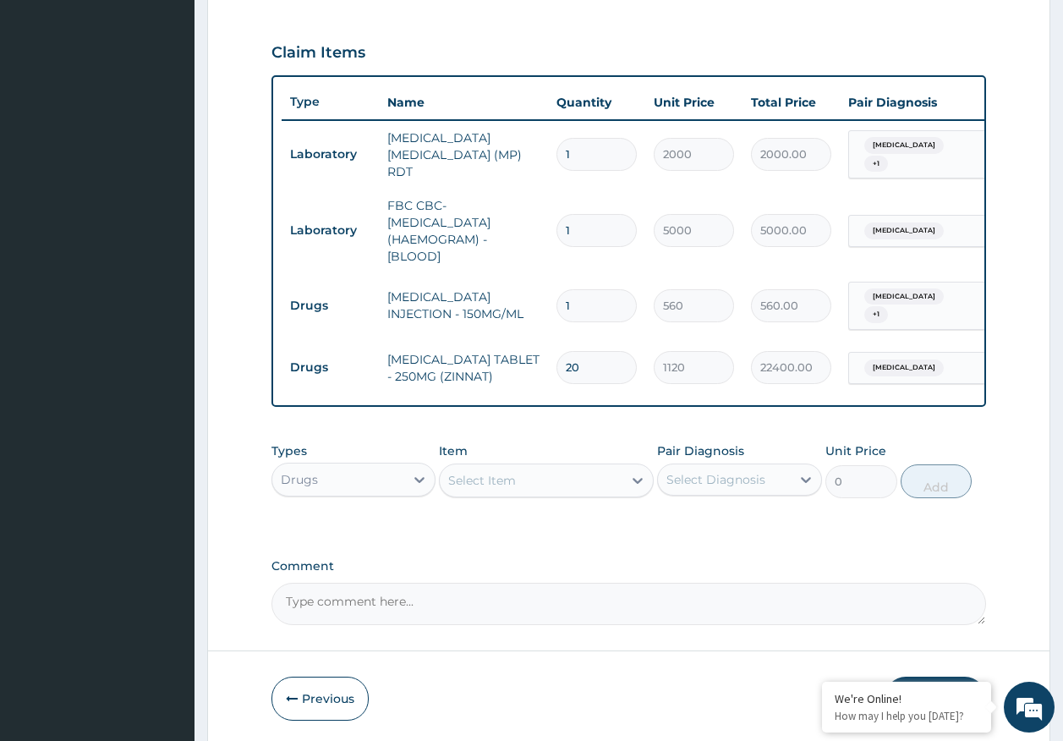
type input "20"
click at [516, 476] on div "Select Item" at bounding box center [531, 480] width 183 height 27
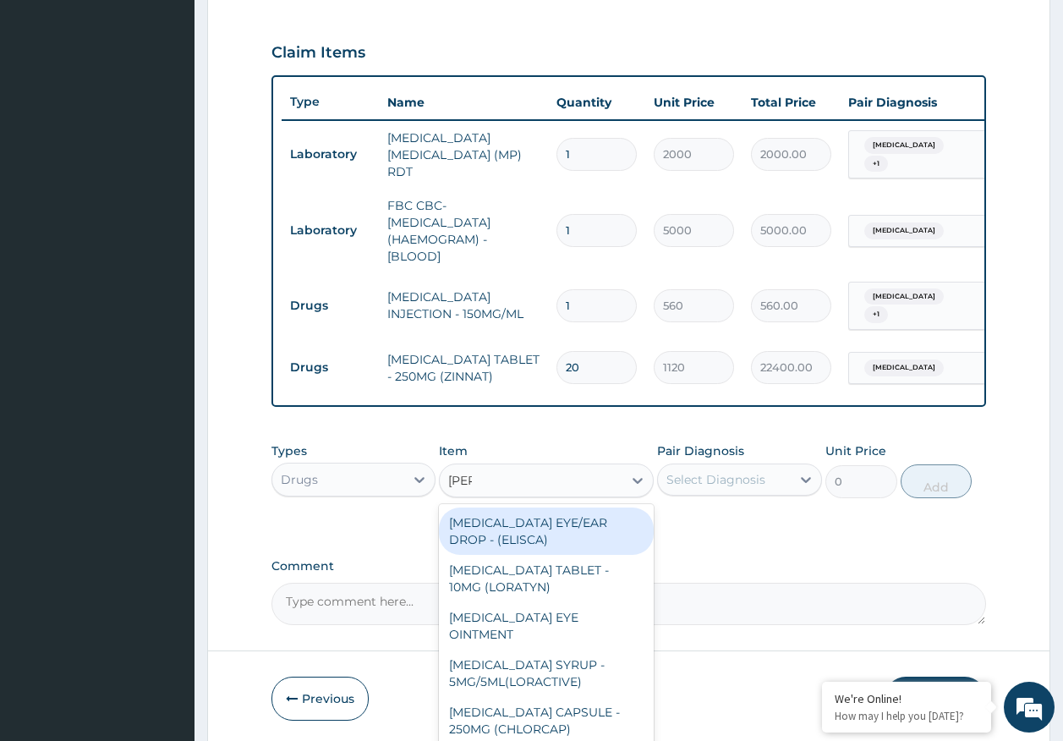
type input "lorat"
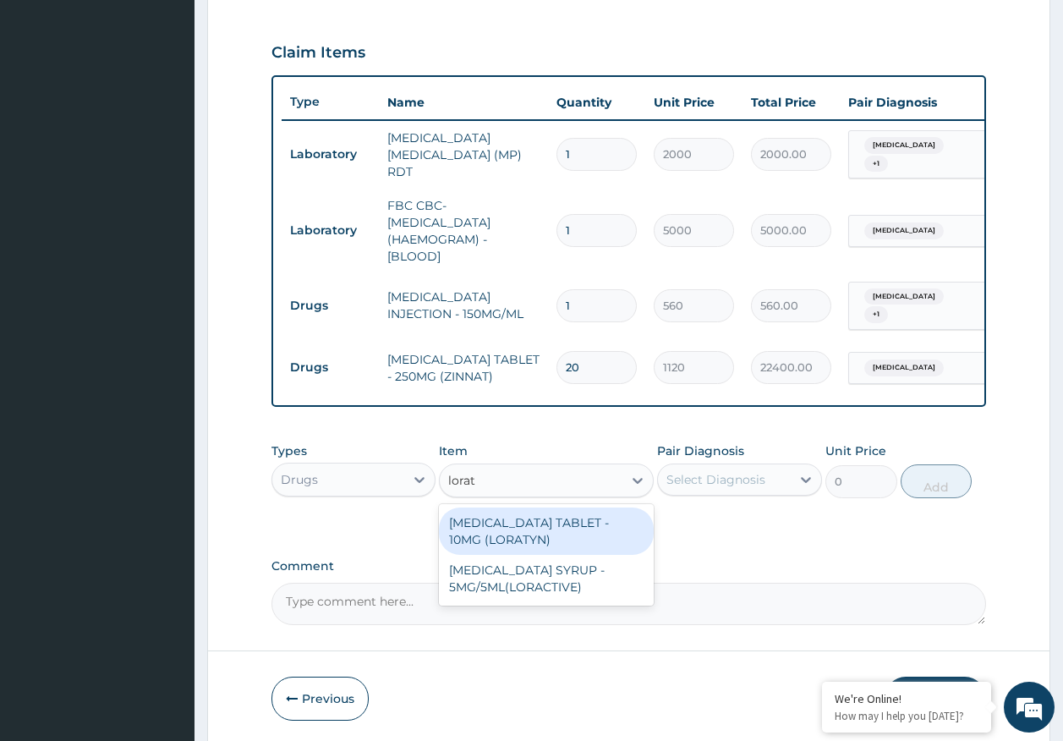
drag, startPoint x: 516, startPoint y: 528, endPoint x: 734, endPoint y: 484, distance: 222.7
click at [537, 523] on div "LORATADINE TABLET - 10MG (LORATYN)" at bounding box center [546, 530] width 215 height 47
type input "98"
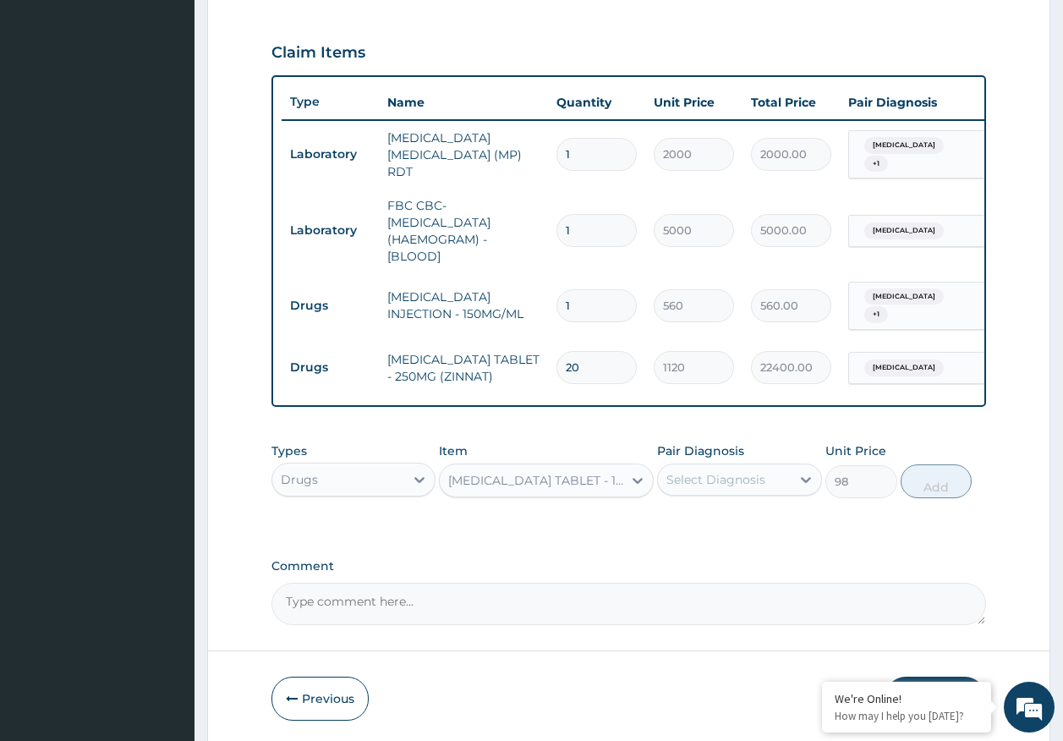
click at [733, 476] on div "Select Diagnosis" at bounding box center [715, 479] width 99 height 17
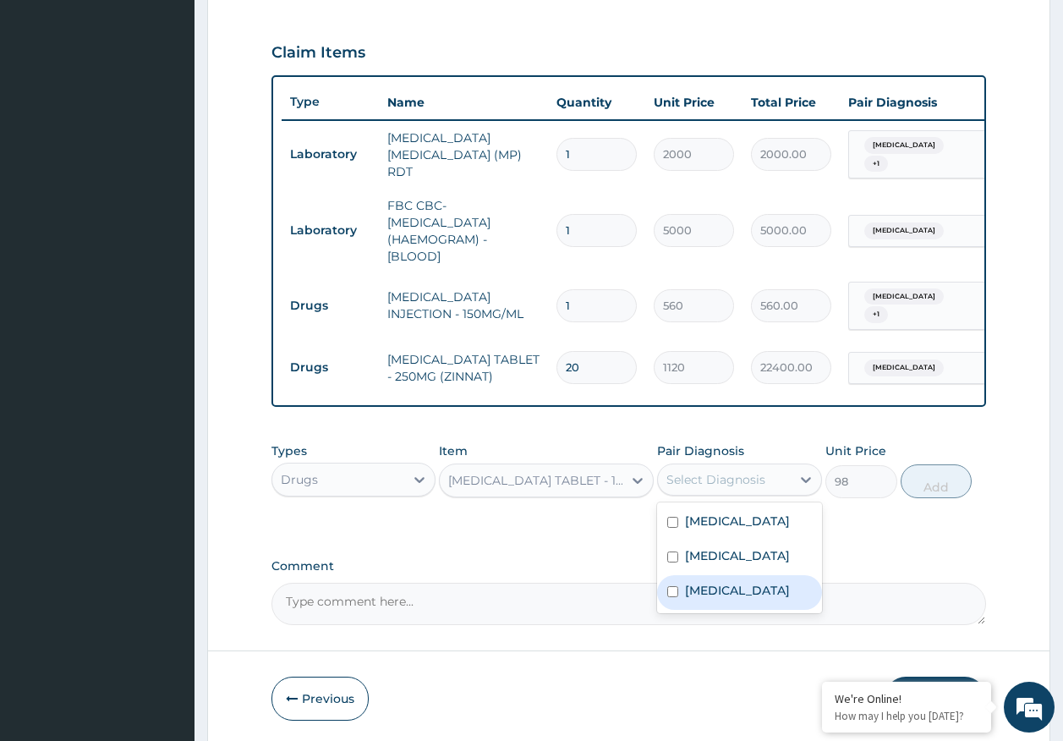
drag, startPoint x: 709, startPoint y: 588, endPoint x: 882, endPoint y: 514, distance: 187.8
click at [710, 589] on label "Upper respiratory infection" at bounding box center [737, 590] width 105 height 17
checkbox input "true"
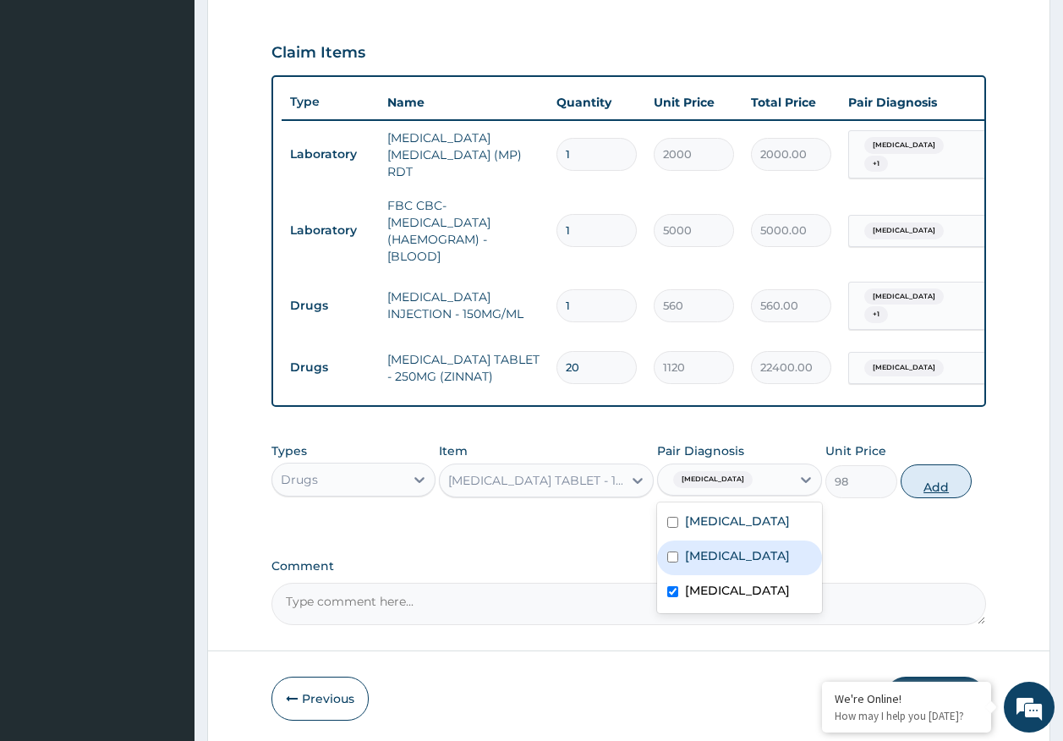
click at [942, 476] on button "Add" at bounding box center [936, 481] width 72 height 34
type input "0"
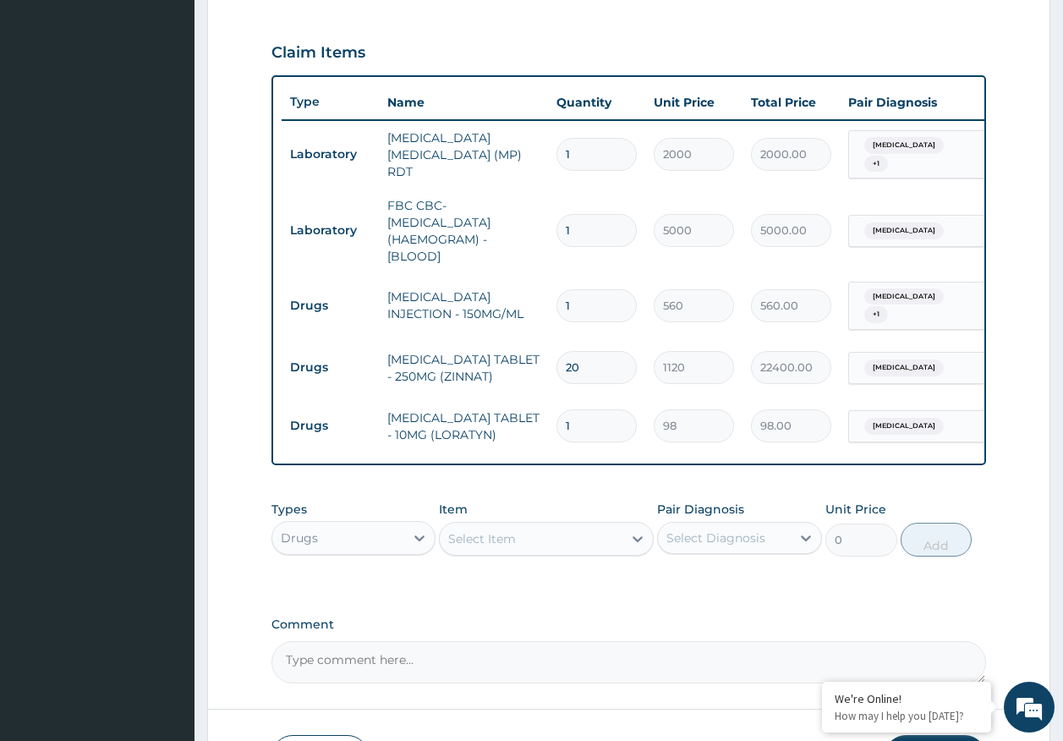
click at [560, 528] on div "Select Item" at bounding box center [531, 538] width 183 height 27
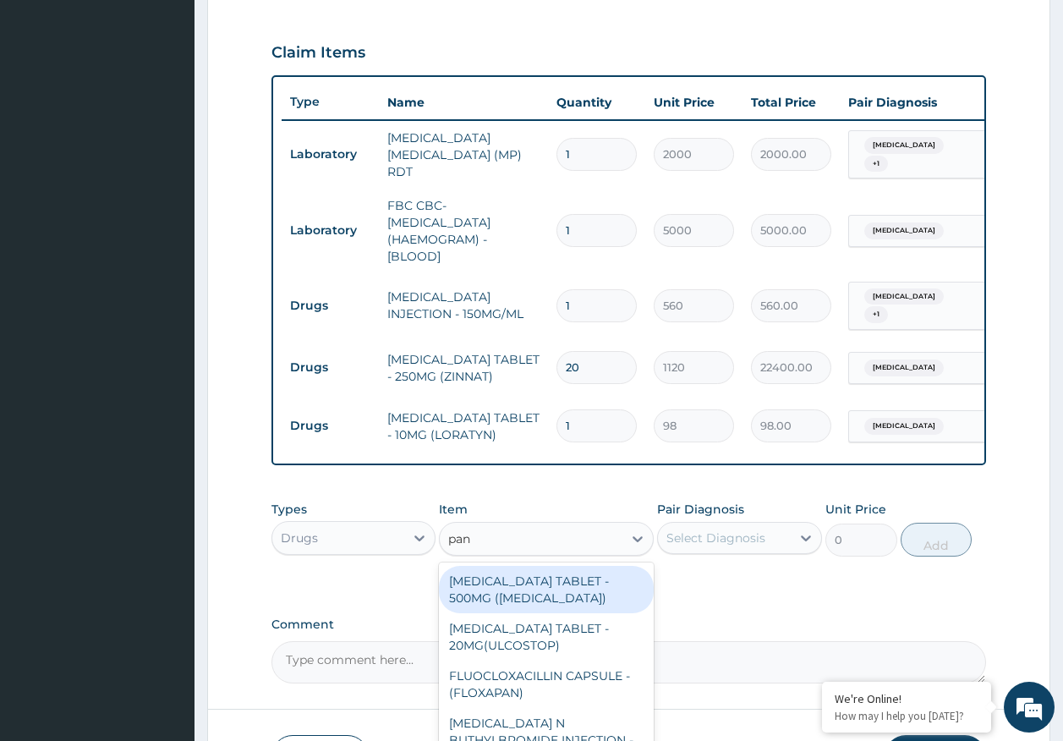
type input "pana"
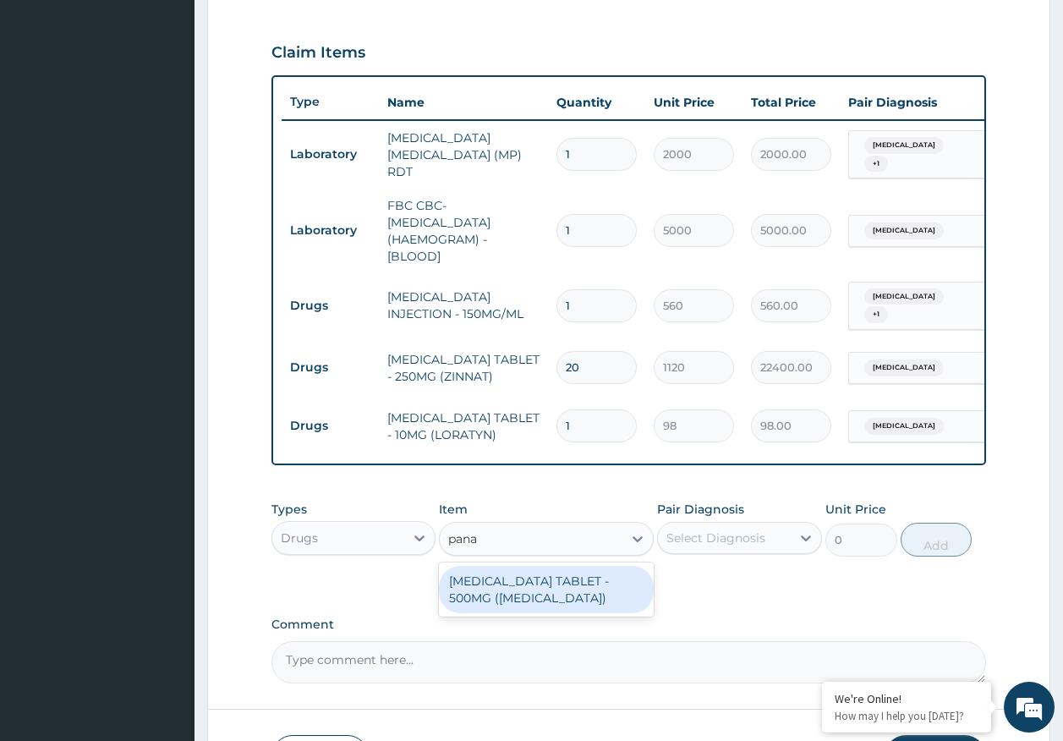
drag, startPoint x: 555, startPoint y: 586, endPoint x: 772, endPoint y: 557, distance: 219.2
click at [565, 586] on div "PARACETAMOL TABLET - 500MG (PANADOL)" at bounding box center [546, 589] width 215 height 47
type input "42"
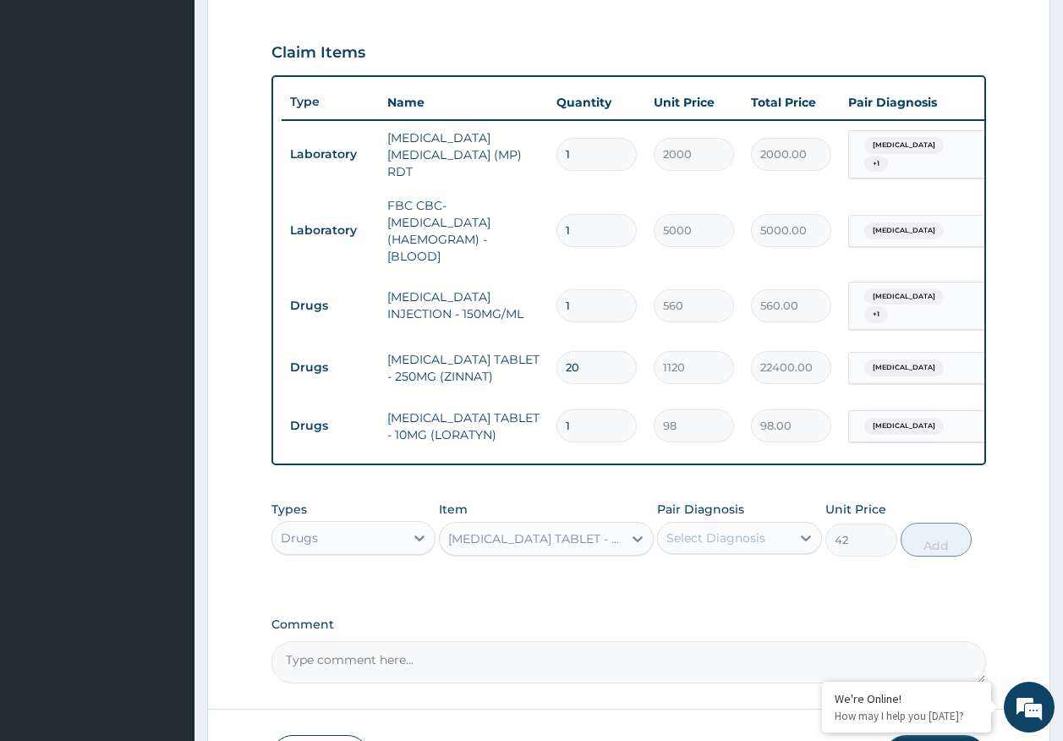
click at [729, 531] on div "Select Diagnosis" at bounding box center [715, 537] width 99 height 17
click at [708, 578] on label "Malaria" at bounding box center [737, 579] width 105 height 17
checkbox input "true"
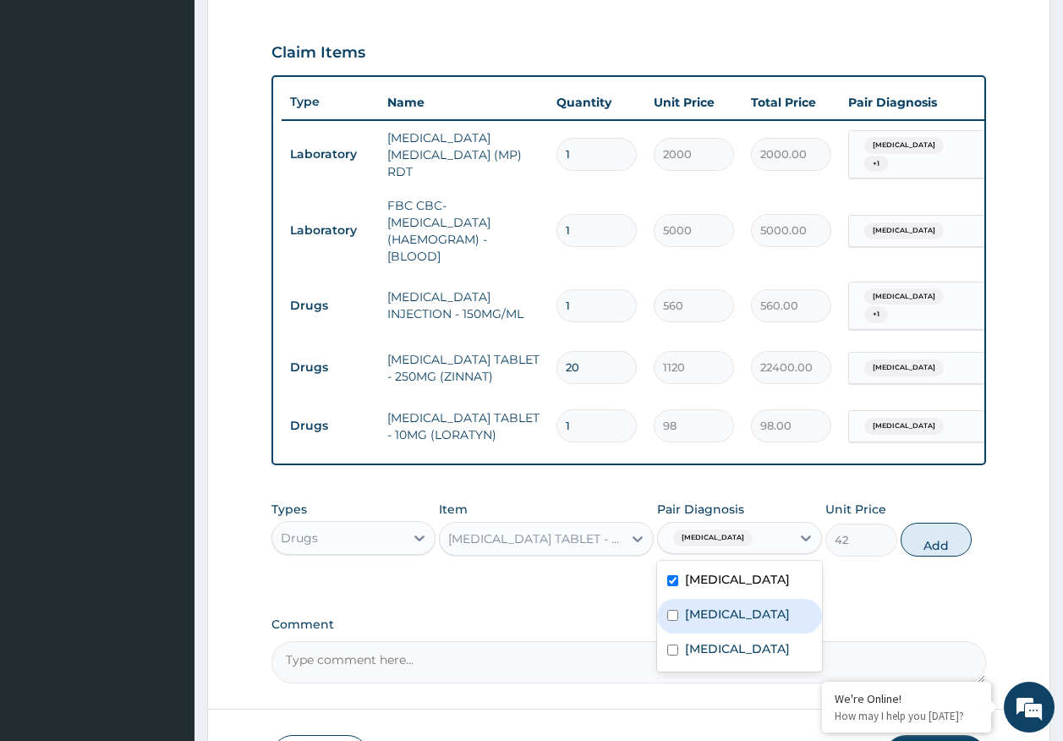
click at [709, 605] on label "Sepsis" at bounding box center [737, 613] width 105 height 17
checkbox input "true"
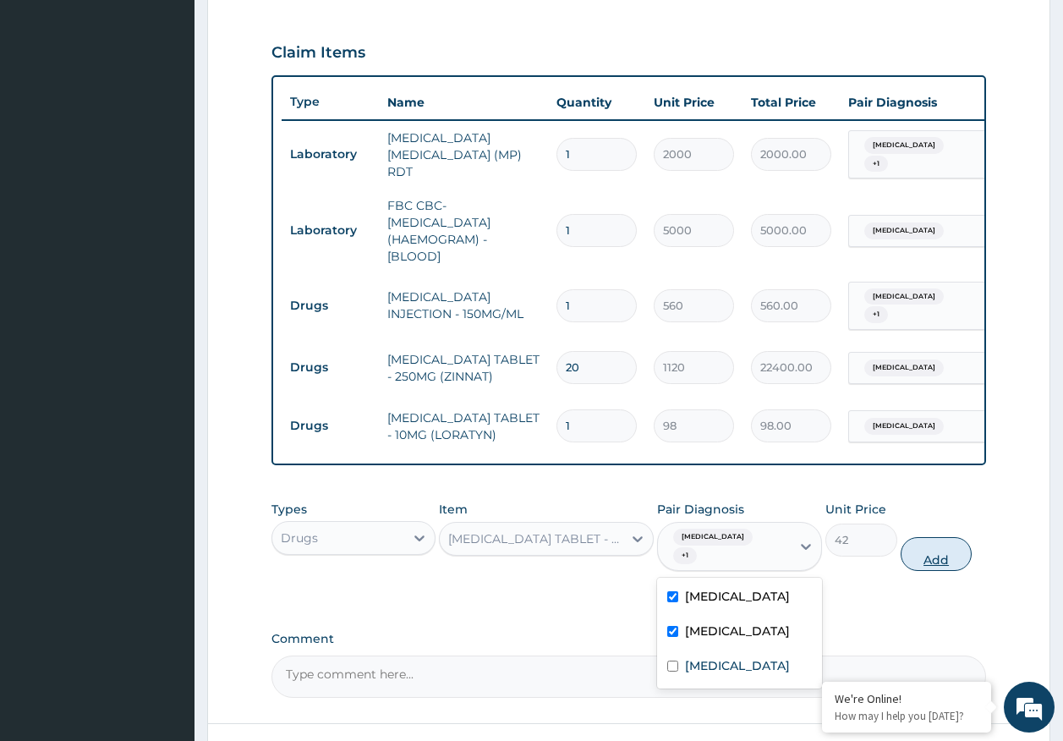
click at [933, 540] on button "Add" at bounding box center [936, 554] width 72 height 34
type input "0"
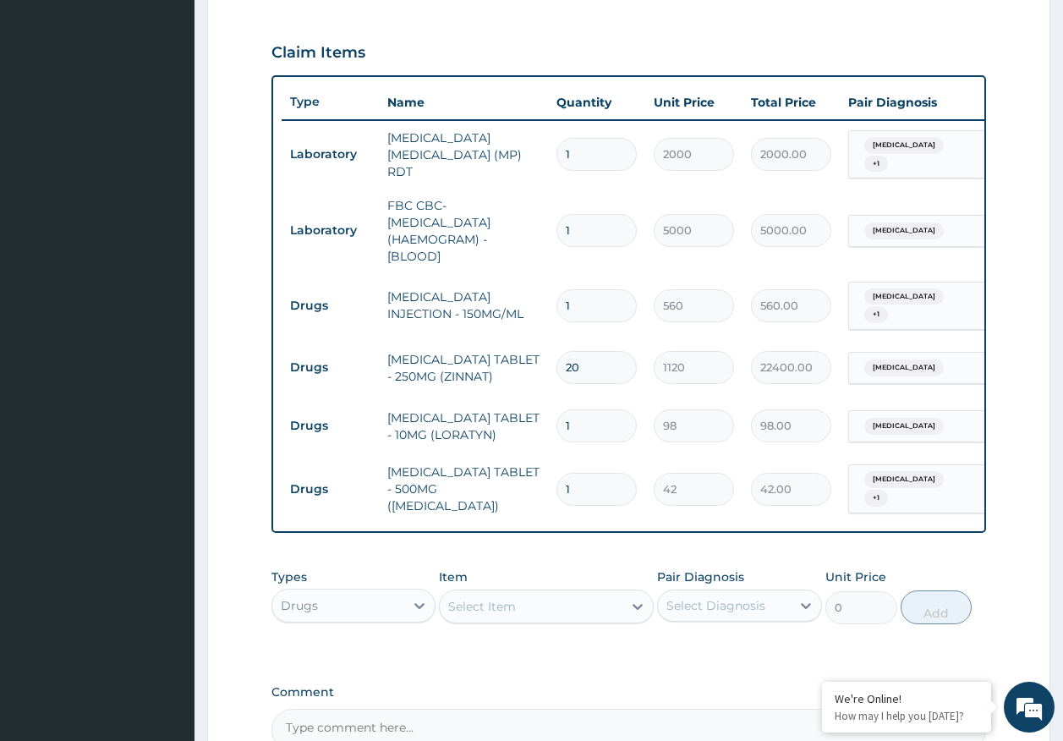
type input "18"
type input "756.00"
type input "18"
click at [581, 411] on input "1" at bounding box center [596, 425] width 80 height 33
type input "0.00"
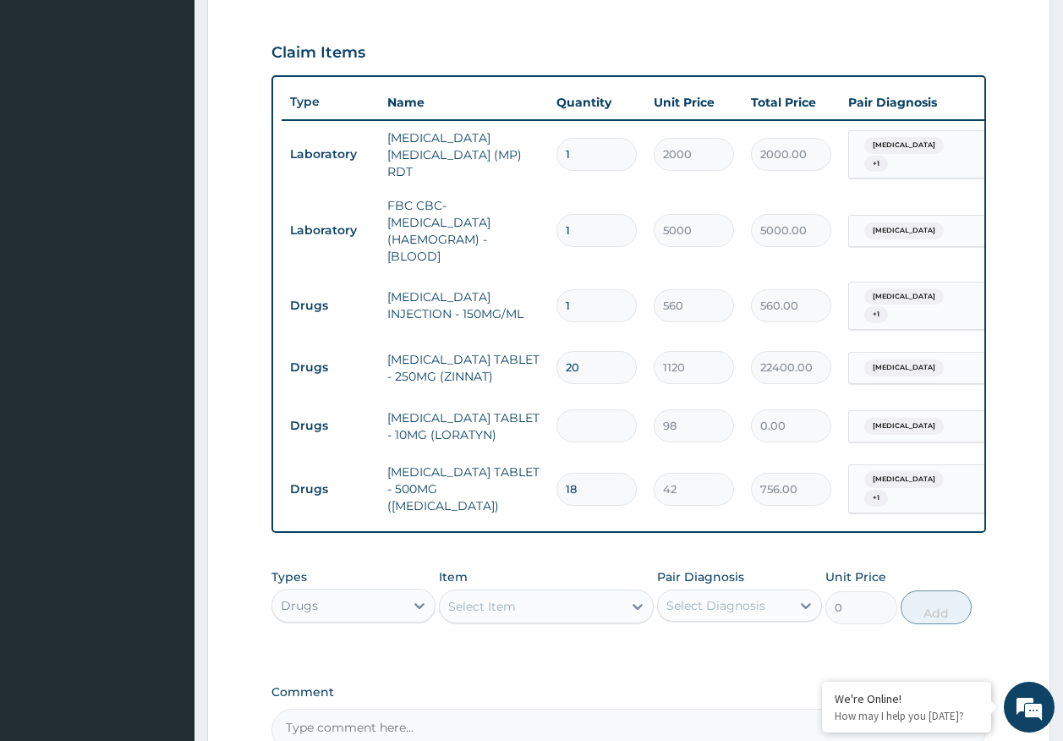
type input "5"
type input "490.00"
type input "5"
click at [512, 598] on div "Select Item" at bounding box center [482, 606] width 68 height 17
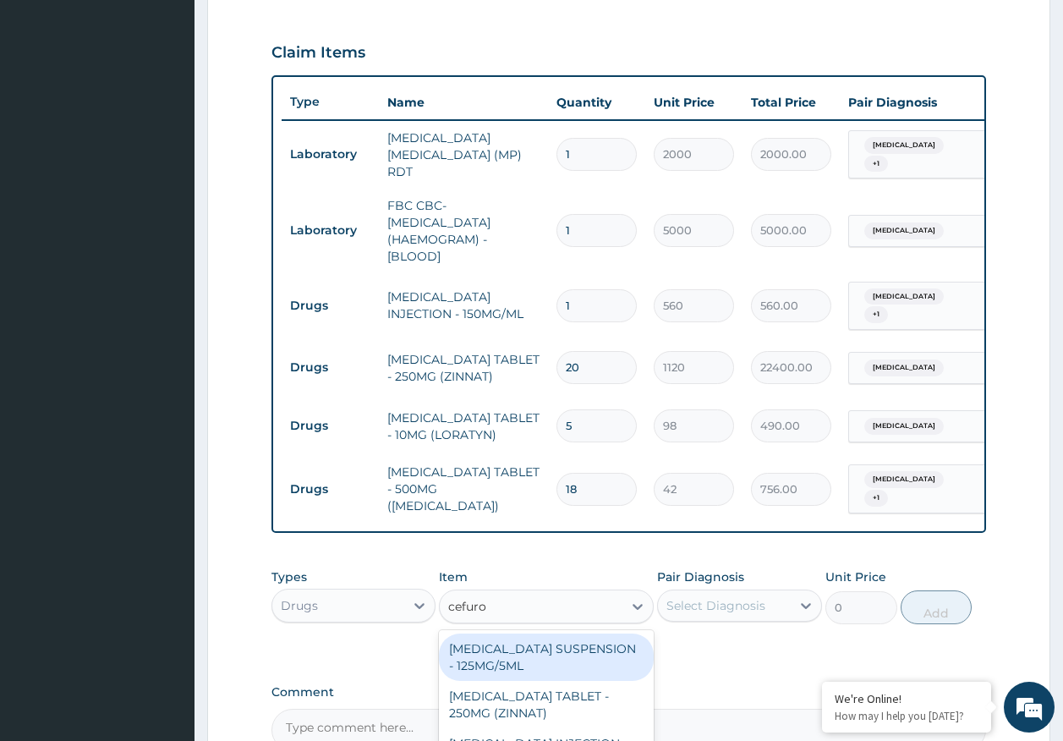
type input "cefurox"
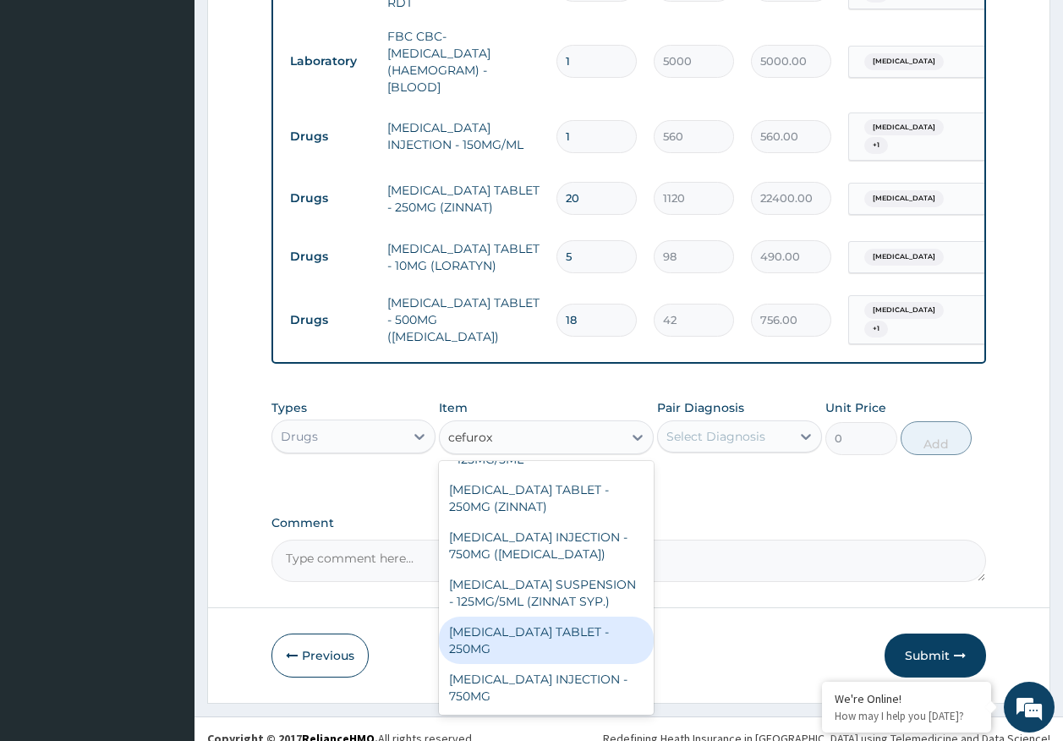
click at [543, 626] on div "CEFUROXIME TABLET - 250MG" at bounding box center [546, 639] width 215 height 47
type input "420"
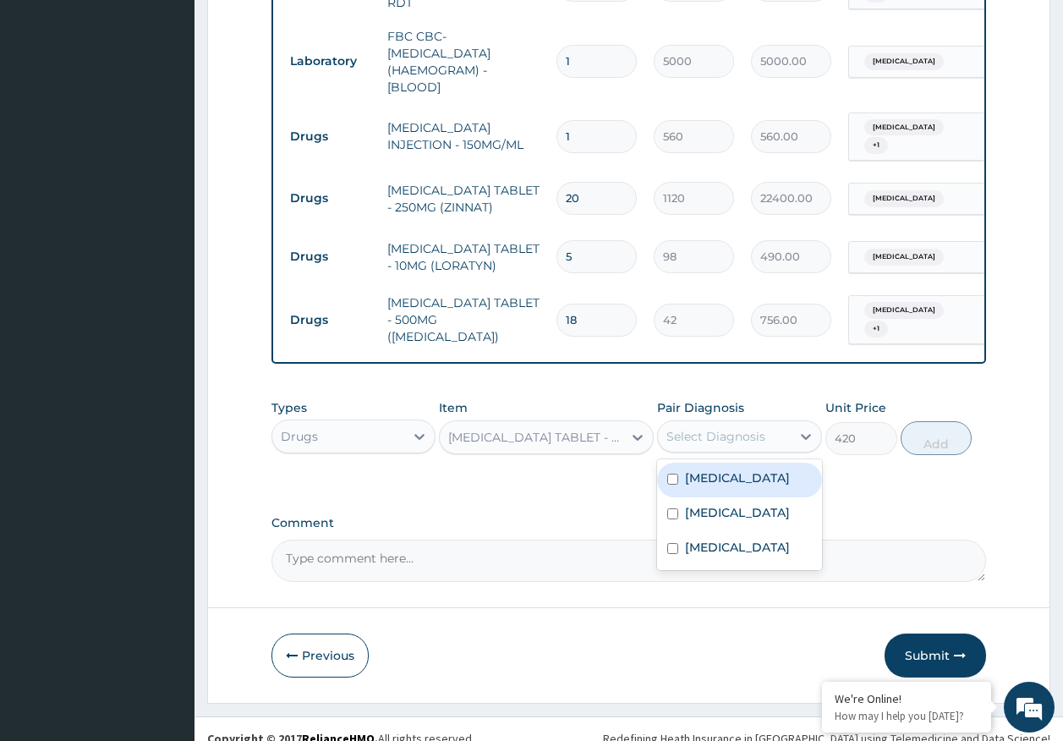
click at [752, 423] on div "Select Diagnosis" at bounding box center [724, 436] width 133 height 27
click at [716, 475] on div "Malaria" at bounding box center [739, 479] width 165 height 35
checkbox input "true"
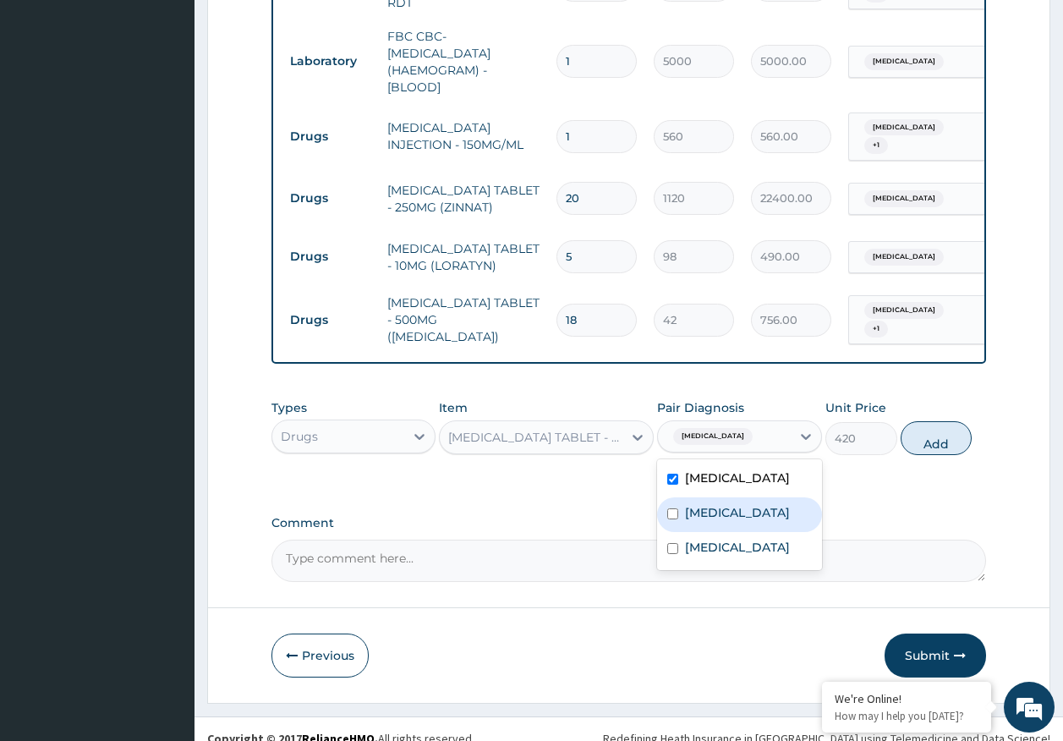
click at [705, 504] on label "Sepsis" at bounding box center [737, 512] width 105 height 17
checkbox input "true"
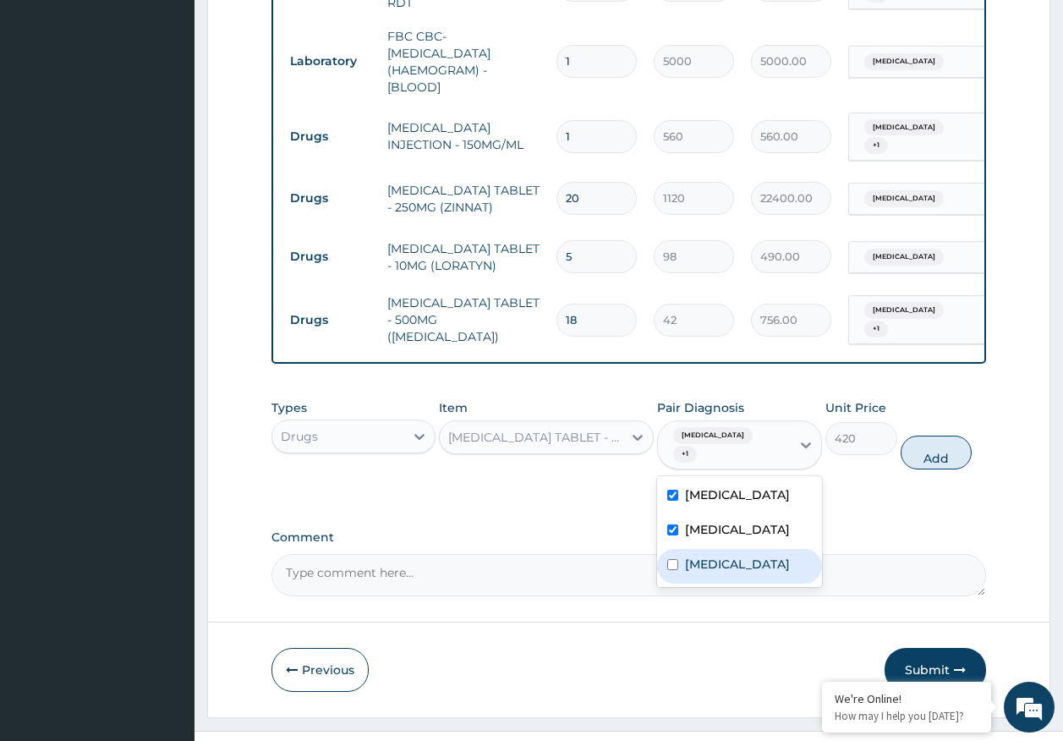
click at [723, 555] on label "Upper respiratory infection" at bounding box center [737, 563] width 105 height 17
checkbox input "true"
drag, startPoint x: 721, startPoint y: 513, endPoint x: 736, endPoint y: 466, distance: 49.5
click at [721, 514] on div "[MEDICAL_DATA]" at bounding box center [739, 531] width 165 height 35
checkbox input "false"
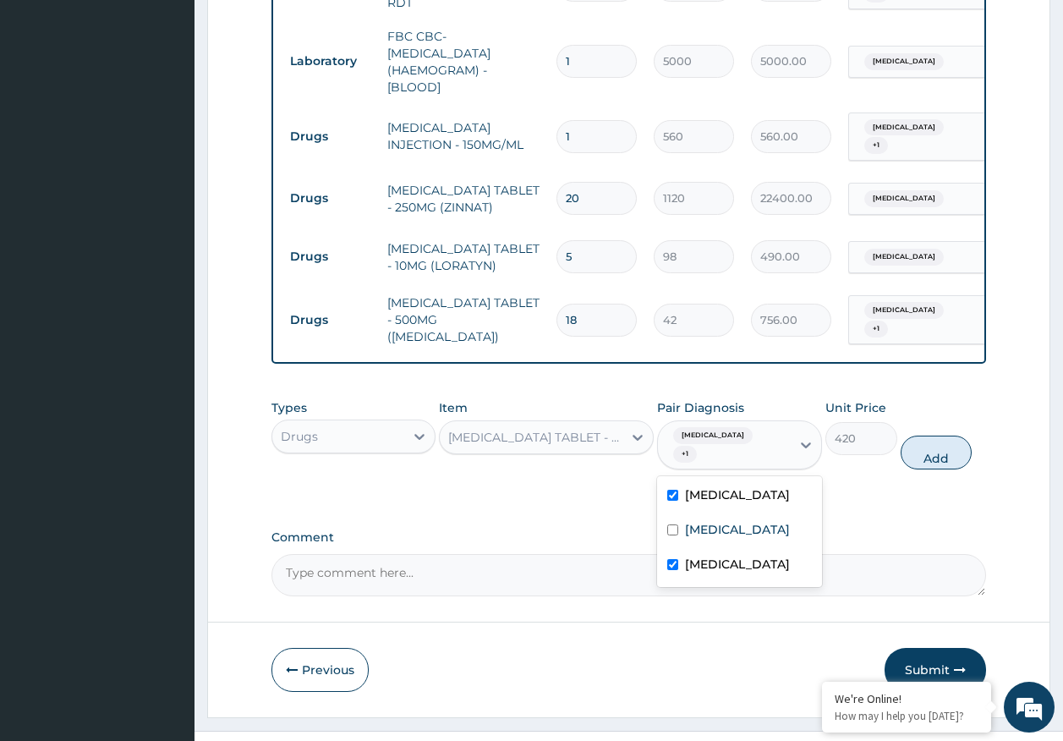
drag, startPoint x: 736, startPoint y: 466, endPoint x: 844, endPoint y: 444, distance: 110.4
click at [741, 479] on div "[MEDICAL_DATA]" at bounding box center [739, 496] width 165 height 35
checkbox input "false"
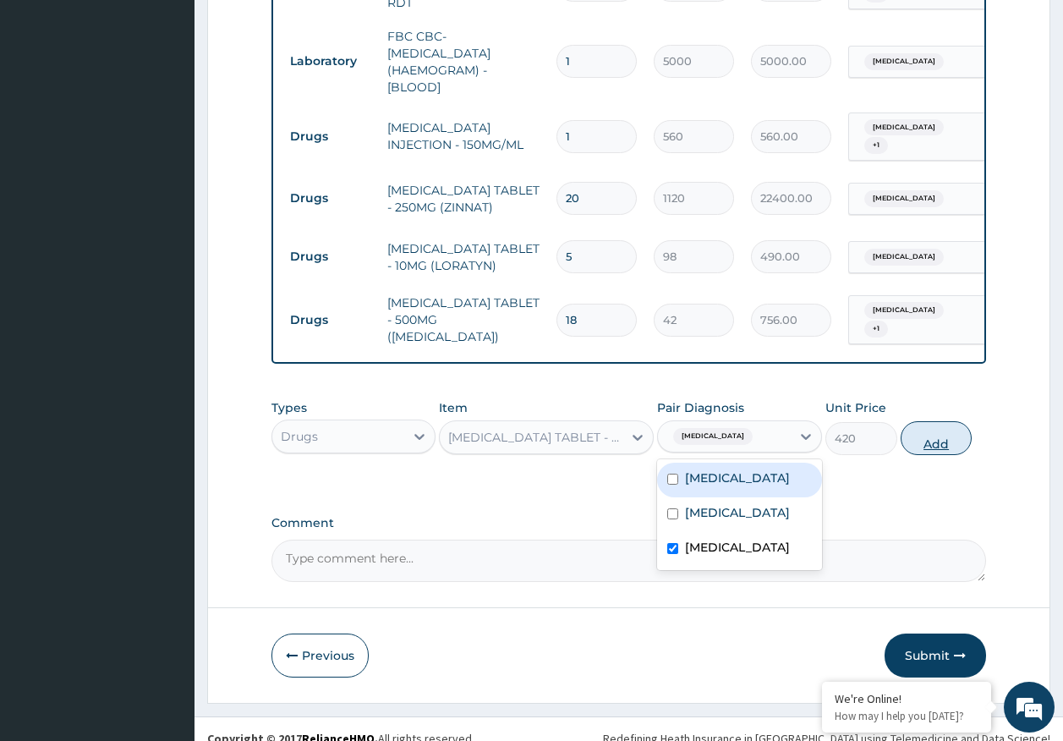
click at [922, 431] on button "Add" at bounding box center [936, 438] width 72 height 34
type input "0"
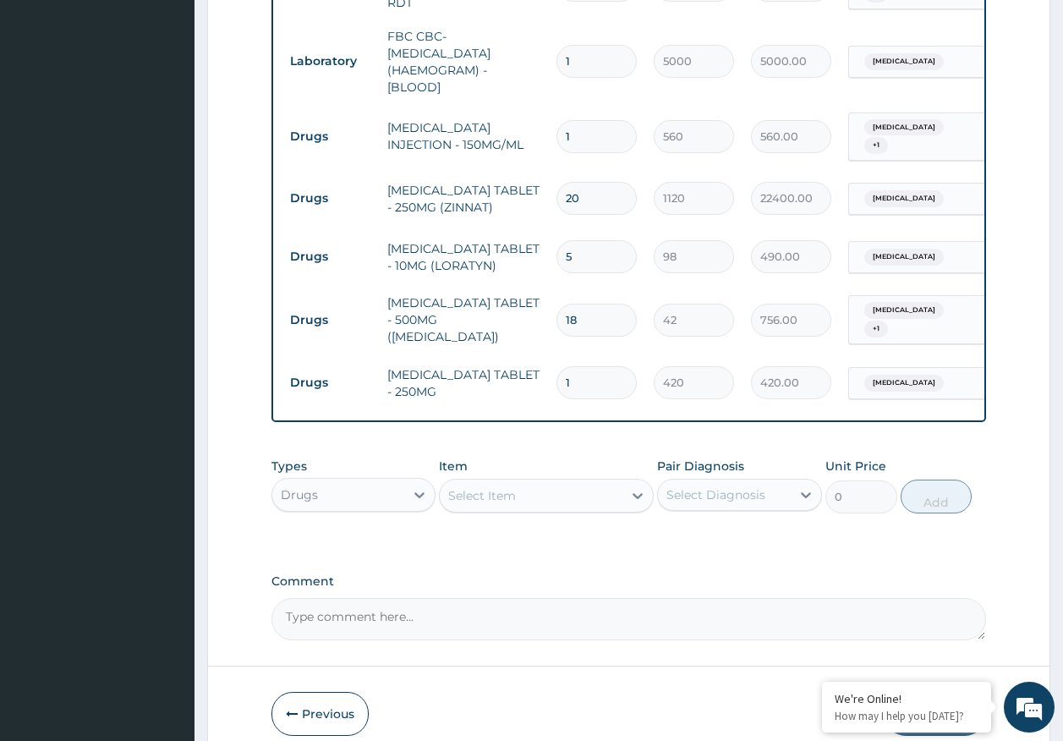
type input "0.00"
type input "2"
type input "840.00"
type input "20"
type input "8400.00"
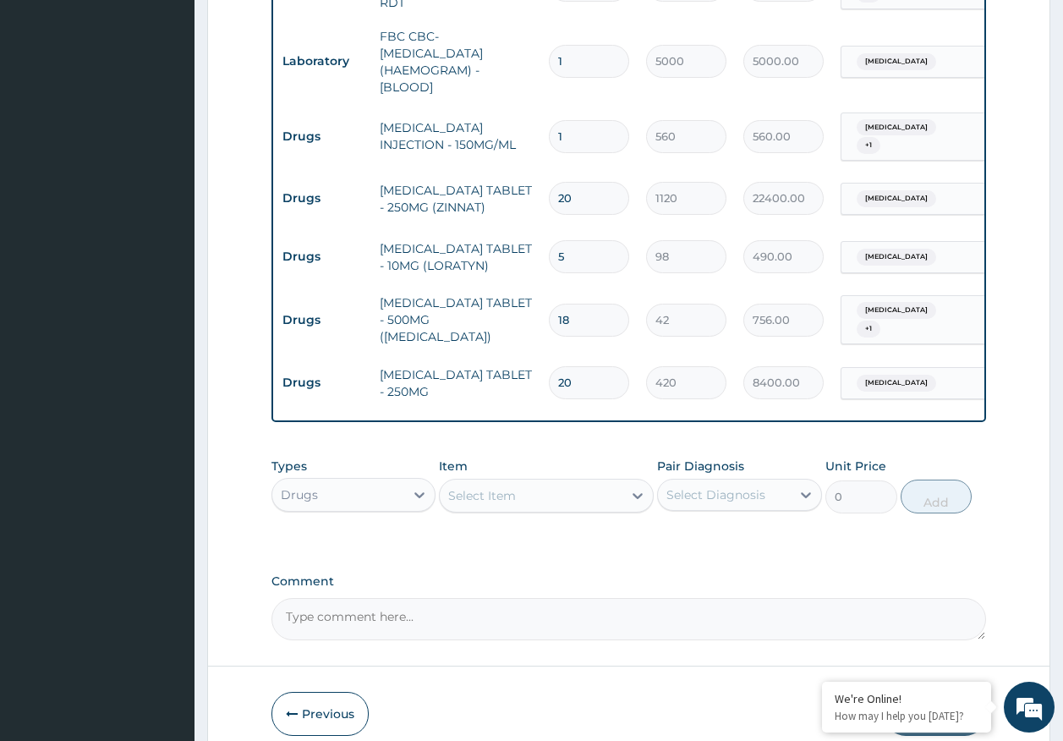
scroll to position [0, 134]
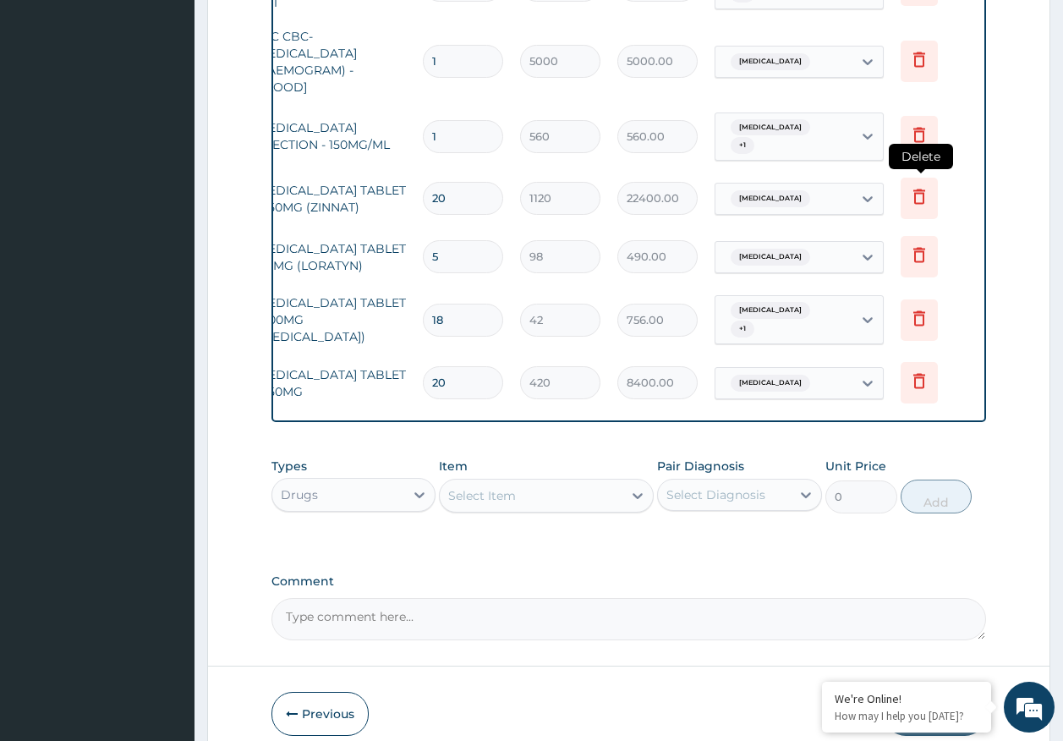
type input "20"
click at [921, 186] on icon at bounding box center [919, 196] width 20 height 20
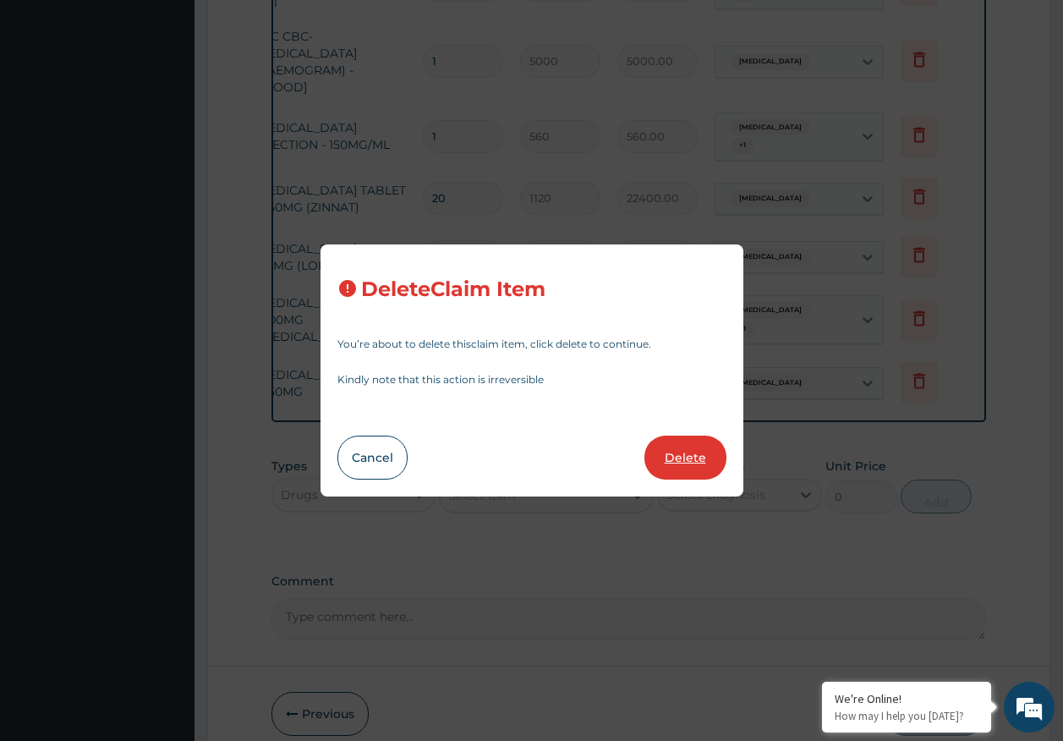
click at [676, 451] on button "Delete" at bounding box center [685, 457] width 82 height 44
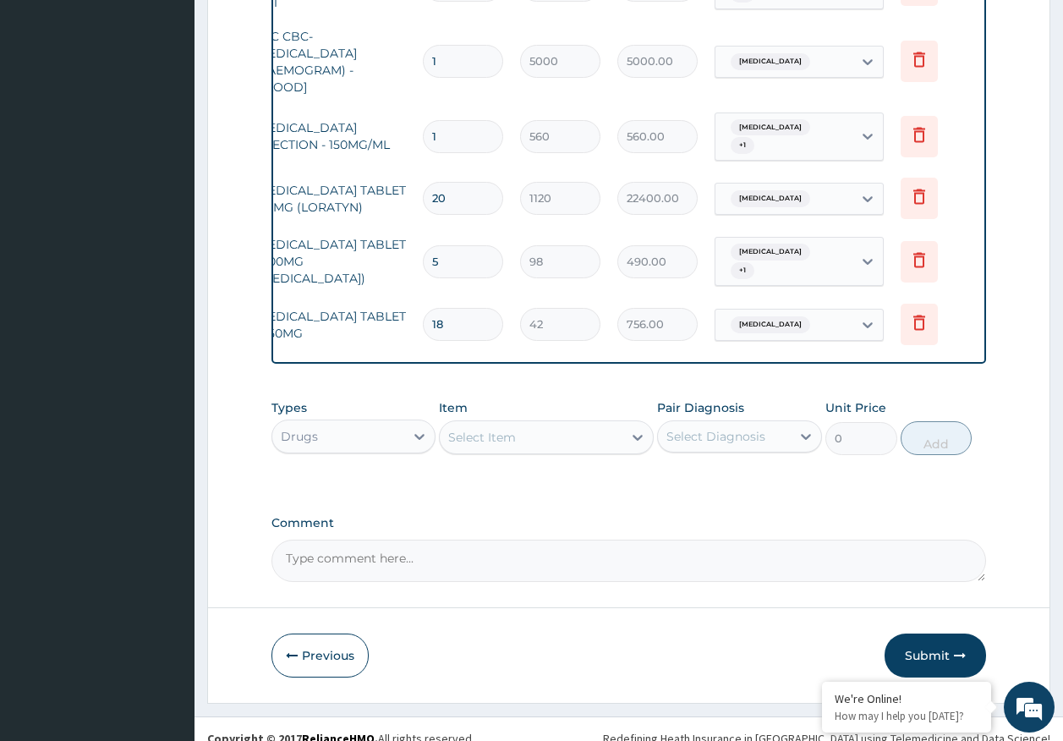
type input "5"
type input "98"
type input "490.00"
type input "18"
type input "42"
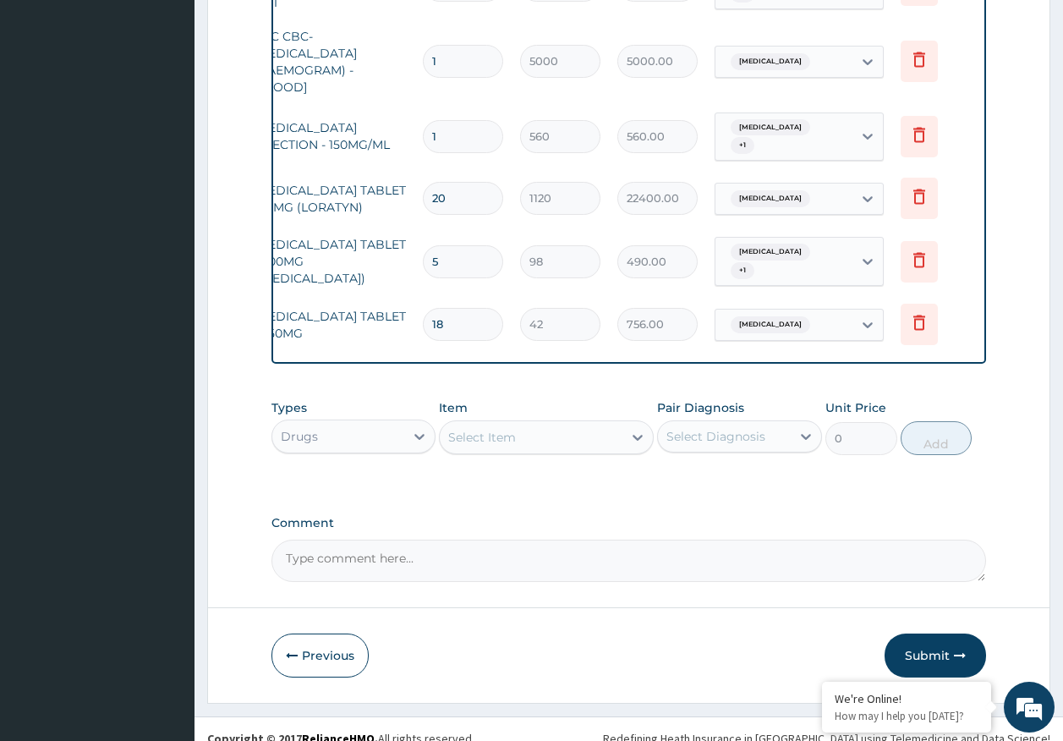
type input "756.00"
type input "20"
type input "420"
type input "8400.00"
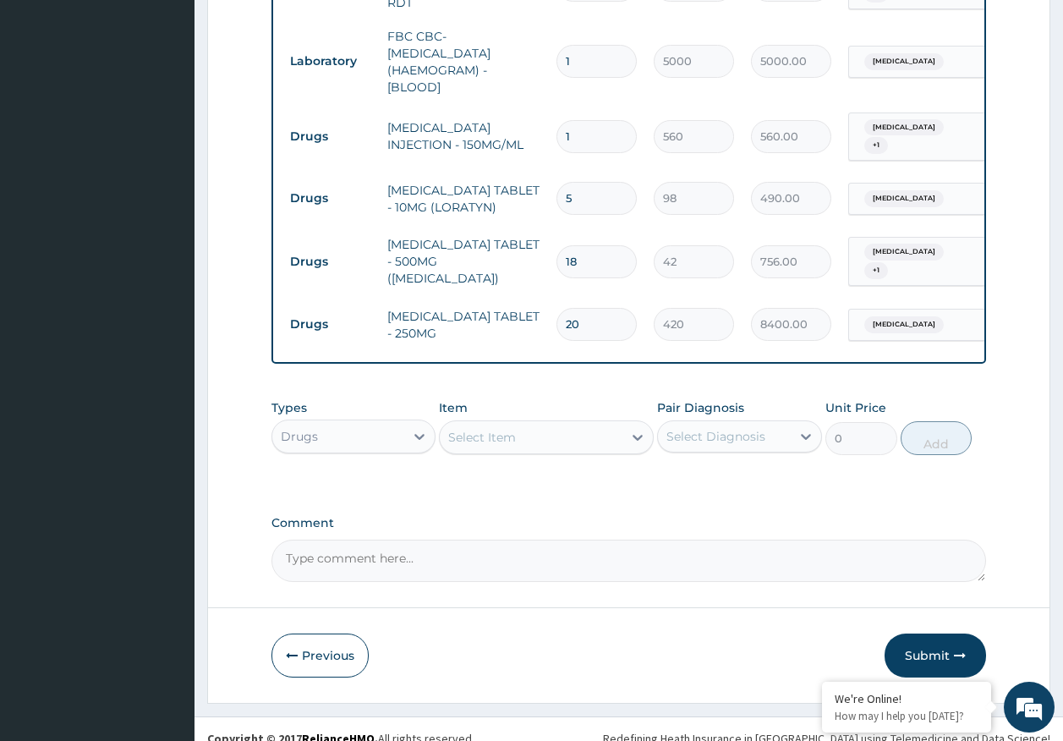
click at [583, 126] on input "1" at bounding box center [596, 136] width 80 height 33
type input "0.00"
type input "4"
type input "2240.00"
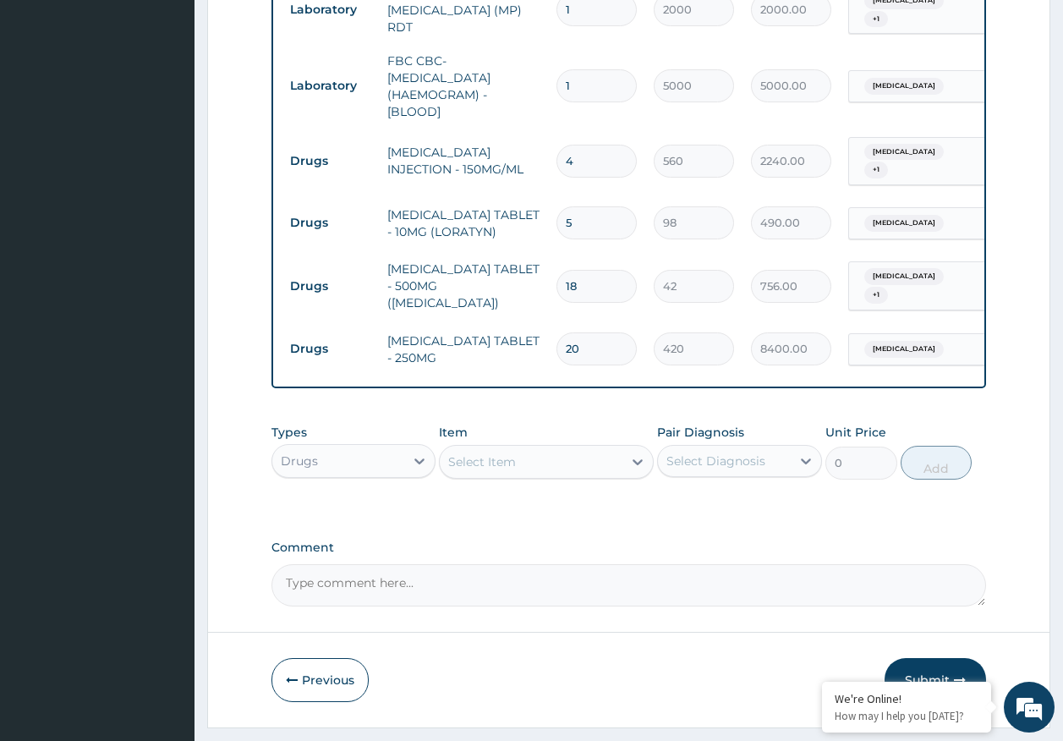
scroll to position [729, 0]
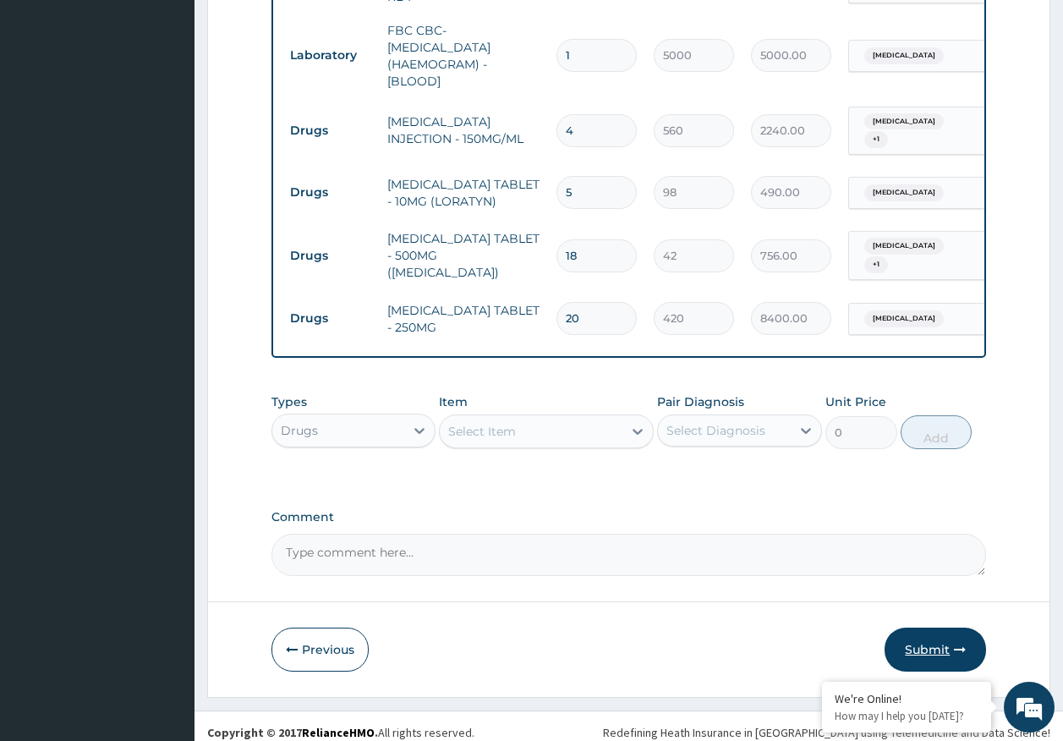
type input "4"
click at [929, 631] on button "Submit" at bounding box center [934, 649] width 101 height 44
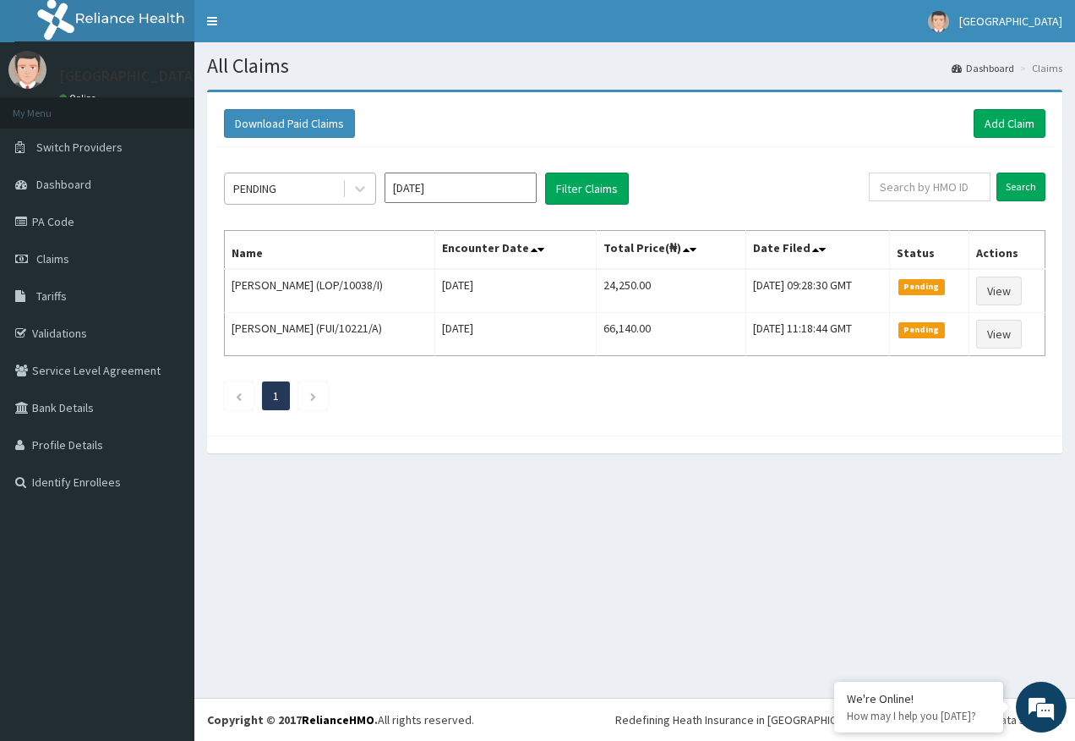
drag, startPoint x: 258, startPoint y: 181, endPoint x: 276, endPoint y: 202, distance: 27.6
click at [258, 181] on div "PENDING" at bounding box center [254, 188] width 43 height 17
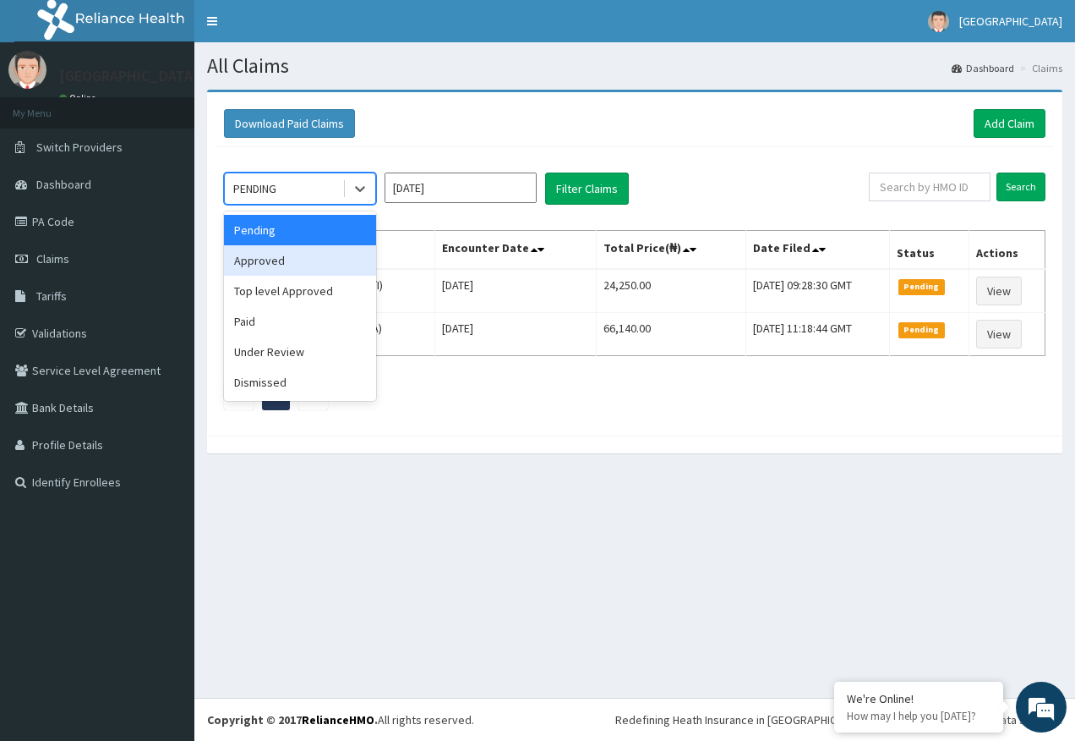
drag, startPoint x: 280, startPoint y: 265, endPoint x: 363, endPoint y: 252, distance: 83.8
click at [289, 264] on div "Approved" at bounding box center [300, 260] width 152 height 30
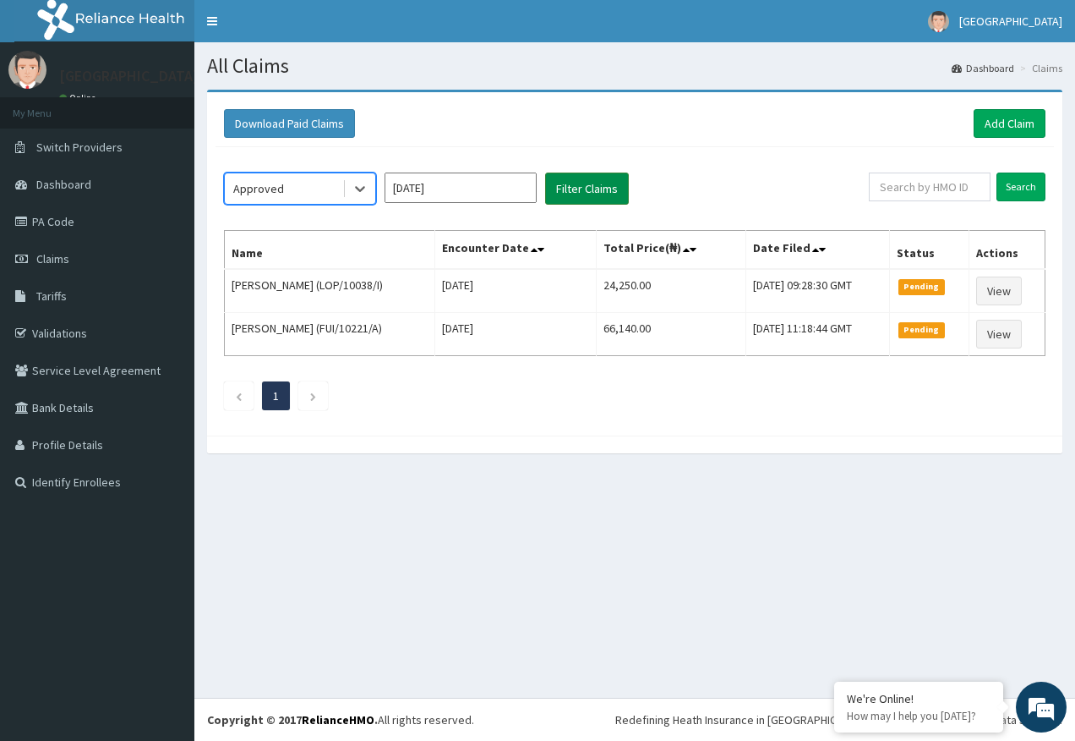
click at [565, 187] on button "Filter Claims" at bounding box center [587, 188] width 84 height 32
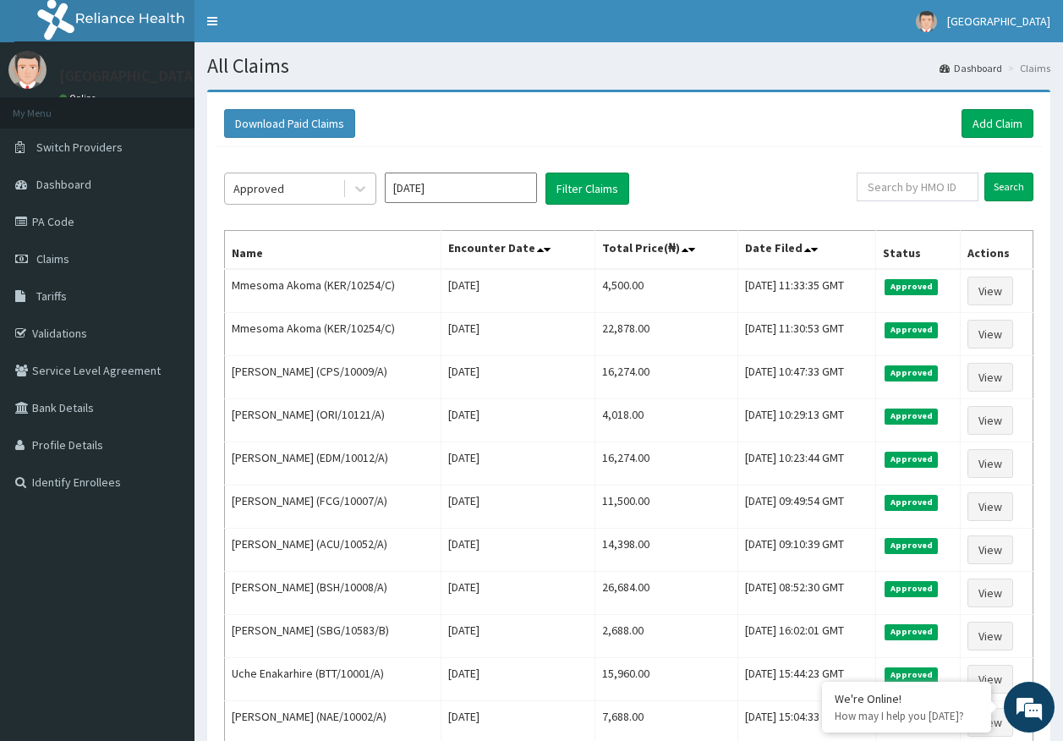
click at [306, 190] on div "Approved" at bounding box center [284, 188] width 118 height 27
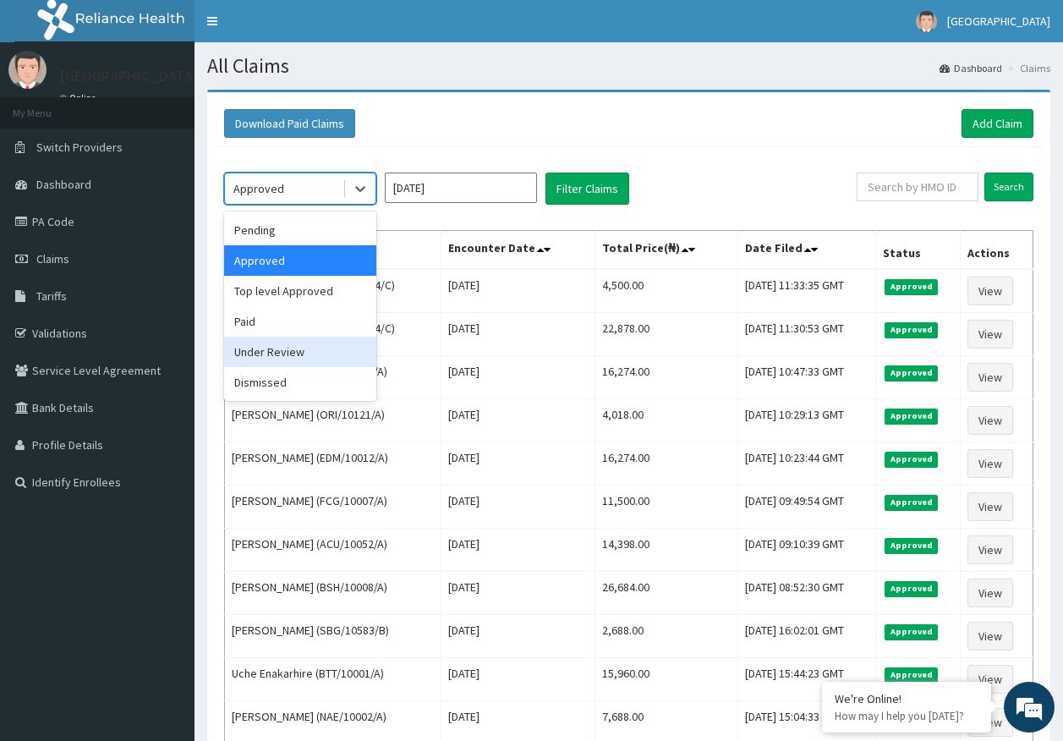
drag, startPoint x: 287, startPoint y: 355, endPoint x: 513, endPoint y: 250, distance: 248.9
click at [287, 356] on div "Under Review" at bounding box center [300, 352] width 152 height 30
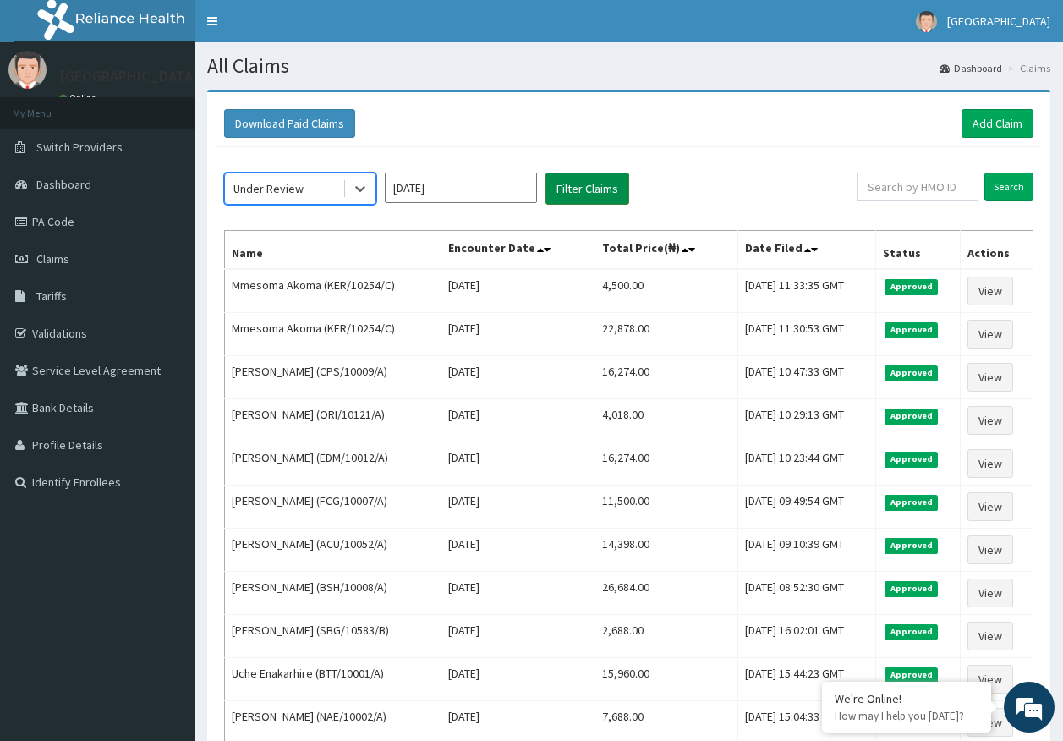
click at [584, 187] on button "Filter Claims" at bounding box center [587, 188] width 84 height 32
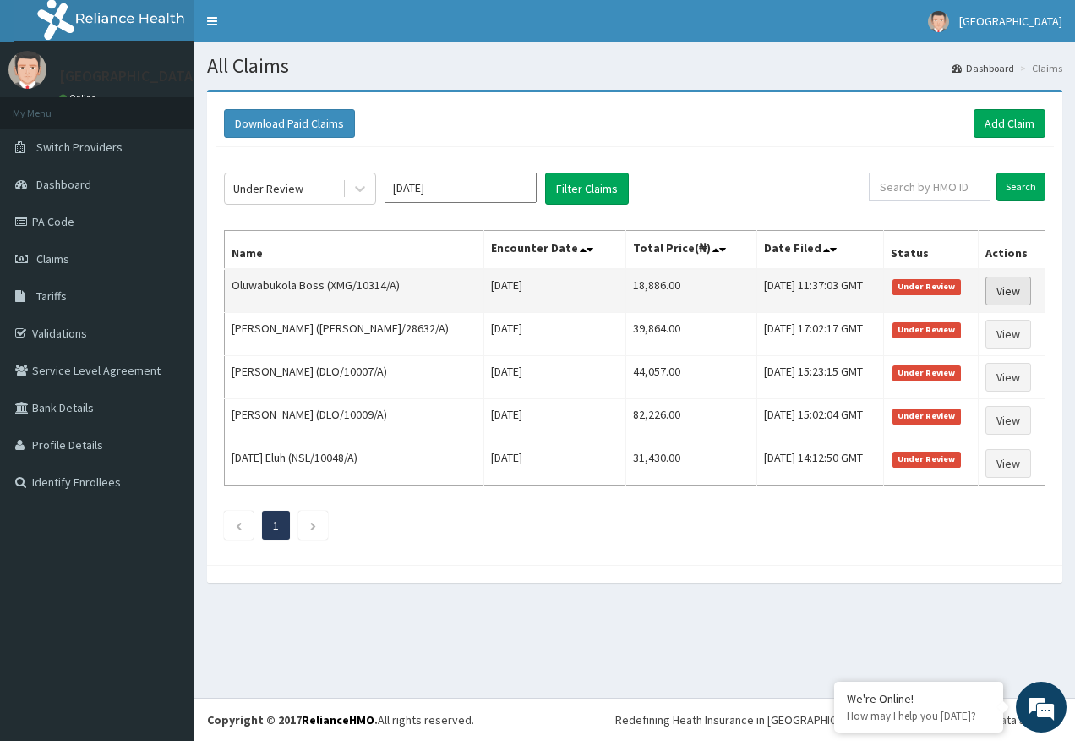
click at [1003, 293] on link "View" at bounding box center [1009, 290] width 46 height 29
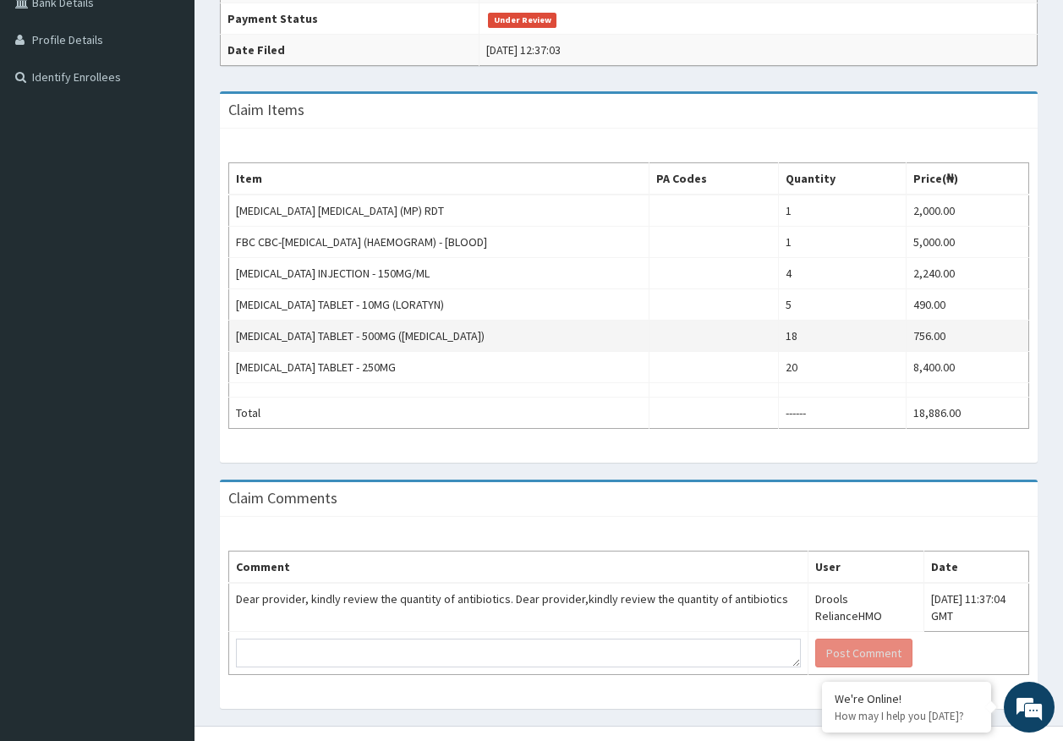
scroll to position [423, 0]
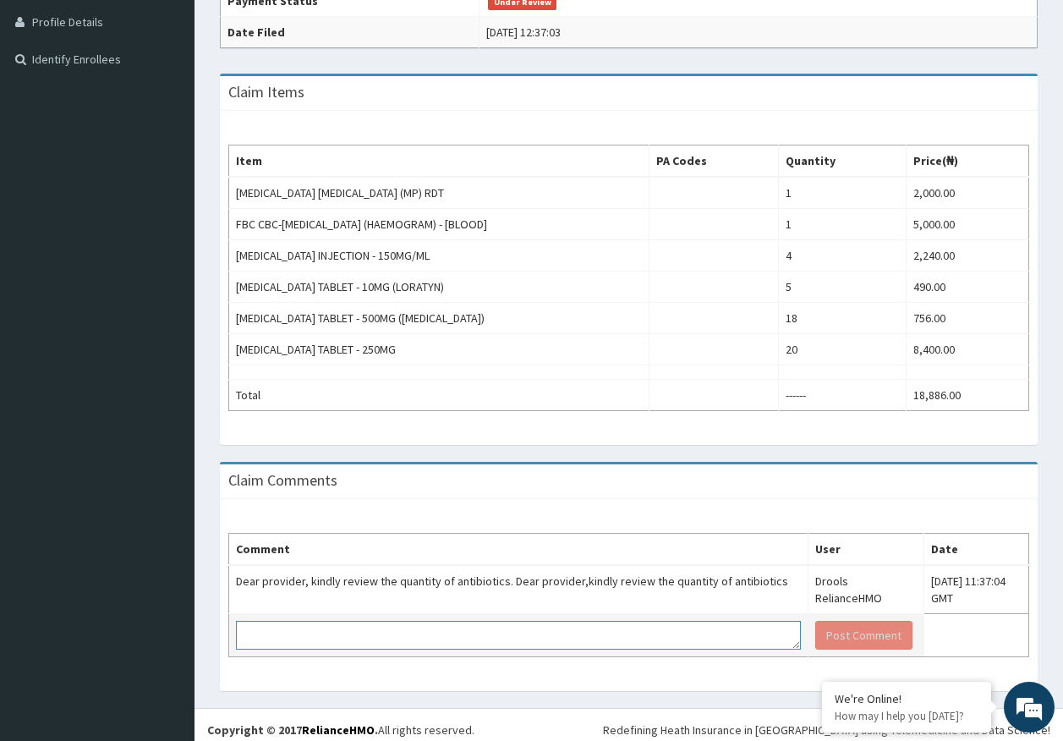
drag, startPoint x: 427, startPoint y: 645, endPoint x: 429, endPoint y: 637, distance: 8.6
click at [427, 643] on textarea at bounding box center [518, 635] width 565 height 29
type textarea "pls note that [MEDICAL_DATA] 500mg bd x 5 days=10 was given but the one on the …"
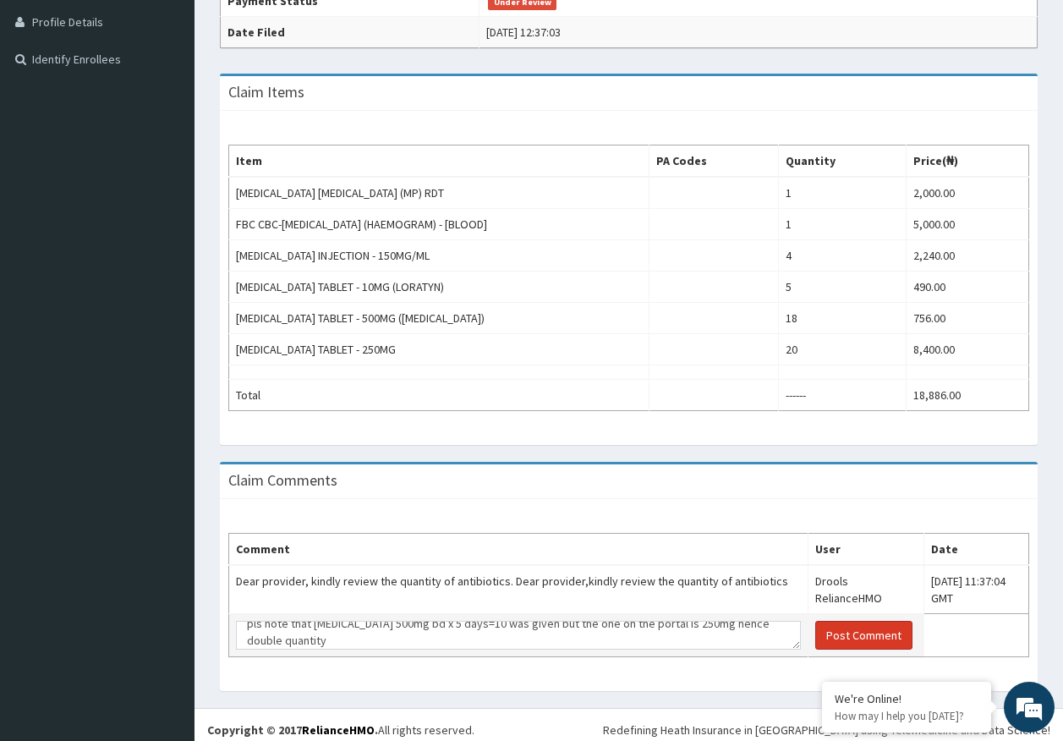
click at [829, 630] on button "Post Comment" at bounding box center [863, 635] width 97 height 29
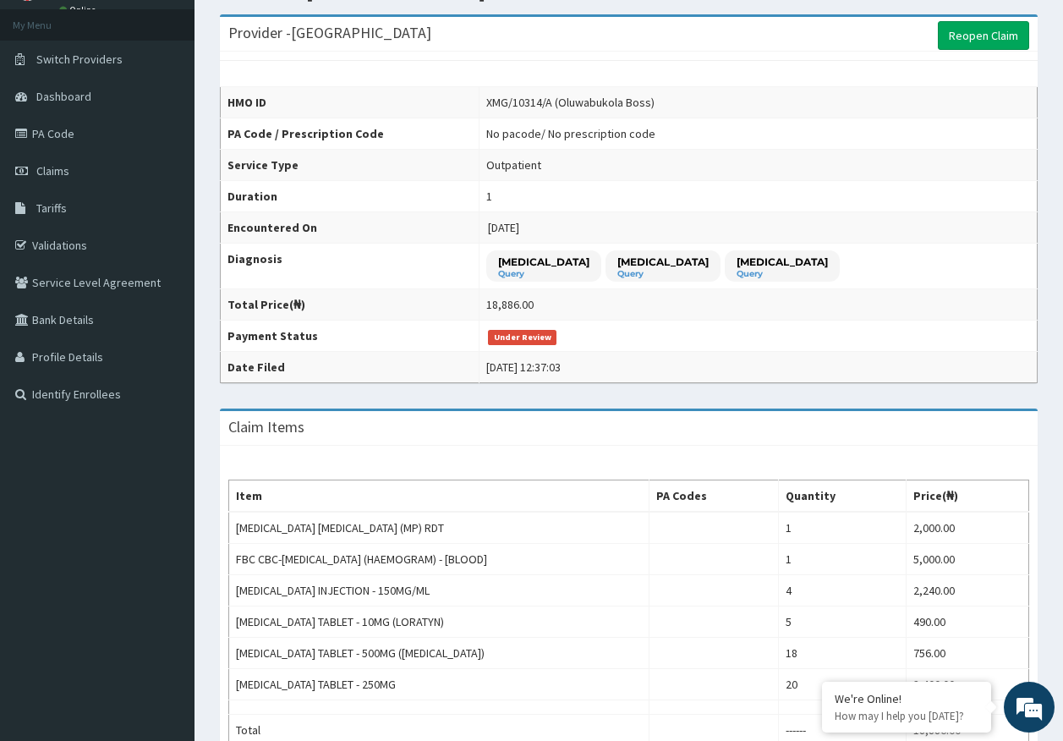
scroll to position [85, 0]
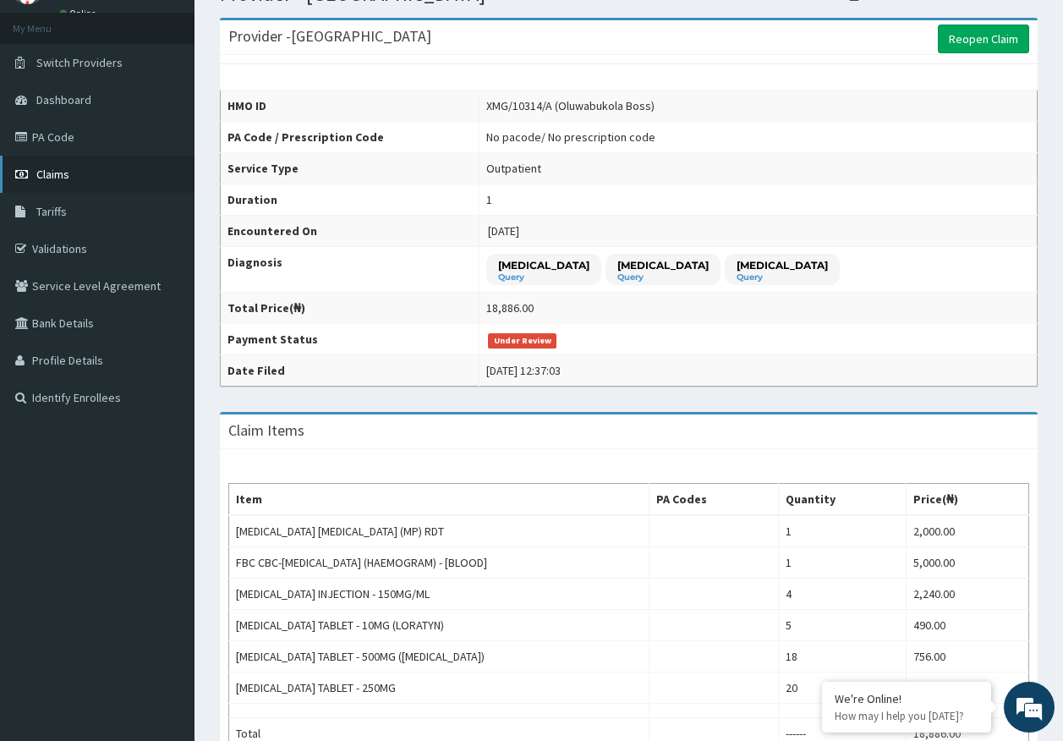
click at [41, 174] on span "Claims" at bounding box center [52, 174] width 33 height 15
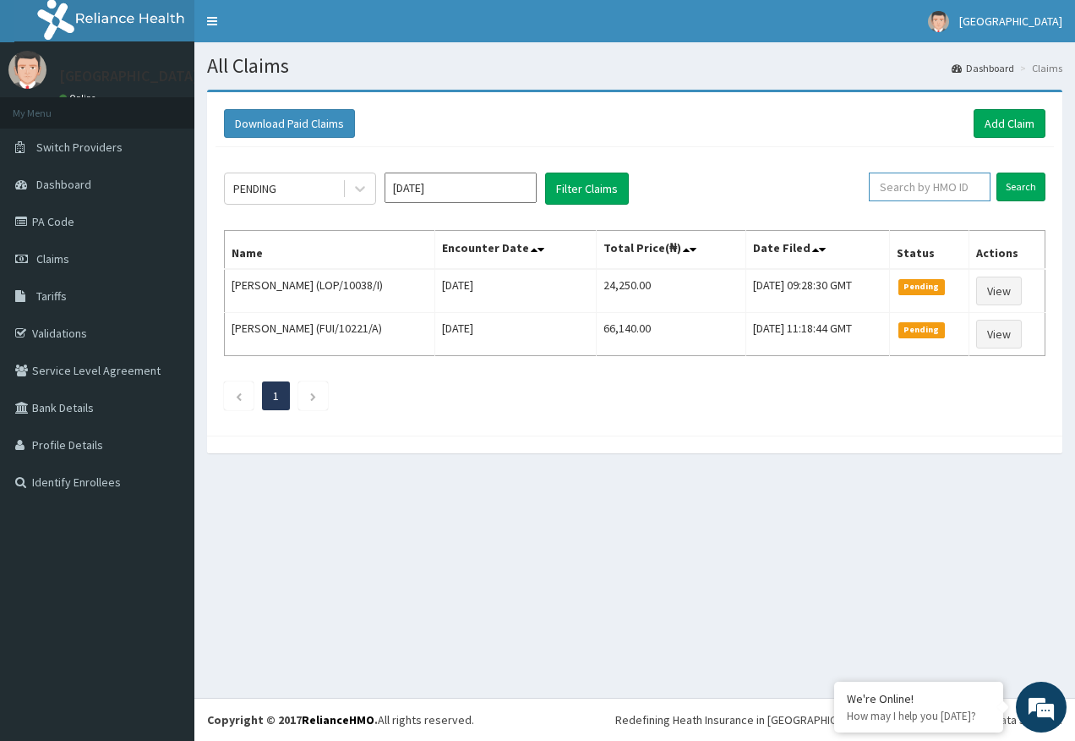
click at [920, 189] on input "text" at bounding box center [930, 186] width 122 height 29
paste input "EXL/10024/A"
type input "EXL/10024/A"
click at [1030, 183] on input "Search" at bounding box center [1021, 186] width 49 height 29
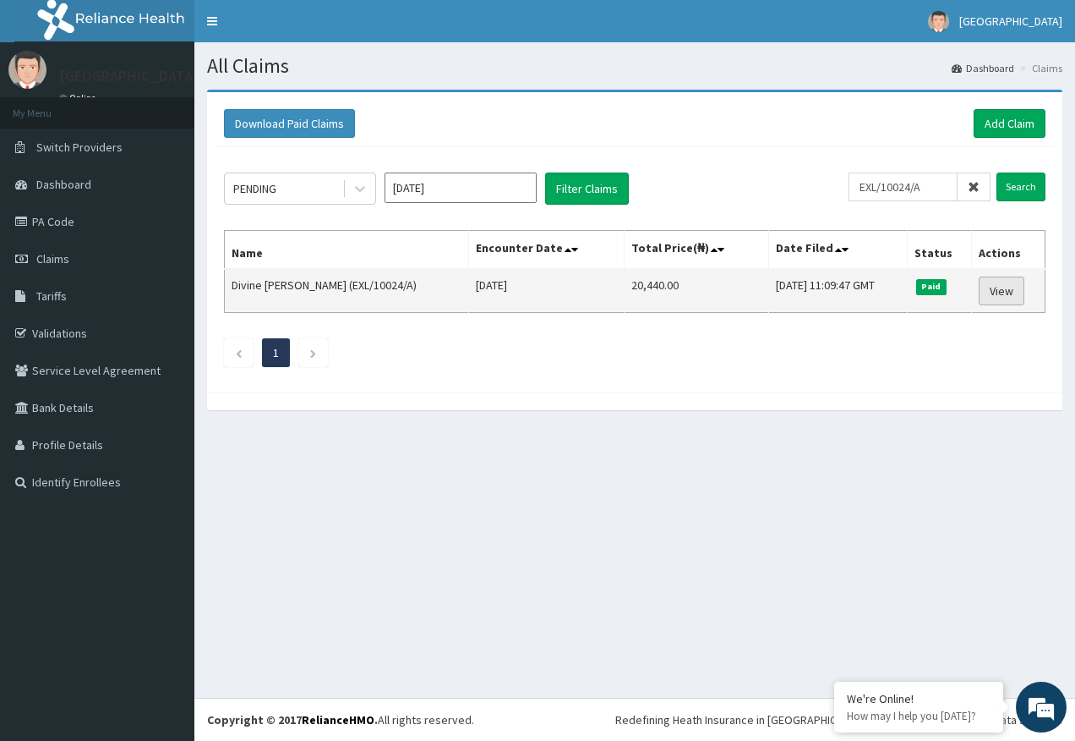
click at [1007, 292] on link "View" at bounding box center [1002, 290] width 46 height 29
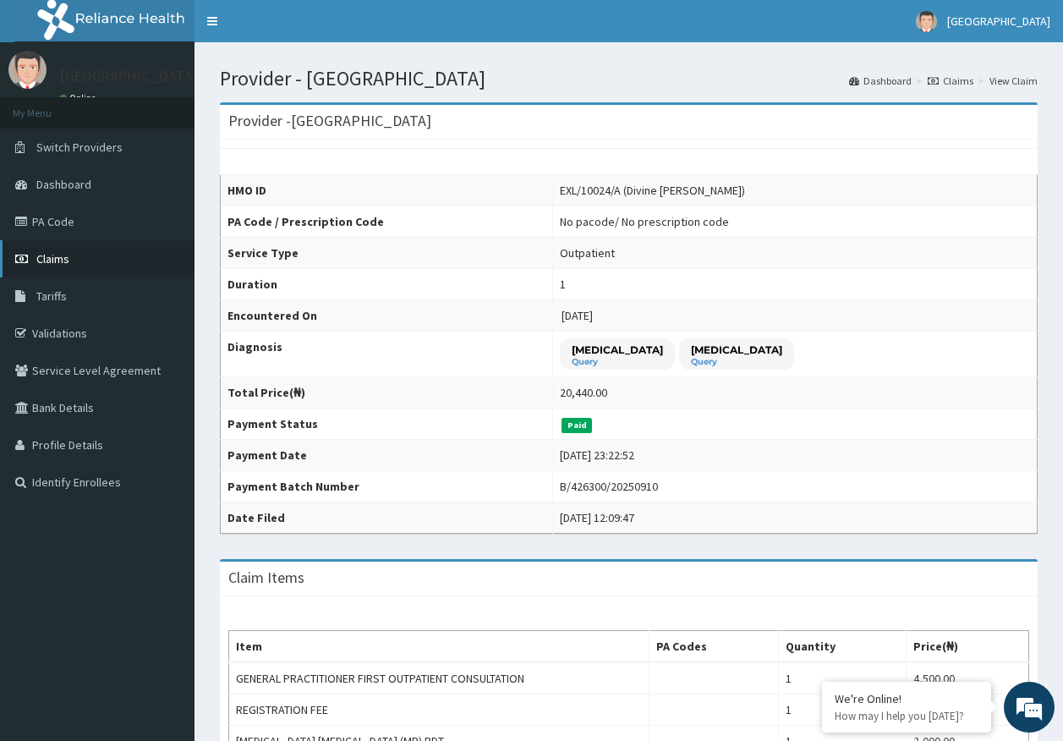
click at [66, 253] on span "Claims" at bounding box center [52, 258] width 33 height 15
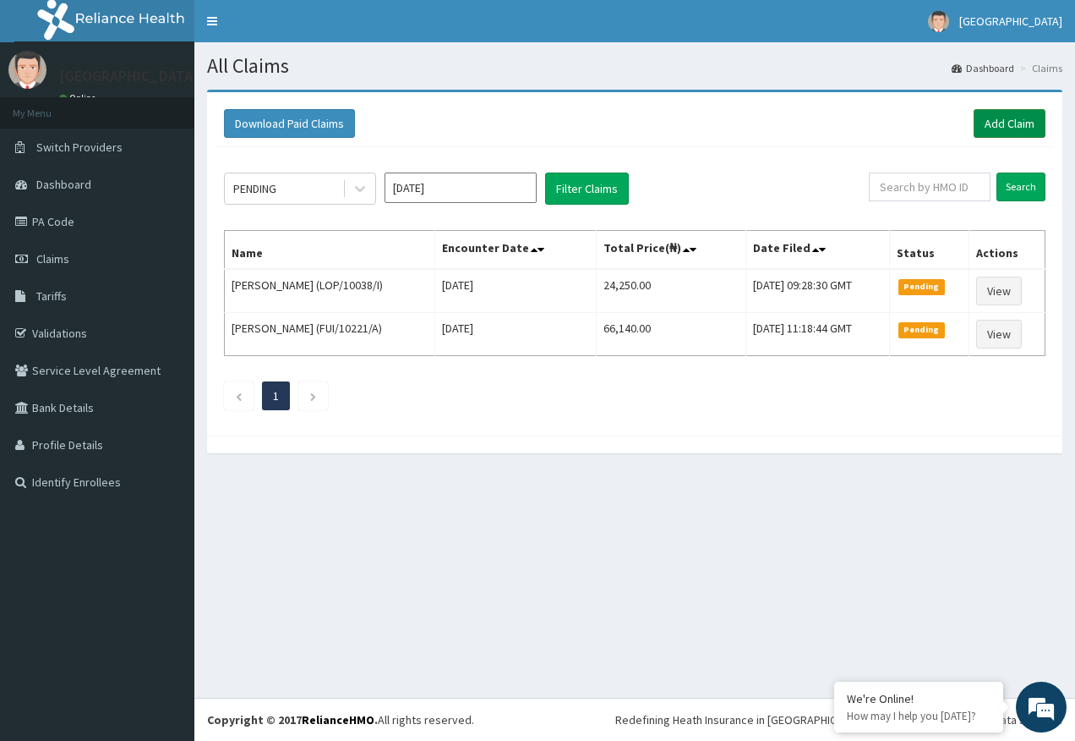
click at [1014, 135] on link "Add Claim" at bounding box center [1010, 123] width 72 height 29
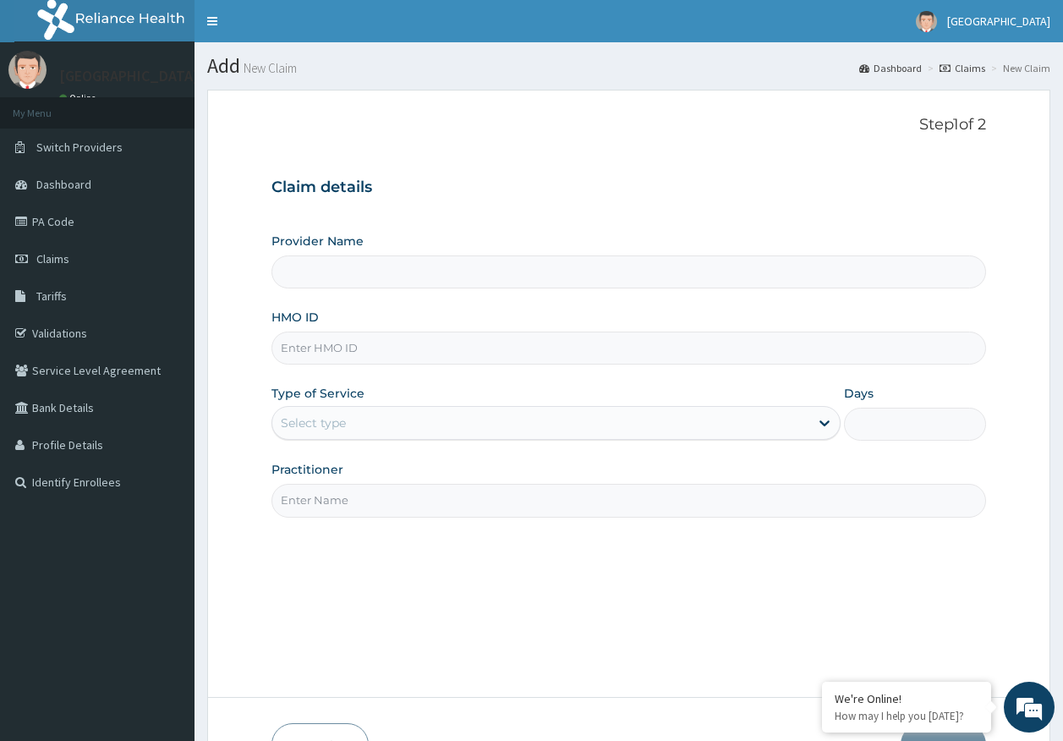
type input "[GEOGRAPHIC_DATA]"
drag, startPoint x: 340, startPoint y: 348, endPoint x: 352, endPoint y: 348, distance: 11.8
click at [340, 348] on input "HMO ID" at bounding box center [628, 347] width 715 height 33
paste input "EXL/10024/A"
type input "EXL/10024/A"
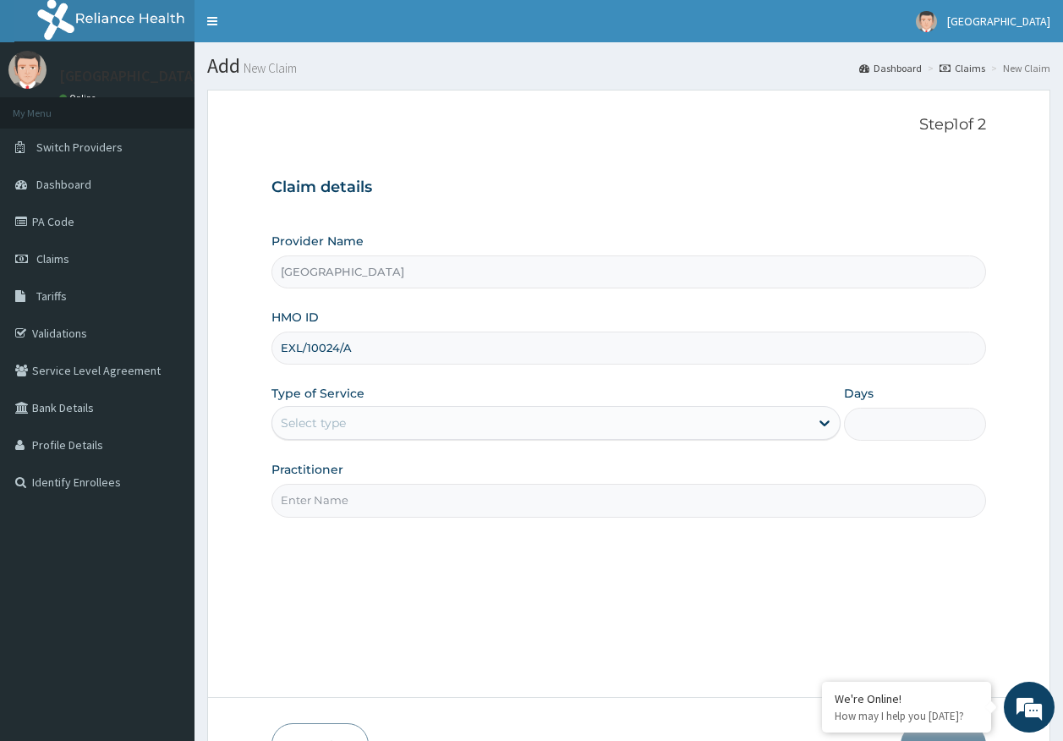
click at [327, 424] on div "Select type" at bounding box center [313, 422] width 65 height 17
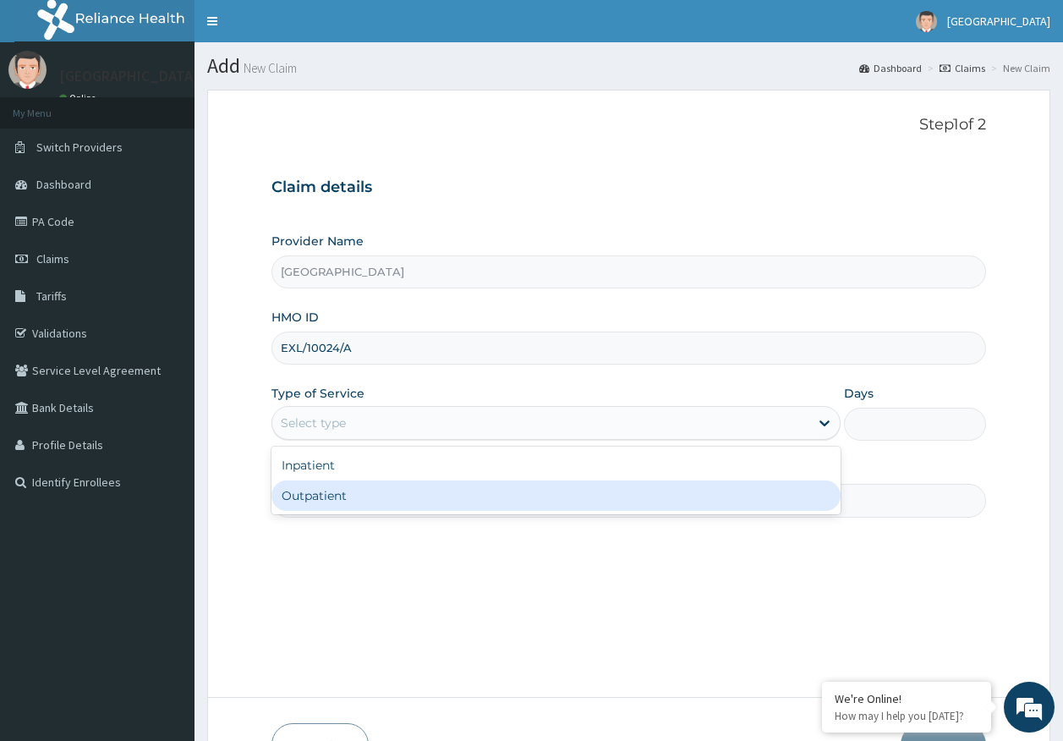
click at [330, 502] on div "Outpatient" at bounding box center [555, 495] width 569 height 30
type input "1"
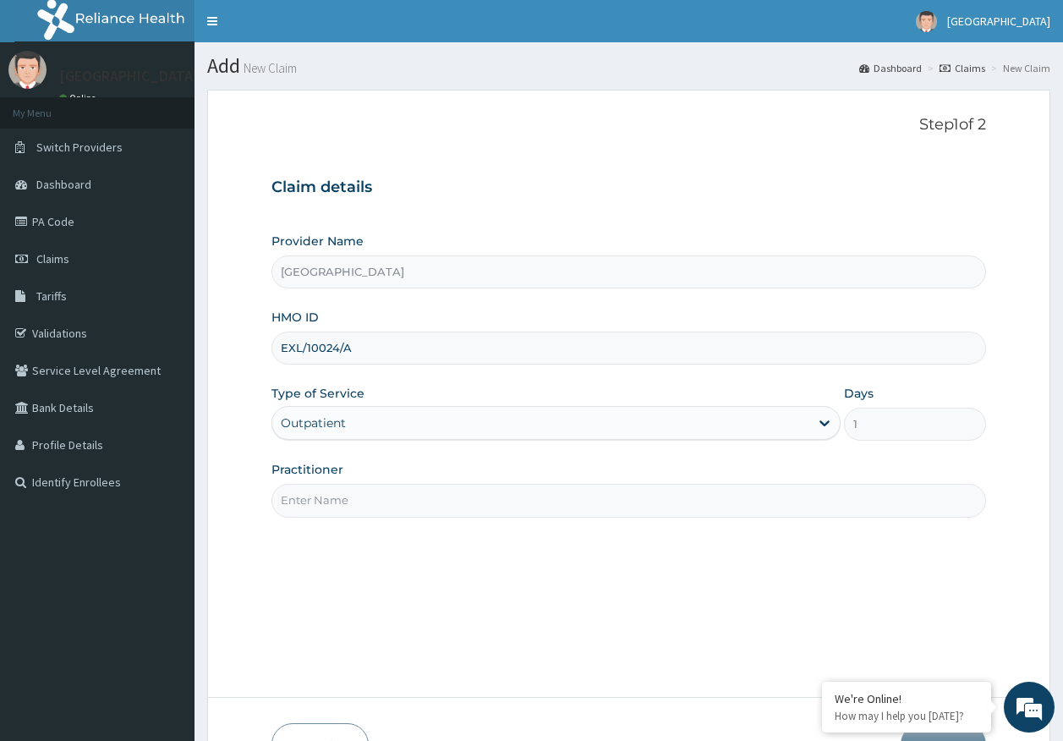
click at [344, 503] on input "Practitioner" at bounding box center [628, 500] width 715 height 33
type input "[PERSON_NAME]"
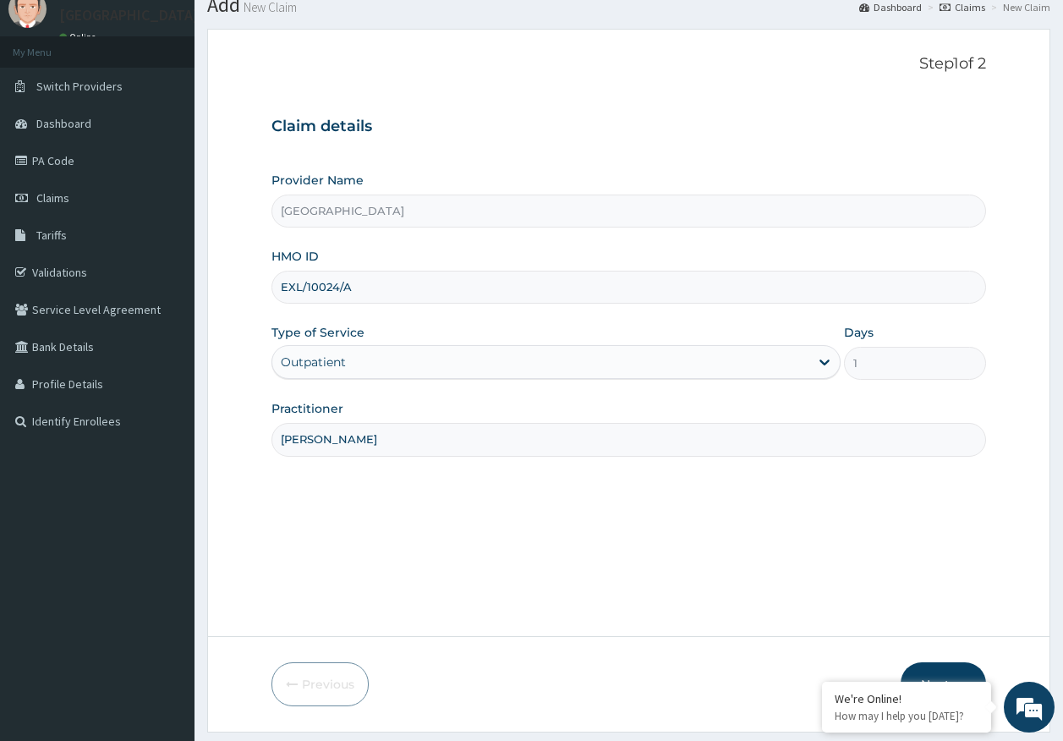
scroll to position [108, 0]
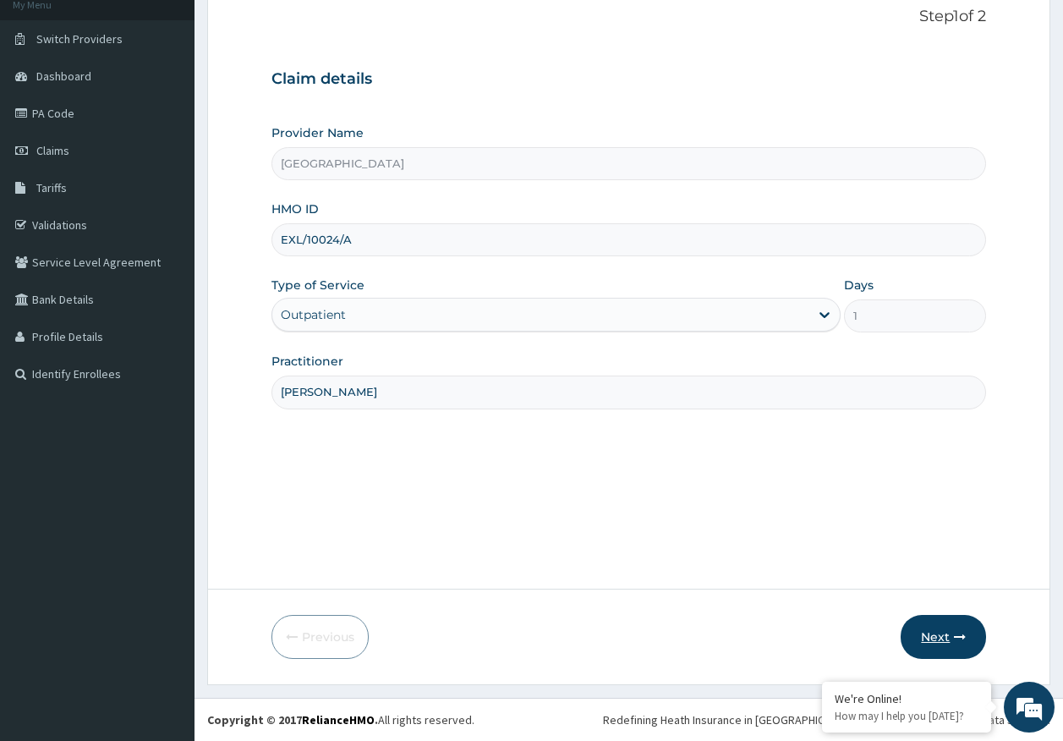
click at [927, 624] on button "Next" at bounding box center [942, 637] width 85 height 44
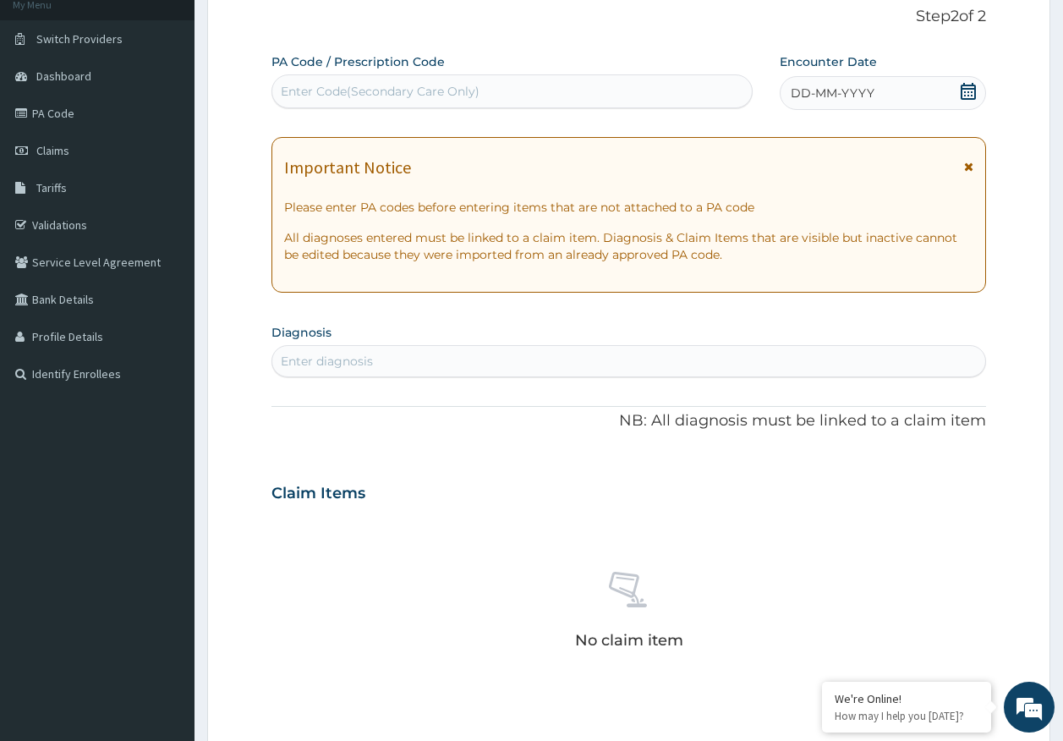
click at [854, 87] on span "DD-MM-YYYY" at bounding box center [833, 93] width 84 height 17
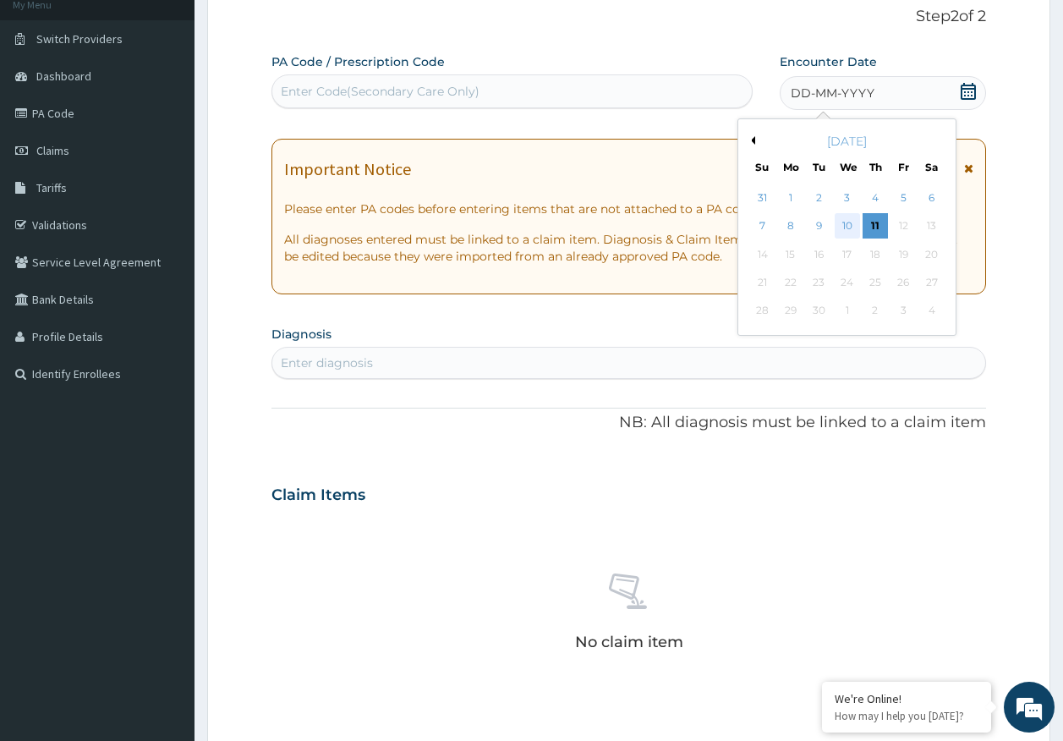
click at [847, 224] on div "10" at bounding box center [846, 226] width 25 height 25
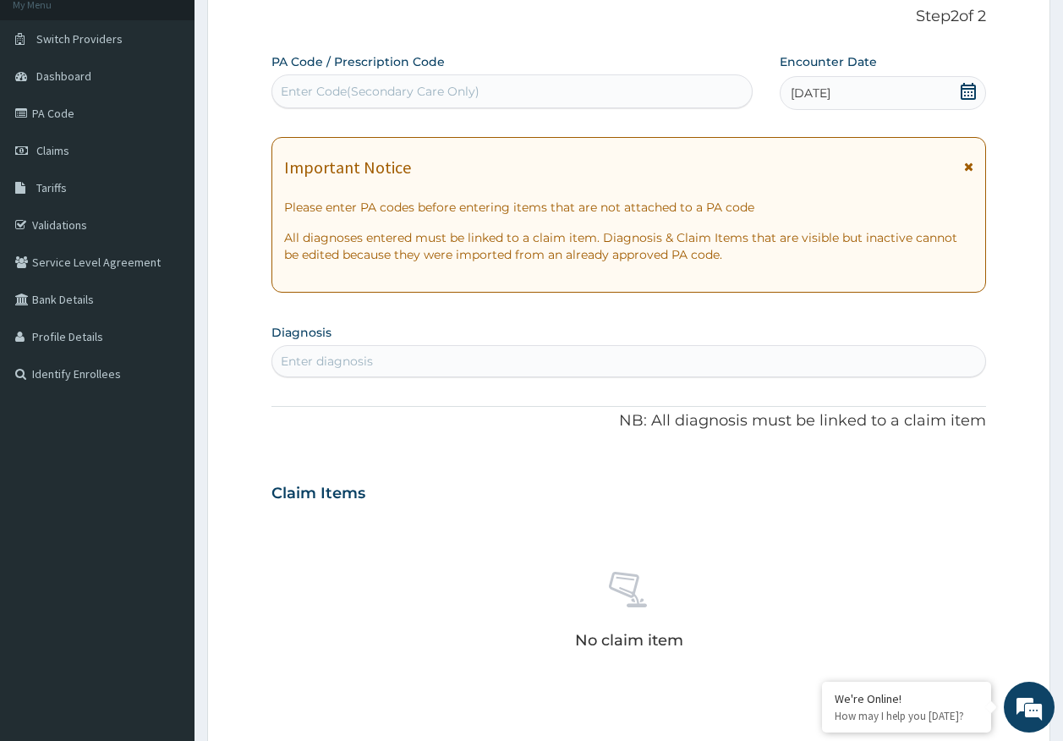
click at [372, 365] on div "Enter diagnosis" at bounding box center [327, 361] width 92 height 17
type input "[MEDICAL_DATA]"
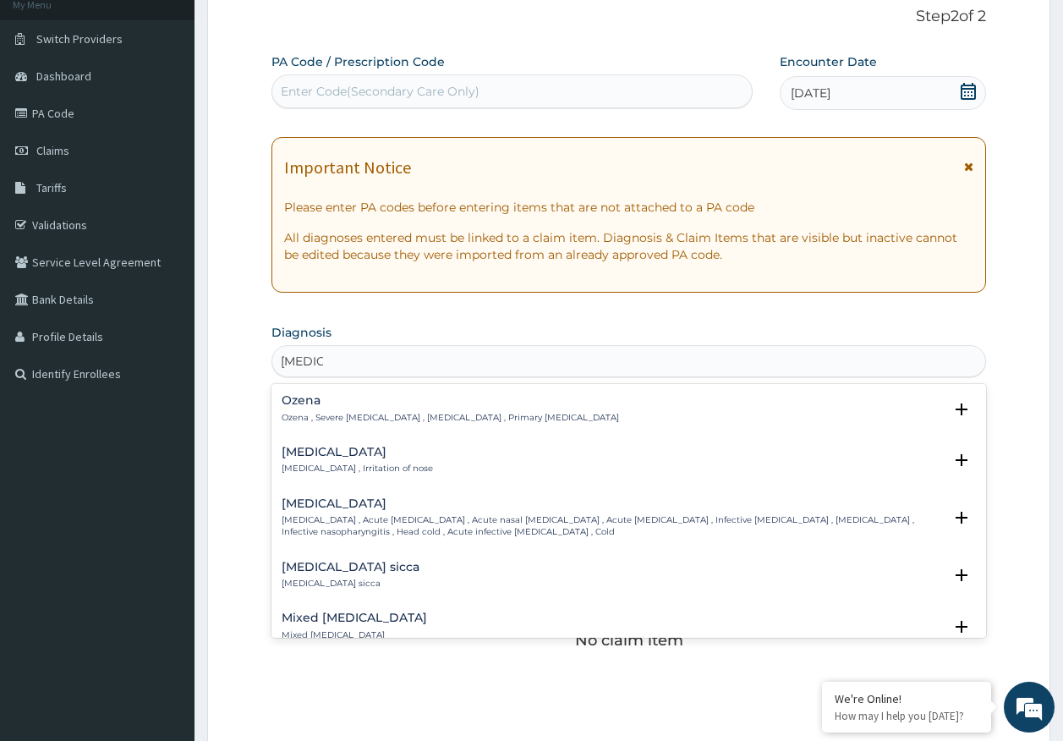
click at [312, 468] on p "[MEDICAL_DATA] , Irritation of nose" at bounding box center [357, 468] width 151 height 12
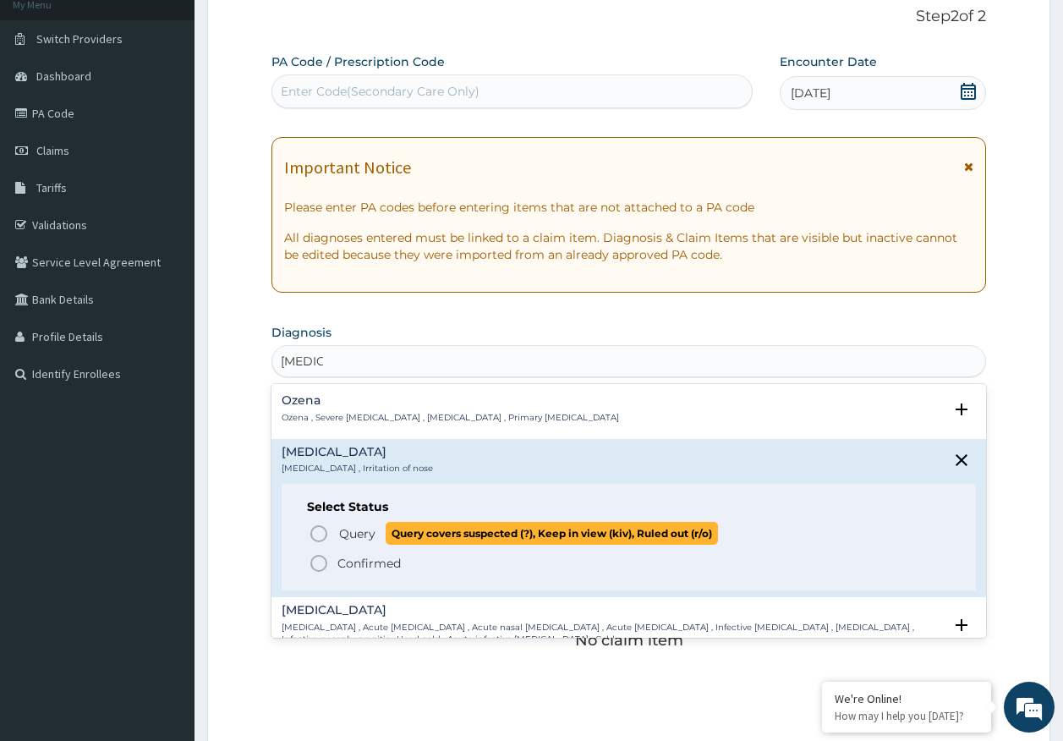
click at [362, 528] on span "Query" at bounding box center [357, 533] width 36 height 17
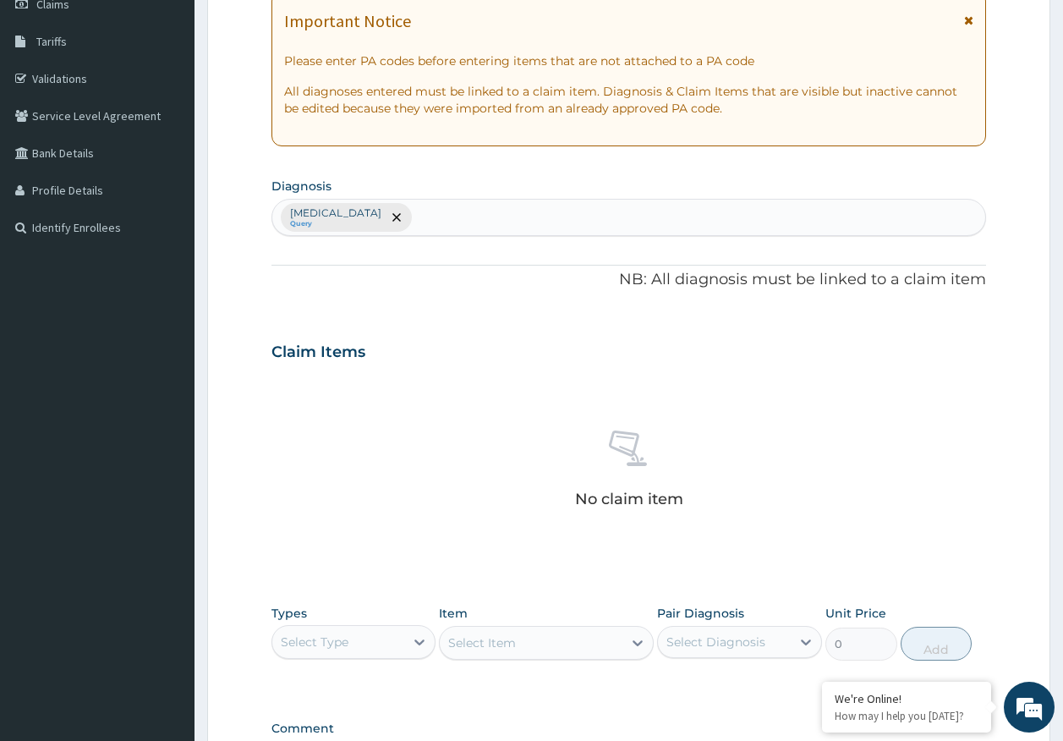
scroll to position [479, 0]
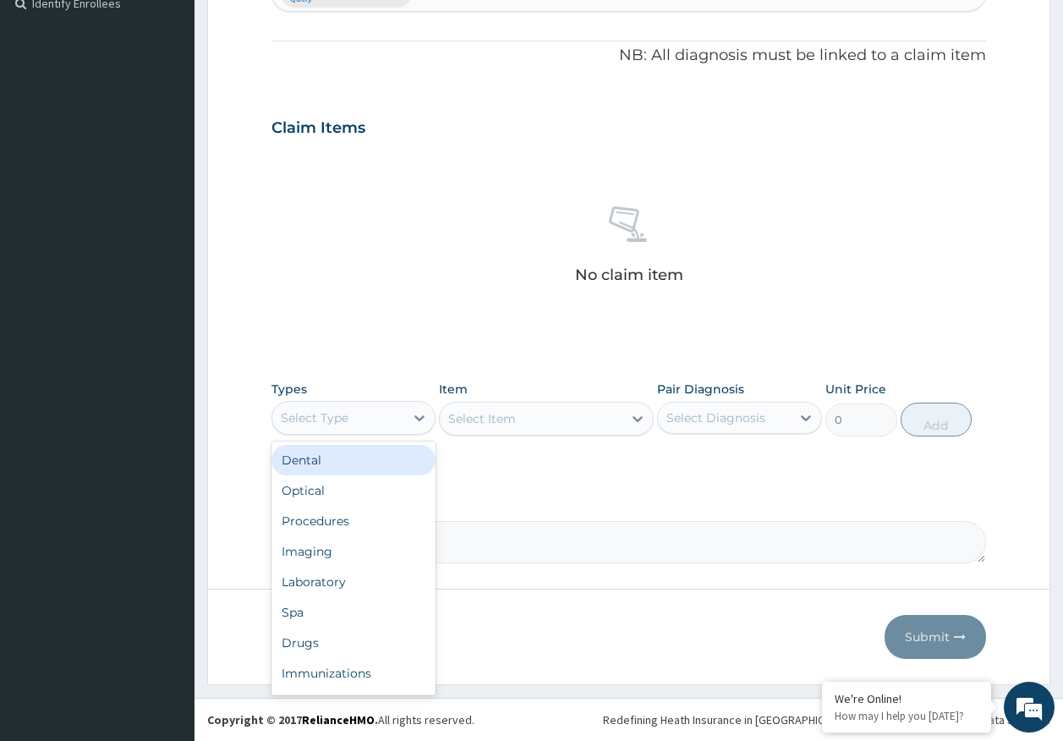
drag, startPoint x: 301, startPoint y: 420, endPoint x: 373, endPoint y: 501, distance: 108.4
click at [302, 419] on div "Select Type" at bounding box center [315, 417] width 68 height 17
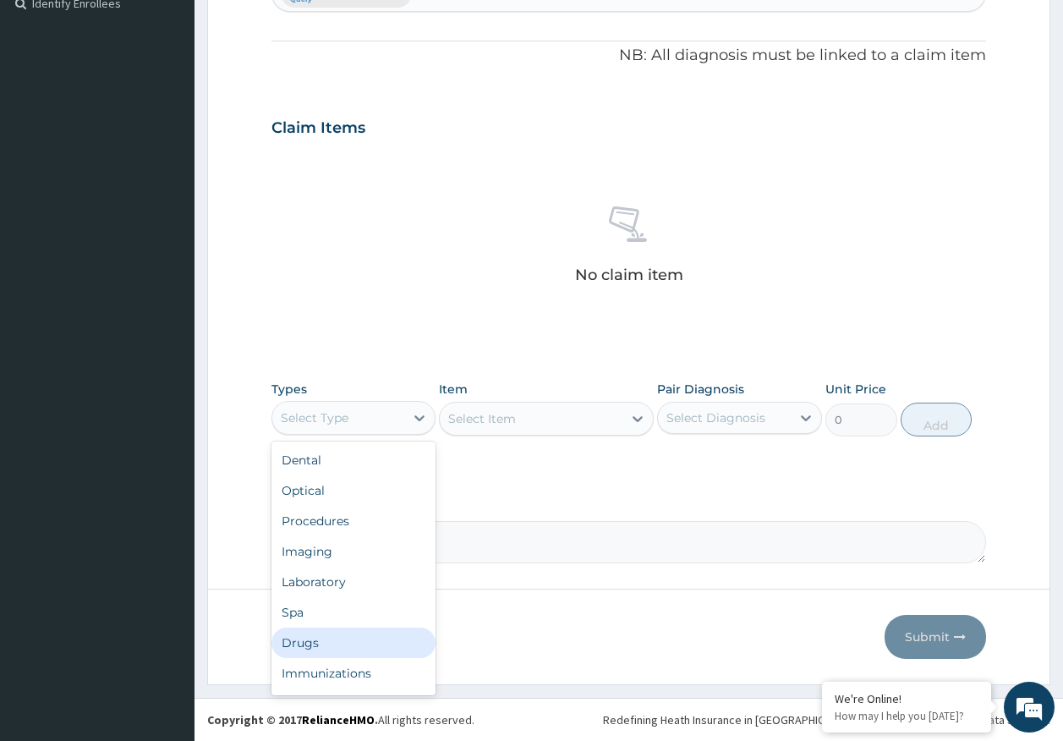
drag, startPoint x: 321, startPoint y: 637, endPoint x: 547, endPoint y: 538, distance: 246.5
click at [322, 637] on div "Drugs" at bounding box center [353, 642] width 165 height 30
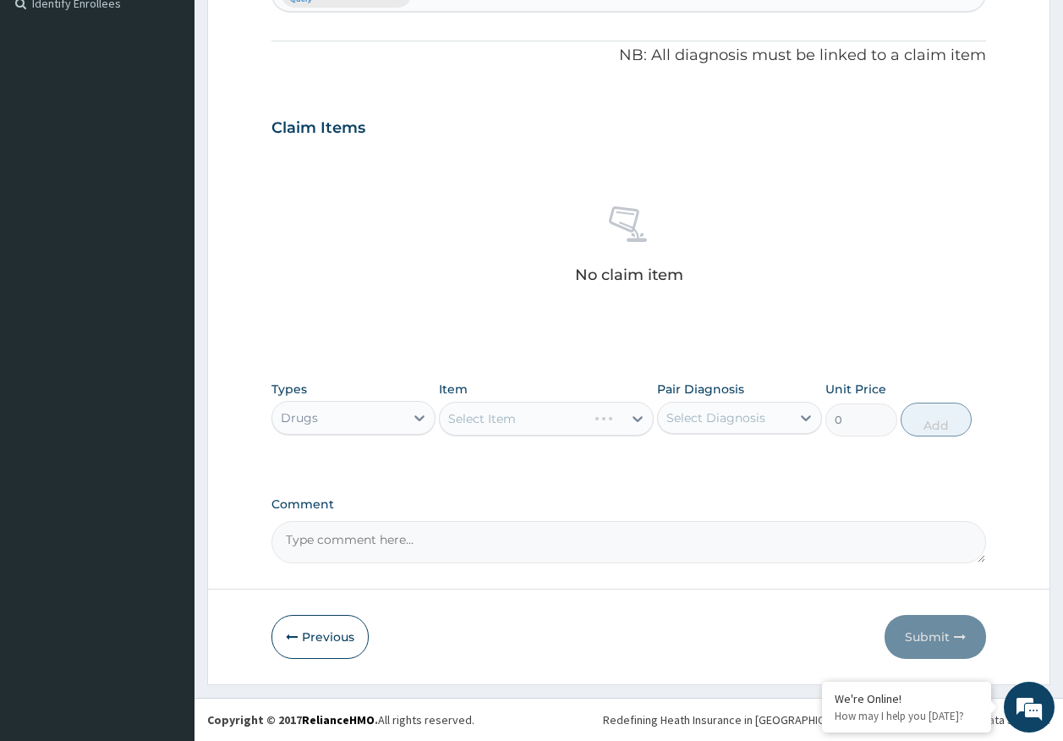
drag, startPoint x: 733, startPoint y: 409, endPoint x: 730, endPoint y: 438, distance: 28.9
click at [733, 410] on div "Select Diagnosis" at bounding box center [715, 417] width 99 height 17
click at [724, 466] on label "[MEDICAL_DATA]" at bounding box center [737, 459] width 105 height 17
checkbox input "true"
click at [566, 417] on div "Select Item" at bounding box center [546, 419] width 215 height 34
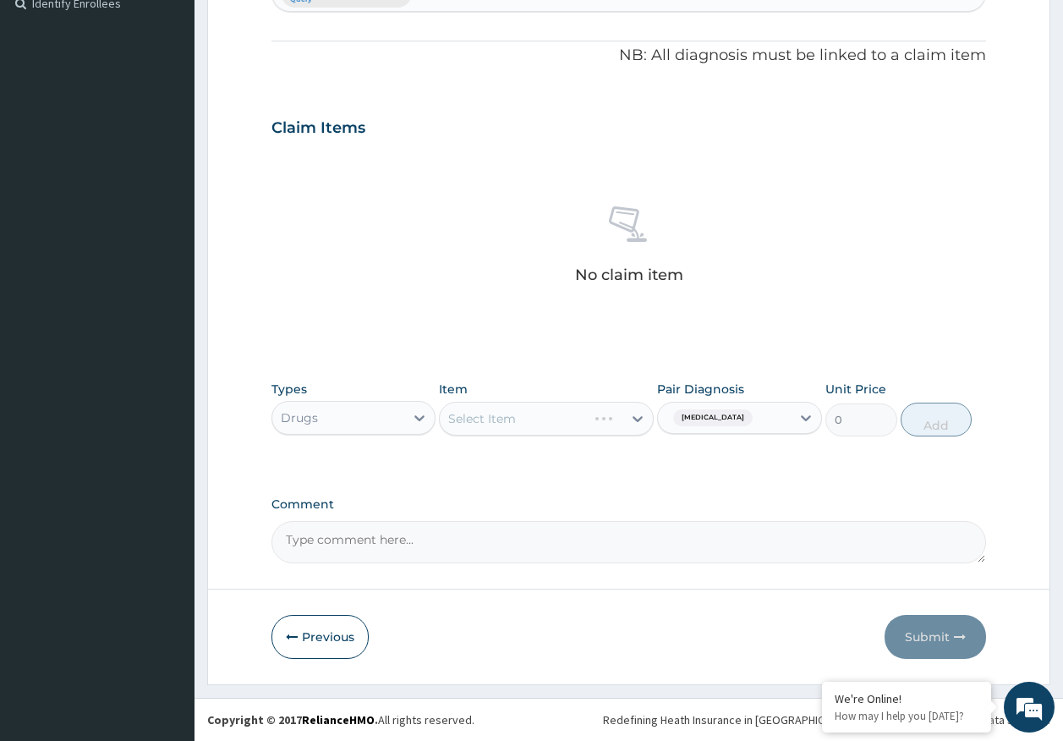
click at [566, 415] on div "Select Item" at bounding box center [546, 419] width 215 height 34
click at [544, 425] on div "Select Item" at bounding box center [531, 418] width 183 height 27
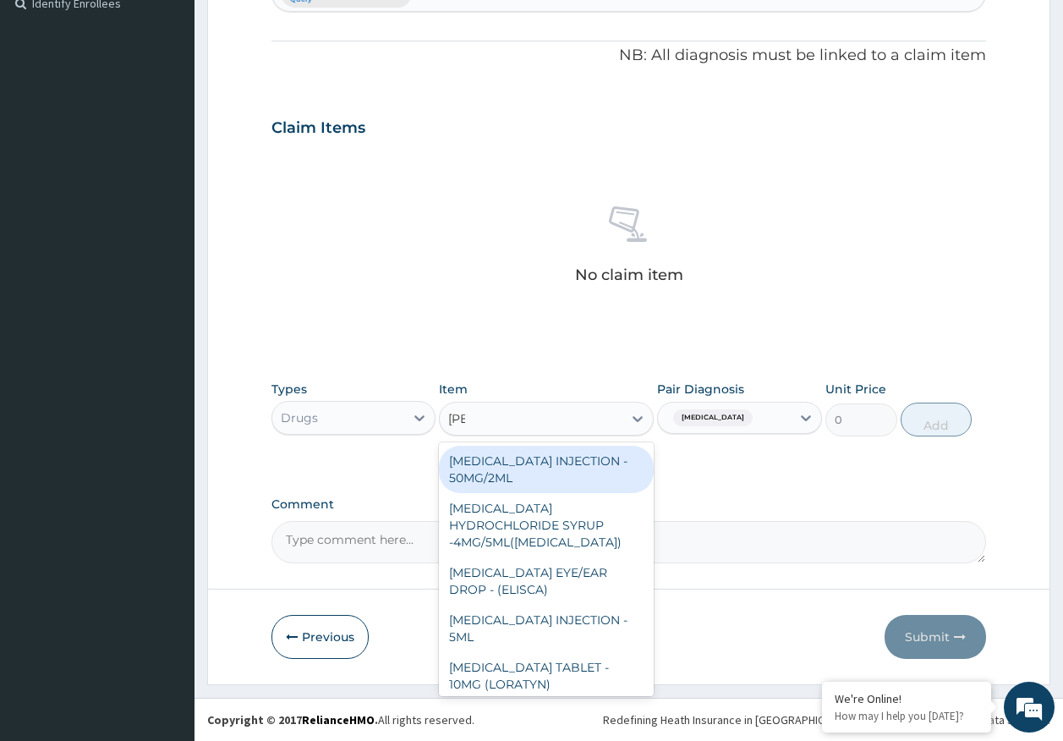
type input "lorat"
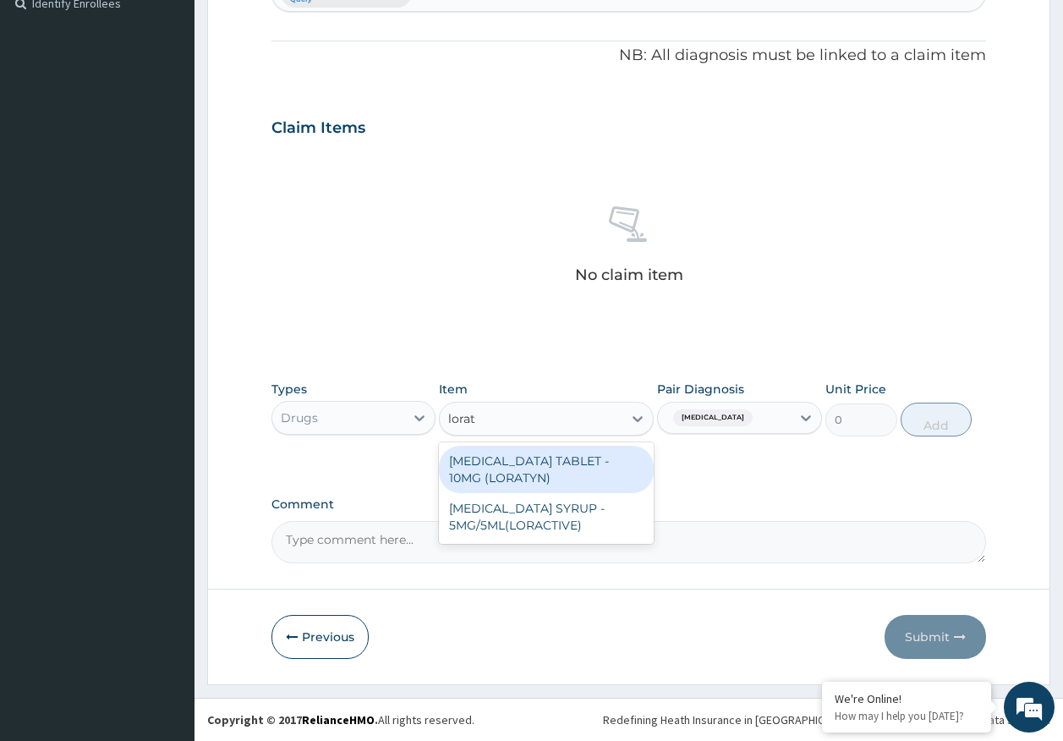
click at [599, 462] on div "[MEDICAL_DATA] TABLET - 10MG (LORATYN)" at bounding box center [546, 469] width 215 height 47
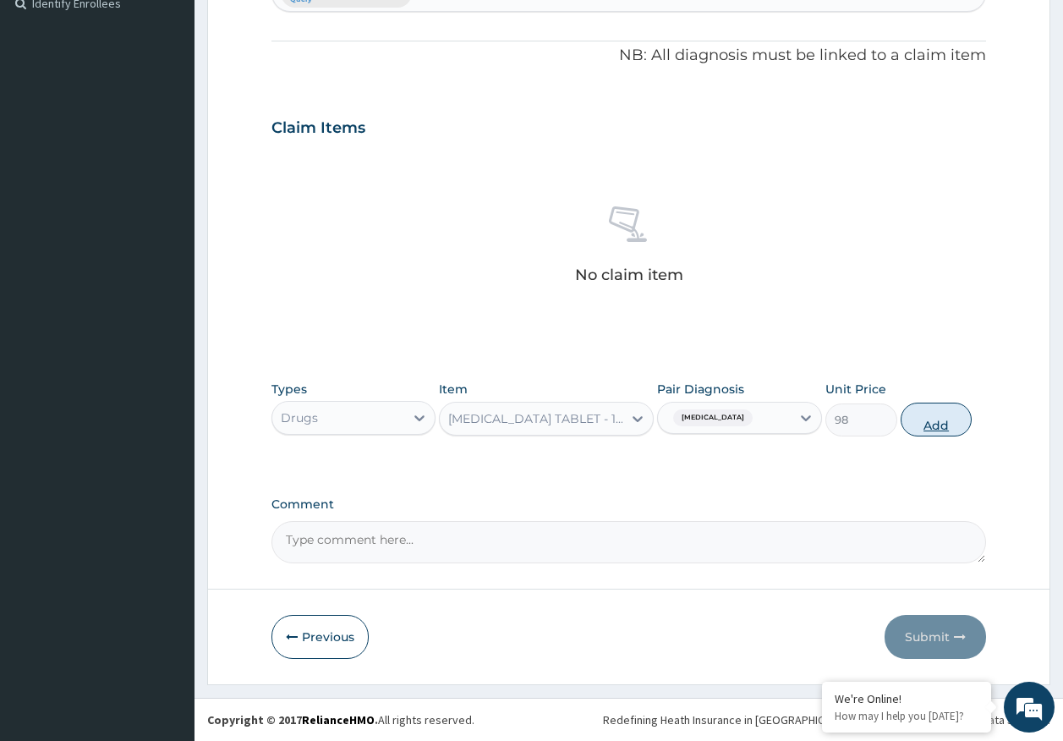
drag, startPoint x: 904, startPoint y: 414, endPoint x: 928, endPoint y: 425, distance: 26.9
click at [905, 414] on button "Add" at bounding box center [936, 419] width 72 height 34
type input "0"
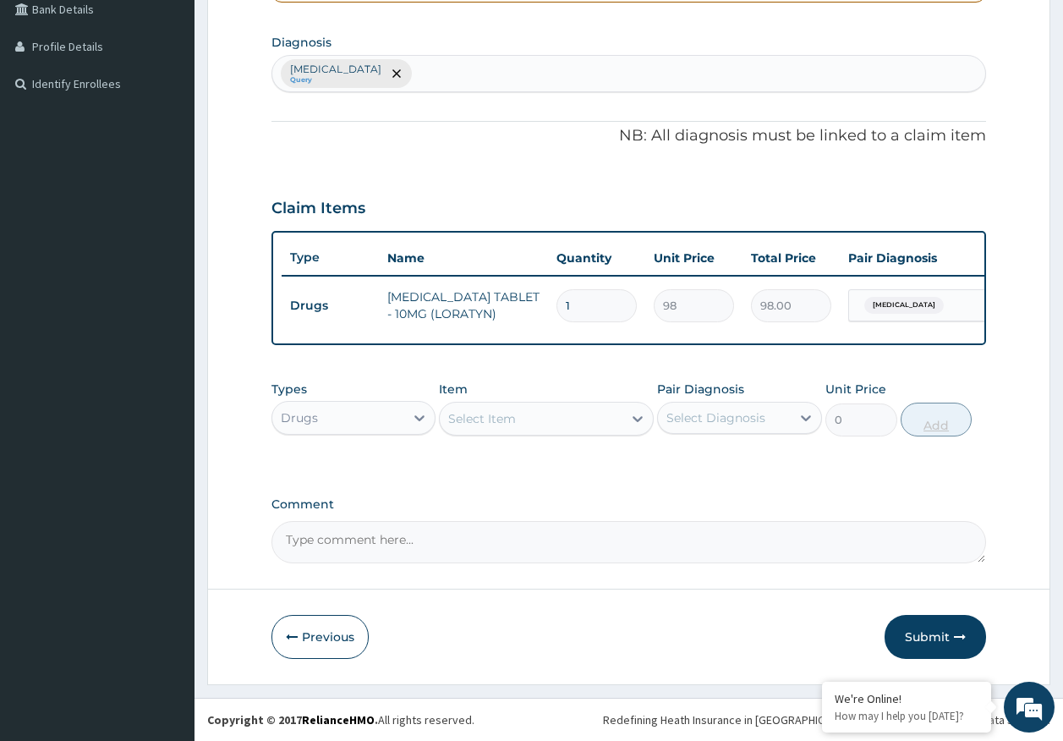
scroll to position [411, 0]
click at [490, 425] on div "Select Item" at bounding box center [482, 418] width 68 height 17
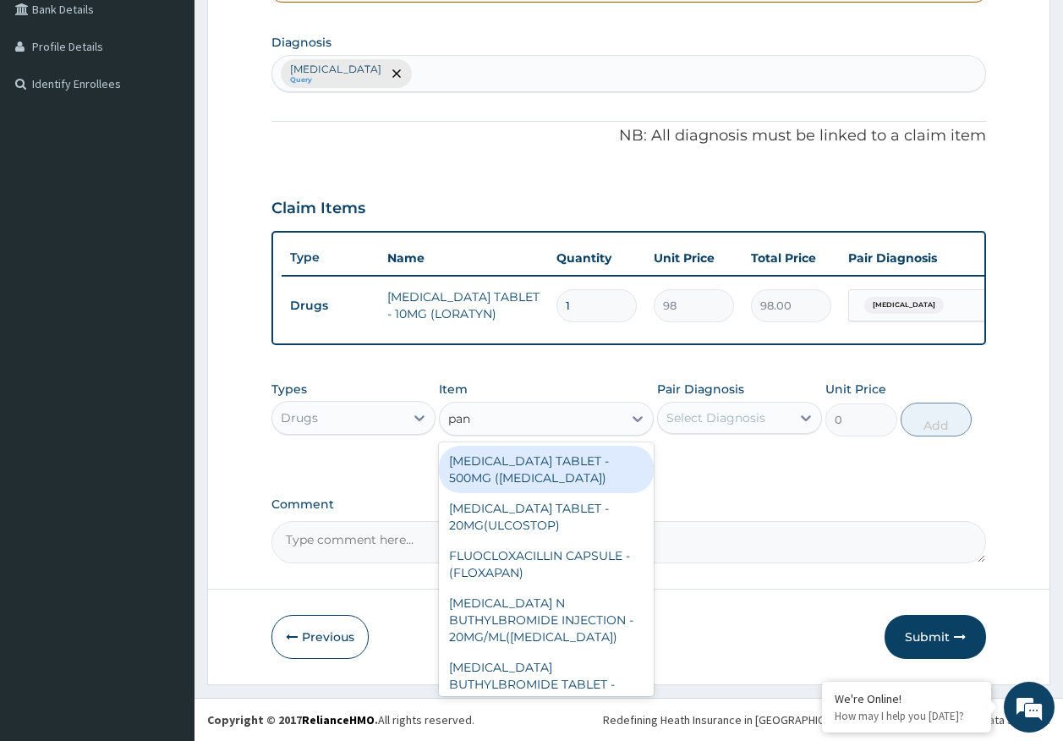
type input "pana"
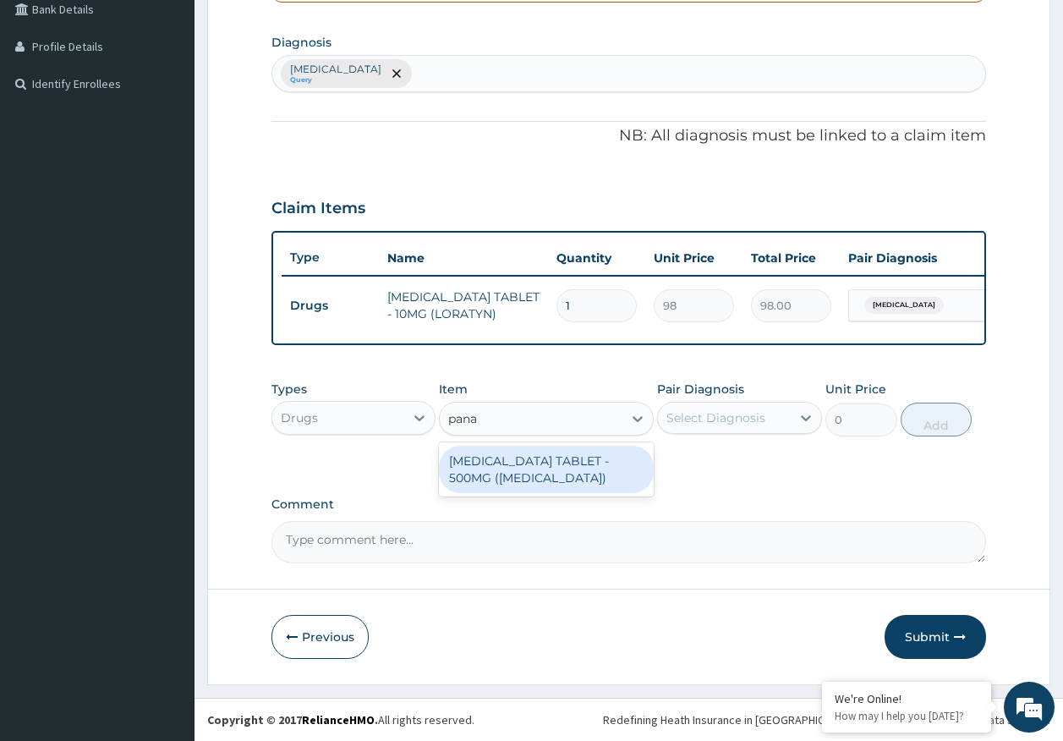
click at [516, 472] on div "[MEDICAL_DATA] TABLET - 500MG ([MEDICAL_DATA])" at bounding box center [546, 469] width 215 height 47
type input "42"
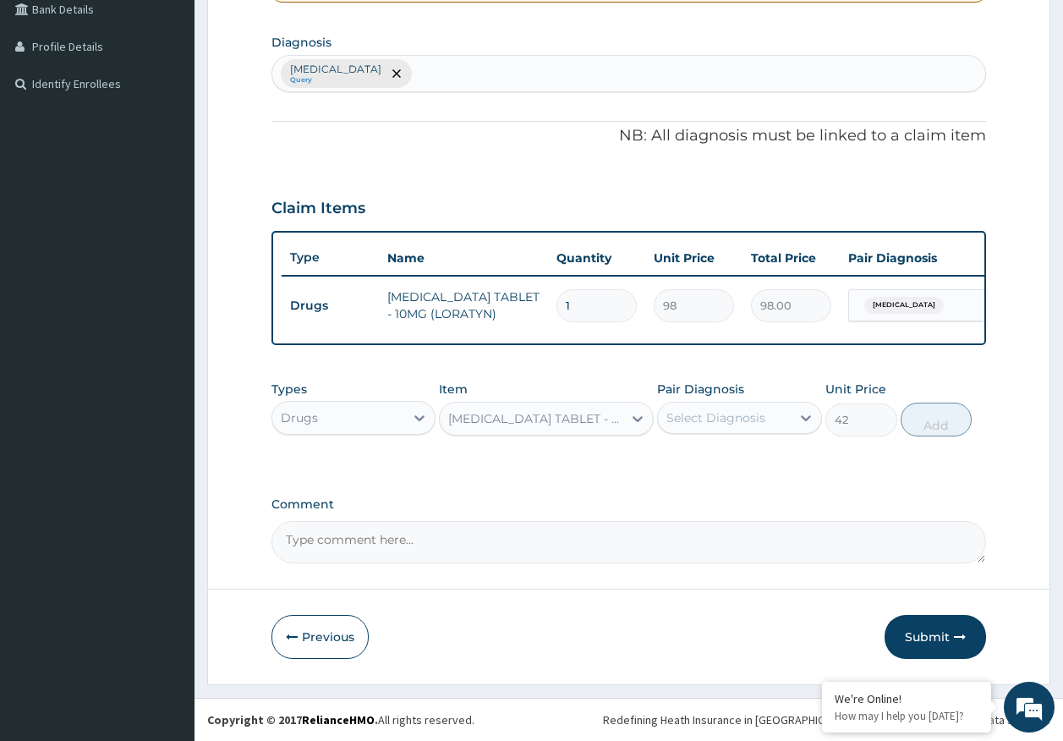
click at [703, 422] on div "Select Diagnosis" at bounding box center [715, 417] width 99 height 17
drag, startPoint x: 685, startPoint y: 470, endPoint x: 775, endPoint y: 462, distance: 90.8
click at [688, 469] on div "[MEDICAL_DATA]" at bounding box center [739, 461] width 165 height 35
checkbox input "true"
click at [944, 415] on button "Add" at bounding box center [936, 419] width 72 height 34
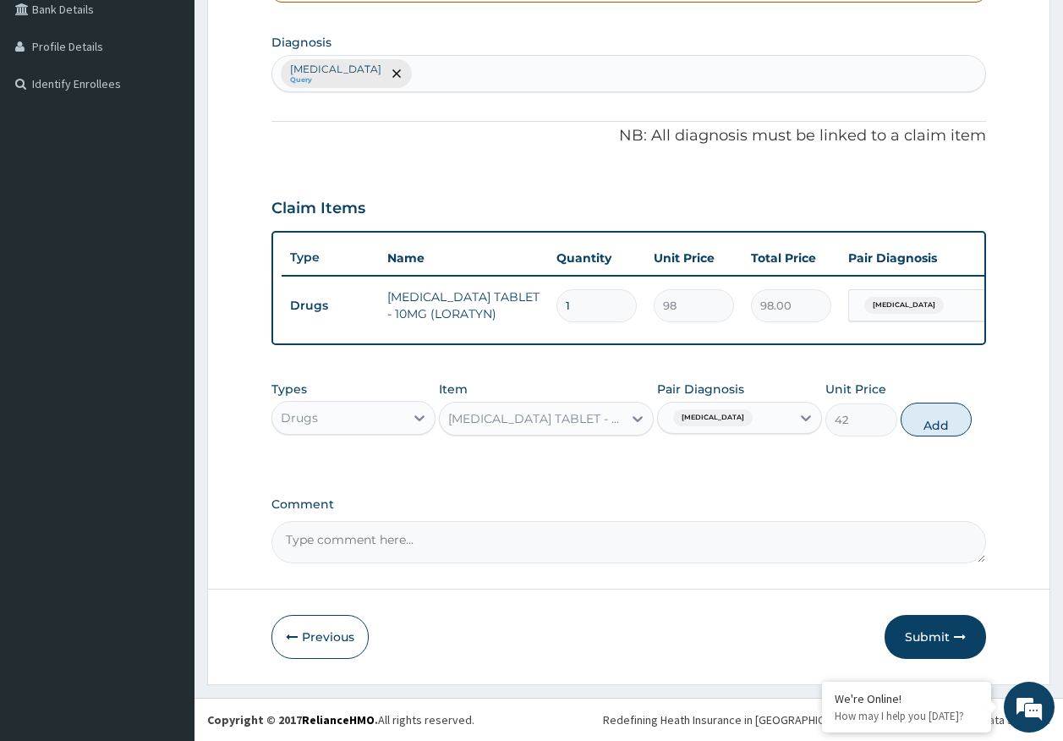
type input "0"
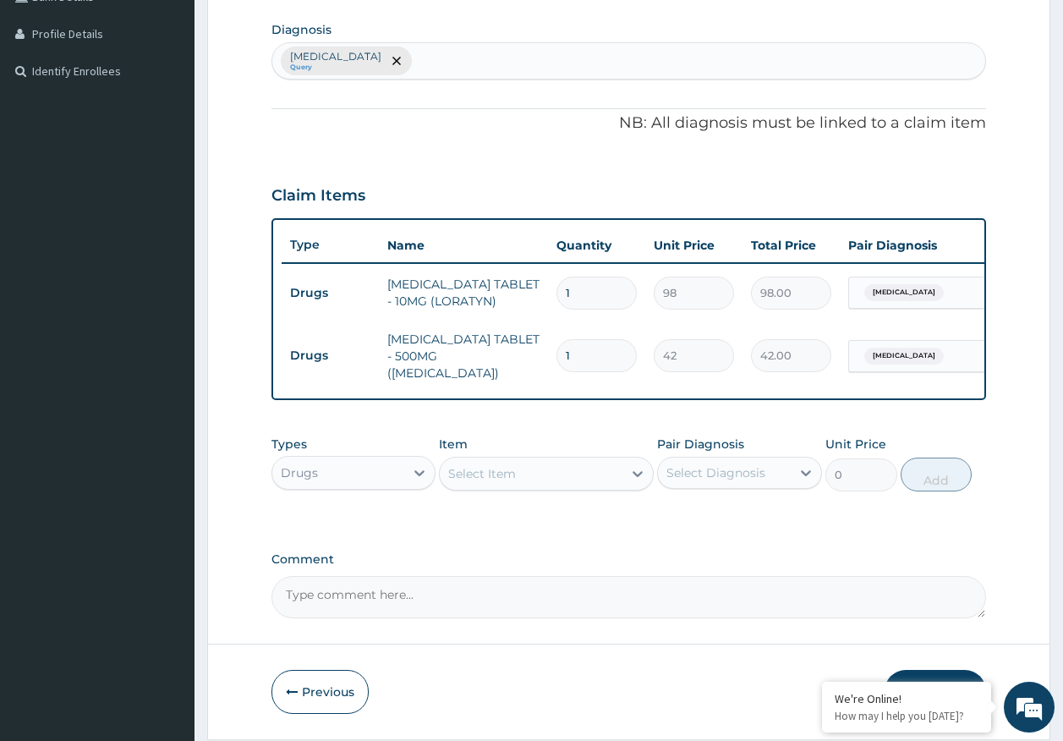
type input "0.00"
type input "1"
type input "42.00"
type input "18"
type input "756.00"
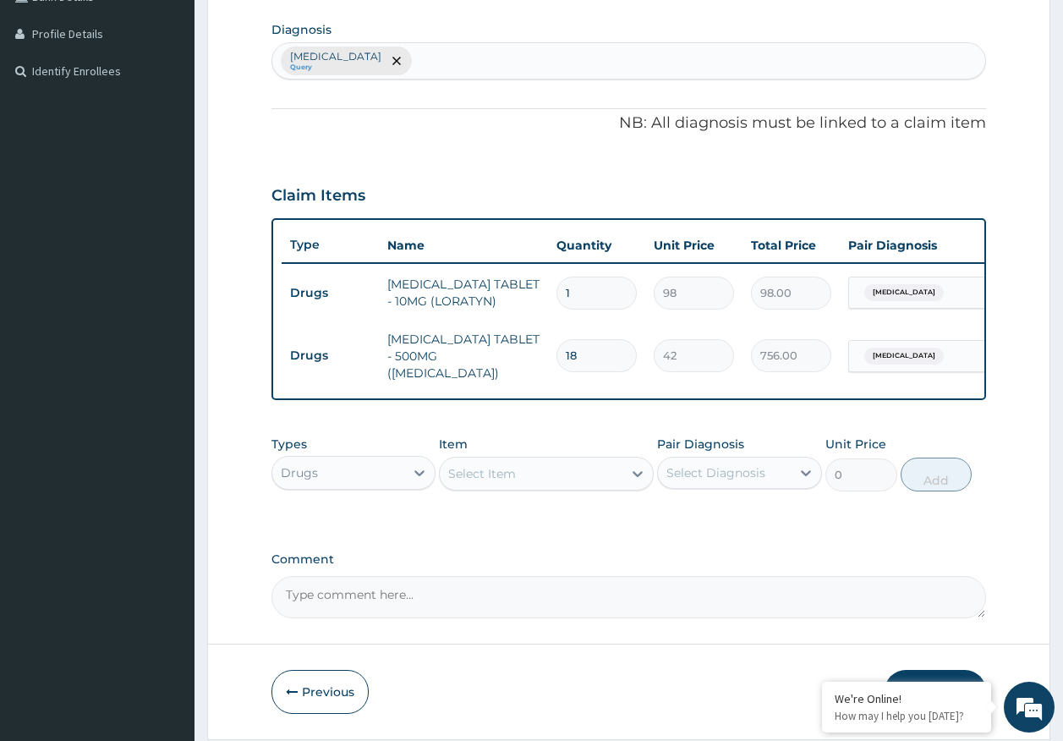
type input "18"
click at [621, 287] on input "1" at bounding box center [596, 292] width 80 height 33
type input "0.00"
type input "5"
type input "490.00"
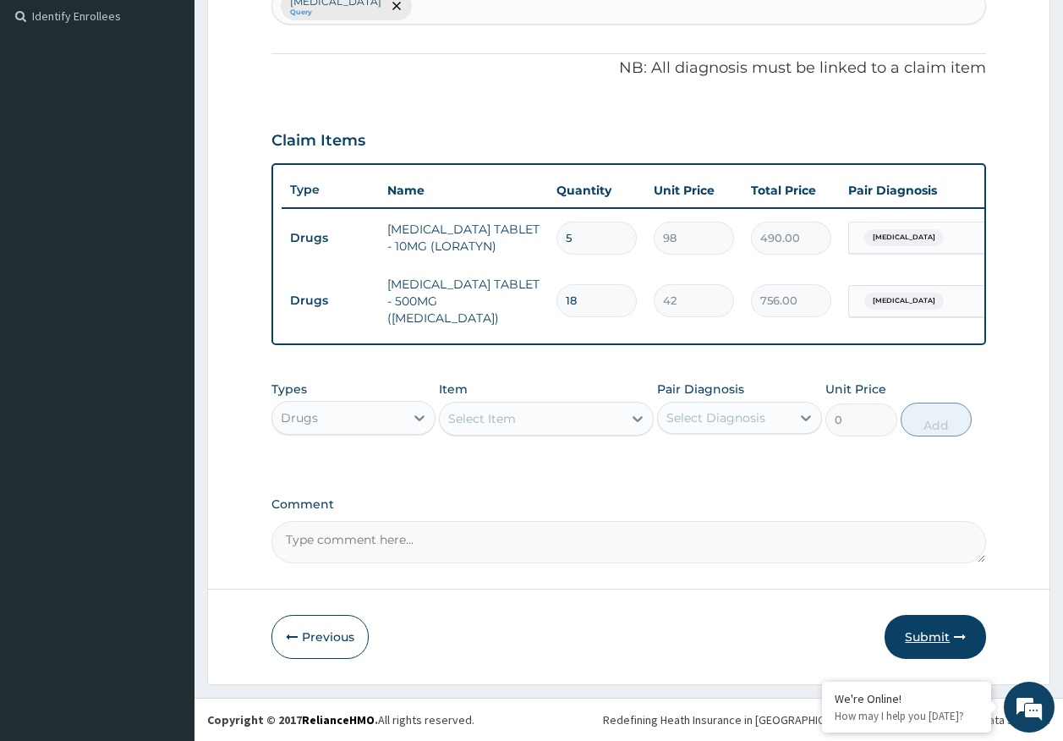
type input "5"
click at [927, 636] on button "Submit" at bounding box center [934, 637] width 101 height 44
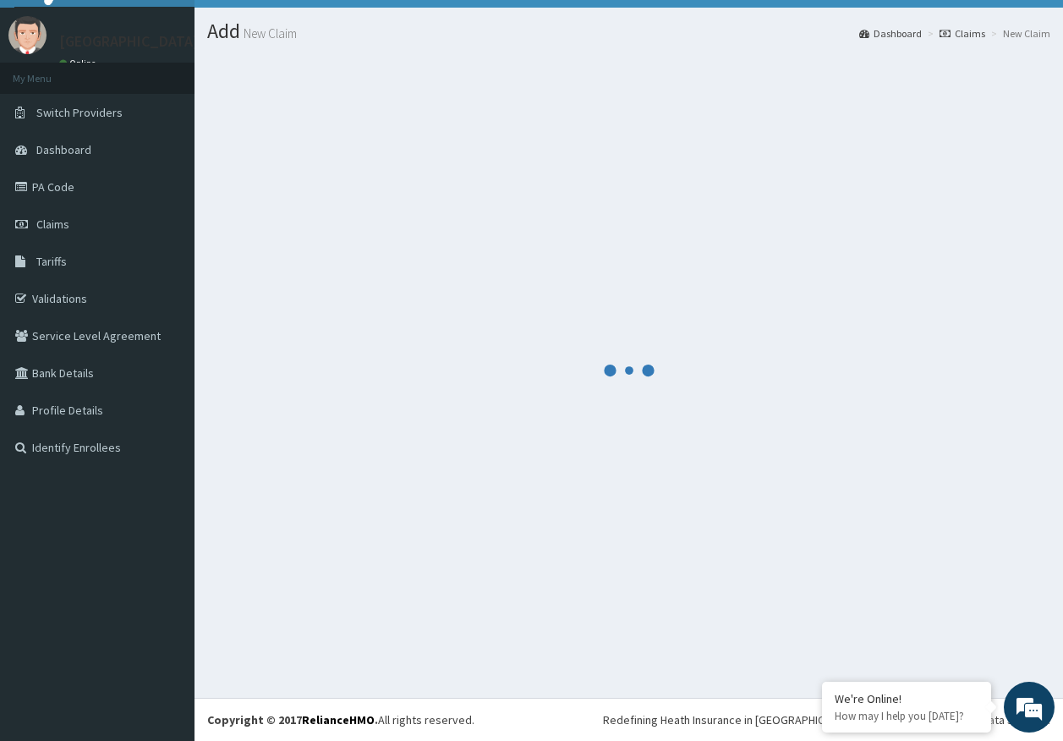
scroll to position [469, 0]
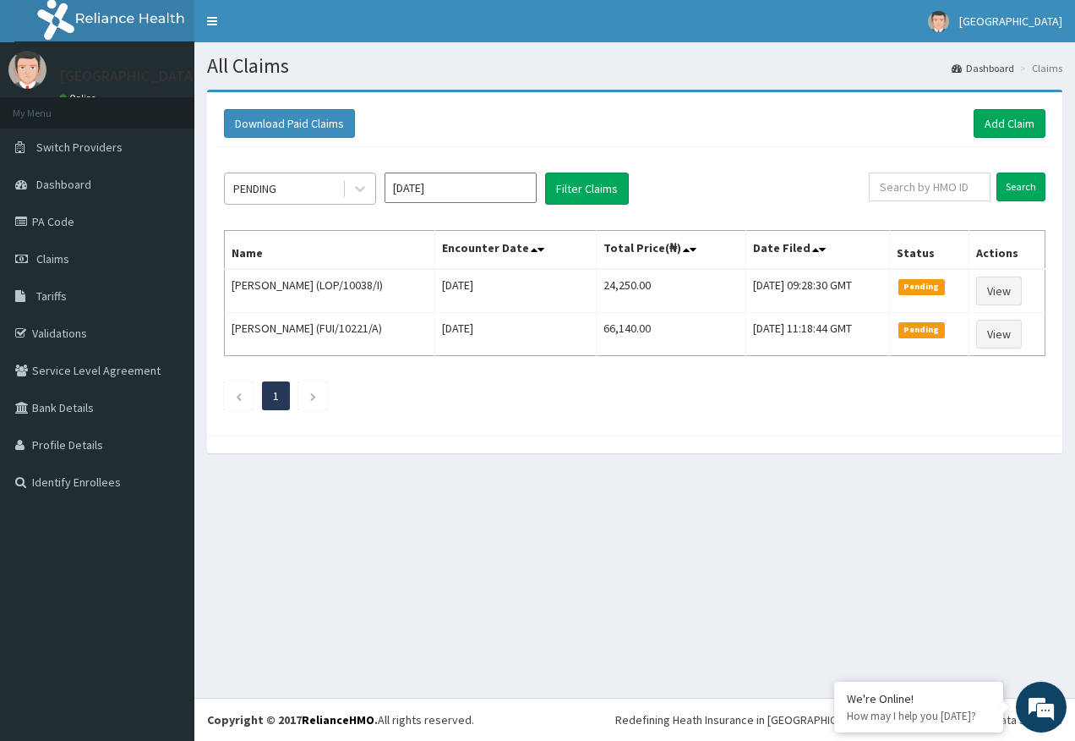
click at [304, 190] on div "PENDING" at bounding box center [284, 188] width 118 height 27
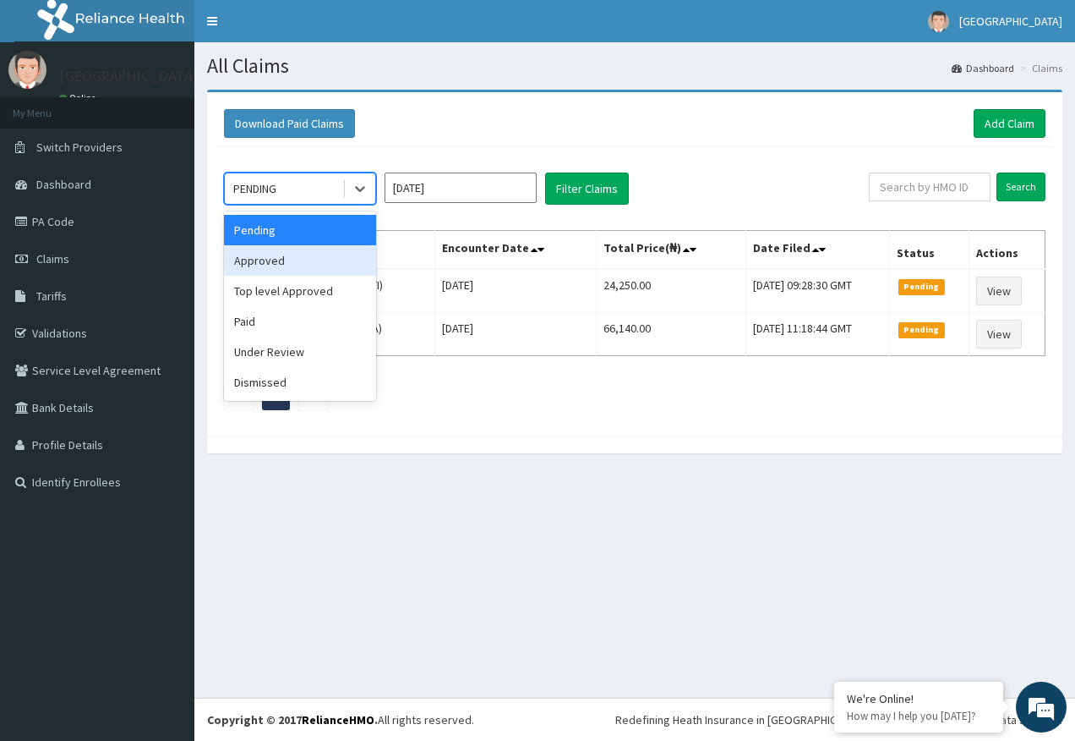
drag, startPoint x: 298, startPoint y: 267, endPoint x: 354, endPoint y: 249, distance: 58.8
click at [303, 263] on div "Approved" at bounding box center [300, 260] width 152 height 30
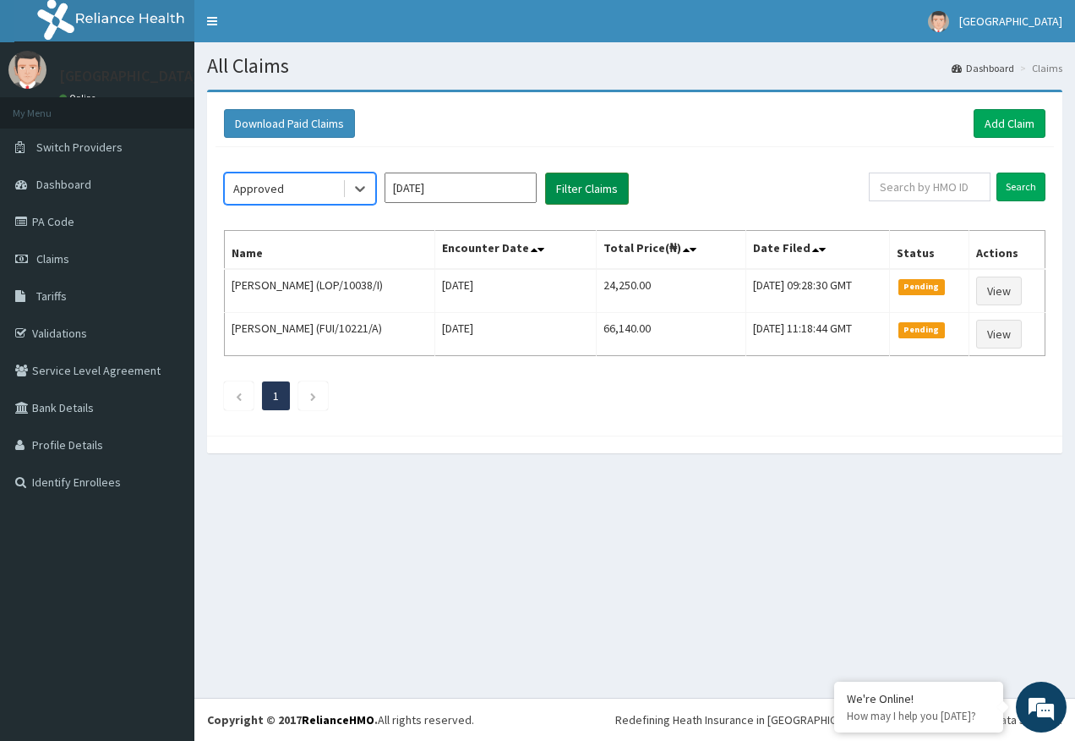
click at [583, 189] on button "Filter Claims" at bounding box center [587, 188] width 84 height 32
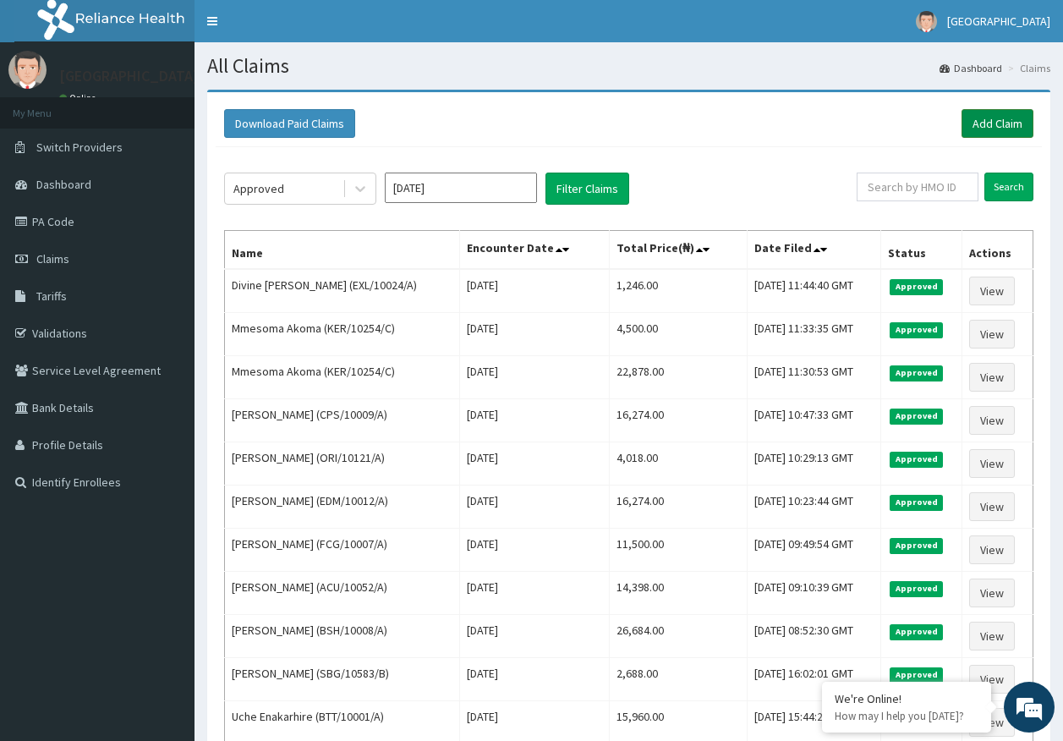
click at [991, 120] on link "Add Claim" at bounding box center [997, 123] width 72 height 29
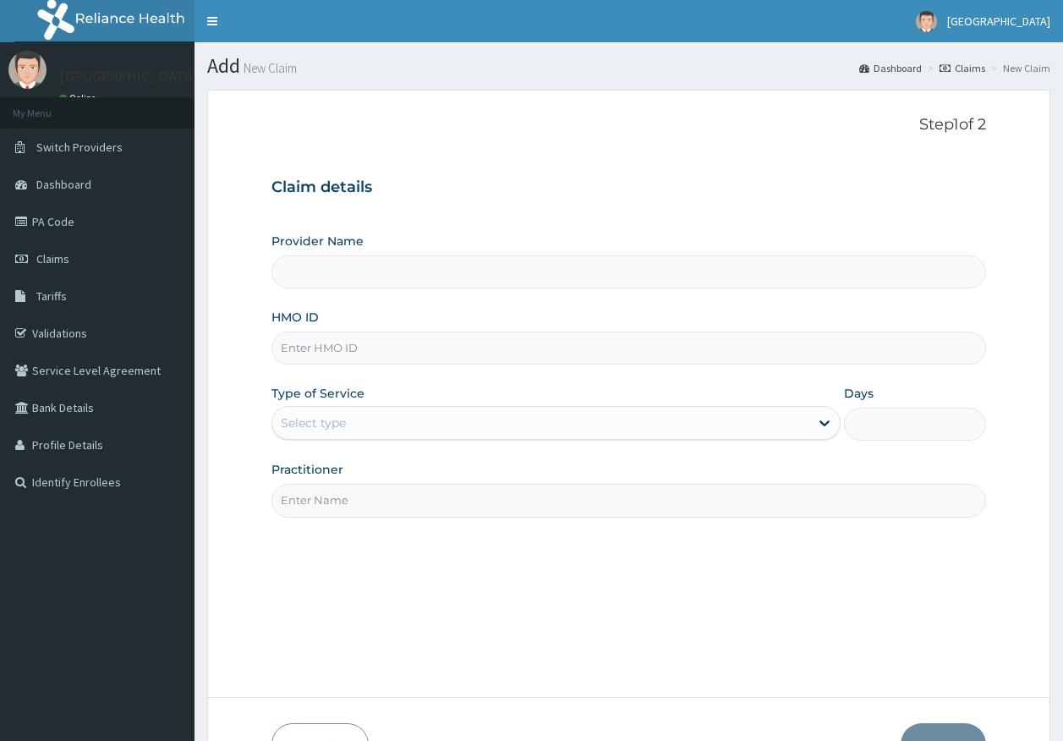
drag, startPoint x: 0, startPoint y: 0, endPoint x: 326, endPoint y: 348, distance: 476.8
click at [326, 350] on input "HMO ID" at bounding box center [628, 347] width 715 height 33
paste input "NEL/10086/A"
type input "NEL/10086/A"
type input "[GEOGRAPHIC_DATA]"
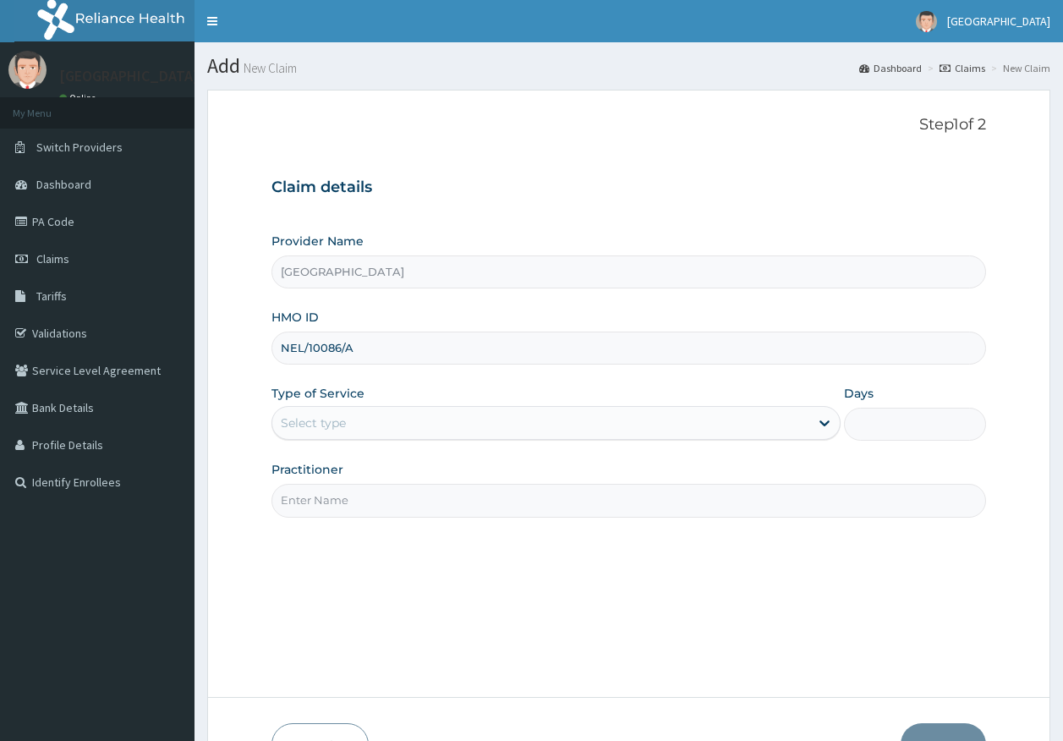
type input "NEL/10086/A"
click at [315, 416] on div "Select type" at bounding box center [313, 422] width 65 height 17
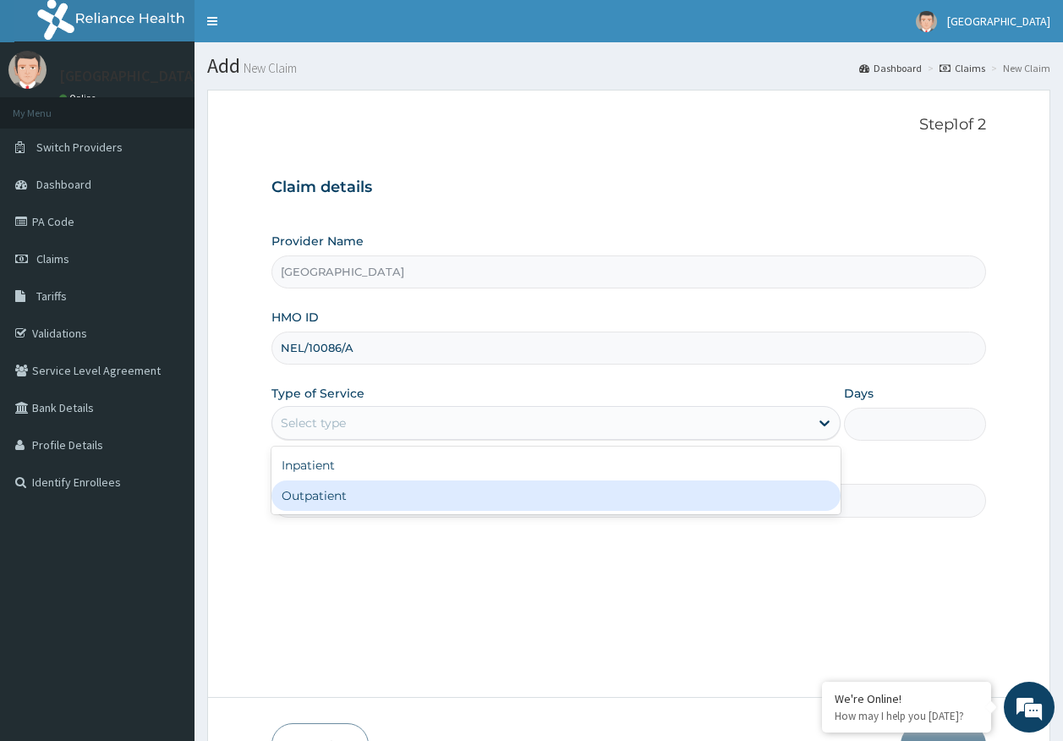
click at [327, 492] on div "Outpatient" at bounding box center [555, 495] width 569 height 30
type input "1"
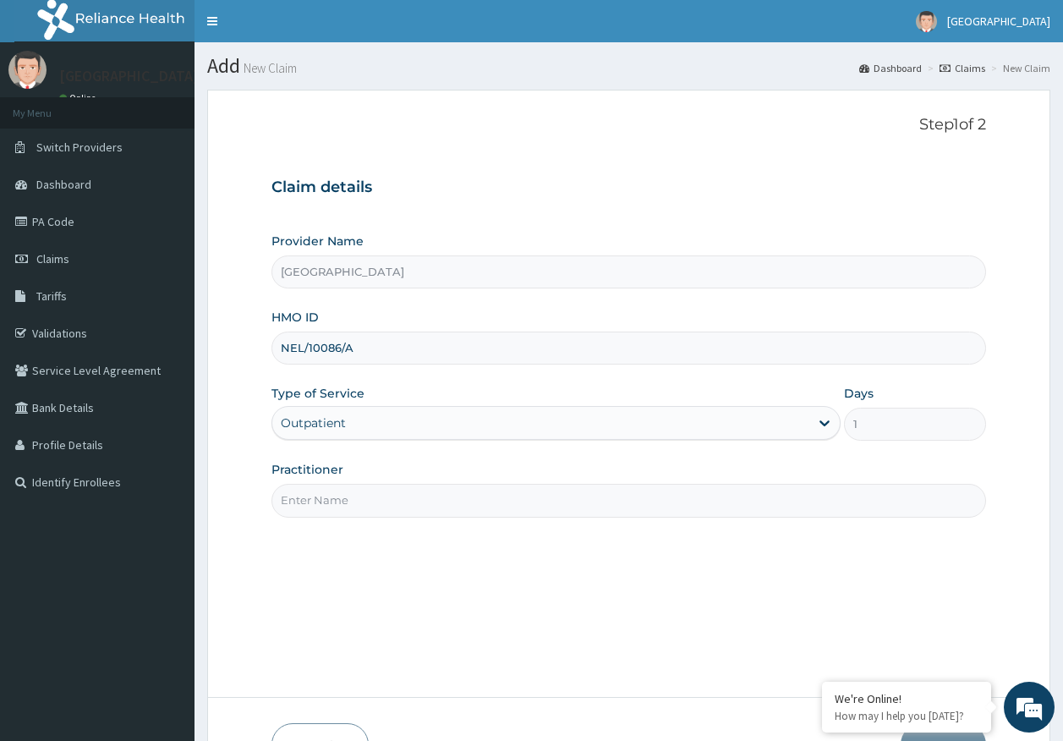
click at [350, 498] on input "Practitioner" at bounding box center [628, 500] width 715 height 33
type input "[PERSON_NAME]"
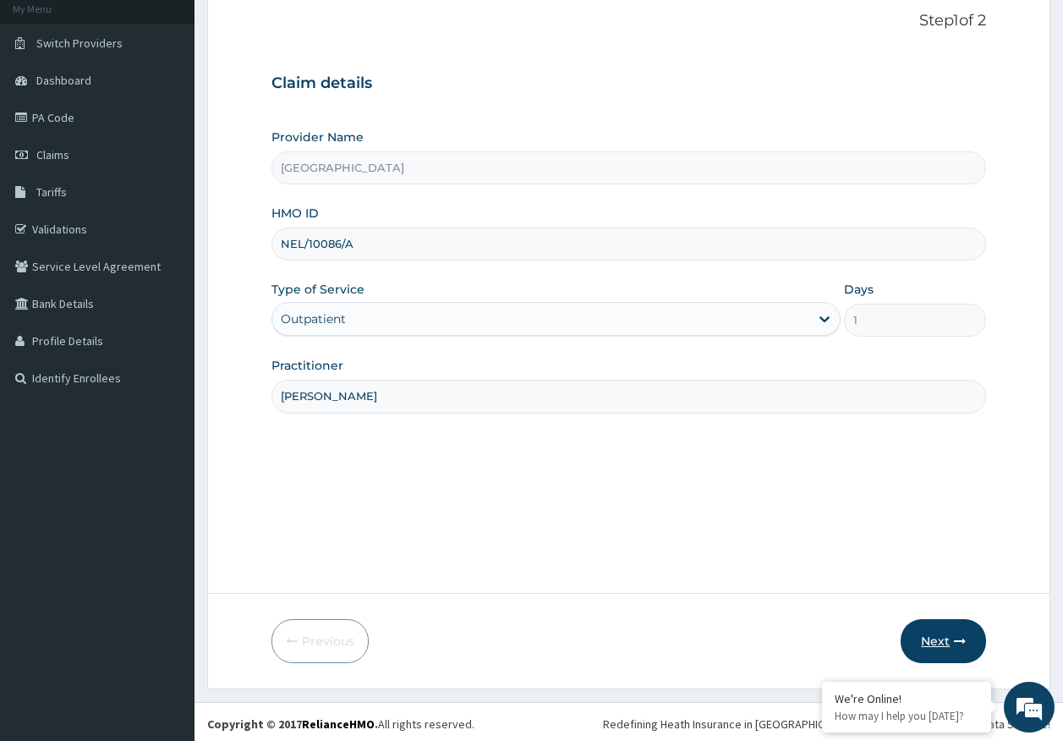
scroll to position [108, 0]
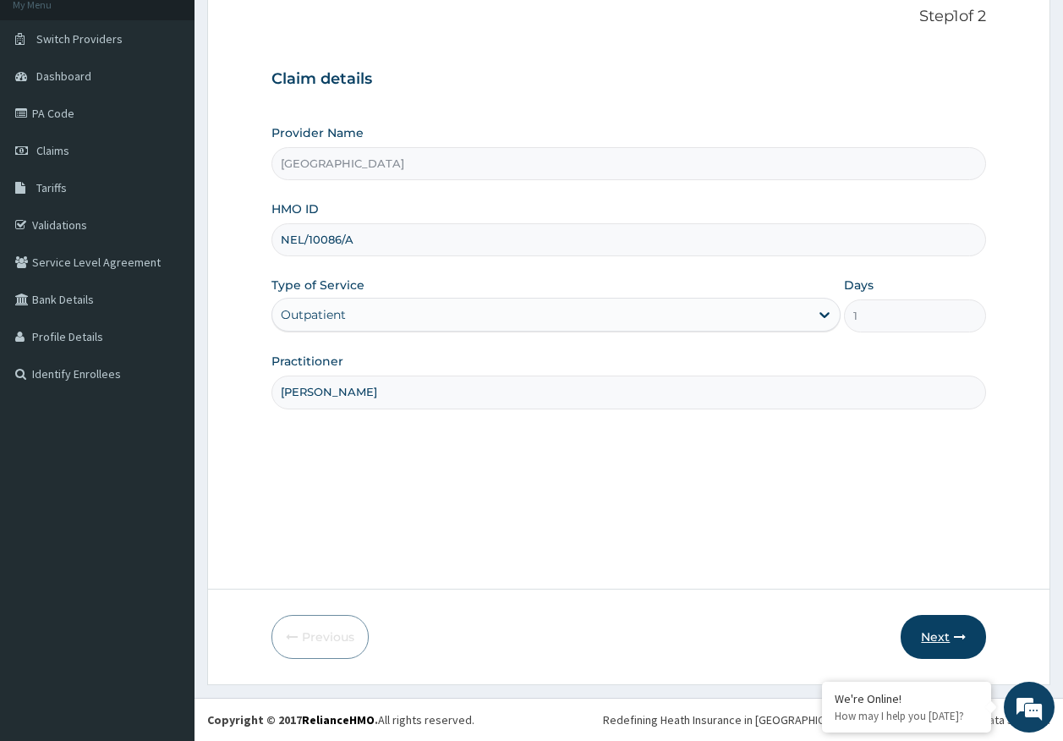
click at [963, 637] on icon "button" at bounding box center [960, 637] width 12 height 12
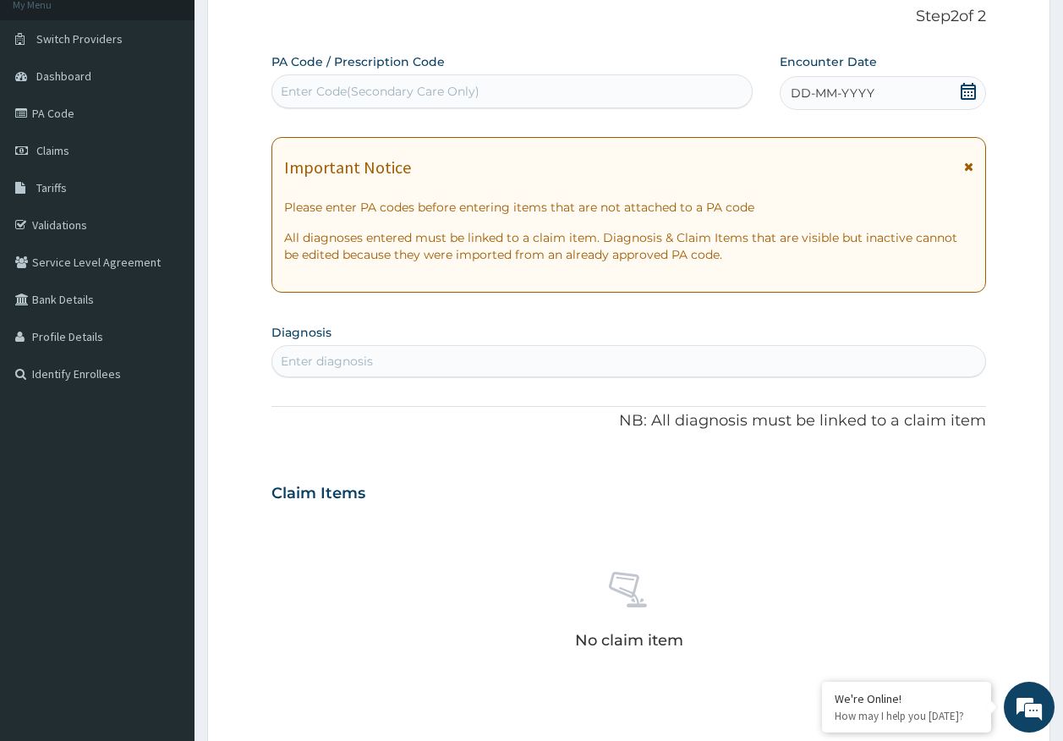
click at [848, 87] on span "DD-MM-YYYY" at bounding box center [833, 93] width 84 height 17
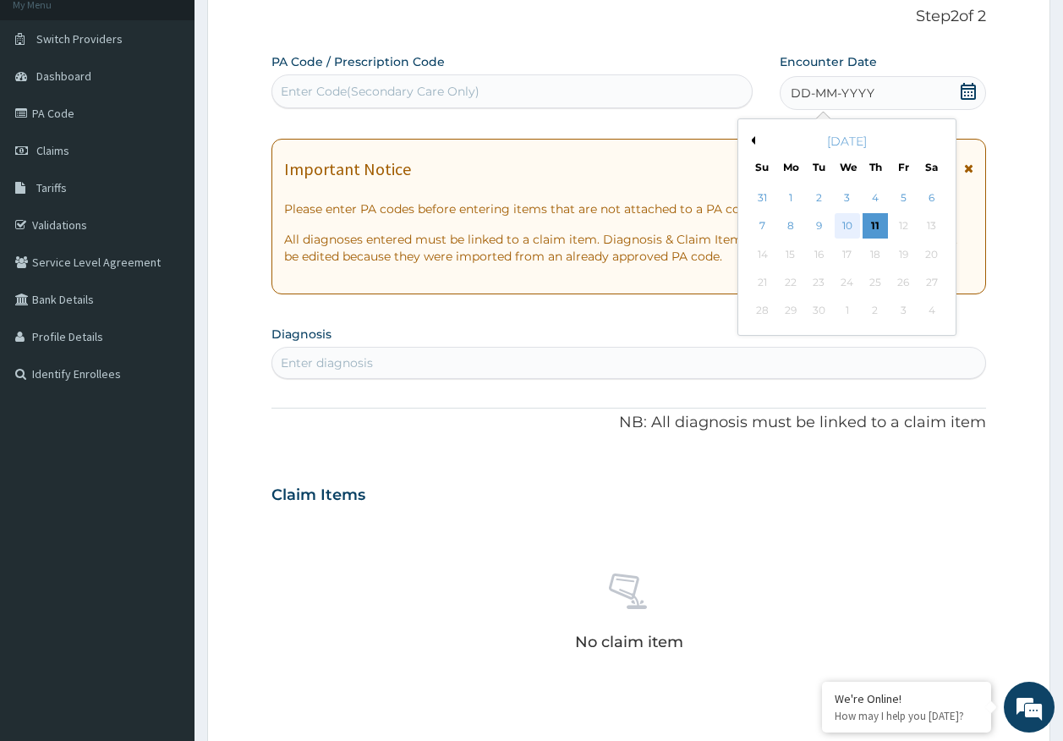
drag, startPoint x: 854, startPoint y: 223, endPoint x: 546, endPoint y: 348, distance: 332.2
click at [855, 223] on div "10" at bounding box center [846, 226] width 25 height 25
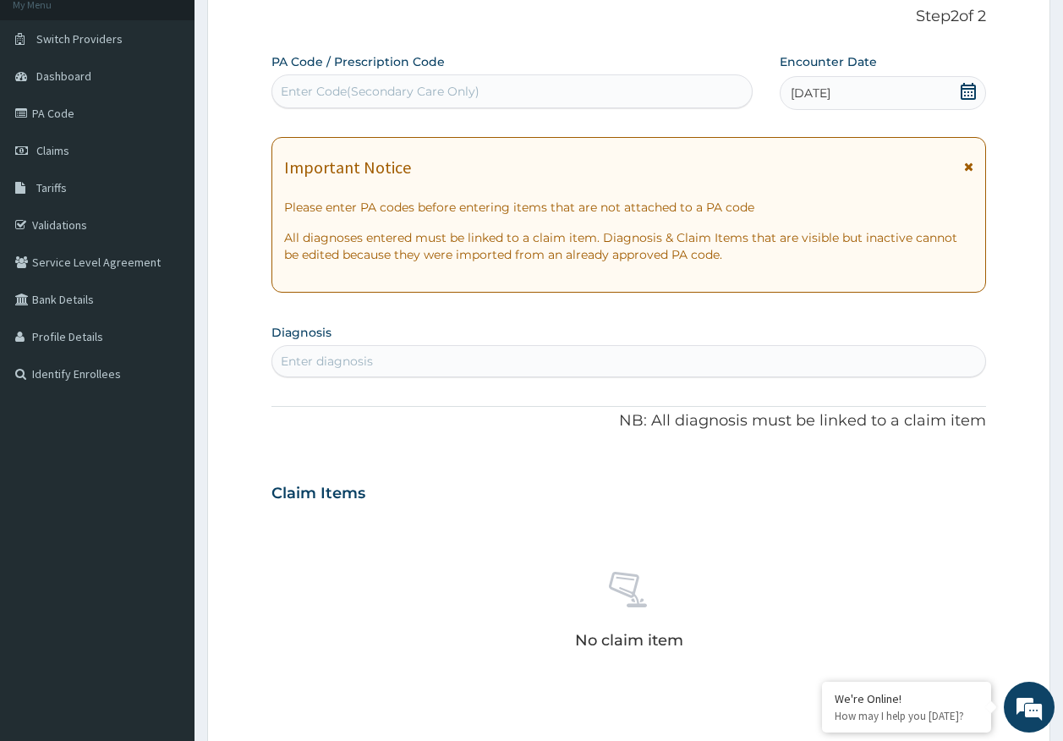
click at [469, 372] on div "Enter diagnosis" at bounding box center [629, 360] width 714 height 27
type input "[MEDICAL_DATA]"
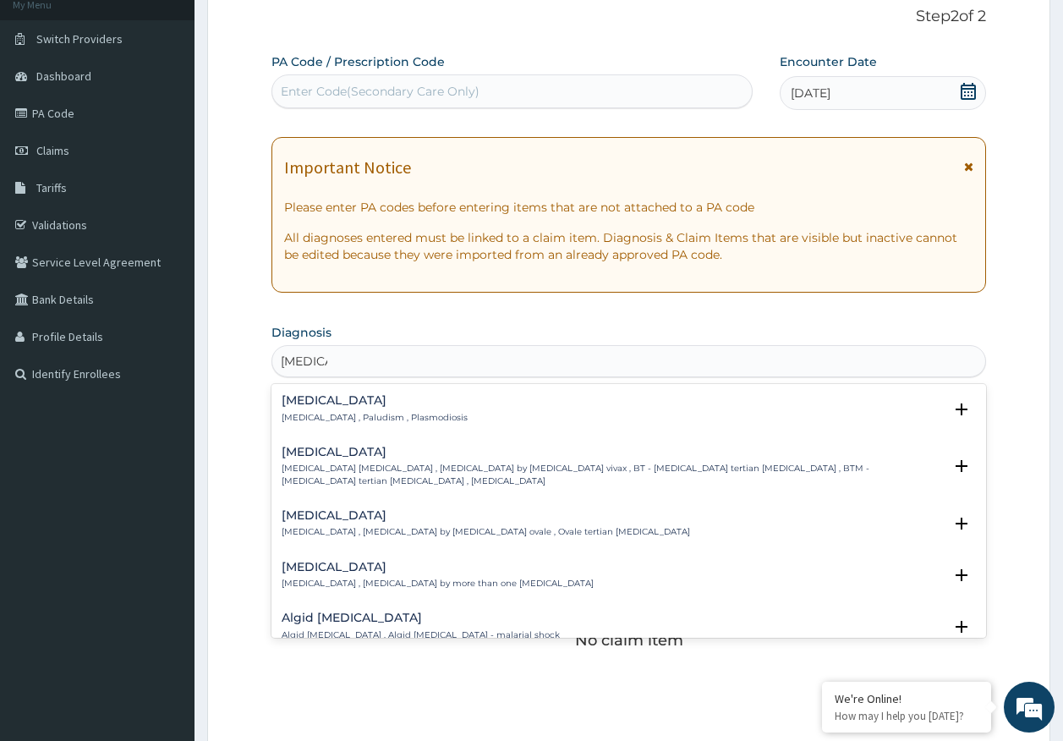
scroll to position [0, 0]
click at [358, 409] on div "[MEDICAL_DATA] [MEDICAL_DATA] , Paludism , Plasmodiosis" at bounding box center [375, 409] width 186 height 30
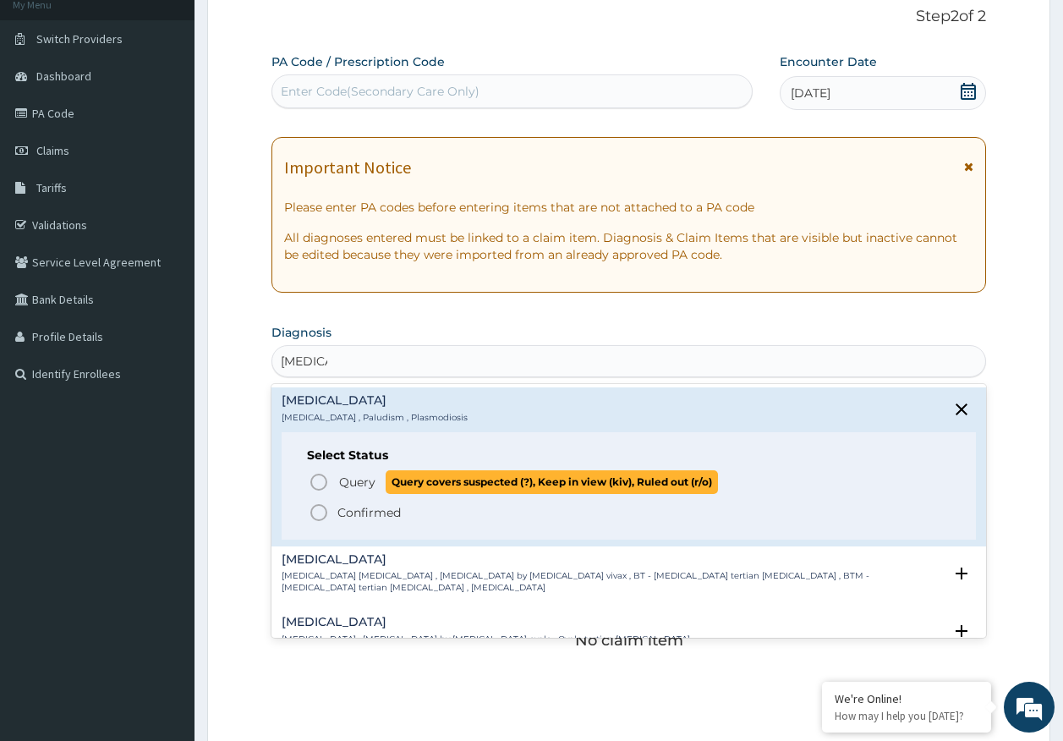
click at [386, 481] on span "Query covers suspected (?), Keep in view (kiv), Ruled out (r/o)" at bounding box center [552, 481] width 332 height 23
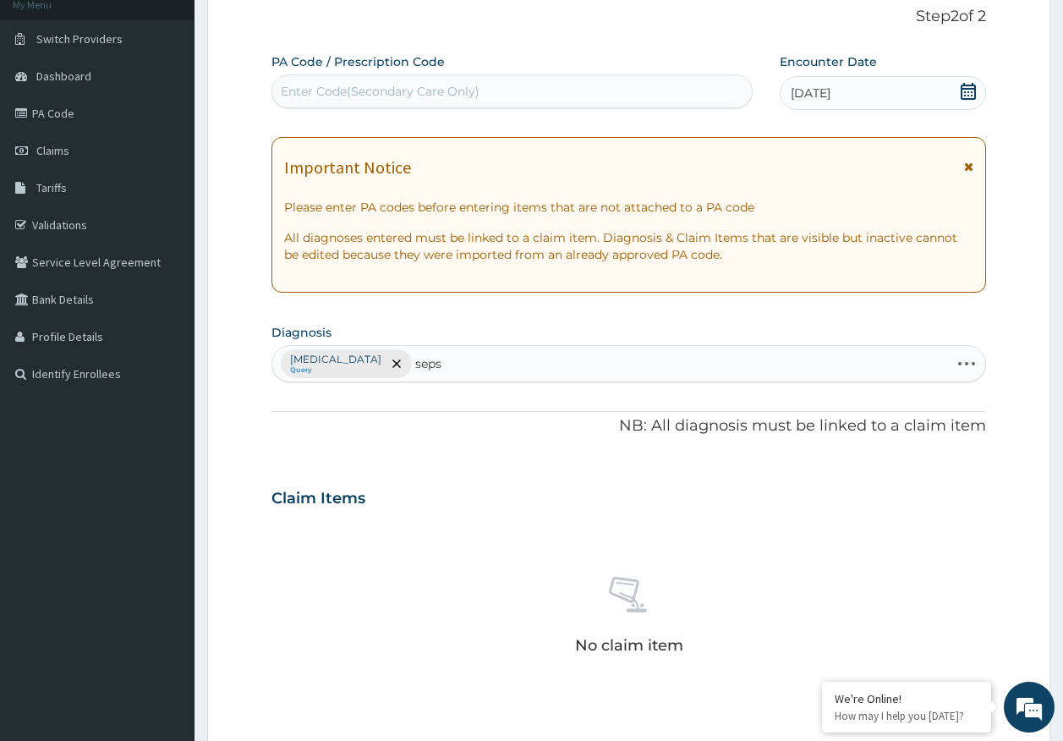
type input "sepsi"
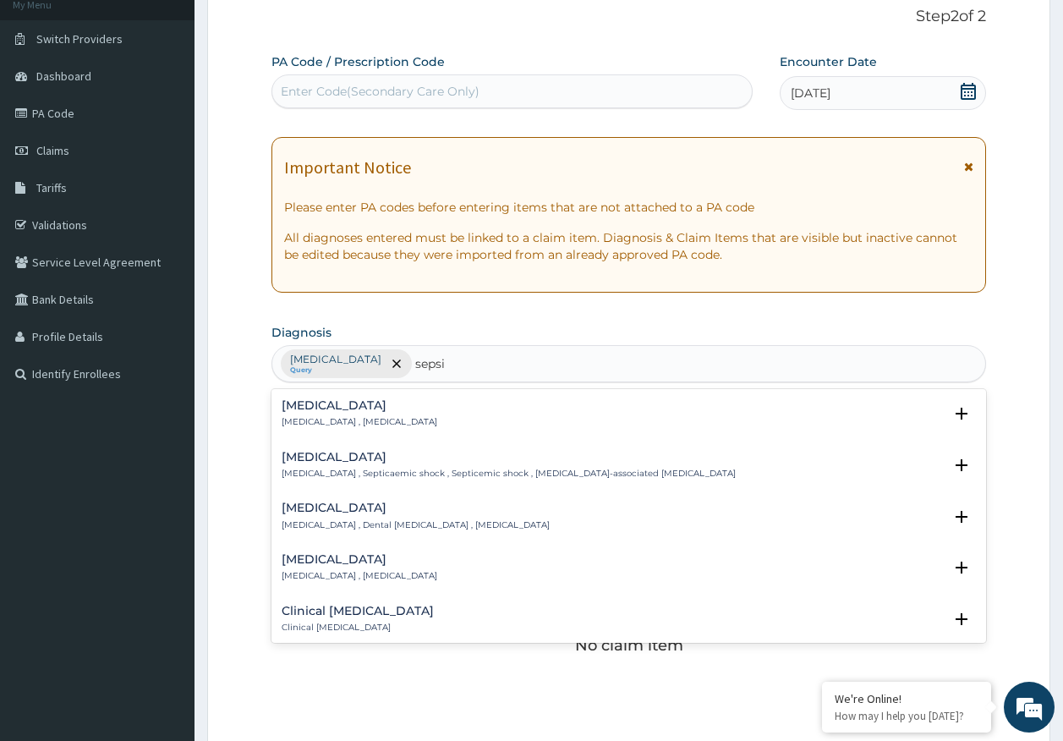
click at [335, 417] on p "[MEDICAL_DATA] , [MEDICAL_DATA]" at bounding box center [360, 422] width 156 height 12
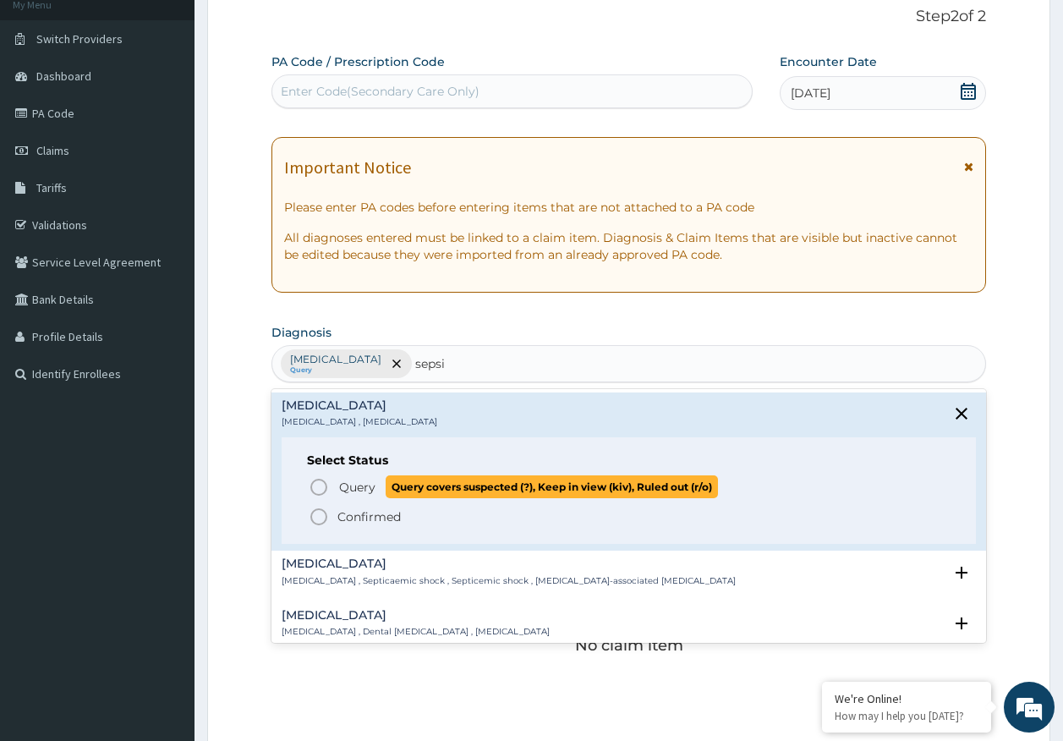
click at [377, 483] on p "Query Query covers suspected (?), Keep in view (kiv), Ruled out (r/o)" at bounding box center [527, 486] width 380 height 23
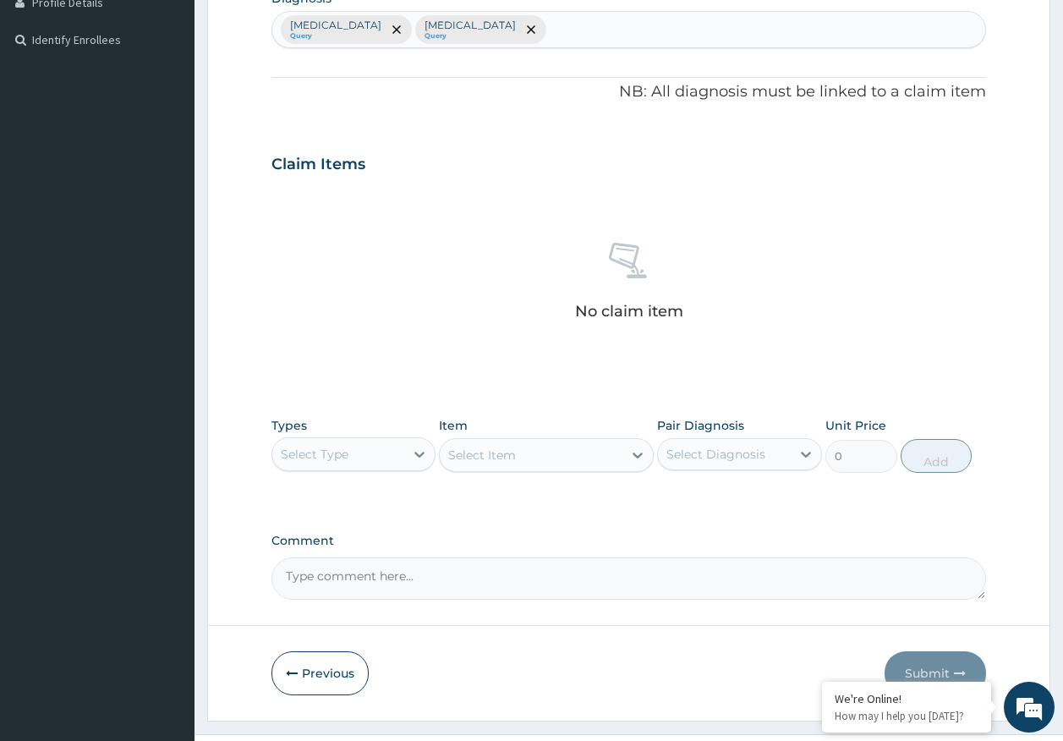
scroll to position [446, 0]
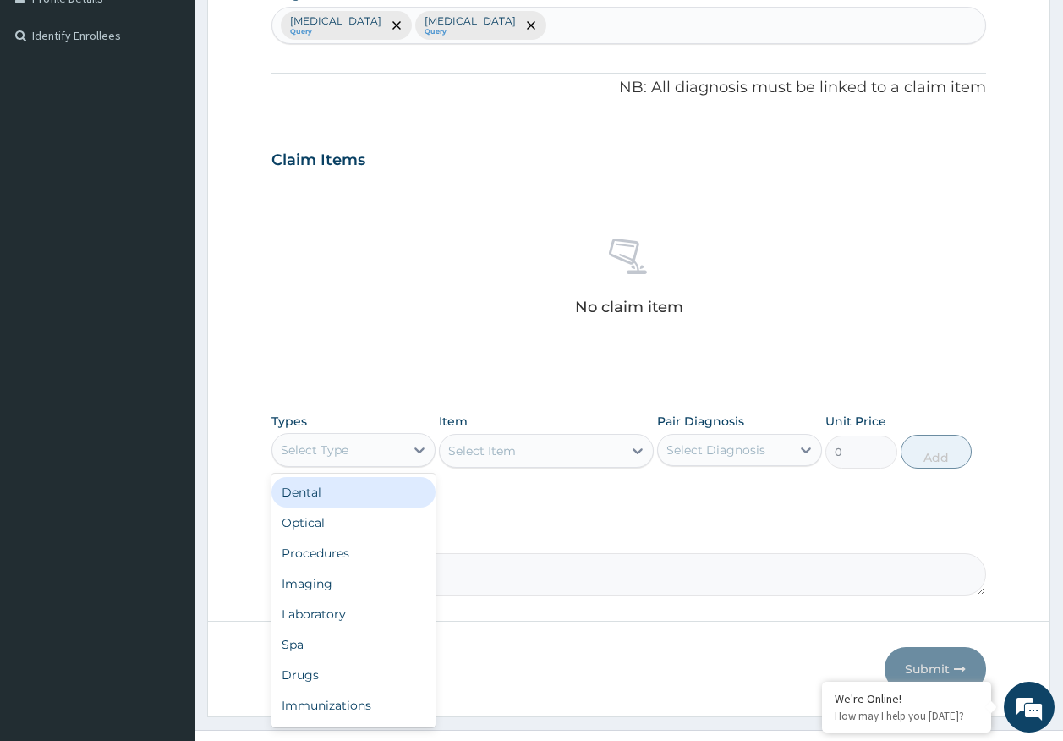
click at [314, 446] on div "Select Type" at bounding box center [315, 449] width 68 height 17
click at [333, 624] on div "Laboratory" at bounding box center [353, 614] width 165 height 30
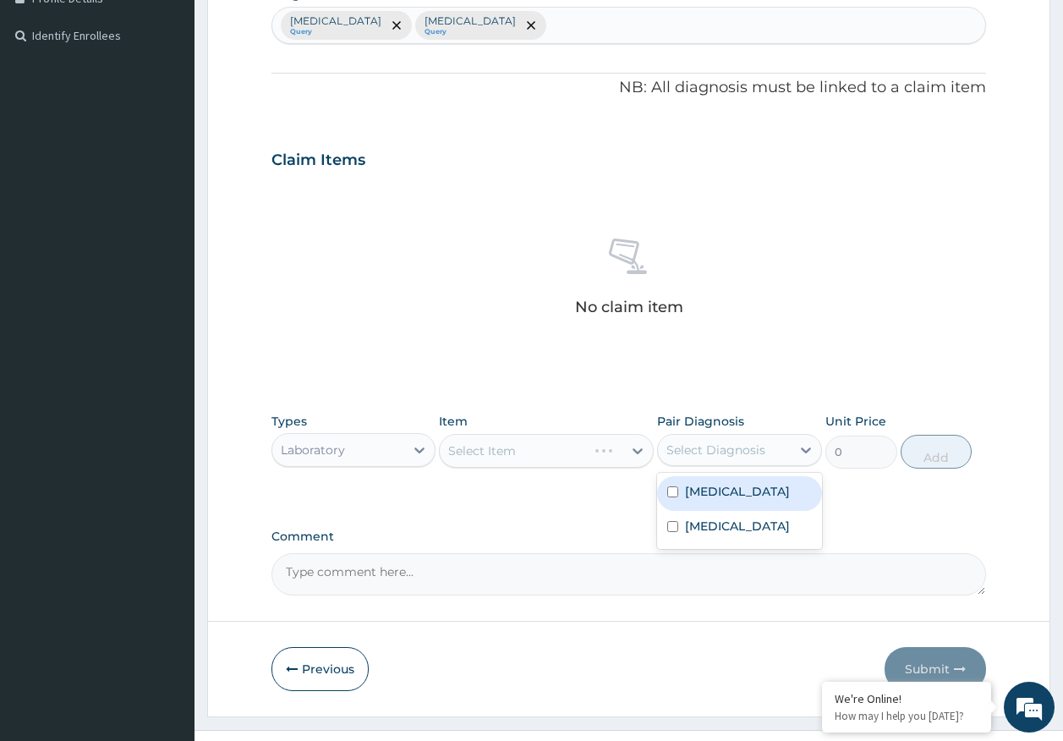
click at [747, 451] on div "Select Diagnosis" at bounding box center [715, 449] width 99 height 17
click at [727, 492] on label "[MEDICAL_DATA]" at bounding box center [737, 491] width 105 height 17
checkbox input "true"
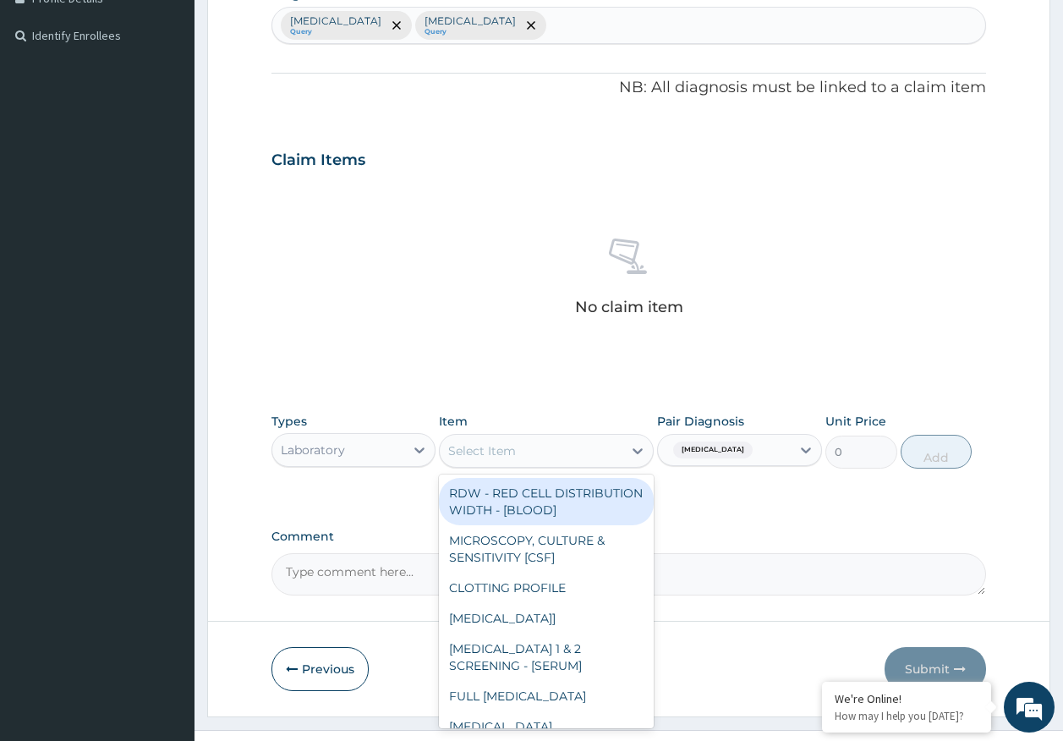
click at [550, 444] on div "Select Item" at bounding box center [531, 450] width 183 height 27
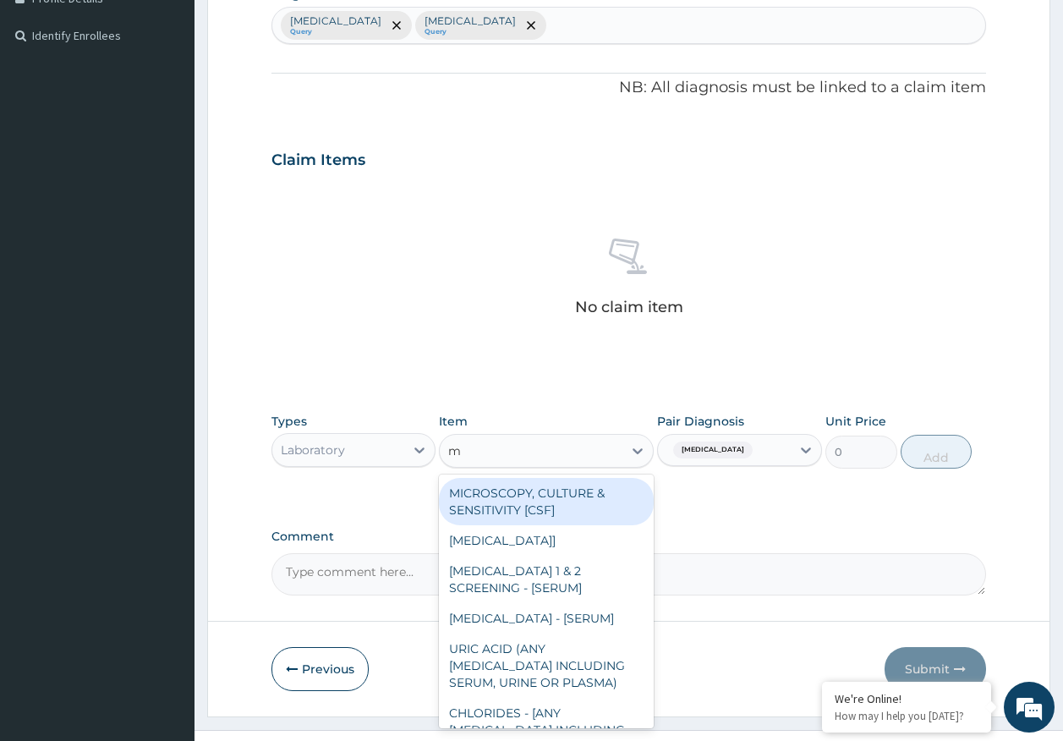
type input "mp"
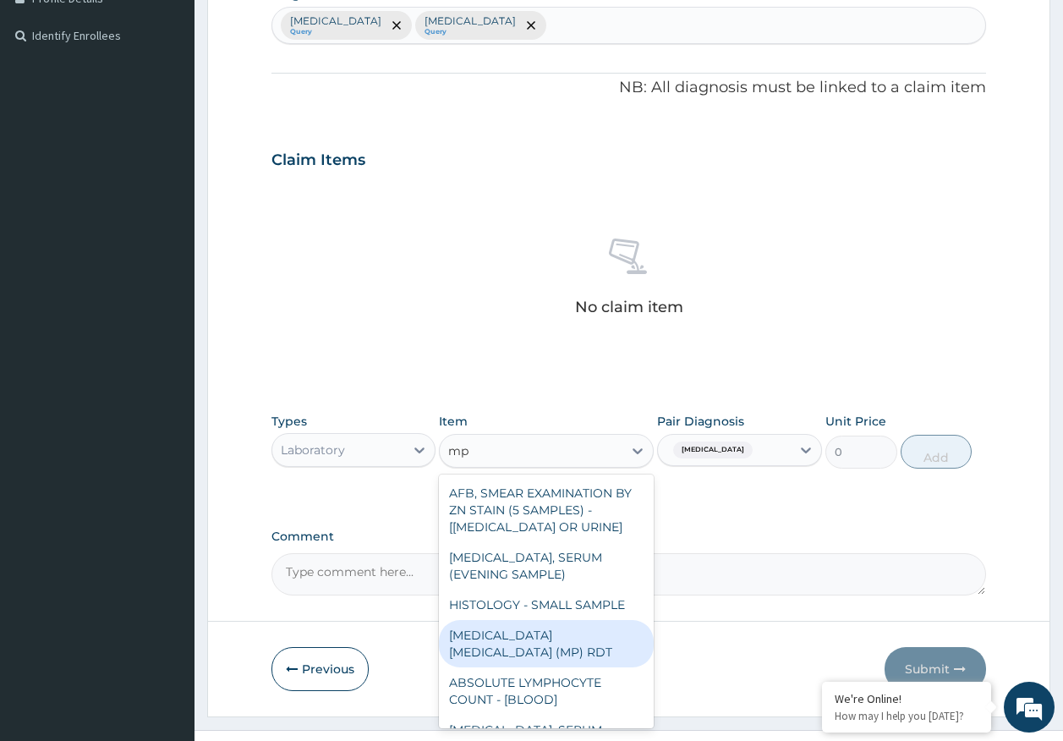
click at [603, 635] on div "[MEDICAL_DATA] [MEDICAL_DATA] (MP) RDT" at bounding box center [546, 643] width 215 height 47
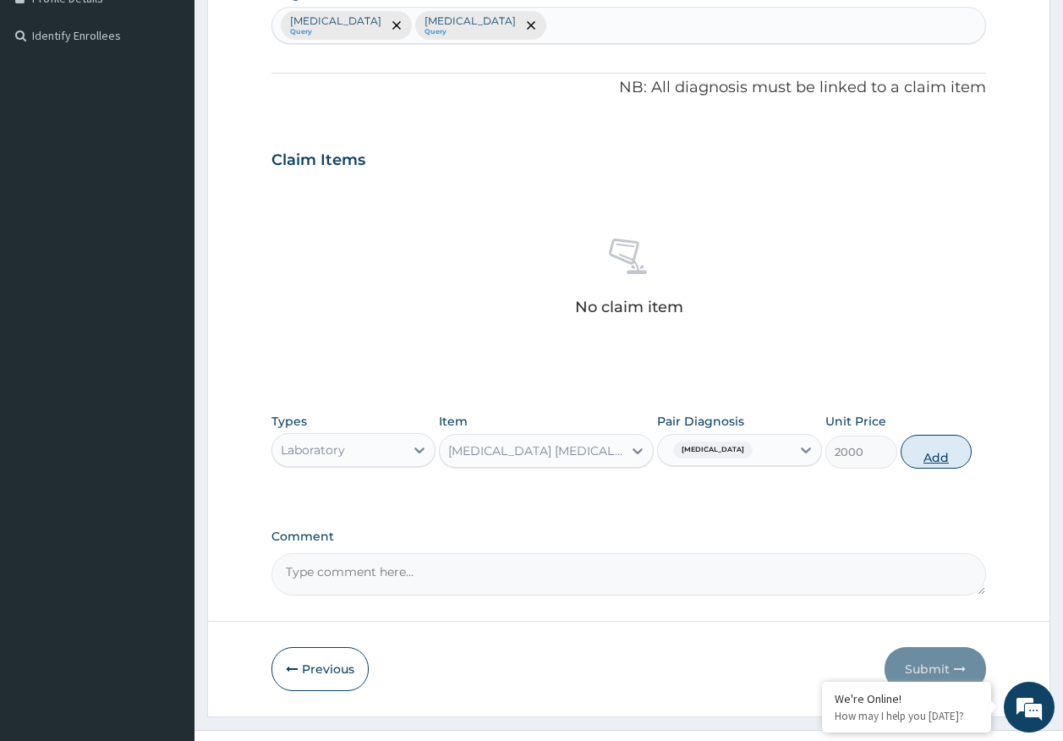
click at [929, 457] on button "Add" at bounding box center [936, 452] width 72 height 34
type input "0"
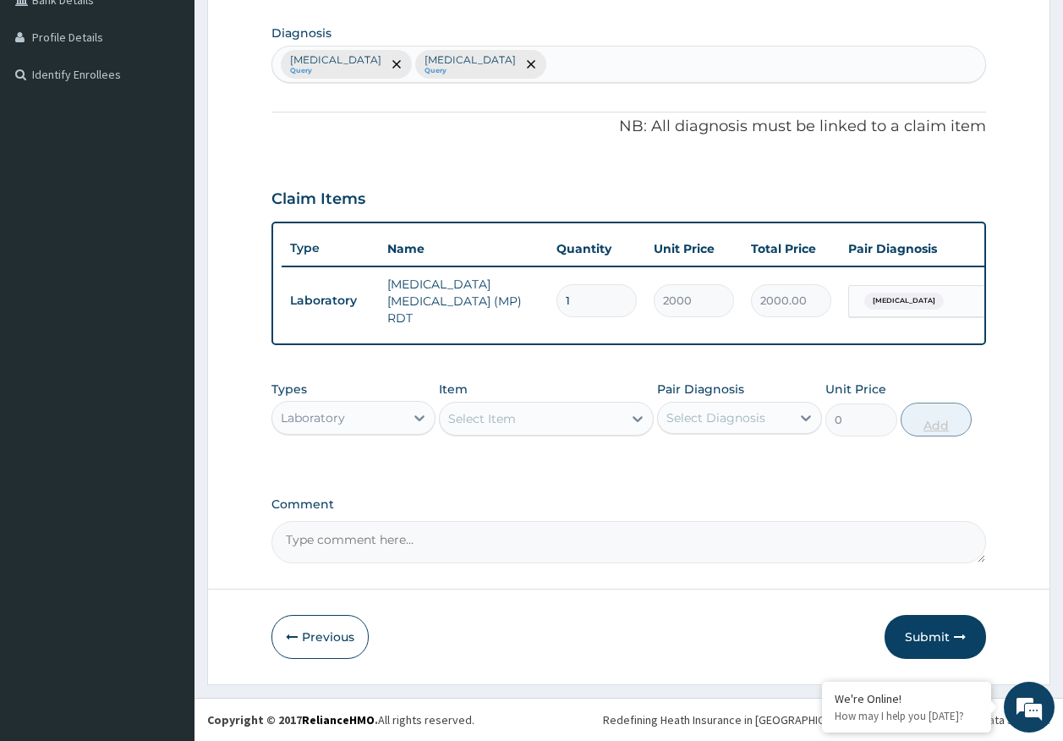
scroll to position [411, 0]
click at [480, 420] on div "Select Item" at bounding box center [482, 418] width 68 height 17
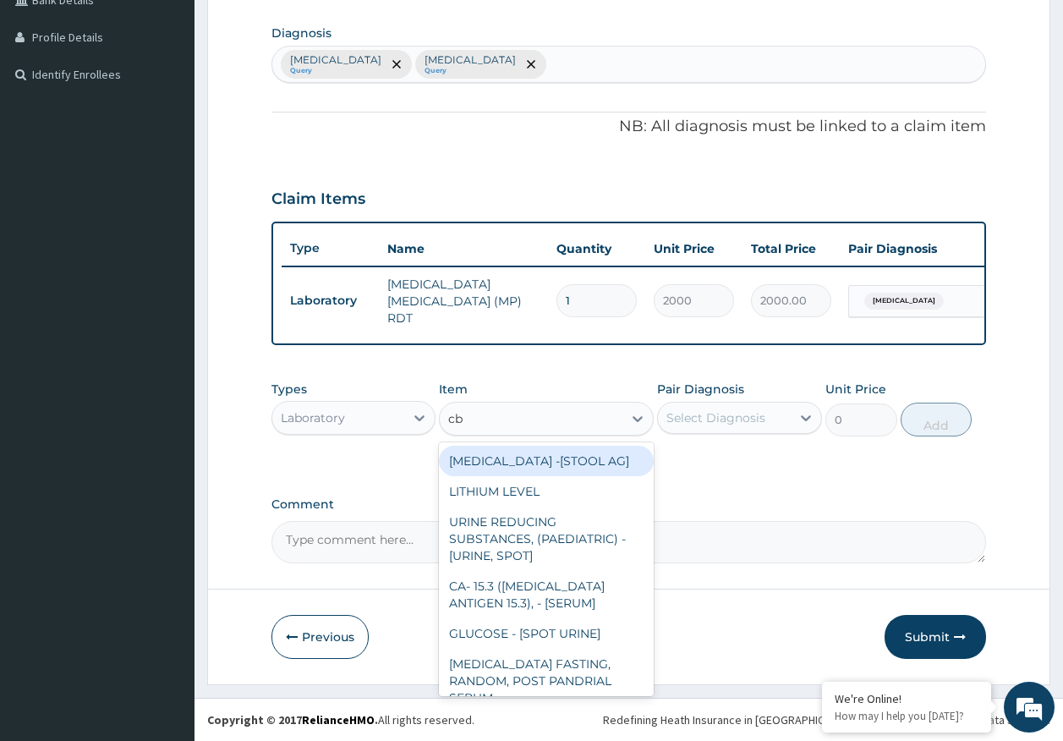
type input "cbc"
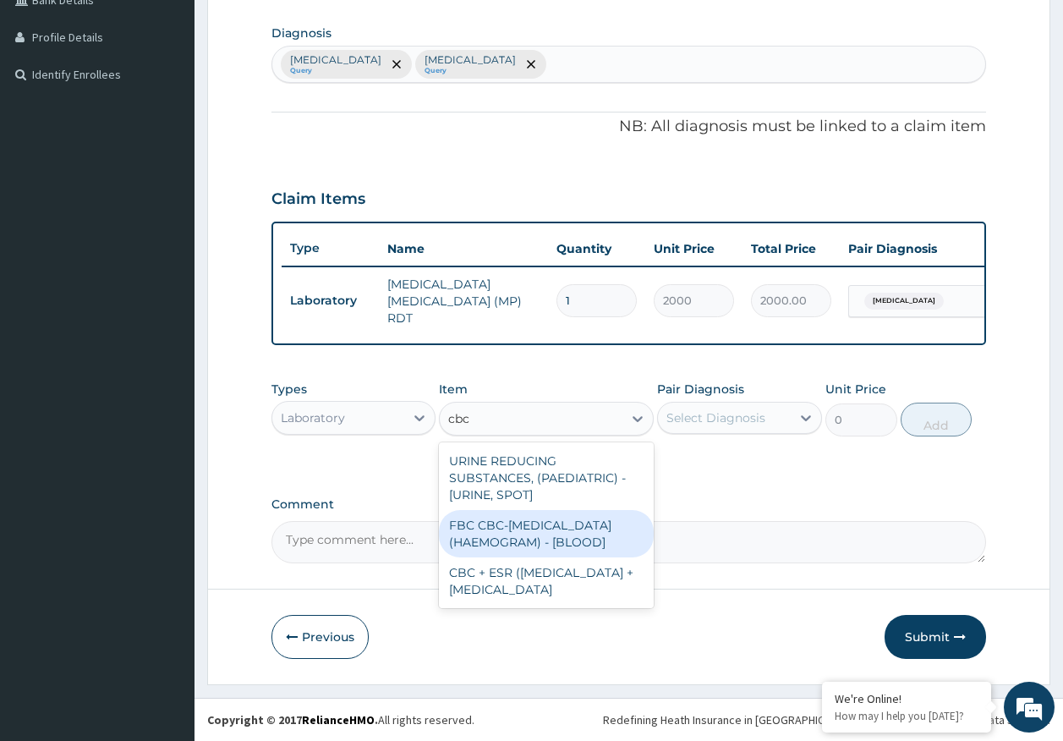
drag, startPoint x: 560, startPoint y: 537, endPoint x: 774, endPoint y: 435, distance: 237.9
click at [561, 538] on div "FBC CBC-[MEDICAL_DATA] (HAEMOGRAM) - [BLOOD]" at bounding box center [546, 533] width 215 height 47
type input "5000"
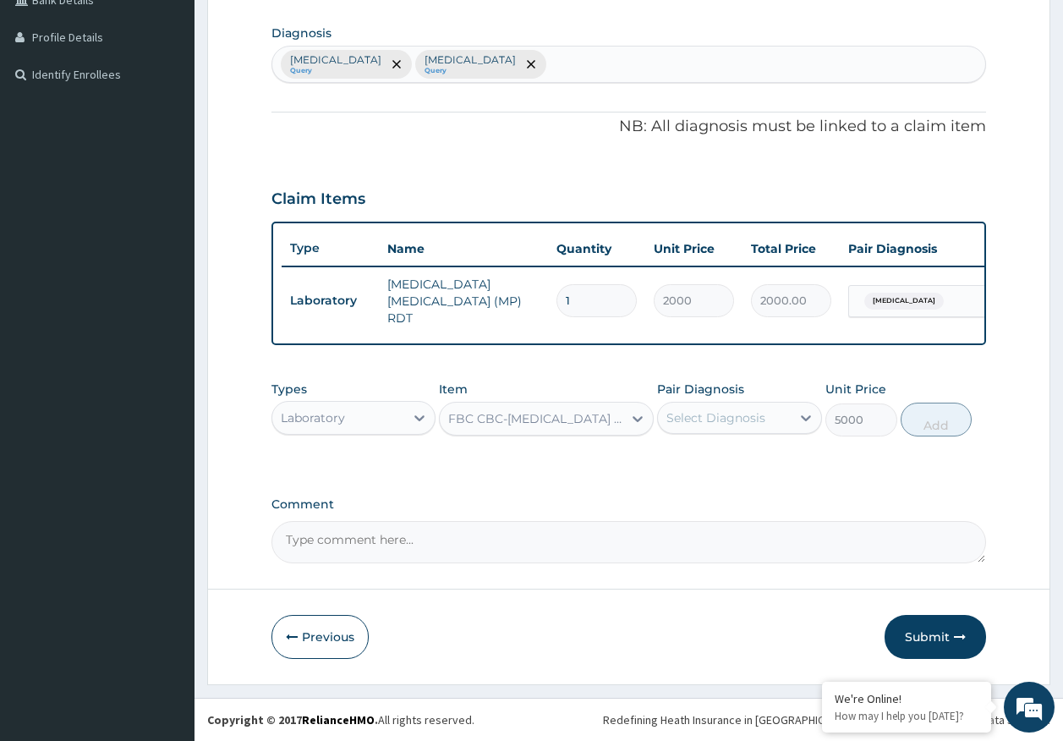
drag, startPoint x: 745, startPoint y: 420, endPoint x: 738, endPoint y: 432, distance: 13.6
click at [744, 420] on div "Select Diagnosis" at bounding box center [715, 417] width 99 height 17
drag, startPoint x: 713, startPoint y: 495, endPoint x: 730, endPoint y: 458, distance: 40.1
click at [713, 494] on label "[MEDICAL_DATA]" at bounding box center [737, 493] width 105 height 17
checkbox input "true"
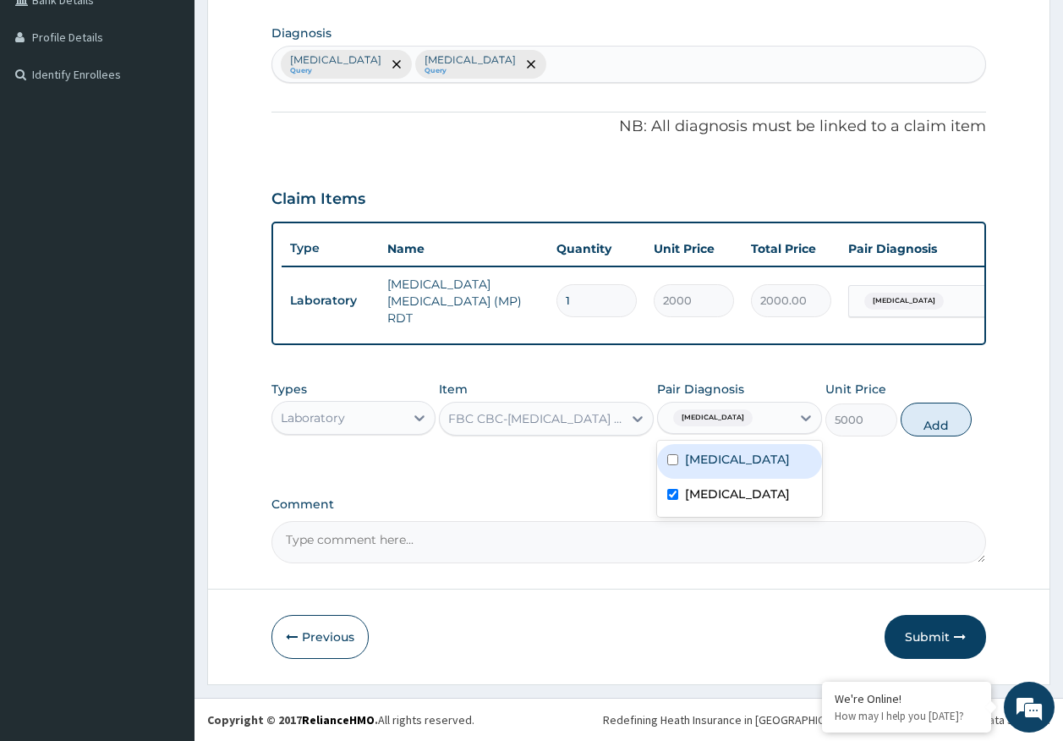
click at [730, 458] on div "[MEDICAL_DATA]" at bounding box center [739, 461] width 165 height 35
checkbox input "true"
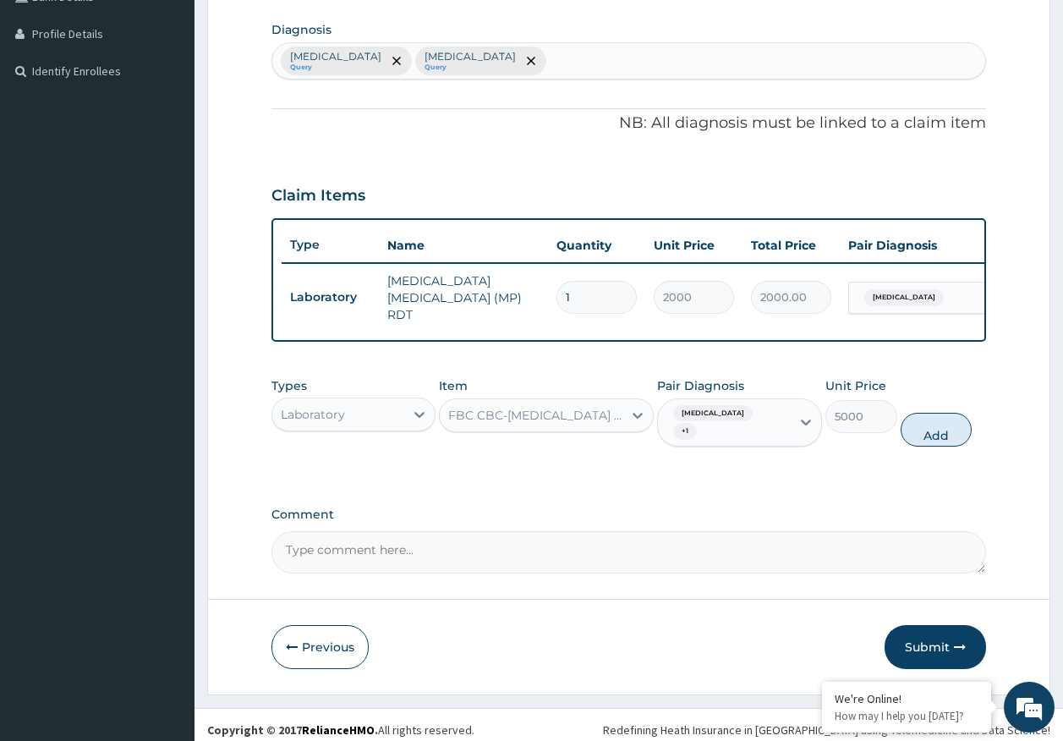
click at [919, 419] on button "Add" at bounding box center [936, 430] width 72 height 34
type input "0"
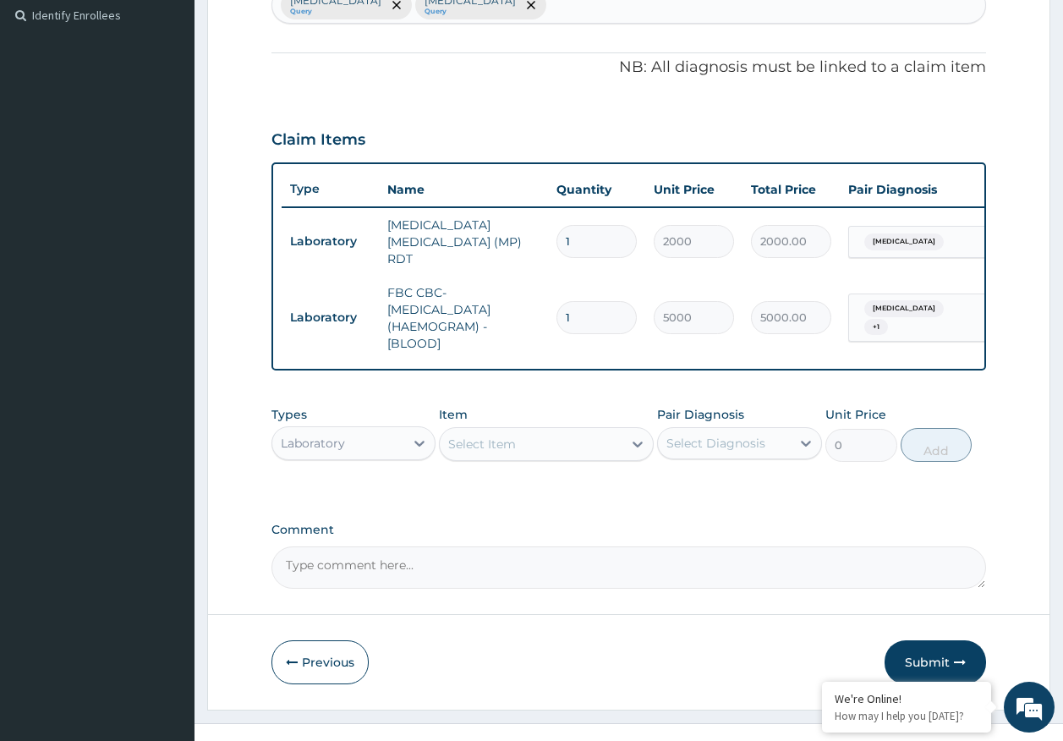
scroll to position [495, 0]
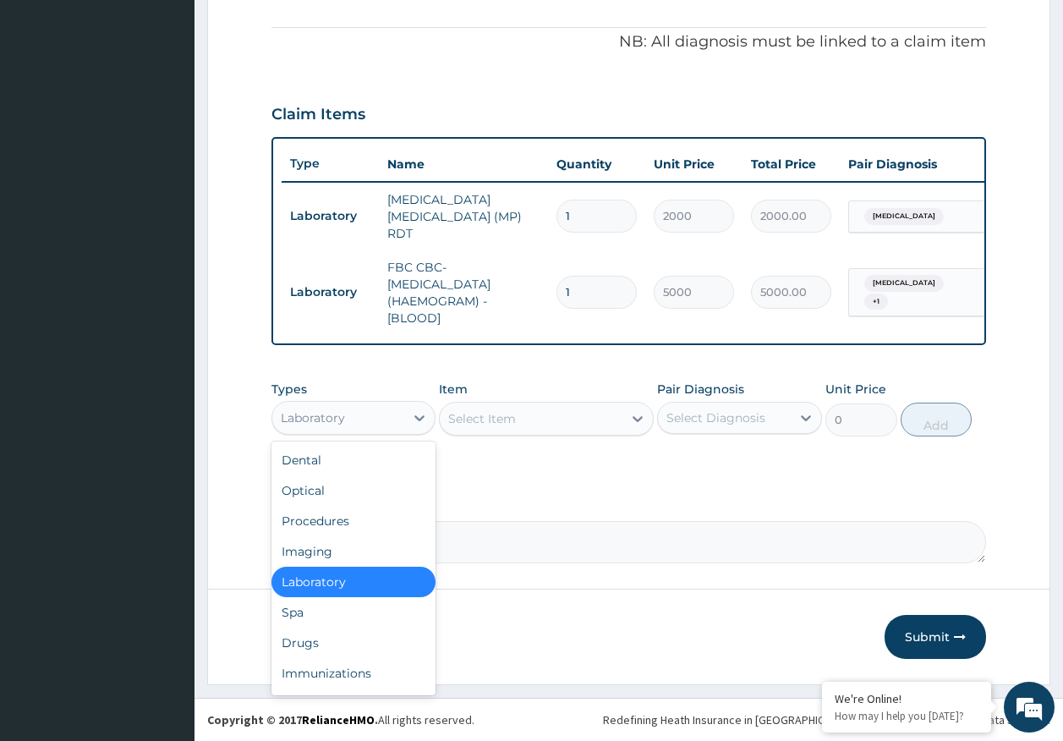
click at [334, 404] on div "Laboratory" at bounding box center [338, 417] width 133 height 27
drag, startPoint x: 323, startPoint y: 648, endPoint x: 331, endPoint y: 638, distance: 12.7
click at [323, 646] on div "Drugs" at bounding box center [353, 642] width 165 height 30
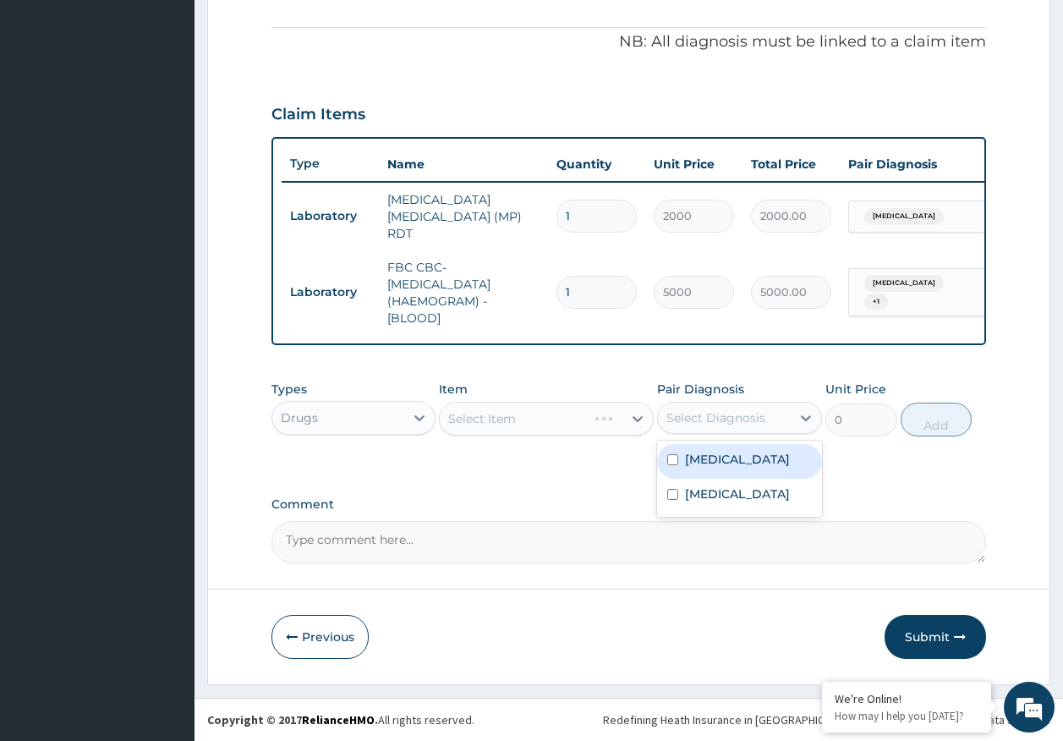
click at [741, 417] on div "Select Diagnosis" at bounding box center [715, 417] width 99 height 17
click at [719, 460] on label "[MEDICAL_DATA]" at bounding box center [737, 459] width 105 height 17
checkbox input "true"
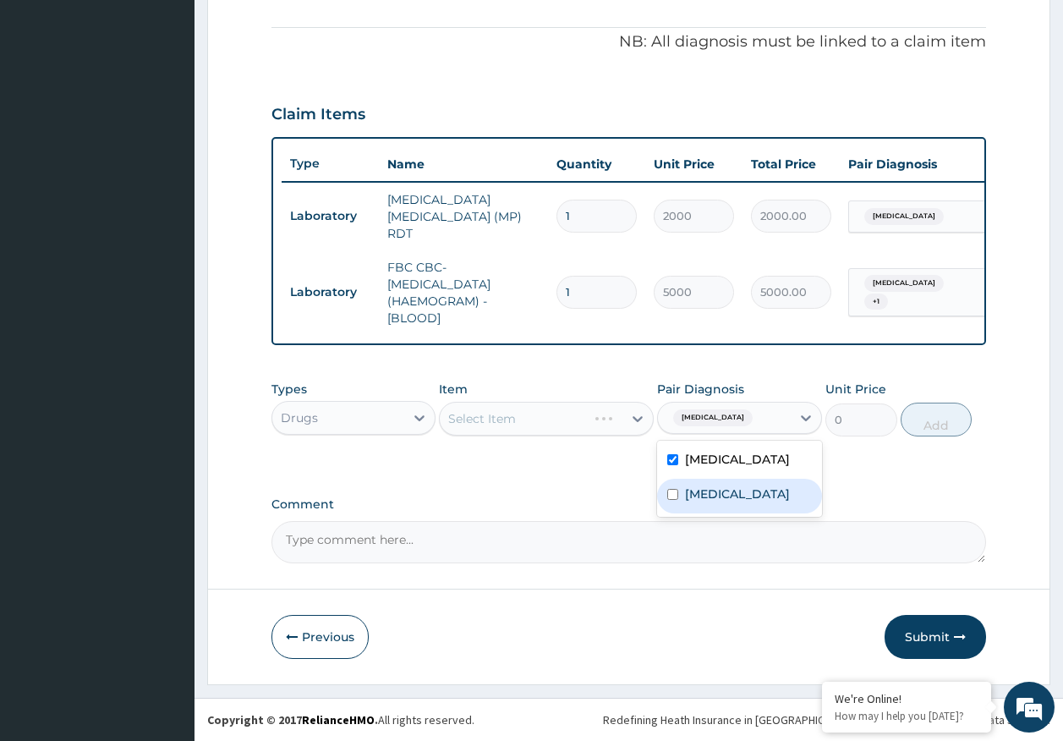
click at [725, 485] on div "[MEDICAL_DATA]" at bounding box center [739, 496] width 165 height 35
checkbox input "true"
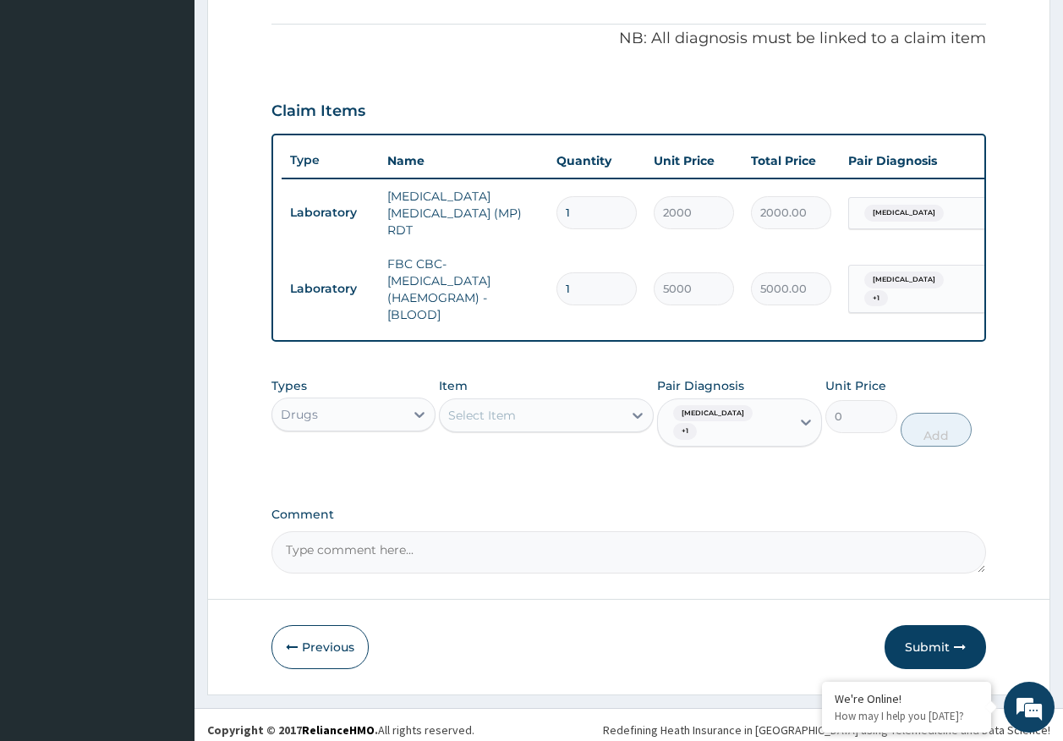
click at [512, 429] on div "Select Item" at bounding box center [531, 415] width 183 height 27
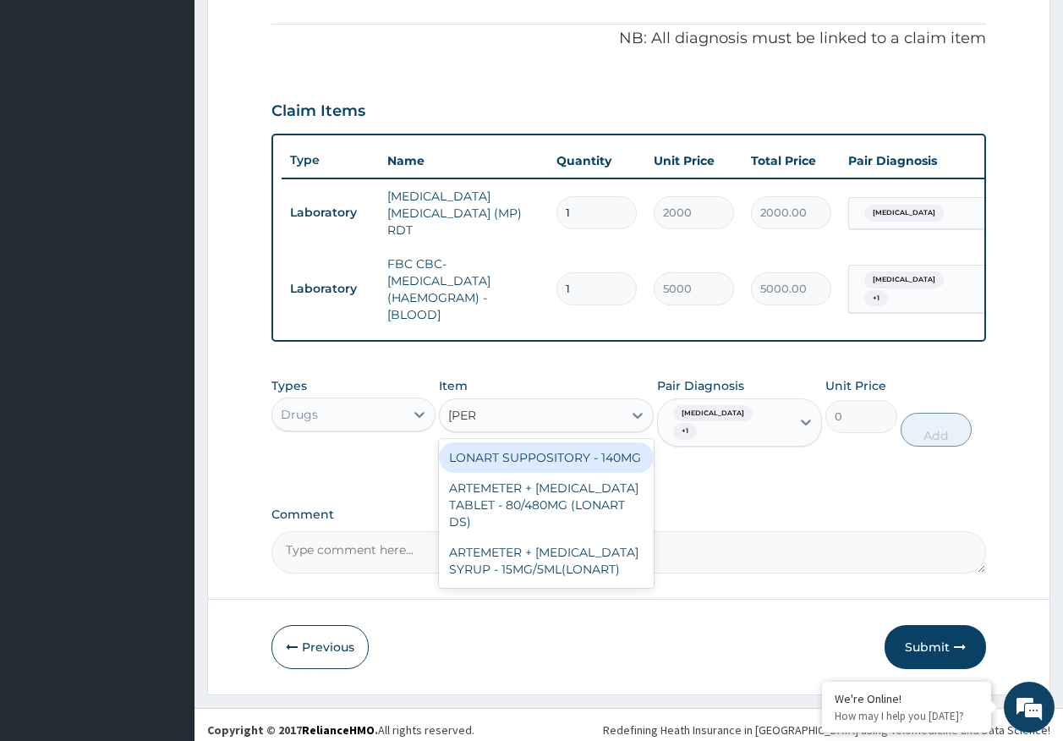
type input "lonar"
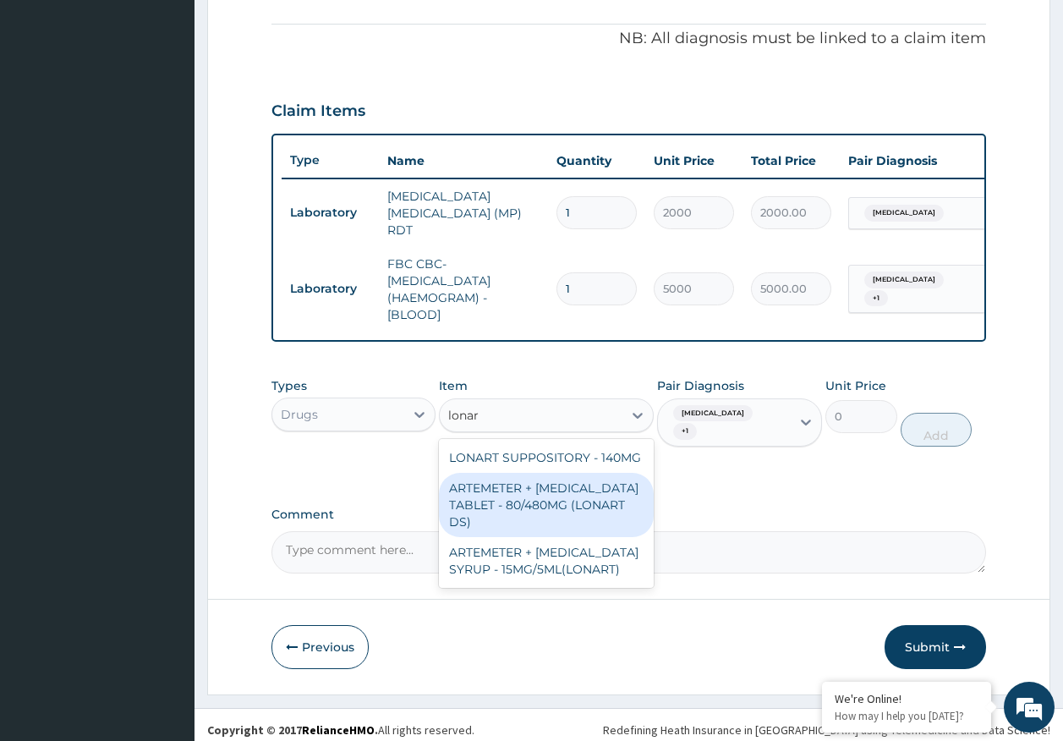
drag, startPoint x: 566, startPoint y: 508, endPoint x: 617, endPoint y: 484, distance: 57.1
click at [577, 504] on div "ARTEMETER + [MEDICAL_DATA] TABLET - 80/480MG (LONART DS)" at bounding box center [546, 505] width 215 height 64
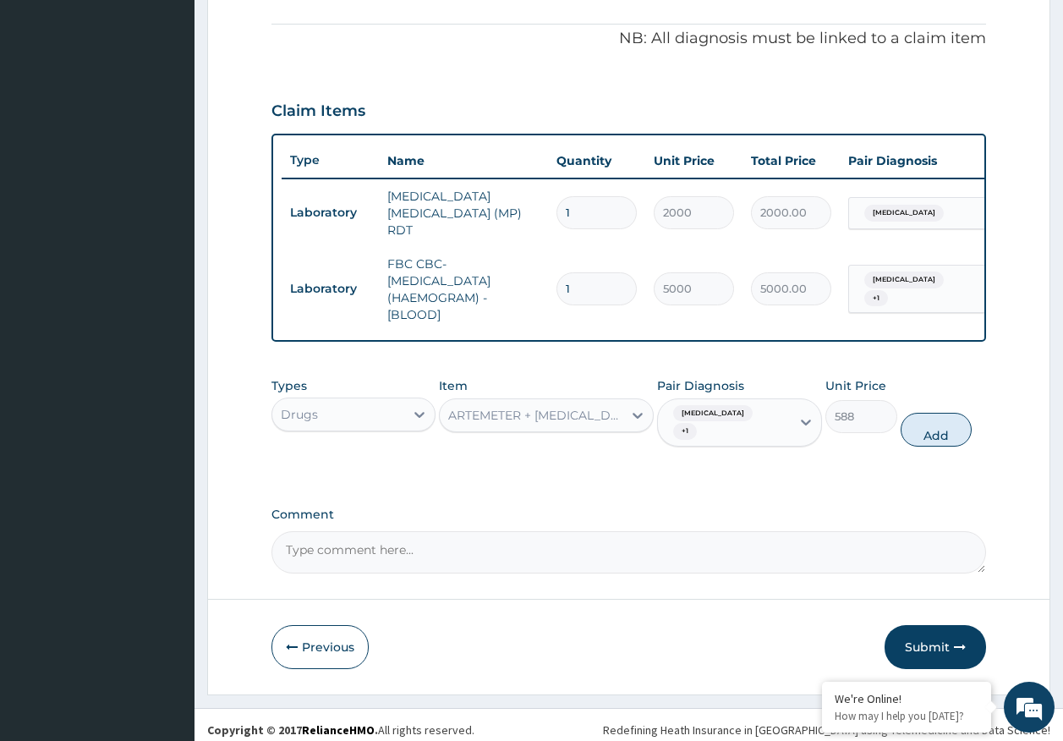
drag, startPoint x: 942, startPoint y: 420, endPoint x: 818, endPoint y: 439, distance: 125.7
click at [940, 421] on button "Add" at bounding box center [936, 430] width 72 height 34
type input "0"
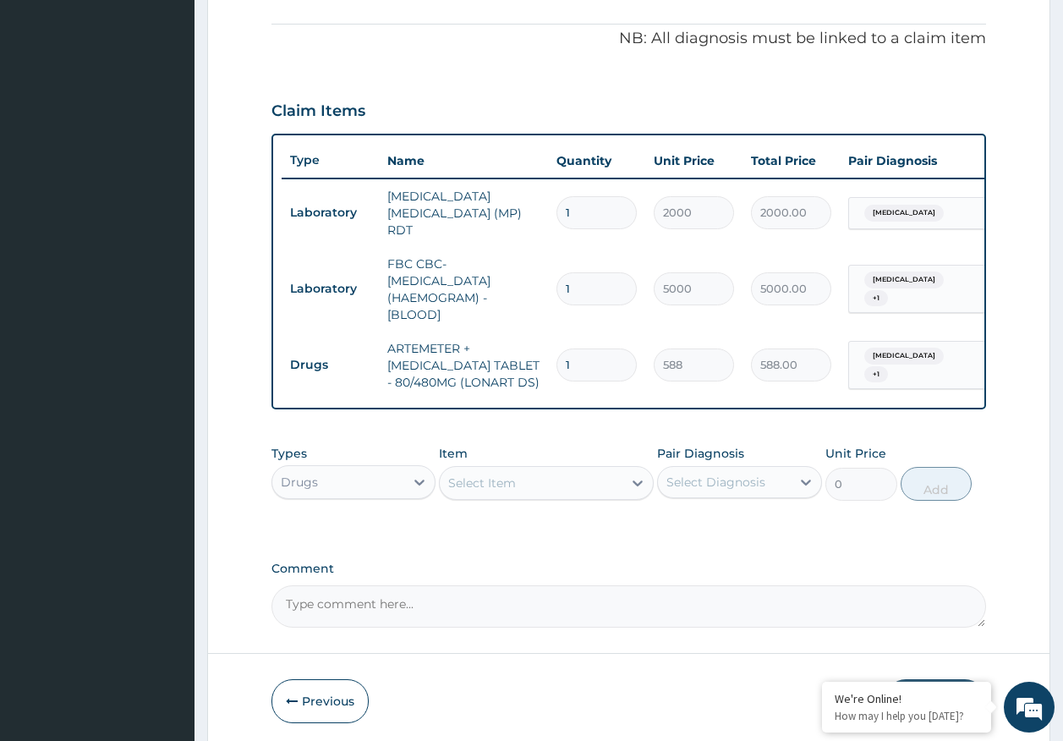
click at [540, 482] on div "Select Item" at bounding box center [531, 482] width 183 height 27
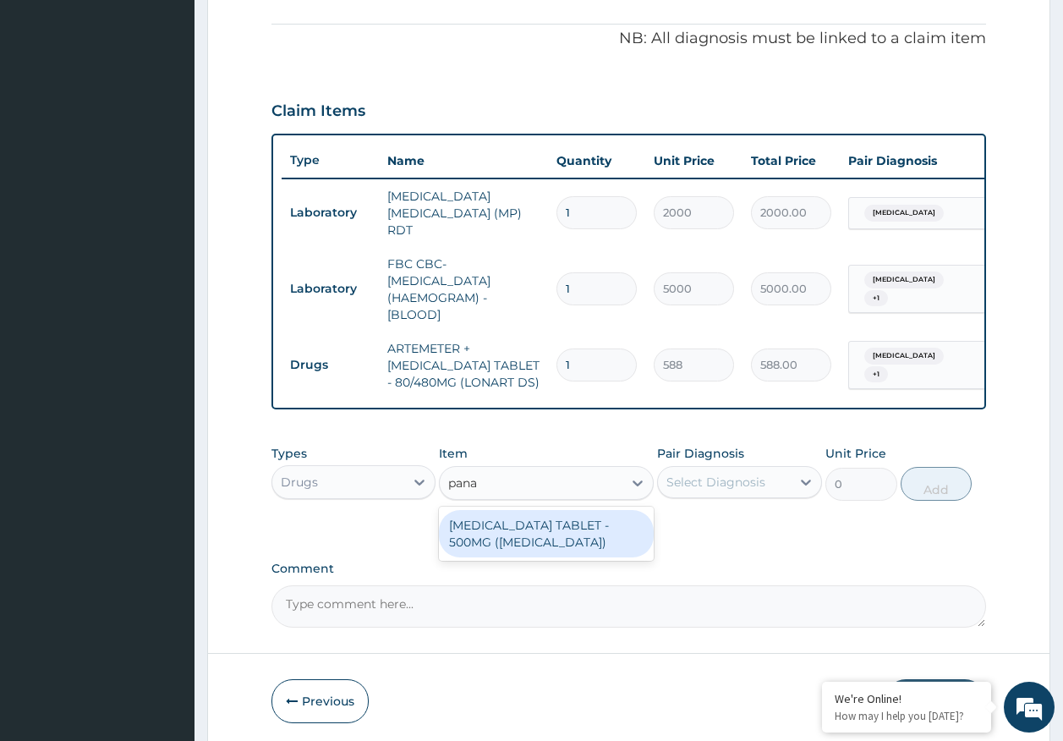
type input "panad"
drag, startPoint x: 545, startPoint y: 525, endPoint x: 614, endPoint y: 517, distance: 69.0
click at [550, 528] on div "[MEDICAL_DATA] TABLET - 500MG ([MEDICAL_DATA])" at bounding box center [546, 533] width 215 height 47
type input "42"
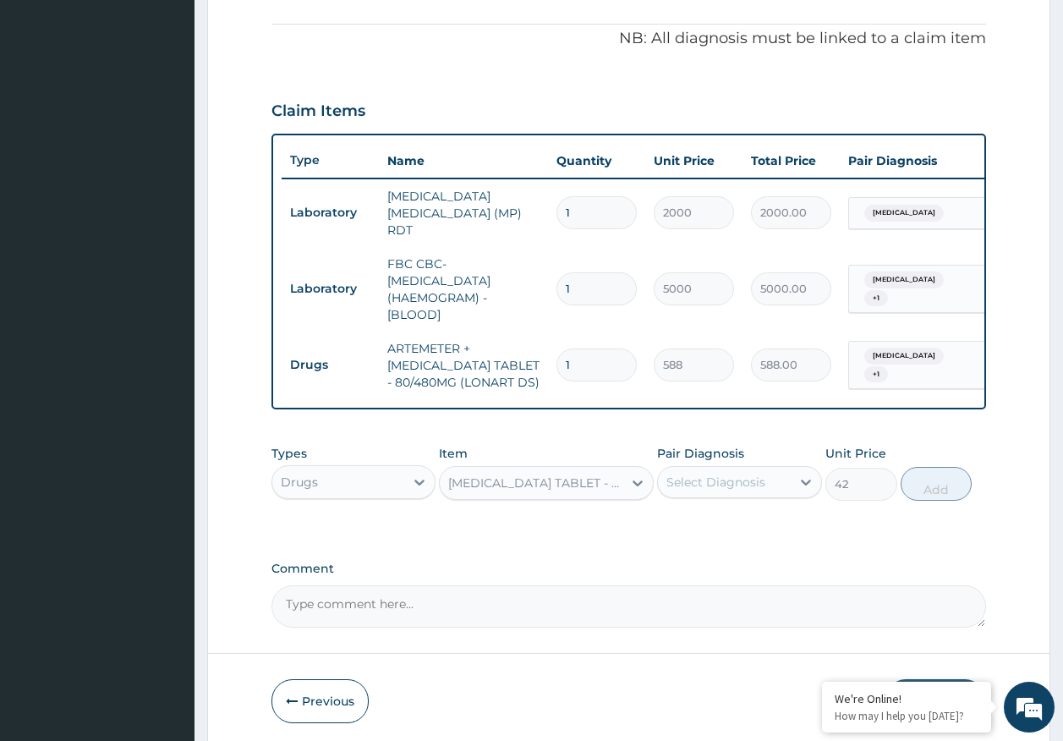
drag, startPoint x: 692, startPoint y: 486, endPoint x: 713, endPoint y: 493, distance: 21.4
click at [697, 485] on div "Select Diagnosis" at bounding box center [715, 481] width 99 height 17
click at [720, 532] on label "[MEDICAL_DATA]" at bounding box center [737, 523] width 105 height 17
checkbox input "true"
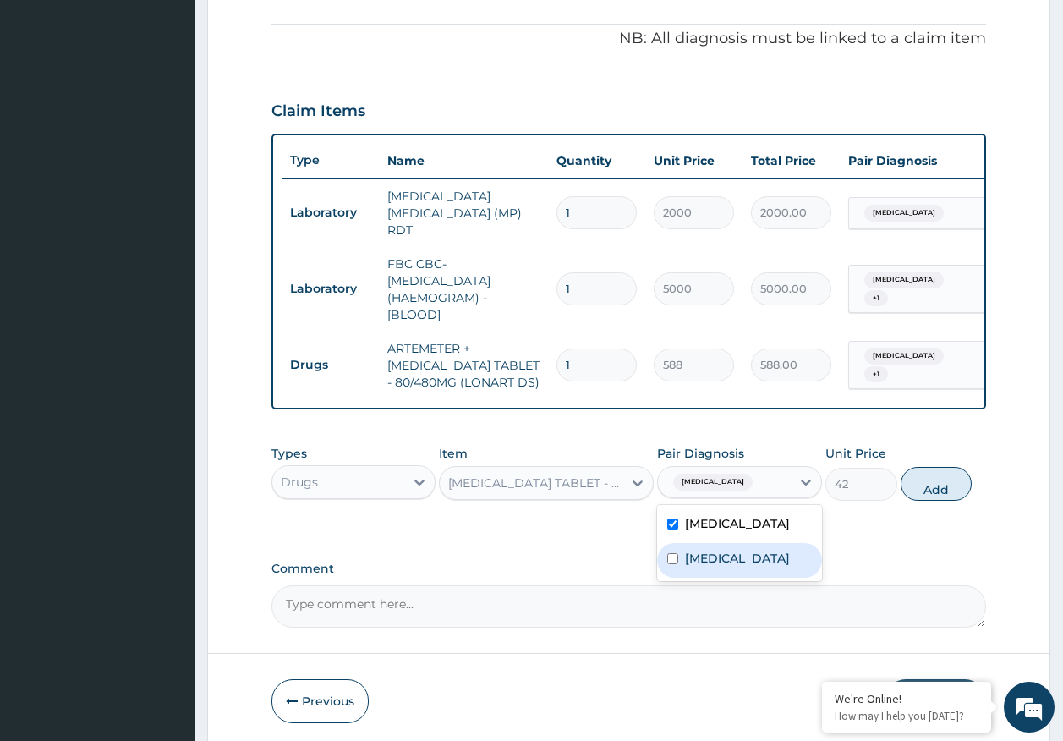
drag, startPoint x: 723, startPoint y: 561, endPoint x: 953, endPoint y: 509, distance: 235.9
click at [724, 561] on div "[MEDICAL_DATA]" at bounding box center [739, 560] width 165 height 35
checkbox input "true"
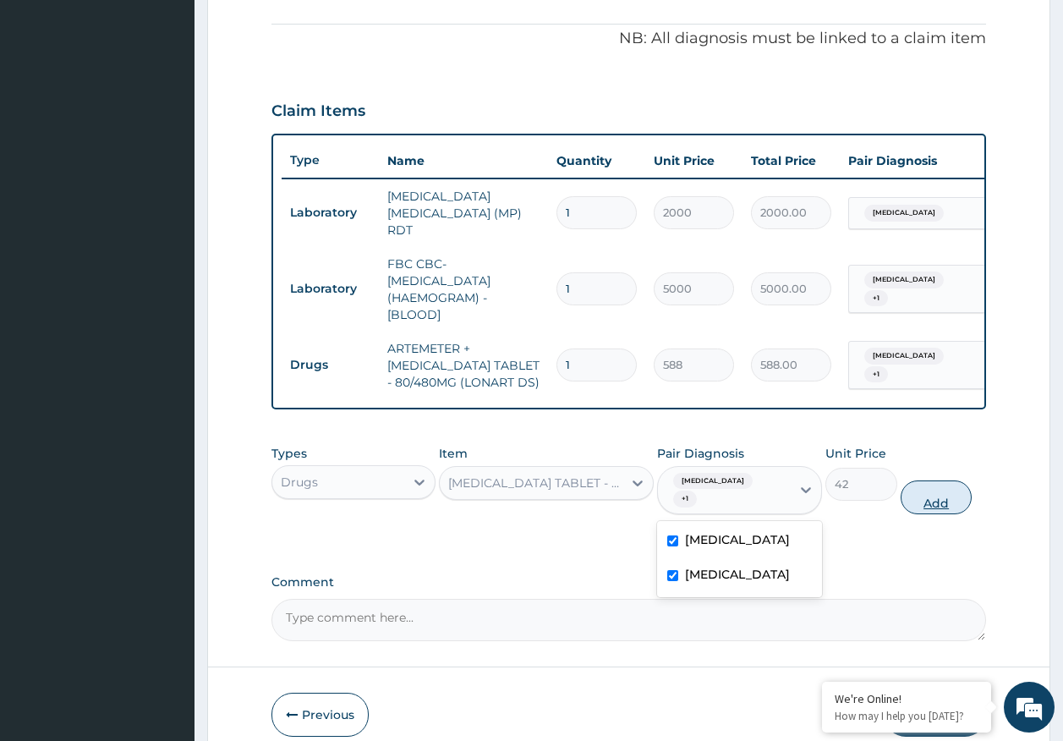
click at [947, 488] on button "Add" at bounding box center [936, 497] width 72 height 34
type input "0"
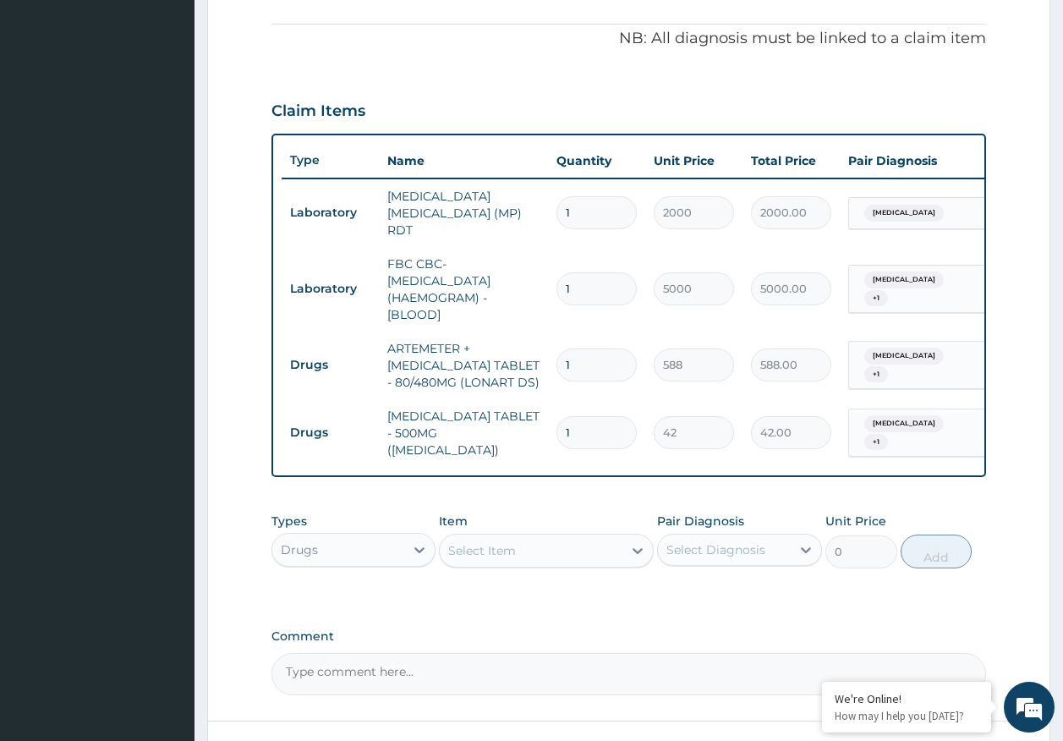
click at [483, 547] on div "Select Item" at bounding box center [482, 550] width 68 height 17
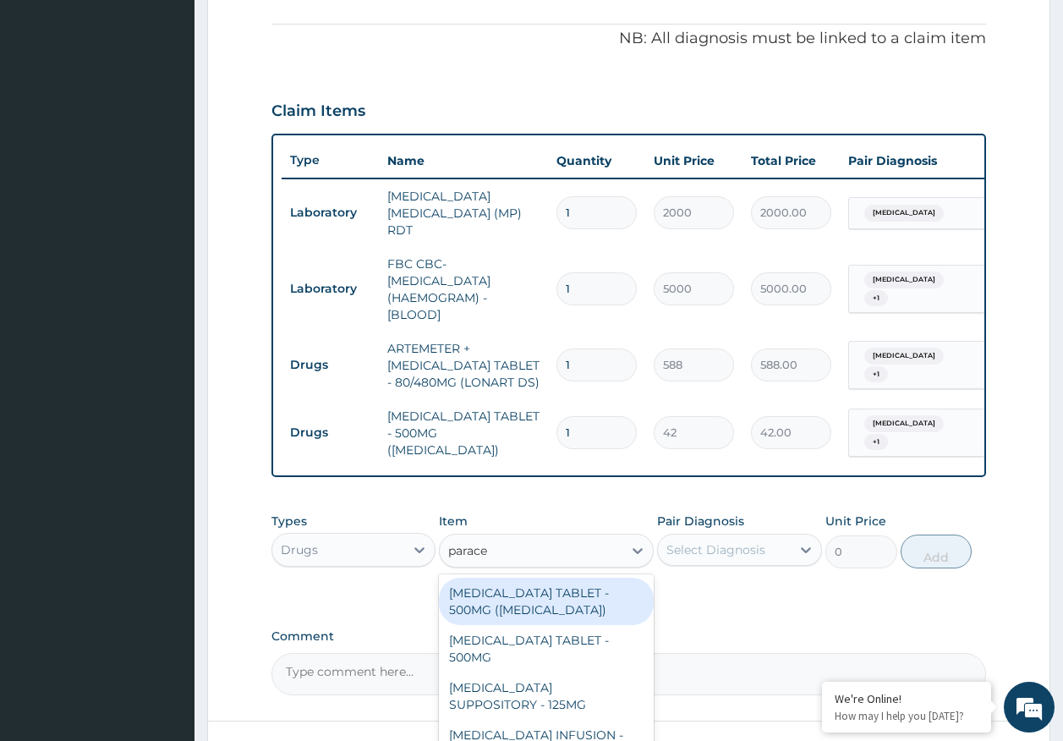
type input "paracet"
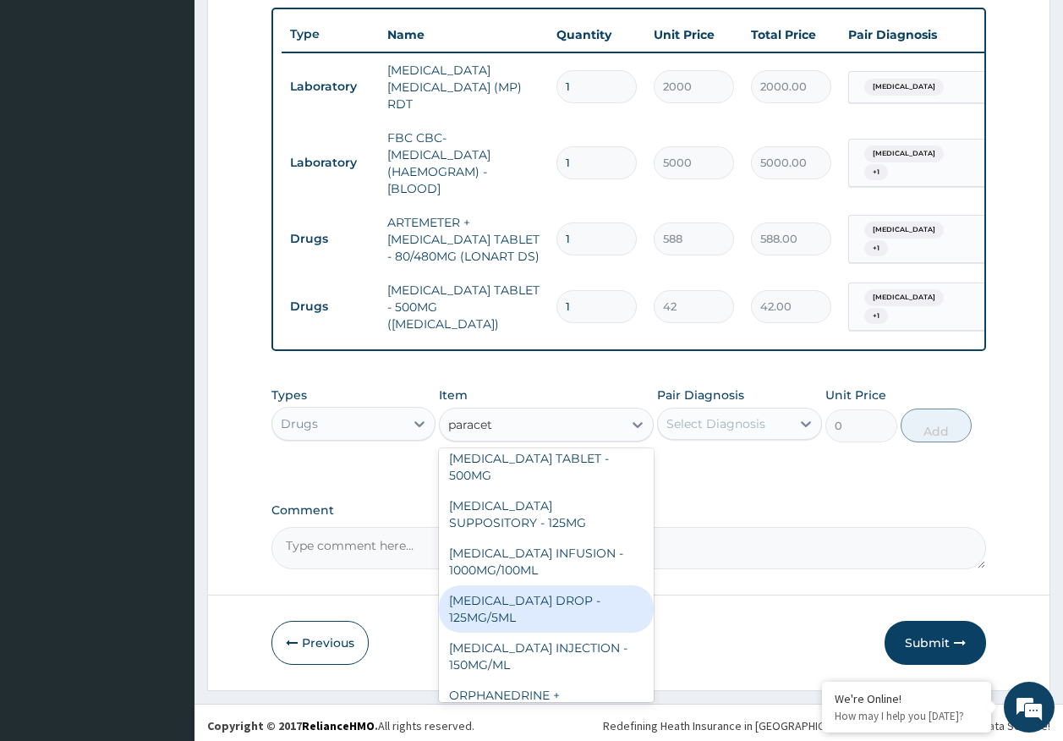
scroll to position [85, 0]
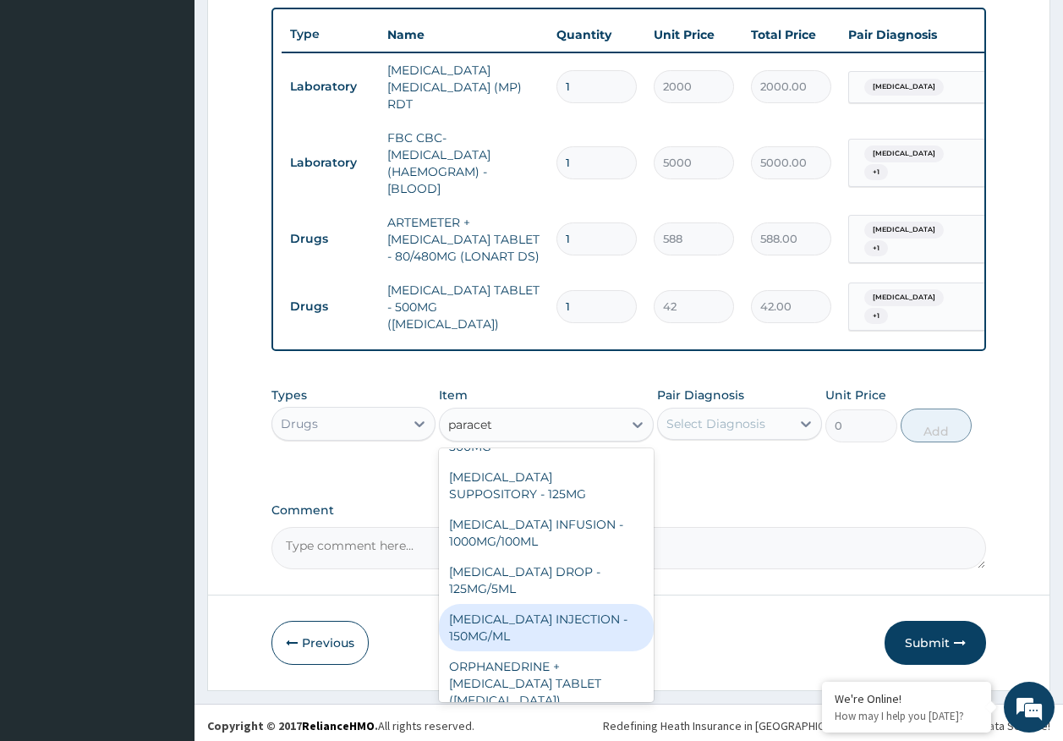
drag, startPoint x: 505, startPoint y: 619, endPoint x: 816, endPoint y: 495, distance: 335.0
click at [506, 620] on div "[MEDICAL_DATA] INJECTION - 150MG/ML" at bounding box center [546, 627] width 215 height 47
type input "560"
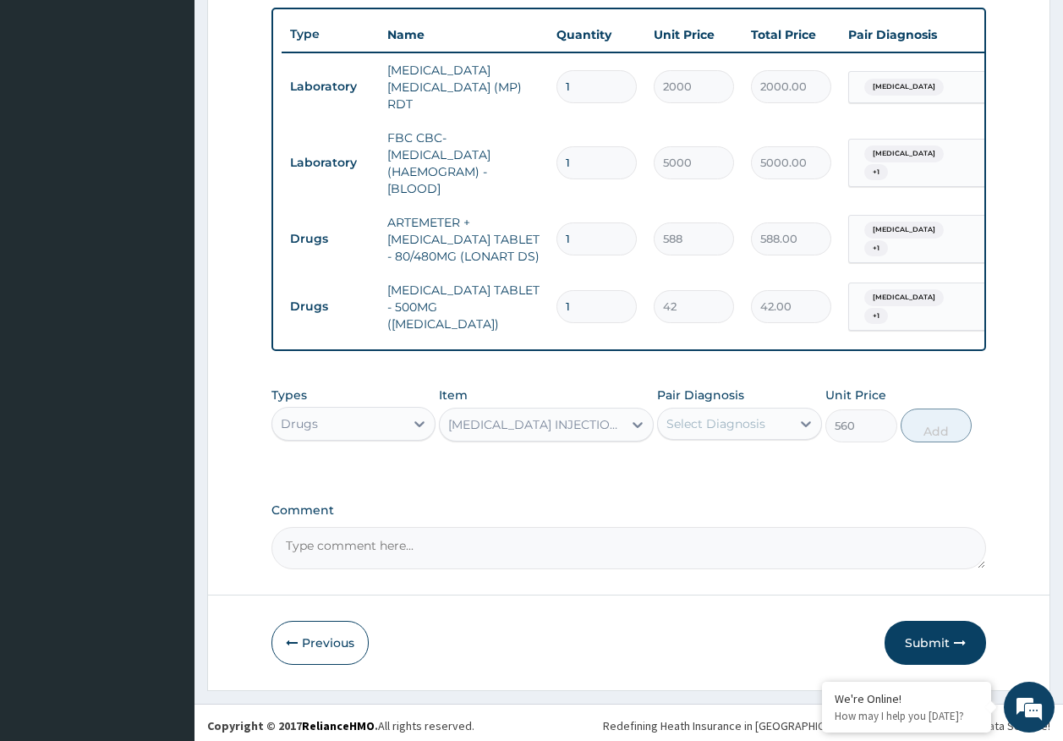
click at [744, 410] on div "Select Diagnosis" at bounding box center [724, 423] width 133 height 27
drag, startPoint x: 720, startPoint y: 460, endPoint x: 719, endPoint y: 481, distance: 21.2
click at [719, 468] on div "[MEDICAL_DATA]" at bounding box center [739, 467] width 165 height 35
checkbox input "true"
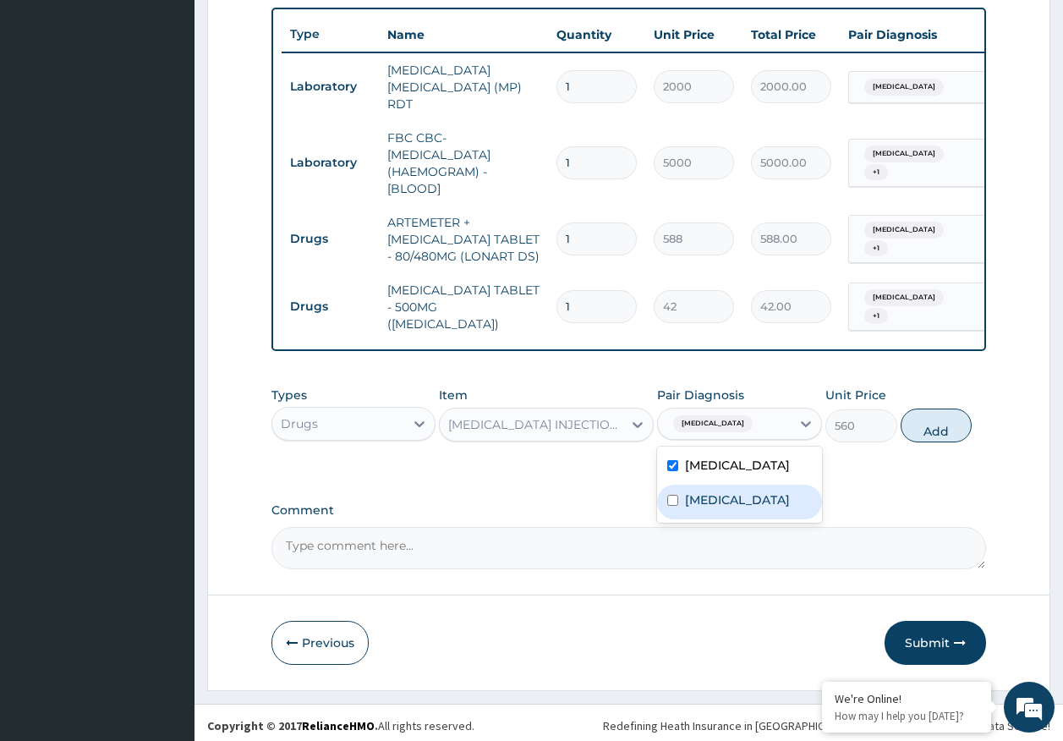
drag, startPoint x: 721, startPoint y: 494, endPoint x: 774, endPoint y: 479, distance: 54.4
click at [721, 493] on label "[MEDICAL_DATA]" at bounding box center [737, 499] width 105 height 17
checkbox input "true"
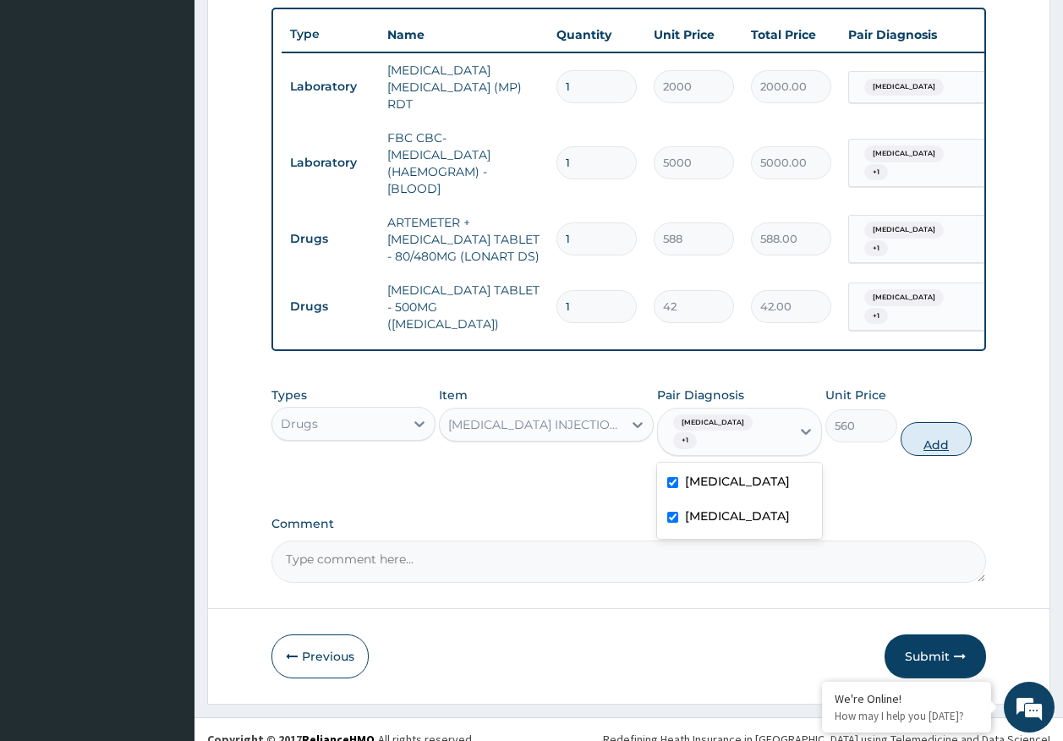
click at [914, 422] on button "Add" at bounding box center [936, 439] width 72 height 34
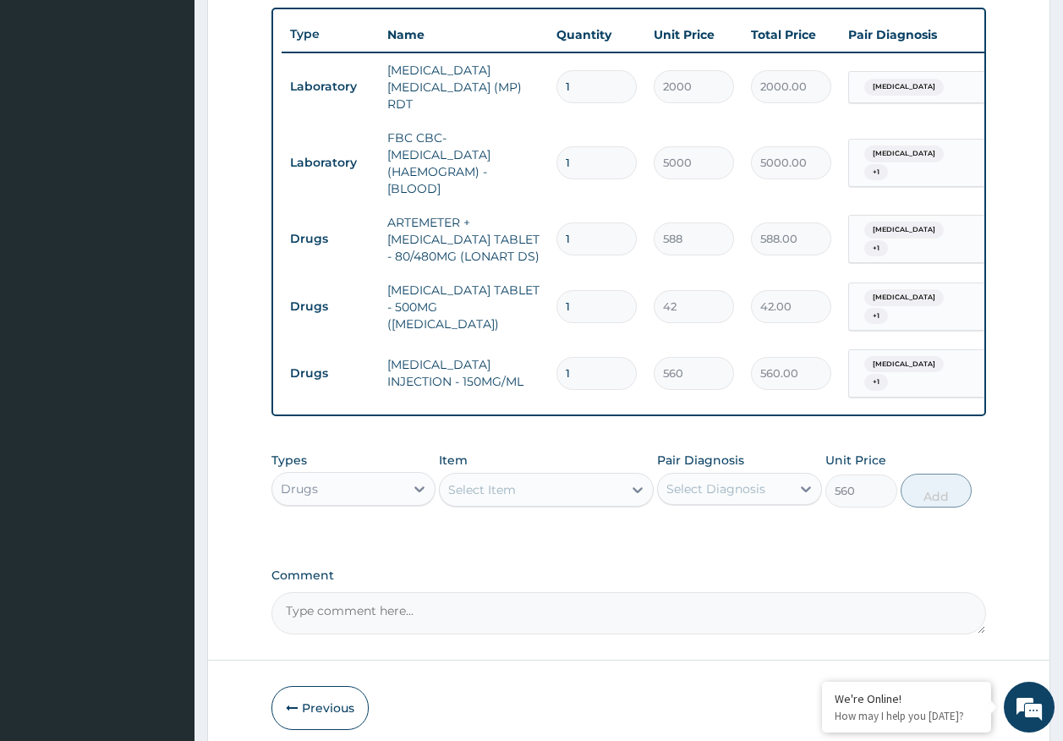
type input "0"
type input "0.00"
type input "4"
type input "2240.00"
type input "4"
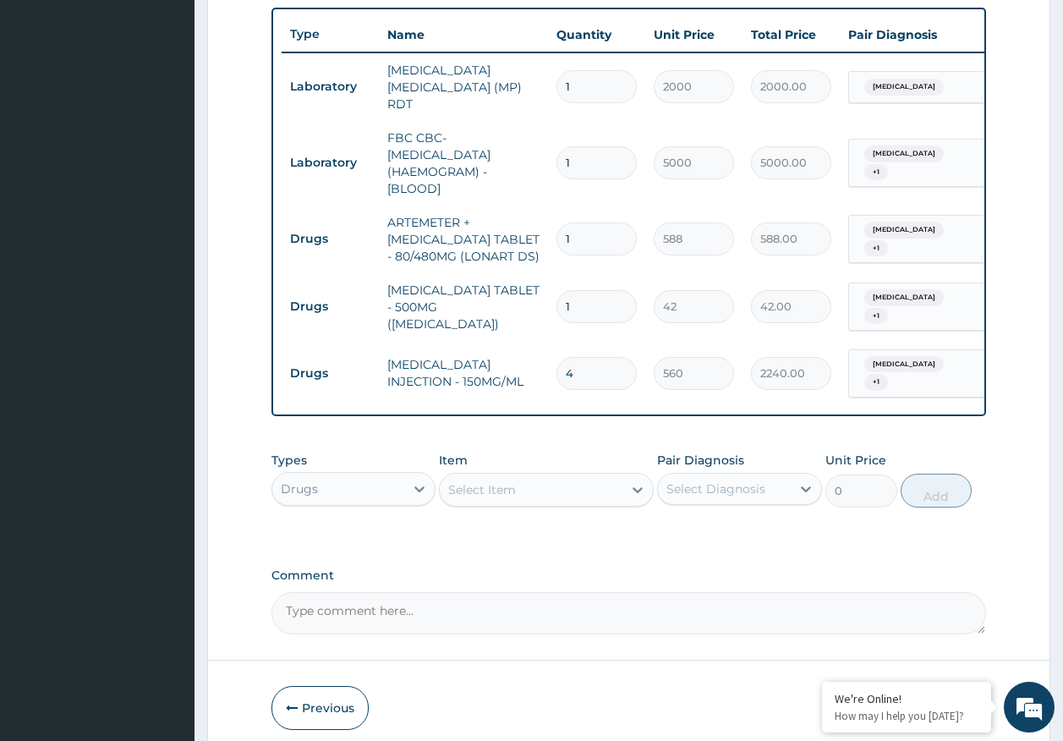
click at [594, 305] on input "1" at bounding box center [596, 306] width 80 height 33
type input "18"
type input "756.00"
type input "18"
click at [599, 227] on input "1" at bounding box center [596, 238] width 80 height 33
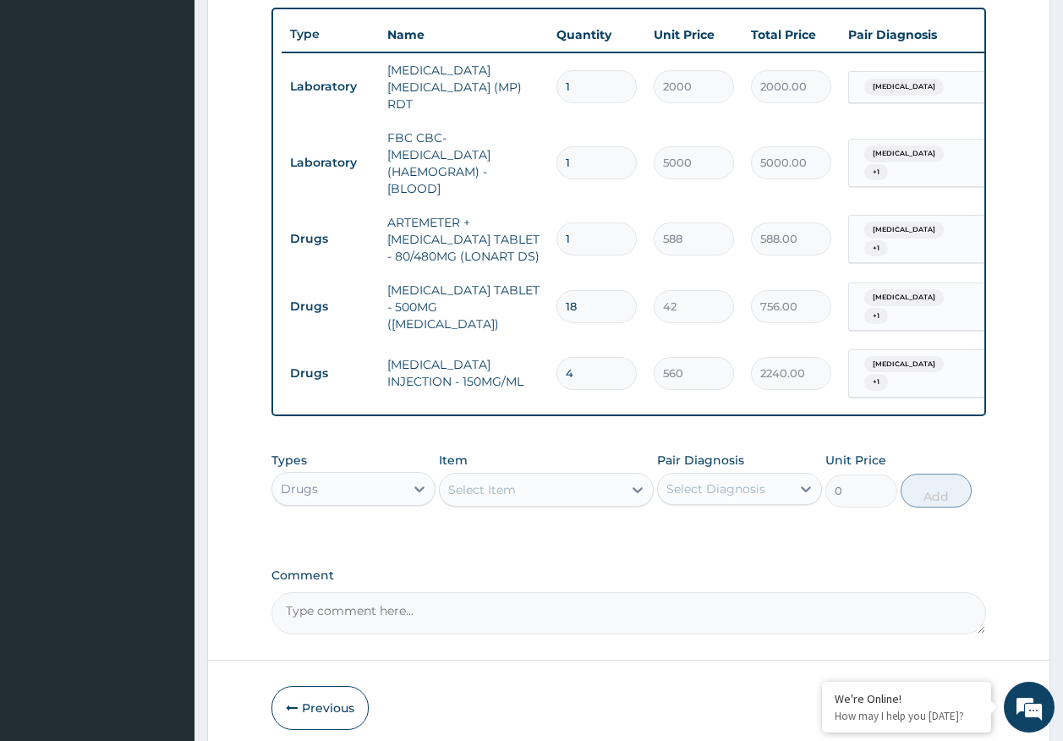
type input "0.00"
type input "6"
type input "3528.00"
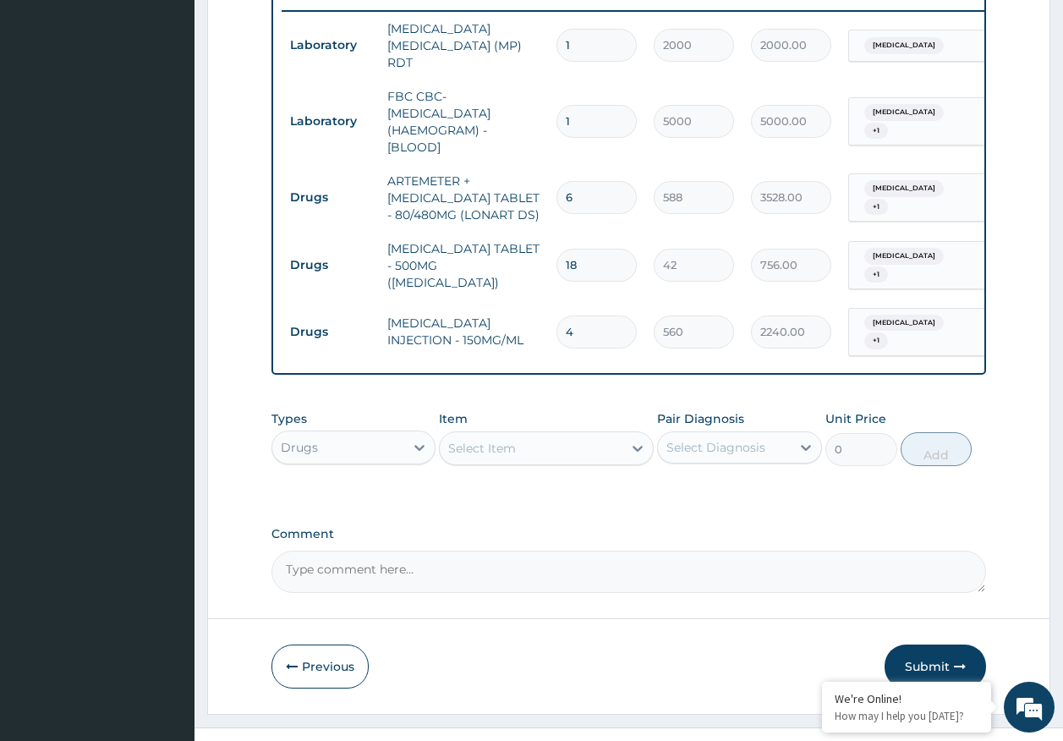
scroll to position [680, 0]
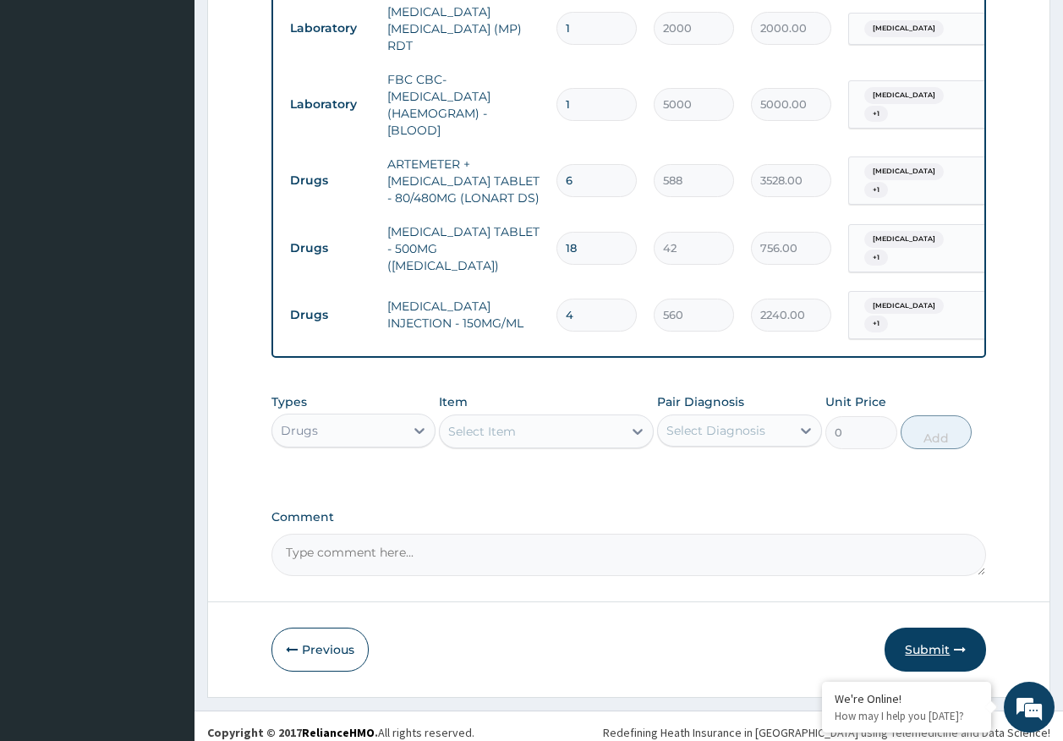
type input "6"
click at [927, 637] on button "Submit" at bounding box center [934, 649] width 101 height 44
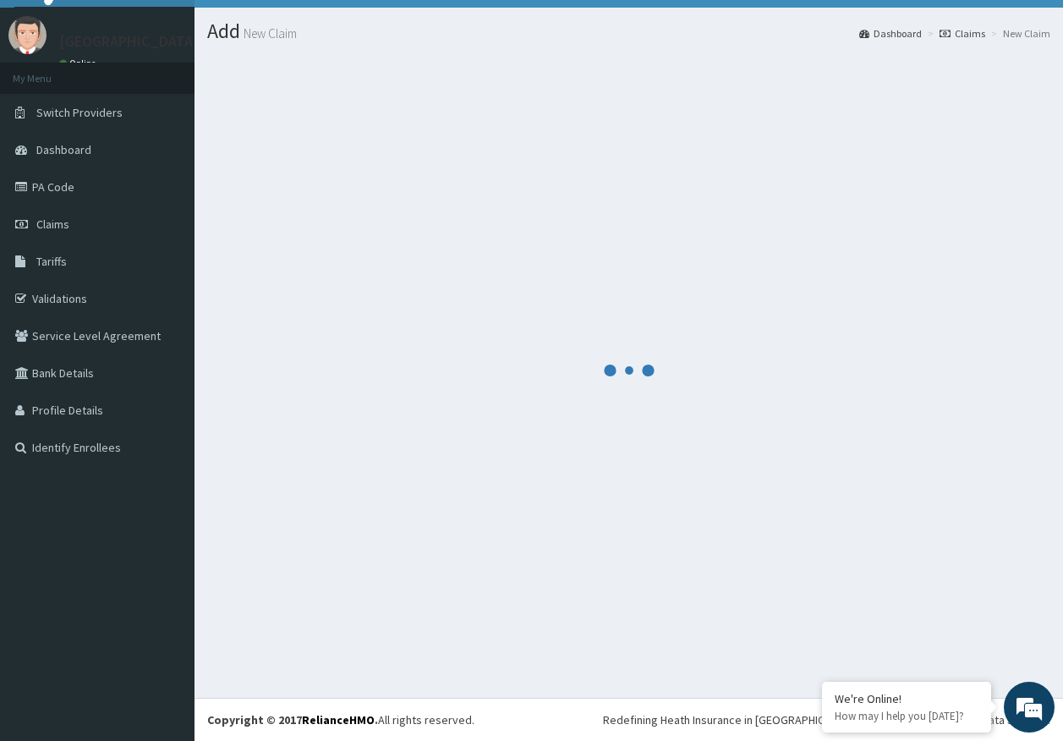
scroll to position [35, 0]
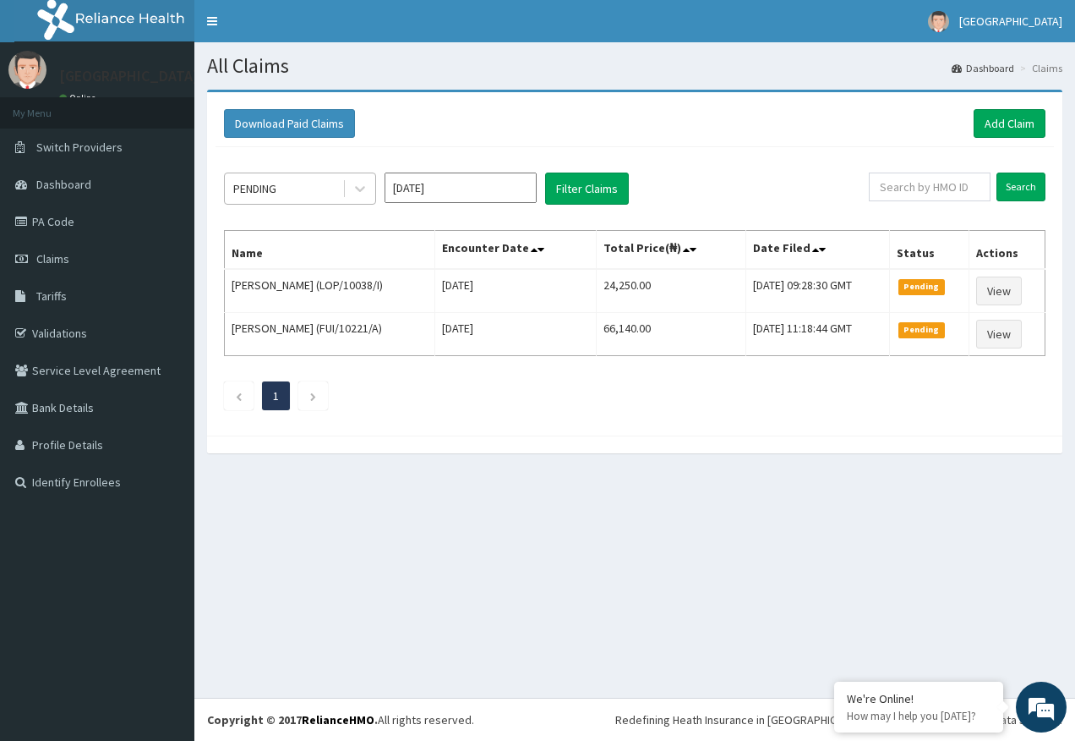
click at [276, 192] on div "PENDING" at bounding box center [254, 188] width 43 height 17
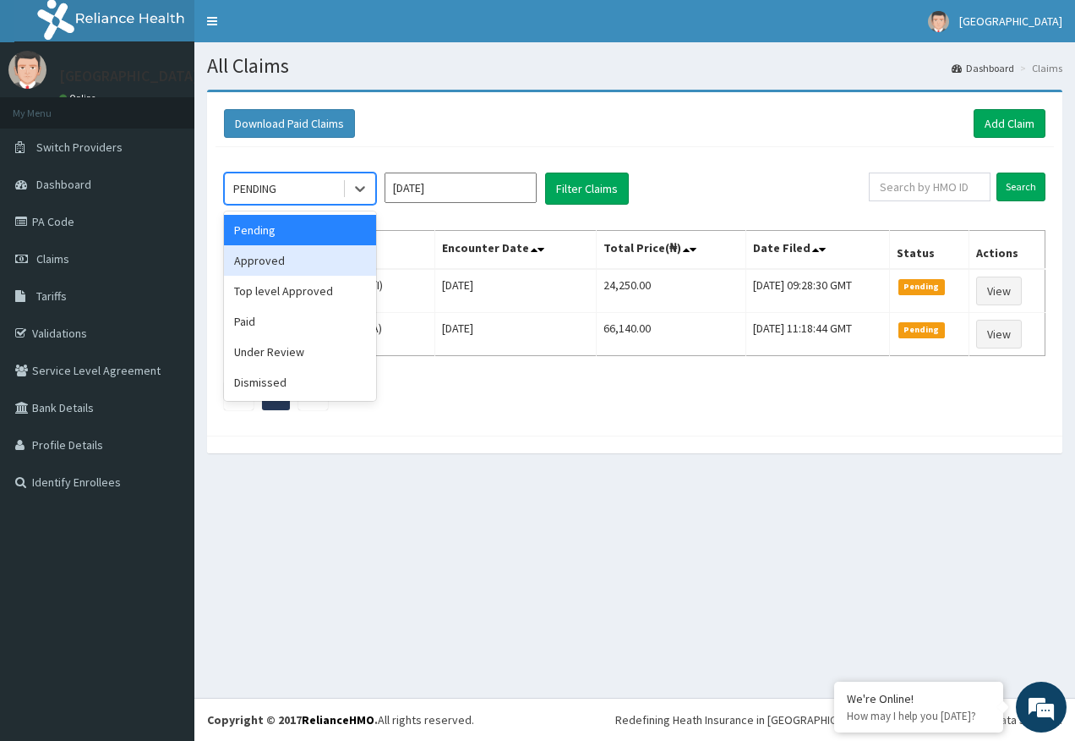
drag, startPoint x: 282, startPoint y: 258, endPoint x: 319, endPoint y: 258, distance: 36.4
click at [300, 258] on div "Approved" at bounding box center [300, 260] width 152 height 30
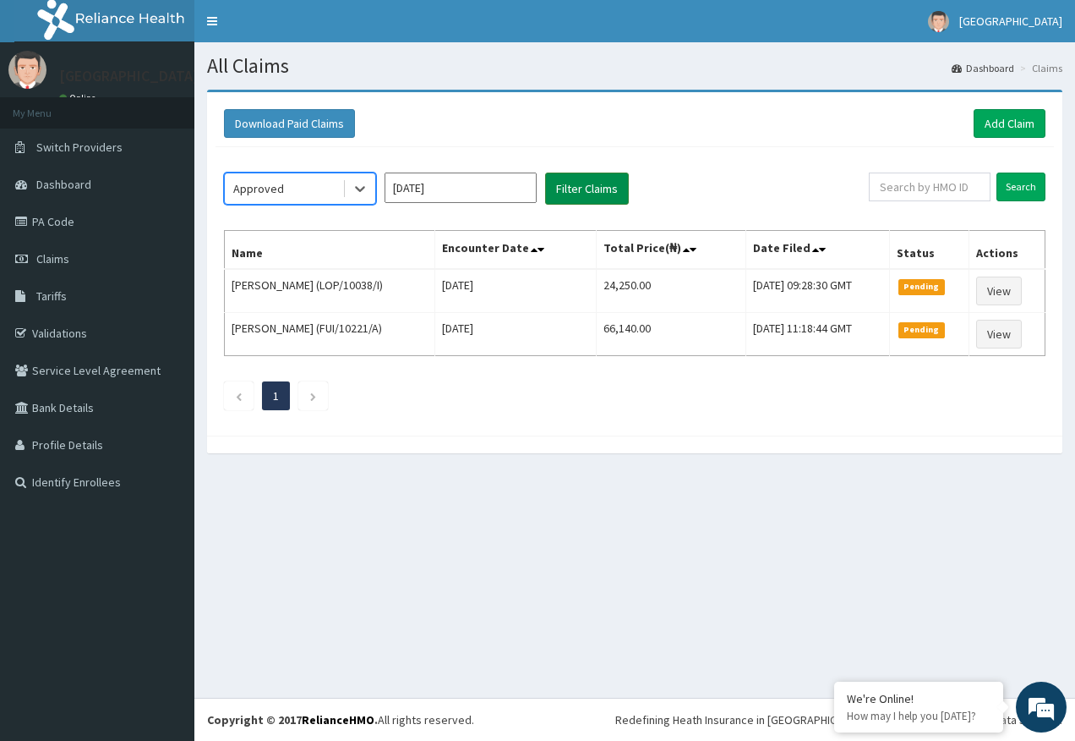
click at [607, 189] on button "Filter Claims" at bounding box center [587, 188] width 84 height 32
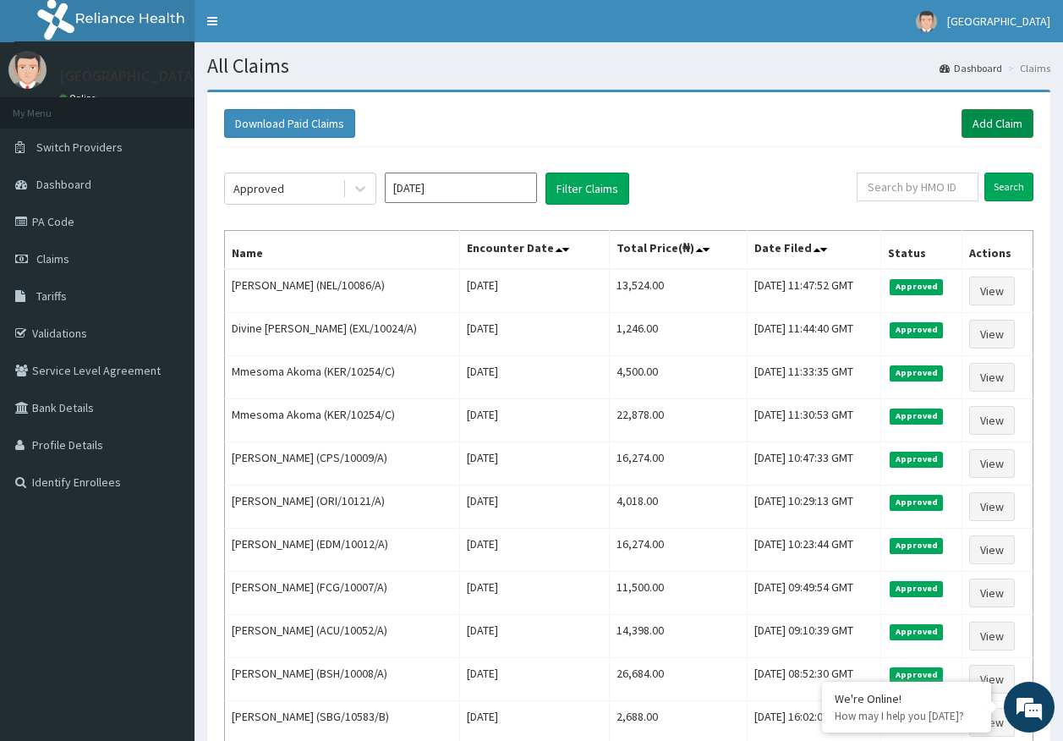
click at [986, 120] on link "Add Claim" at bounding box center [997, 123] width 72 height 29
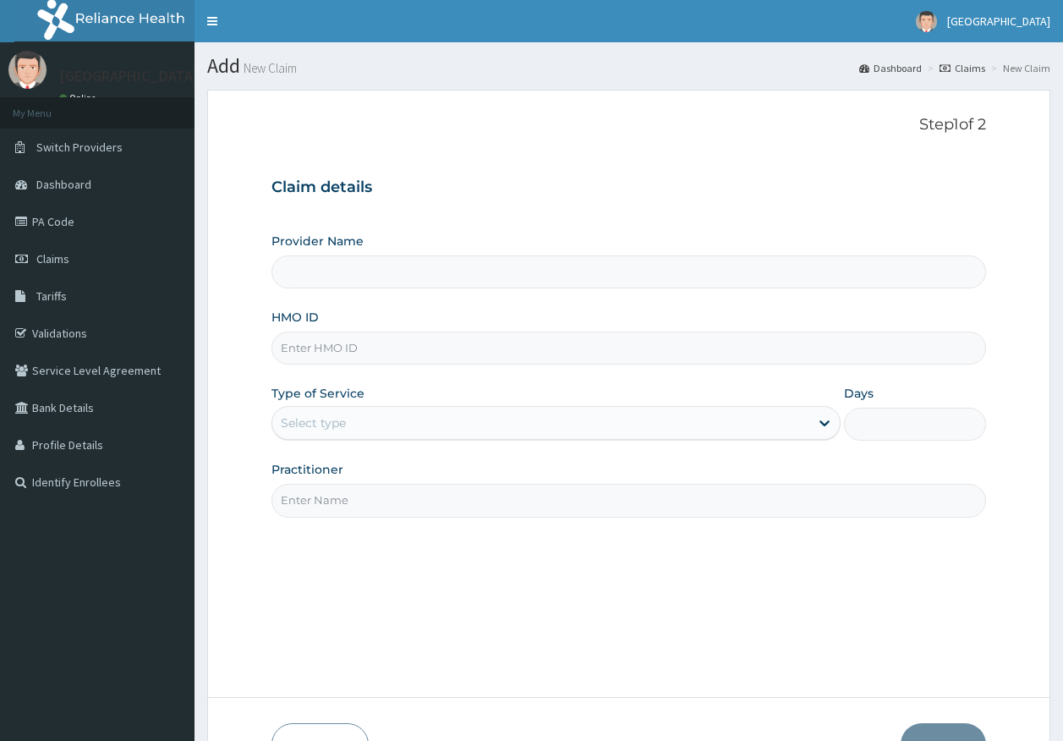
click at [328, 349] on input "HMO ID" at bounding box center [628, 347] width 715 height 33
type input "[GEOGRAPHIC_DATA]"
paste input "CNS/10011/A"
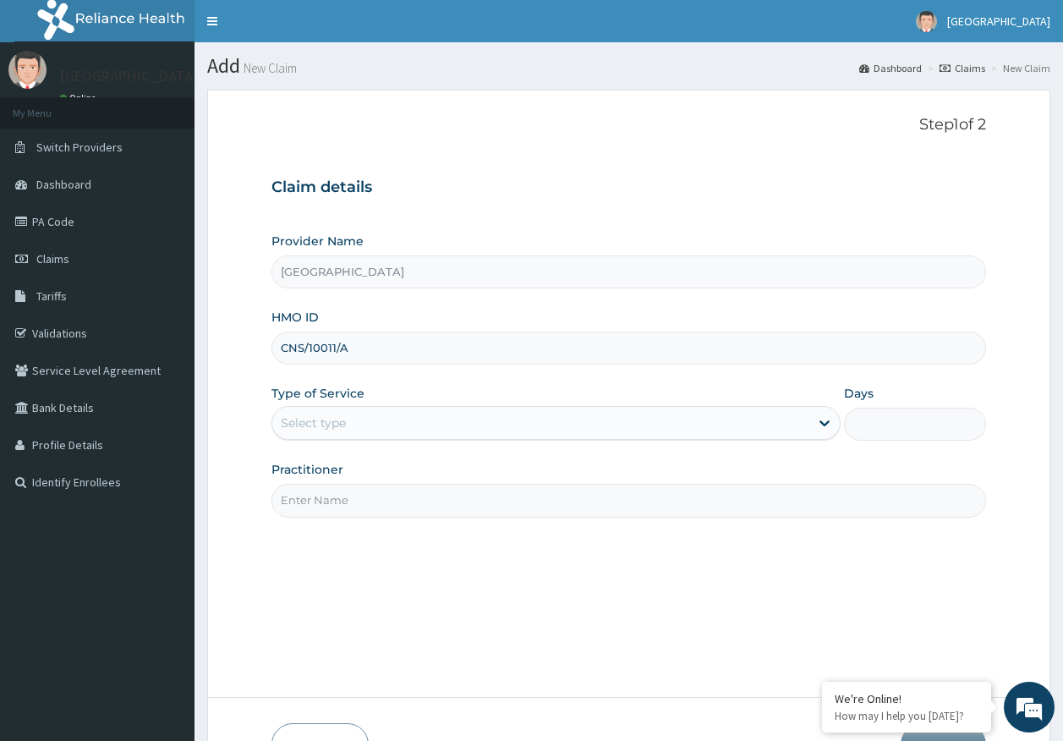
type input "CNS/10011/A"
click at [341, 426] on div "Select type" at bounding box center [313, 422] width 65 height 17
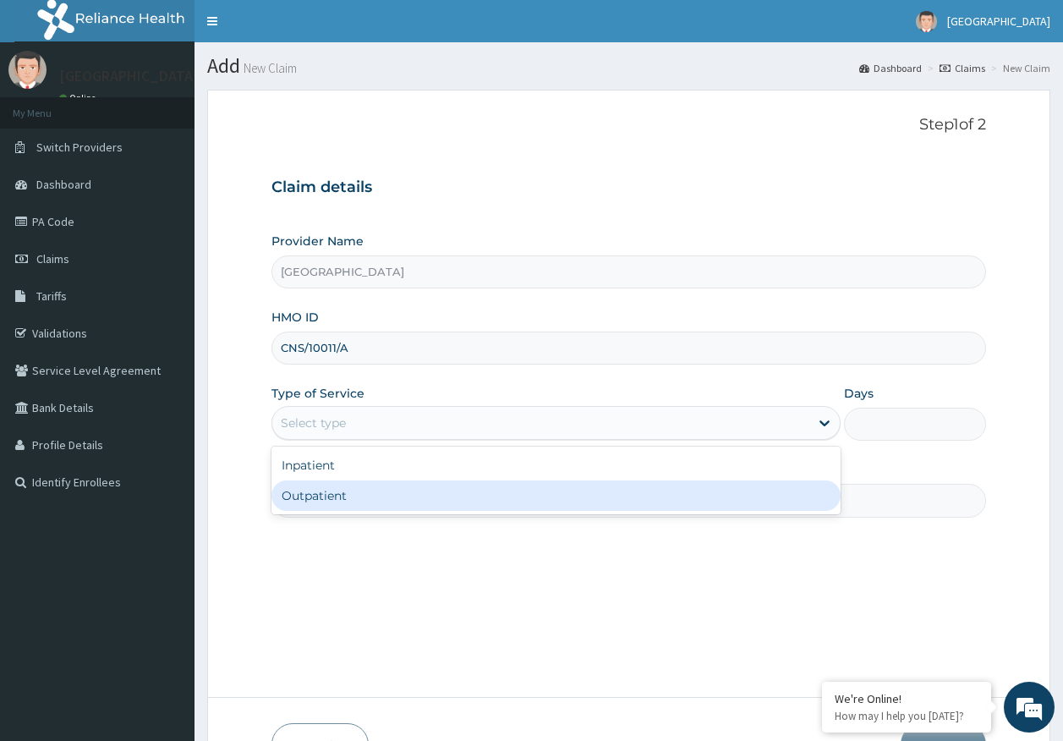
click at [340, 501] on div "Outpatient" at bounding box center [555, 495] width 569 height 30
type input "1"
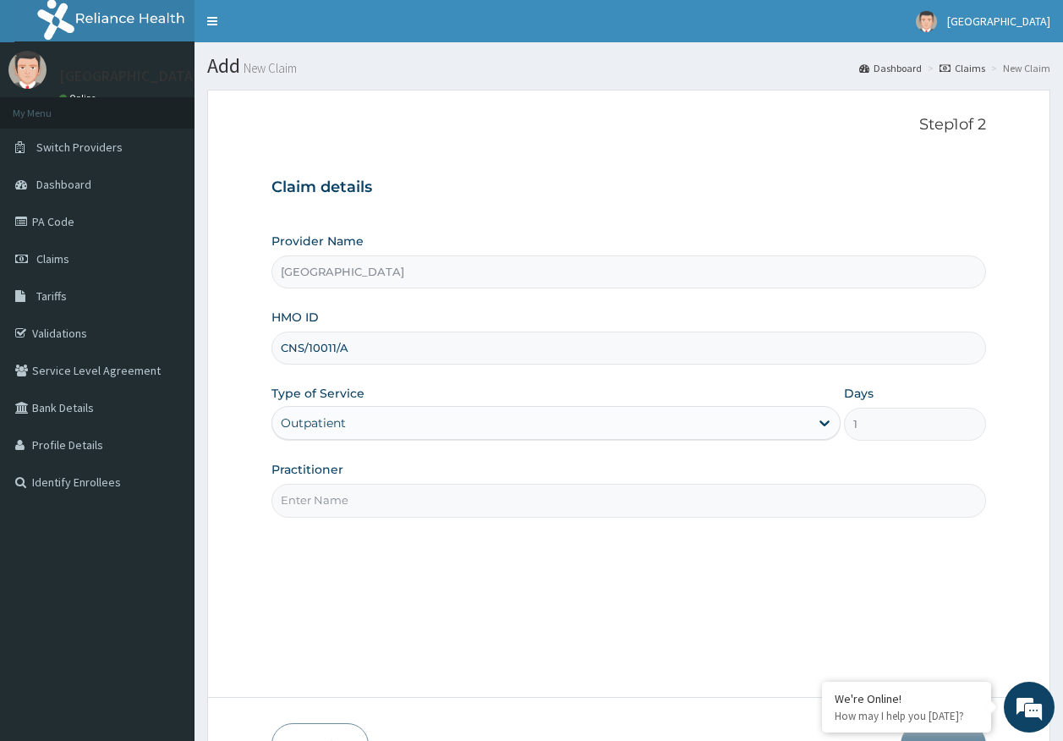
click at [342, 501] on input "Practitioner" at bounding box center [628, 500] width 715 height 33
type input "[PERSON_NAME]"
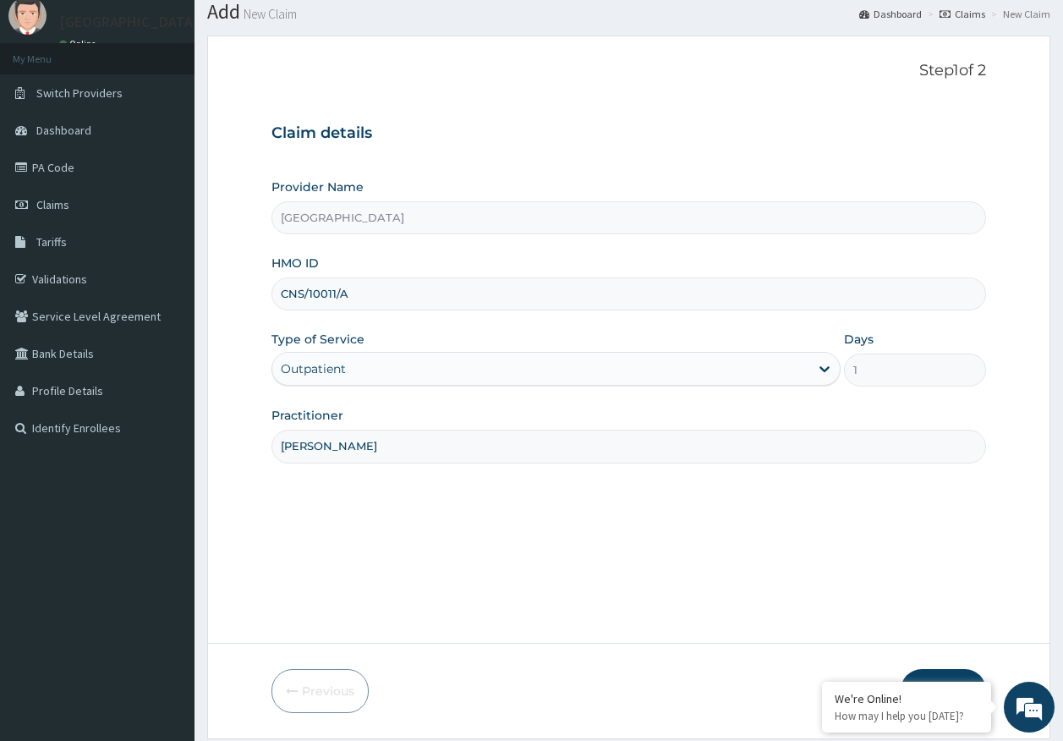
scroll to position [108, 0]
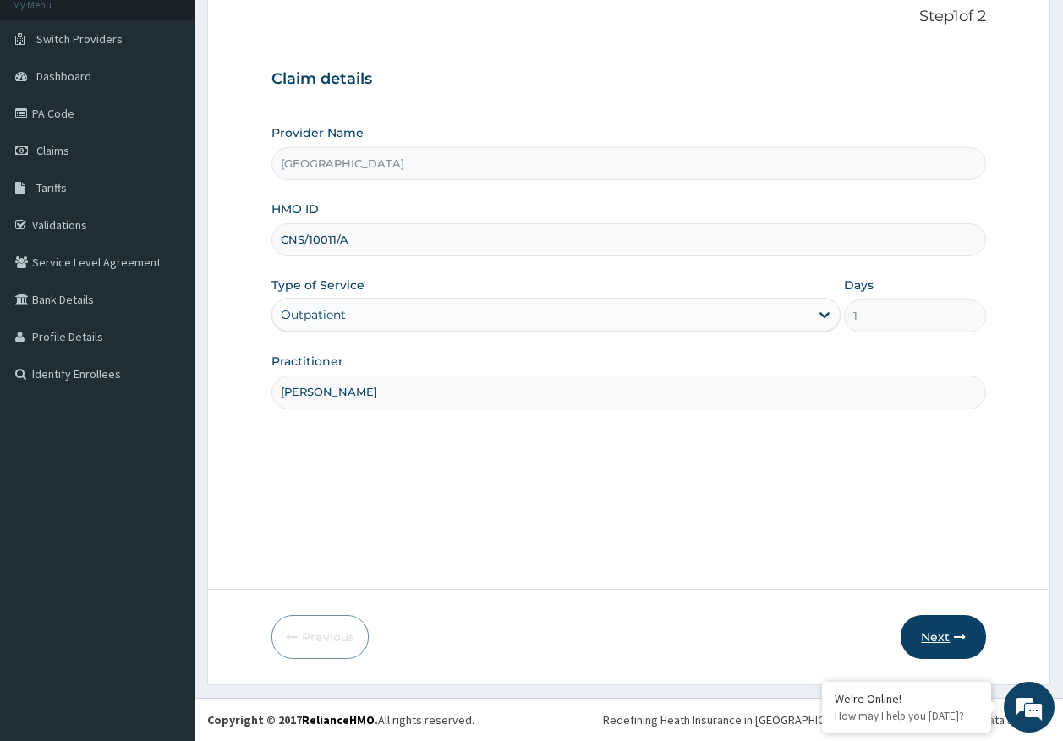
click at [947, 637] on button "Next" at bounding box center [942, 637] width 85 height 44
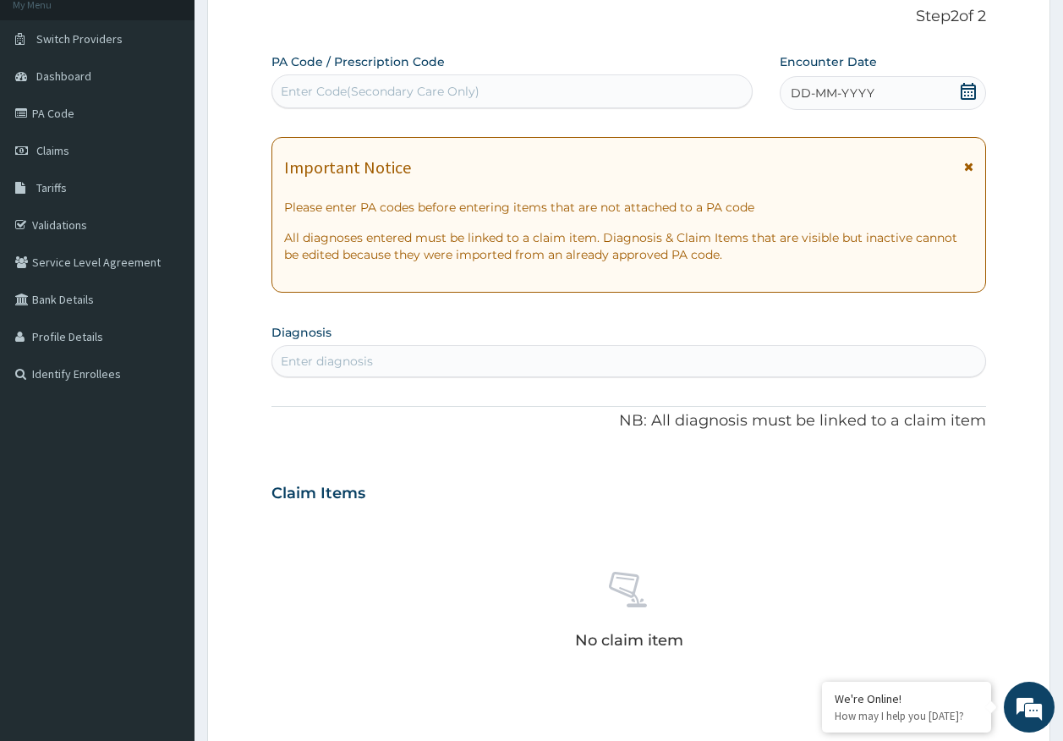
click at [478, 106] on div "Enter Code(Secondary Care Only)" at bounding box center [512, 91] width 482 height 34
type input "PA/244645"
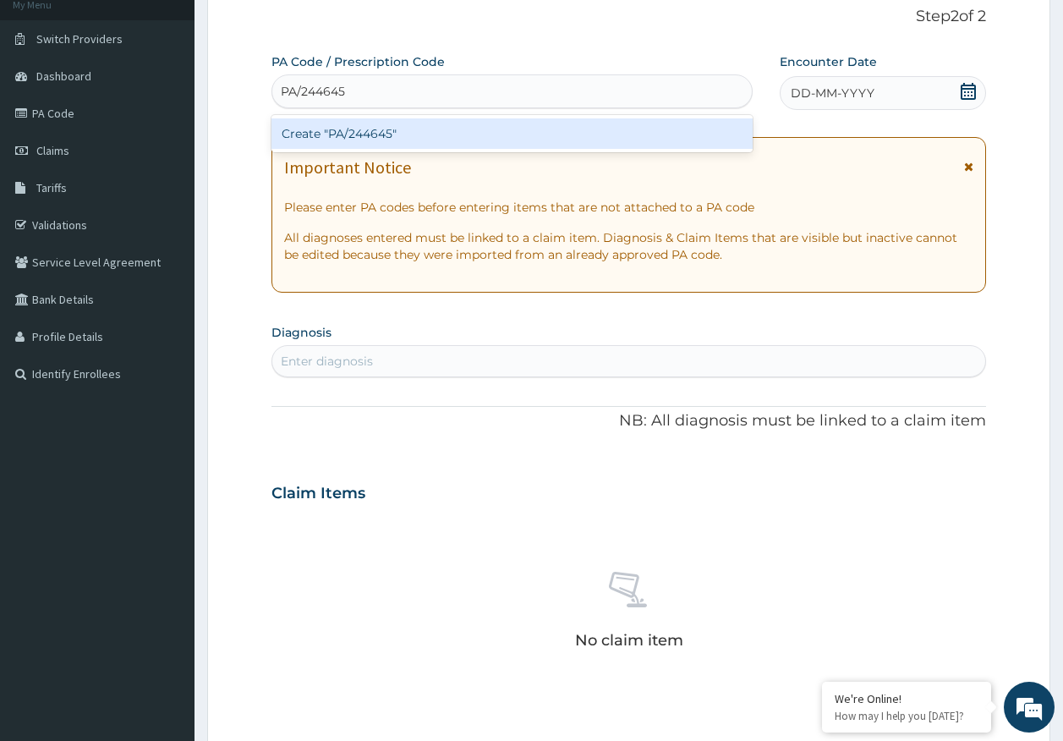
click at [478, 145] on div "Create "PA/244645"" at bounding box center [512, 133] width 482 height 30
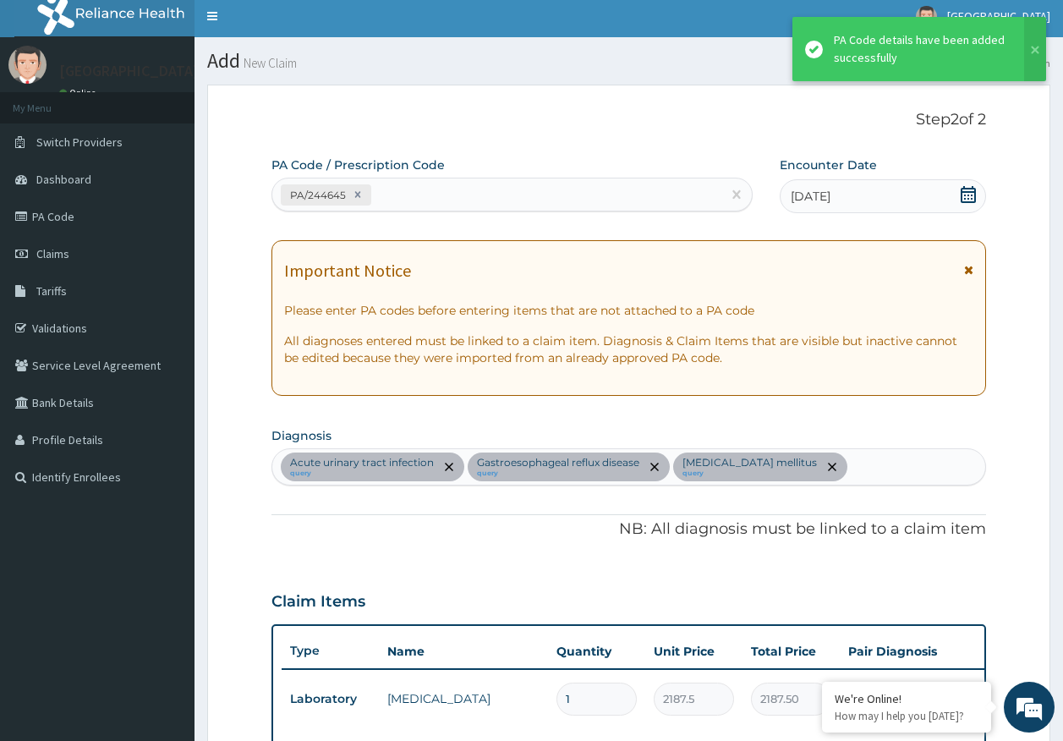
scroll to position [1, 0]
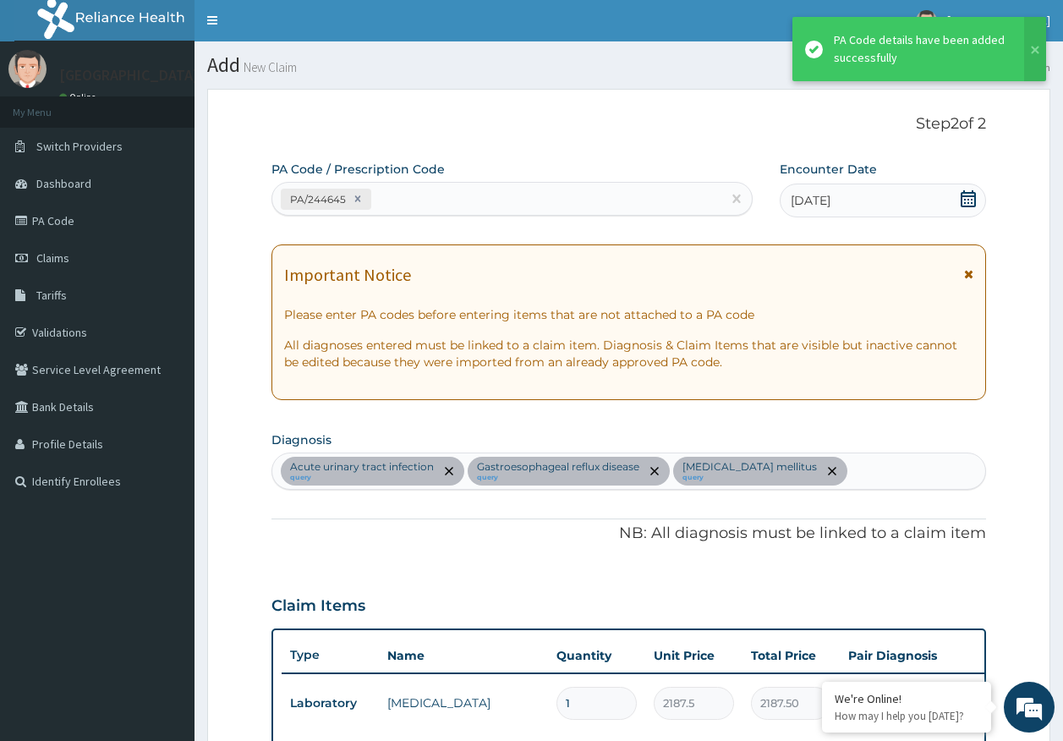
click at [479, 198] on div "PA/244645" at bounding box center [497, 199] width 450 height 28
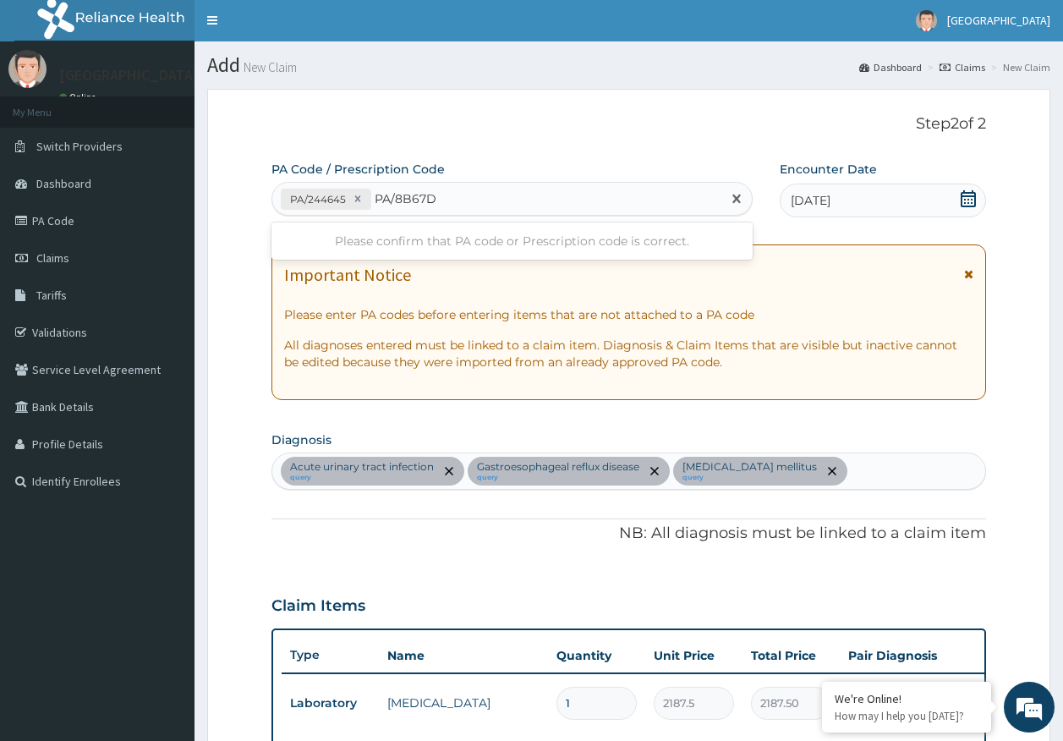
type input "PA/8B67D9"
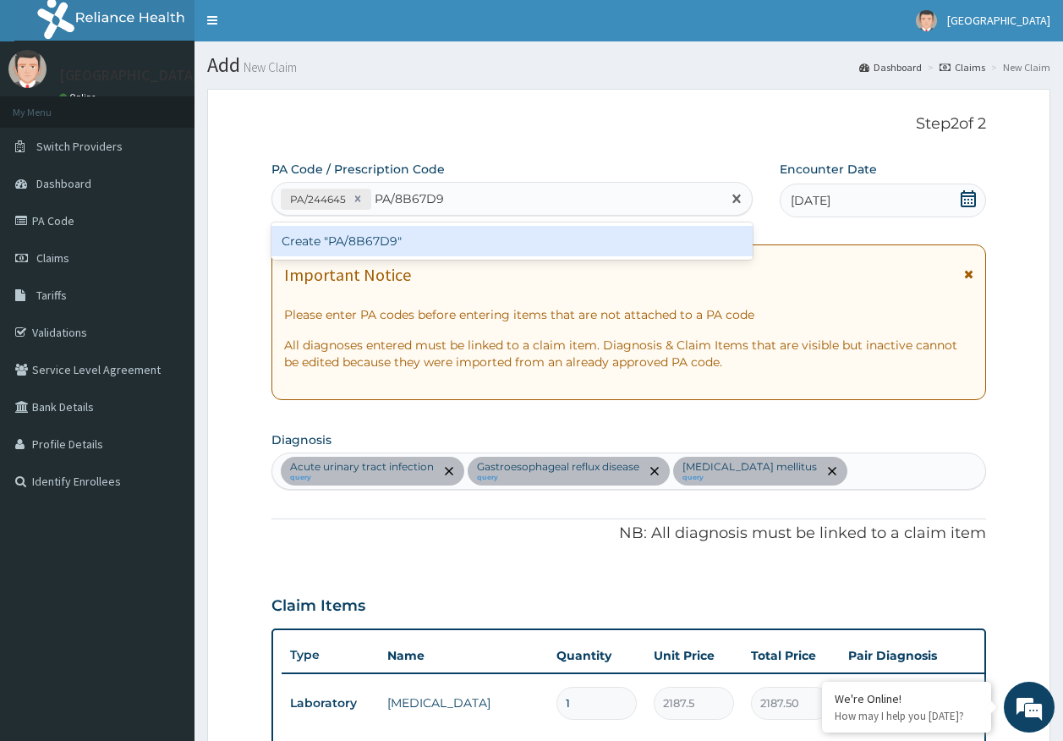
click at [392, 243] on div "Create "PA/8B67D9"" at bounding box center [512, 241] width 482 height 30
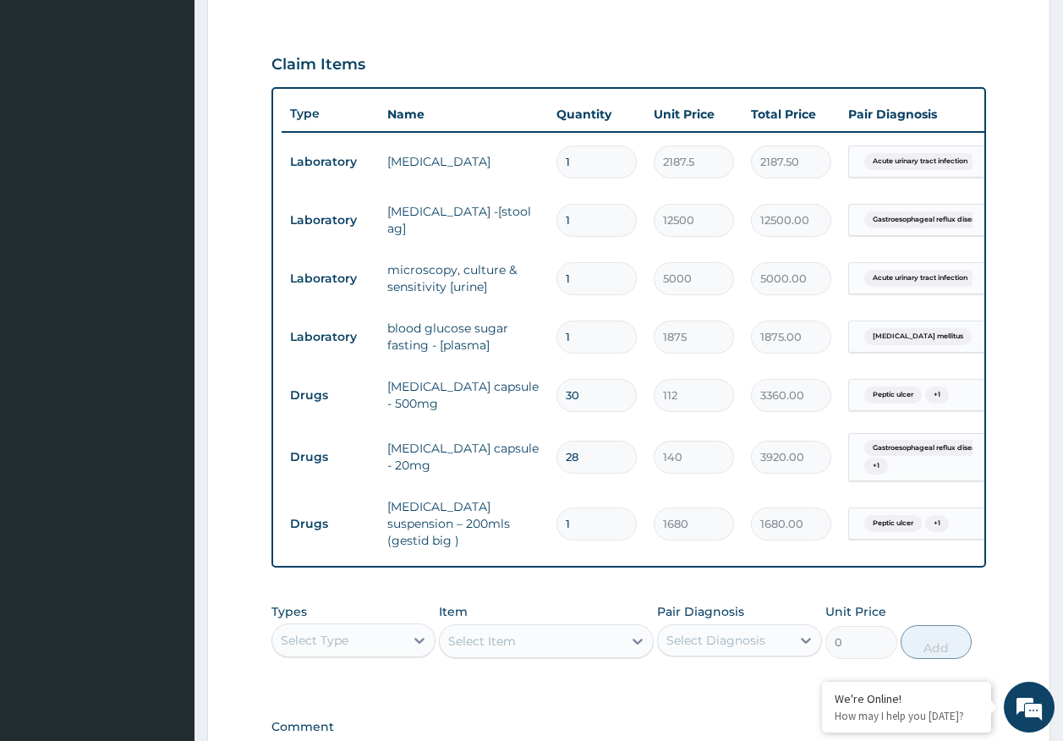
scroll to position [768, 0]
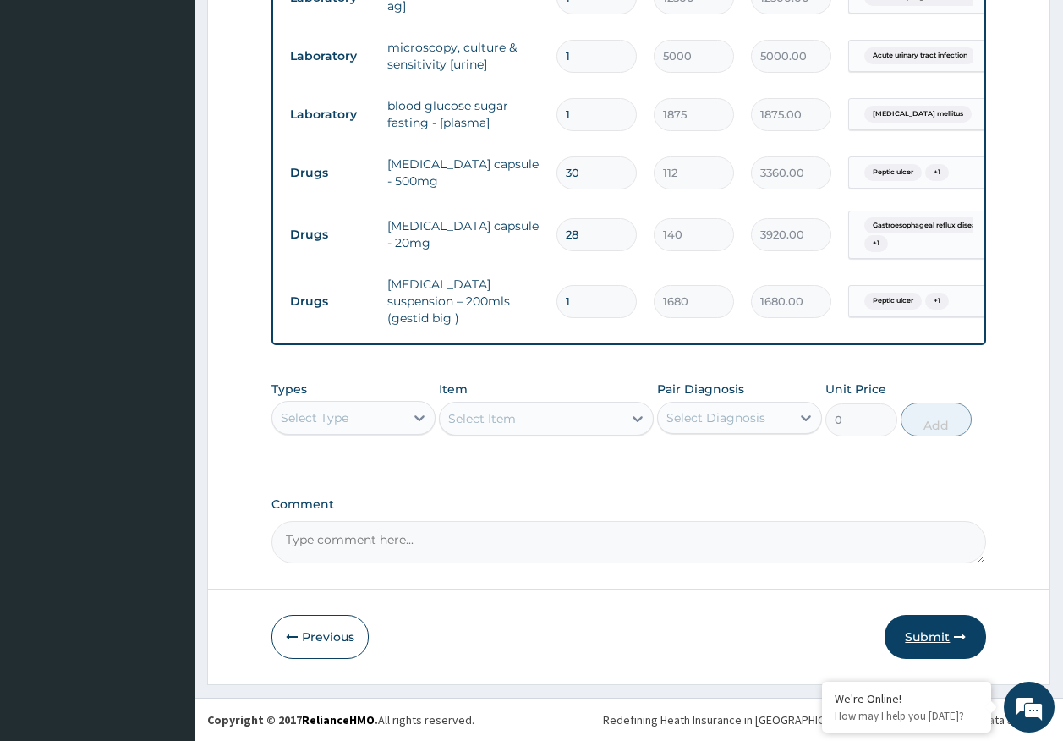
click at [918, 632] on button "Submit" at bounding box center [934, 637] width 101 height 44
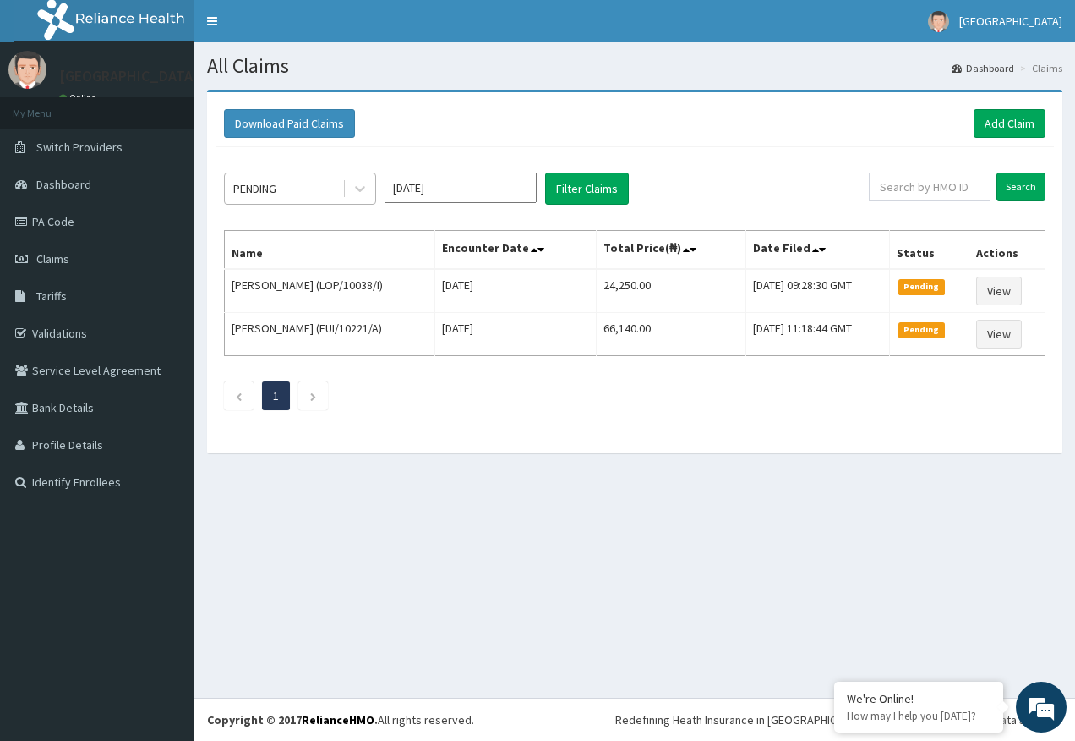
drag, startPoint x: 263, startPoint y: 176, endPoint x: 271, endPoint y: 179, distance: 9.1
click at [264, 177] on div "PENDING" at bounding box center [284, 188] width 118 height 27
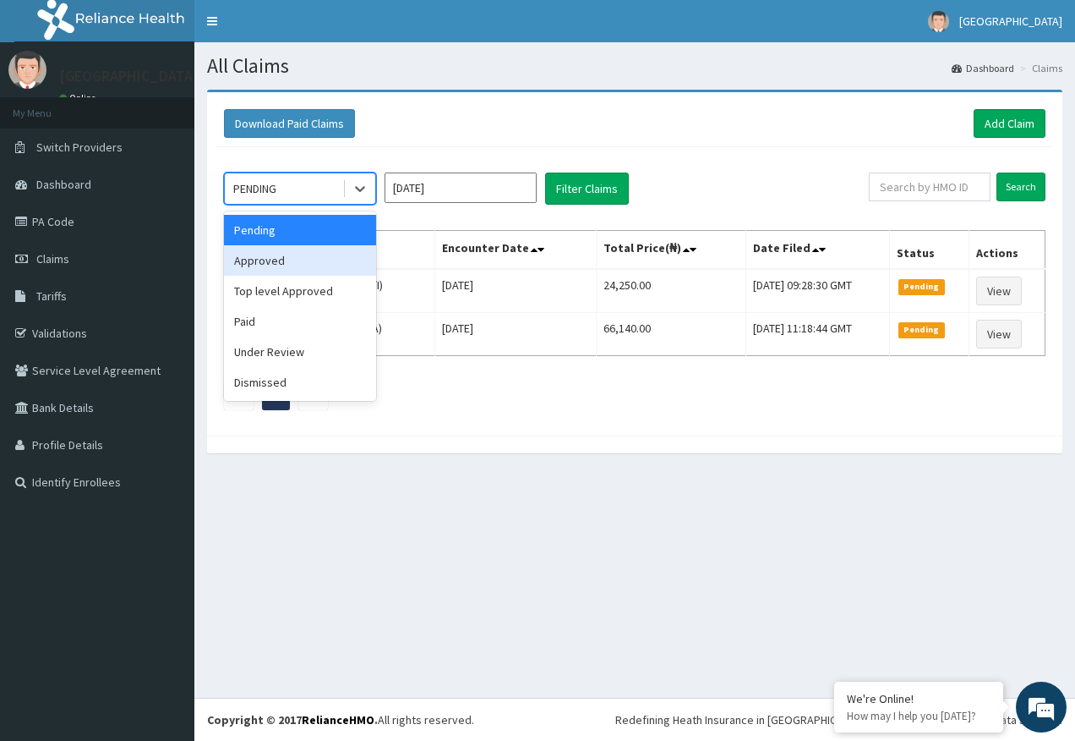
click at [278, 266] on div "Approved" at bounding box center [300, 260] width 152 height 30
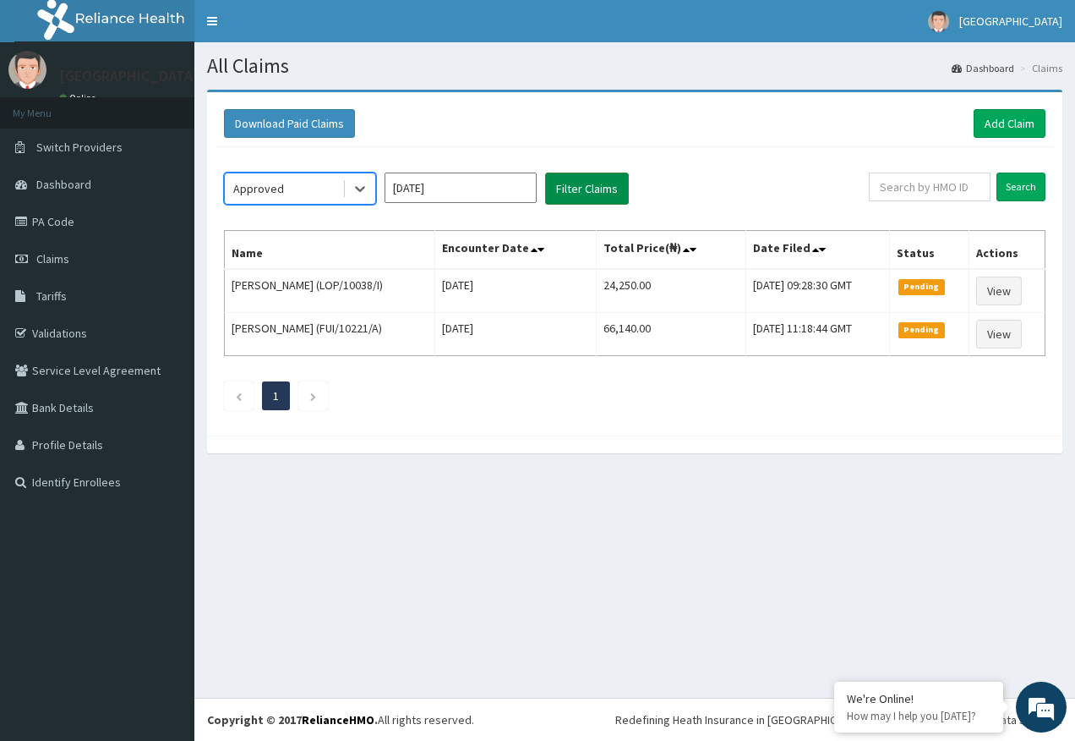
click at [566, 193] on button "Filter Claims" at bounding box center [587, 188] width 84 height 32
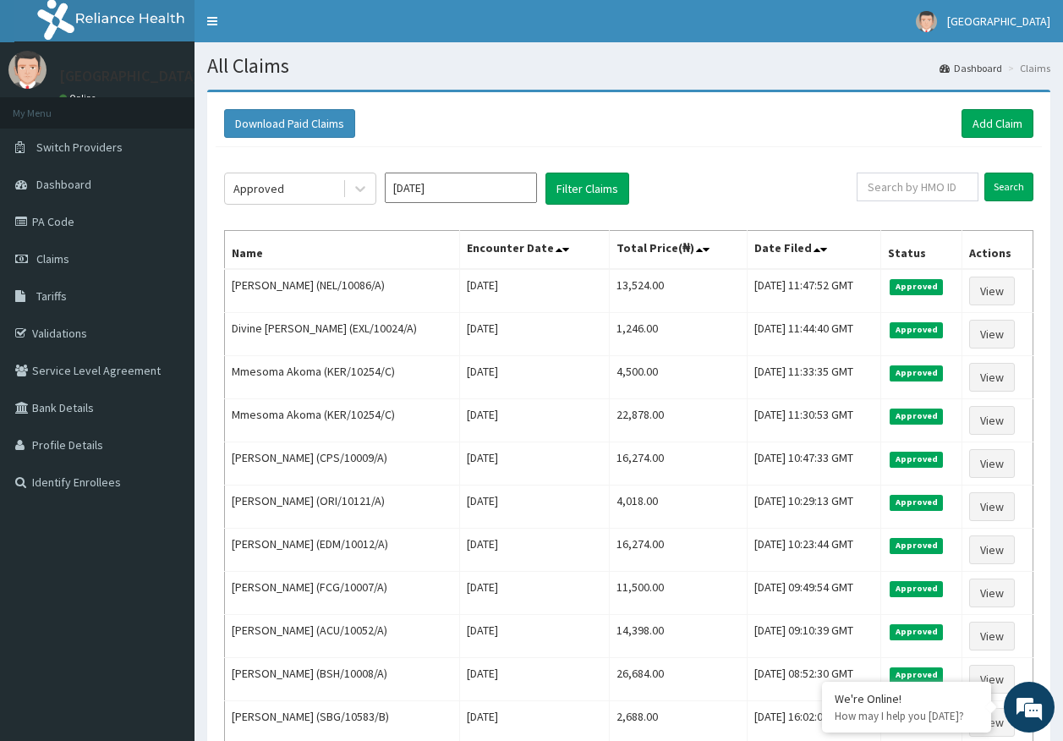
drag, startPoint x: 291, startPoint y: 181, endPoint x: 282, endPoint y: 205, distance: 26.2
click at [290, 181] on div "Approved" at bounding box center [284, 188] width 118 height 27
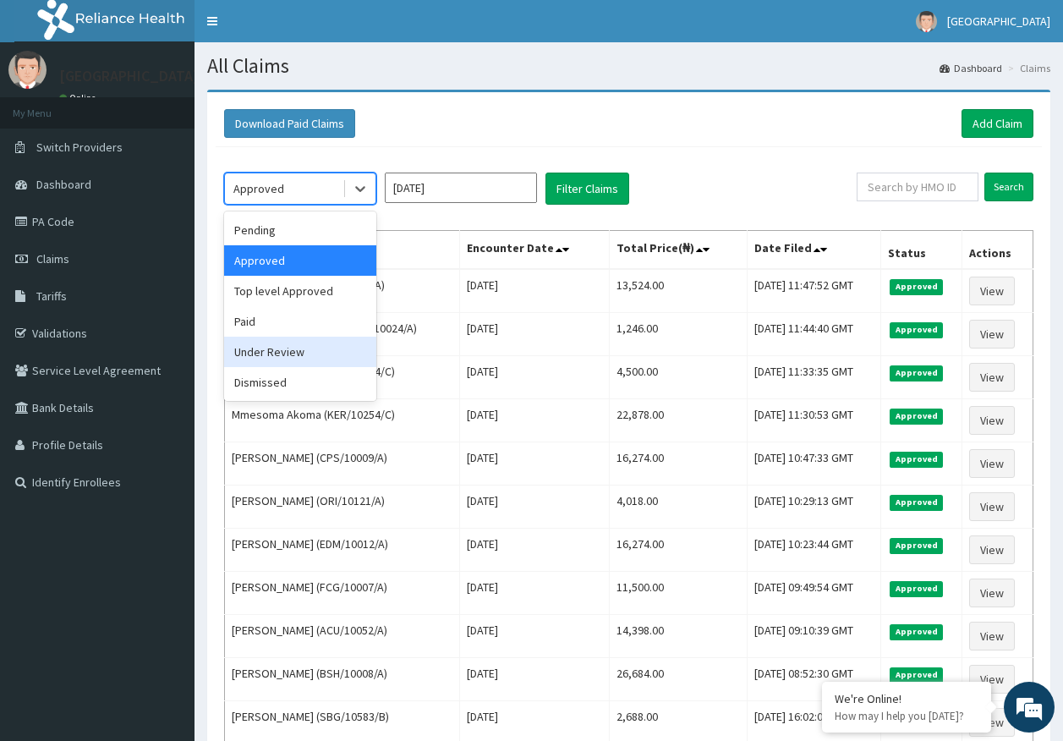
click at [289, 357] on div "Under Review" at bounding box center [300, 352] width 152 height 30
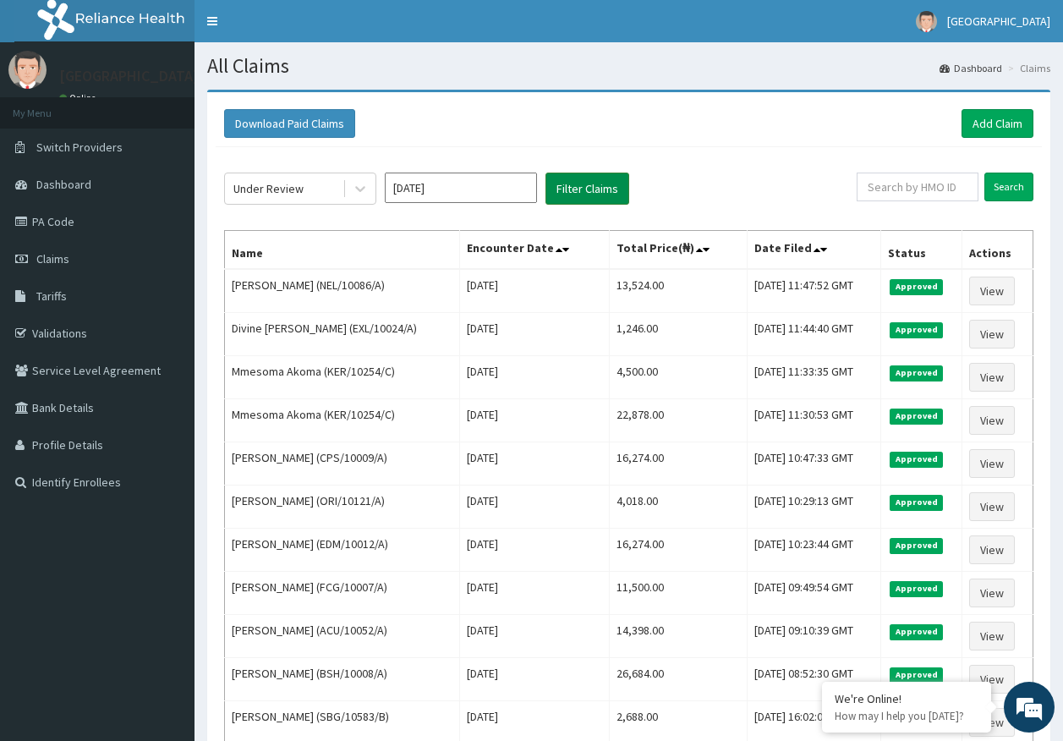
click at [588, 181] on button "Filter Claims" at bounding box center [587, 188] width 84 height 32
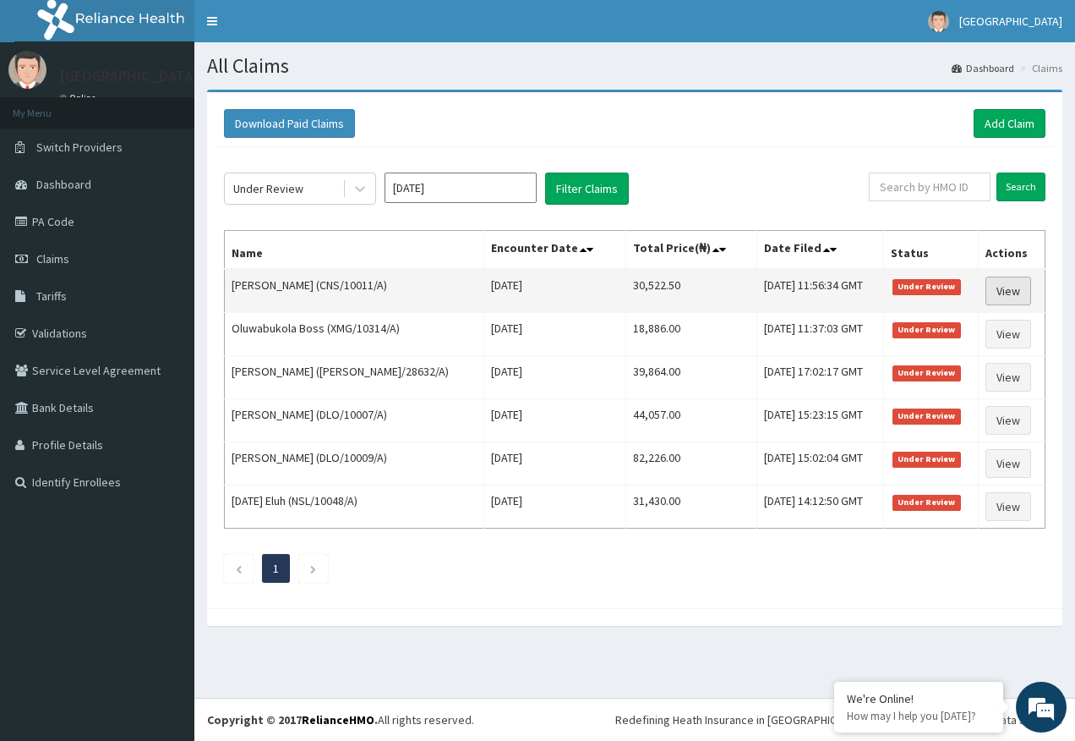
click at [1020, 293] on link "View" at bounding box center [1009, 290] width 46 height 29
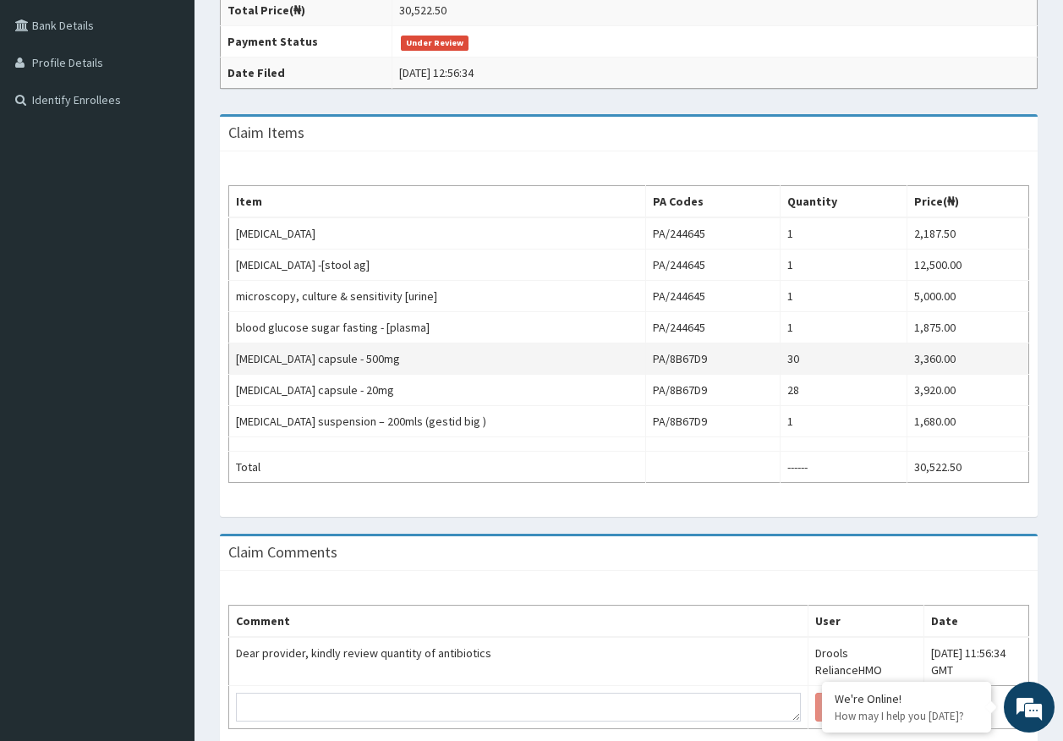
scroll to position [464, 0]
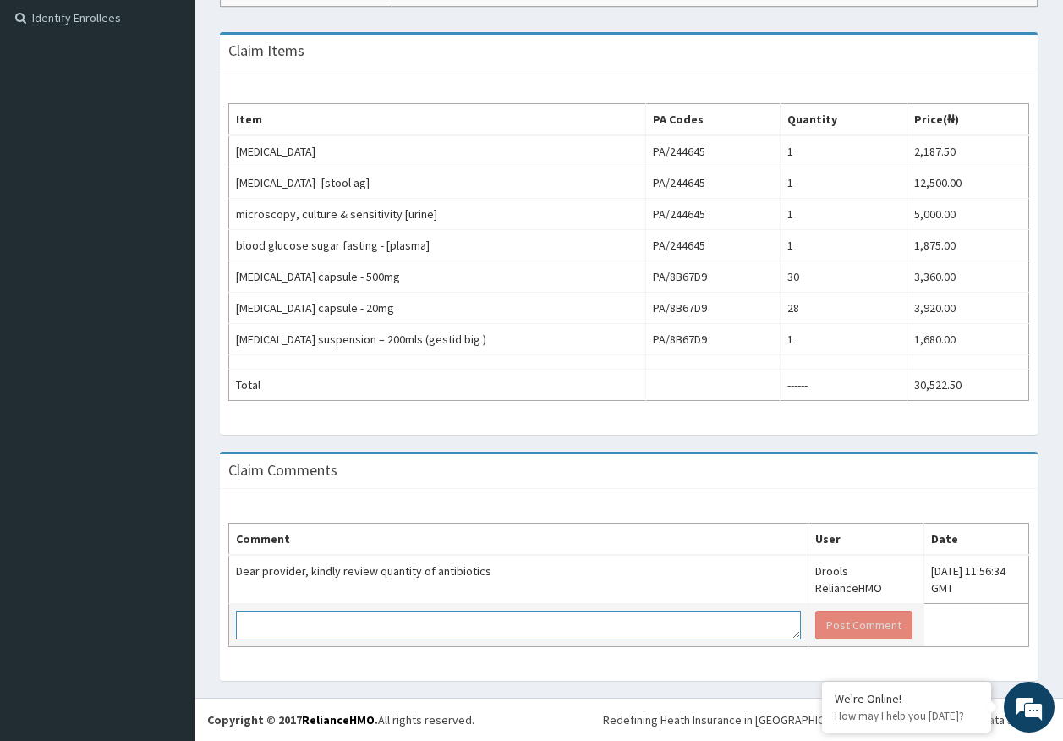
click at [525, 621] on textarea at bounding box center [518, 624] width 565 height 29
type textarea "pls note that was the quantity dispensed and approval was given."
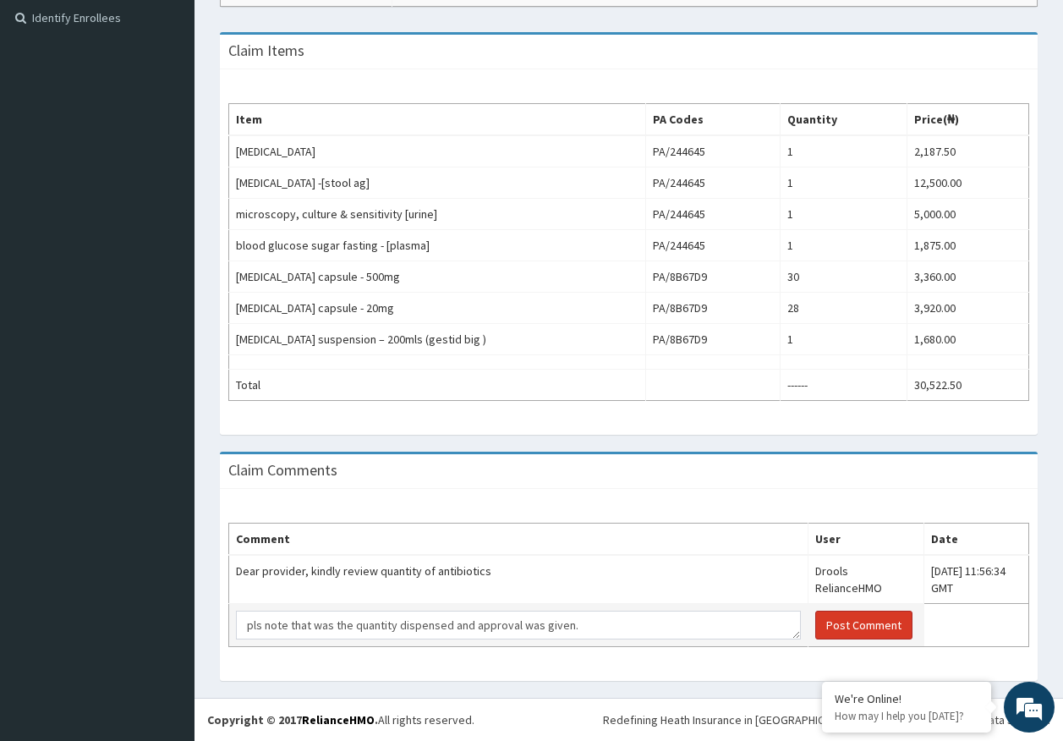
click at [815, 621] on button "Post Comment" at bounding box center [863, 624] width 97 height 29
